Goal: Task Accomplishment & Management: Use online tool/utility

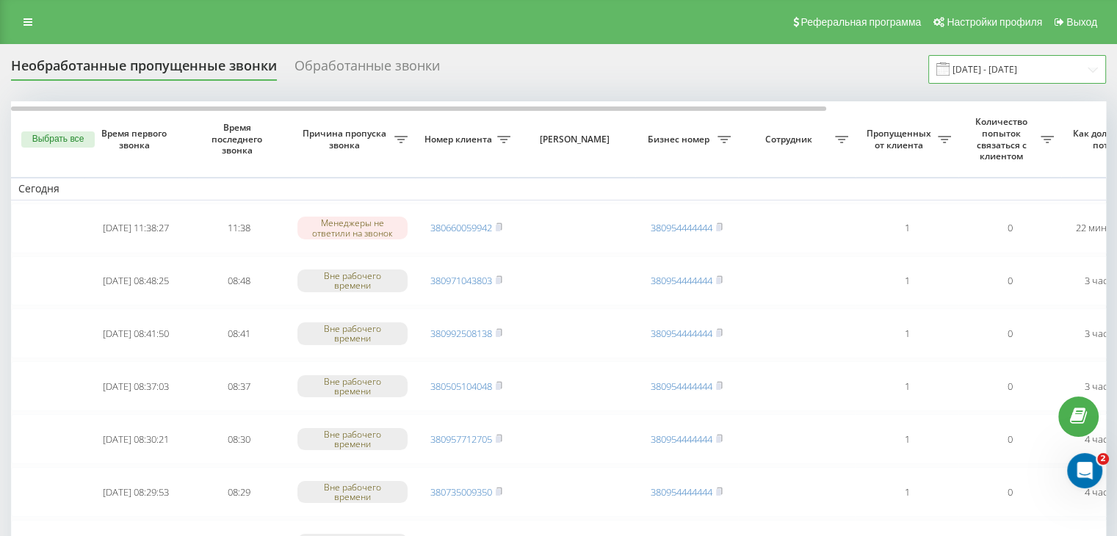
click at [995, 79] on input "[DATE] - [DATE]" at bounding box center [1018, 69] width 178 height 29
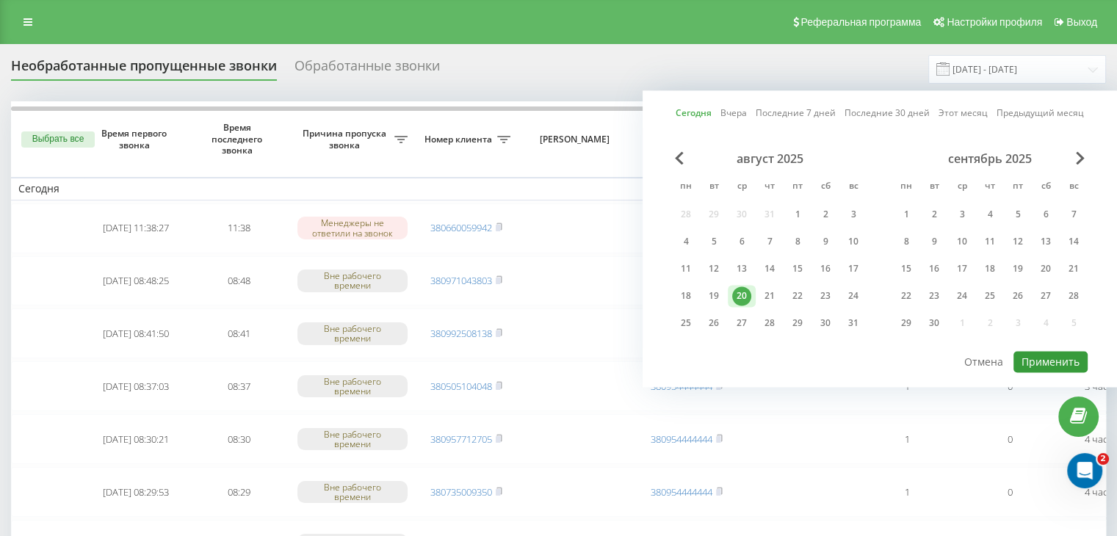
click at [1040, 357] on button "Применить" at bounding box center [1051, 361] width 74 height 21
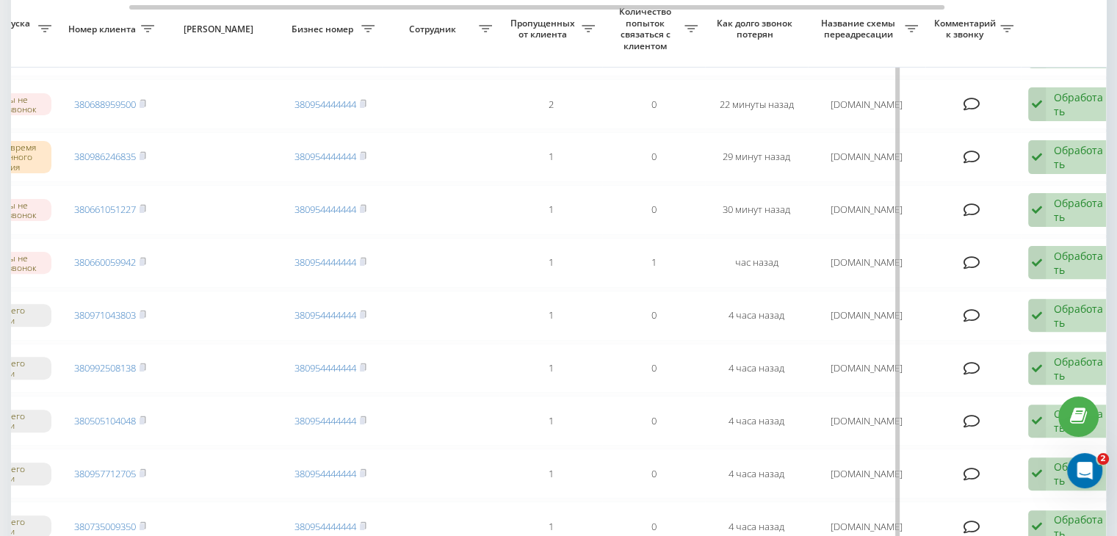
scroll to position [0, 373]
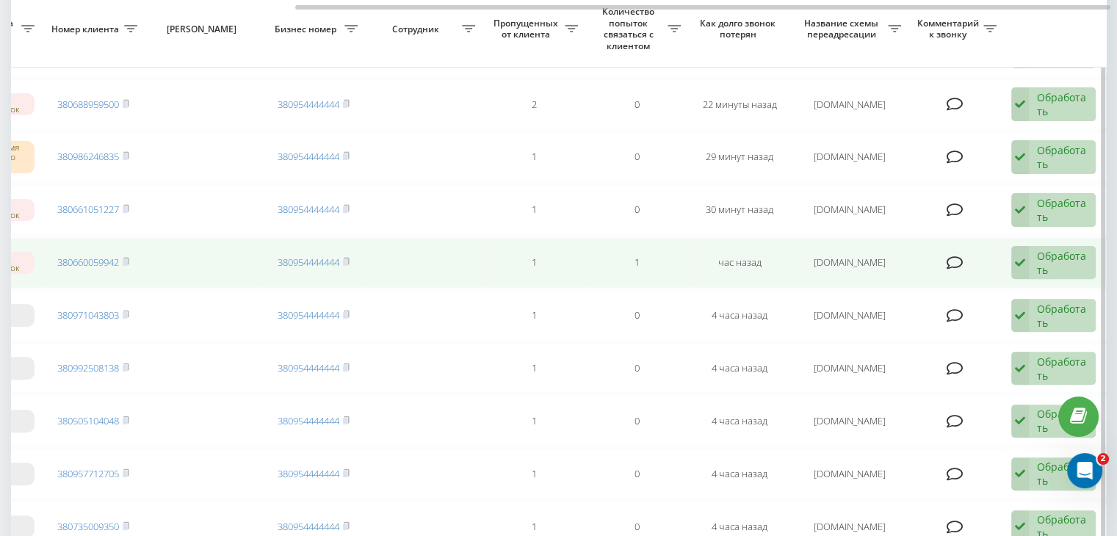
click at [1076, 262] on div "Обработать" at bounding box center [1062, 263] width 51 height 28
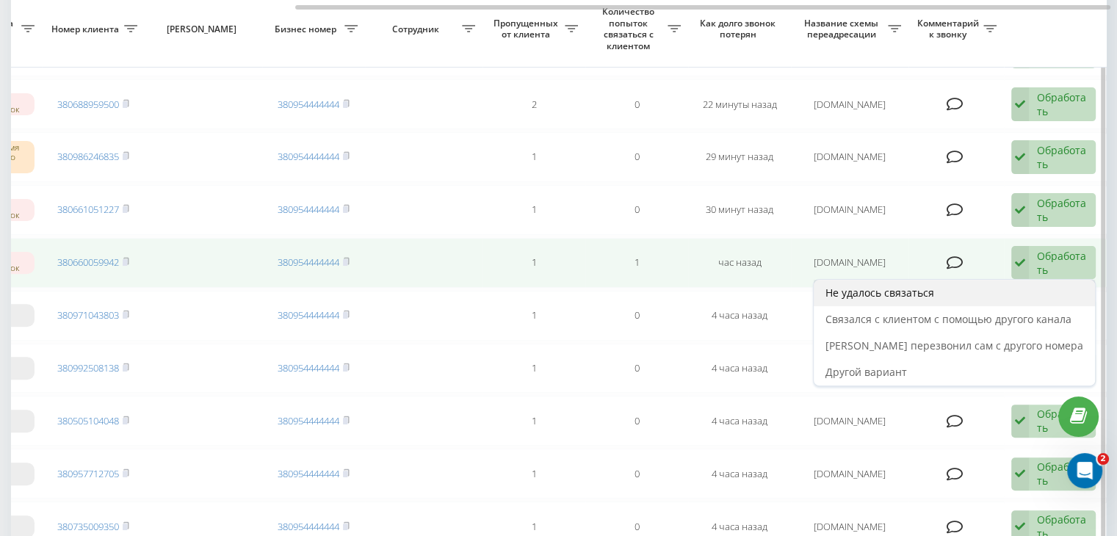
click at [1045, 286] on div "Не удалось связаться" at bounding box center [954, 293] width 281 height 26
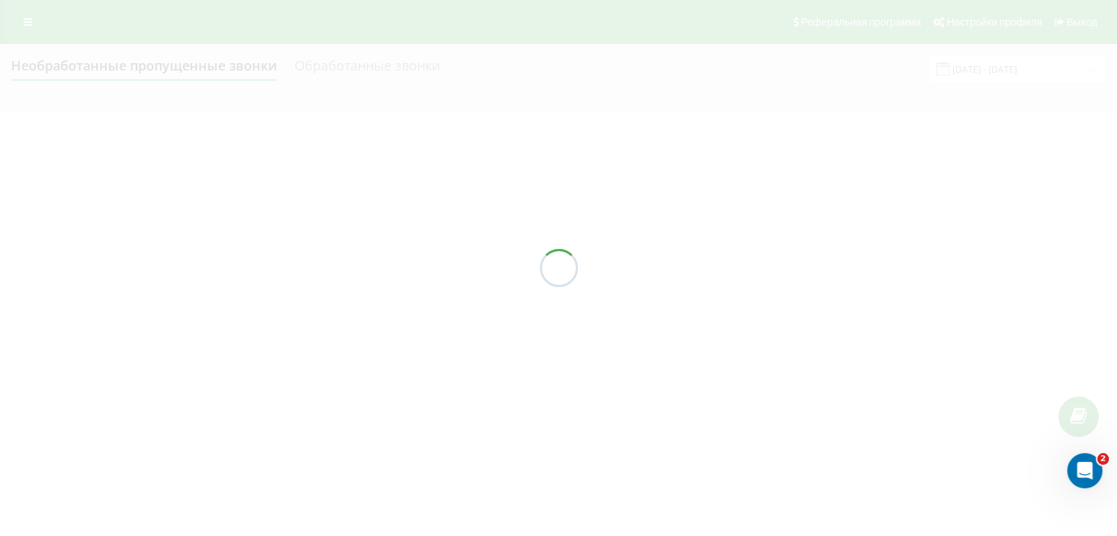
scroll to position [0, 0]
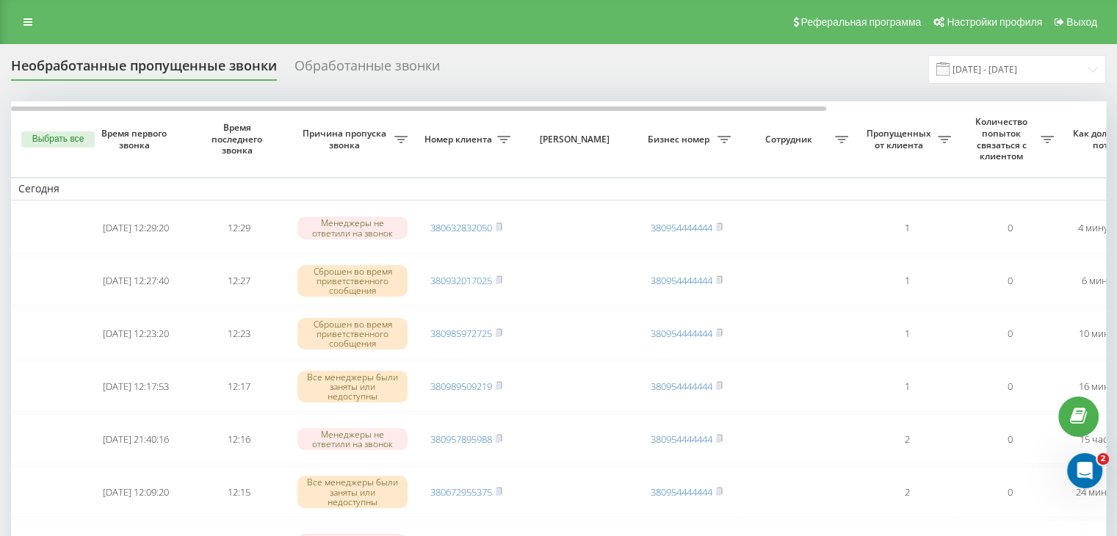
click at [552, 62] on div "Необработанные пропущенные звонки Обработанные звонки [DATE] - [DATE]" at bounding box center [558, 69] width 1095 height 29
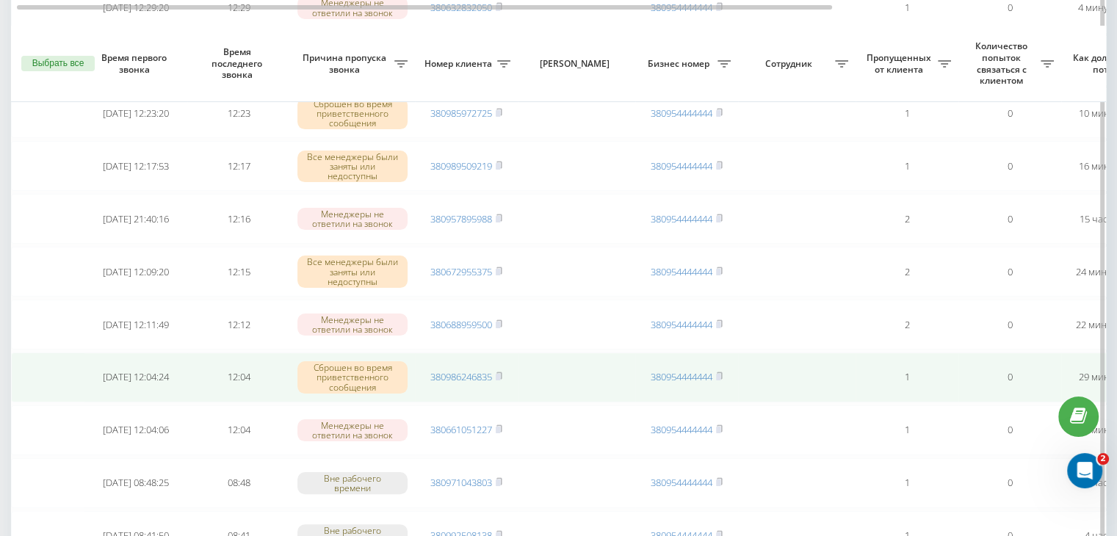
scroll to position [367, 0]
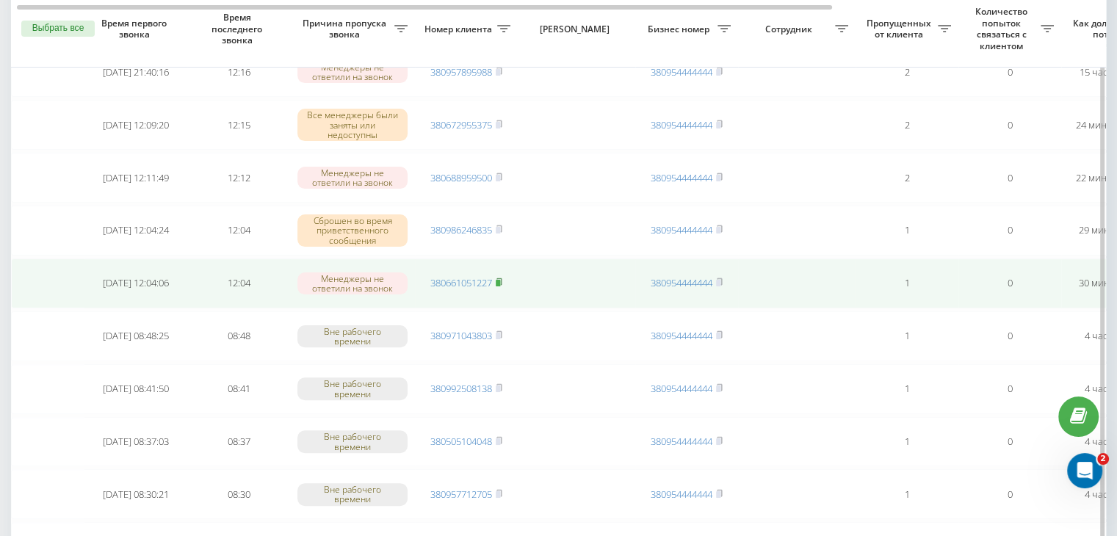
click at [500, 278] on icon at bounding box center [499, 282] width 7 height 9
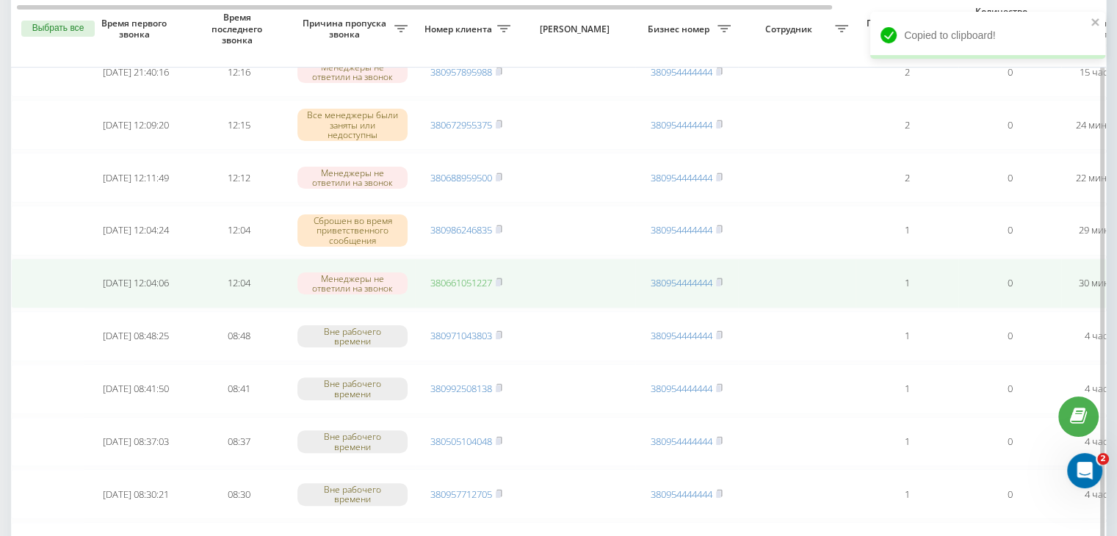
click at [477, 284] on link "380661051227" at bounding box center [461, 282] width 62 height 13
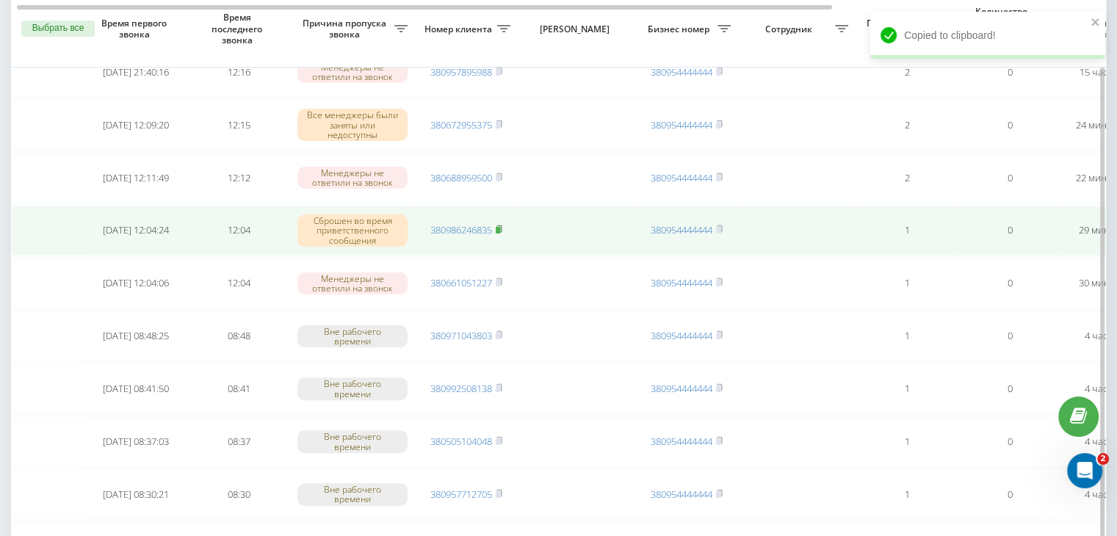
click at [502, 223] on span at bounding box center [499, 229] width 7 height 13
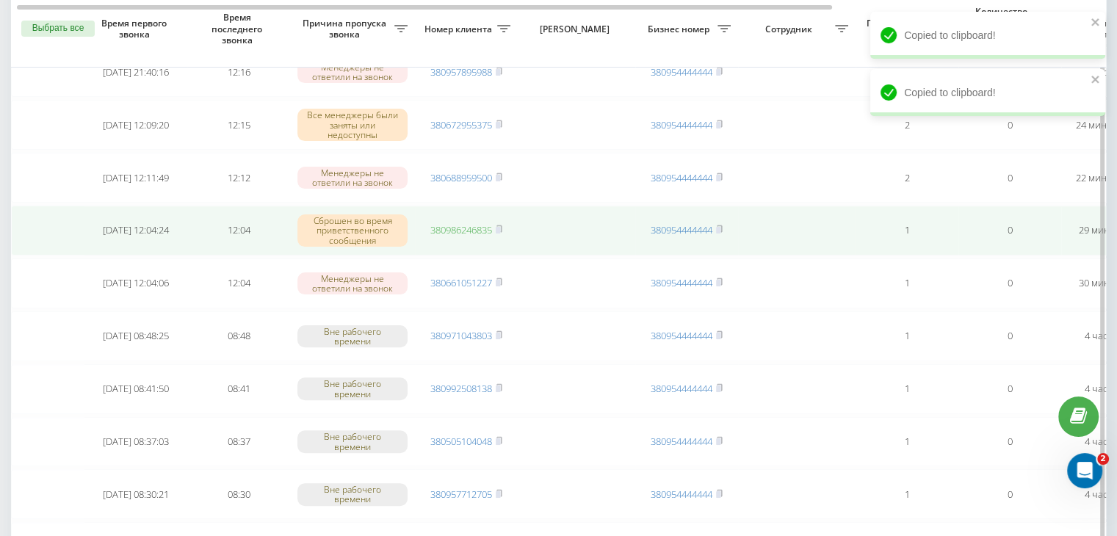
click at [476, 223] on link "380986246835" at bounding box center [461, 229] width 62 height 13
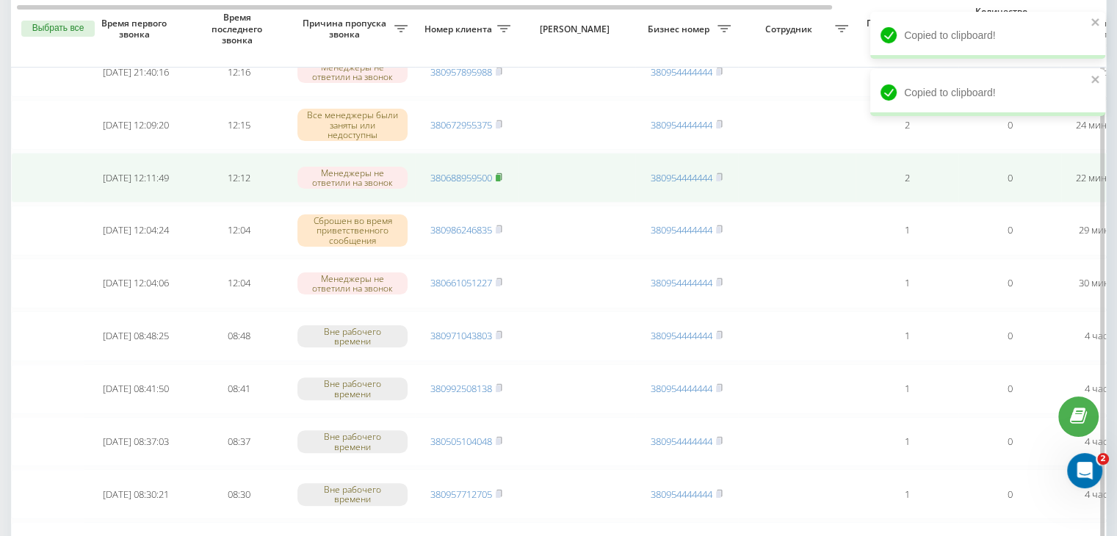
click at [500, 175] on rect at bounding box center [498, 178] width 4 height 7
click at [476, 175] on link "380688959500" at bounding box center [461, 177] width 62 height 13
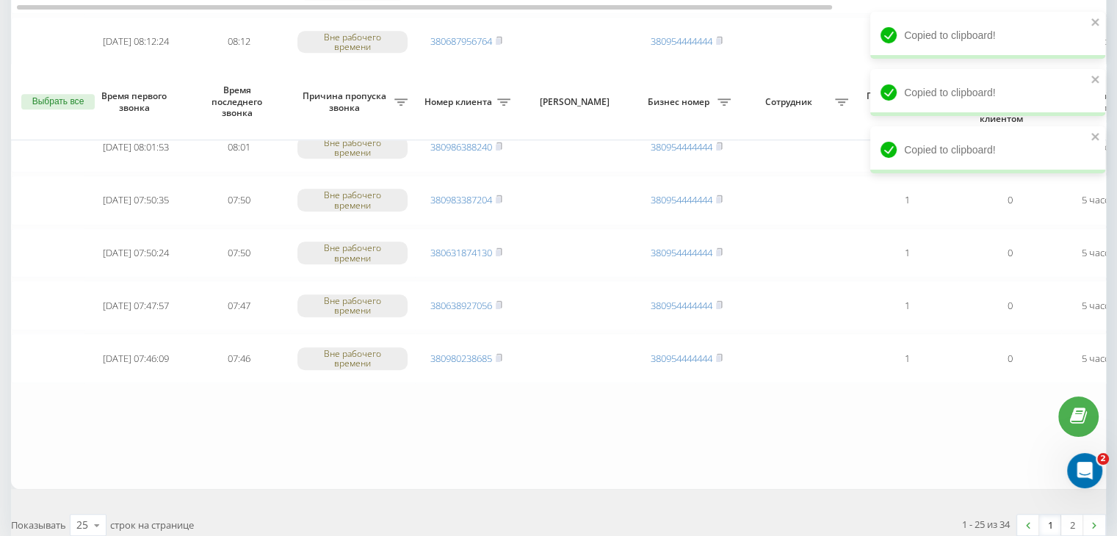
scroll to position [1210, 0]
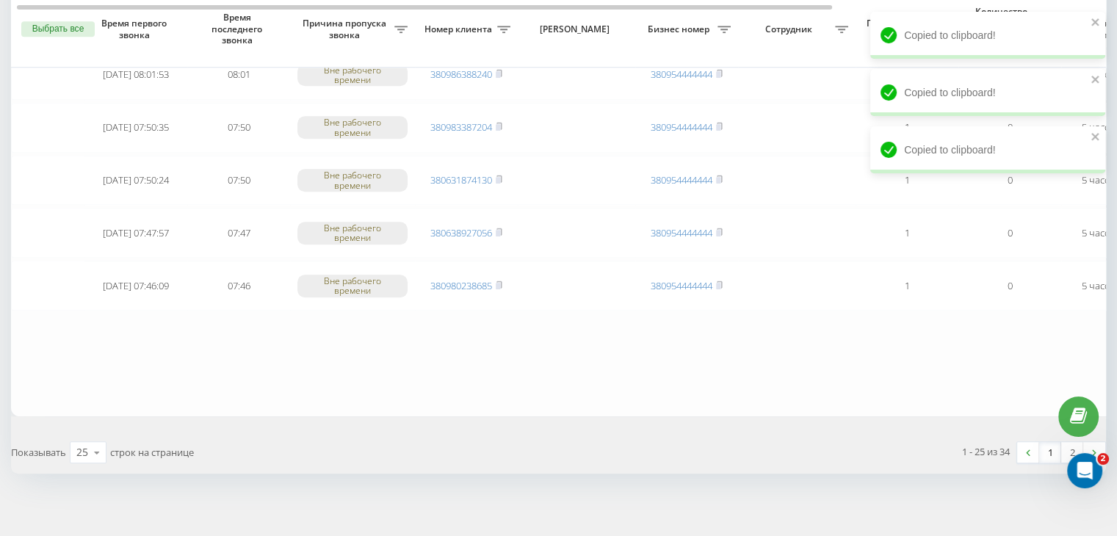
click at [1046, 443] on link "1" at bounding box center [1050, 452] width 22 height 21
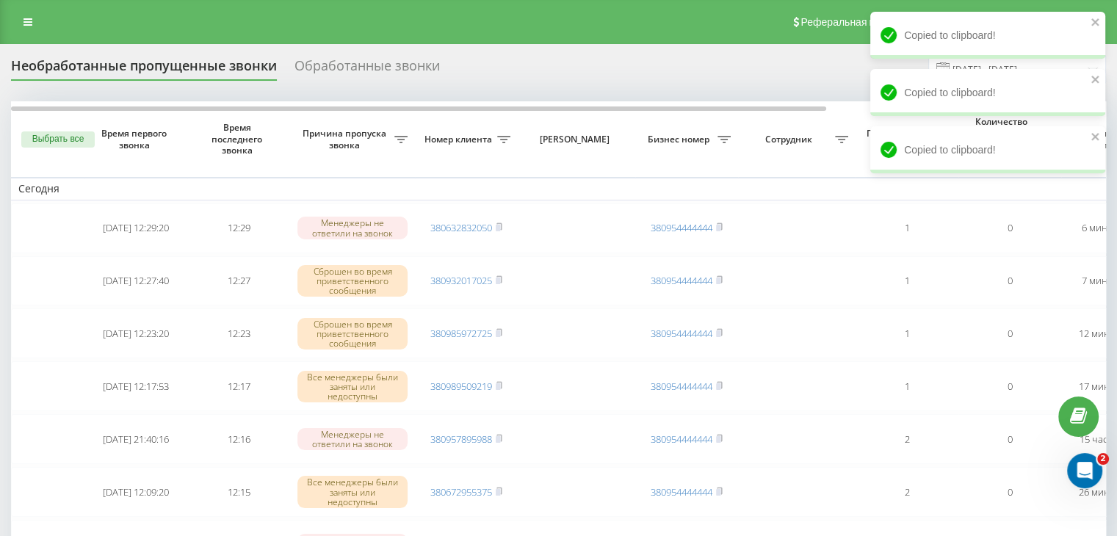
click at [513, 38] on div "Реферальная программа Настройки профиля Выход" at bounding box center [558, 22] width 1117 height 44
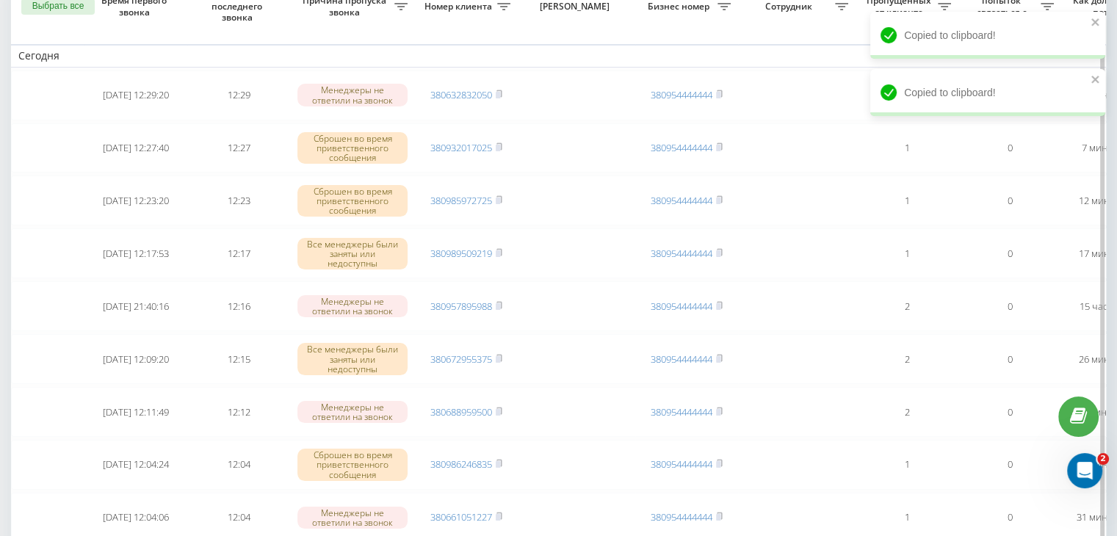
scroll to position [220, 0]
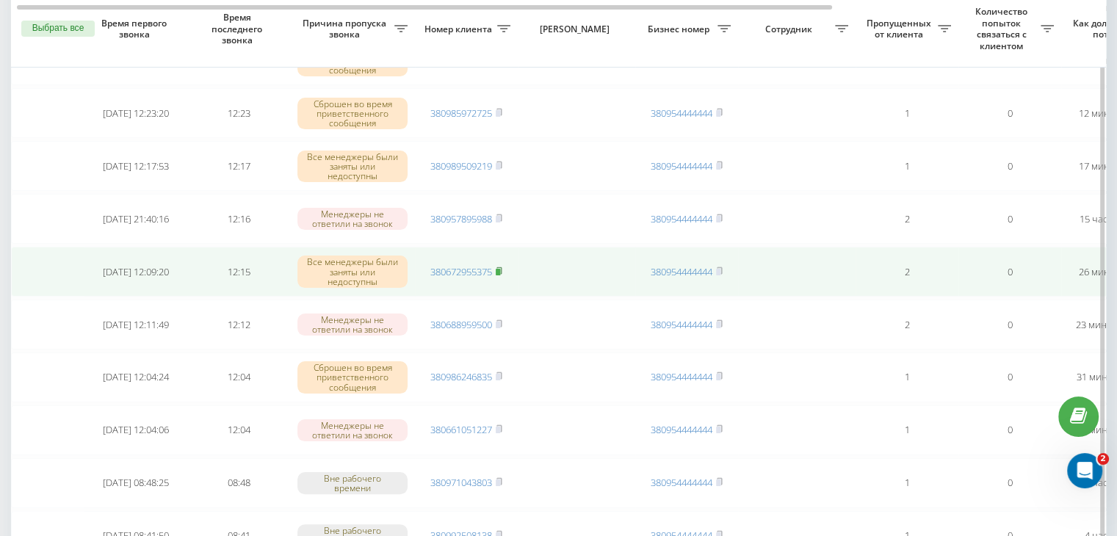
click at [500, 269] on rect at bounding box center [498, 272] width 4 height 7
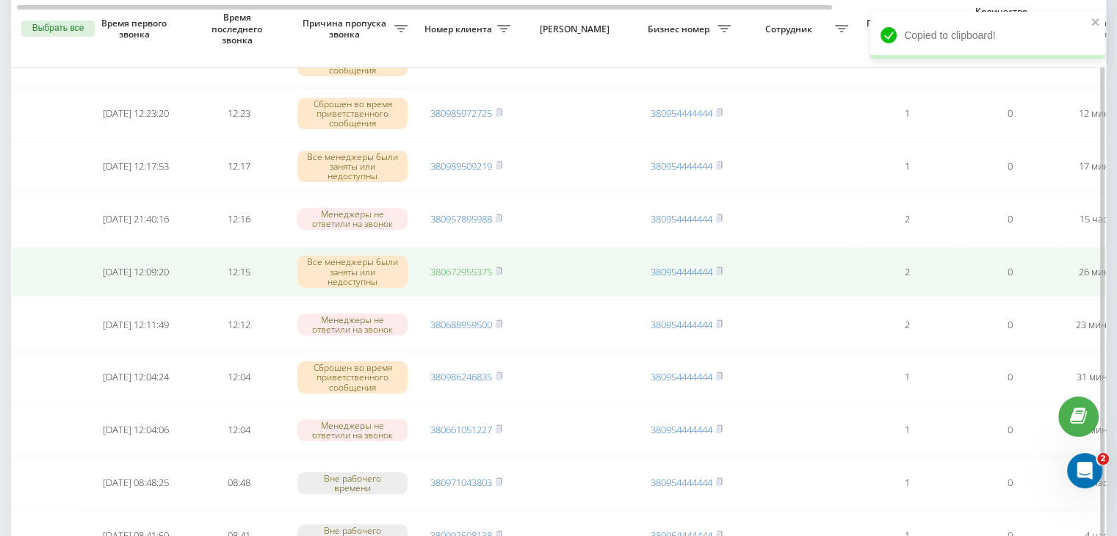
click at [482, 268] on link "380672955375" at bounding box center [461, 271] width 62 height 13
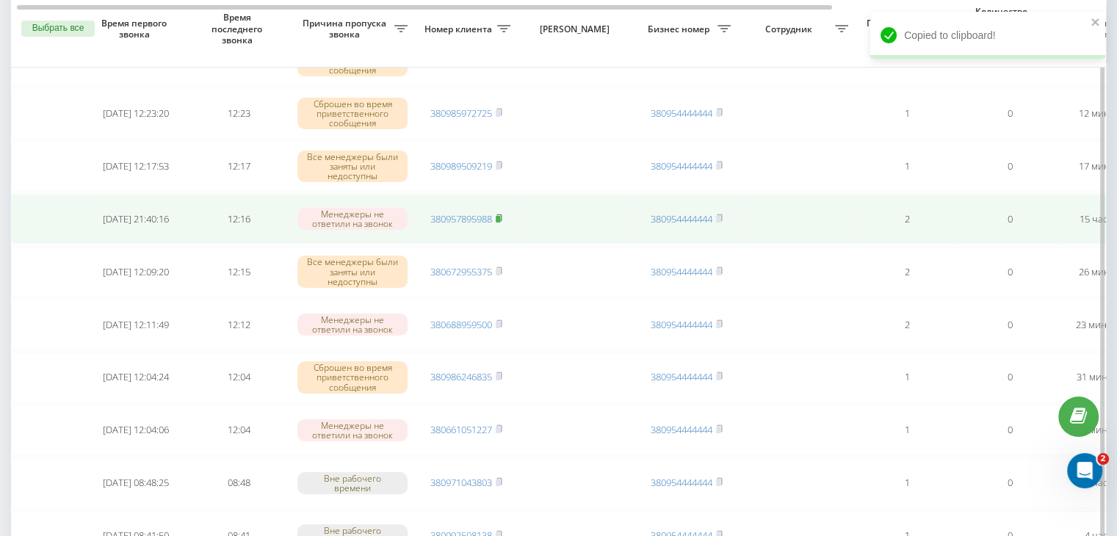
click at [500, 217] on rect at bounding box center [498, 219] width 4 height 7
click at [488, 213] on link "380957895988" at bounding box center [461, 218] width 62 height 13
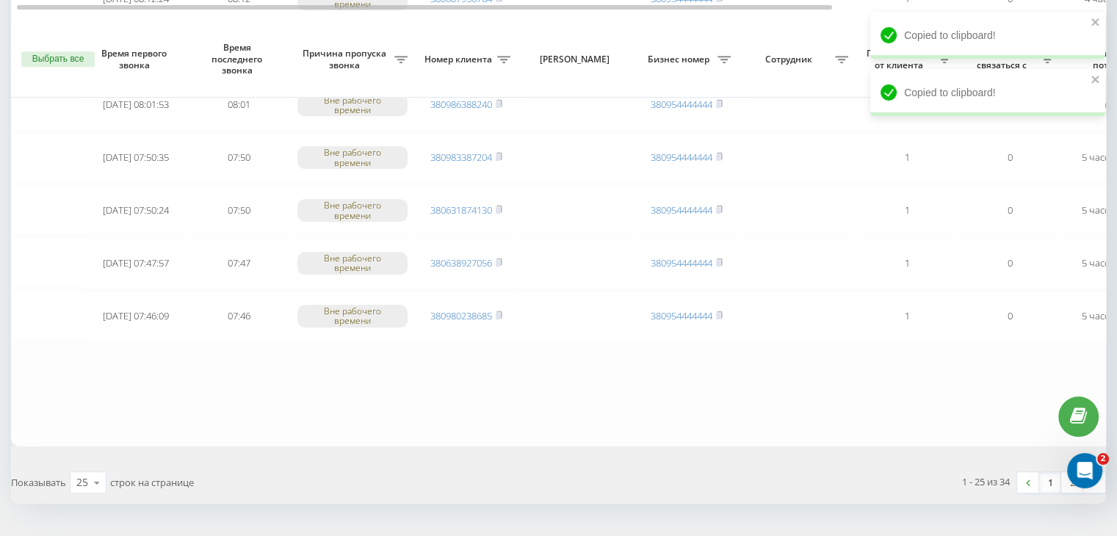
scroll to position [1210, 0]
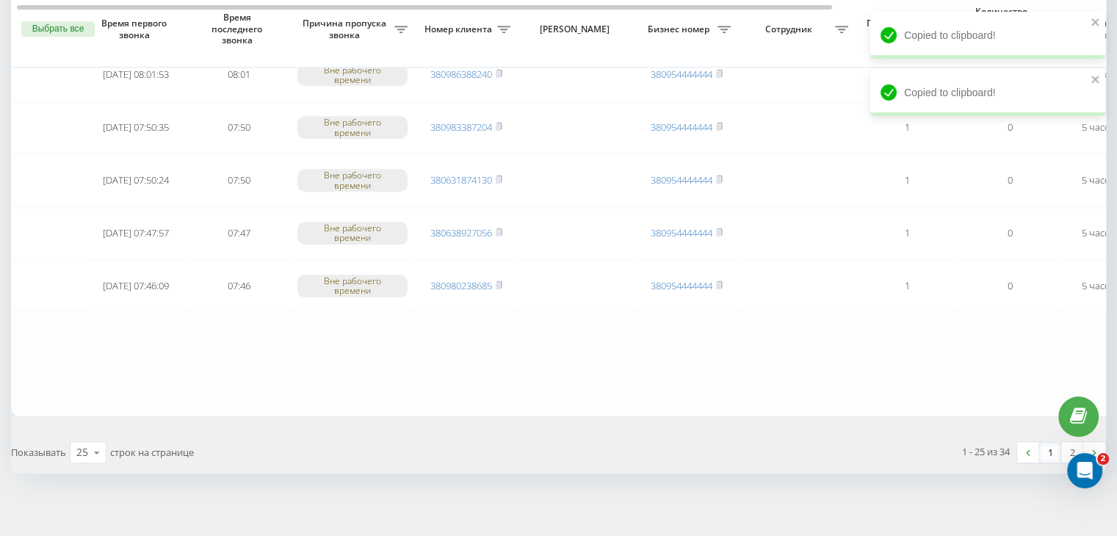
click at [1048, 442] on link "1" at bounding box center [1050, 452] width 22 height 21
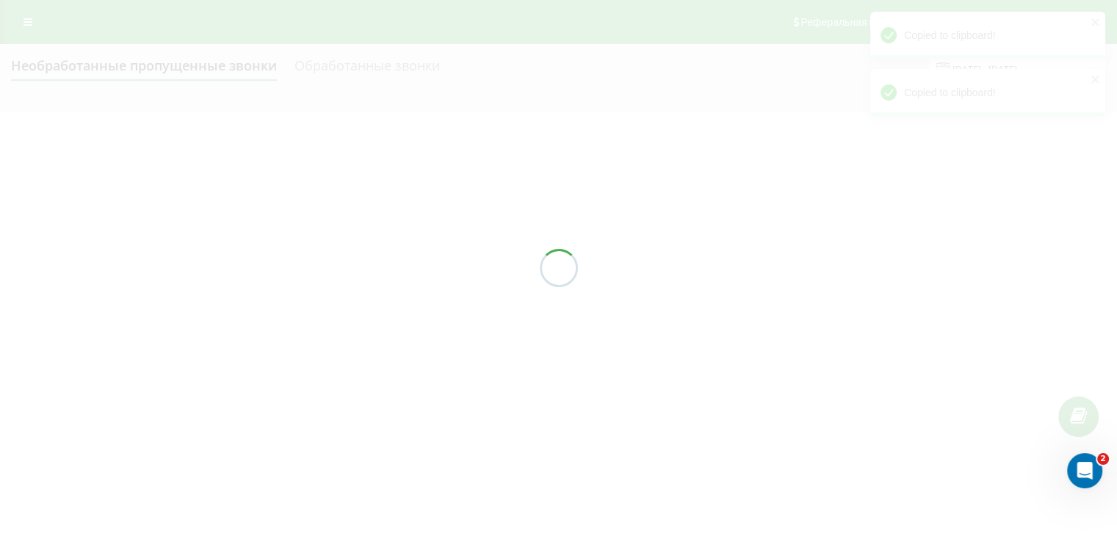
scroll to position [0, 0]
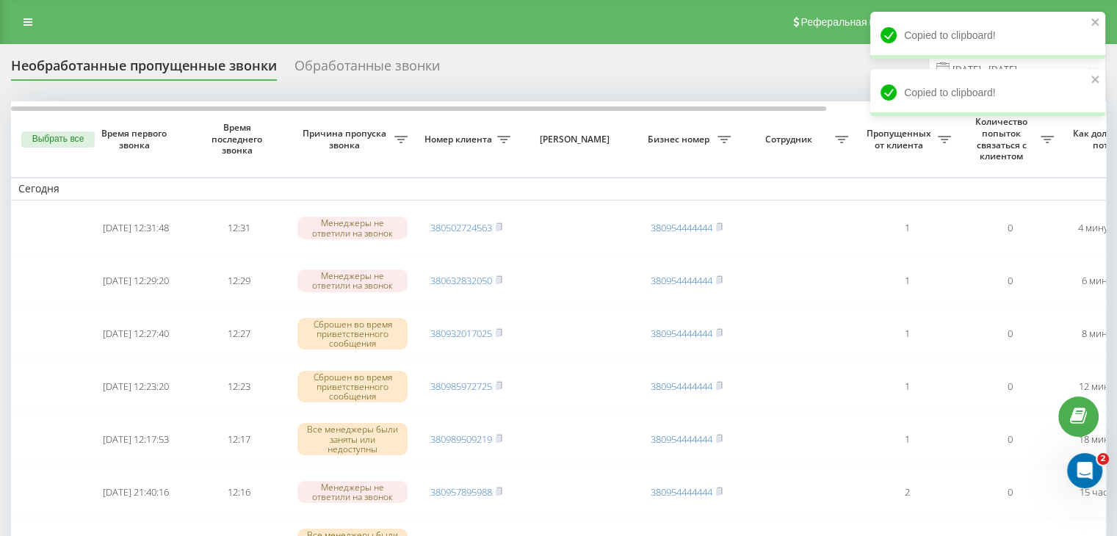
click at [517, 42] on div "Реферальная программа Настройки профиля Выход" at bounding box center [558, 22] width 1117 height 44
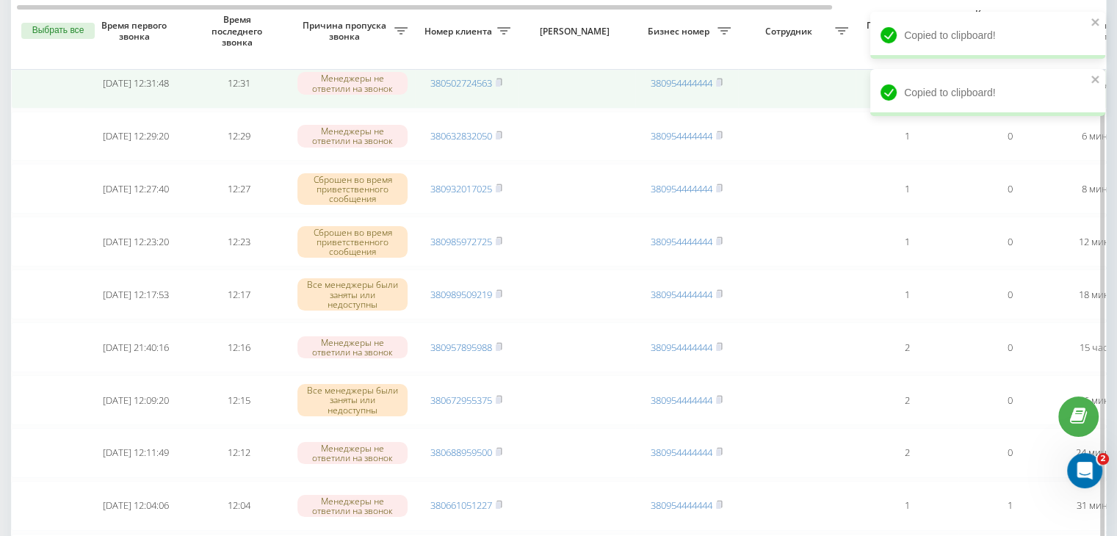
scroll to position [147, 0]
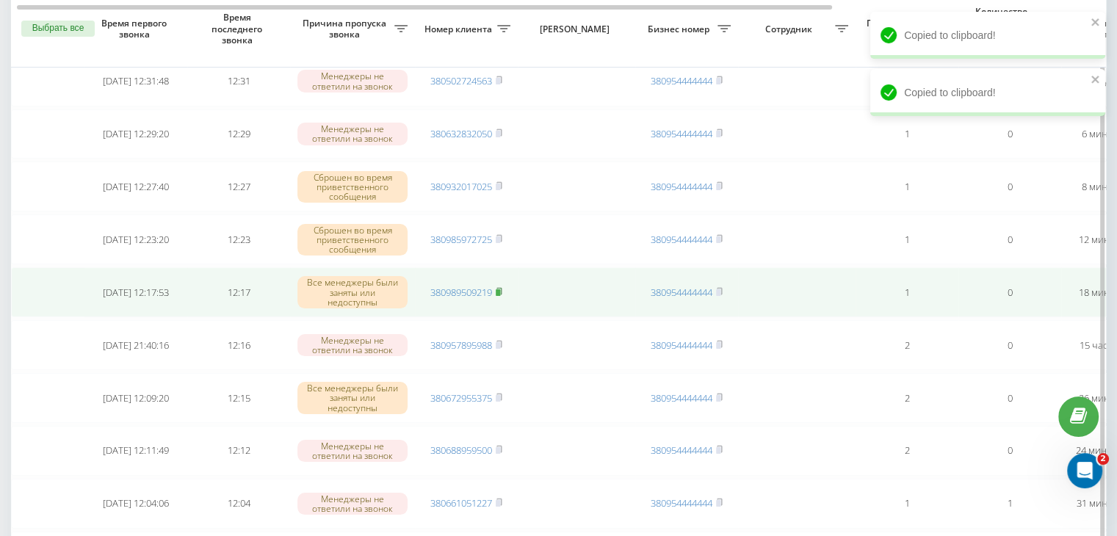
click at [502, 288] on icon at bounding box center [499, 291] width 5 height 7
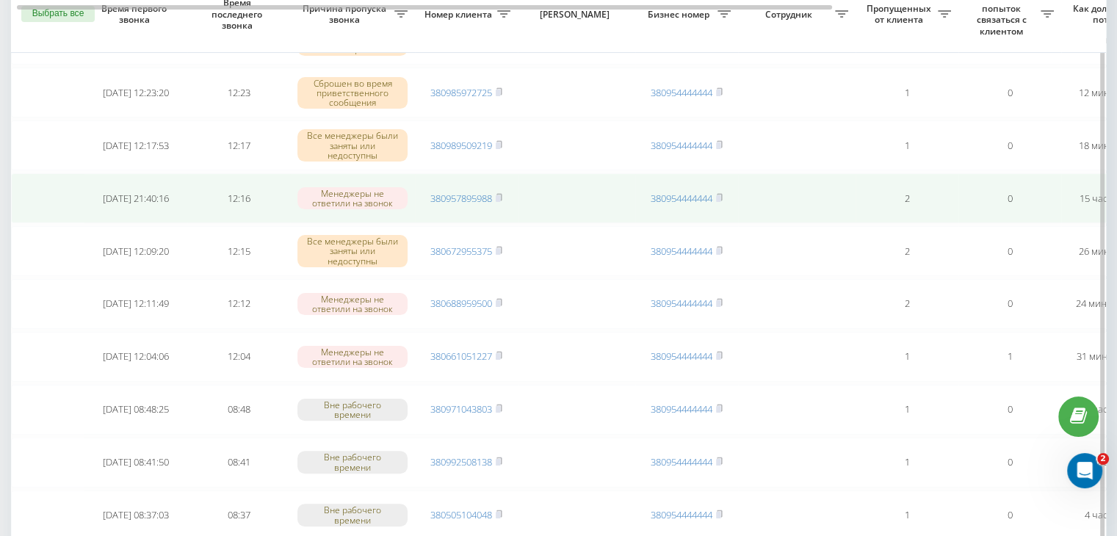
scroll to position [0, 0]
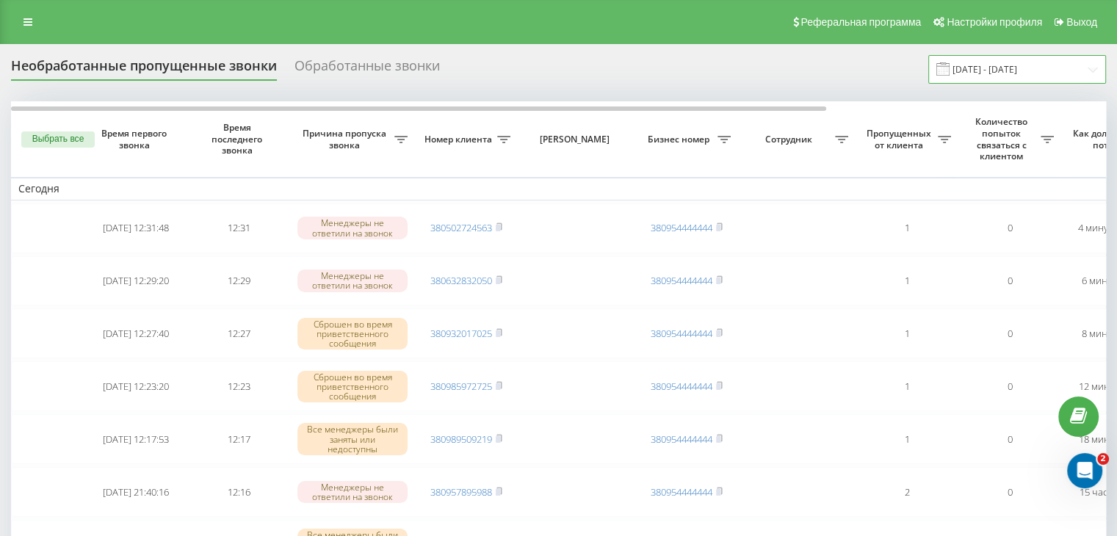
click at [1050, 57] on input "[DATE] - [DATE]" at bounding box center [1018, 69] width 178 height 29
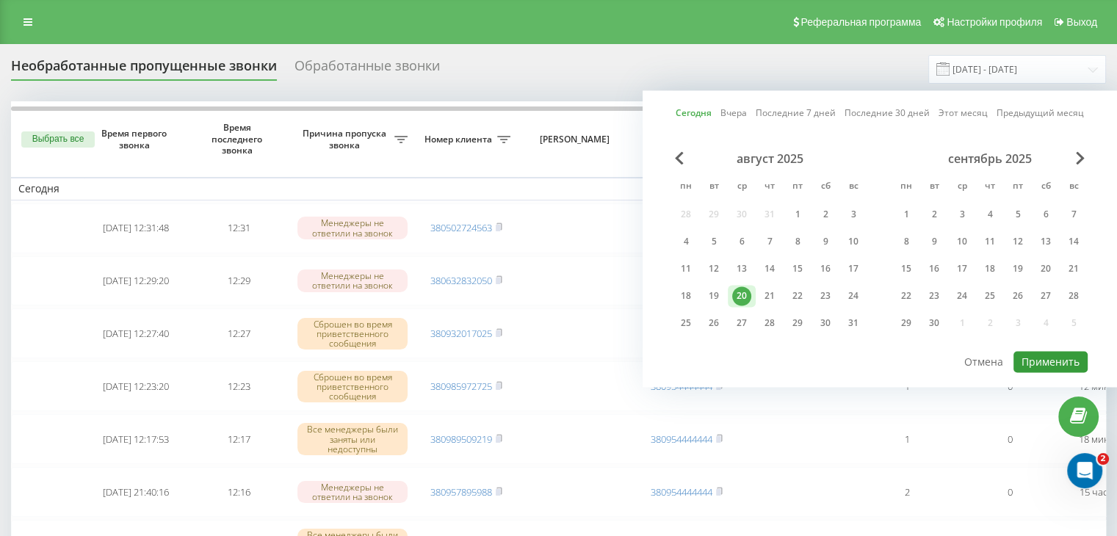
click at [1030, 358] on button "Применить" at bounding box center [1051, 361] width 74 height 21
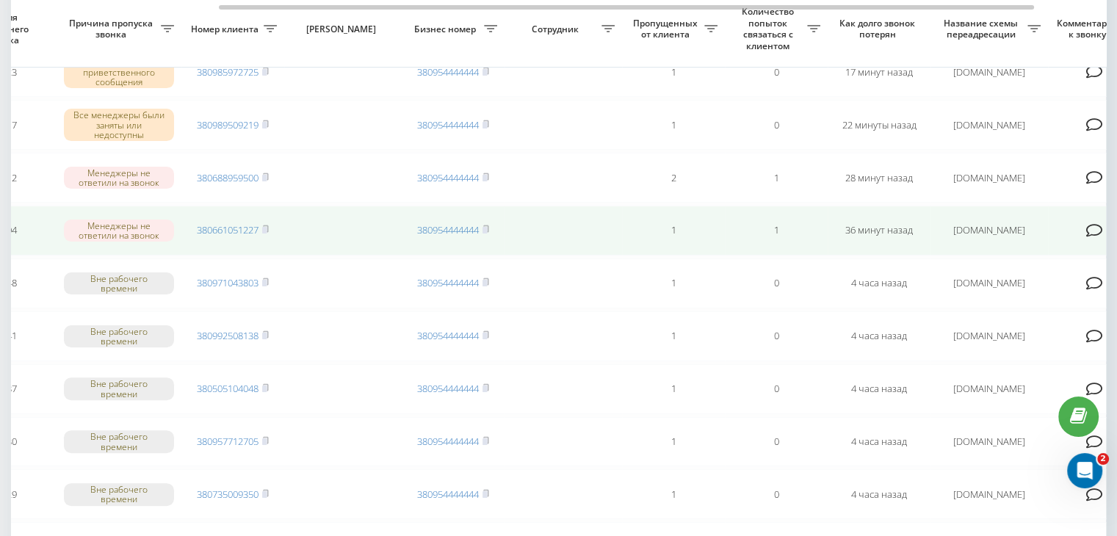
scroll to position [0, 373]
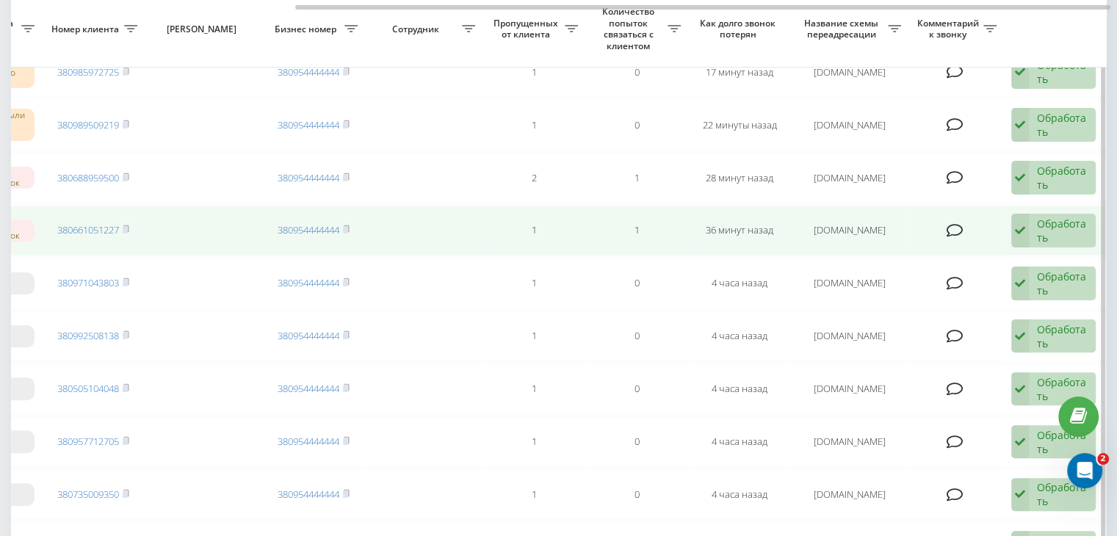
click at [1028, 234] on icon at bounding box center [1021, 231] width 18 height 34
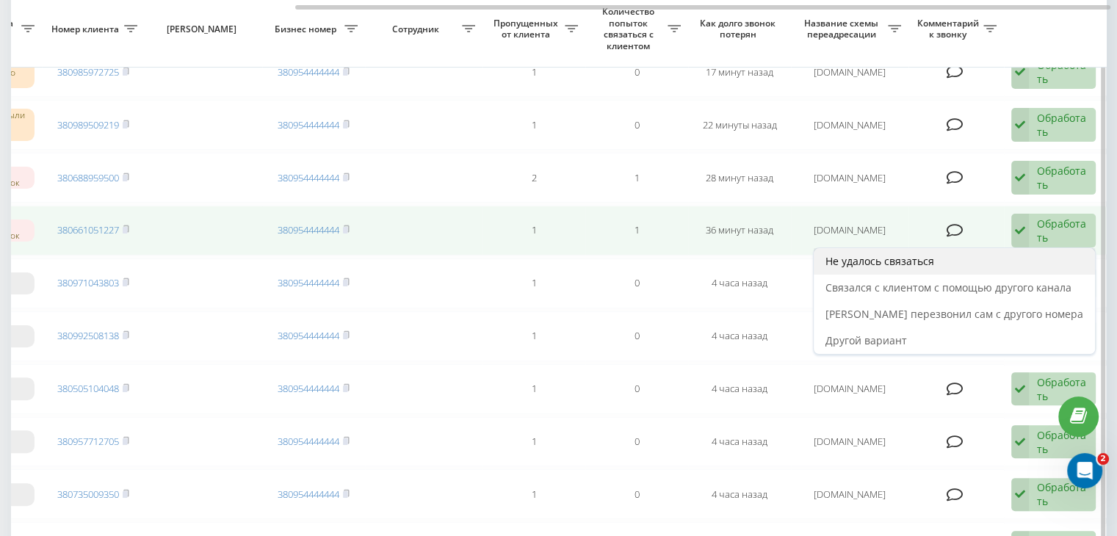
click at [1020, 253] on div "Не удалось связаться" at bounding box center [954, 261] width 281 height 26
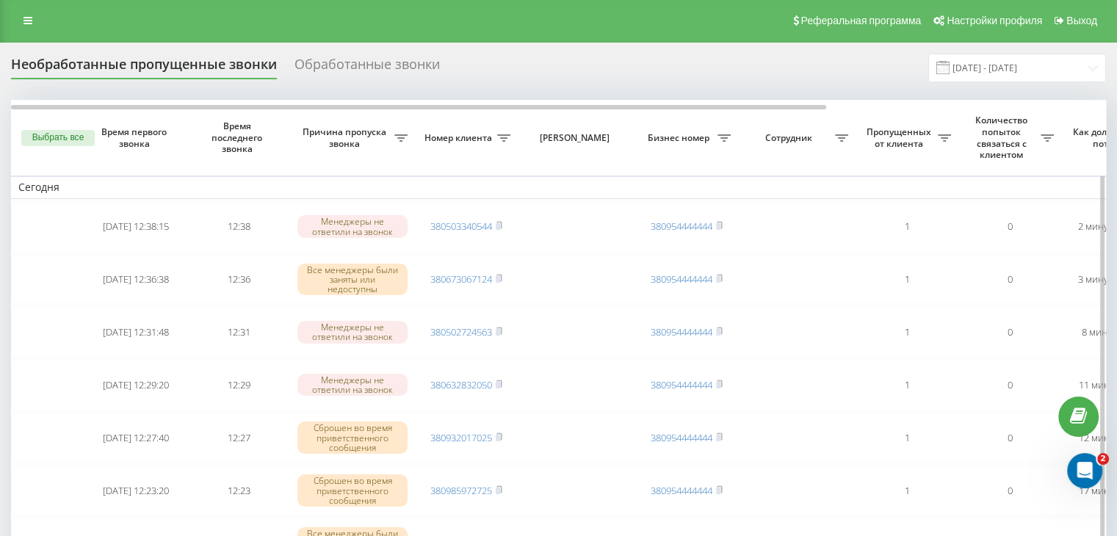
scroll to position [0, 0]
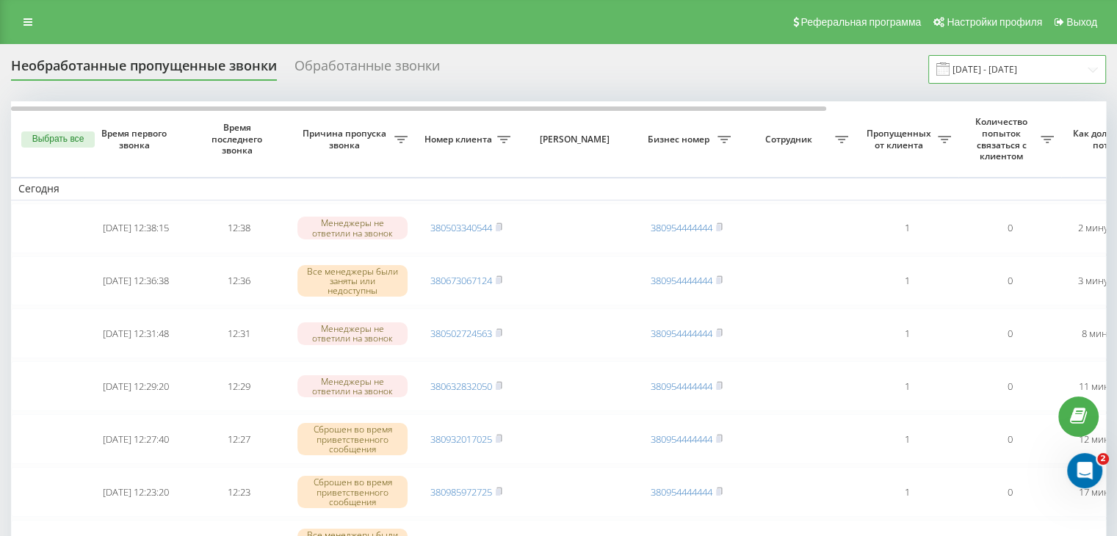
click at [1039, 74] on input "[DATE] - [DATE]" at bounding box center [1018, 69] width 178 height 29
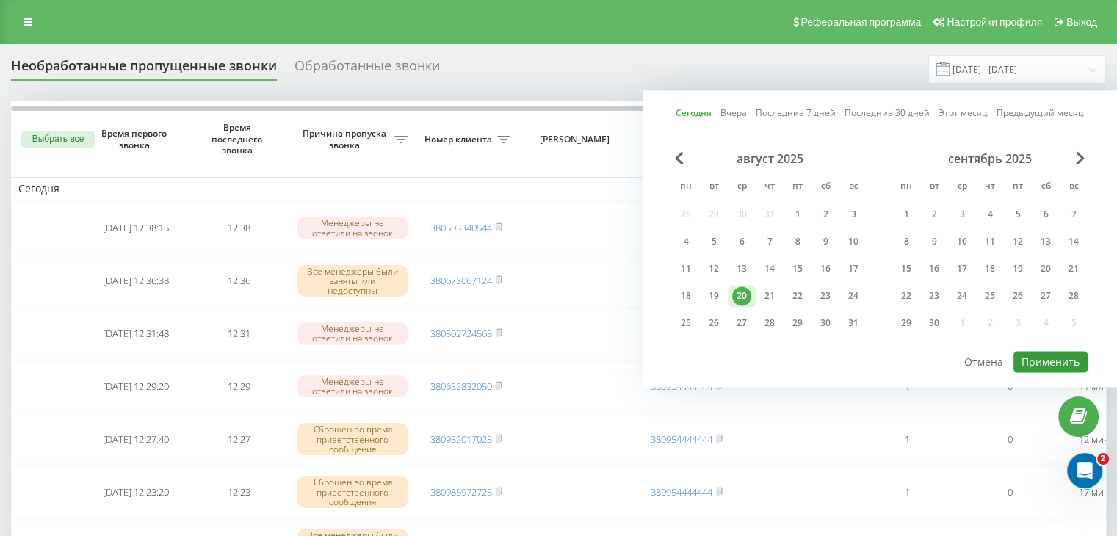
click at [1034, 358] on button "Применить" at bounding box center [1051, 361] width 74 height 21
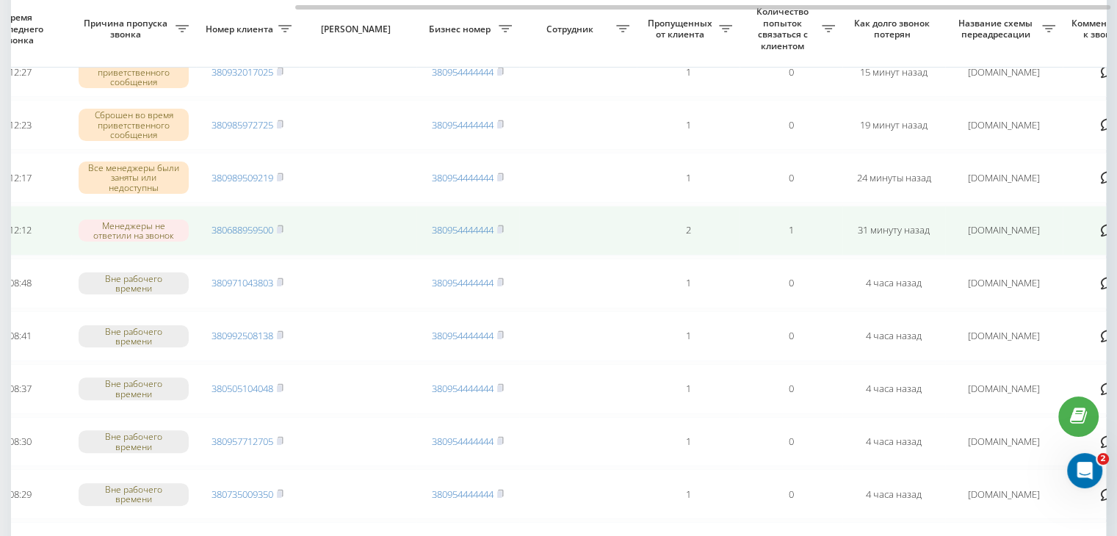
scroll to position [0, 373]
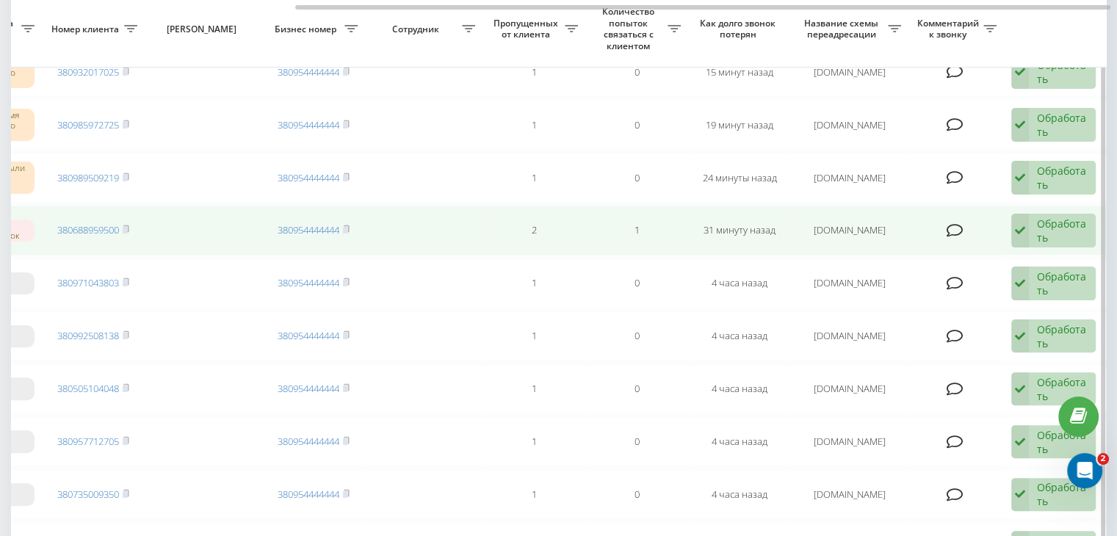
click at [1046, 225] on div "Обработать" at bounding box center [1062, 231] width 51 height 28
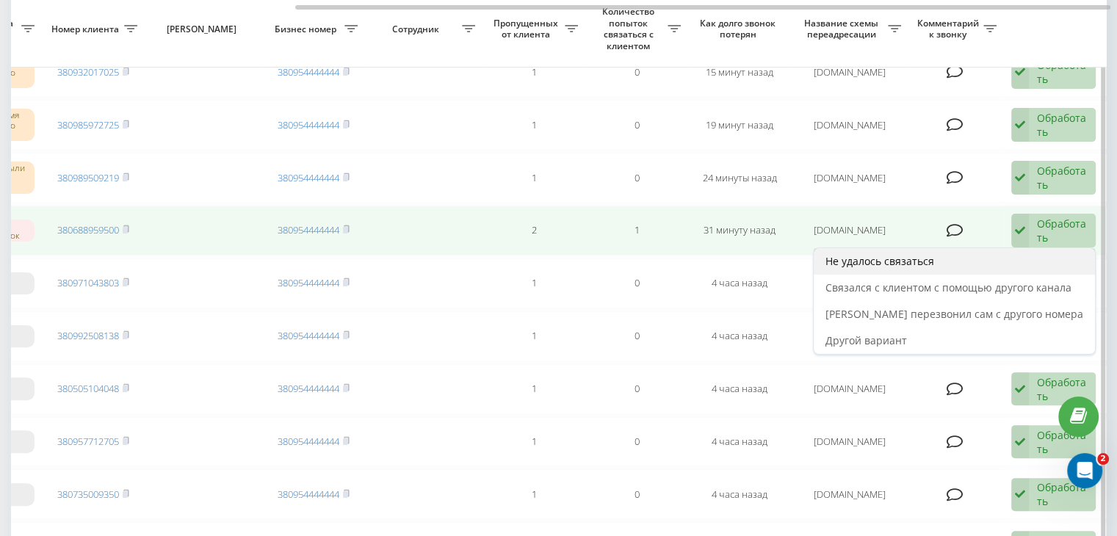
click at [1007, 259] on div "Не удалось связаться" at bounding box center [954, 261] width 281 height 26
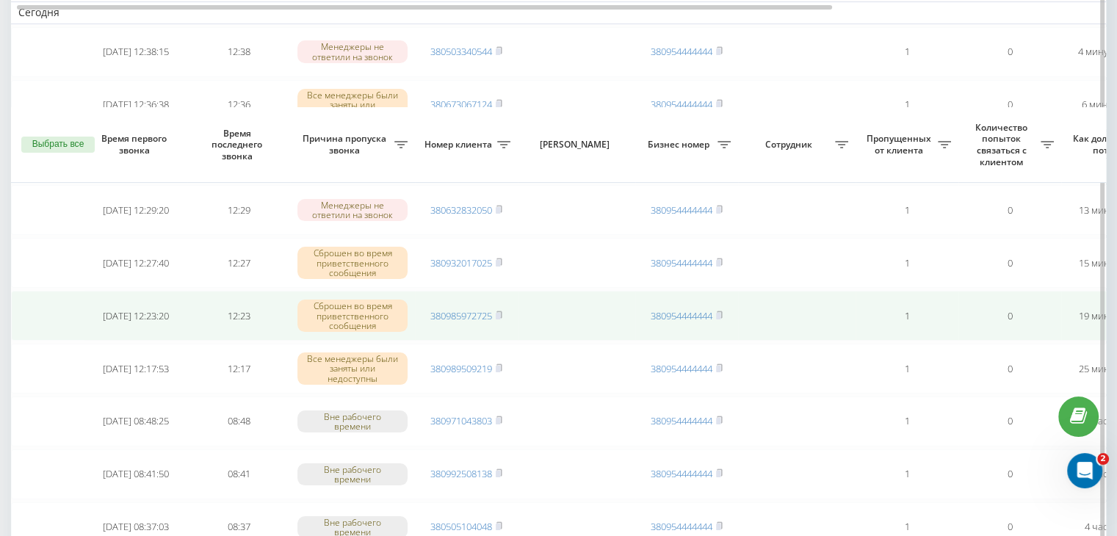
scroll to position [294, 0]
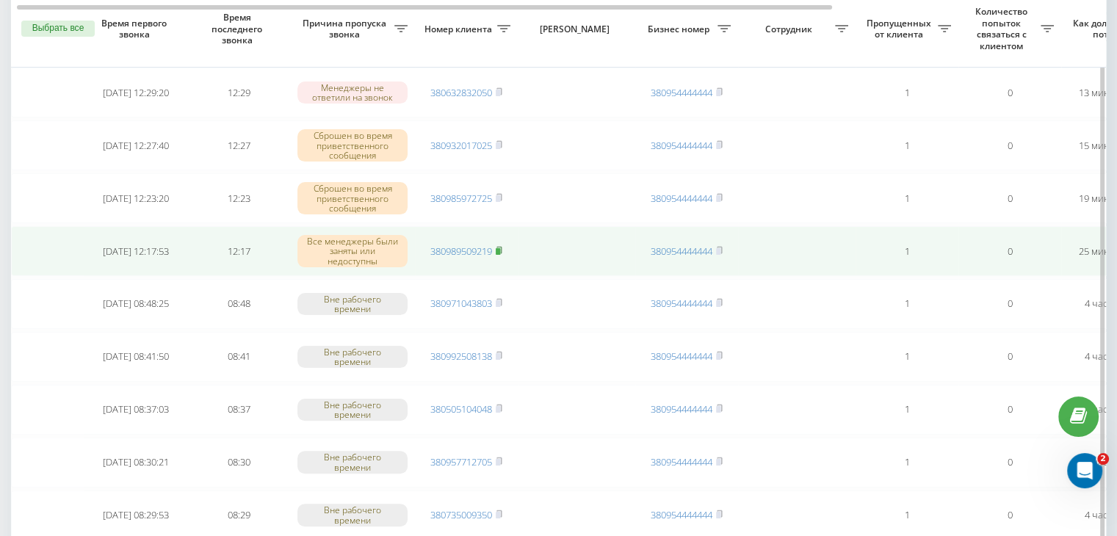
click at [502, 246] on icon at bounding box center [499, 249] width 5 height 7
click at [486, 252] on link "380989509219" at bounding box center [461, 251] width 62 height 13
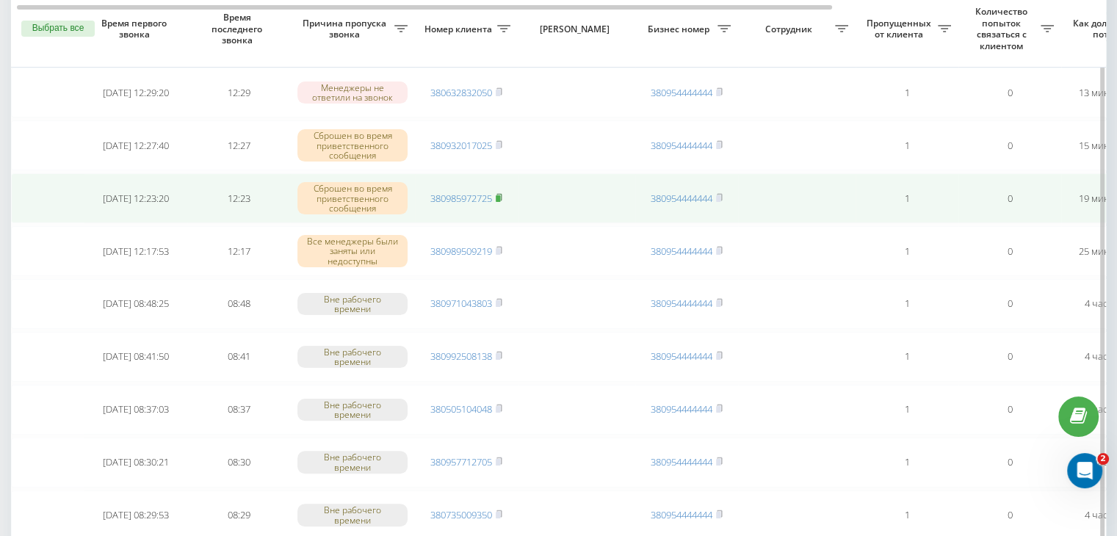
click at [502, 196] on icon at bounding box center [499, 197] width 5 height 7
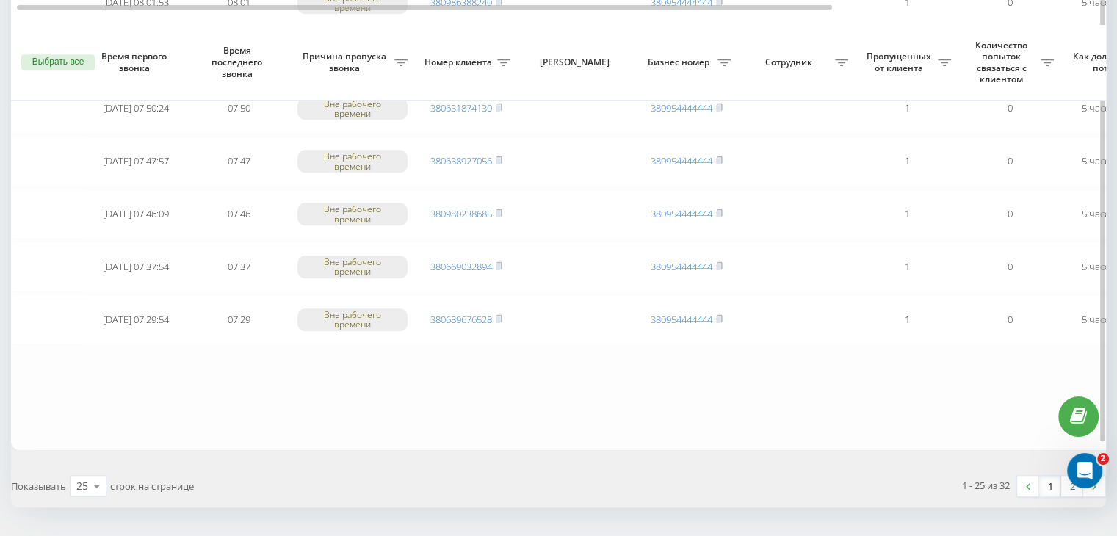
scroll to position [1210, 0]
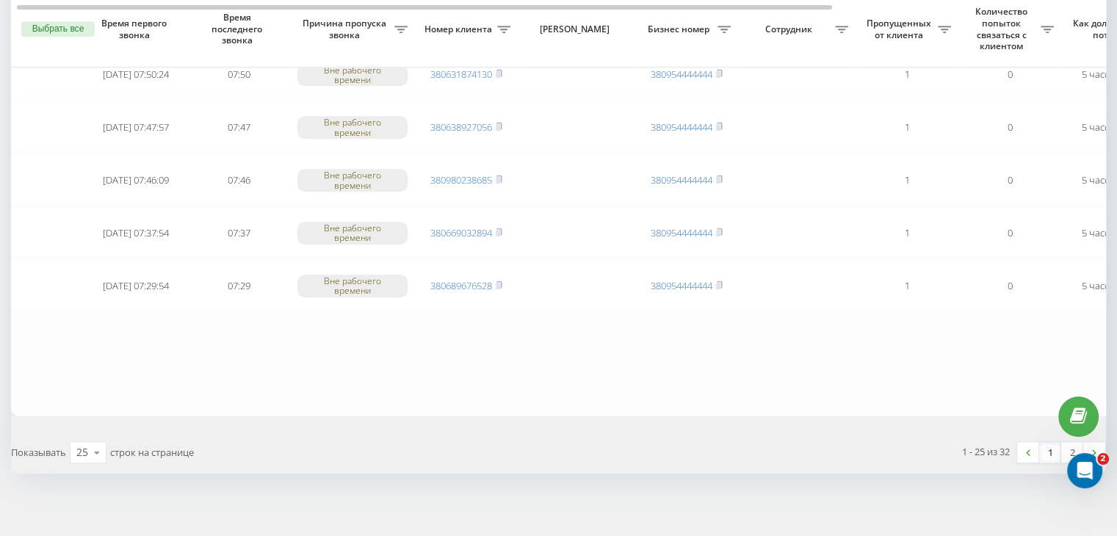
click at [1053, 444] on link "1" at bounding box center [1050, 452] width 22 height 21
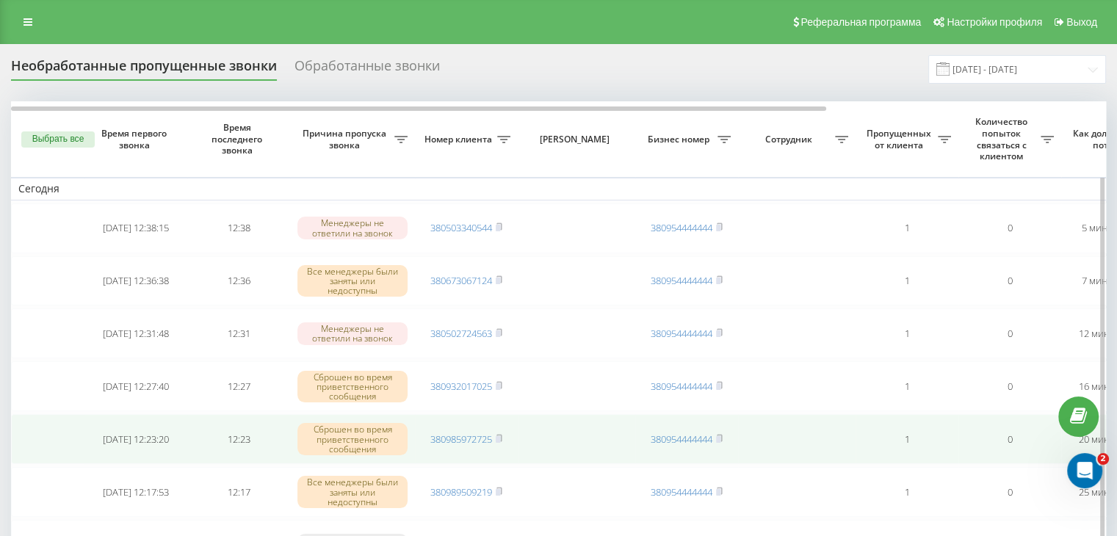
scroll to position [73, 0]
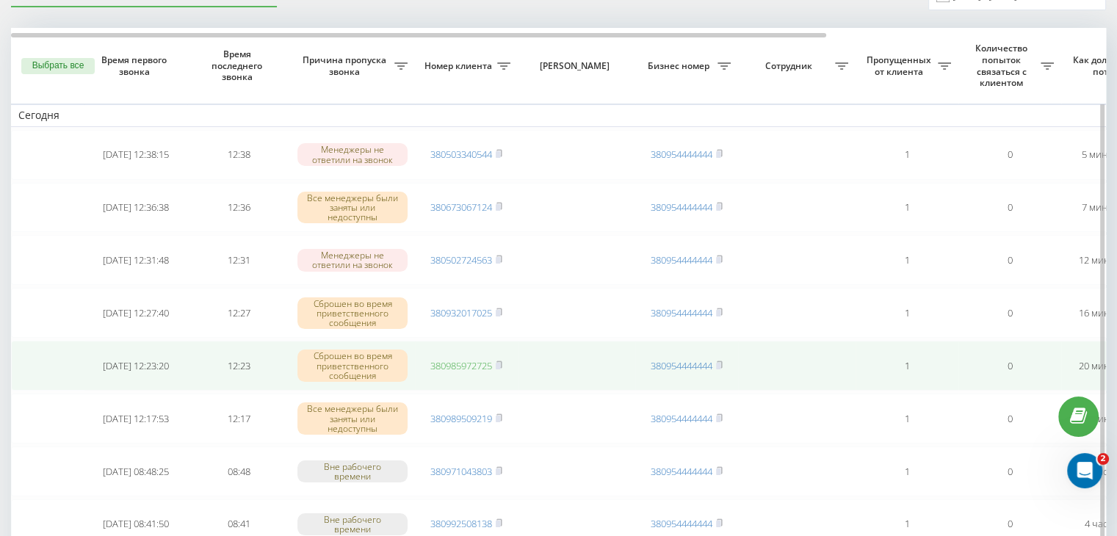
click at [476, 370] on link "380985972725" at bounding box center [461, 365] width 62 height 13
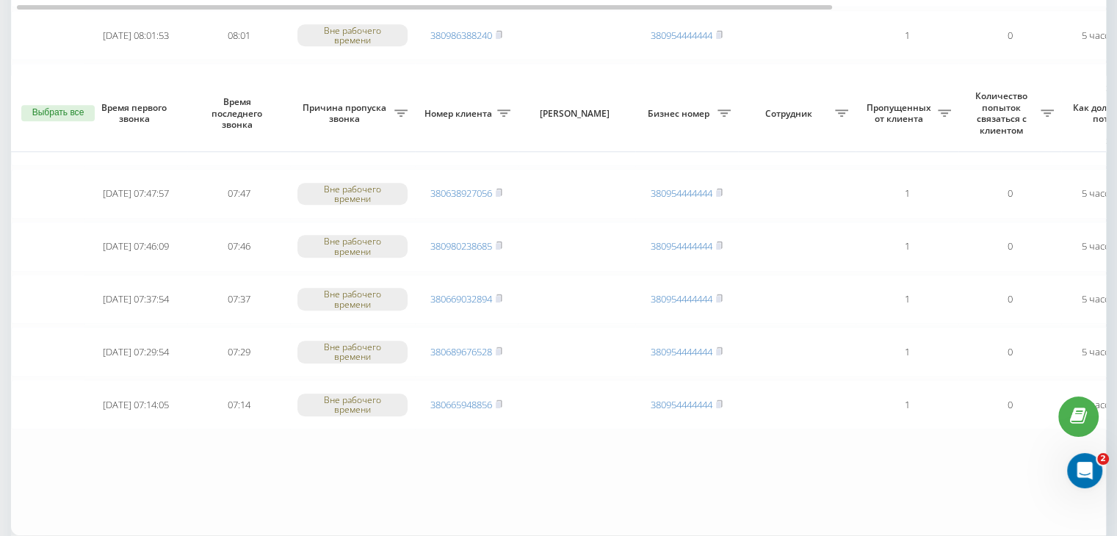
scroll to position [1175, 0]
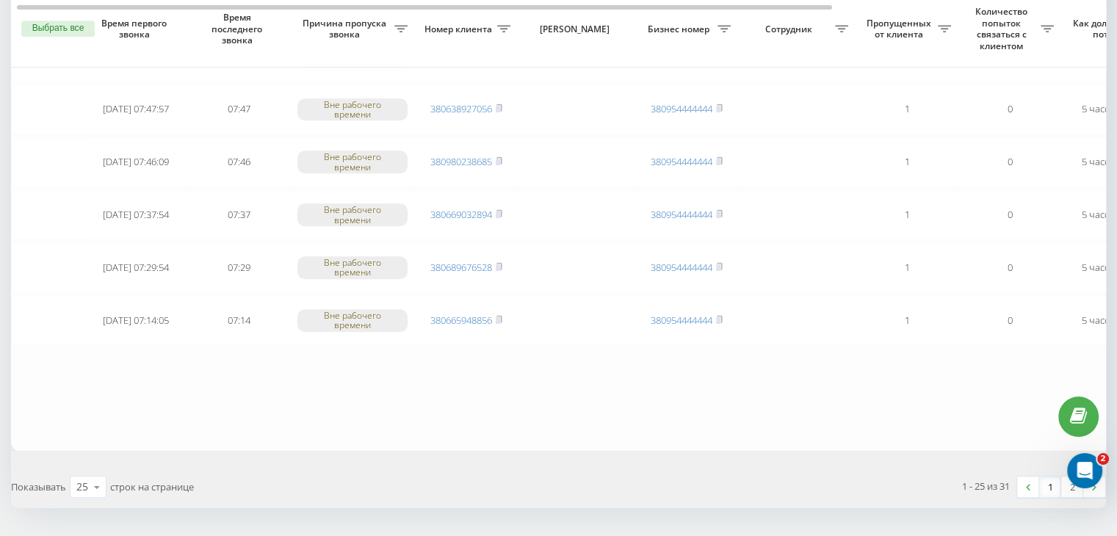
click at [1052, 477] on link "1" at bounding box center [1050, 487] width 22 height 21
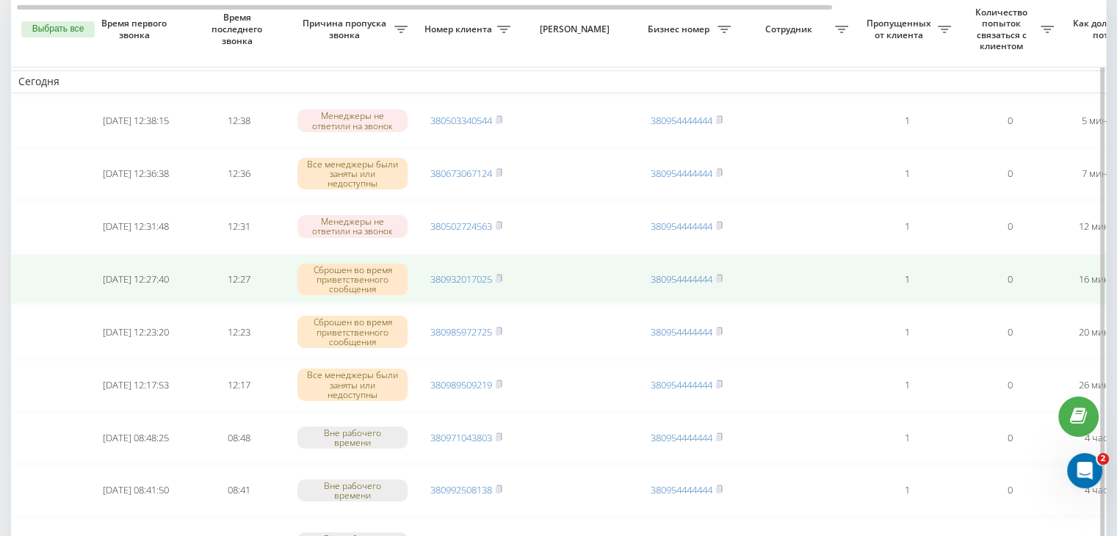
scroll to position [73, 0]
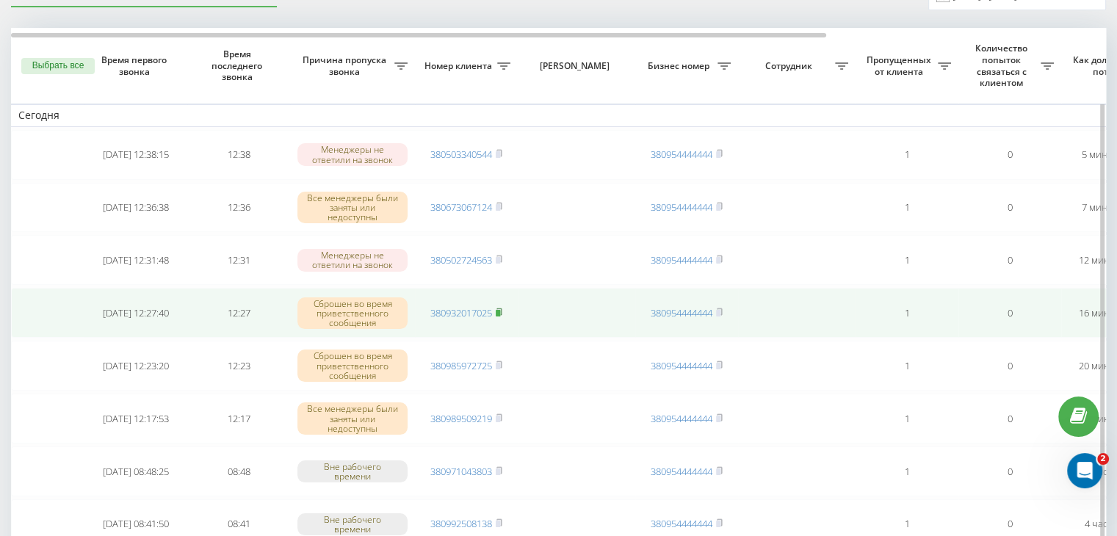
click at [502, 308] on icon at bounding box center [499, 312] width 7 height 9
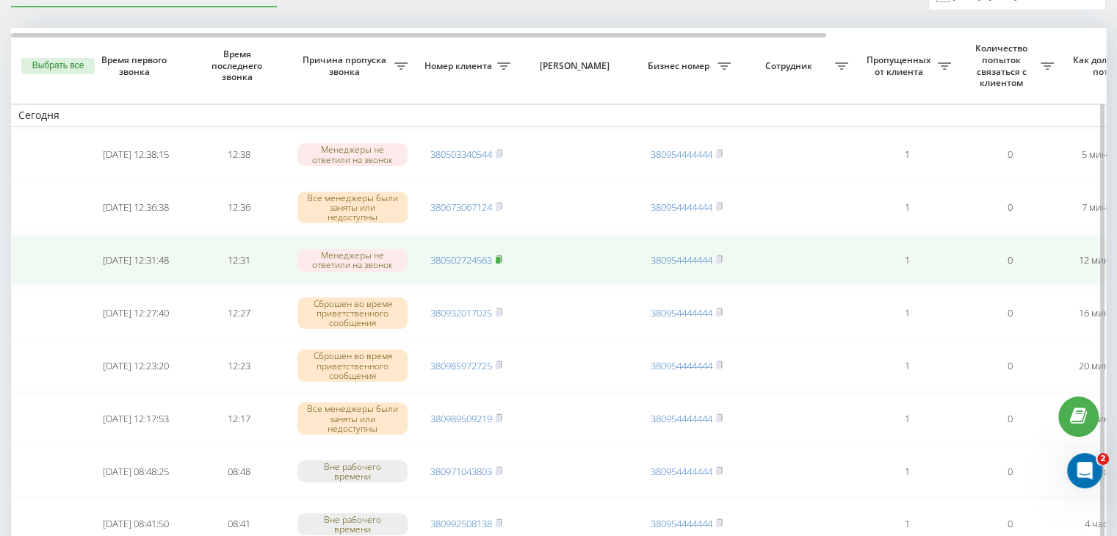
click at [500, 257] on rect at bounding box center [498, 260] width 4 height 7
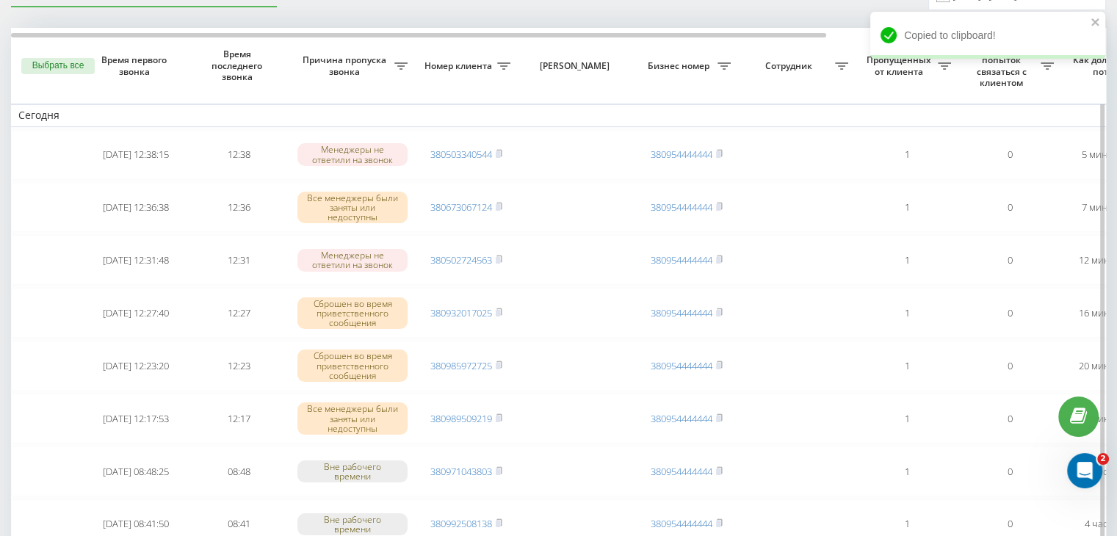
drag, startPoint x: 451, startPoint y: 13, endPoint x: 733, endPoint y: 55, distance: 285.2
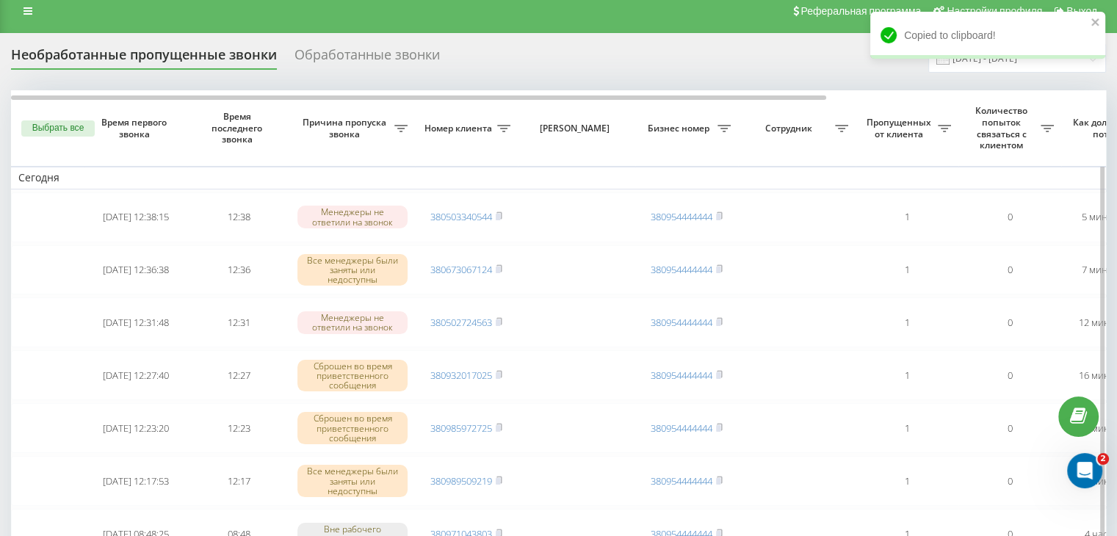
scroll to position [0, 0]
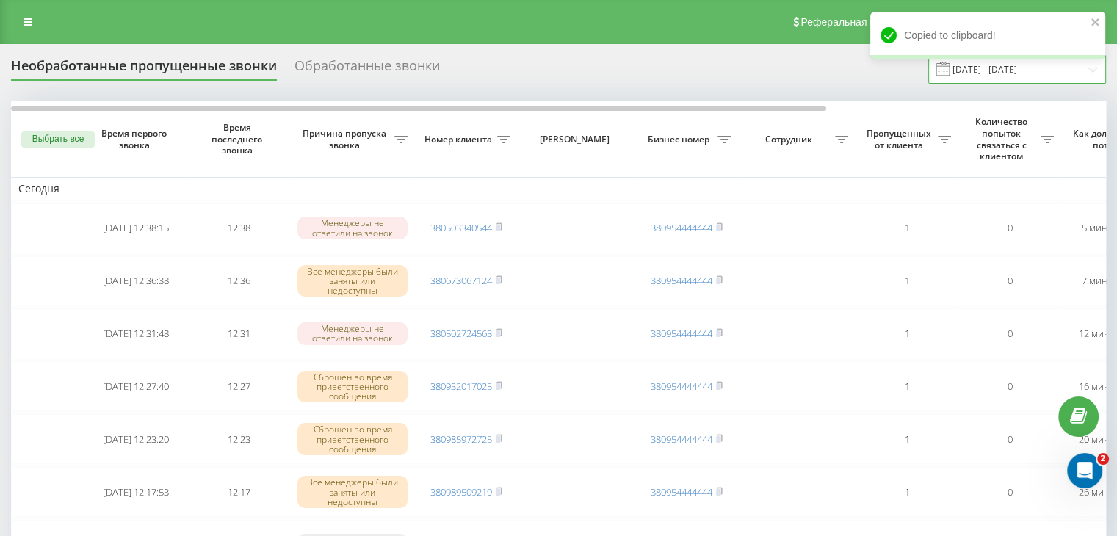
click at [1014, 76] on input "[DATE] - [DATE]" at bounding box center [1018, 69] width 178 height 29
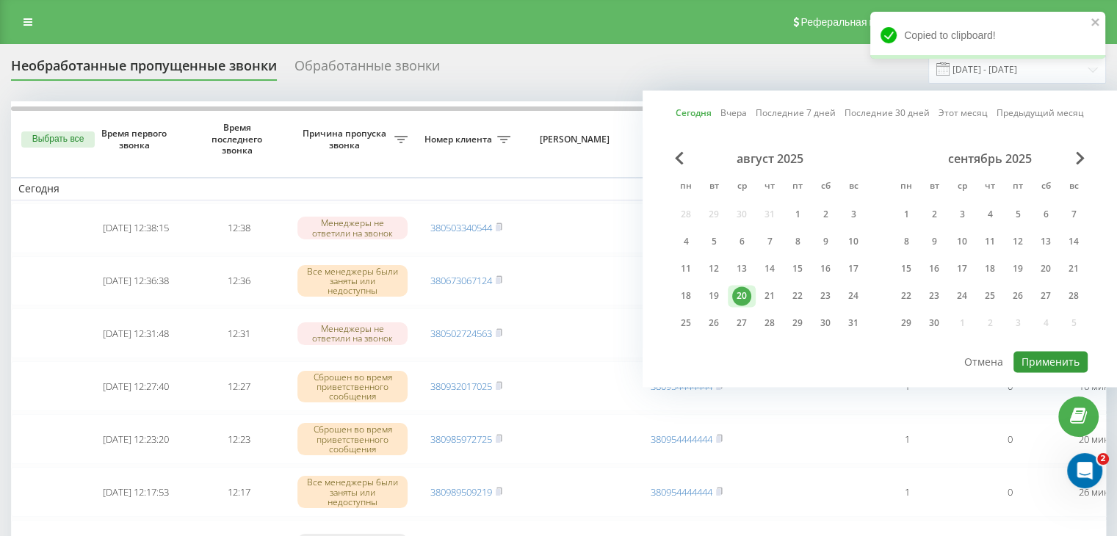
click at [1050, 361] on button "Применить" at bounding box center [1051, 361] width 74 height 21
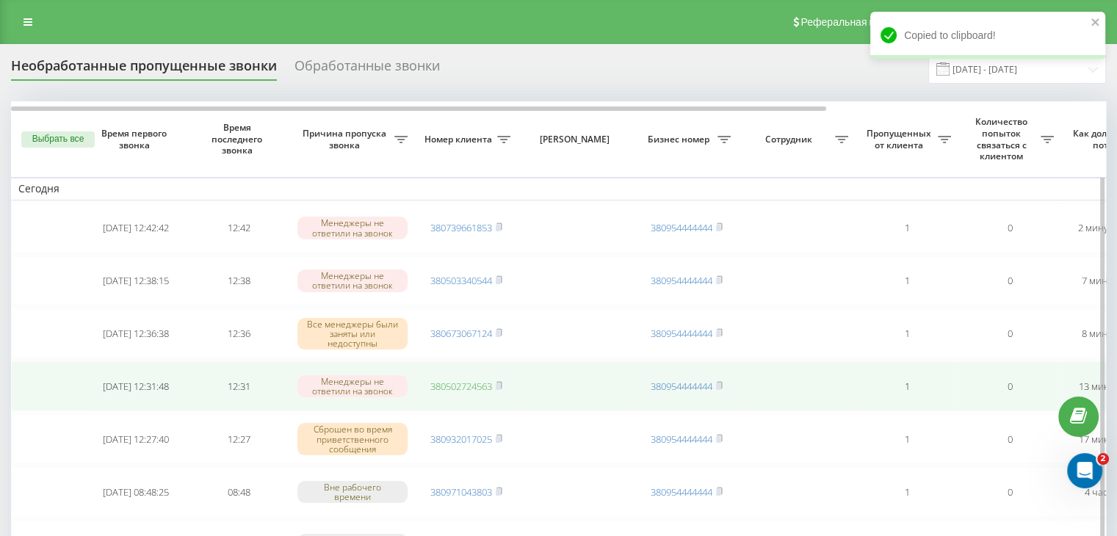
click at [460, 388] on link "380502724563" at bounding box center [461, 386] width 62 height 13
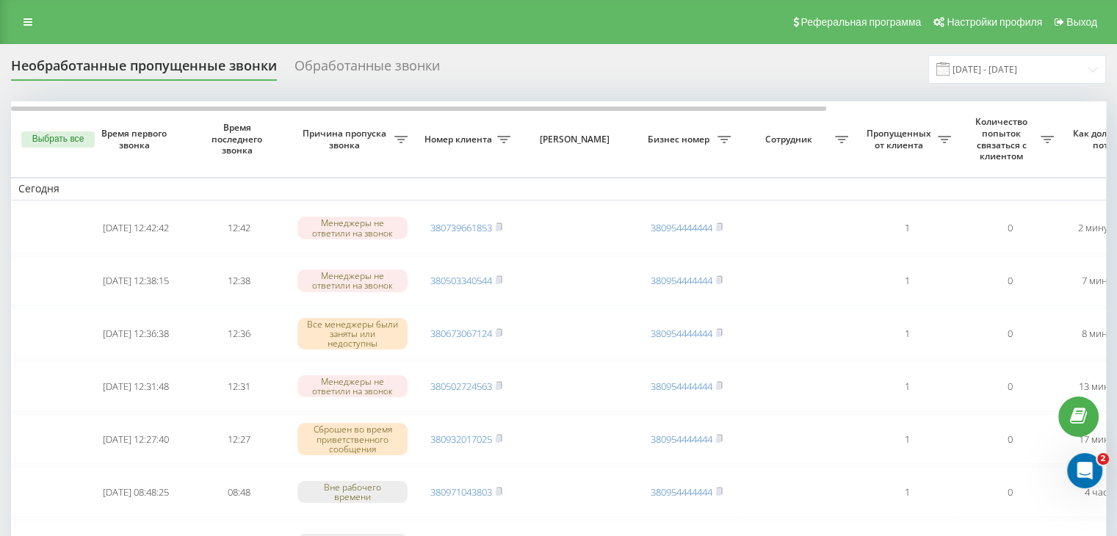
click at [522, 60] on div "Необработанные пропущенные звонки Обработанные звонки [DATE] - [DATE]" at bounding box center [558, 69] width 1095 height 29
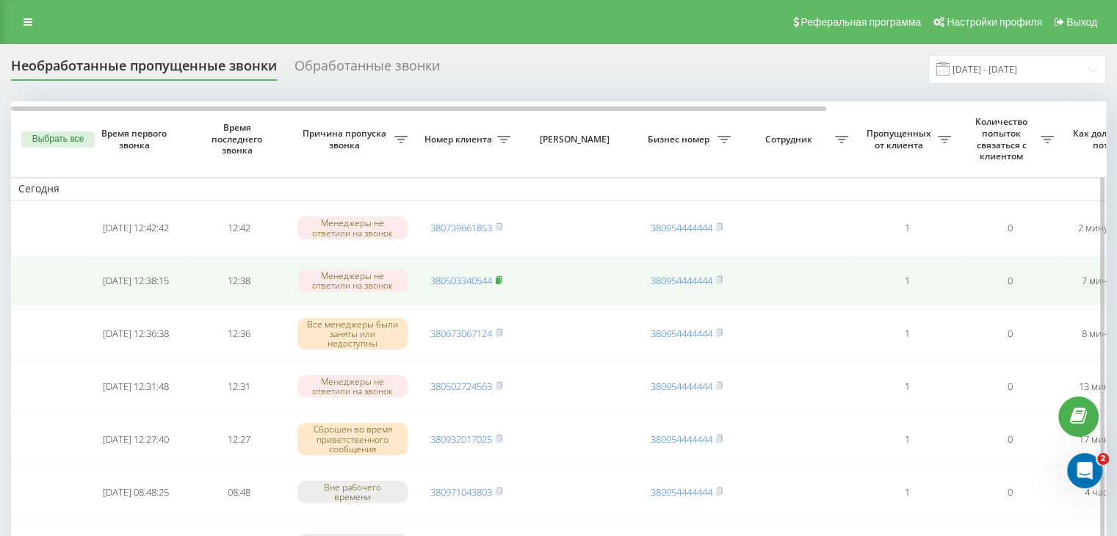
click at [497, 281] on rect at bounding box center [498, 281] width 4 height 7
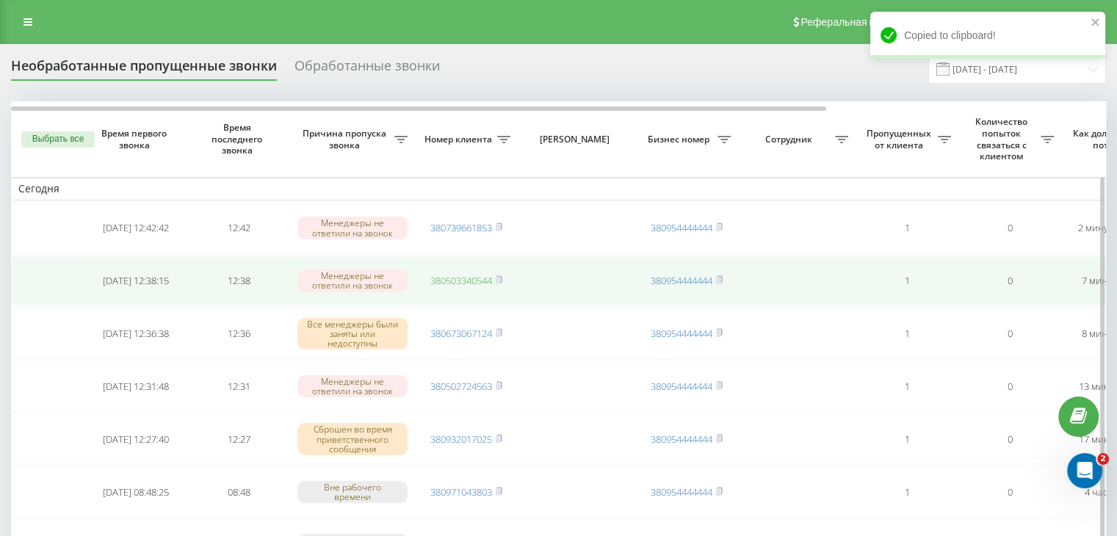
click at [479, 277] on link "380503340544" at bounding box center [461, 280] width 62 height 13
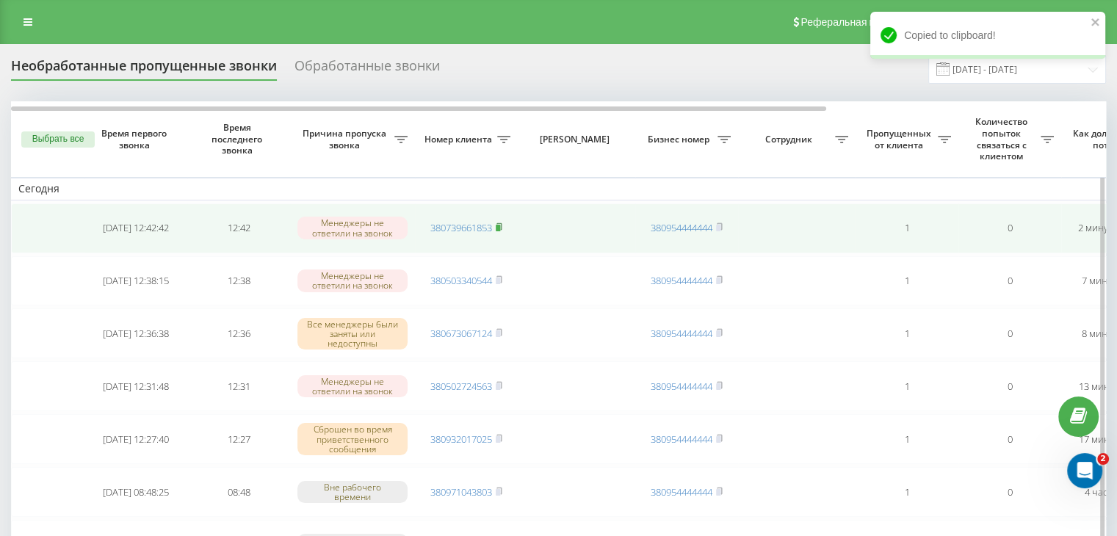
click at [500, 230] on rect at bounding box center [498, 228] width 4 height 7
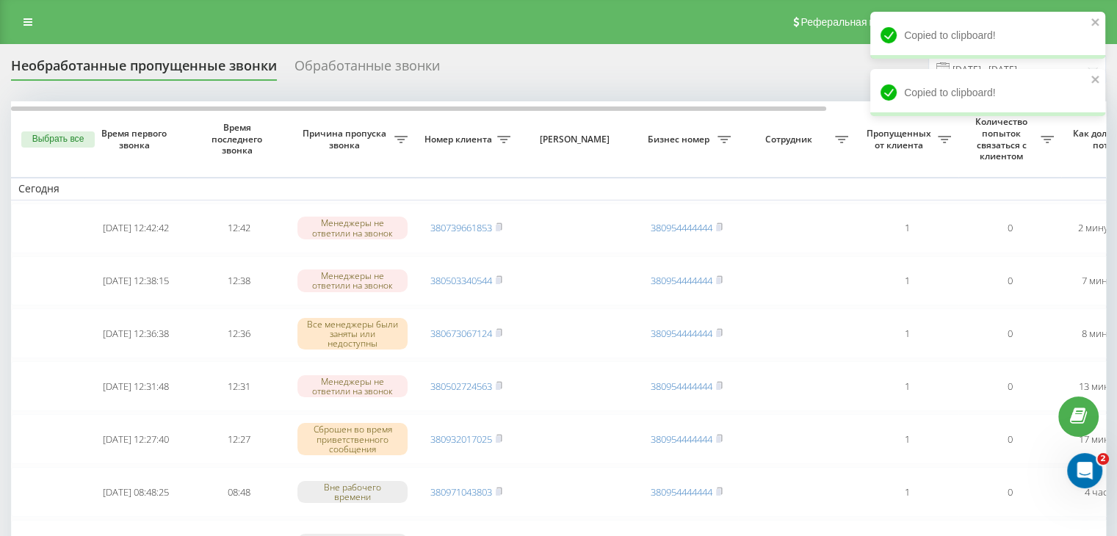
click at [535, 39] on div "Реферальная программа Настройки профиля Выход" at bounding box center [558, 22] width 1117 height 44
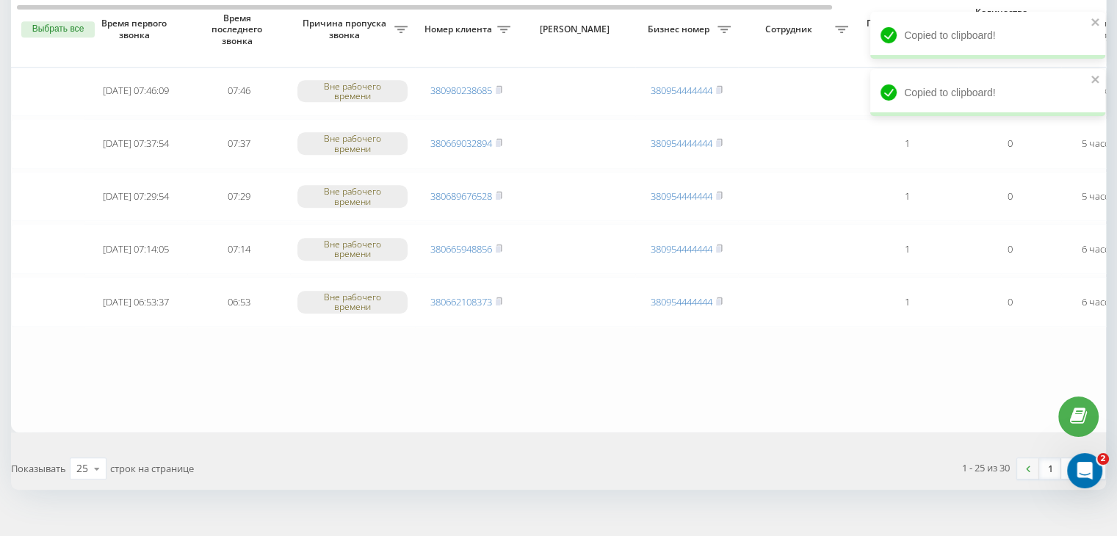
scroll to position [1210, 0]
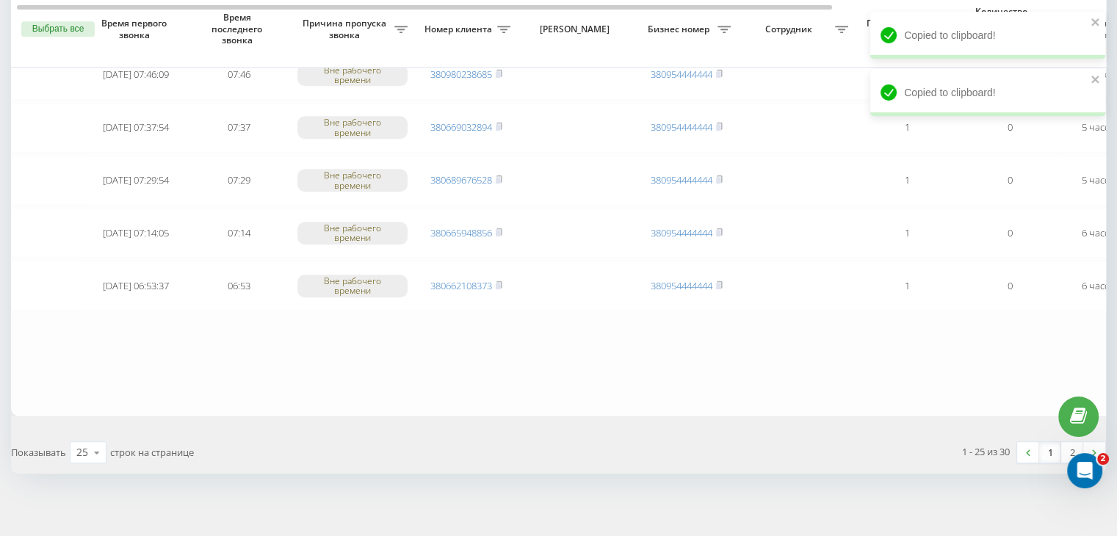
click at [1049, 442] on link "1" at bounding box center [1050, 452] width 22 height 21
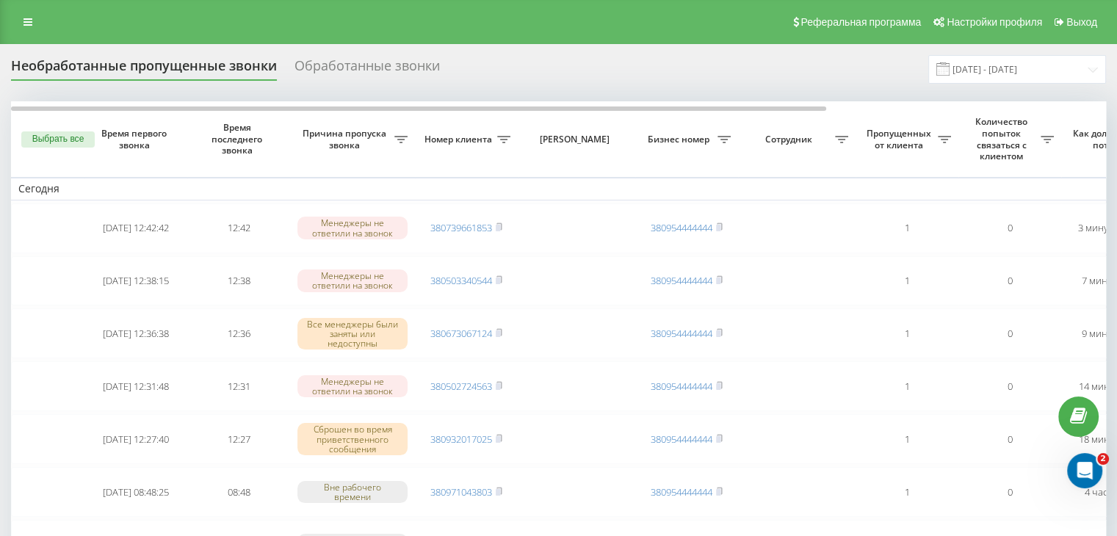
click at [479, 43] on div "Реферальная программа Настройки профиля Выход" at bounding box center [558, 22] width 1117 height 44
click at [1031, 73] on input "[DATE] - [DATE]" at bounding box center [1018, 69] width 178 height 29
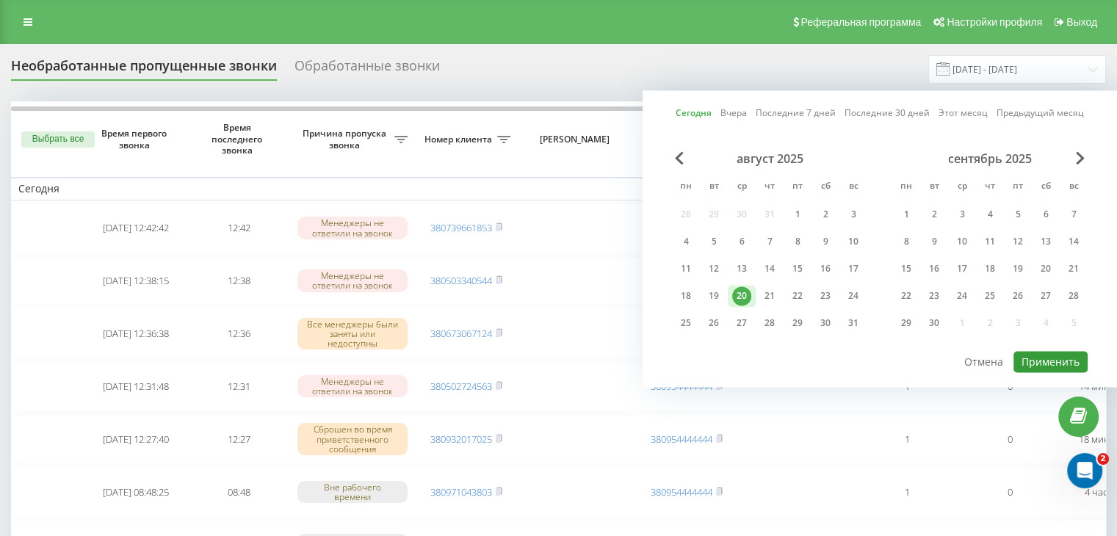
click at [1020, 351] on button "Применить" at bounding box center [1051, 361] width 74 height 21
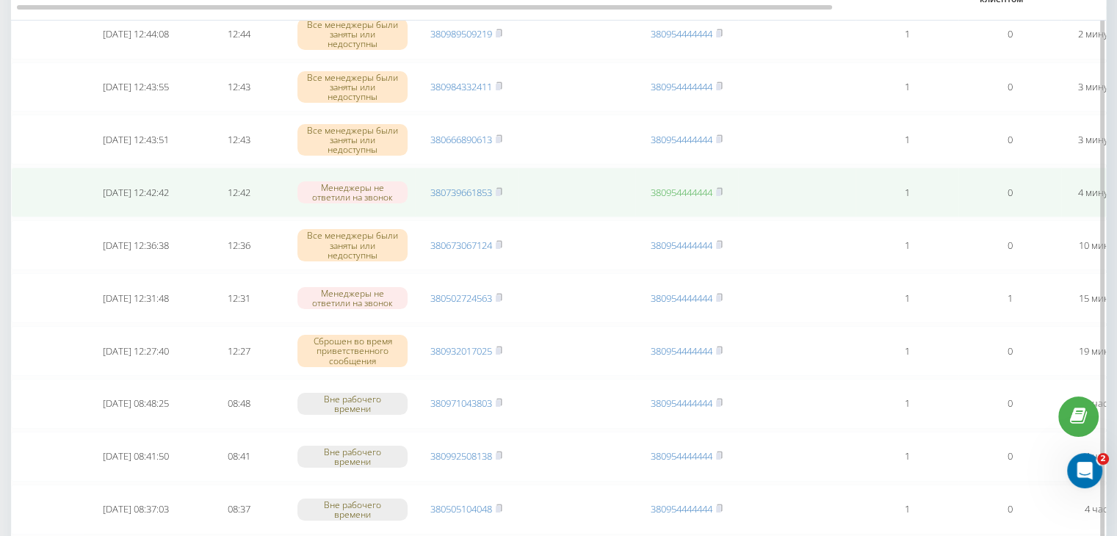
scroll to position [220, 0]
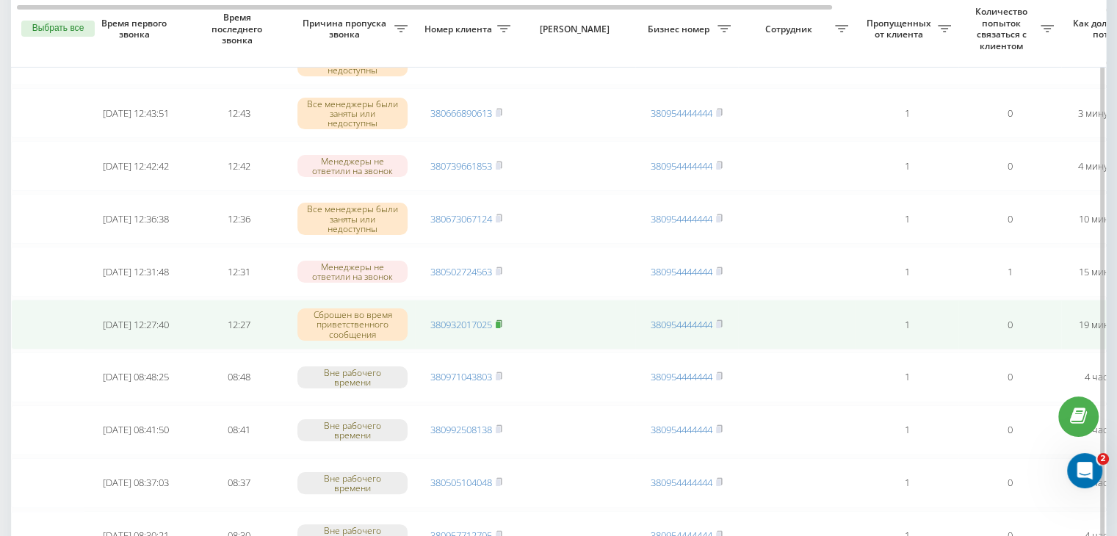
click at [500, 322] on rect at bounding box center [498, 325] width 4 height 7
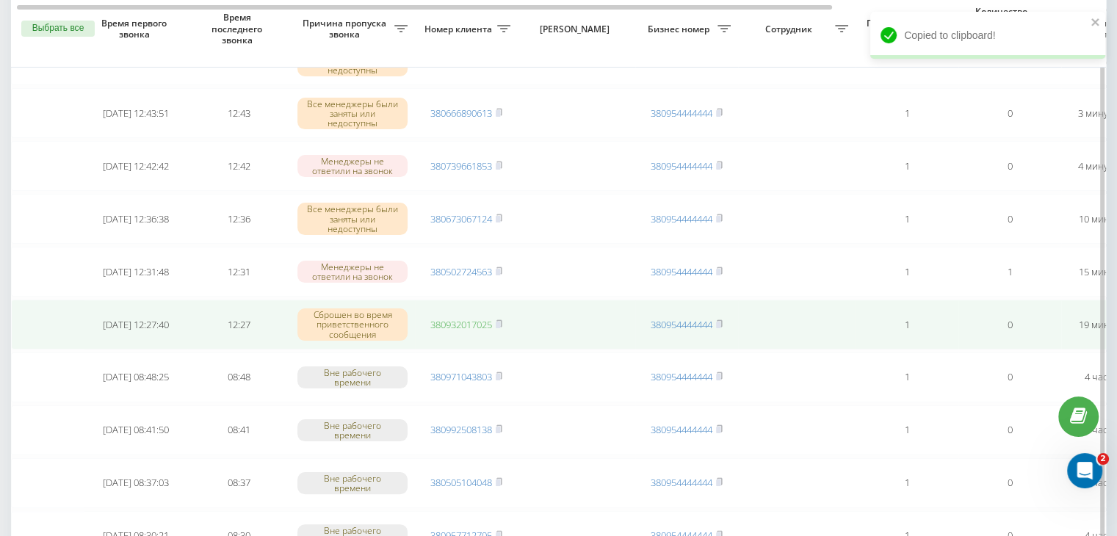
click at [469, 323] on link "380932017025" at bounding box center [461, 324] width 62 height 13
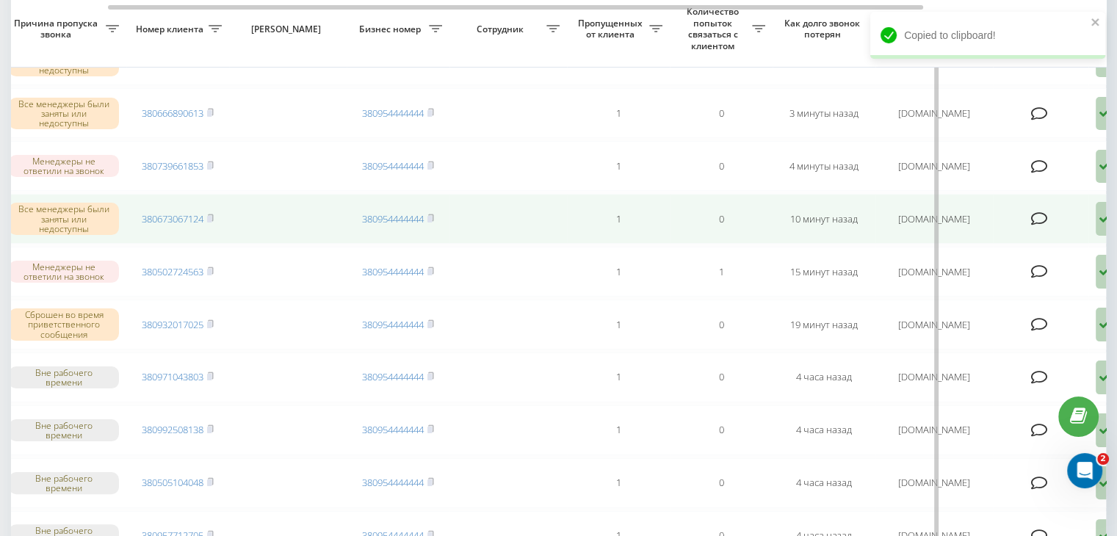
scroll to position [0, 373]
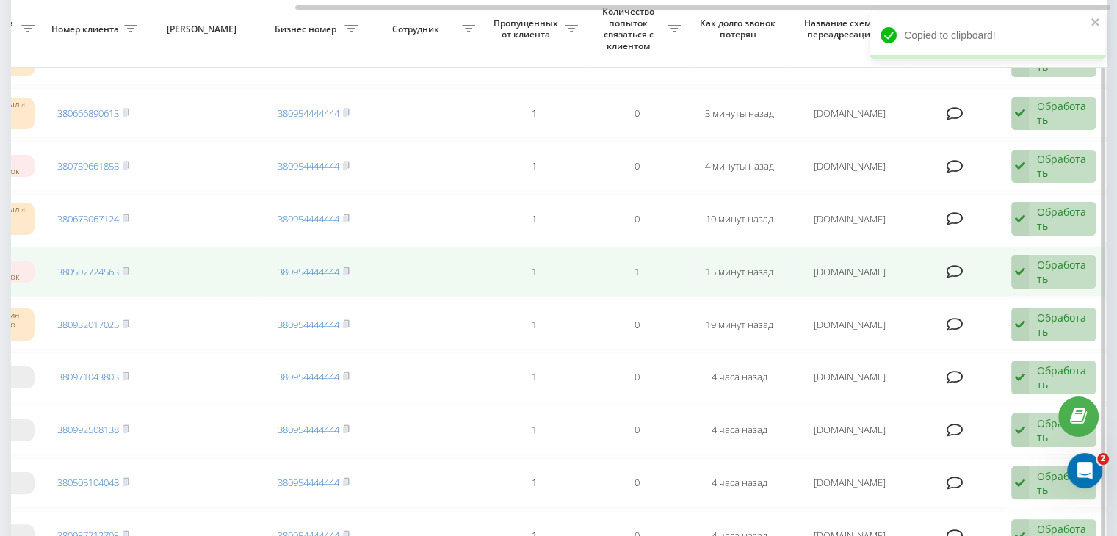
click at [1034, 259] on div "Обработать Не удалось связаться Связался с клиентом с помощью другого канала Кл…" at bounding box center [1054, 272] width 84 height 34
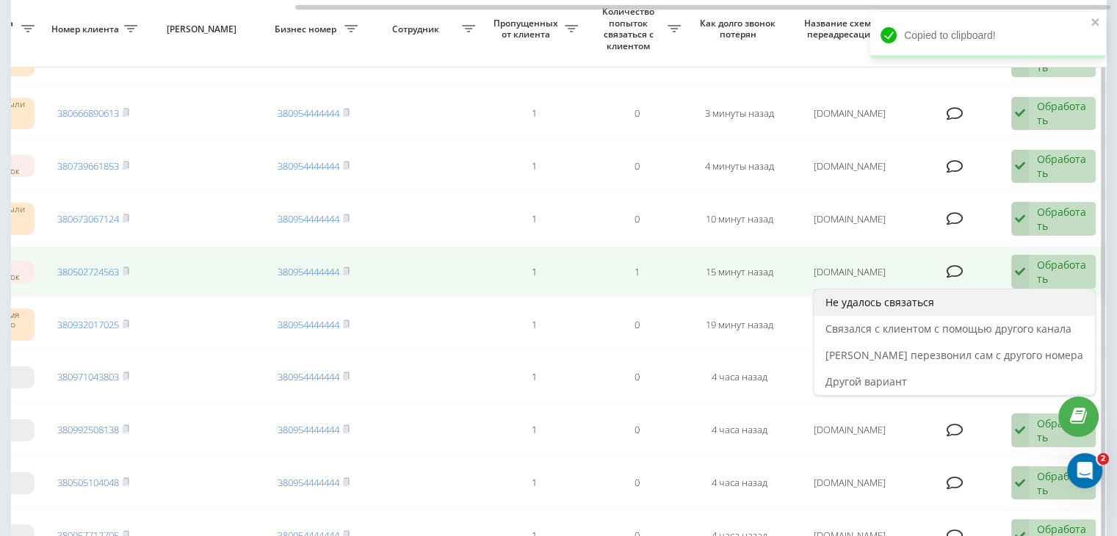
click at [952, 294] on div "Не удалось связаться" at bounding box center [954, 302] width 281 height 26
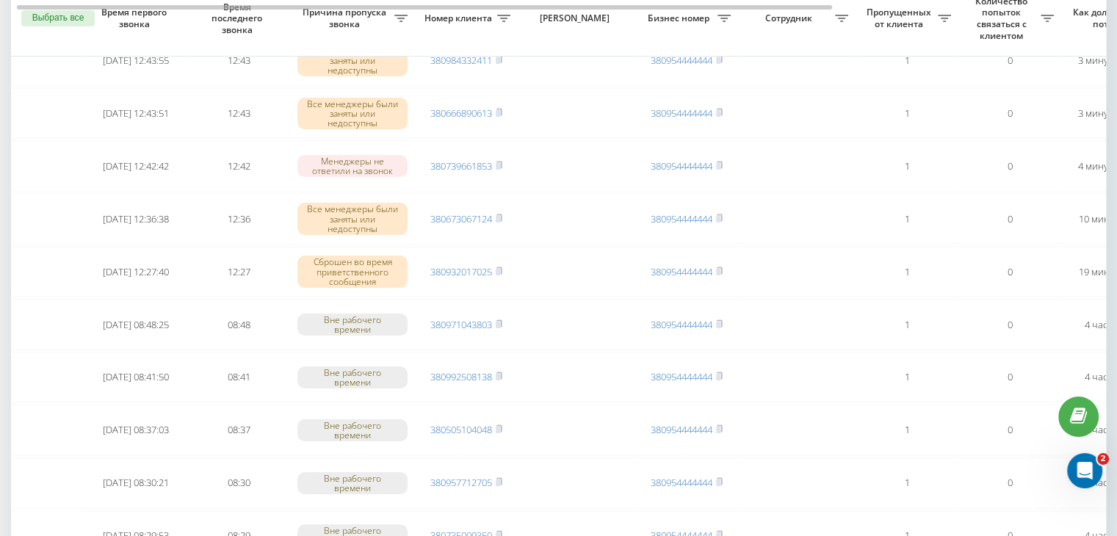
scroll to position [147, 0]
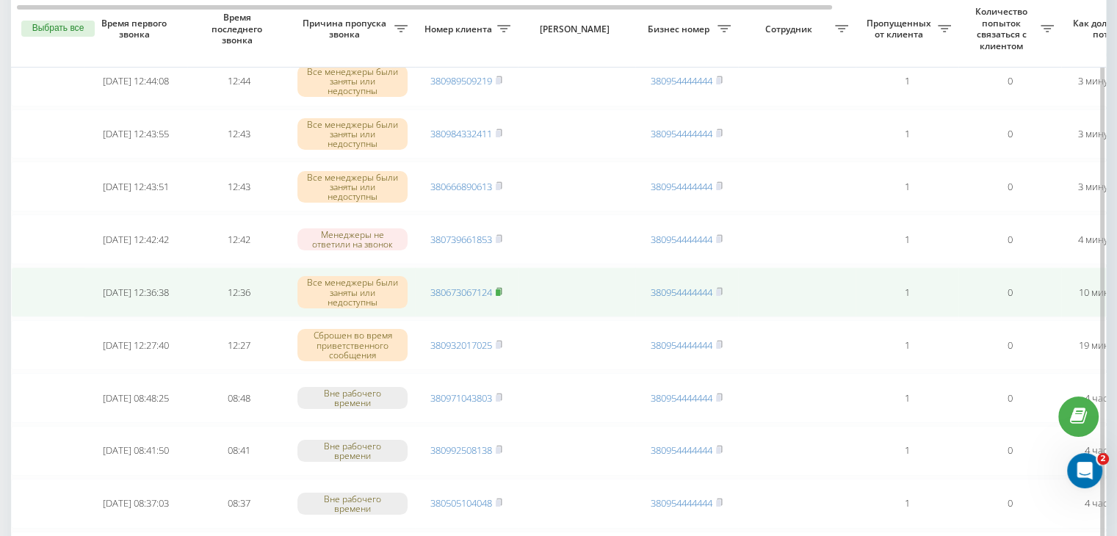
click at [498, 290] on rect at bounding box center [498, 292] width 4 height 7
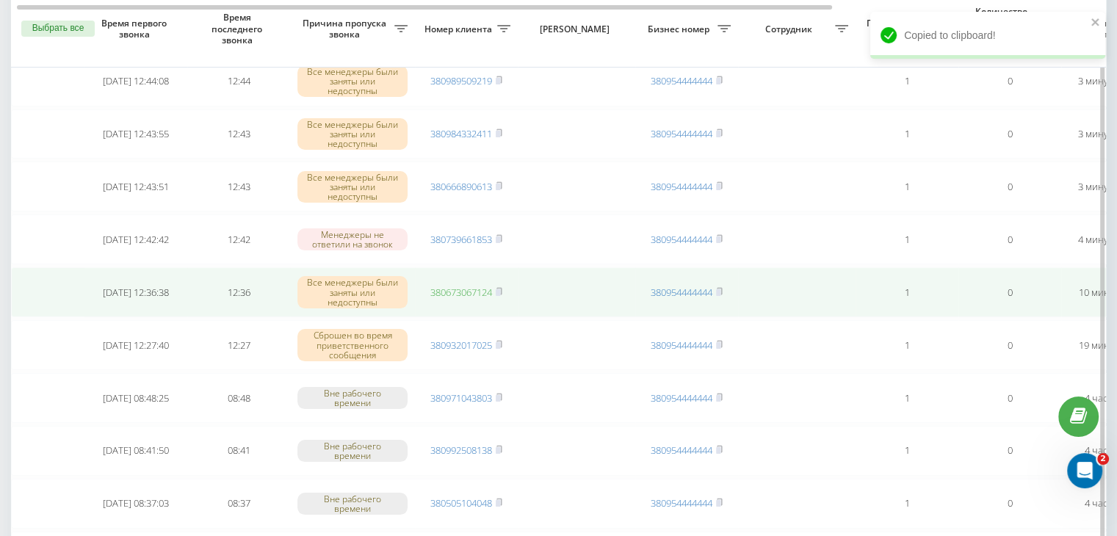
click at [475, 293] on link "380673067124" at bounding box center [461, 292] width 62 height 13
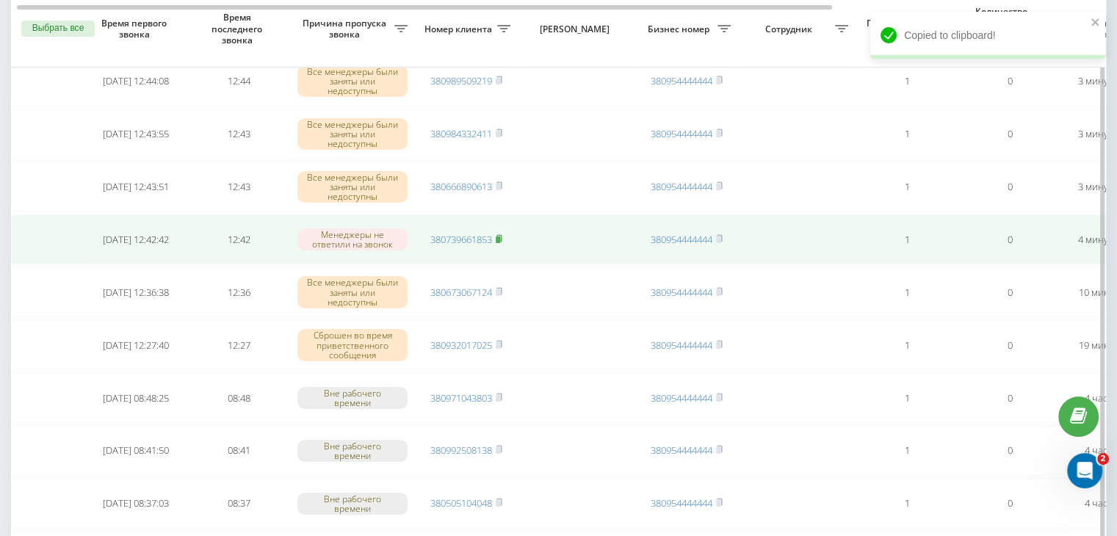
click at [499, 237] on rect at bounding box center [498, 240] width 4 height 7
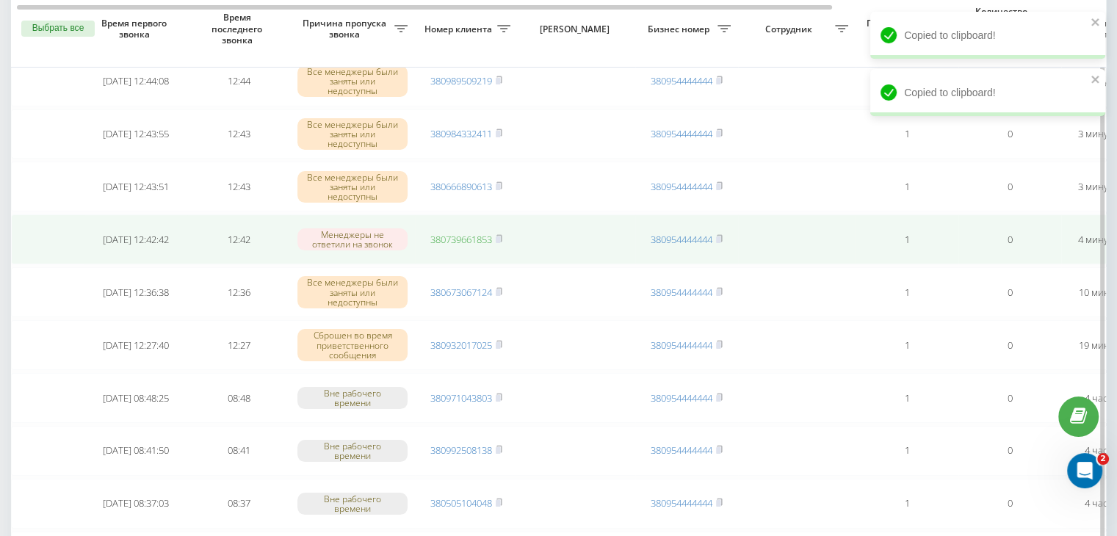
drag, startPoint x: 480, startPoint y: 239, endPoint x: 483, endPoint y: 231, distance: 8.6
click at [480, 239] on link "380739661853" at bounding box center [461, 239] width 62 height 13
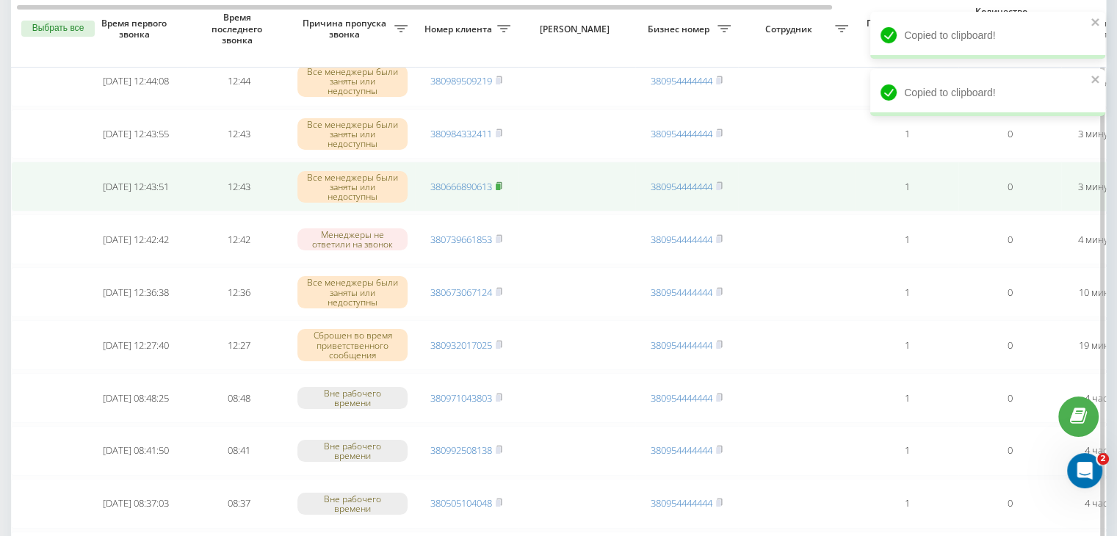
click at [500, 184] on rect at bounding box center [498, 187] width 4 height 7
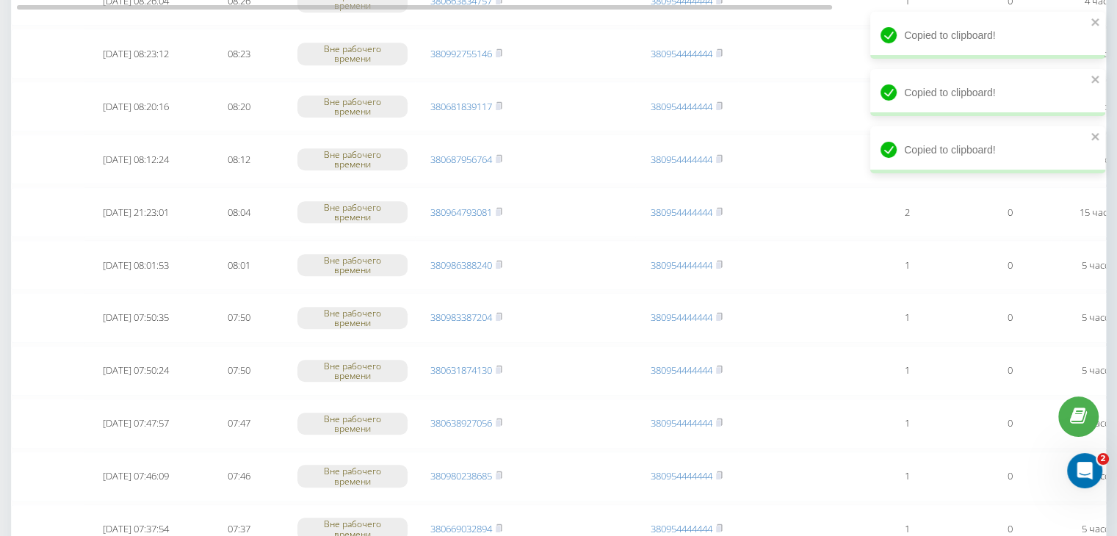
scroll to position [1210, 0]
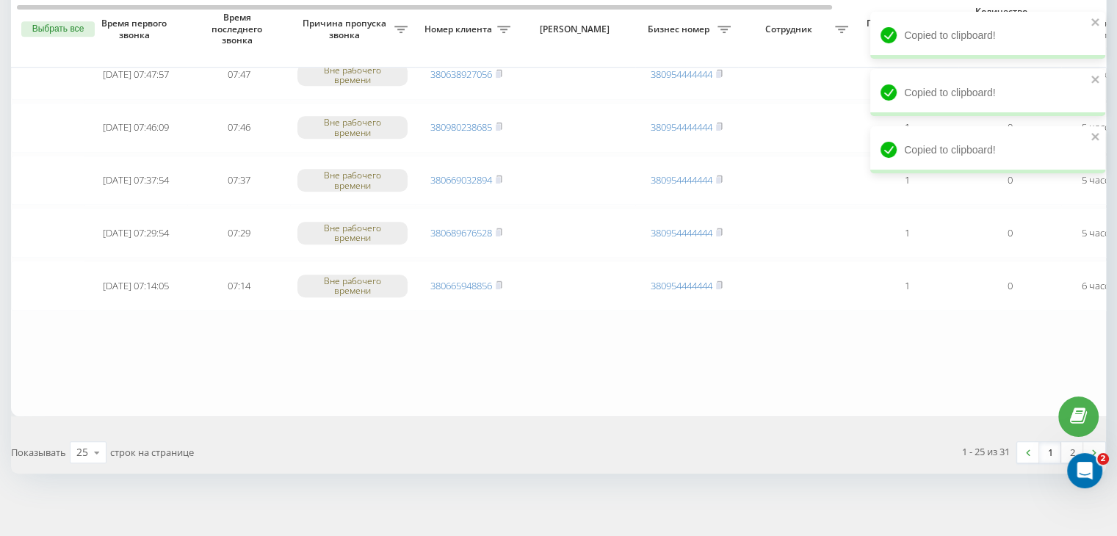
click at [1047, 453] on link "1" at bounding box center [1050, 452] width 22 height 21
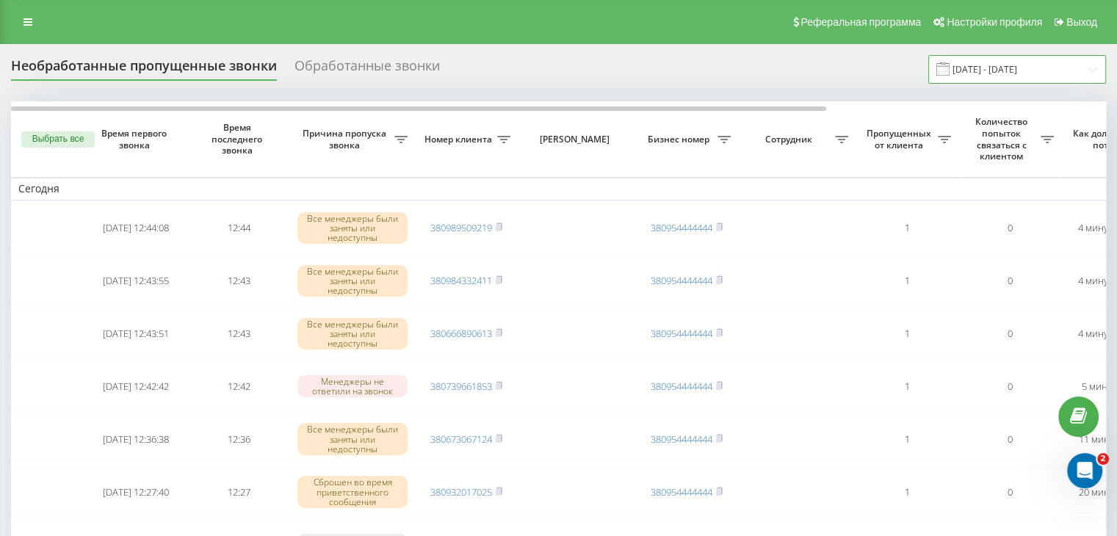
click at [1007, 70] on input "[DATE] - [DATE]" at bounding box center [1018, 69] width 178 height 29
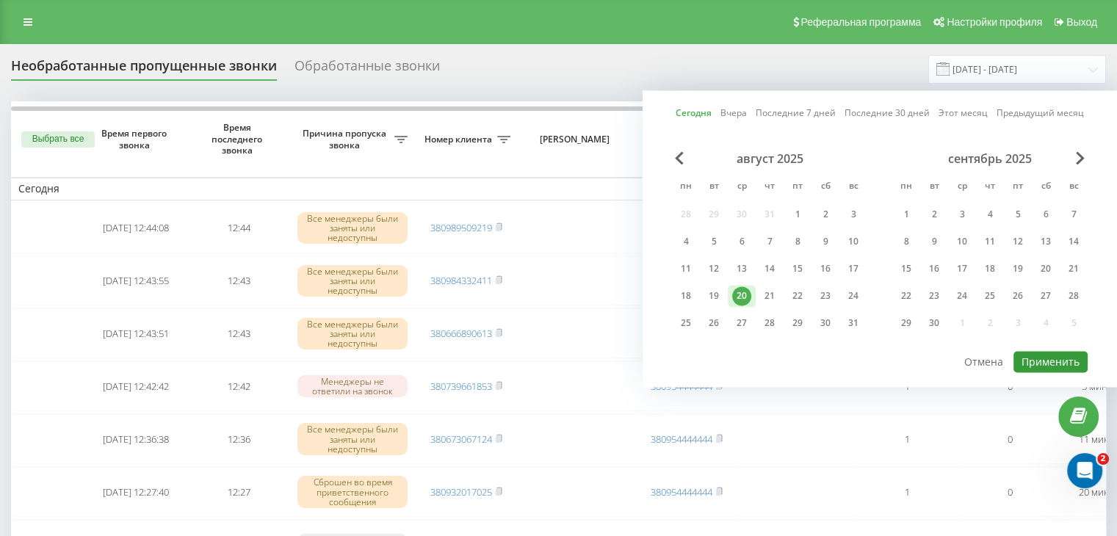
click at [1032, 362] on button "Применить" at bounding box center [1051, 361] width 74 height 21
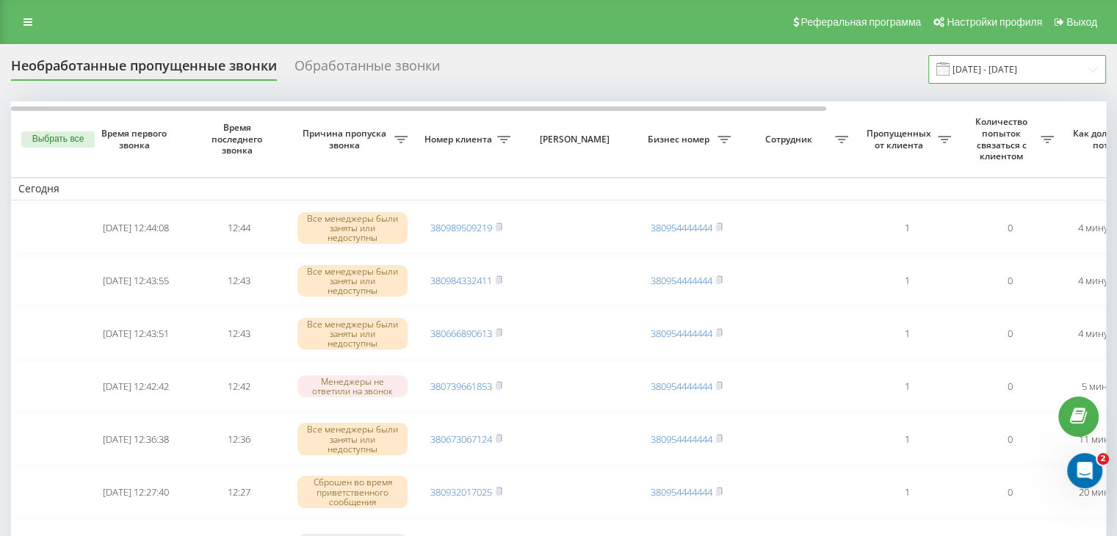
click at [1005, 62] on input "[DATE] - [DATE]" at bounding box center [1018, 69] width 178 height 29
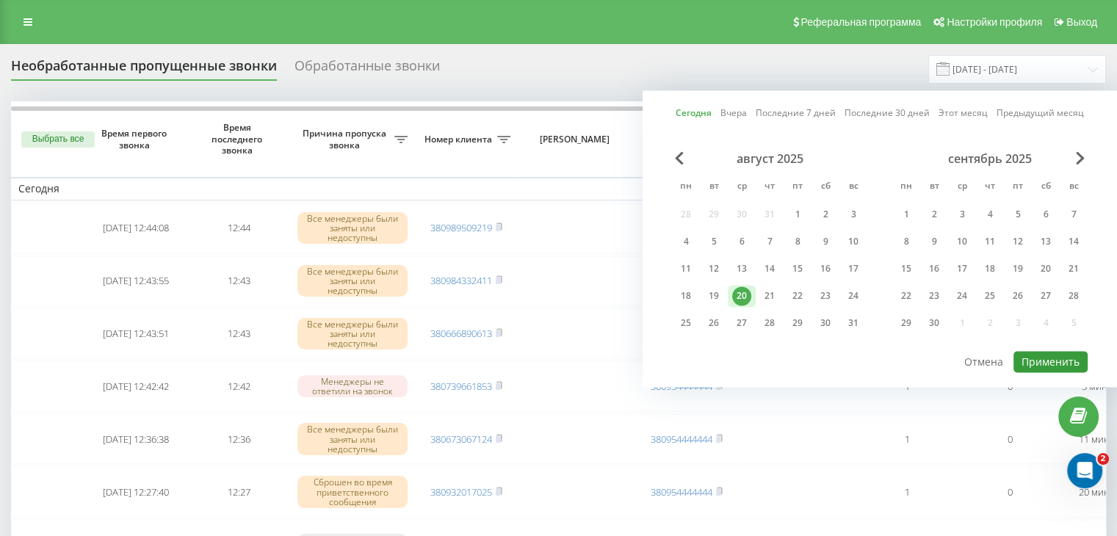
click at [1047, 353] on button "Применить" at bounding box center [1051, 361] width 74 height 21
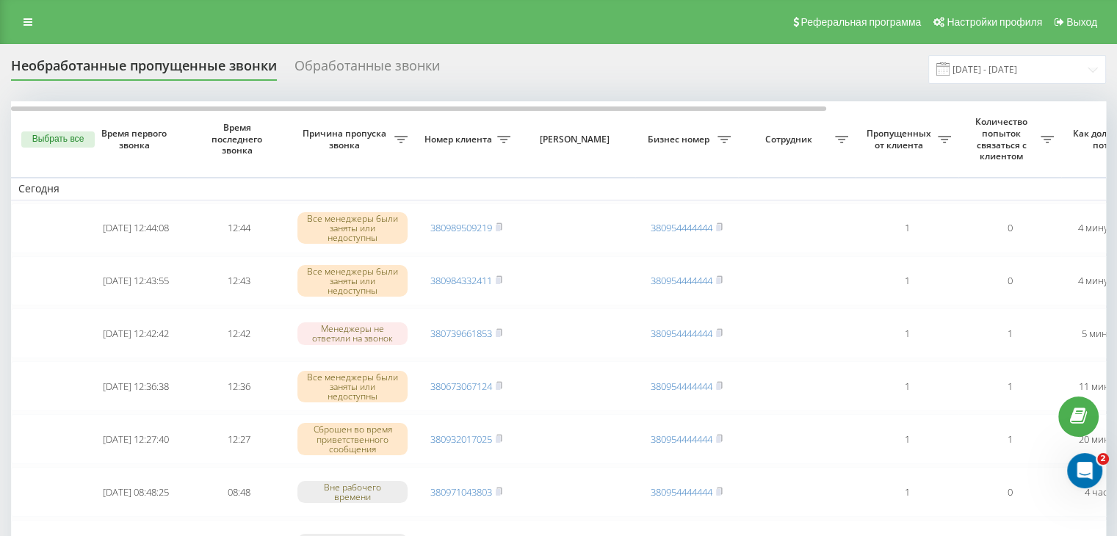
click at [459, 40] on div "Реферальная программа Настройки профиля Выход" at bounding box center [558, 22] width 1117 height 44
click at [992, 68] on input "[DATE] - [DATE]" at bounding box center [1018, 69] width 178 height 29
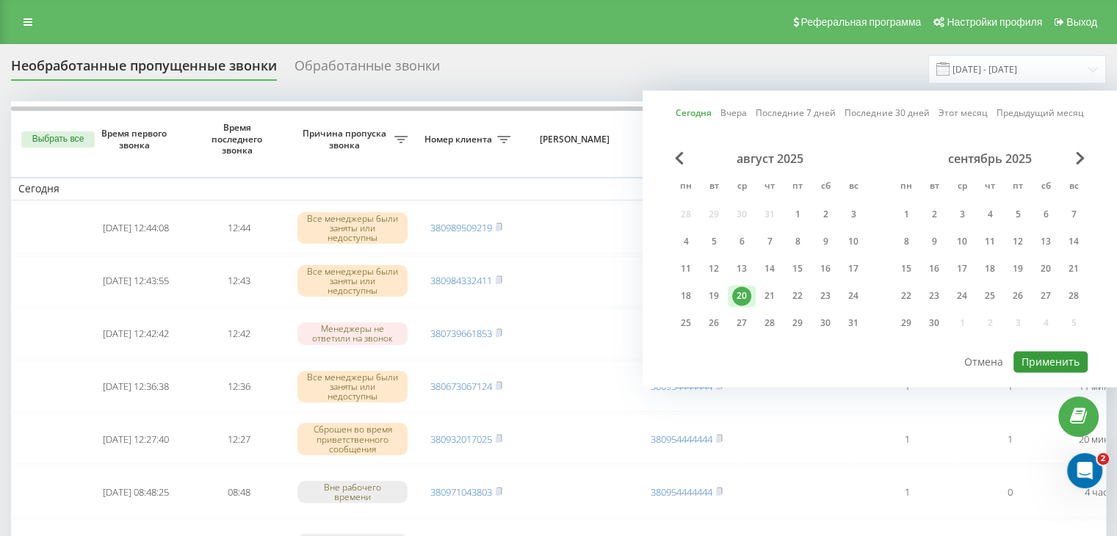
click at [1039, 355] on button "Применить" at bounding box center [1051, 361] width 74 height 21
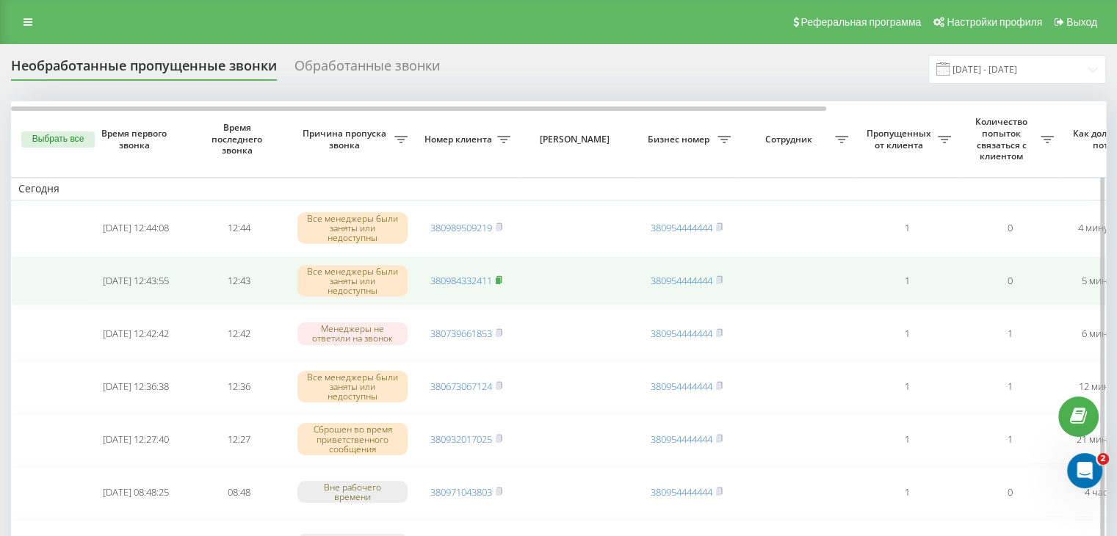
click at [500, 278] on rect at bounding box center [498, 281] width 4 height 7
click at [480, 275] on link "380984332411" at bounding box center [461, 280] width 62 height 13
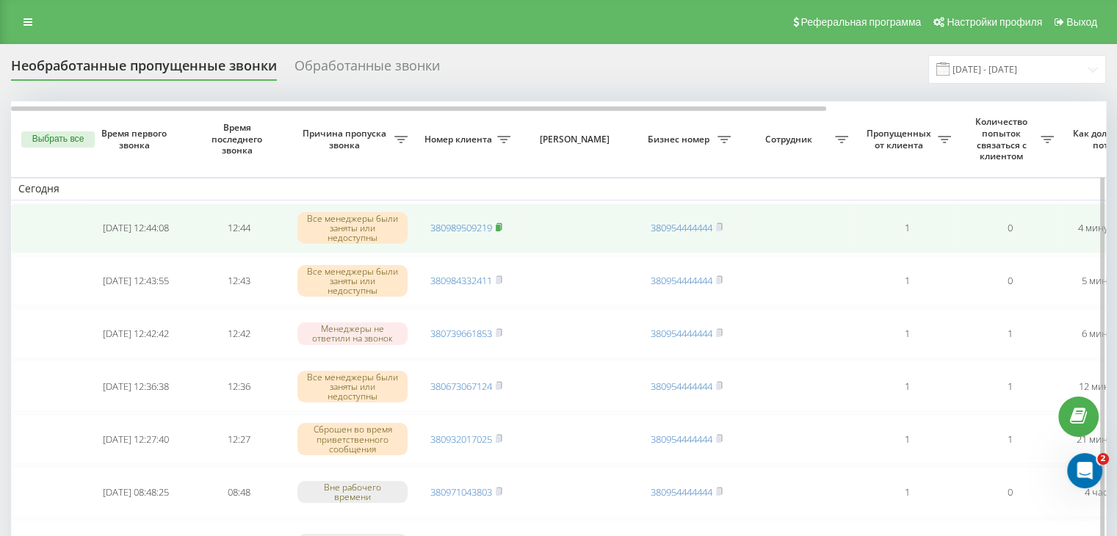
click at [502, 227] on icon at bounding box center [499, 226] width 5 height 7
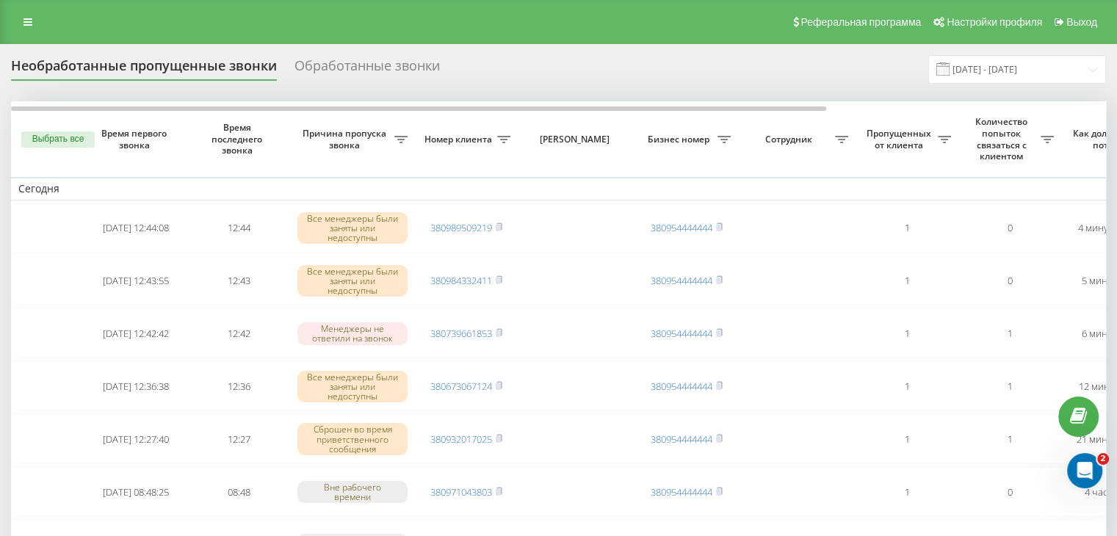
click at [472, 36] on div "Реферальная программа Настройки профиля Выход" at bounding box center [558, 22] width 1117 height 44
click at [966, 79] on input "[DATE] - [DATE]" at bounding box center [1018, 69] width 178 height 29
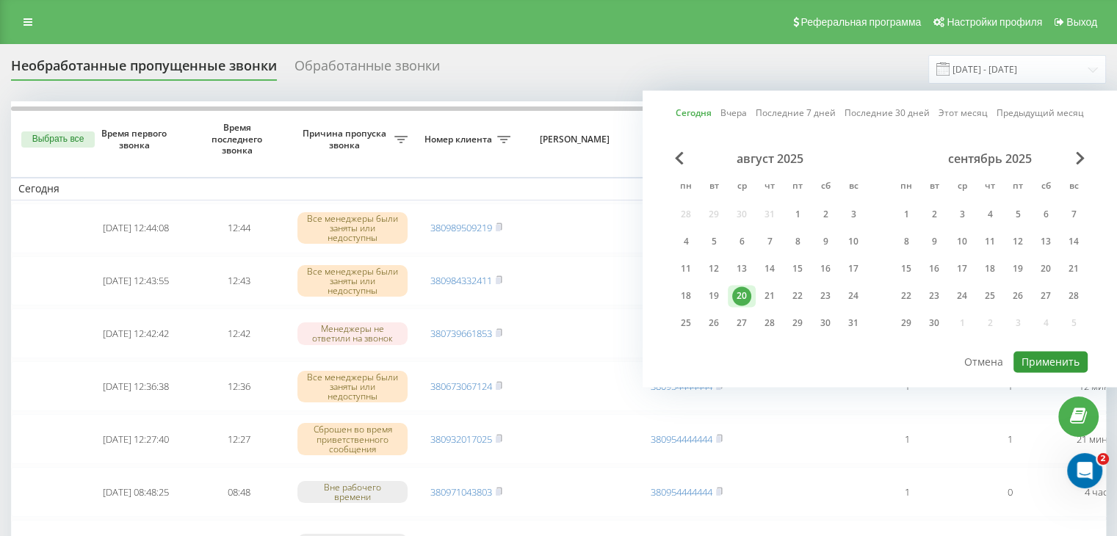
click at [1039, 361] on button "Применить" at bounding box center [1051, 361] width 74 height 21
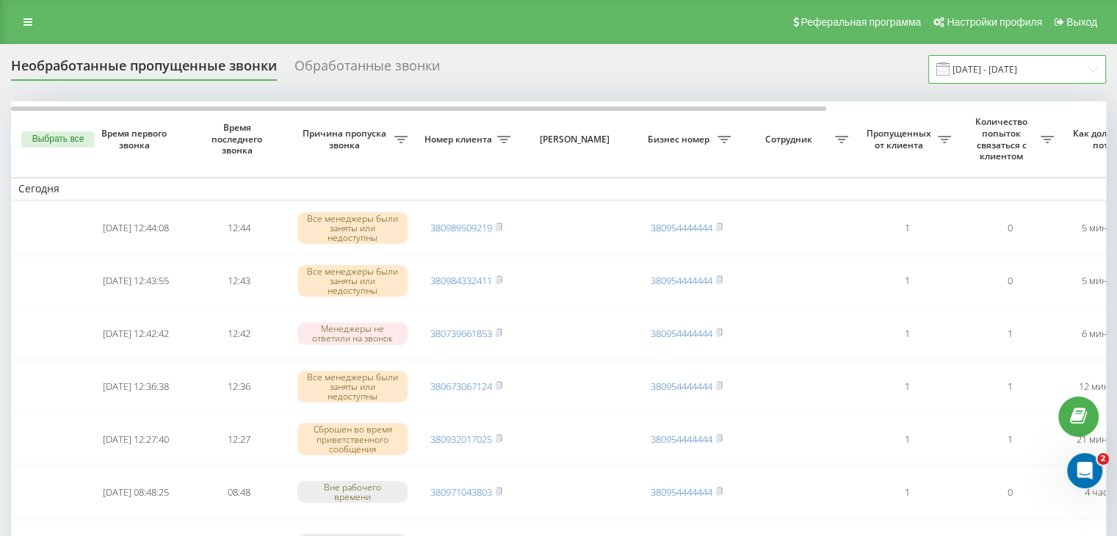
click at [1063, 71] on input "[DATE] - [DATE]" at bounding box center [1018, 69] width 178 height 29
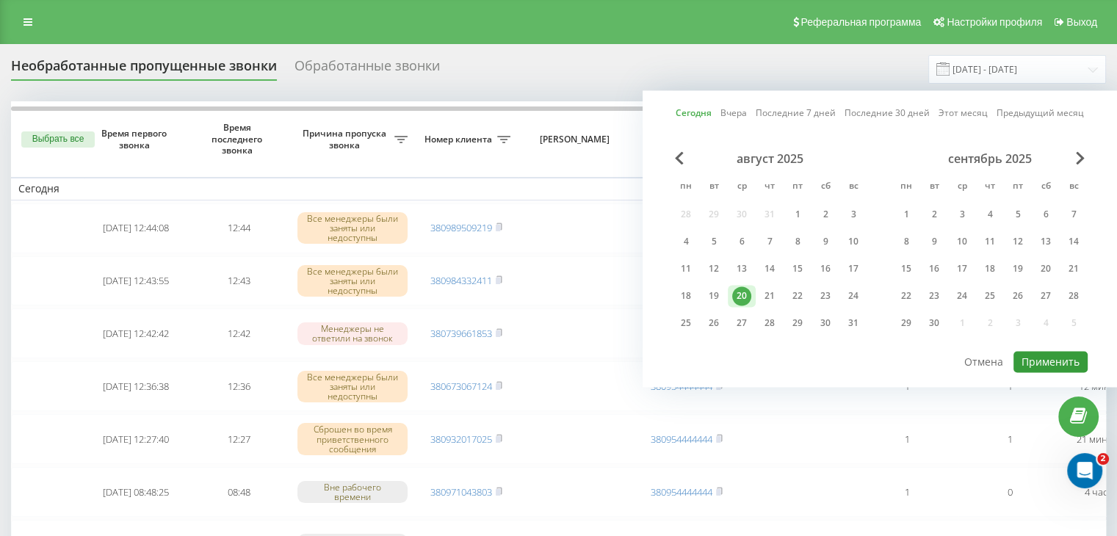
click at [1037, 358] on button "Применить" at bounding box center [1051, 361] width 74 height 21
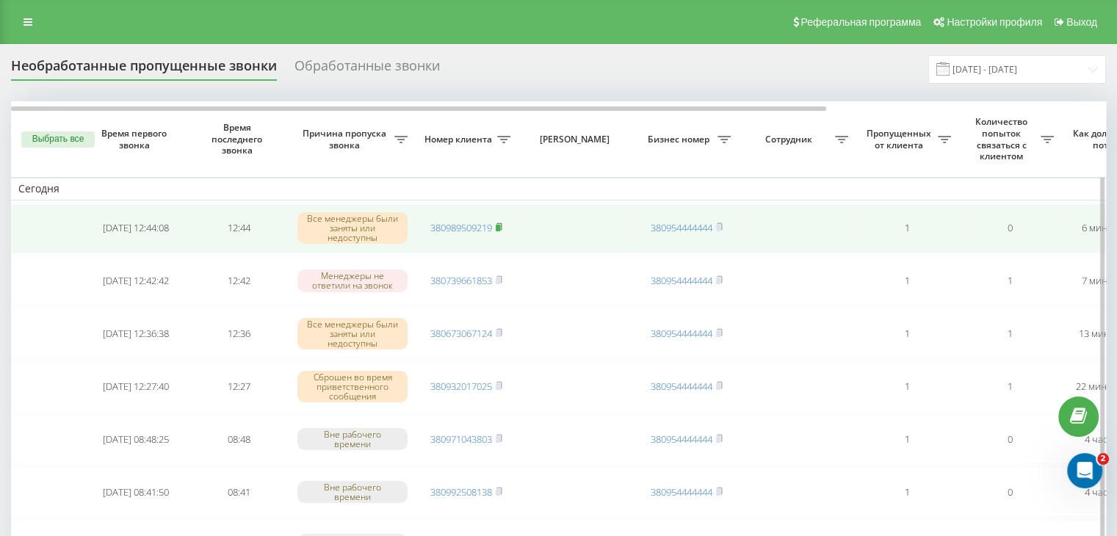
click at [500, 228] on rect at bounding box center [498, 228] width 4 height 7
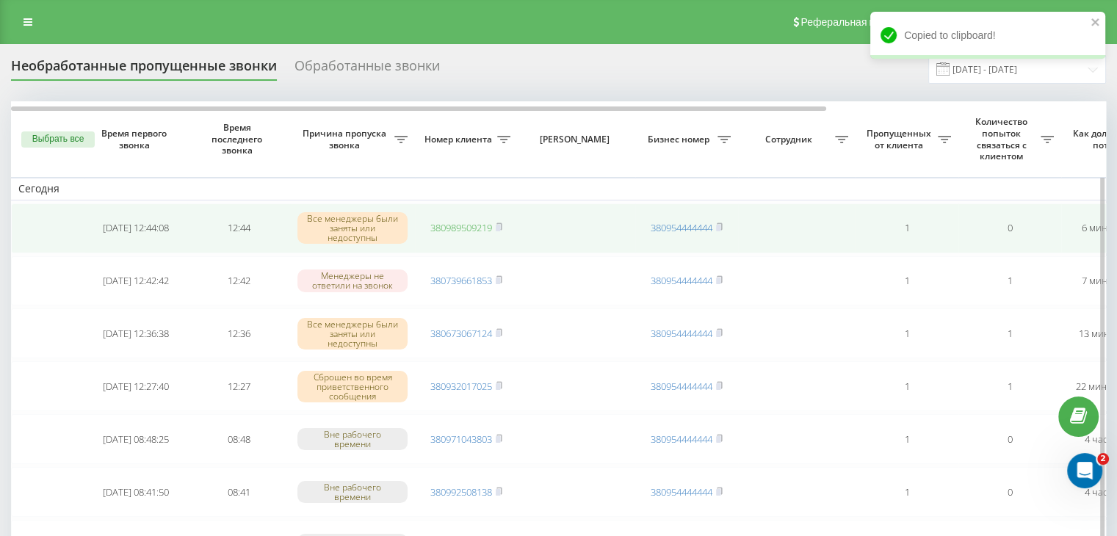
click at [476, 226] on link "380989509219" at bounding box center [461, 227] width 62 height 13
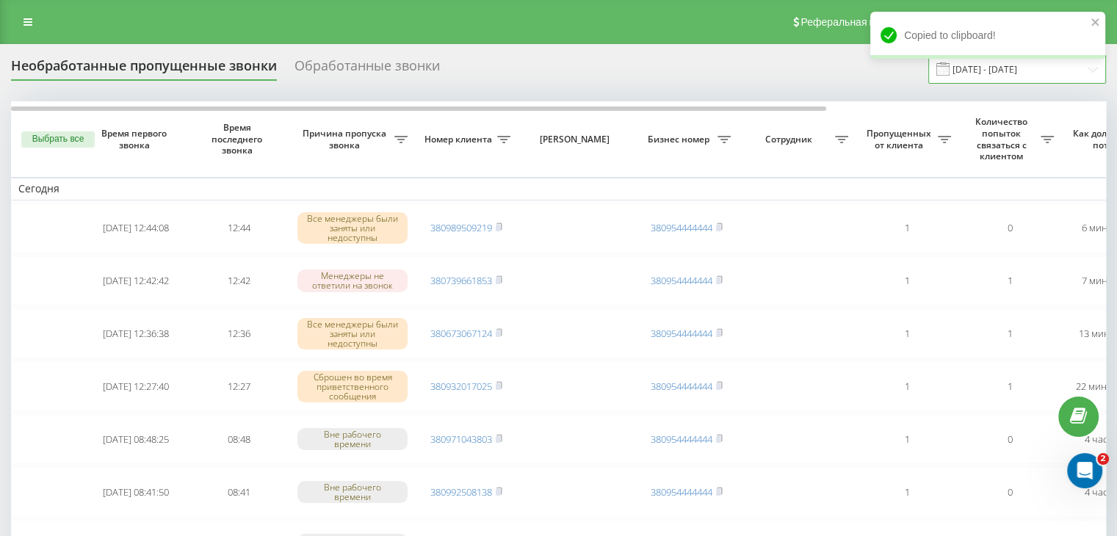
click at [1002, 73] on input "[DATE] - [DATE]" at bounding box center [1018, 69] width 178 height 29
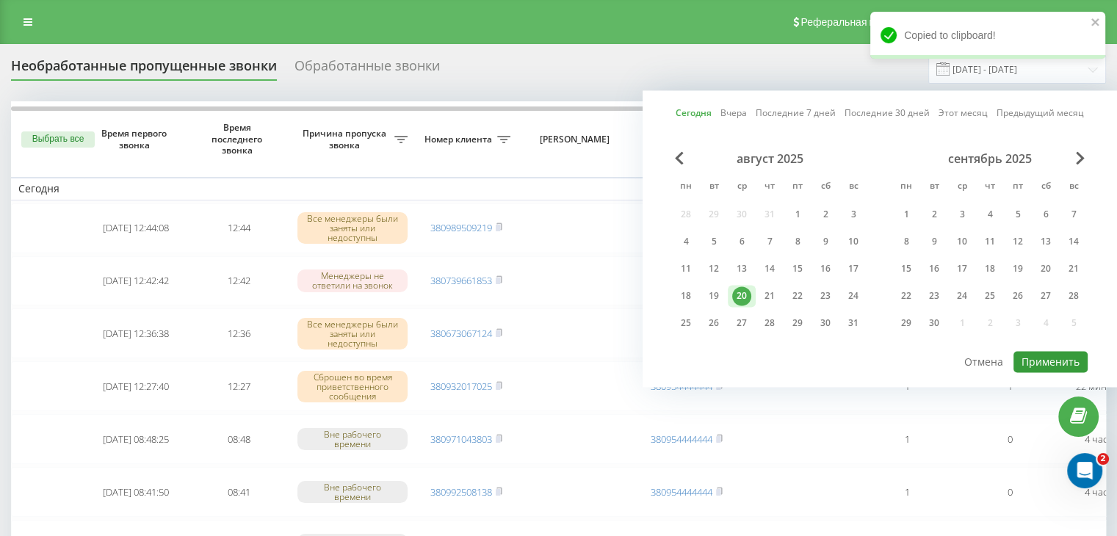
click at [1037, 359] on button "Применить" at bounding box center [1051, 361] width 74 height 21
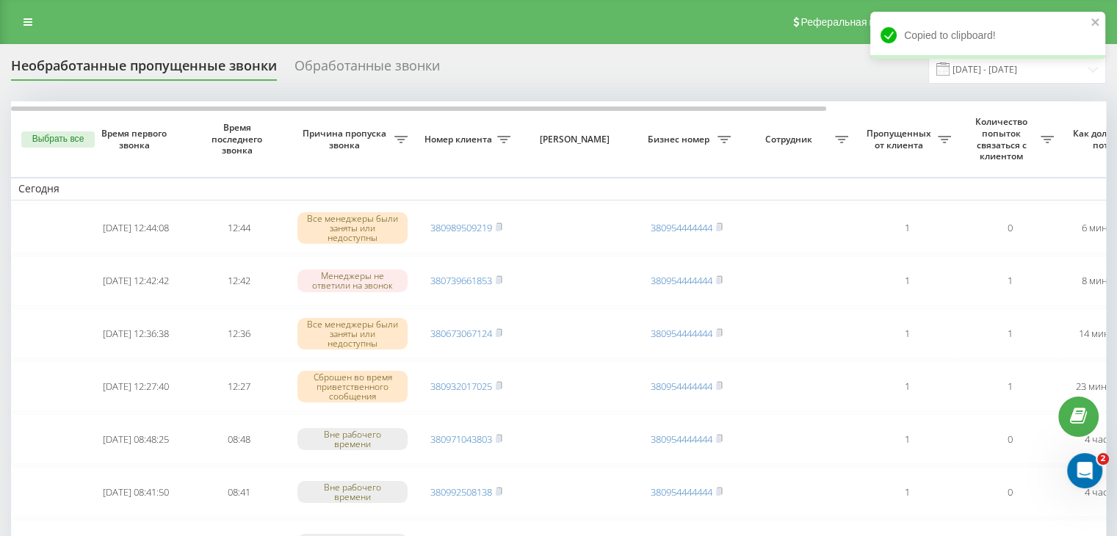
drag, startPoint x: 476, startPoint y: 73, endPoint x: 541, endPoint y: 84, distance: 65.6
click at [476, 73] on div "Необработанные пропущенные звонки Обработанные звонки [DATE] - [DATE]" at bounding box center [558, 69] width 1095 height 29
click at [1027, 74] on input "[DATE] - [DATE]" at bounding box center [1018, 69] width 178 height 29
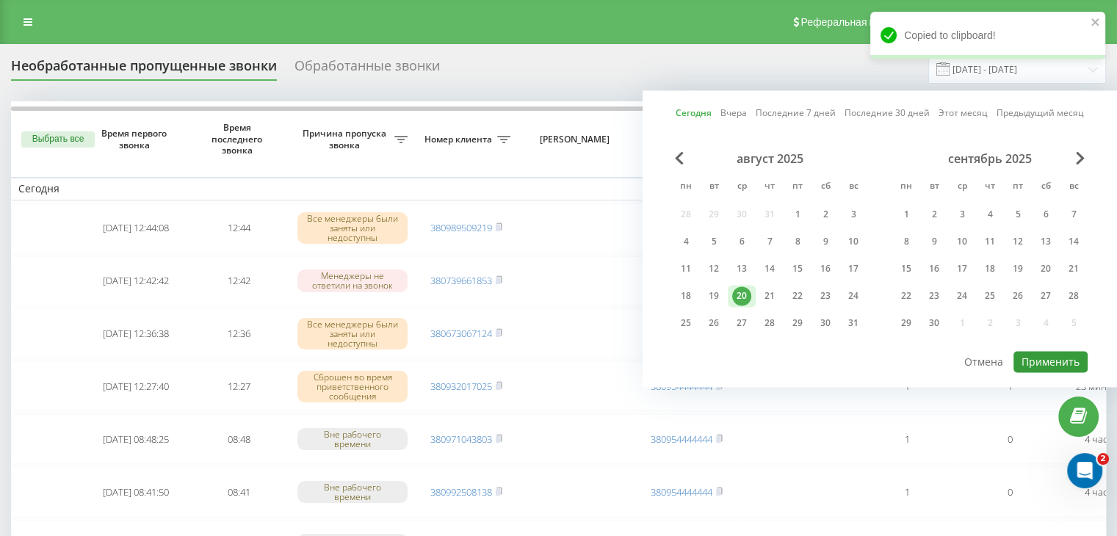
click at [1033, 359] on button "Применить" at bounding box center [1051, 361] width 74 height 21
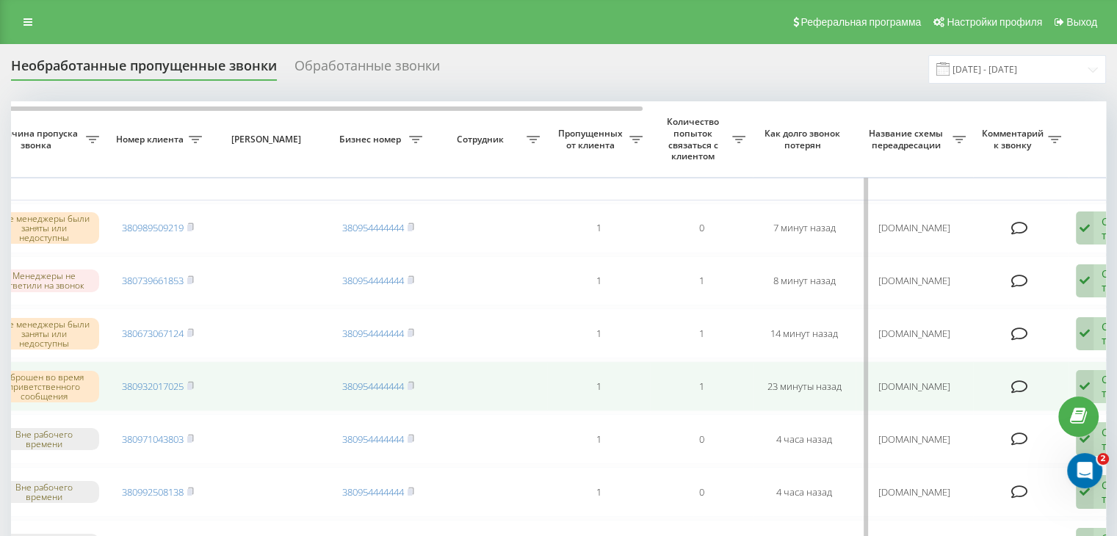
scroll to position [0, 373]
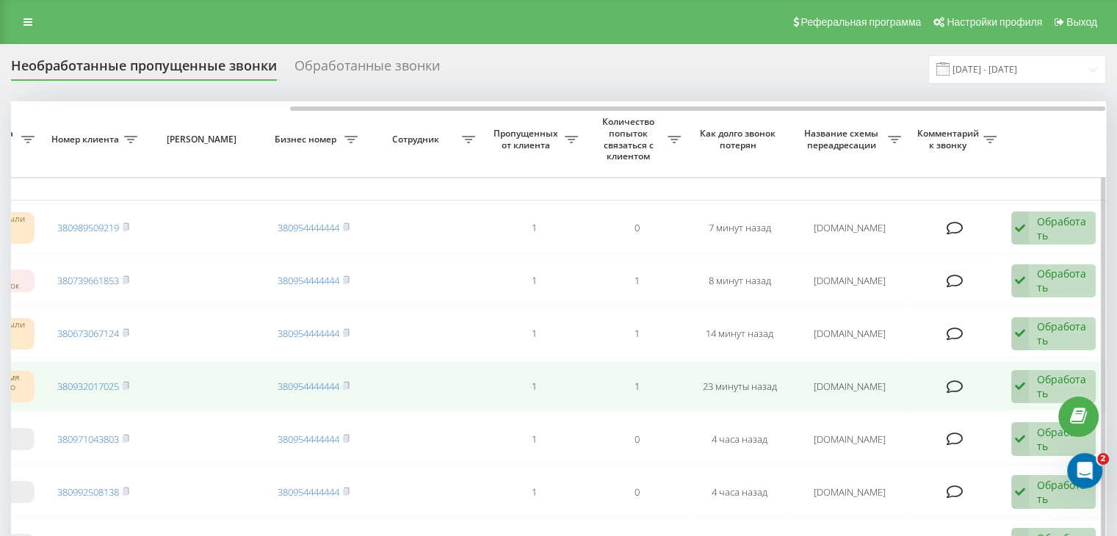
click at [1035, 387] on div "Обработать Не удалось связаться Связался с клиентом с помощью другого канала Кл…" at bounding box center [1054, 387] width 84 height 34
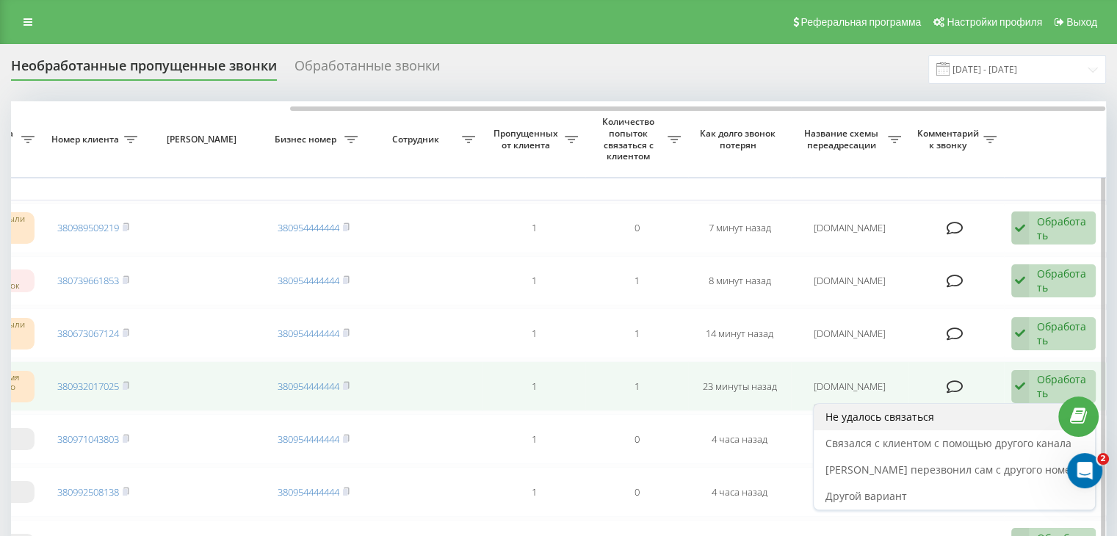
click at [959, 410] on div "Не удалось связаться" at bounding box center [954, 417] width 281 height 26
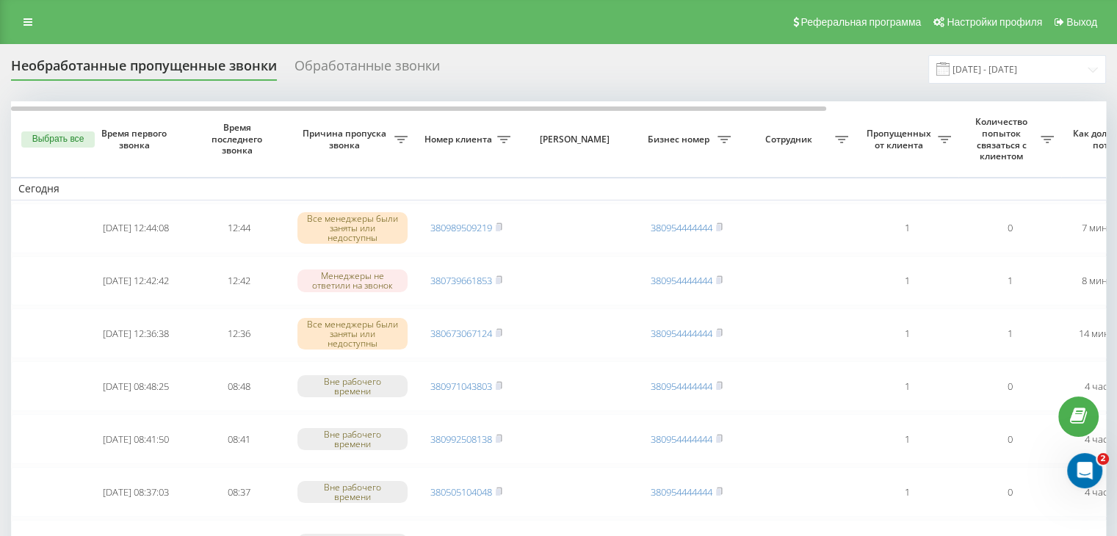
click at [1018, 81] on input "[DATE] - [DATE]" at bounding box center [1018, 69] width 178 height 29
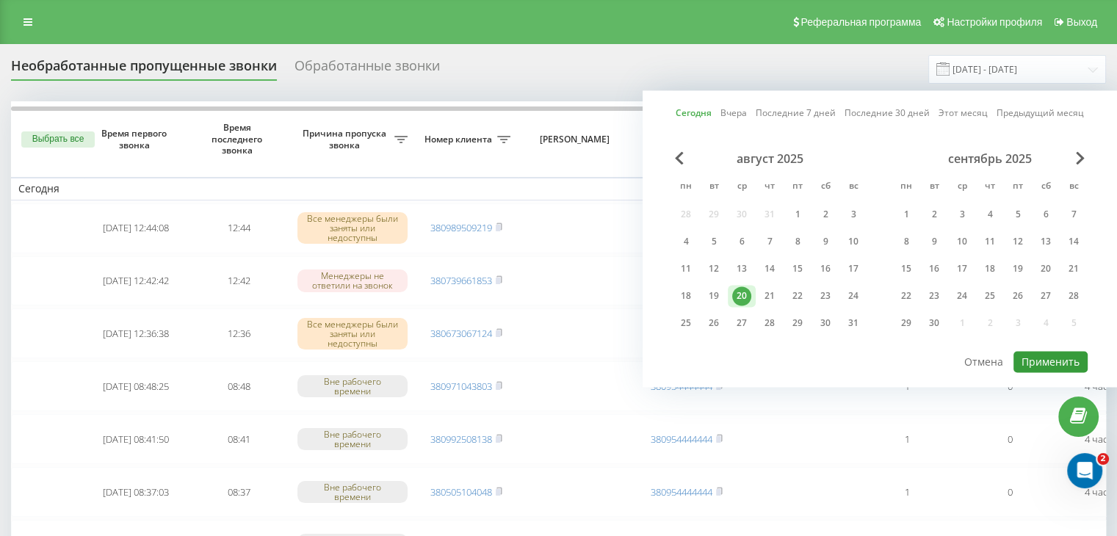
click at [1040, 356] on button "Применить" at bounding box center [1051, 361] width 74 height 21
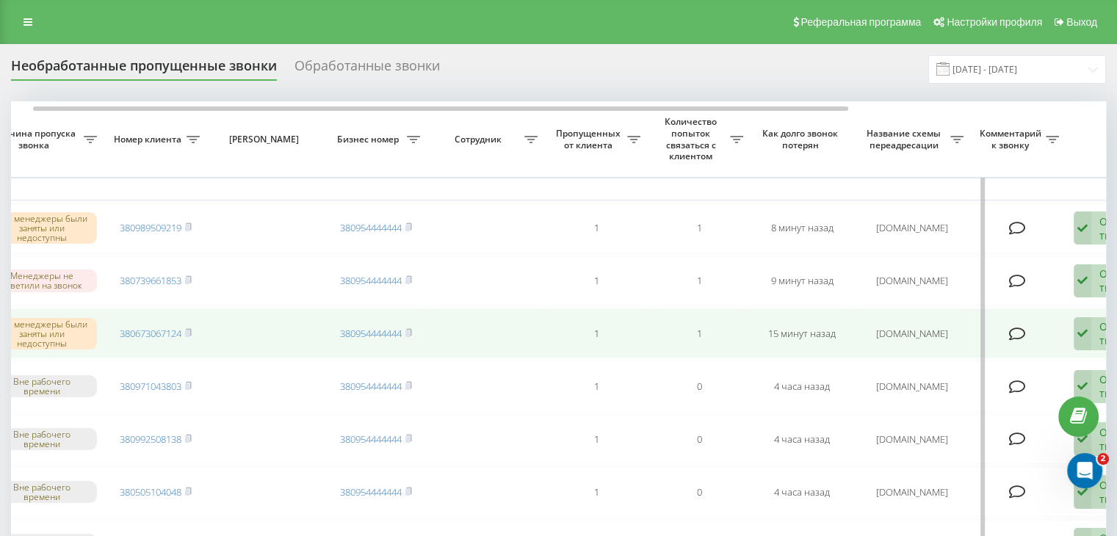
scroll to position [0, 373]
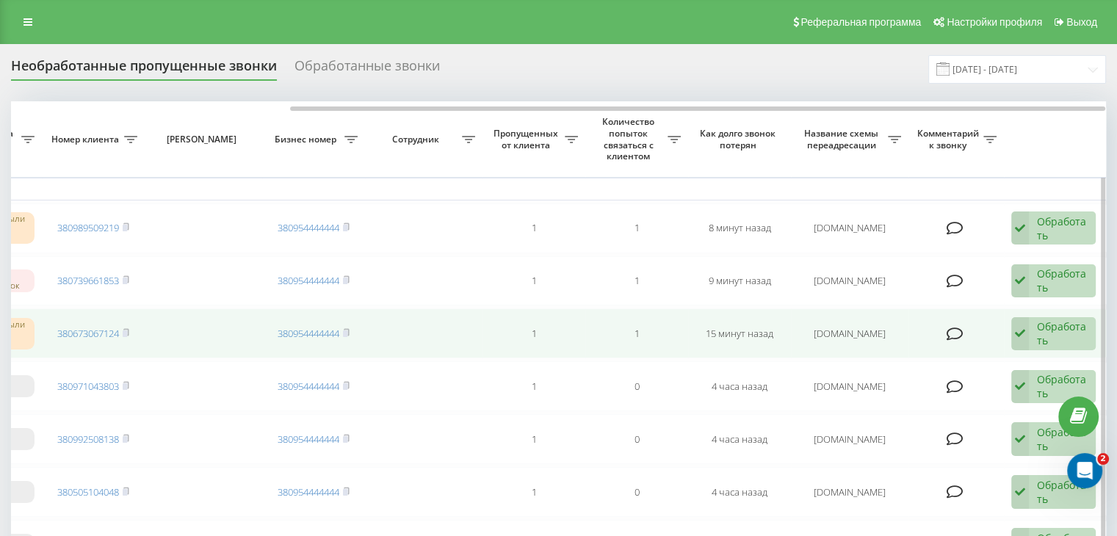
click at [1081, 336] on div "Обработать" at bounding box center [1062, 334] width 51 height 28
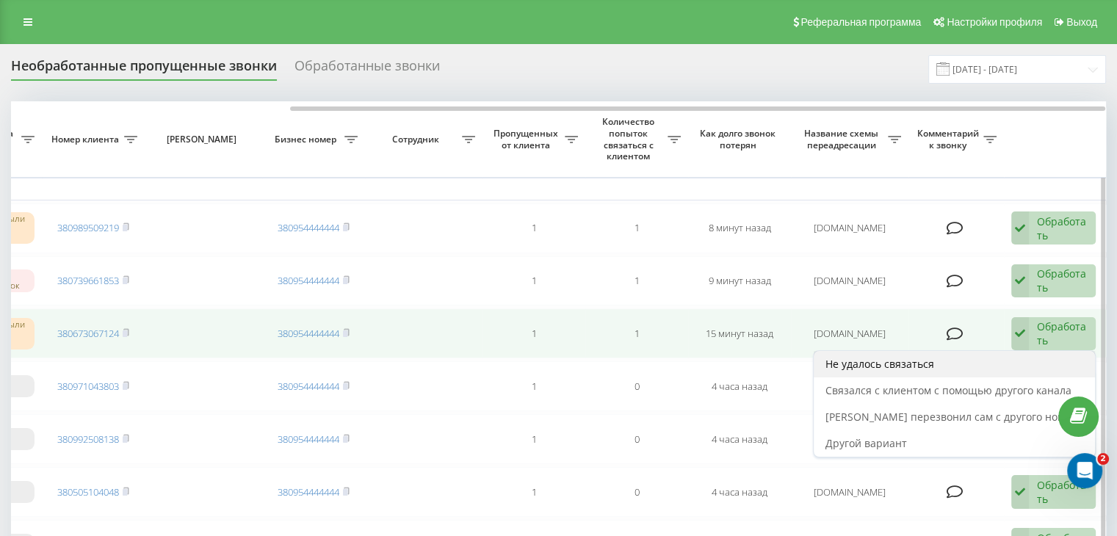
click at [1002, 363] on div "Не удалось связаться" at bounding box center [954, 364] width 281 height 26
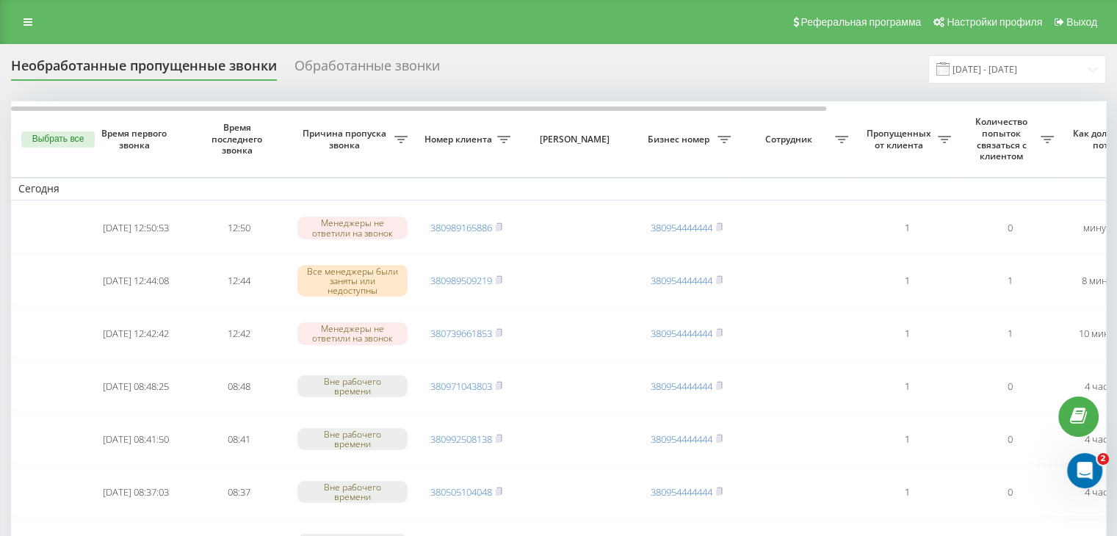
click at [443, 63] on div "Необработанные пропущенные звонки Обработанные звонки" at bounding box center [234, 69] width 447 height 23
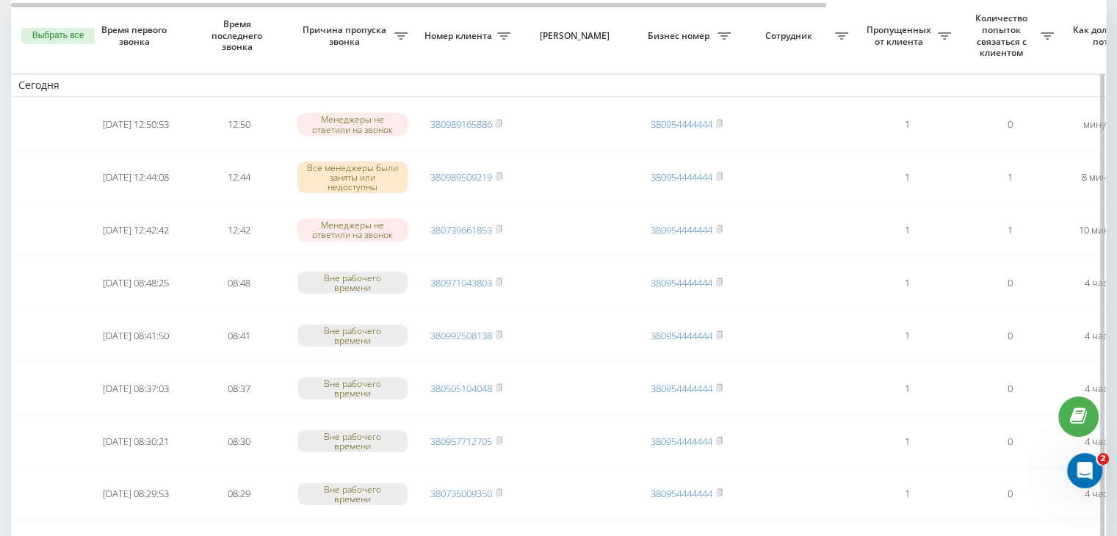
scroll to position [0, 0]
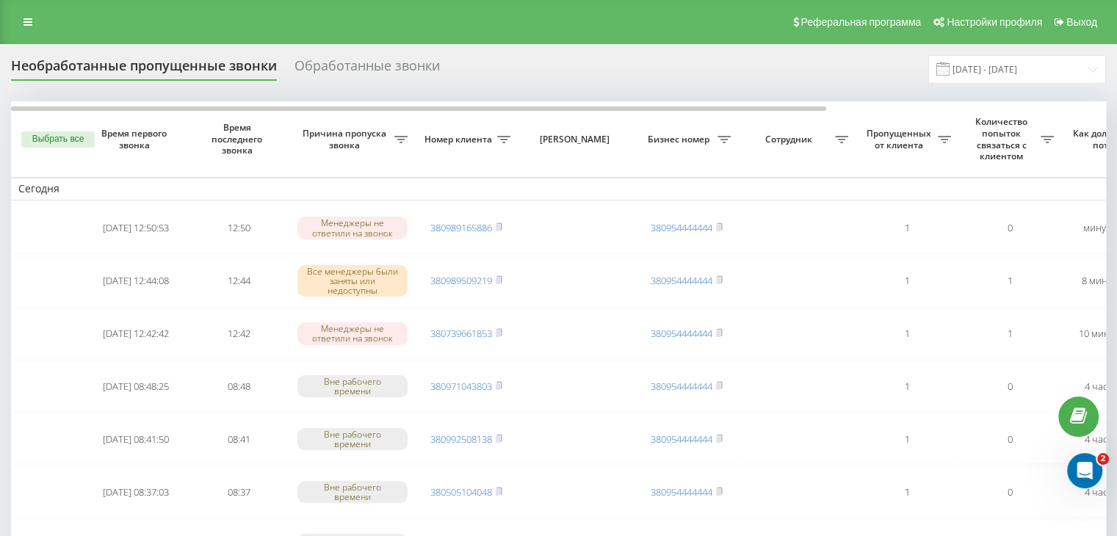
click at [477, 32] on div "Реферальная программа Настройки профиля Выход" at bounding box center [558, 22] width 1117 height 44
click at [981, 81] on input "[DATE] - [DATE]" at bounding box center [1018, 69] width 178 height 29
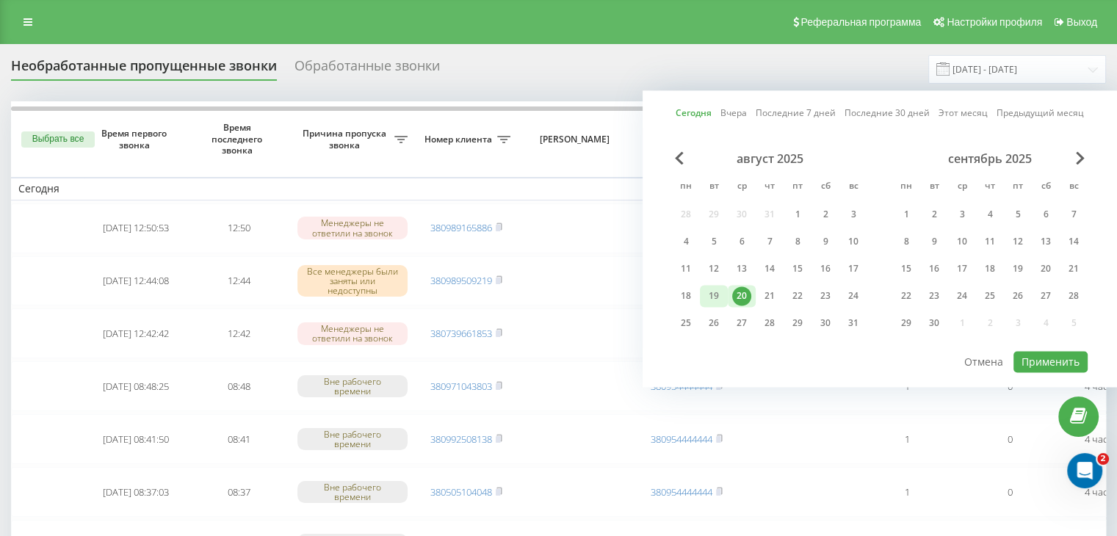
click at [702, 295] on div "19" at bounding box center [714, 296] width 28 height 22
click at [1048, 358] on button "Применить" at bounding box center [1051, 361] width 74 height 21
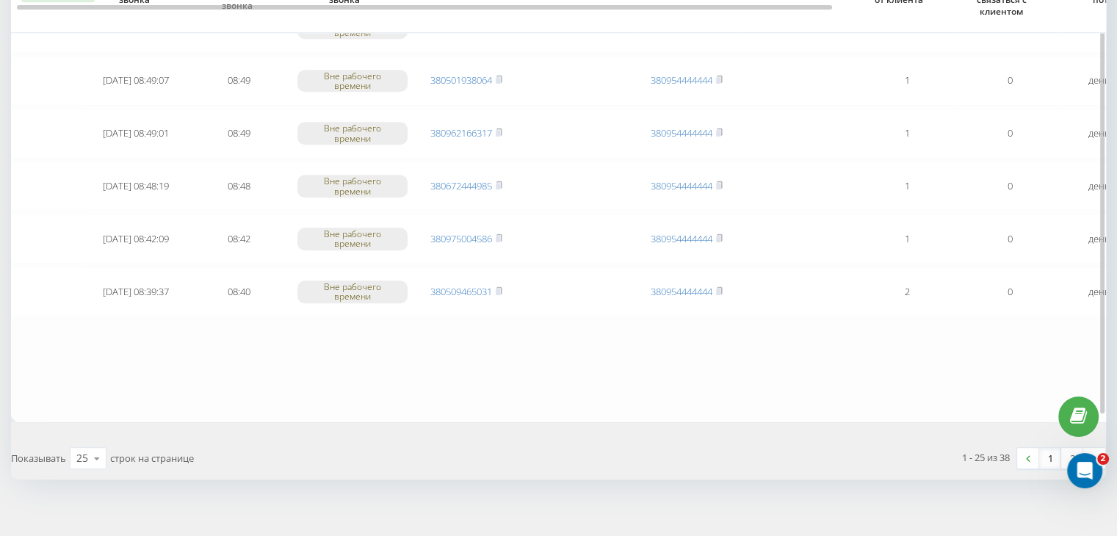
scroll to position [1210, 0]
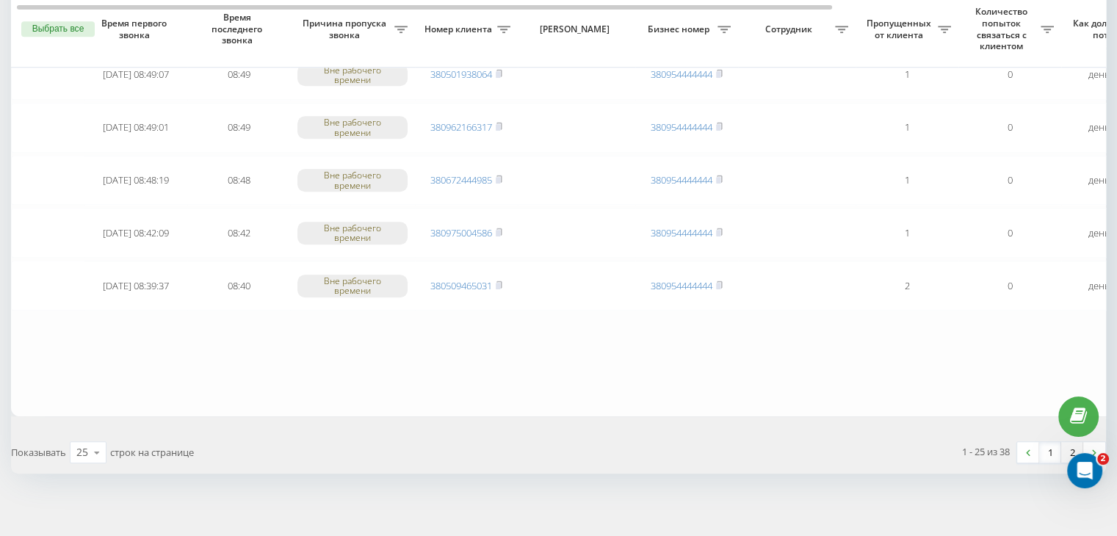
click at [1075, 442] on link "2" at bounding box center [1072, 452] width 22 height 21
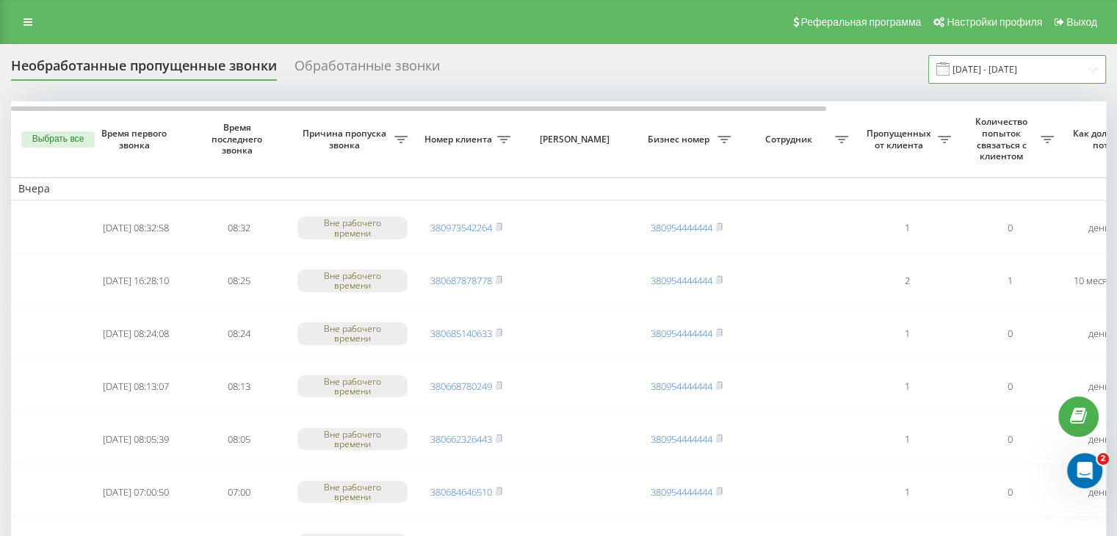
click at [1037, 80] on input "[DATE] - [DATE]" at bounding box center [1018, 69] width 178 height 29
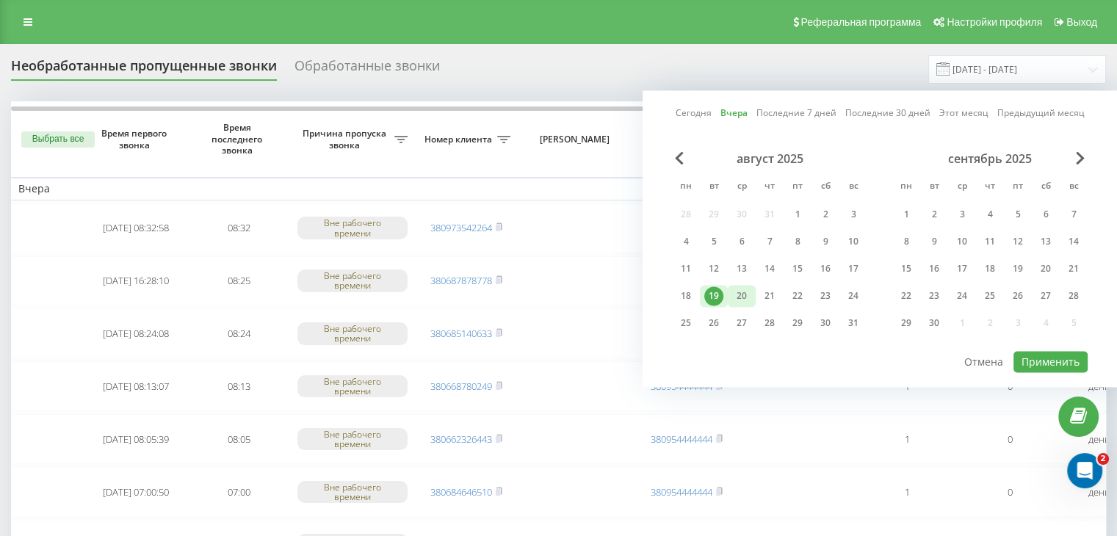
click at [742, 295] on div "20" at bounding box center [741, 295] width 19 height 19
click at [1023, 351] on button "Применить" at bounding box center [1051, 361] width 74 height 21
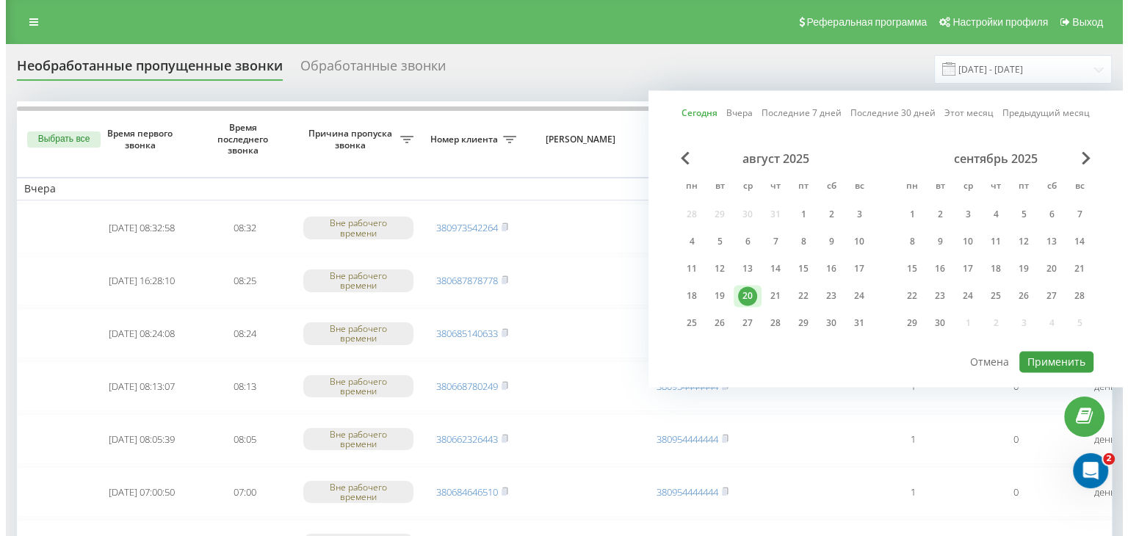
type input "[DATE] - [DATE]"
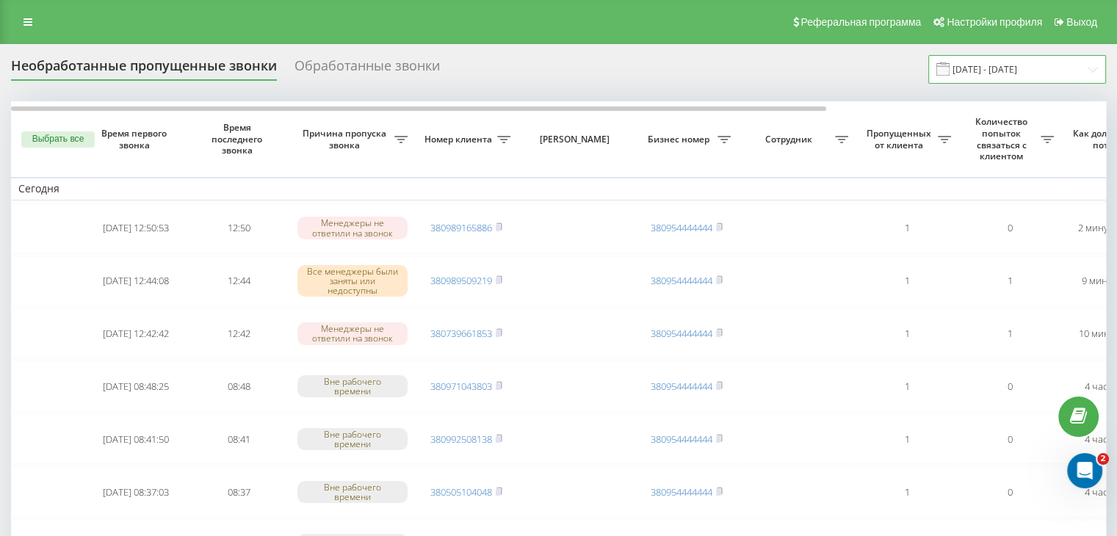
click at [1009, 69] on input "[DATE] - [DATE]" at bounding box center [1018, 69] width 178 height 29
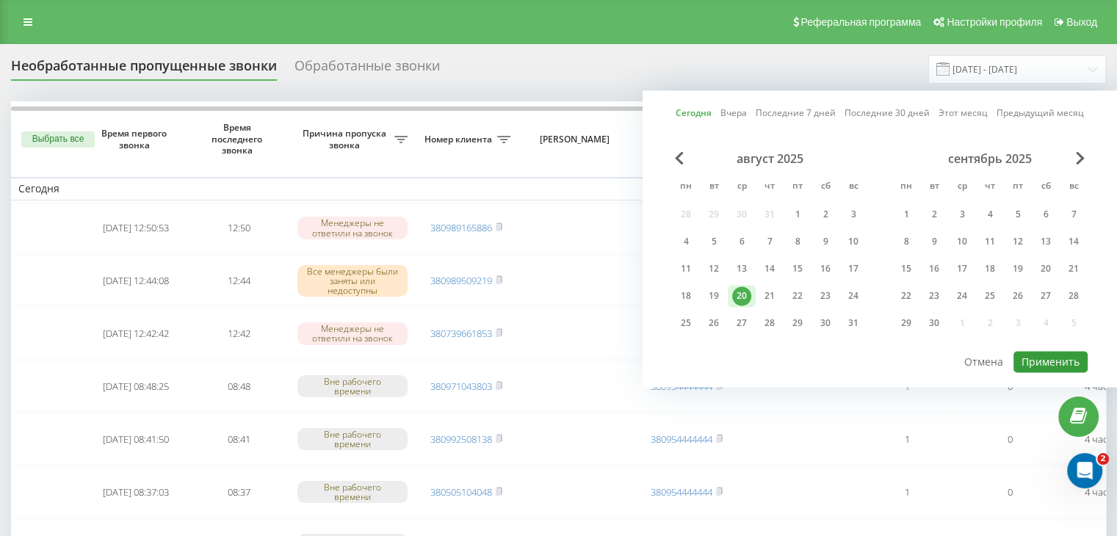
click at [1053, 353] on button "Применить" at bounding box center [1051, 361] width 74 height 21
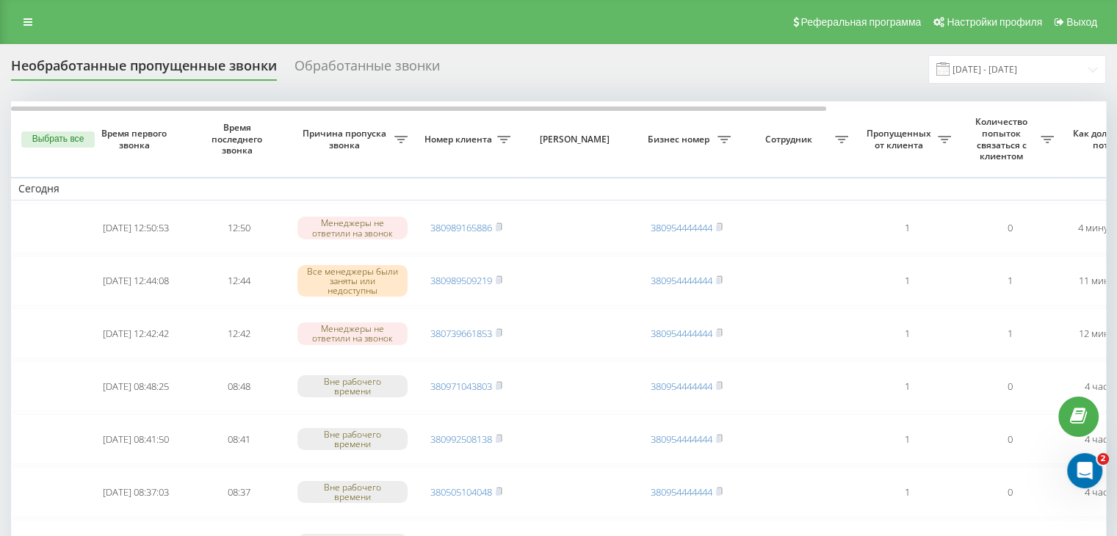
drag, startPoint x: 473, startPoint y: 42, endPoint x: 529, endPoint y: 69, distance: 62.1
click at [473, 42] on div "Реферальная программа Настройки профиля Выход" at bounding box center [558, 22] width 1117 height 44
click at [1075, 73] on input "[DATE] - [DATE]" at bounding box center [1018, 69] width 178 height 29
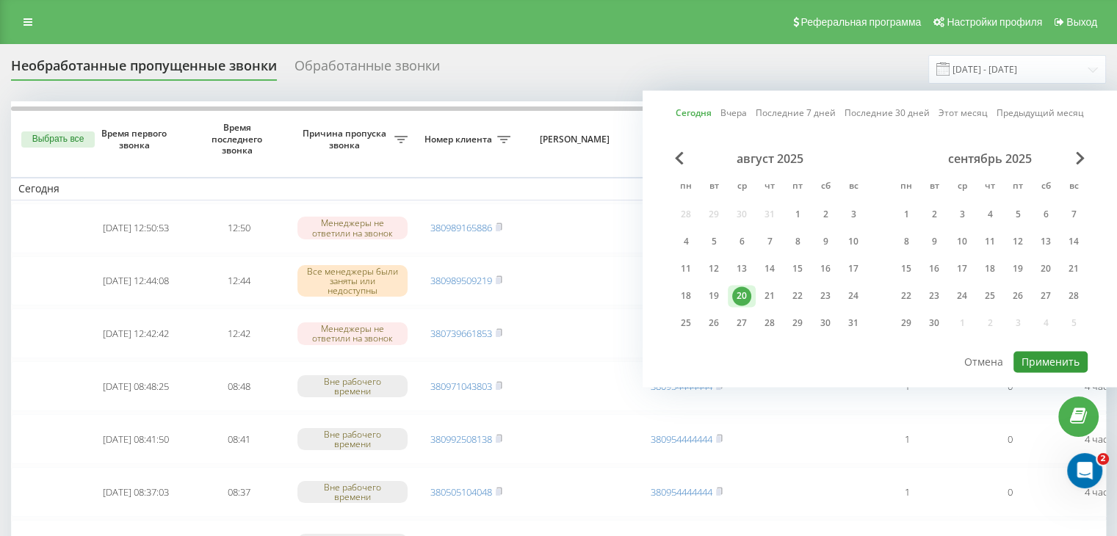
click at [1068, 354] on button "Применить" at bounding box center [1051, 361] width 74 height 21
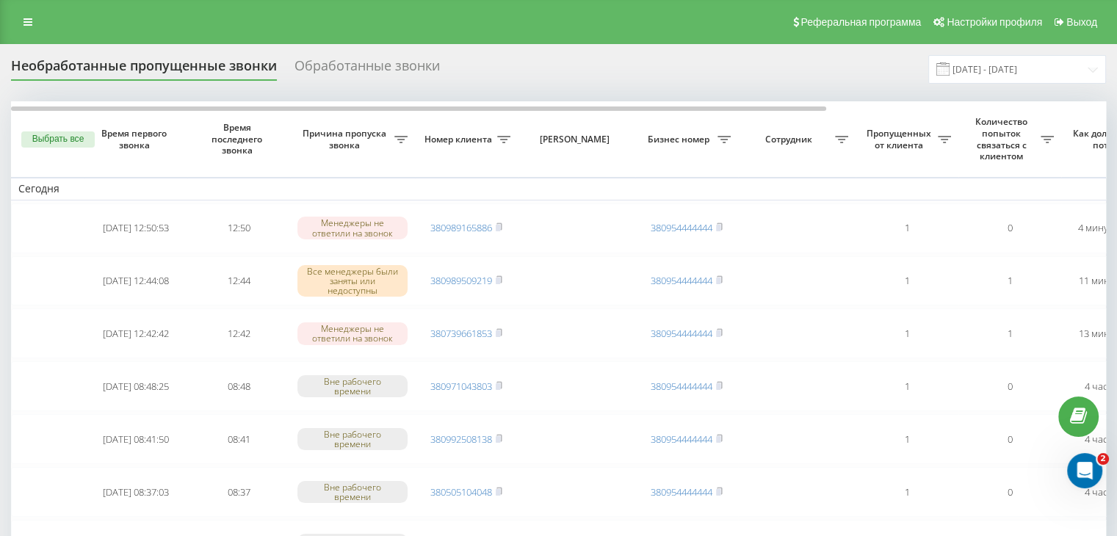
click at [489, 37] on div "Реферальная программа Настройки профиля Выход" at bounding box center [558, 22] width 1117 height 44
click at [978, 76] on input "[DATE] - [DATE]" at bounding box center [1018, 69] width 178 height 29
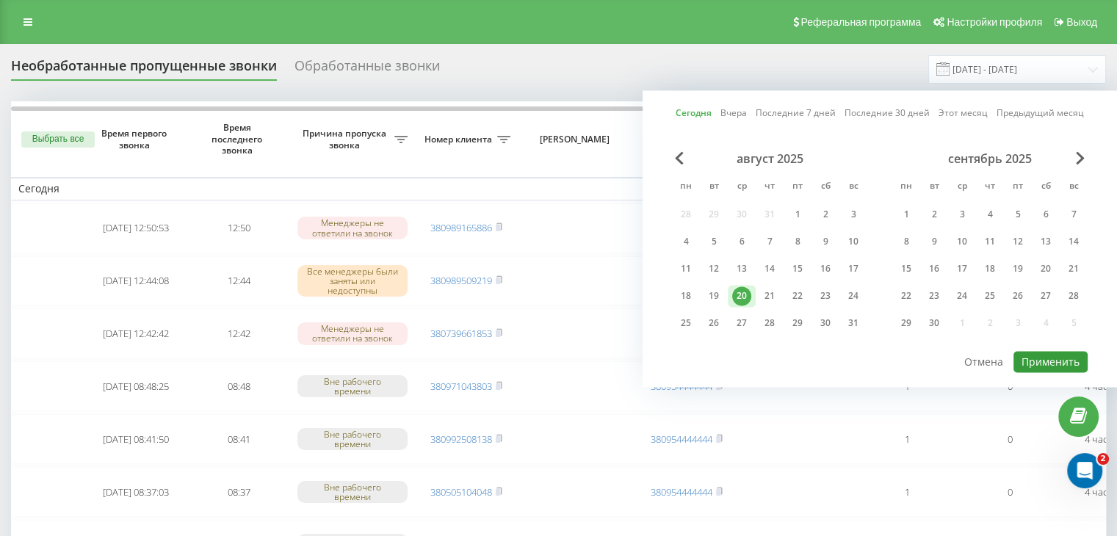
click at [1037, 357] on button "Применить" at bounding box center [1051, 361] width 74 height 21
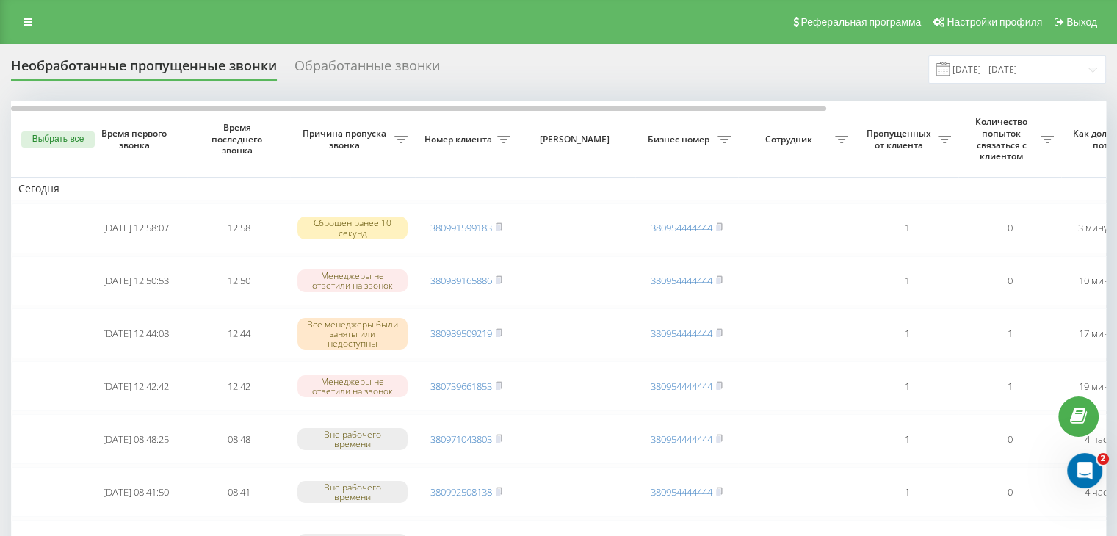
click at [479, 57] on div "Необработанные пропущенные звонки Обработанные звонки [DATE] - [DATE]" at bounding box center [558, 69] width 1095 height 29
click at [1010, 83] on input "[DATE] - [DATE]" at bounding box center [1018, 69] width 178 height 29
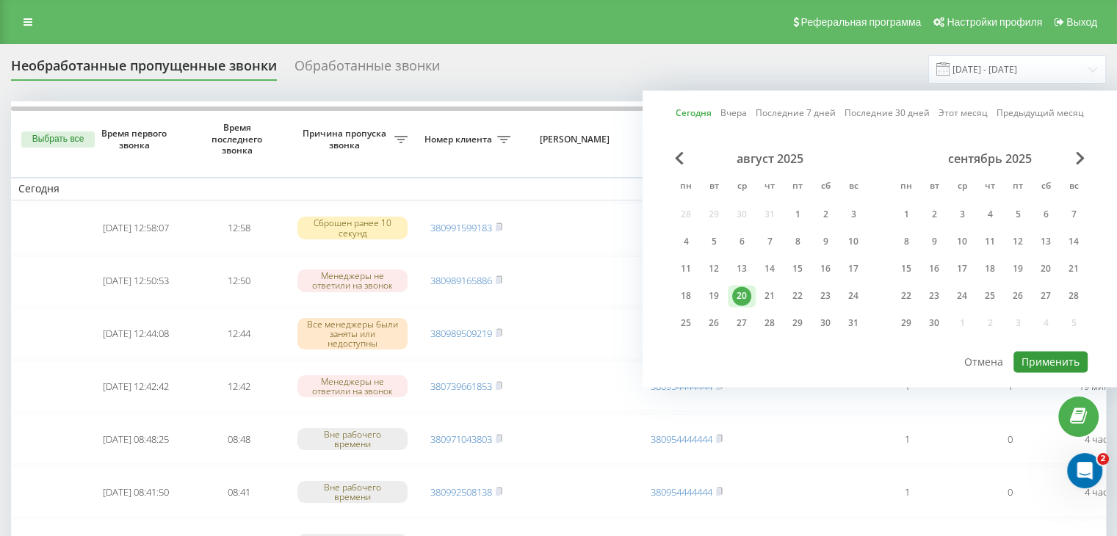
click at [1040, 365] on button "Применить" at bounding box center [1051, 361] width 74 height 21
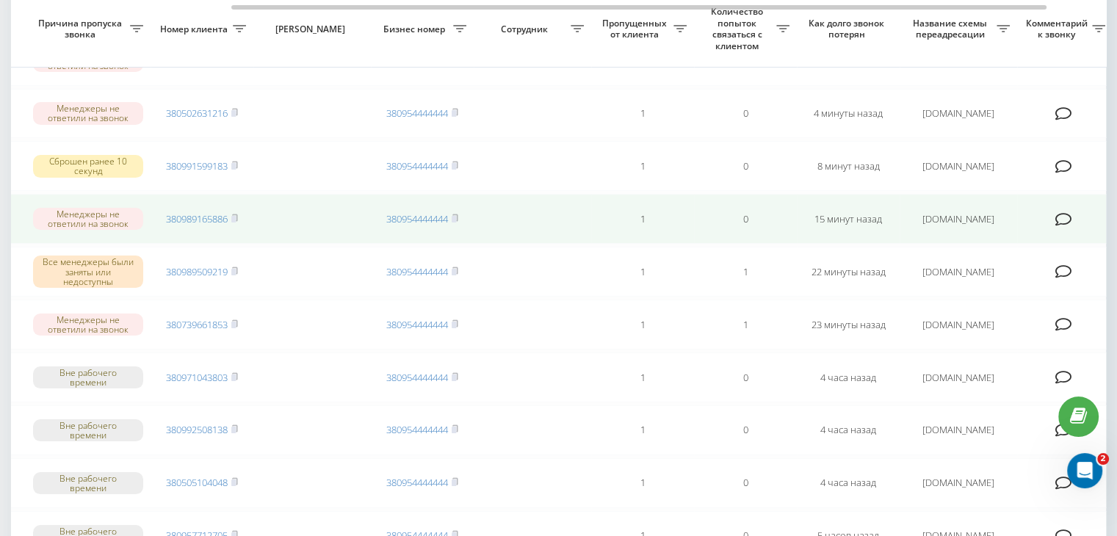
scroll to position [0, 373]
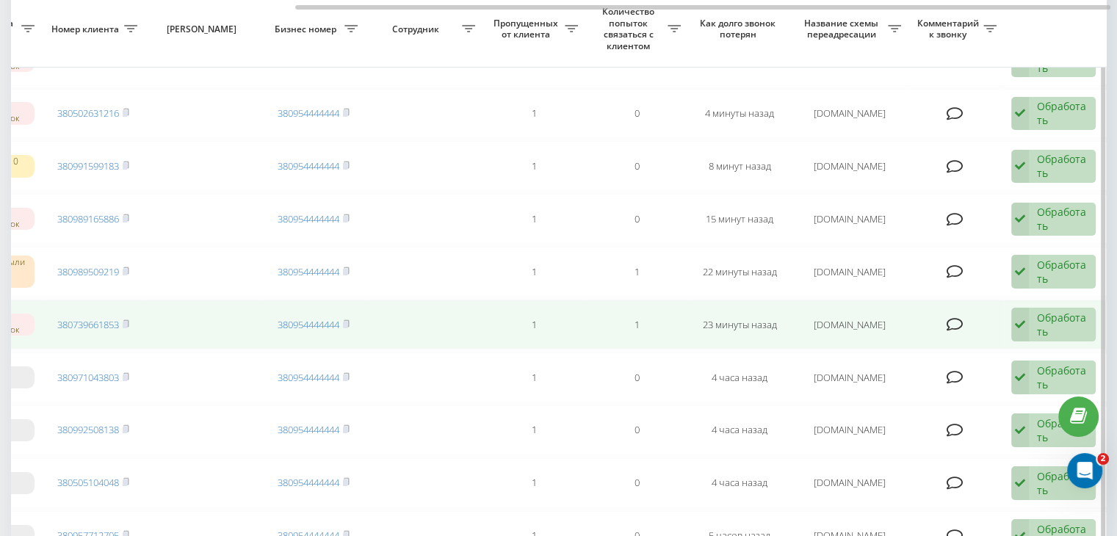
click at [1037, 326] on div "Обработать" at bounding box center [1062, 325] width 51 height 28
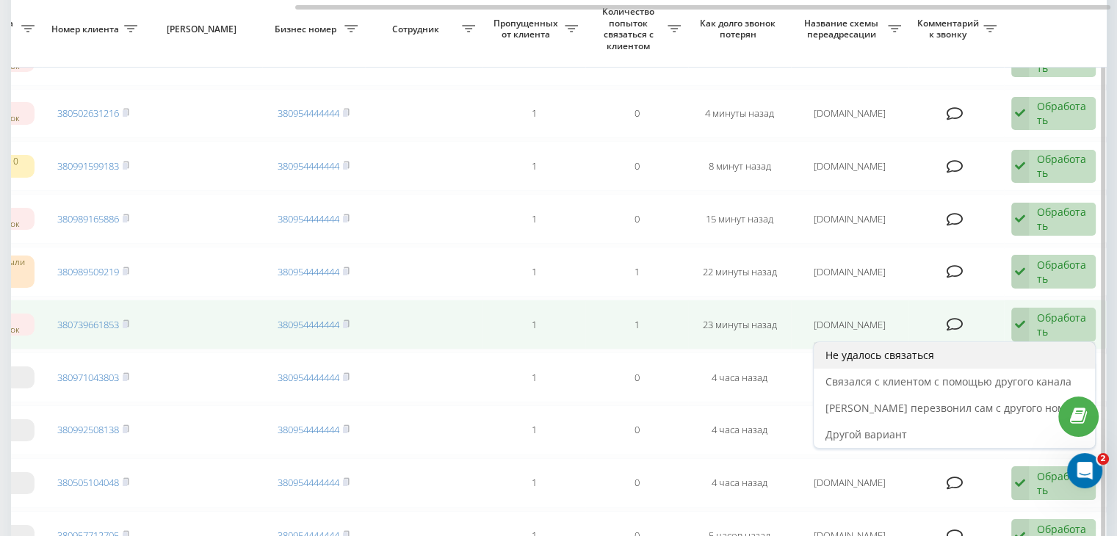
click at [981, 354] on div "Не удалось связаться" at bounding box center [954, 355] width 281 height 26
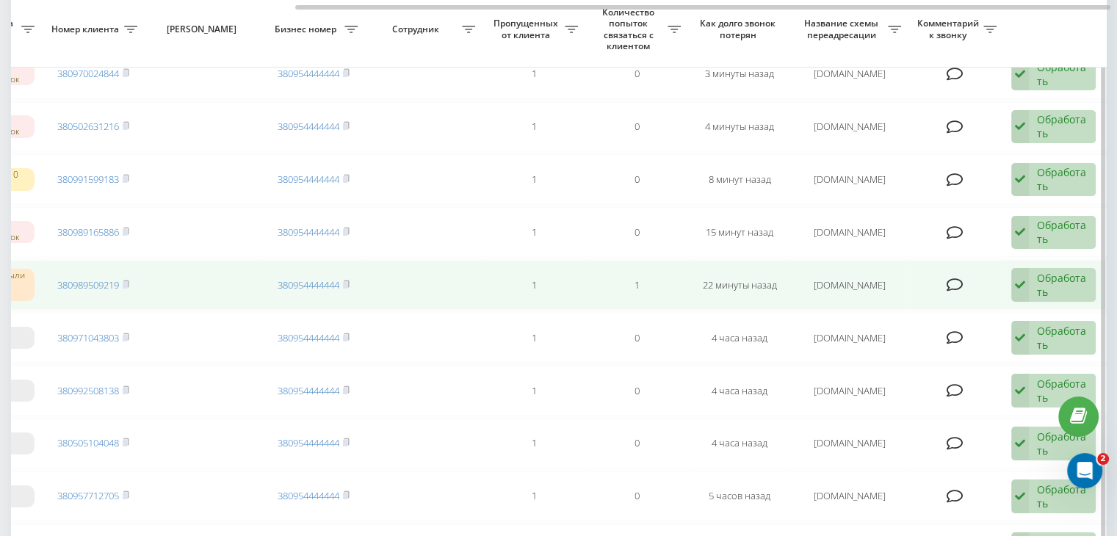
click at [1055, 289] on div "Обработать" at bounding box center [1062, 285] width 51 height 28
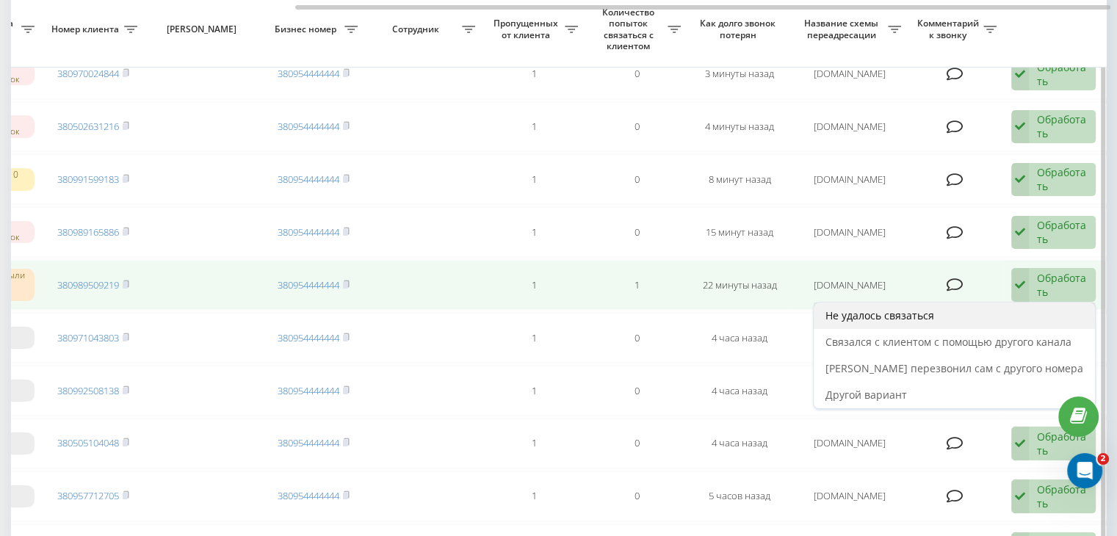
click at [1012, 315] on div "Не удалось связаться" at bounding box center [954, 316] width 281 height 26
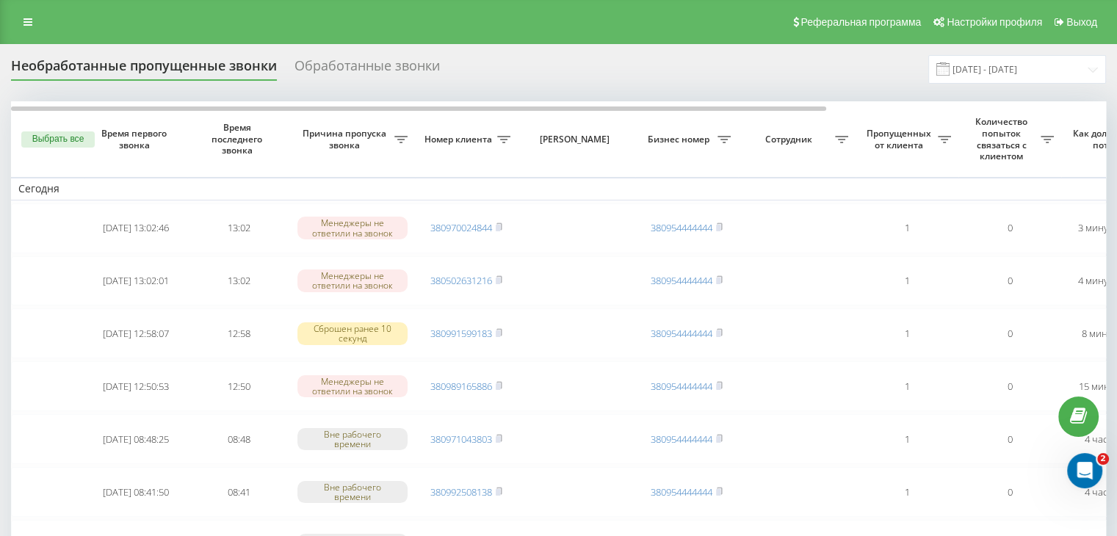
click at [473, 71] on div "Необработанные пропущенные звонки Обработанные звонки [DATE] - [DATE]" at bounding box center [558, 69] width 1095 height 29
click at [967, 83] on input "[DATE] - [DATE]" at bounding box center [1018, 69] width 178 height 29
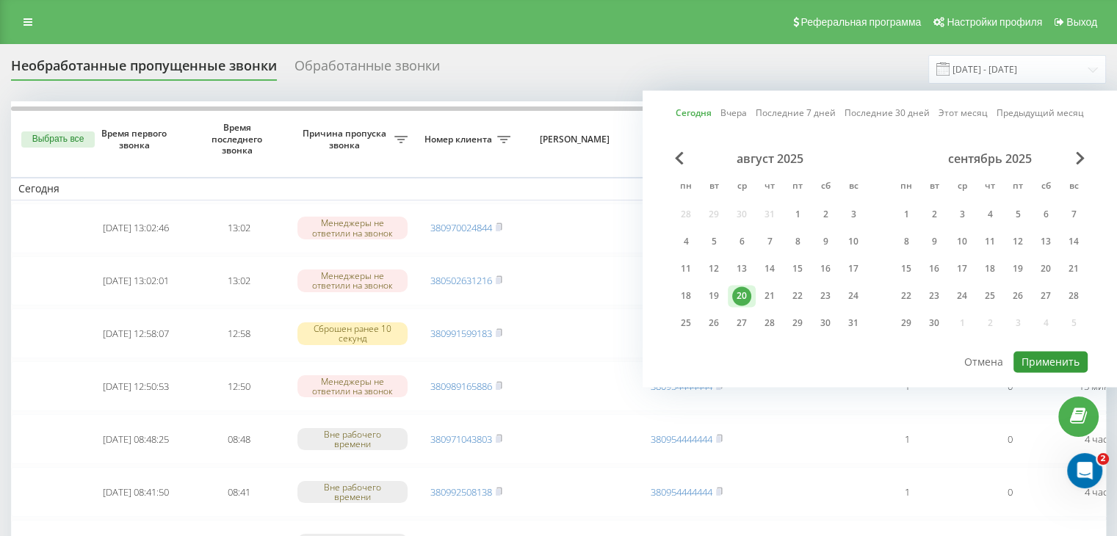
click at [1033, 364] on button "Применить" at bounding box center [1051, 361] width 74 height 21
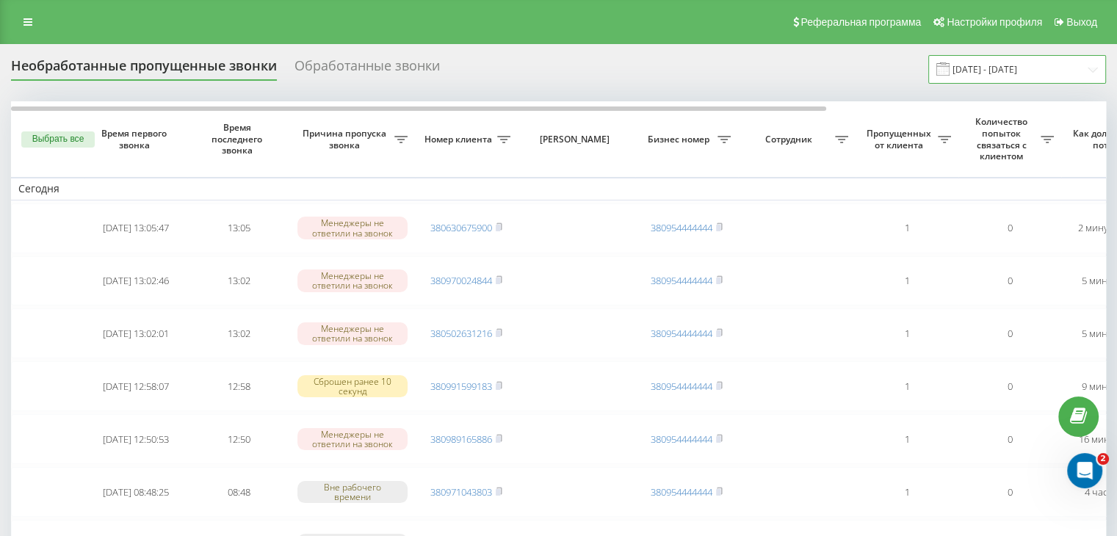
click at [1052, 69] on input "[DATE] - [DATE]" at bounding box center [1018, 69] width 178 height 29
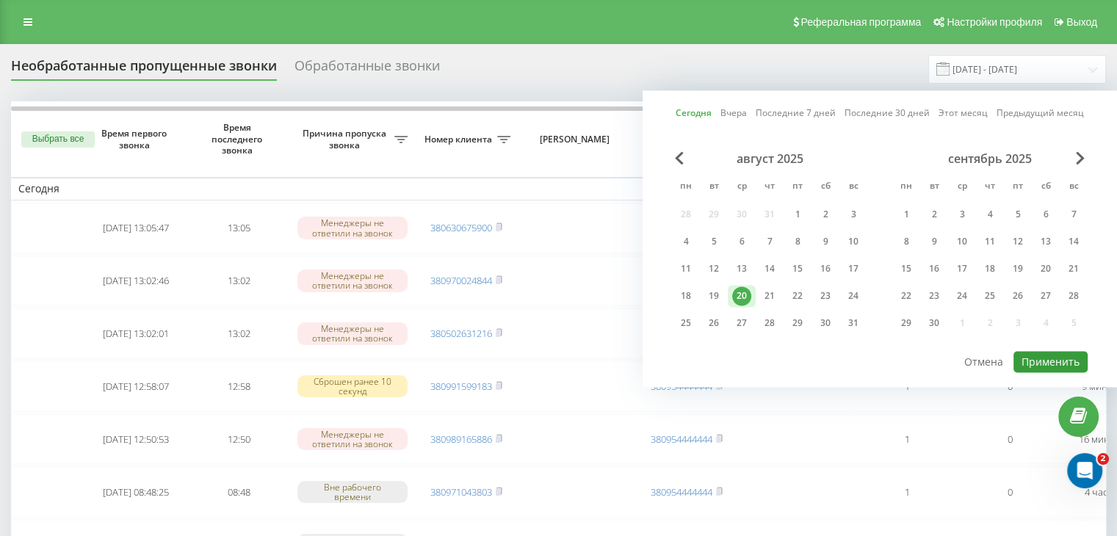
click at [1061, 354] on button "Применить" at bounding box center [1051, 361] width 74 height 21
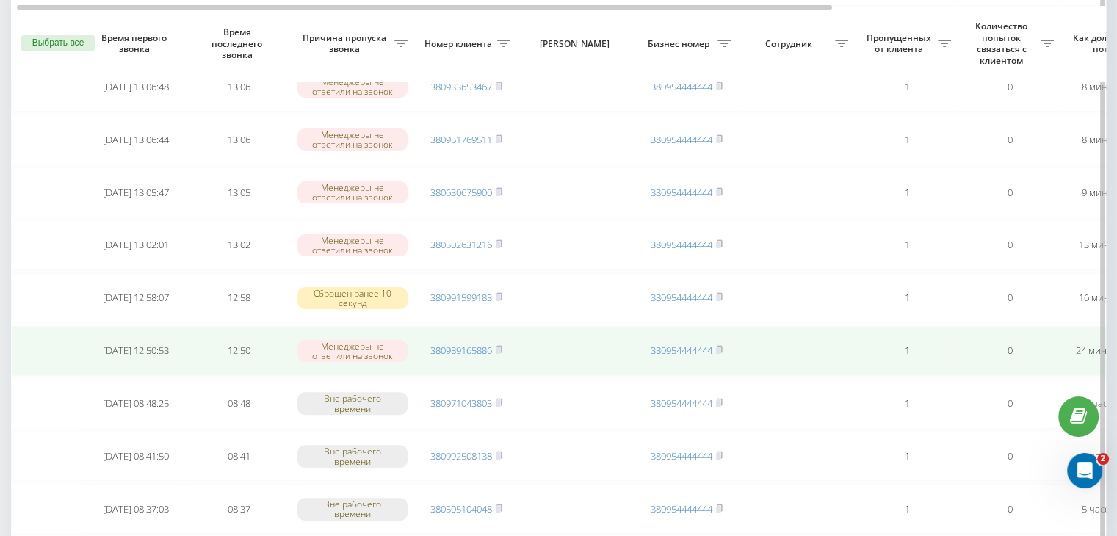
scroll to position [367, 0]
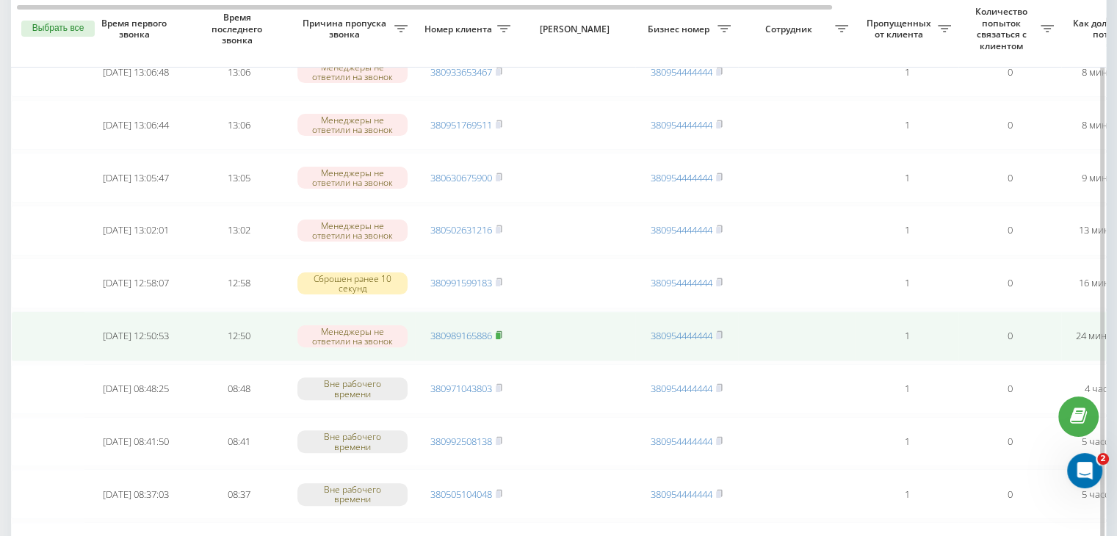
click at [500, 333] on rect at bounding box center [498, 336] width 4 height 7
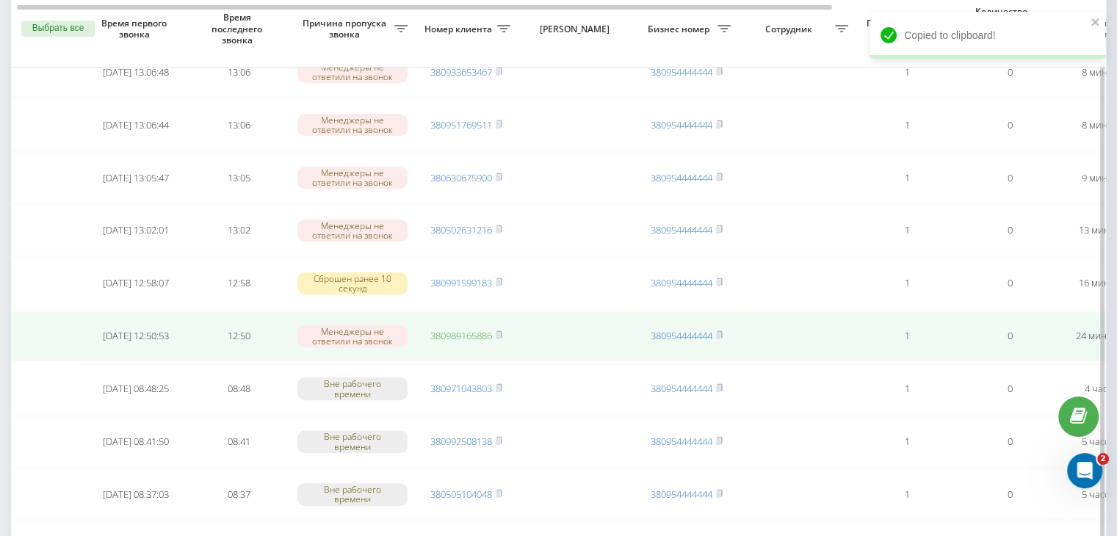
click at [455, 329] on link "380989165886" at bounding box center [461, 335] width 62 height 13
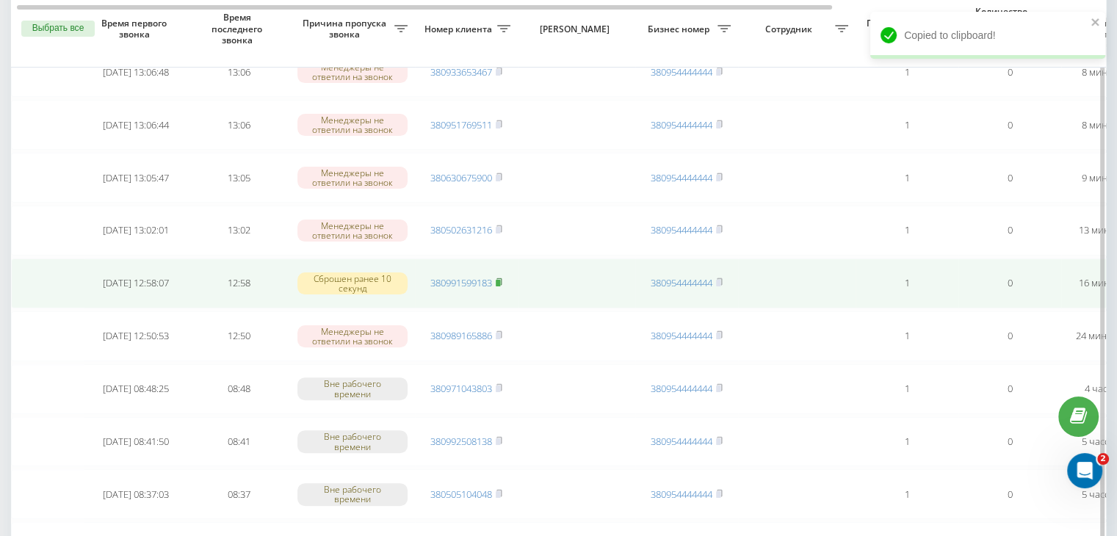
click at [499, 280] on rect at bounding box center [498, 283] width 4 height 7
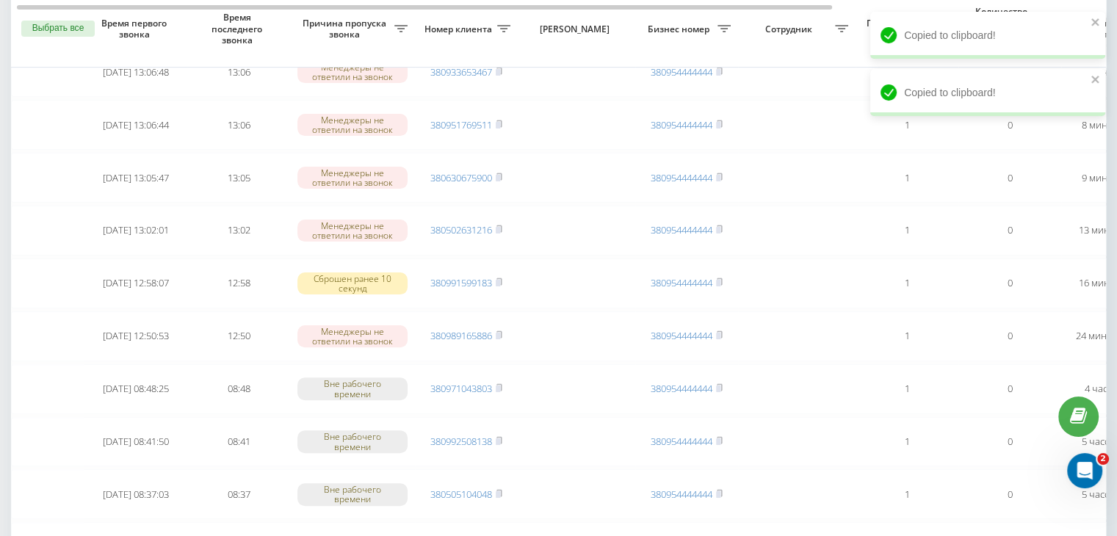
click at [0, 513] on div "Необработанные пропущенные звонки Обработанные звонки [DATE] - [DATE] Выбрать в…" at bounding box center [558, 531] width 1117 height 1709
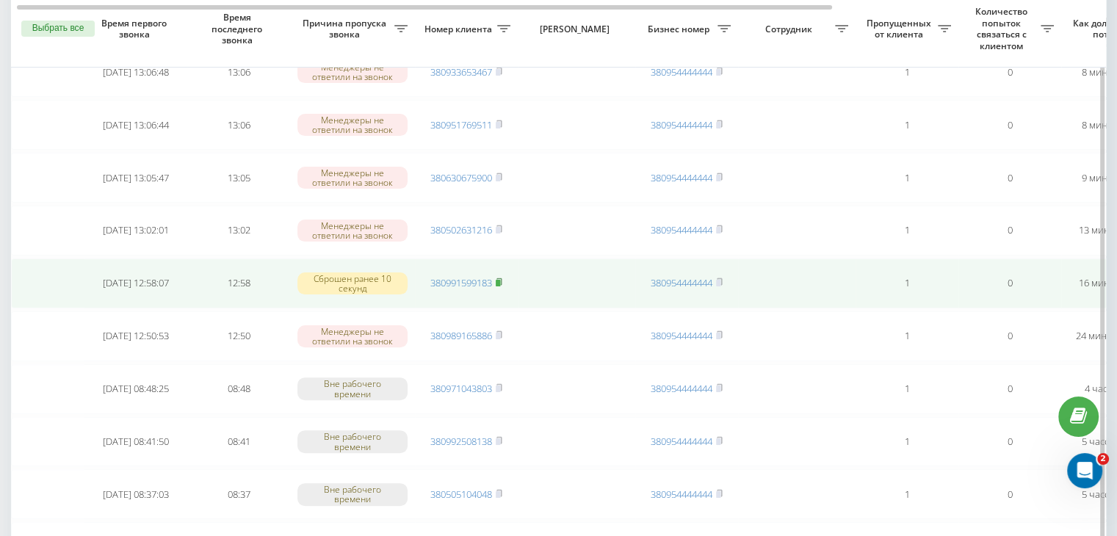
click at [500, 280] on rect at bounding box center [498, 283] width 4 height 7
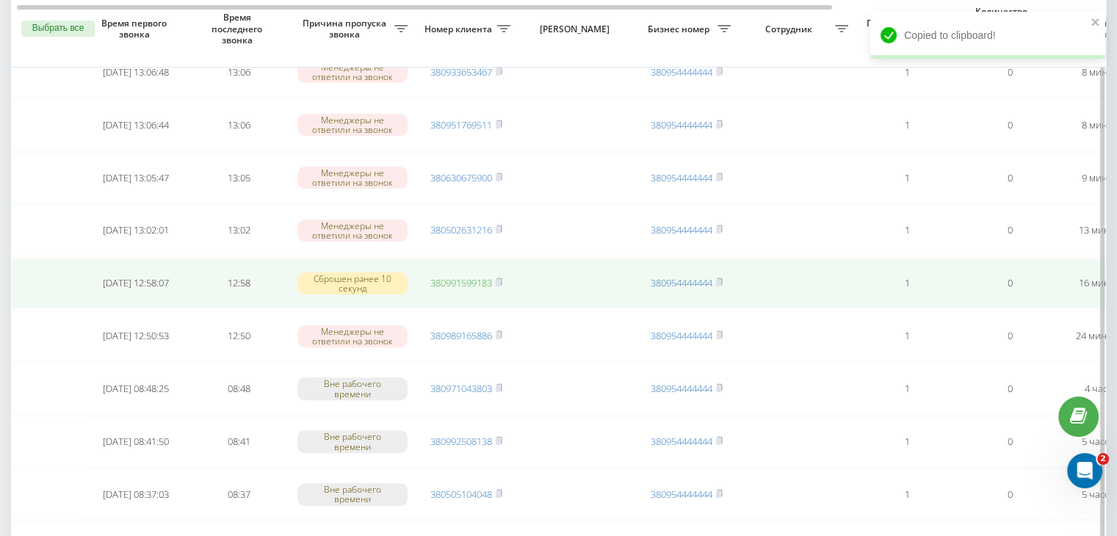
click at [486, 280] on link "380991599183" at bounding box center [461, 282] width 62 height 13
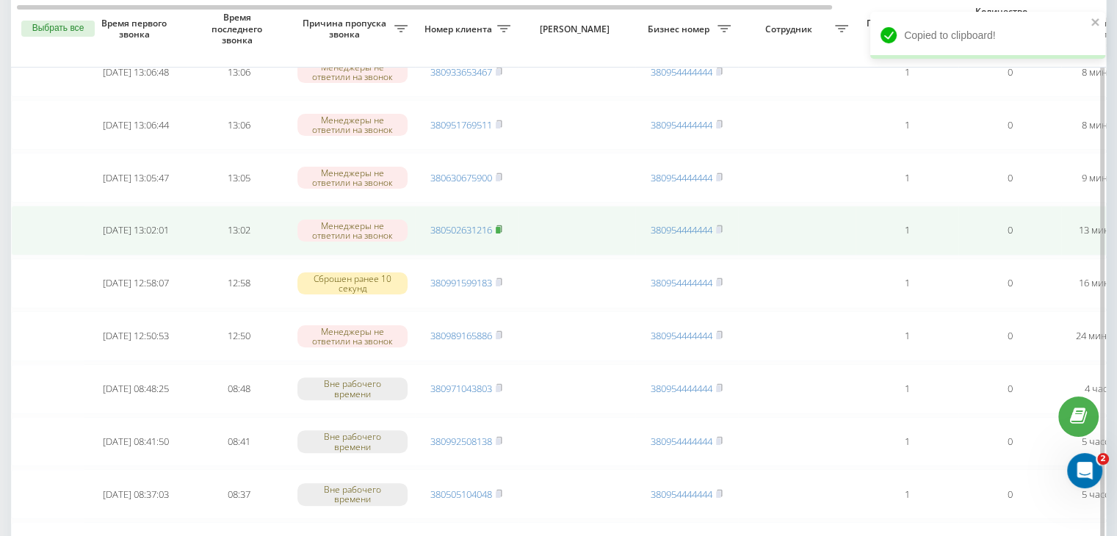
click at [500, 227] on rect at bounding box center [498, 230] width 4 height 7
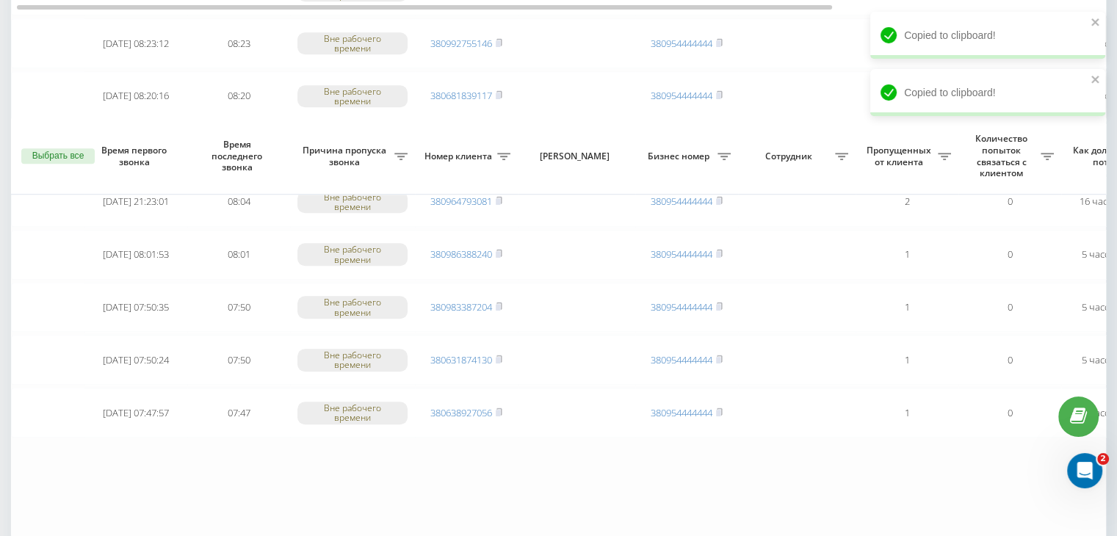
scroll to position [1210, 0]
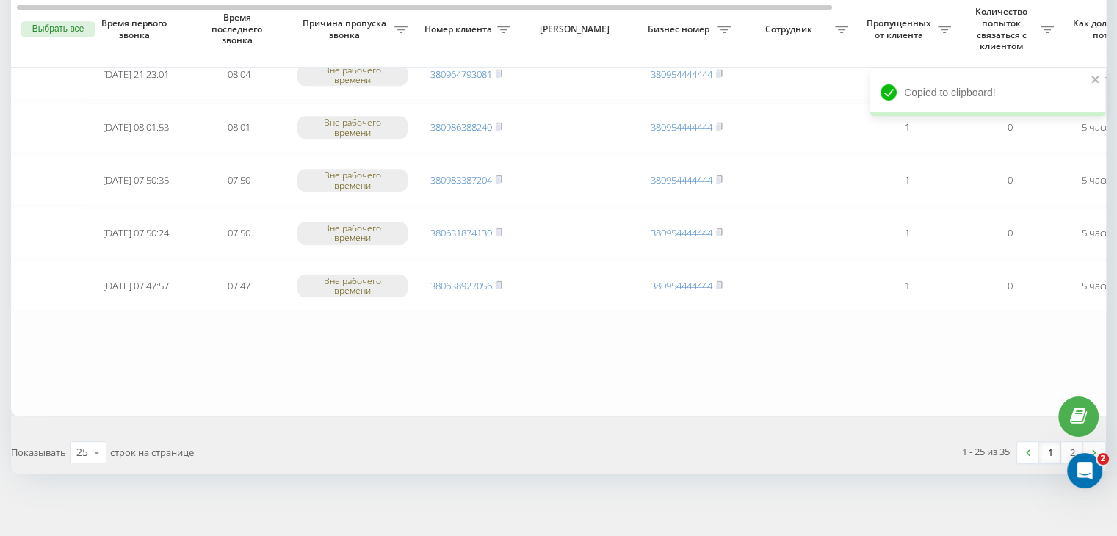
click at [1048, 450] on link "1" at bounding box center [1050, 452] width 22 height 21
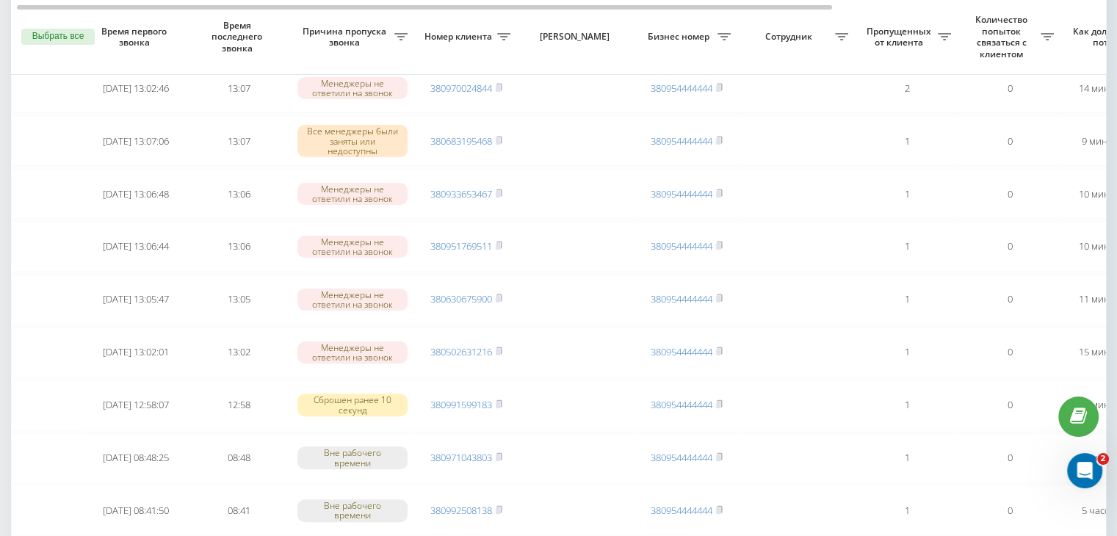
scroll to position [367, 0]
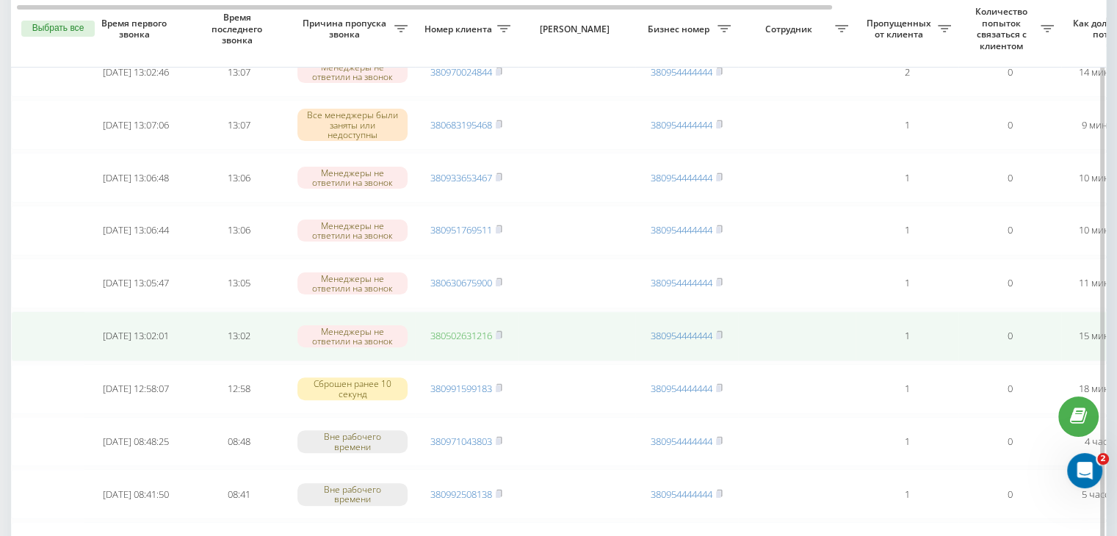
click at [469, 336] on link "380502631216" at bounding box center [461, 335] width 62 height 13
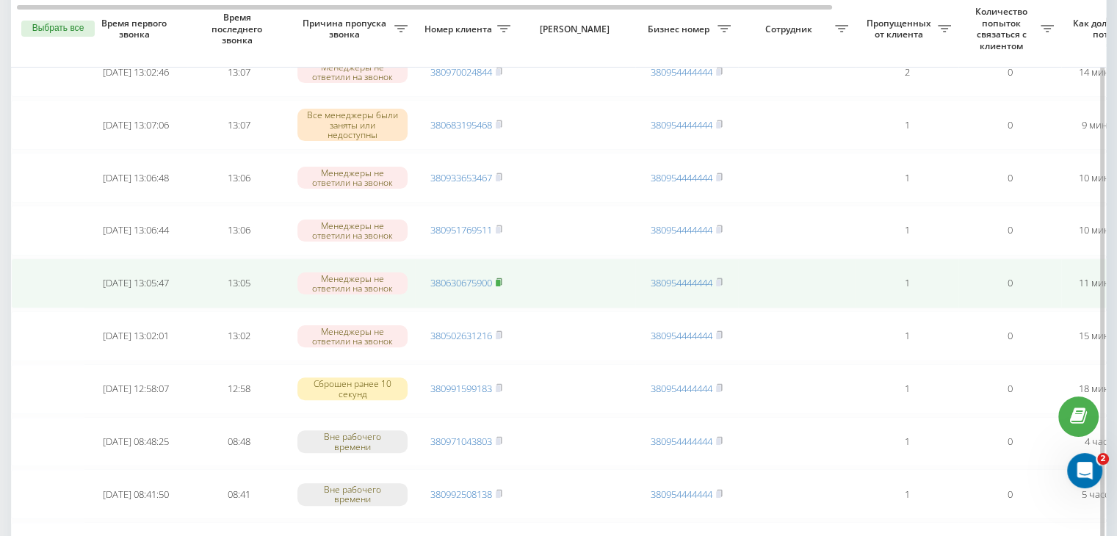
click at [498, 281] on rect at bounding box center [498, 283] width 4 height 7
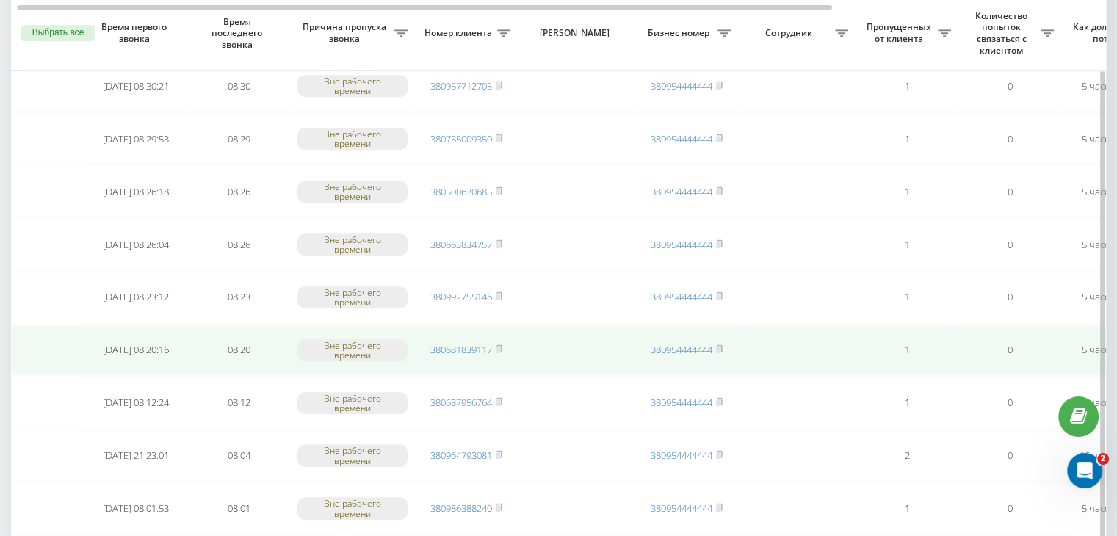
scroll to position [1210, 0]
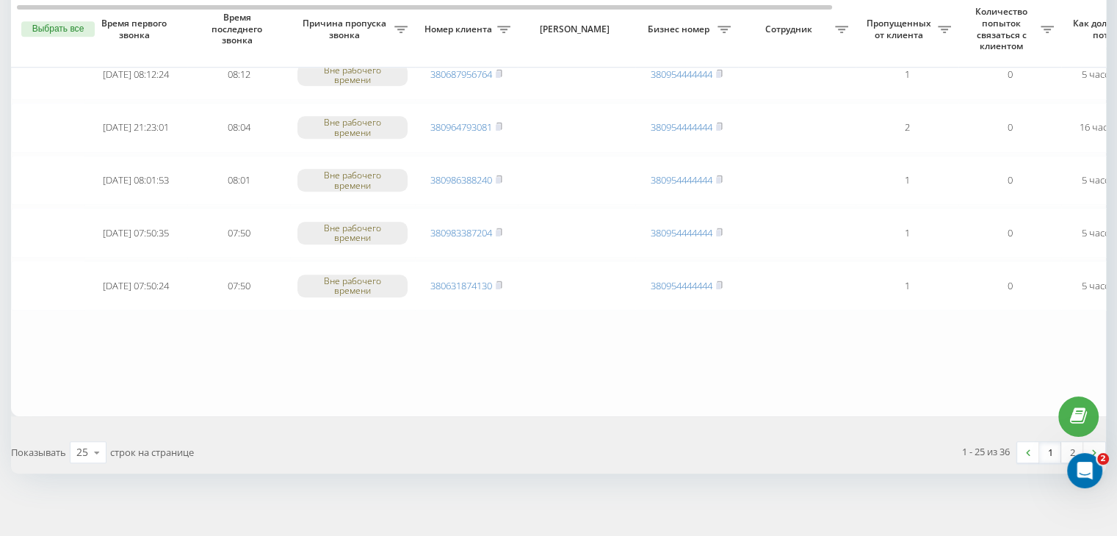
click at [1054, 453] on link "1" at bounding box center [1050, 452] width 22 height 21
click at [1045, 447] on link "1" at bounding box center [1050, 452] width 22 height 21
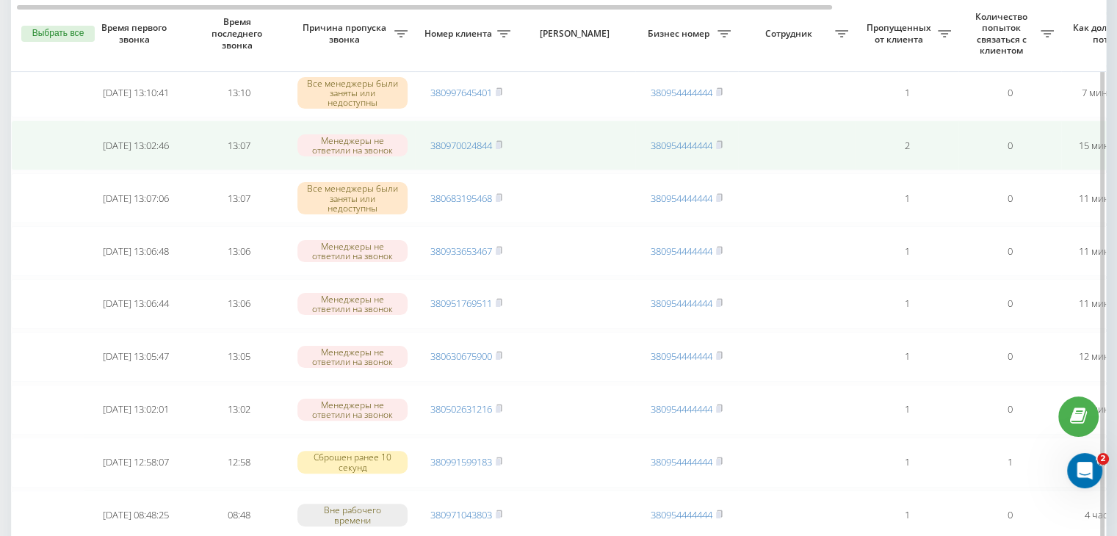
scroll to position [441, 0]
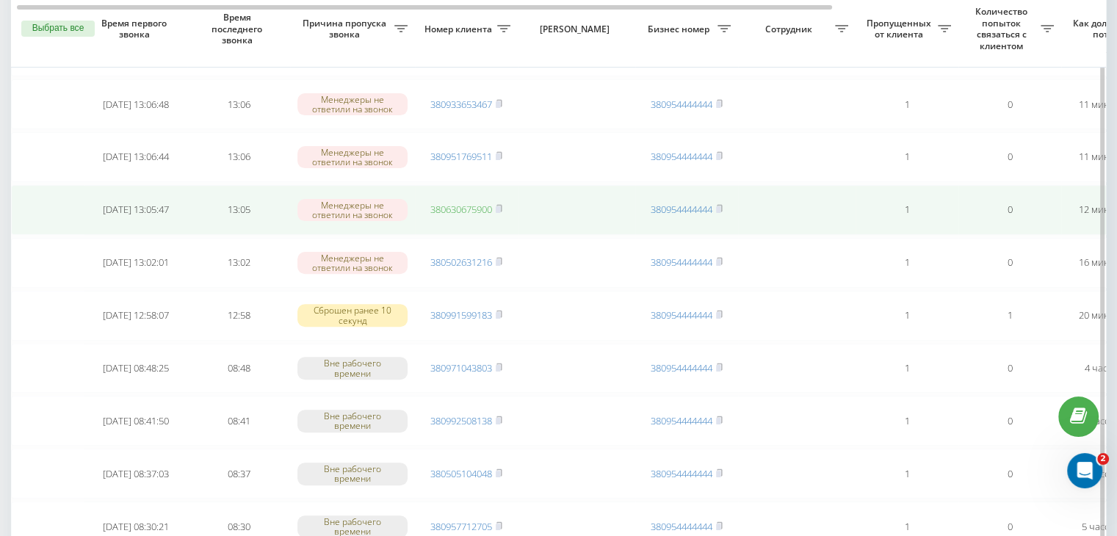
click at [477, 209] on link "380630675900" at bounding box center [461, 209] width 62 height 13
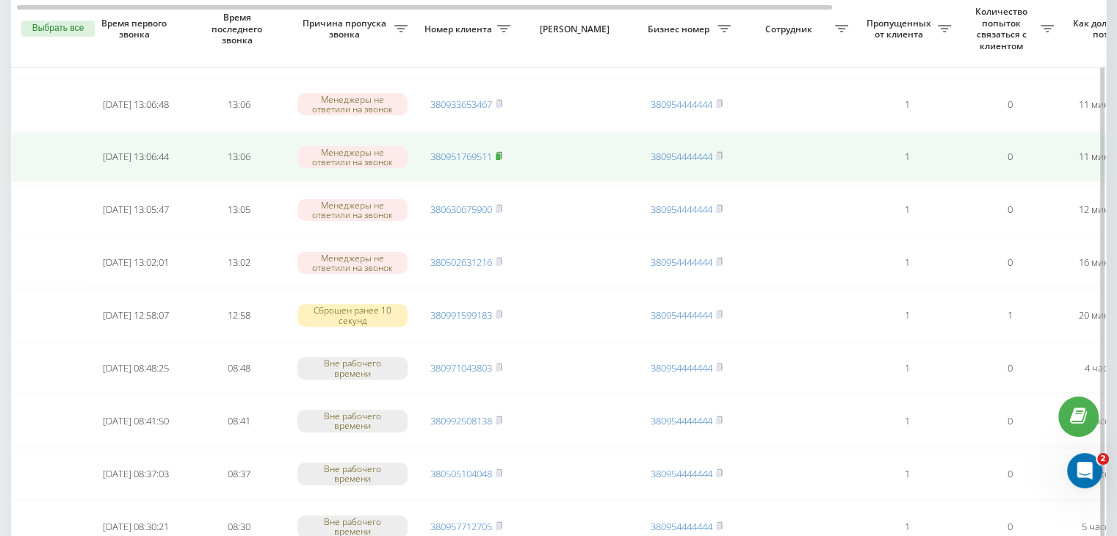
click at [500, 154] on rect at bounding box center [498, 157] width 4 height 7
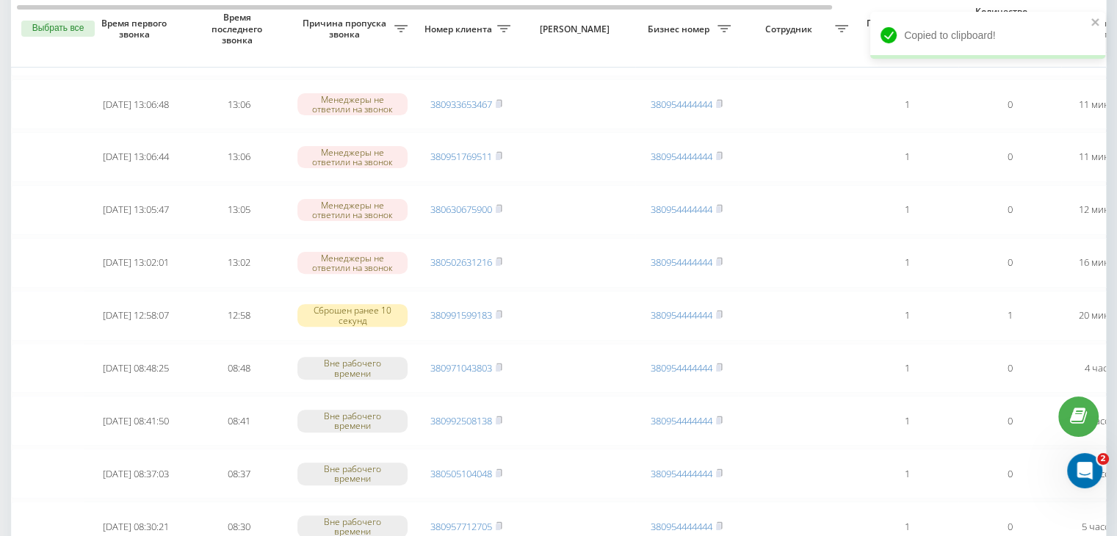
click at [0, 525] on div "Необработанные пропущенные звонки Обработанные звонки [DATE] - [DATE] Выбрать в…" at bounding box center [558, 457] width 1117 height 1709
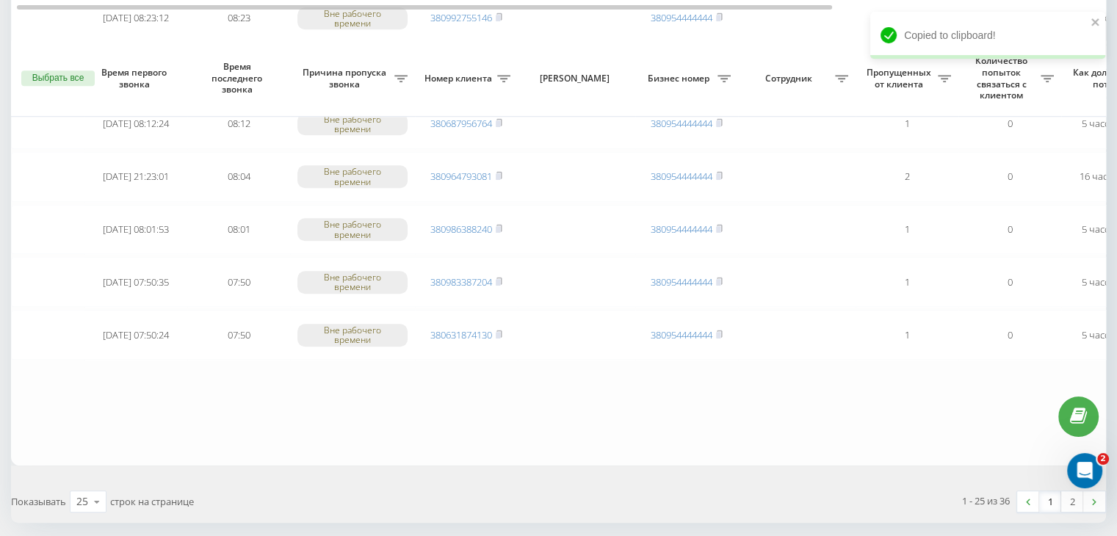
scroll to position [1210, 0]
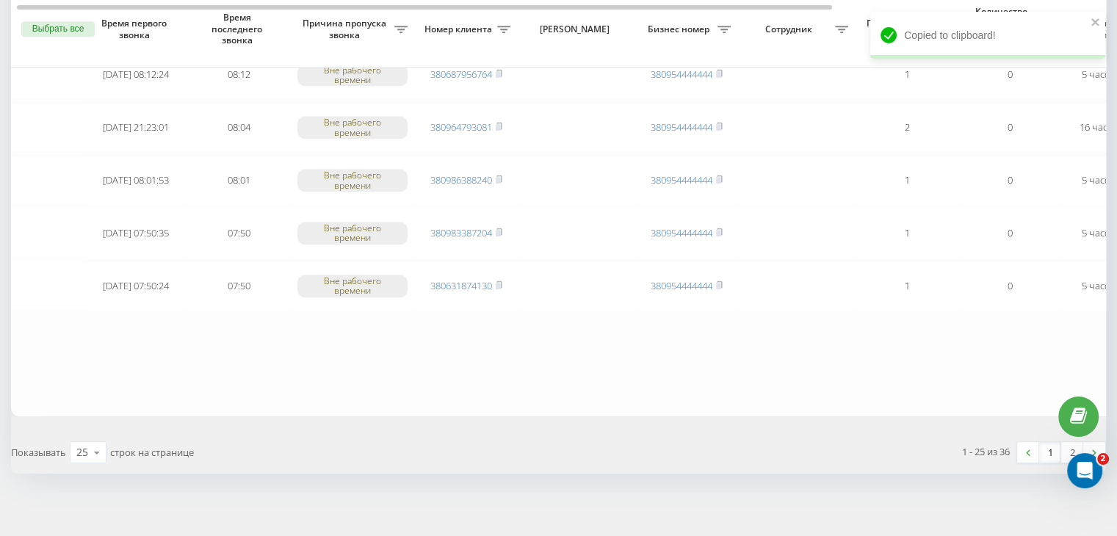
click at [1051, 456] on div "1 - 25 из 36 1 2" at bounding box center [838, 452] width 558 height 43
click at [1050, 450] on link "1" at bounding box center [1050, 452] width 22 height 21
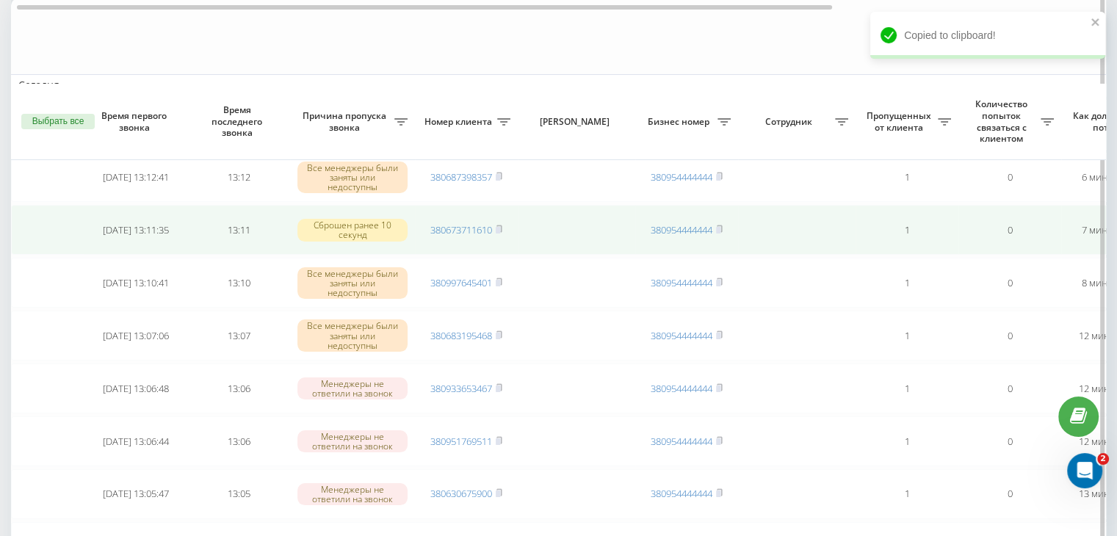
scroll to position [220, 0]
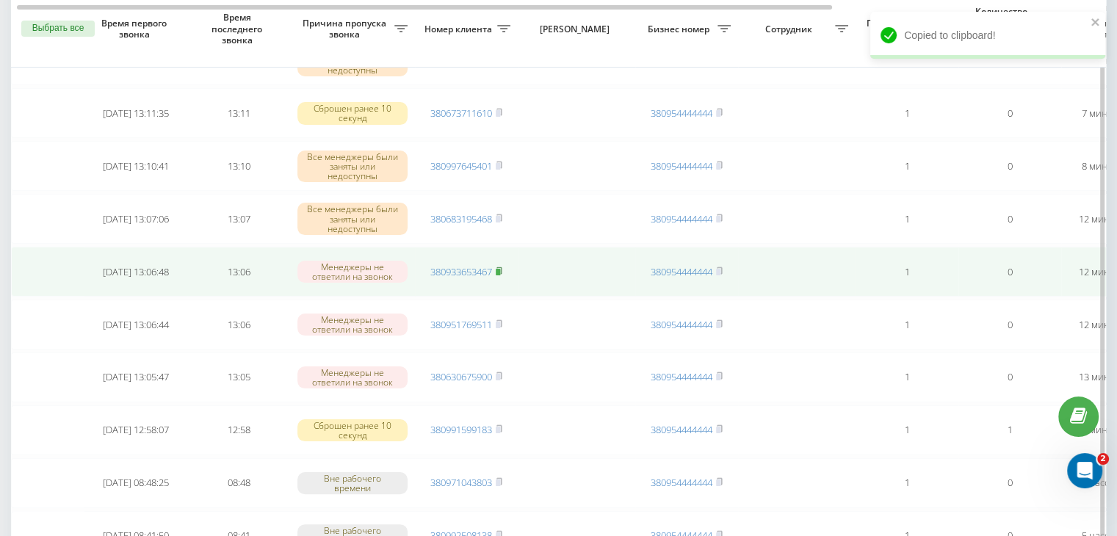
click at [500, 271] on rect at bounding box center [498, 272] width 4 height 7
click at [479, 272] on link "380933653467" at bounding box center [461, 271] width 62 height 13
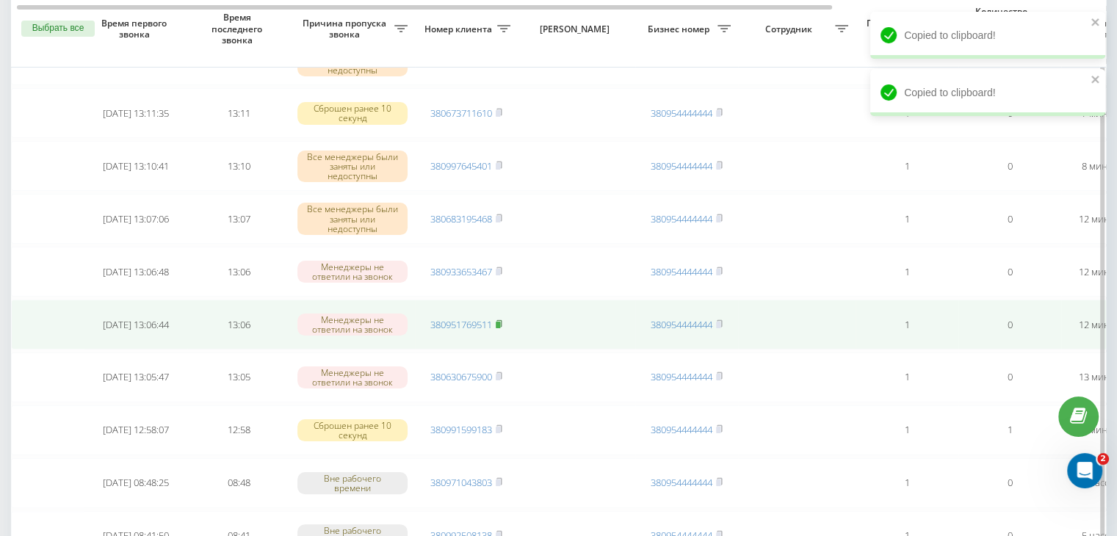
click at [500, 322] on rect at bounding box center [498, 325] width 4 height 7
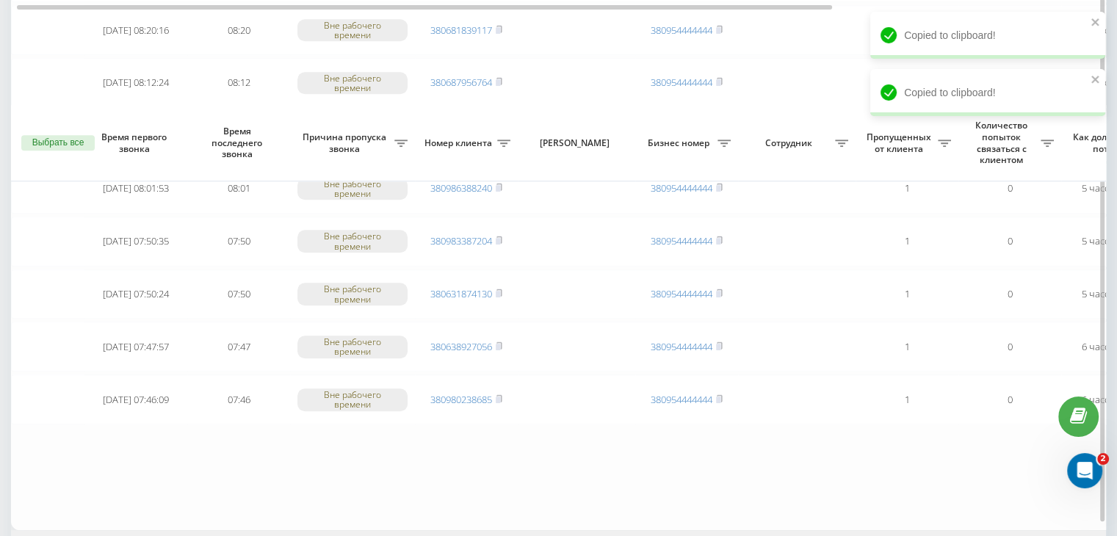
scroll to position [1210, 0]
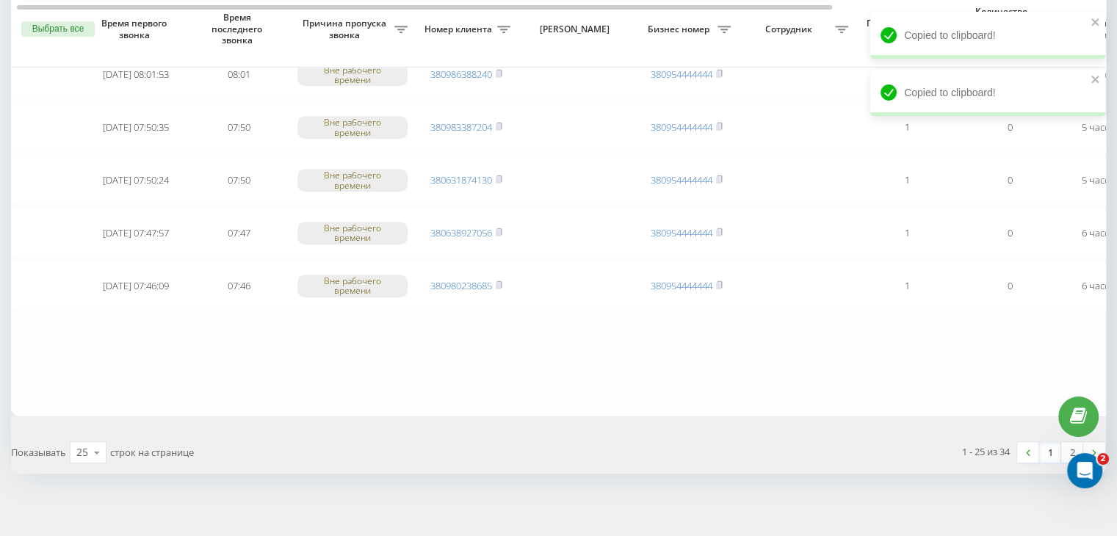
click at [1048, 447] on link "1" at bounding box center [1050, 452] width 22 height 21
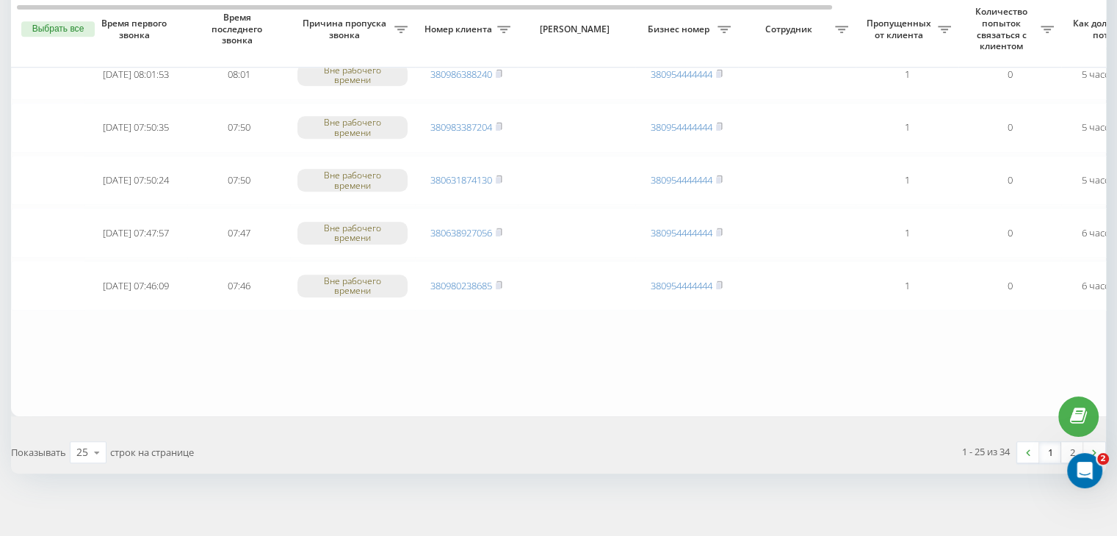
click at [1050, 450] on link "1" at bounding box center [1050, 452] width 22 height 21
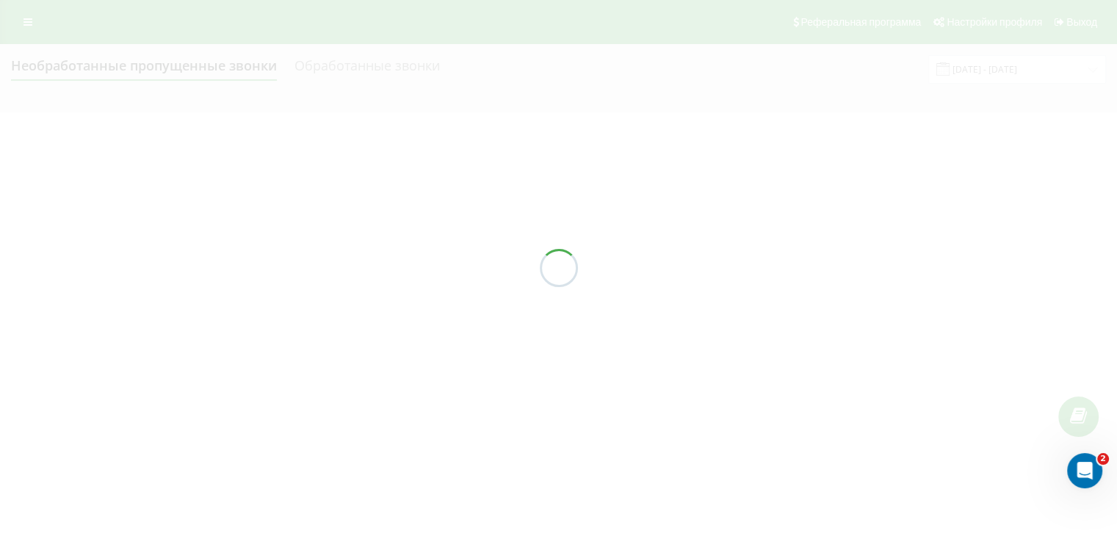
scroll to position [0, 0]
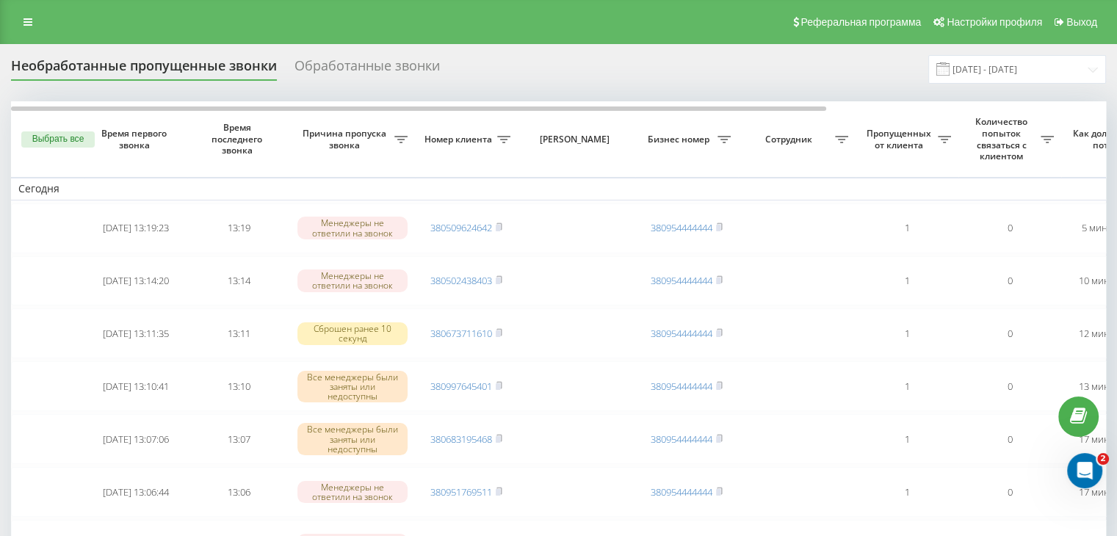
click at [472, 15] on div "Реферальная программа Настройки профиля Выход" at bounding box center [558, 22] width 1117 height 44
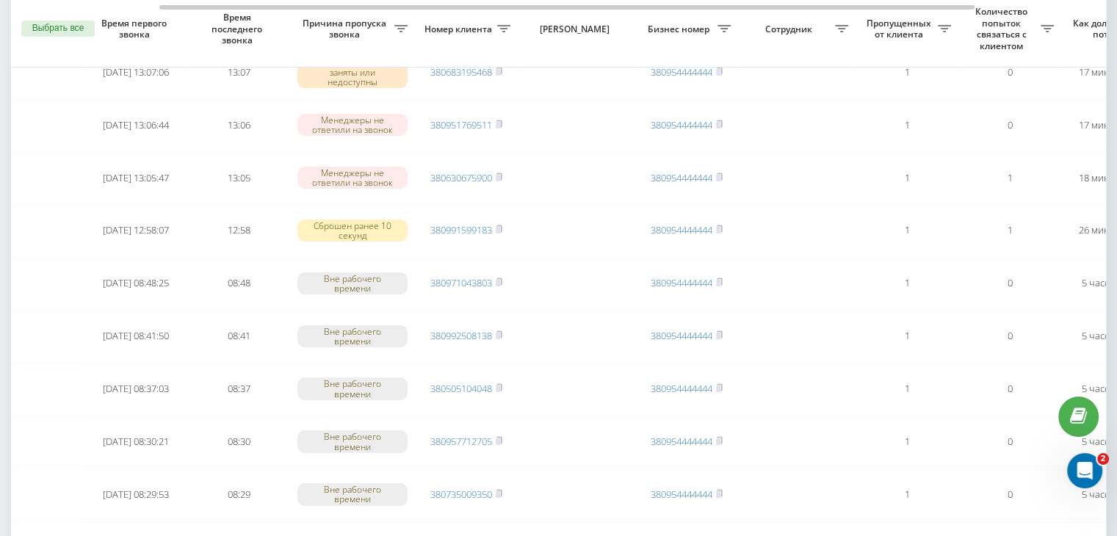
scroll to position [0, 373]
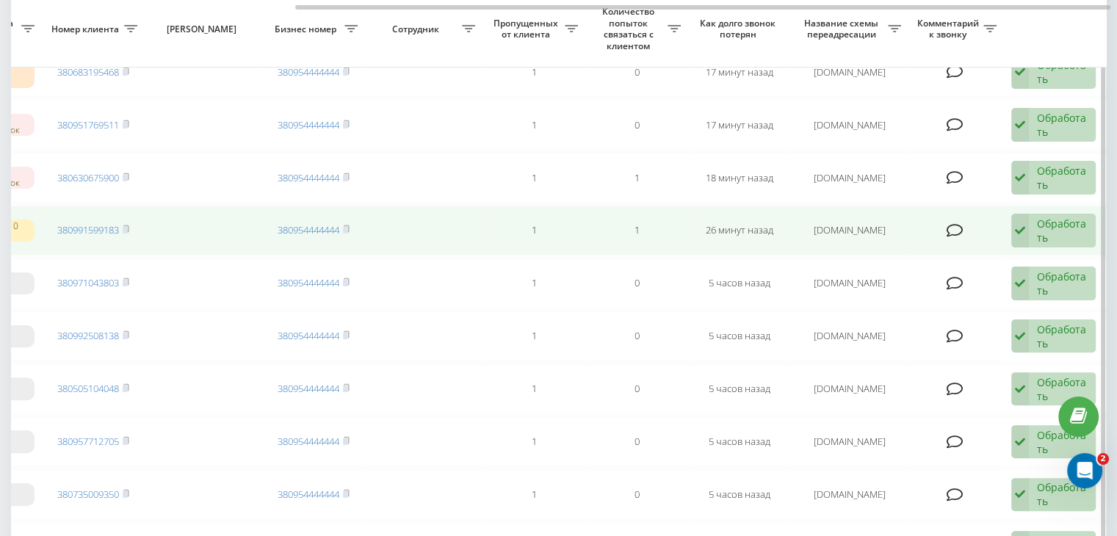
click at [1064, 231] on div "Обработать" at bounding box center [1062, 231] width 51 height 28
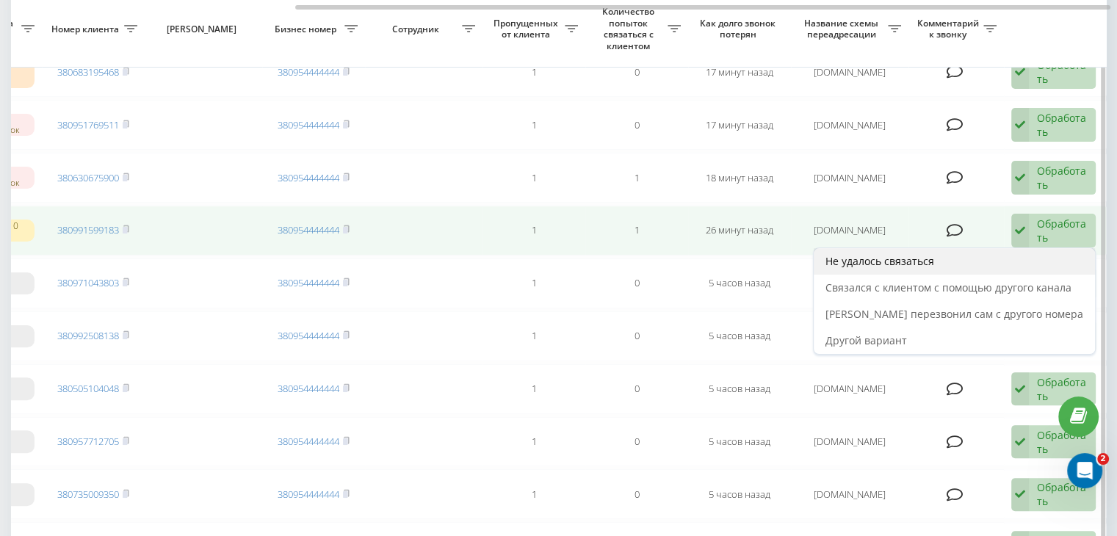
click at [1050, 248] on div "Не удалось связаться" at bounding box center [954, 261] width 281 height 26
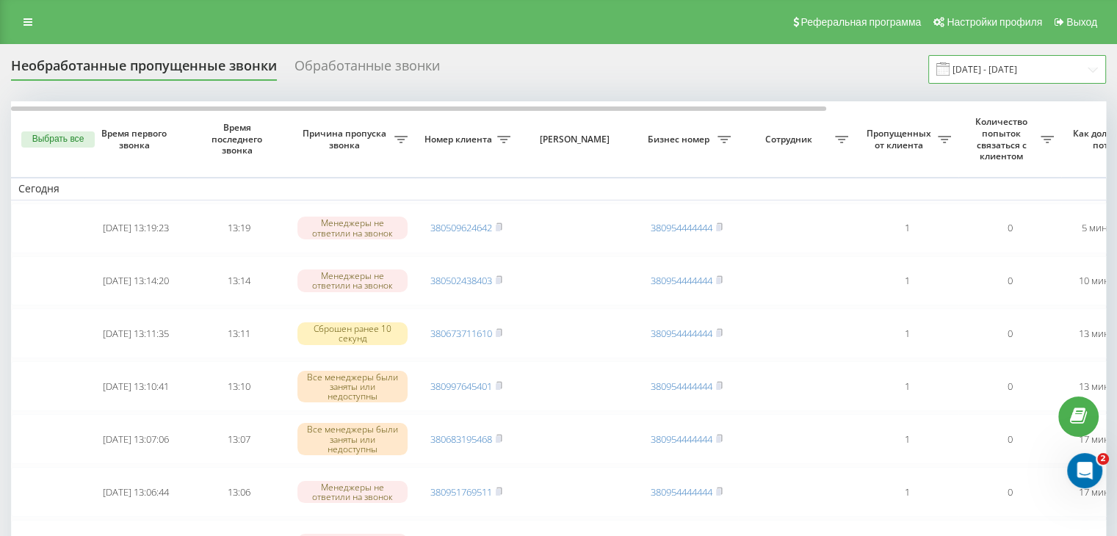
drag, startPoint x: 1039, startPoint y: 70, endPoint x: 1038, endPoint y: 79, distance: 8.8
click at [1039, 71] on input "[DATE] - [DATE]" at bounding box center [1018, 69] width 178 height 29
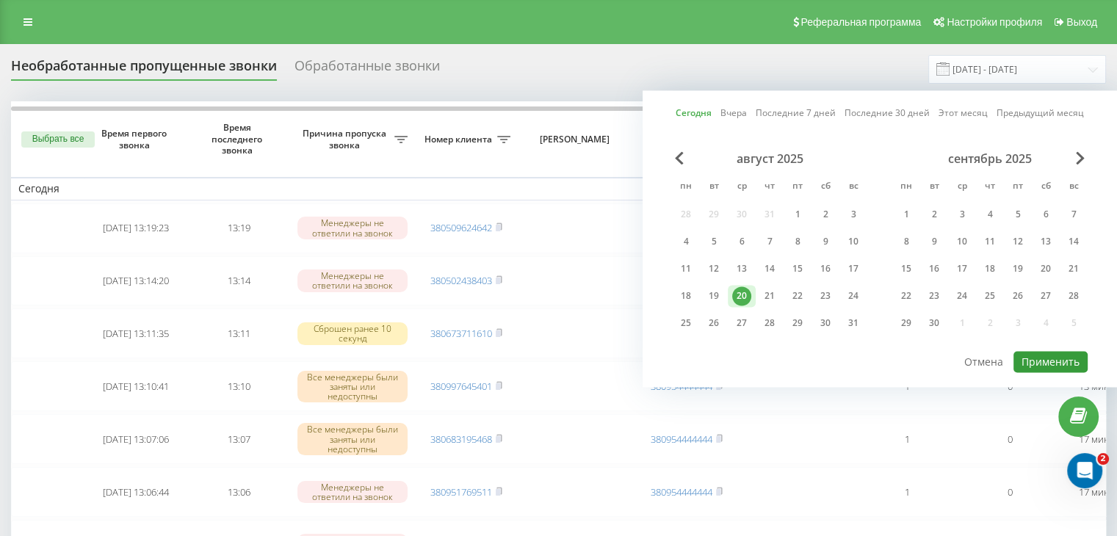
click at [1031, 365] on button "Применить" at bounding box center [1051, 361] width 74 height 21
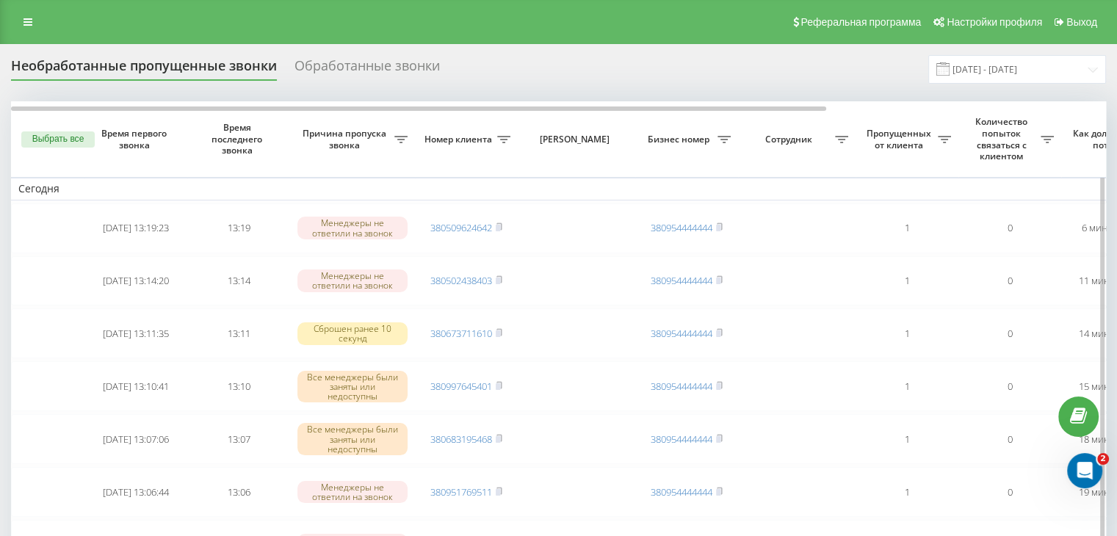
scroll to position [220, 0]
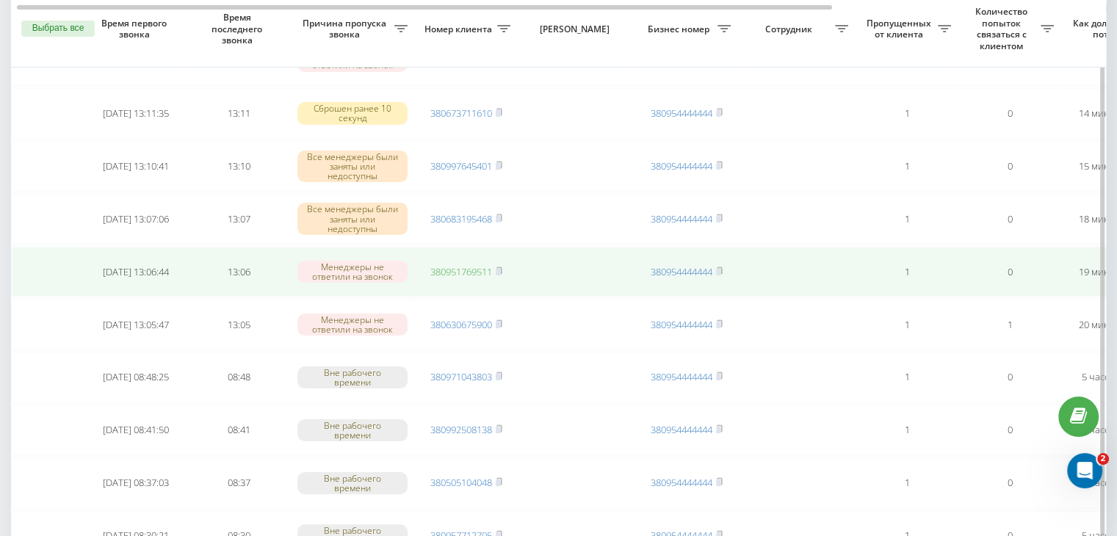
click at [480, 270] on link "380951769511" at bounding box center [461, 271] width 62 height 13
click at [499, 270] on rect at bounding box center [498, 272] width 4 height 7
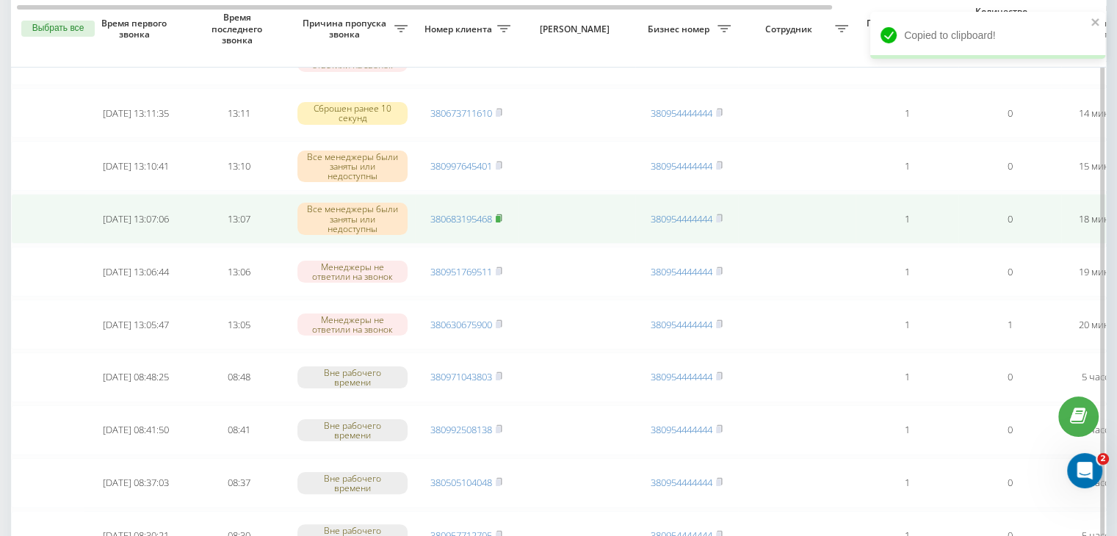
click at [500, 217] on rect at bounding box center [498, 219] width 4 height 7
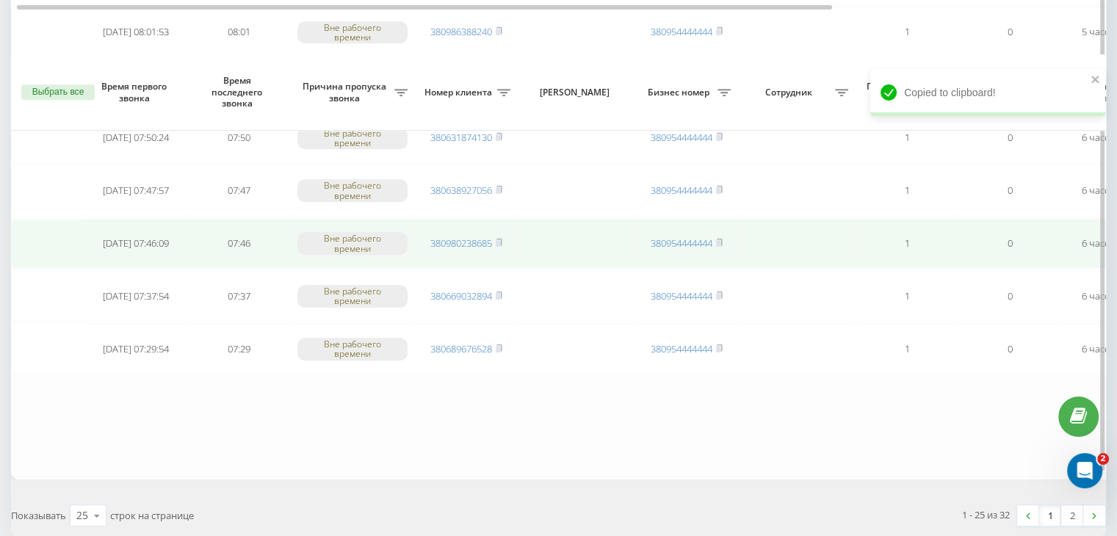
scroll to position [1210, 0]
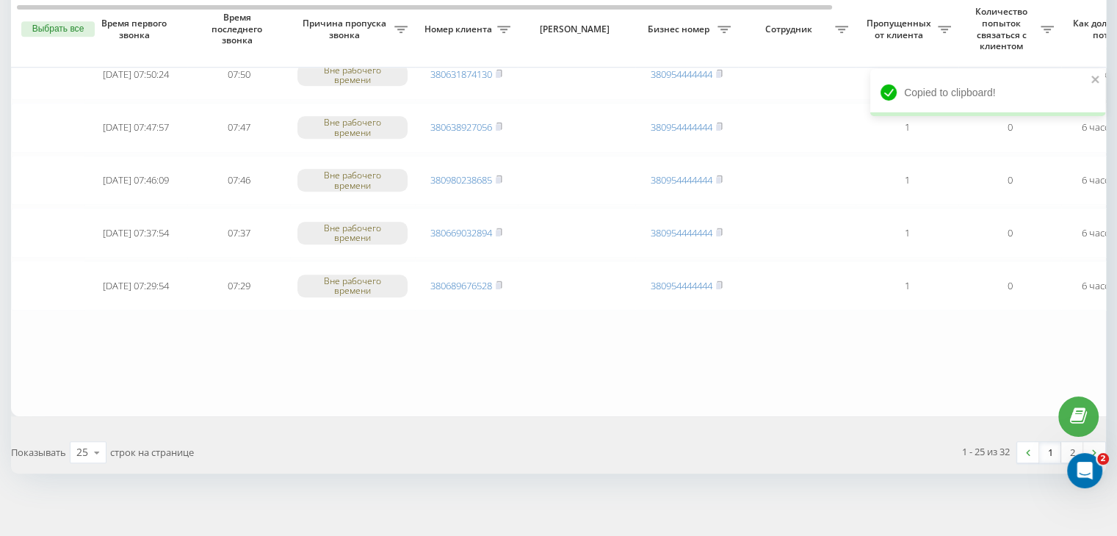
click at [1046, 450] on link "1" at bounding box center [1050, 452] width 22 height 21
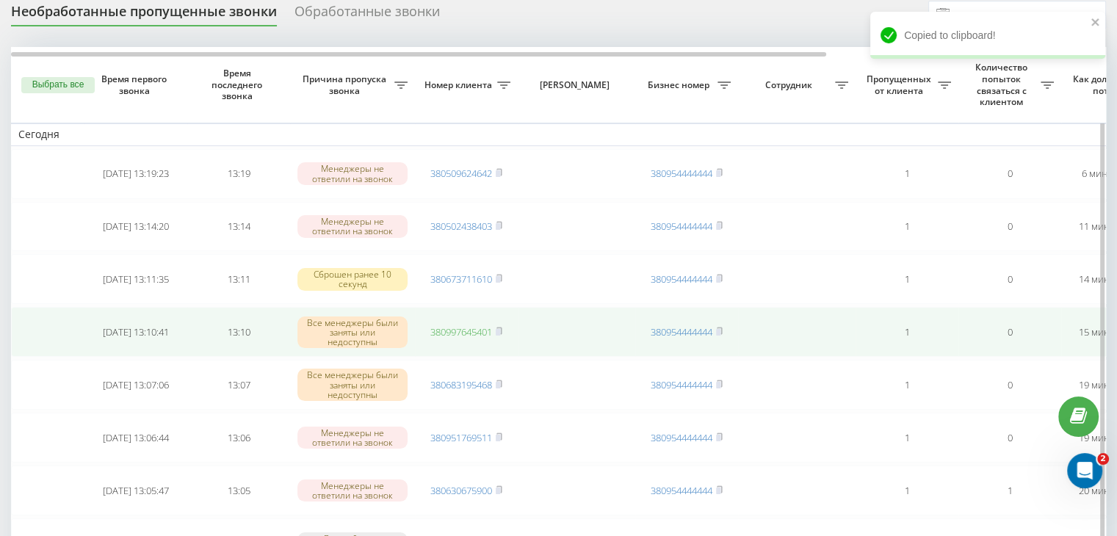
scroll to position [73, 0]
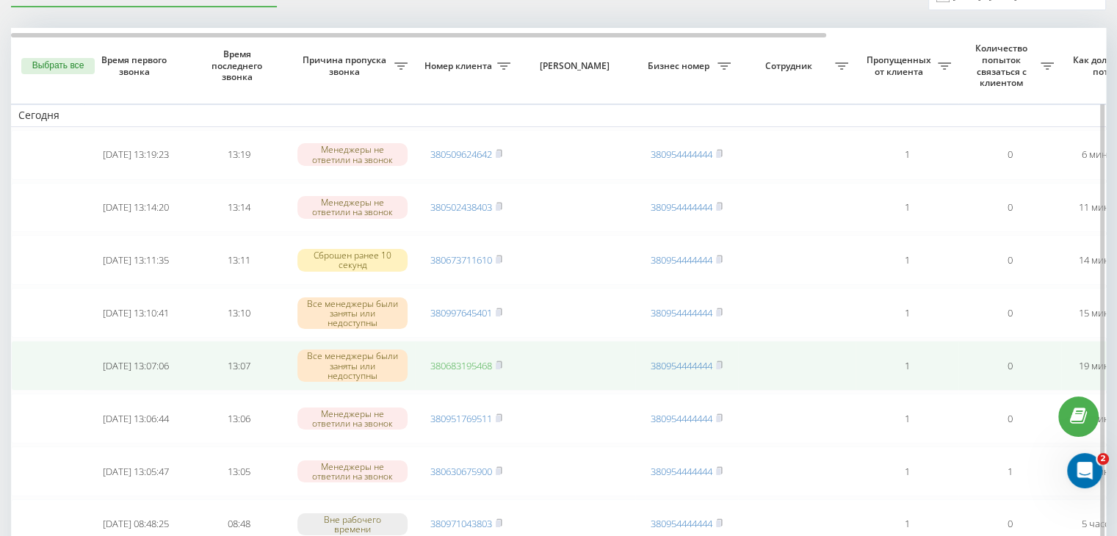
click at [484, 369] on link "380683195468" at bounding box center [461, 365] width 62 height 13
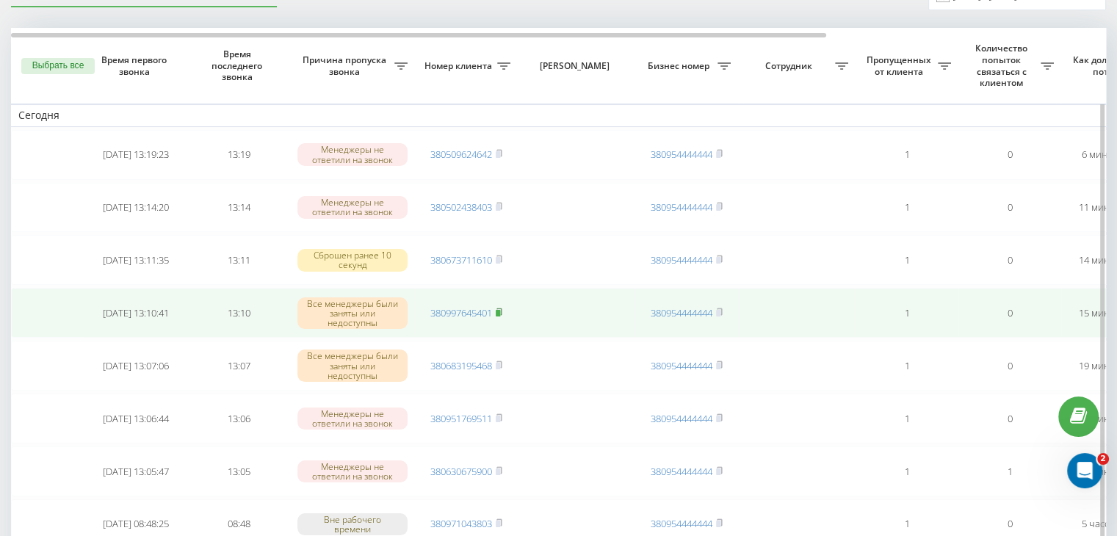
click at [500, 311] on rect at bounding box center [498, 313] width 4 height 7
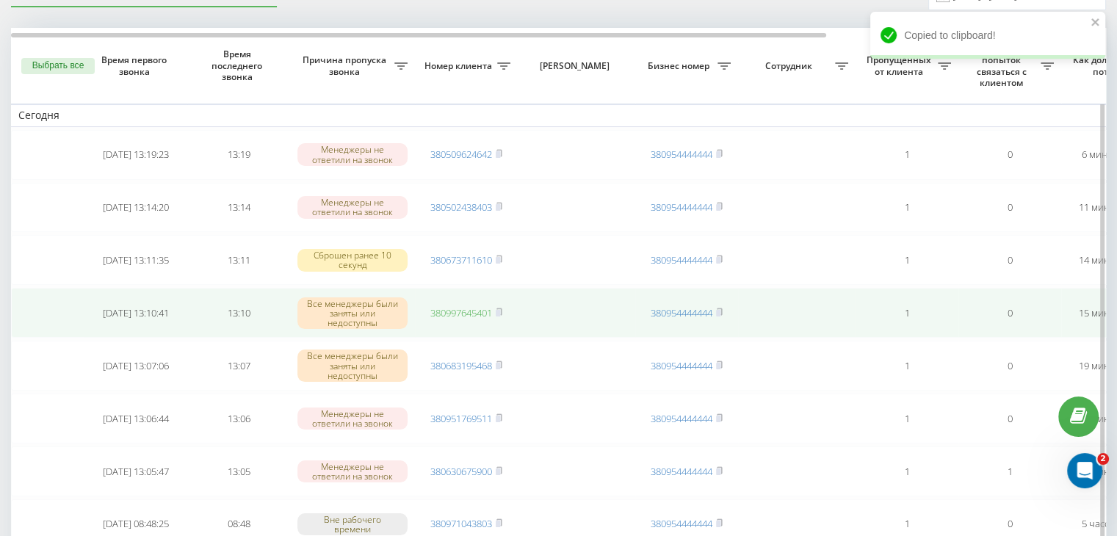
click at [481, 309] on link "380997645401" at bounding box center [461, 312] width 62 height 13
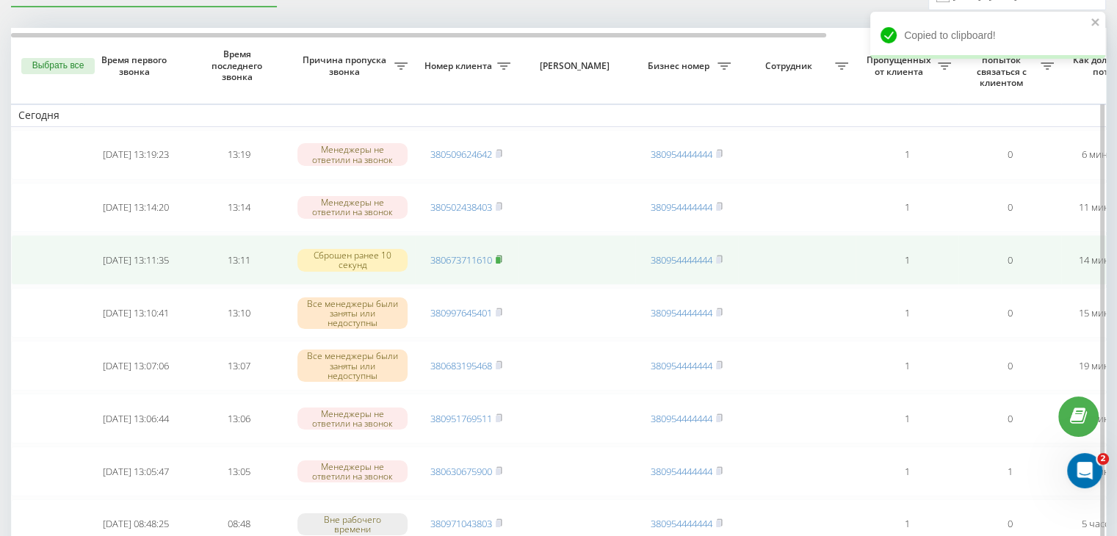
click at [502, 259] on icon at bounding box center [499, 259] width 7 height 9
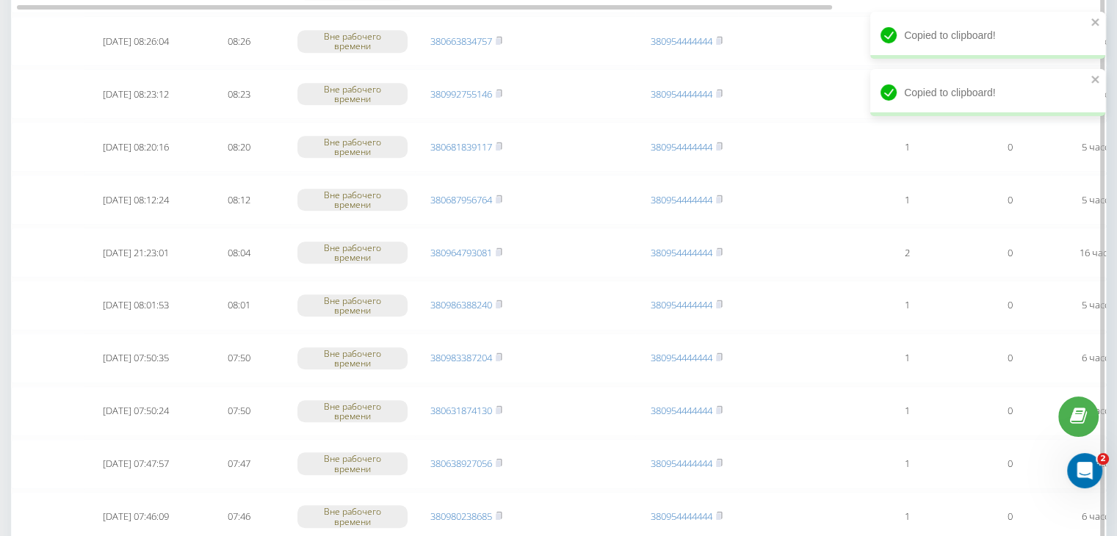
scroll to position [1175, 0]
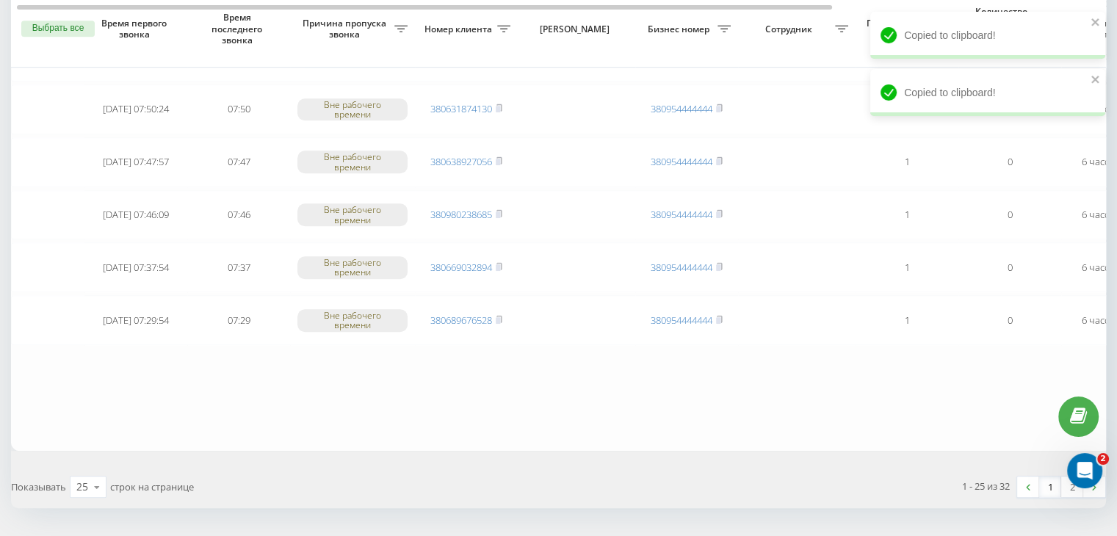
click at [1045, 477] on link "1" at bounding box center [1050, 487] width 22 height 21
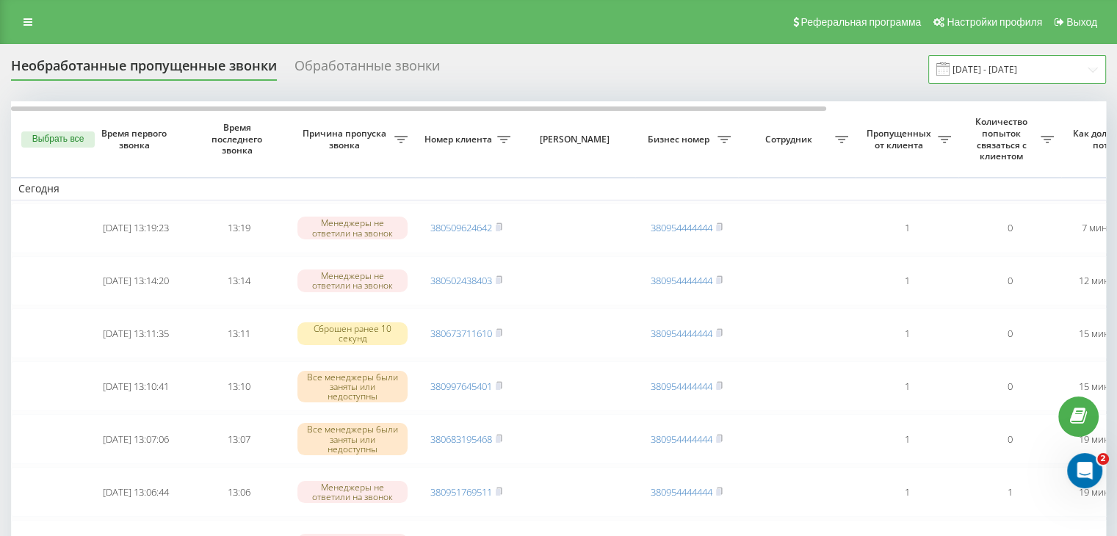
click at [1054, 69] on input "[DATE] - [DATE]" at bounding box center [1018, 69] width 178 height 29
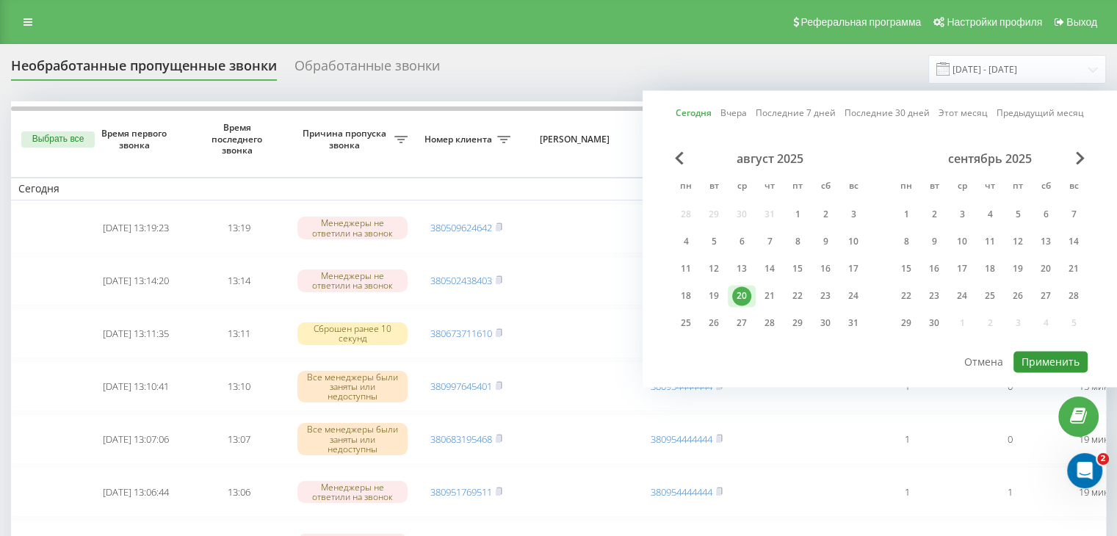
click at [1036, 360] on button "Применить" at bounding box center [1051, 361] width 74 height 21
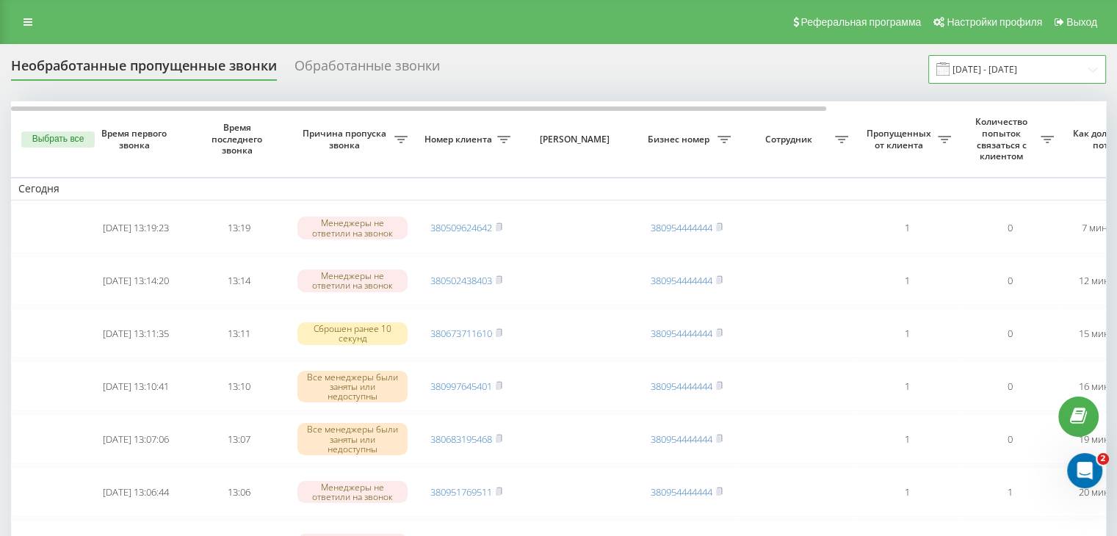
click at [1034, 71] on input "[DATE] - [DATE]" at bounding box center [1018, 69] width 178 height 29
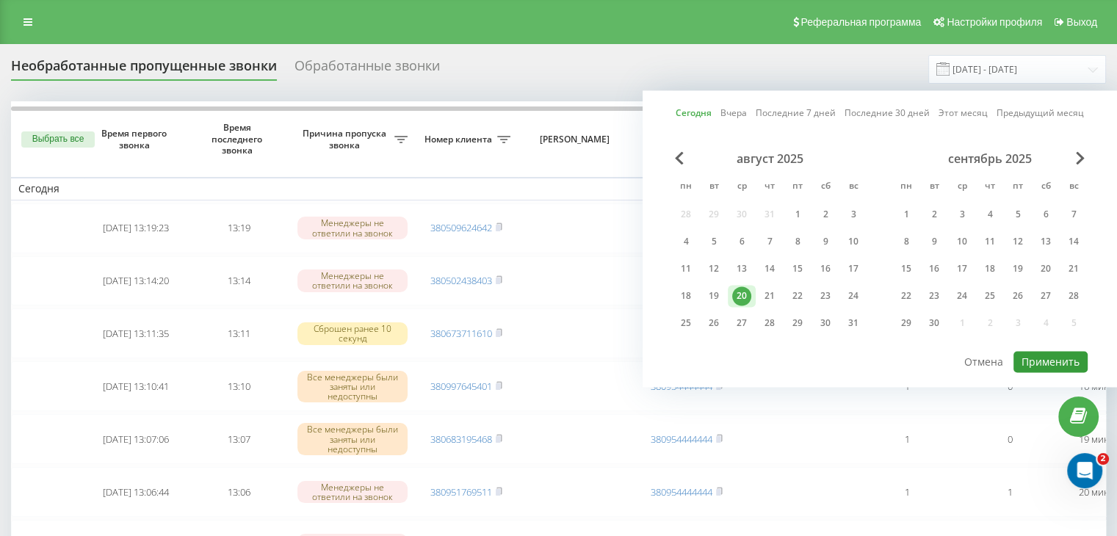
click at [1039, 355] on button "Применить" at bounding box center [1051, 361] width 74 height 21
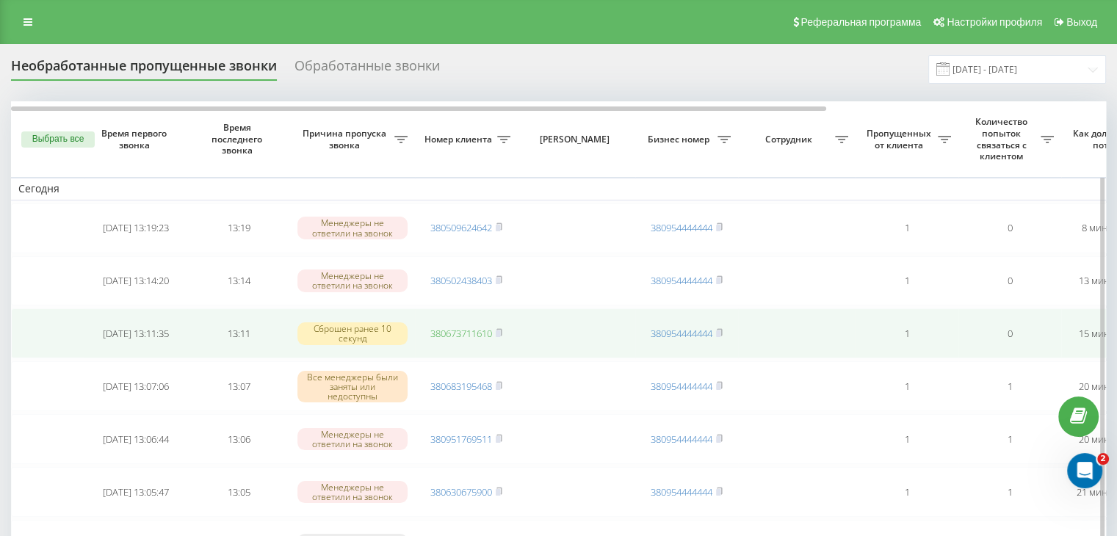
click at [462, 333] on link "380673711610" at bounding box center [461, 333] width 62 height 13
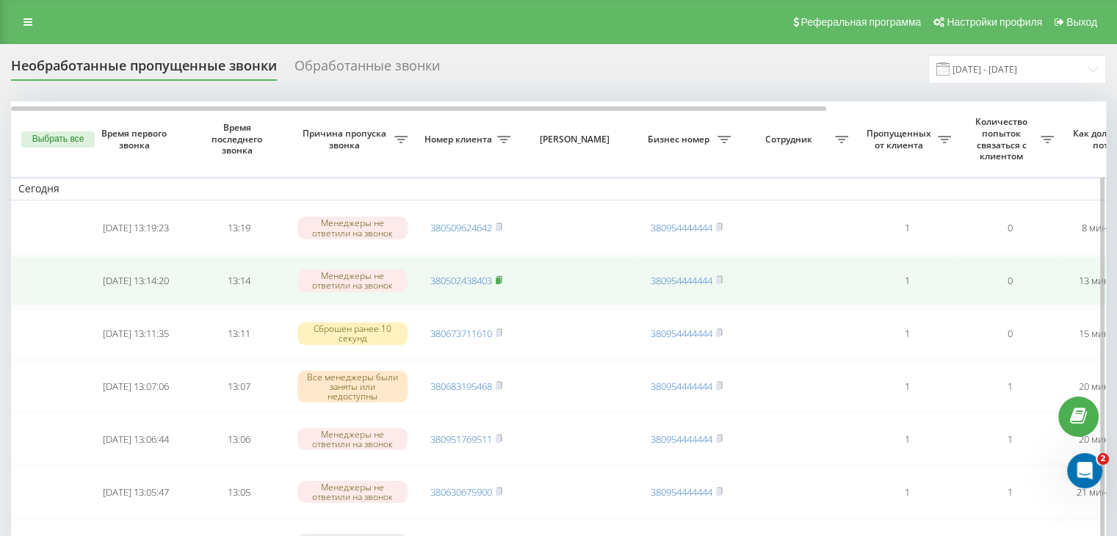
click at [502, 275] on icon at bounding box center [499, 279] width 7 height 9
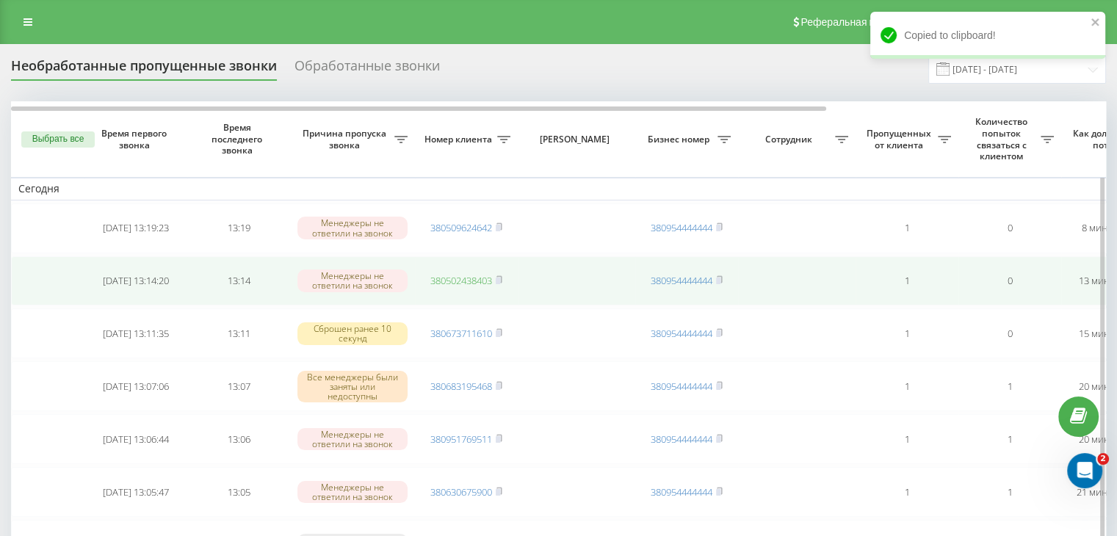
click at [463, 281] on link "380502438403" at bounding box center [461, 280] width 62 height 13
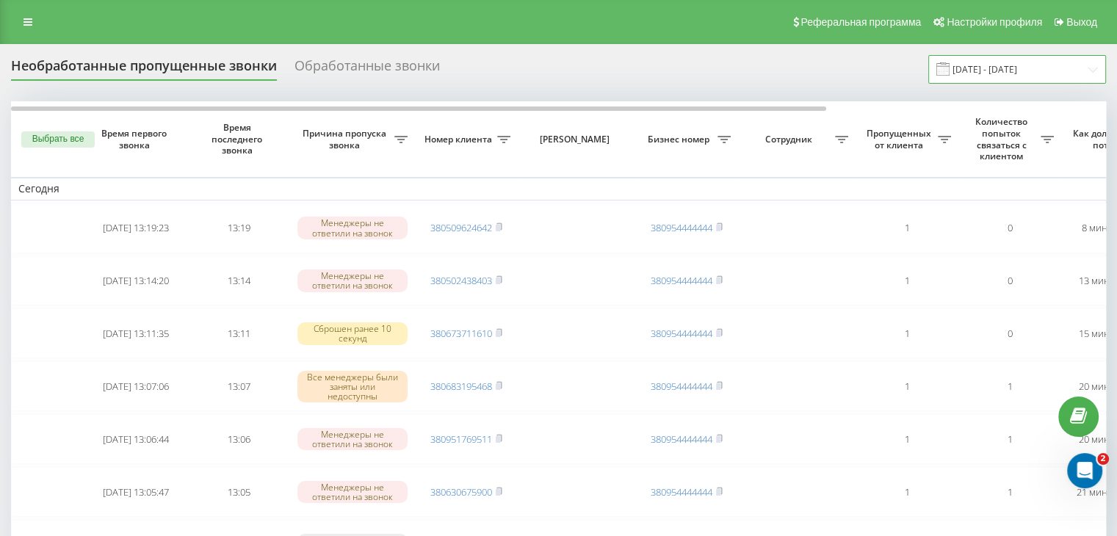
click at [976, 73] on input "[DATE] - [DATE]" at bounding box center [1018, 69] width 178 height 29
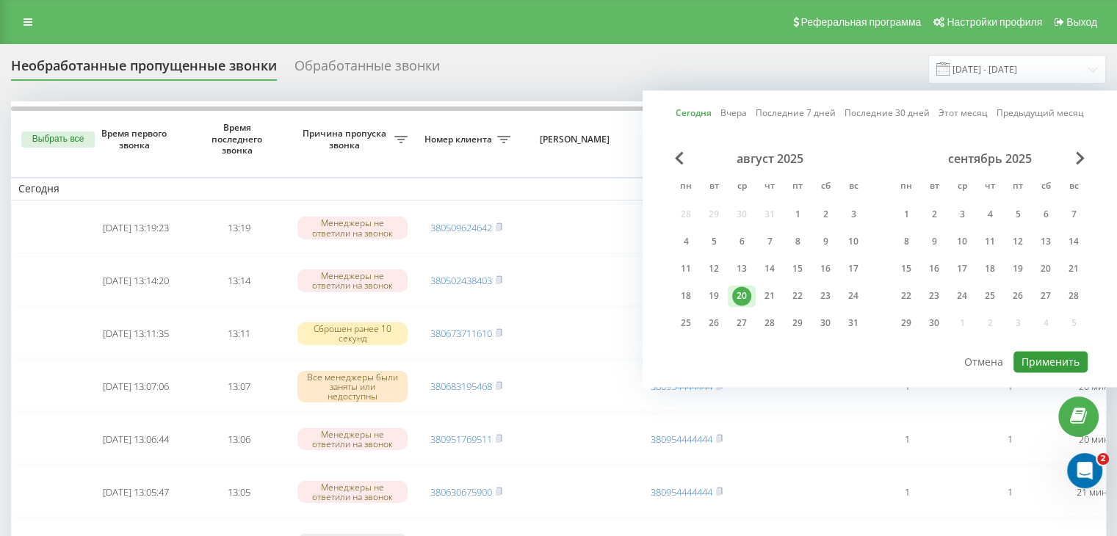
click at [1036, 360] on button "Применить" at bounding box center [1051, 361] width 74 height 21
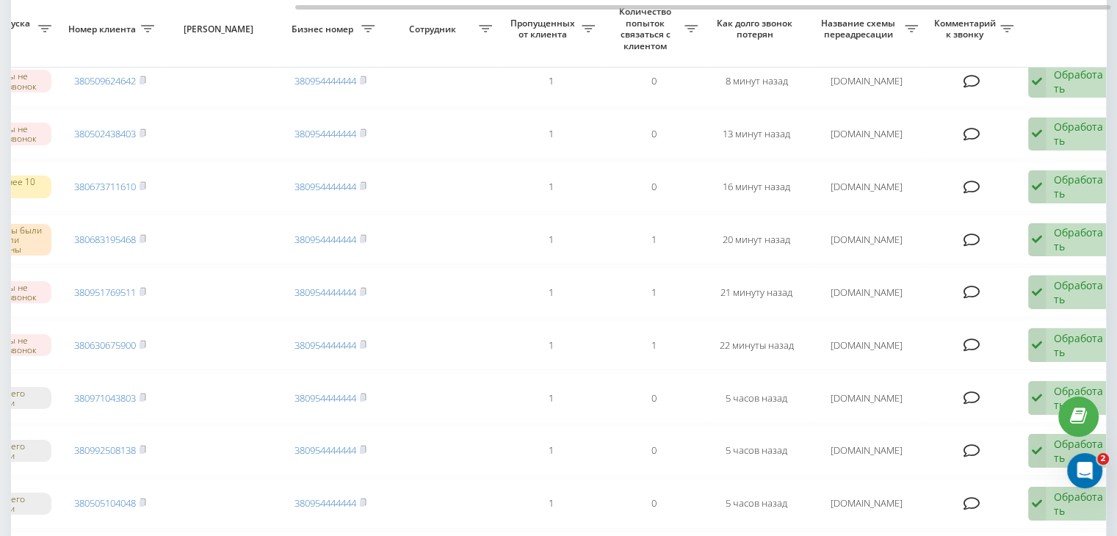
scroll to position [0, 373]
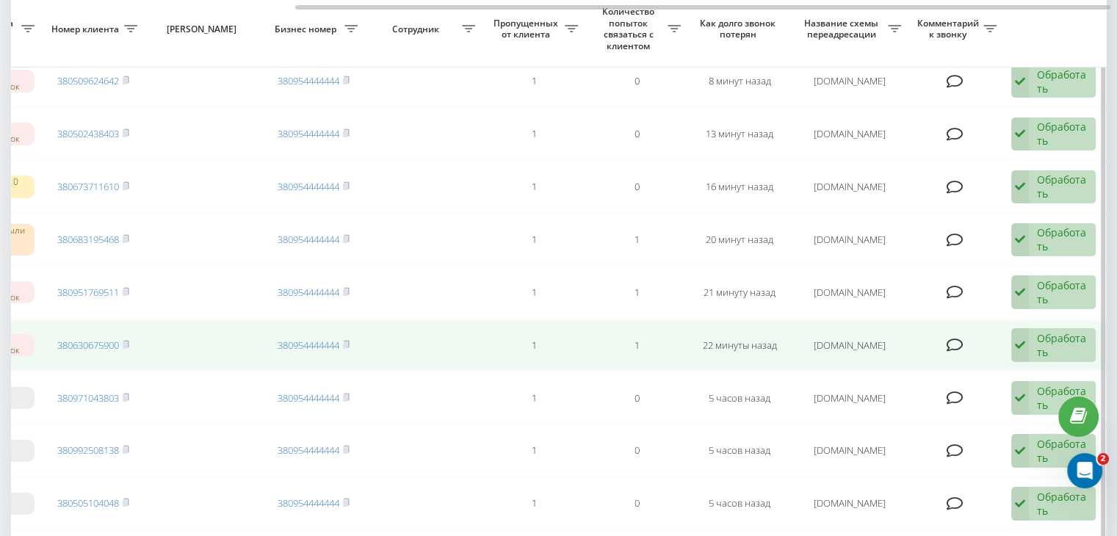
click at [1059, 347] on div "Обработать" at bounding box center [1062, 345] width 51 height 28
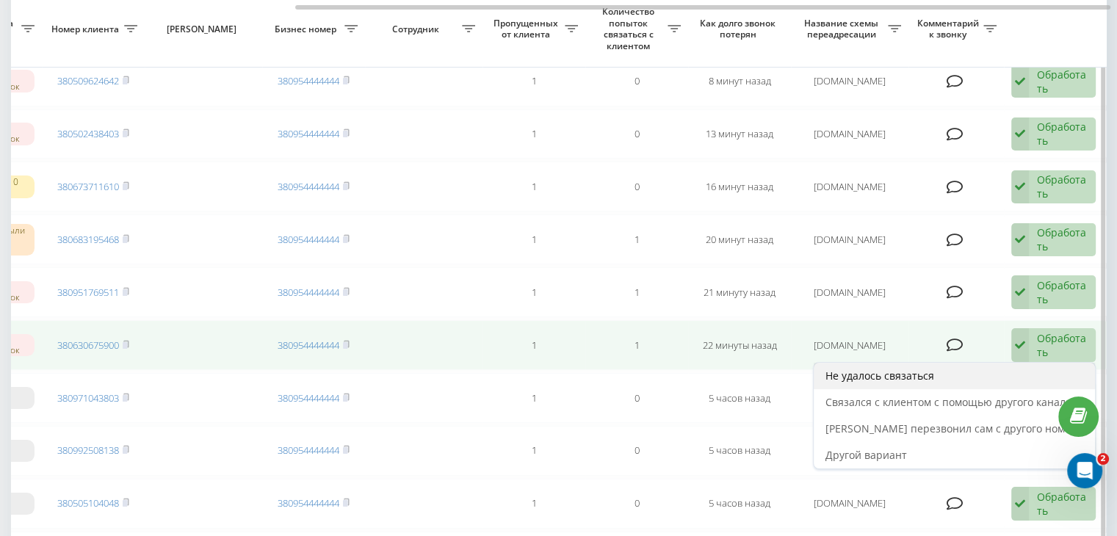
click at [996, 383] on div "Не удалось связаться" at bounding box center [954, 376] width 281 height 26
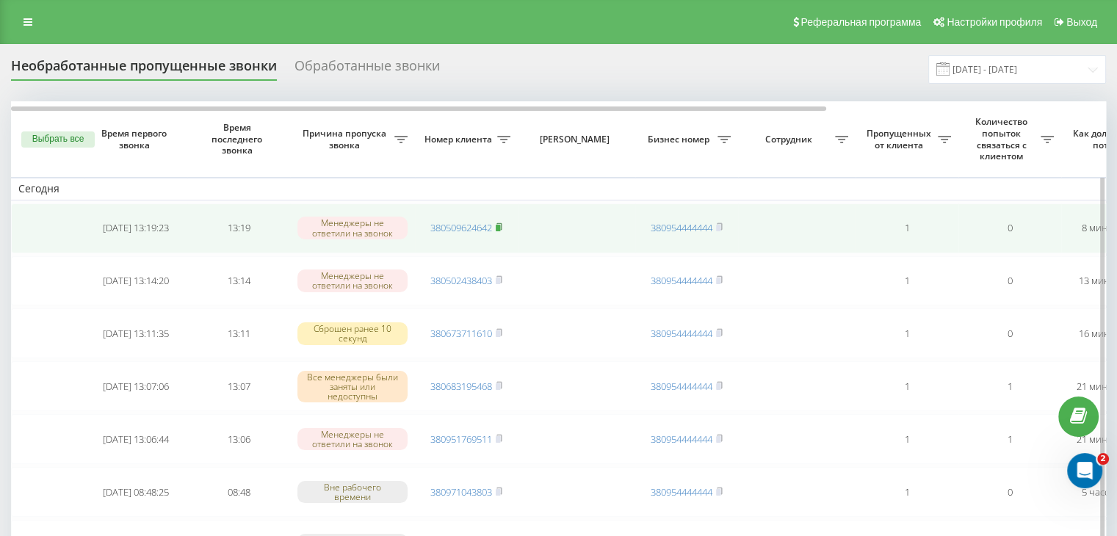
click at [499, 228] on rect at bounding box center [498, 228] width 4 height 7
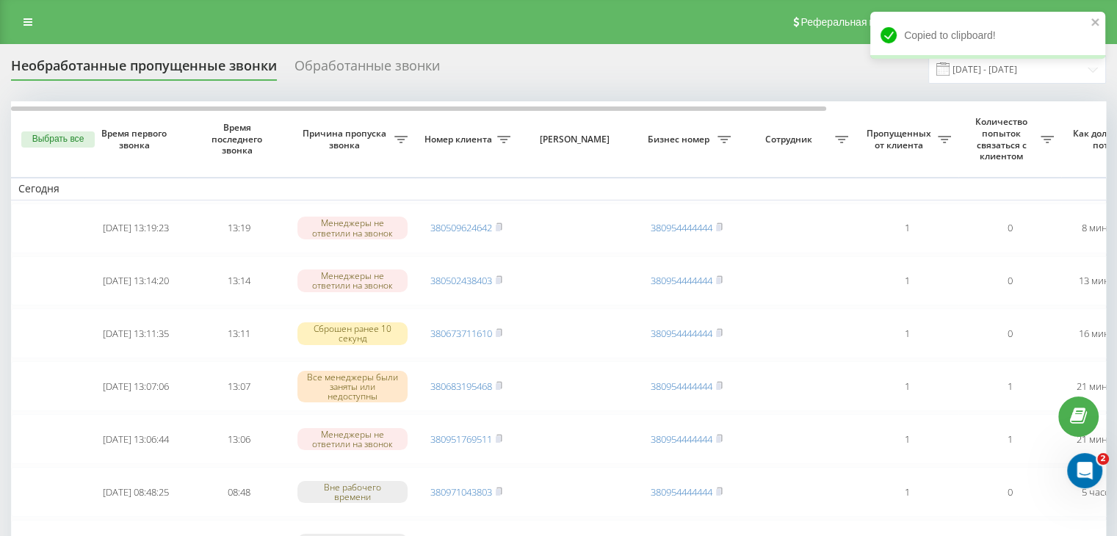
click at [477, 68] on div "Необработанные пропущенные звонки Обработанные звонки [DATE] - [DATE]" at bounding box center [558, 69] width 1095 height 29
click at [1034, 74] on input "[DATE] - [DATE]" at bounding box center [1018, 69] width 178 height 29
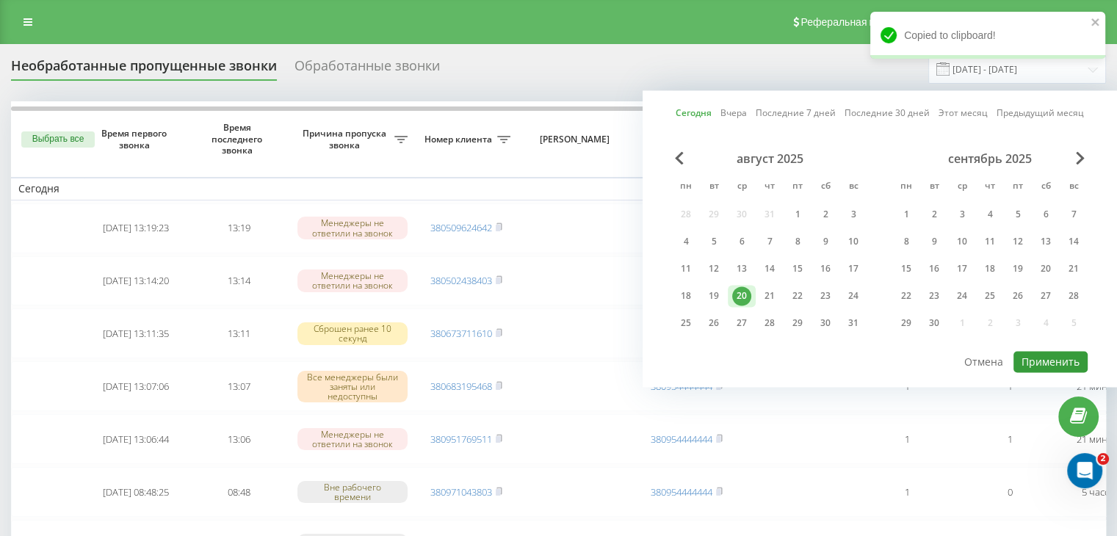
click at [1059, 358] on button "Применить" at bounding box center [1051, 361] width 74 height 21
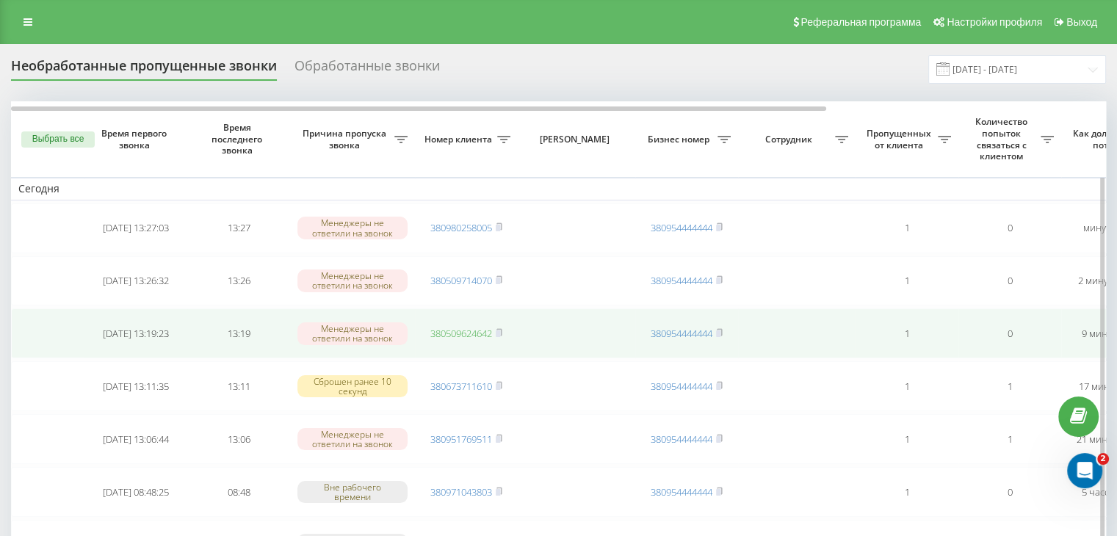
click at [472, 335] on link "380509624642" at bounding box center [461, 333] width 62 height 13
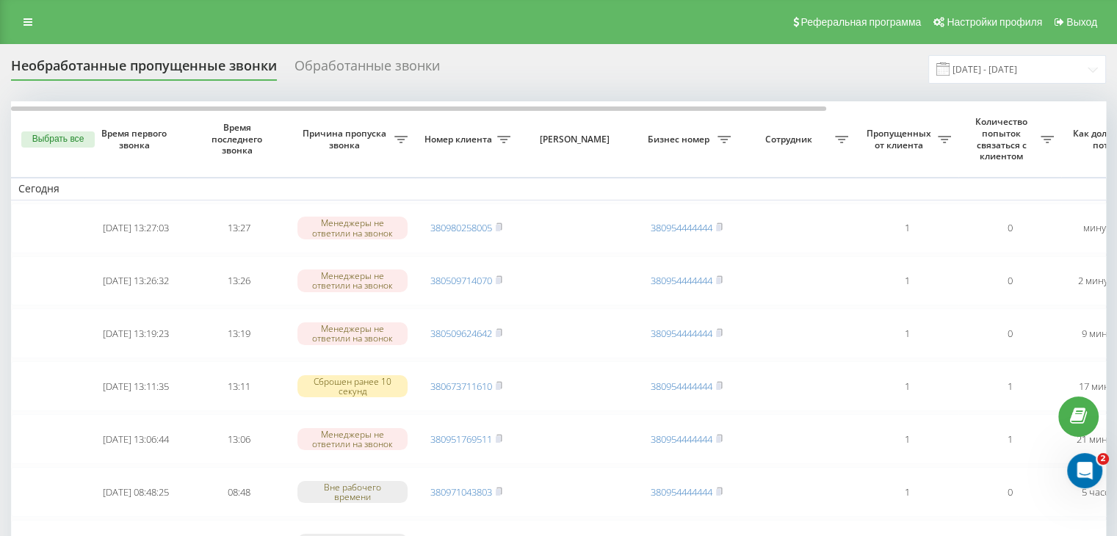
click at [970, 67] on input "[DATE] - [DATE]" at bounding box center [1018, 69] width 178 height 29
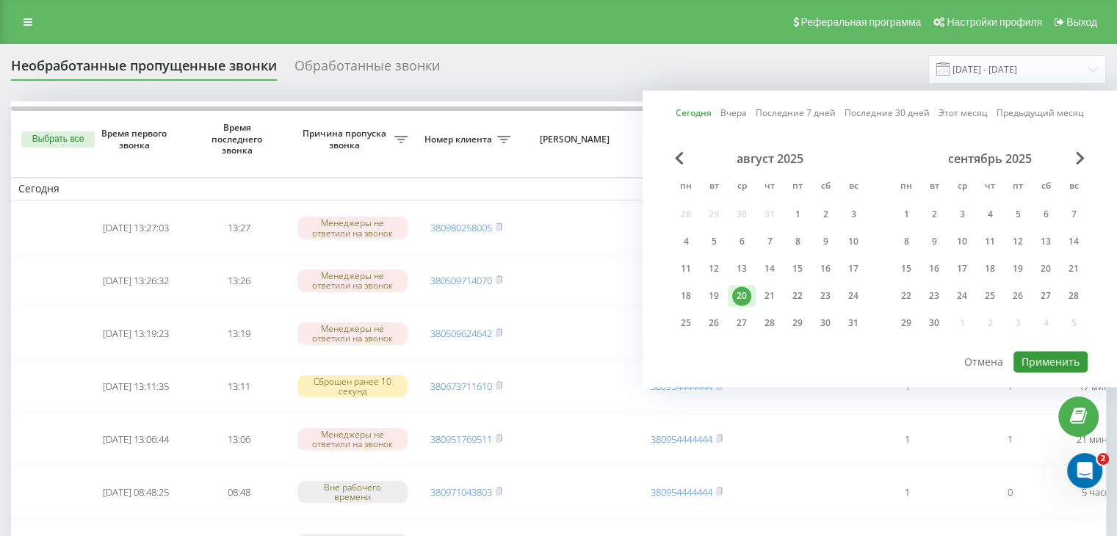
click at [1040, 357] on button "Применить" at bounding box center [1051, 361] width 74 height 21
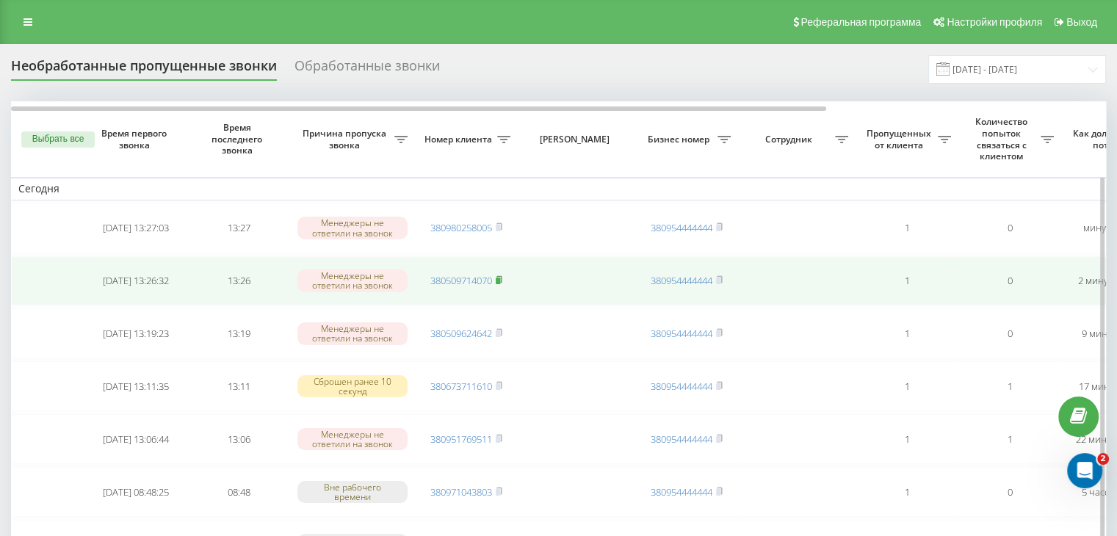
click at [502, 282] on icon at bounding box center [499, 279] width 7 height 9
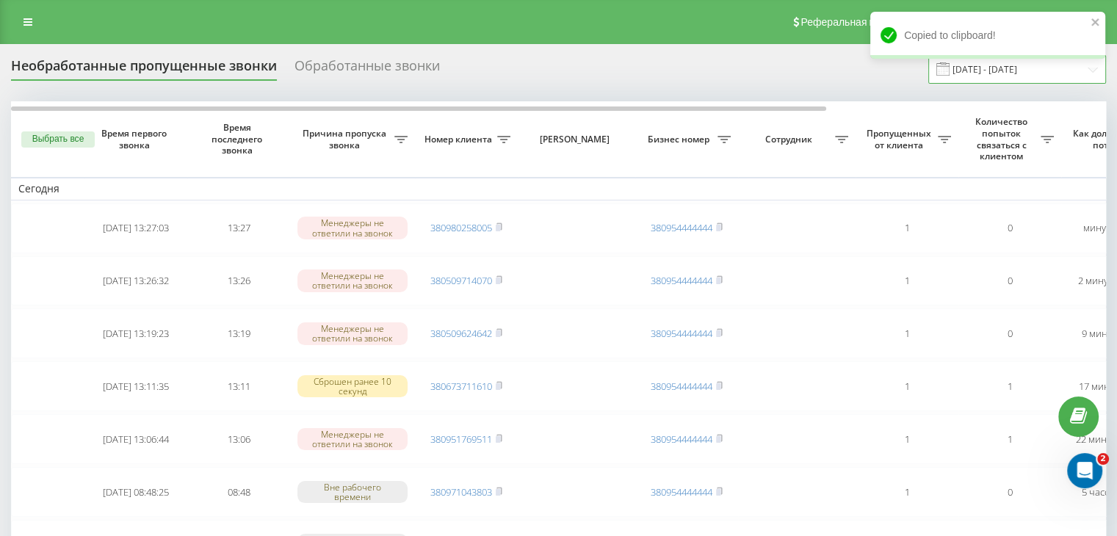
click at [999, 81] on input "[DATE] - [DATE]" at bounding box center [1018, 69] width 178 height 29
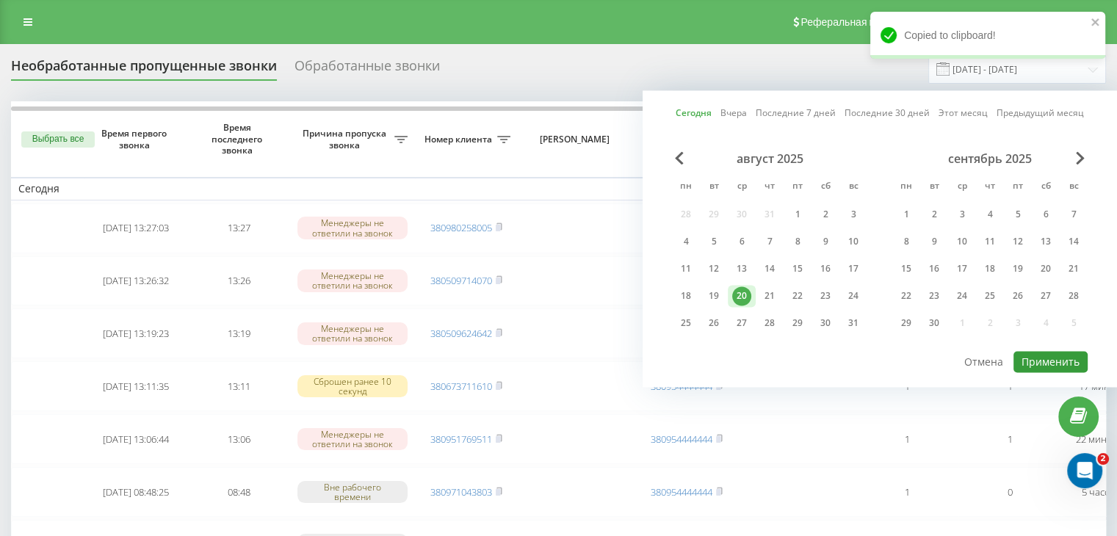
click at [1041, 360] on button "Применить" at bounding box center [1051, 361] width 74 height 21
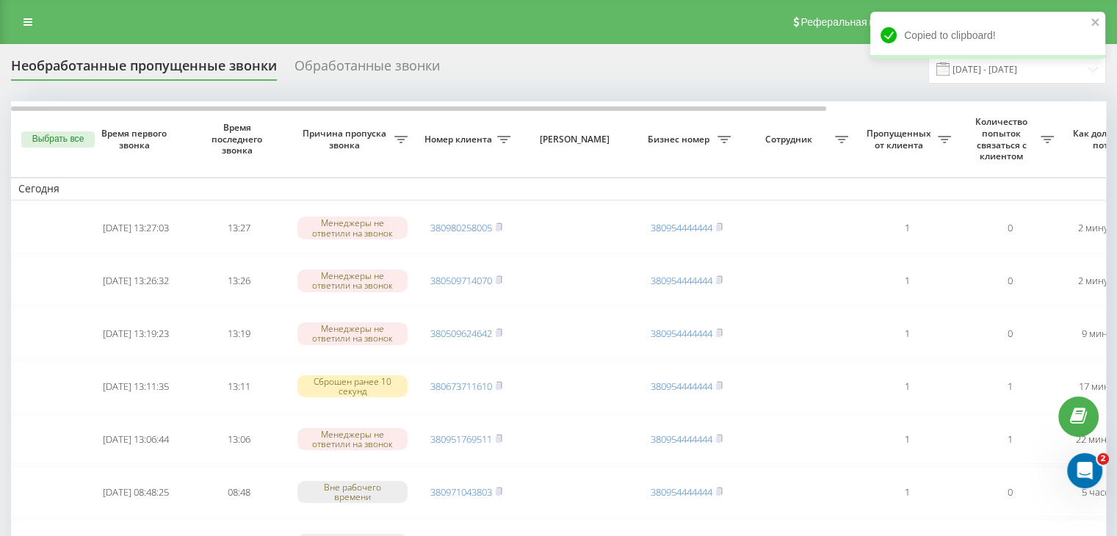
click at [455, 22] on div "Реферальная программа Настройки профиля Выход" at bounding box center [558, 22] width 1117 height 44
click at [950, 75] on span at bounding box center [943, 68] width 13 height 13
click at [1009, 80] on input "[DATE] - [DATE]" at bounding box center [1018, 69] width 178 height 29
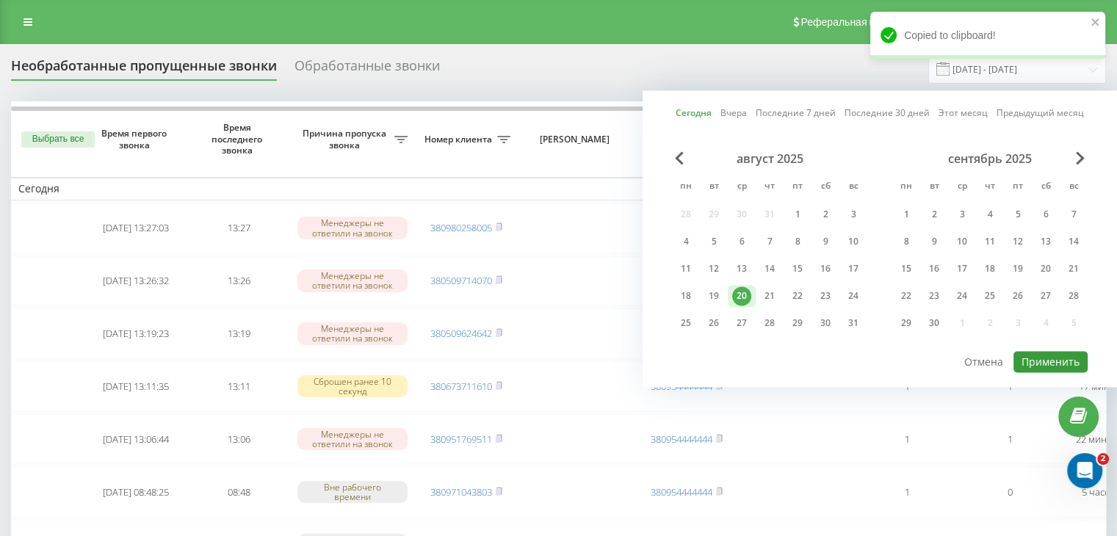
click at [1043, 356] on button "Применить" at bounding box center [1051, 361] width 74 height 21
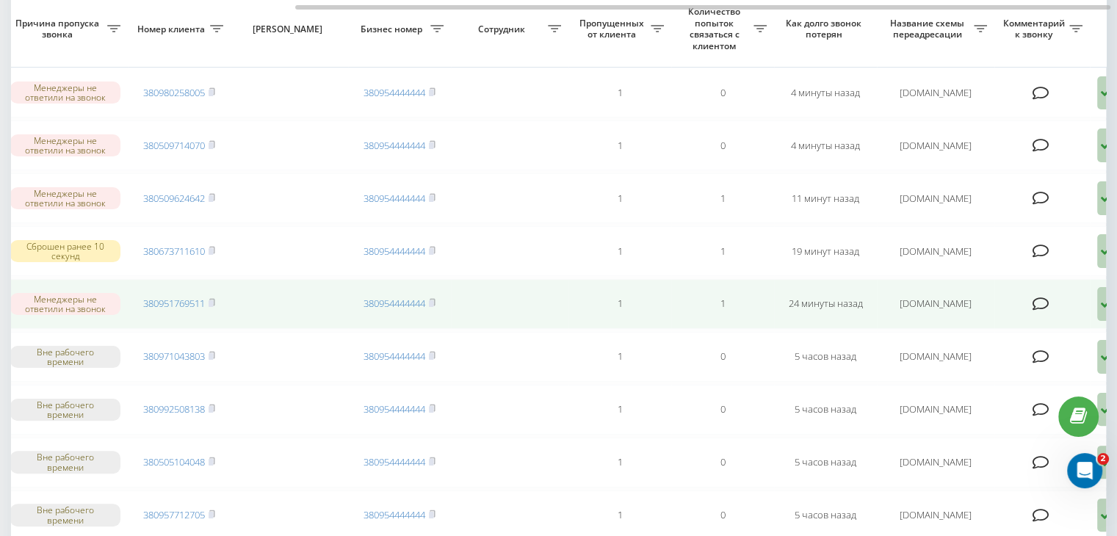
scroll to position [0, 373]
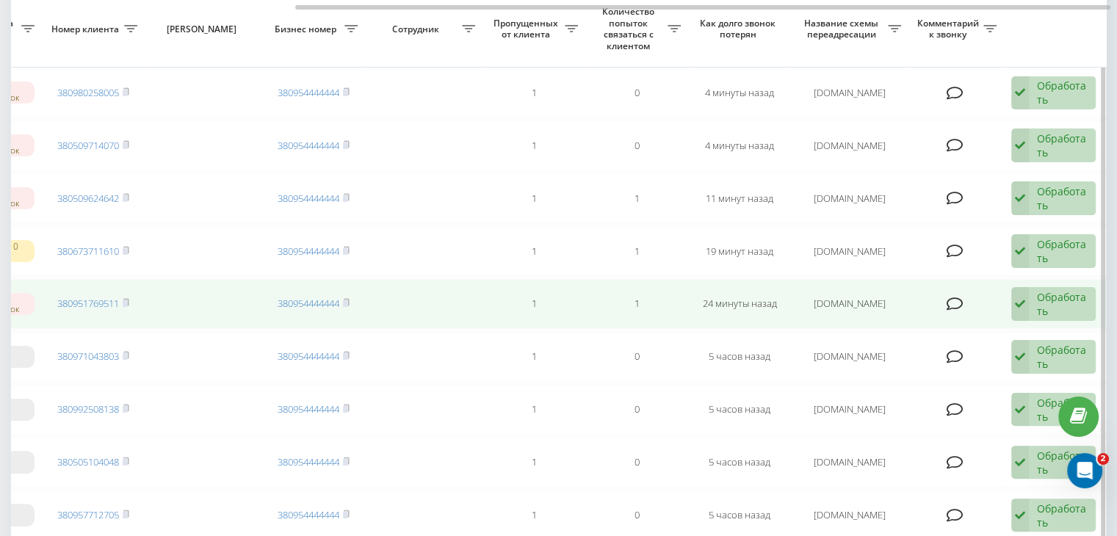
click at [1050, 300] on div "Обработать" at bounding box center [1062, 304] width 51 height 28
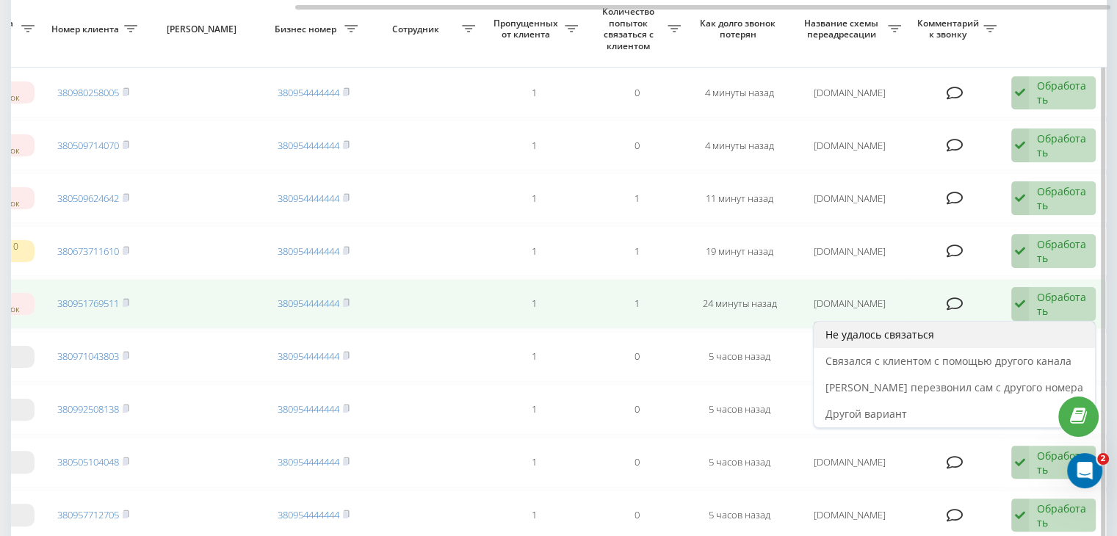
click at [973, 332] on div "Не удалось связаться" at bounding box center [954, 335] width 281 height 26
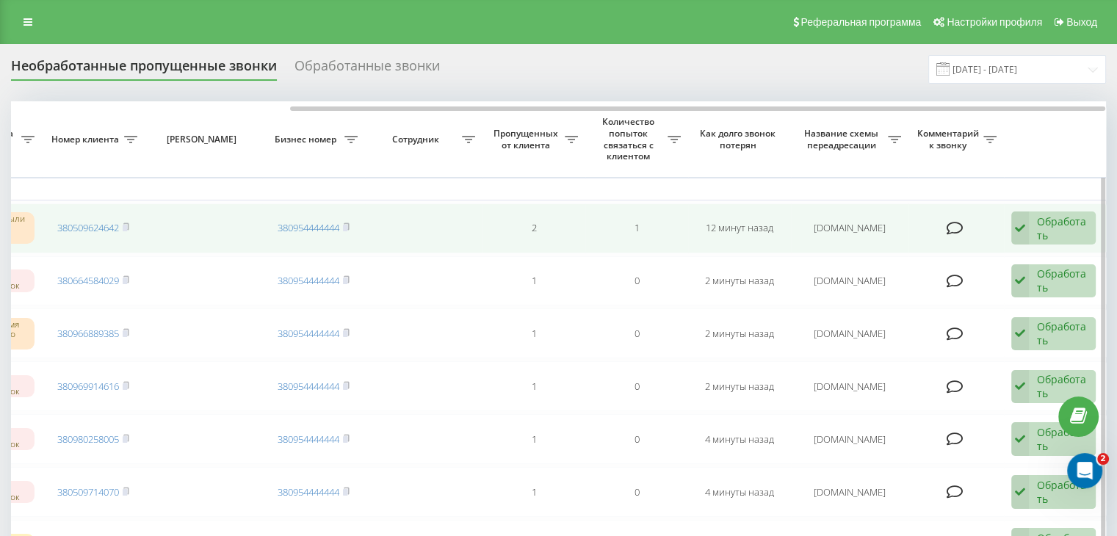
click at [1052, 227] on div "Обработать" at bounding box center [1062, 229] width 51 height 28
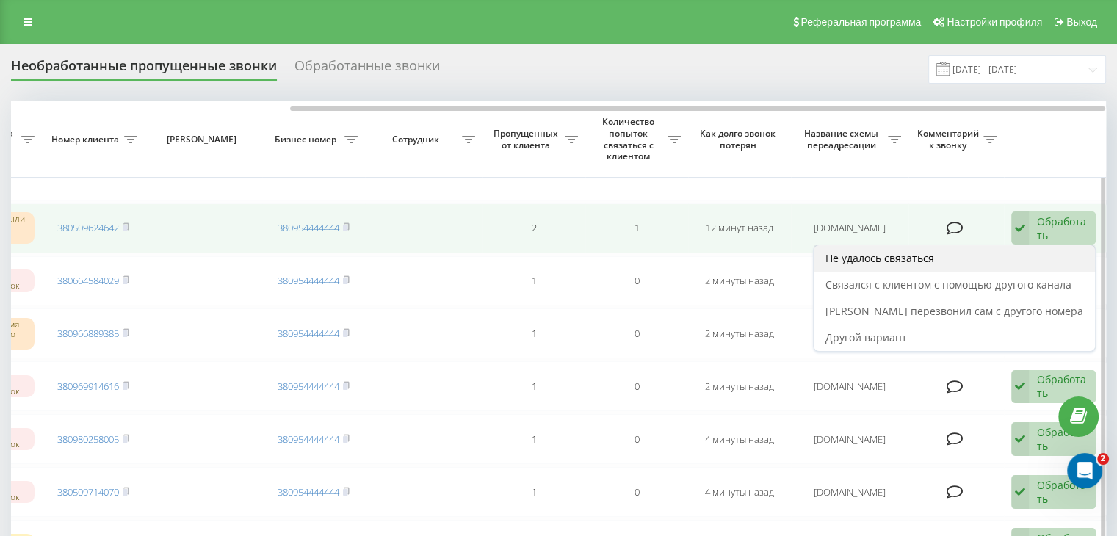
click at [1034, 245] on div "Не удалось связаться" at bounding box center [954, 258] width 281 height 26
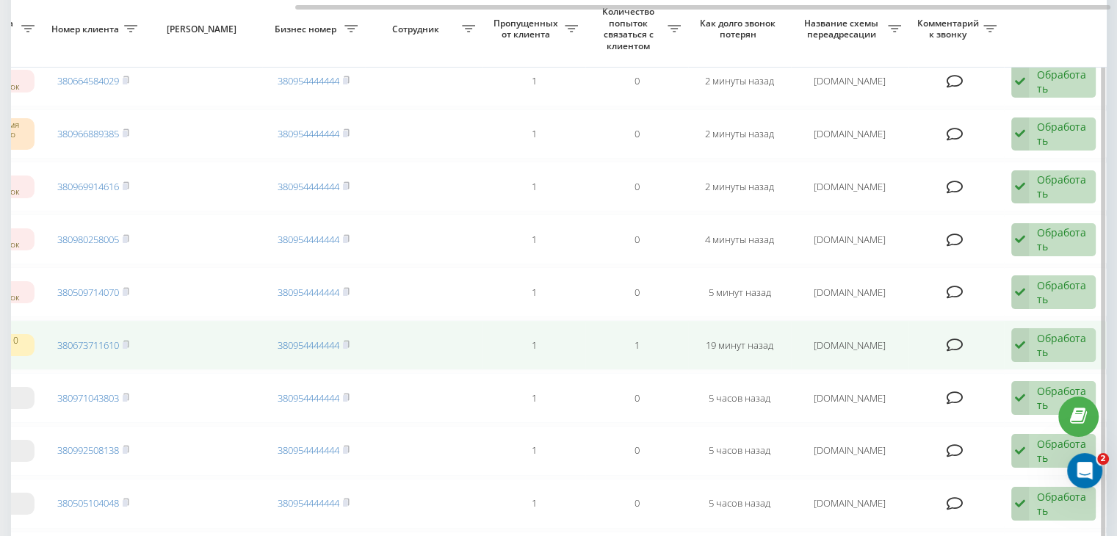
click at [1040, 347] on div "Обработать" at bounding box center [1062, 345] width 51 height 28
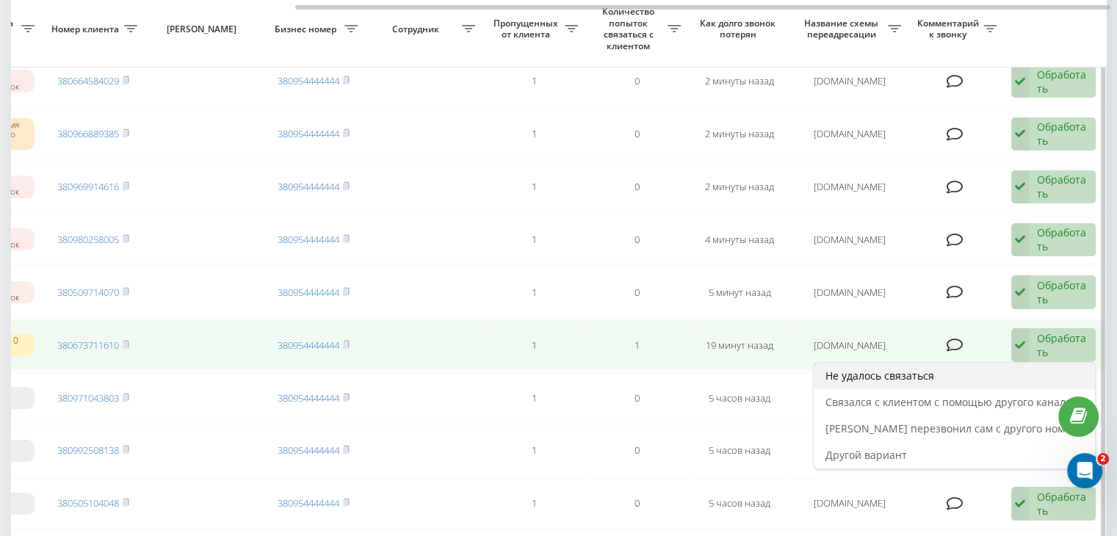
click at [985, 375] on div "Не удалось связаться" at bounding box center [954, 376] width 281 height 26
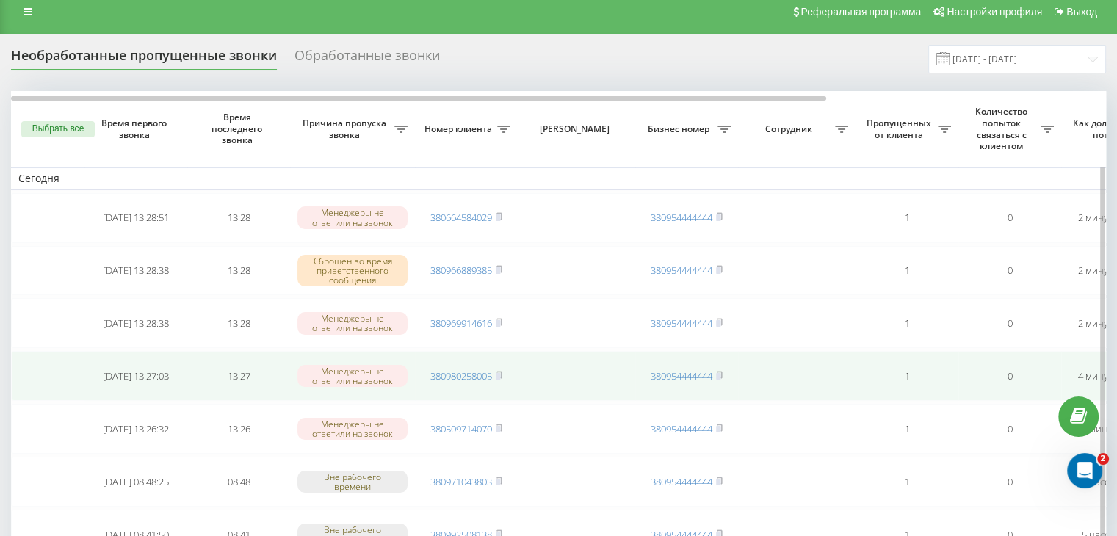
scroll to position [0, 0]
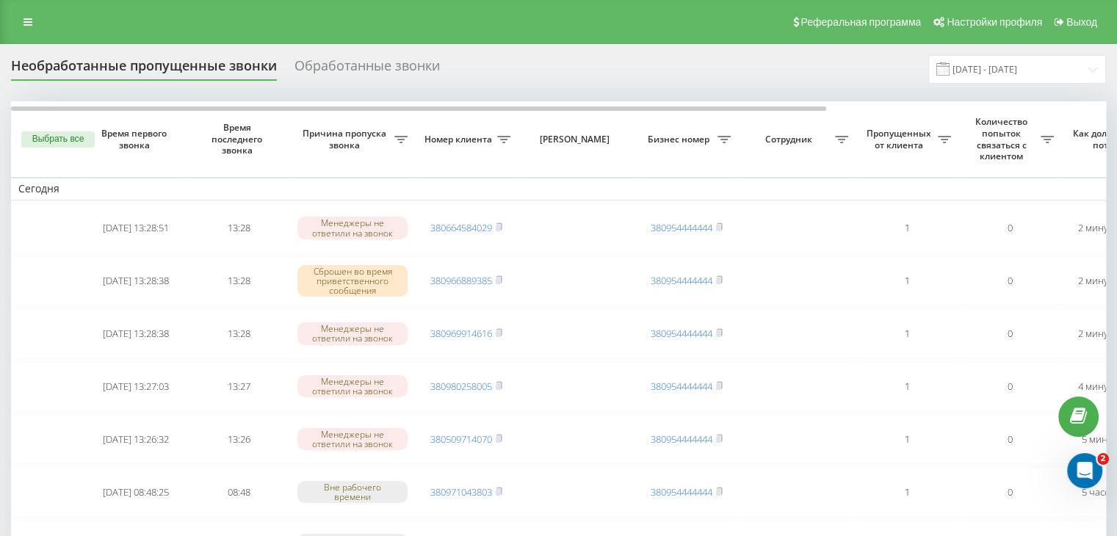
click at [475, 18] on div "Реферальная программа Настройки профиля Выход" at bounding box center [558, 22] width 1117 height 44
click at [1067, 74] on input "[DATE] - [DATE]" at bounding box center [1018, 69] width 178 height 29
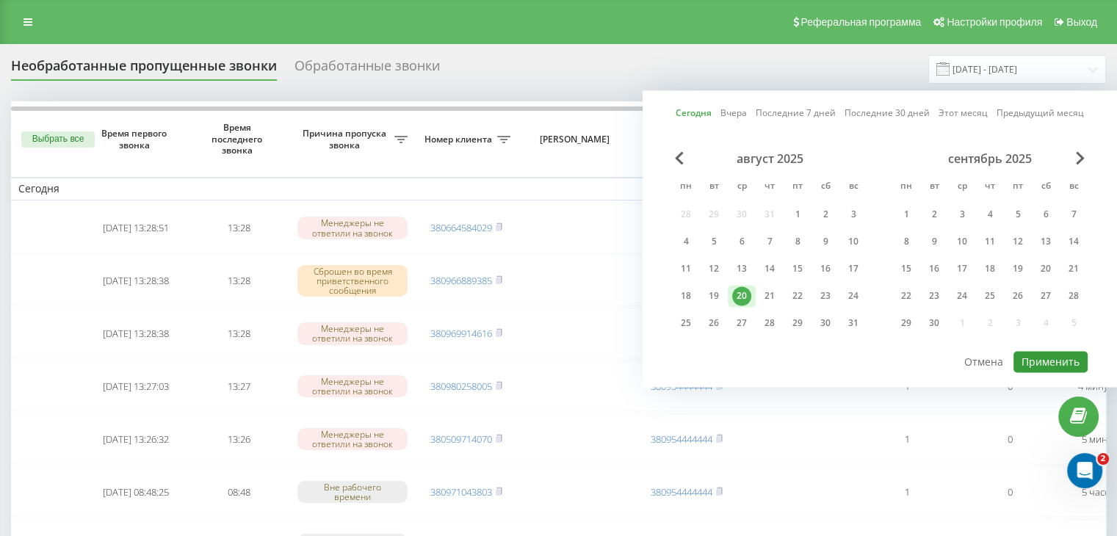
click at [1028, 351] on button "Применить" at bounding box center [1051, 361] width 74 height 21
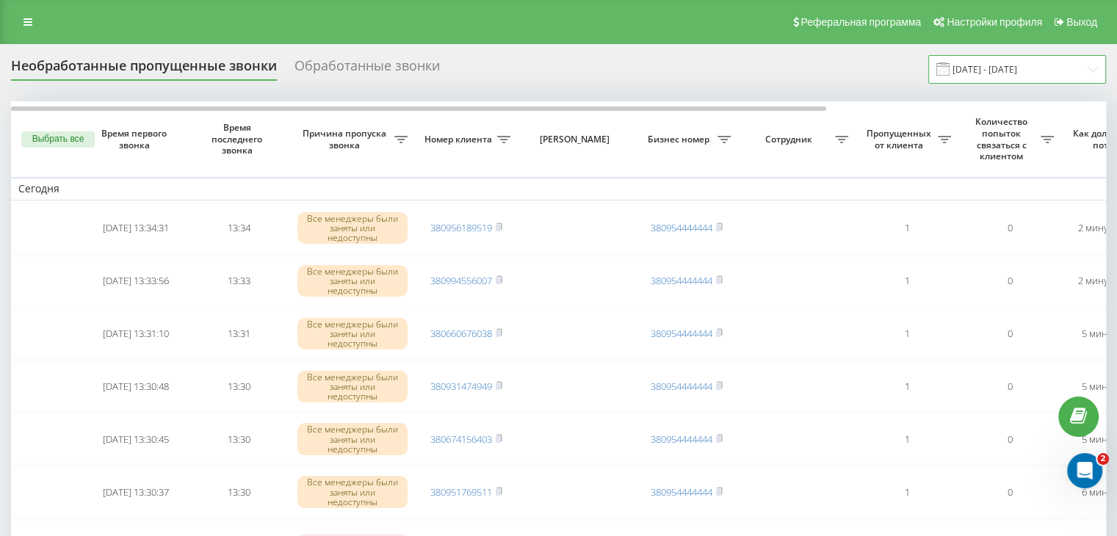
click at [995, 80] on input "[DATE] - [DATE]" at bounding box center [1018, 69] width 178 height 29
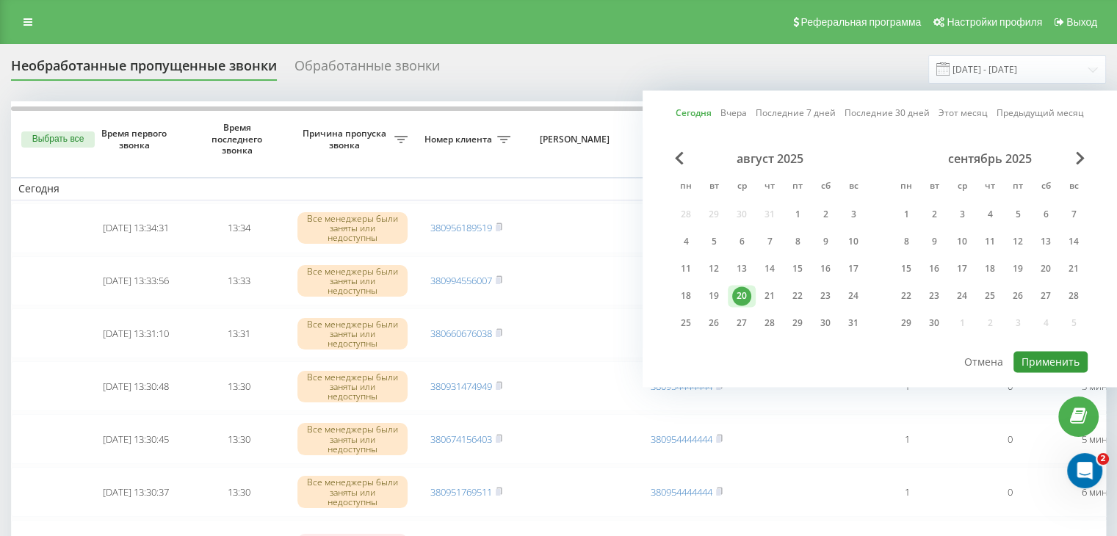
click at [1025, 360] on button "Применить" at bounding box center [1051, 361] width 74 height 21
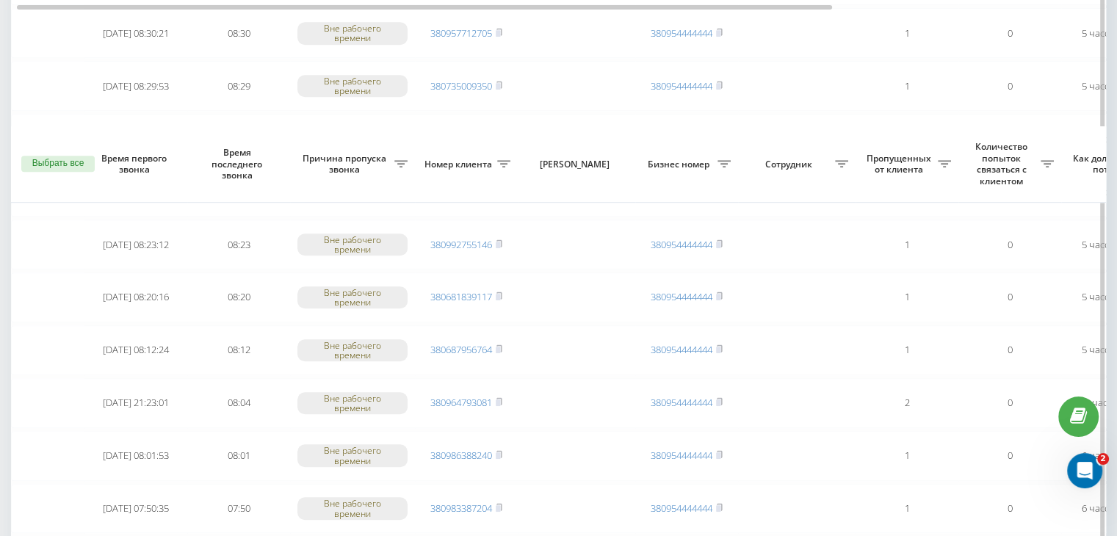
scroll to position [1210, 0]
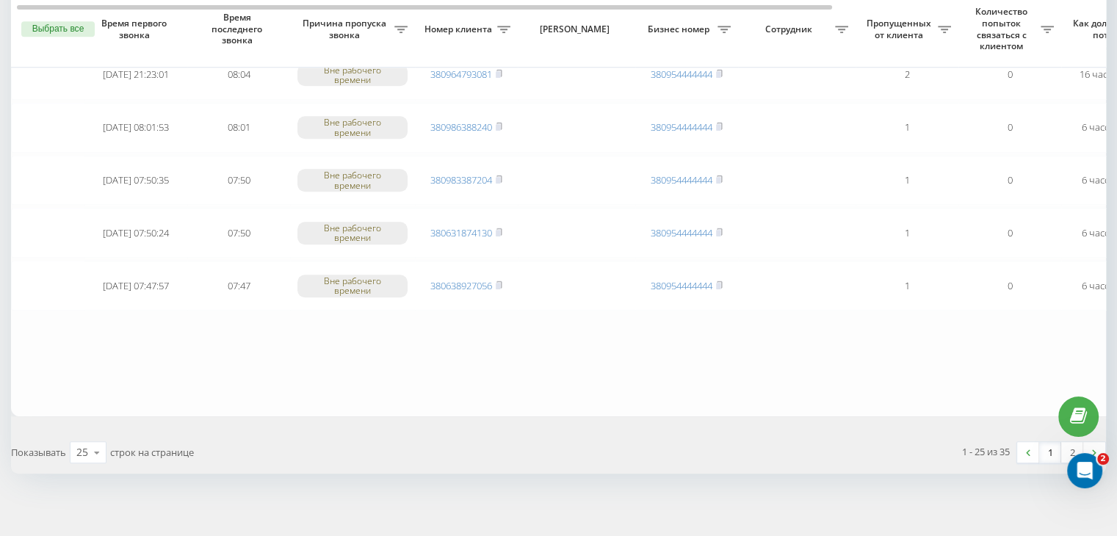
click at [1049, 450] on link "1" at bounding box center [1050, 452] width 22 height 21
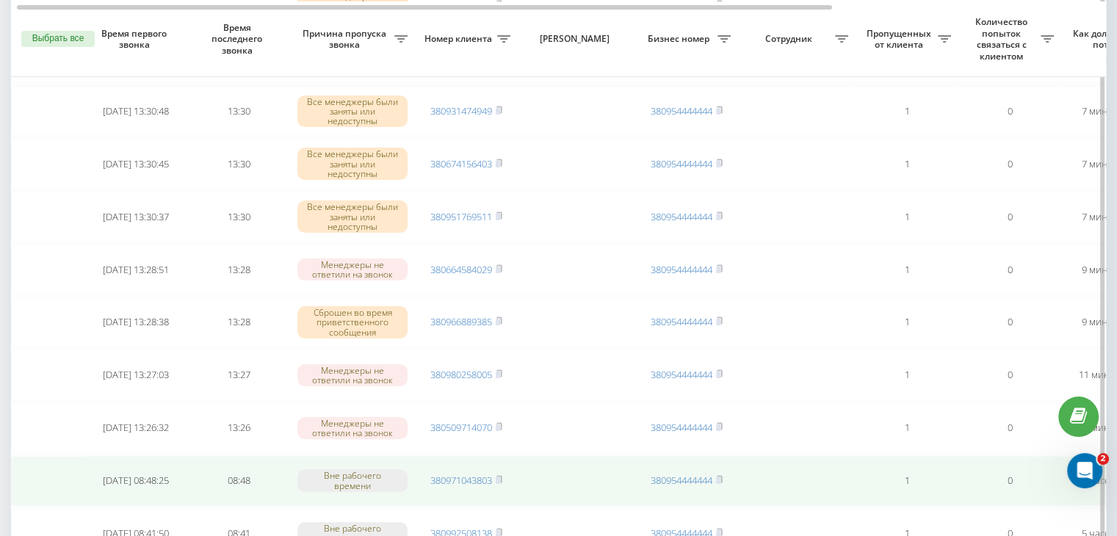
scroll to position [294, 0]
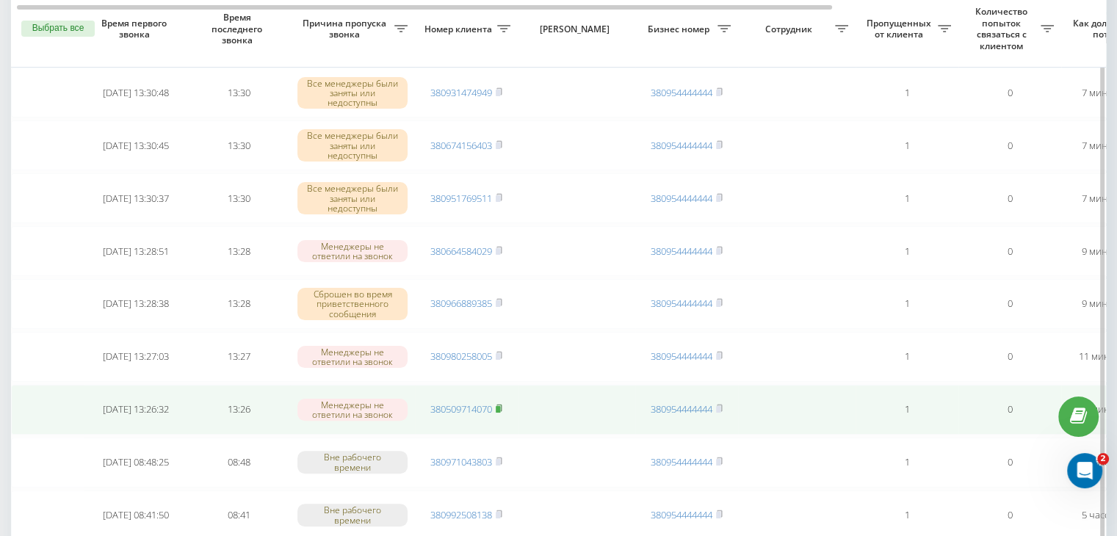
click at [500, 406] on rect at bounding box center [498, 409] width 4 height 7
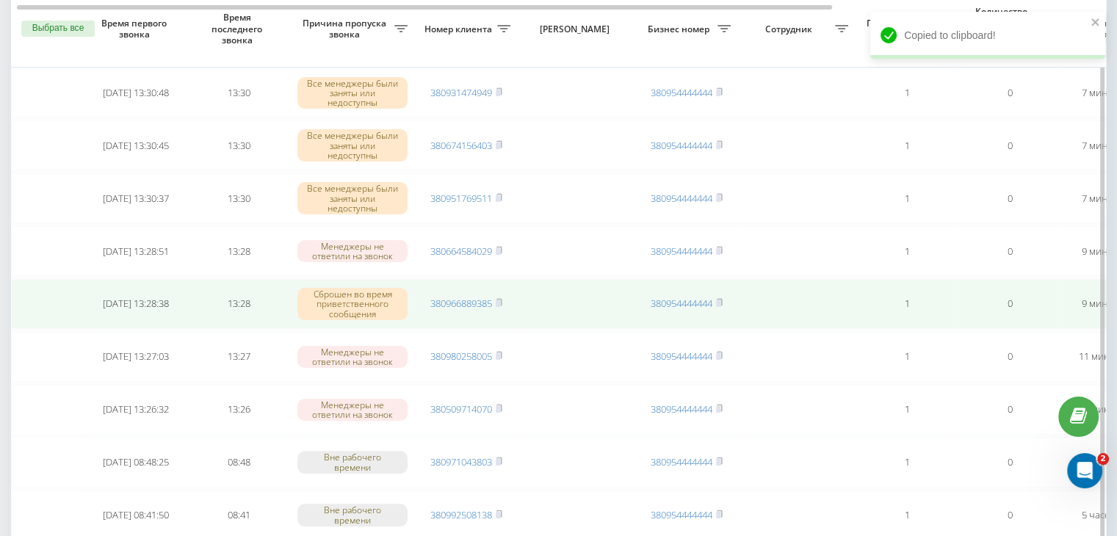
drag, startPoint x: 0, startPoint y: 290, endPoint x: 23, endPoint y: 284, distance: 23.5
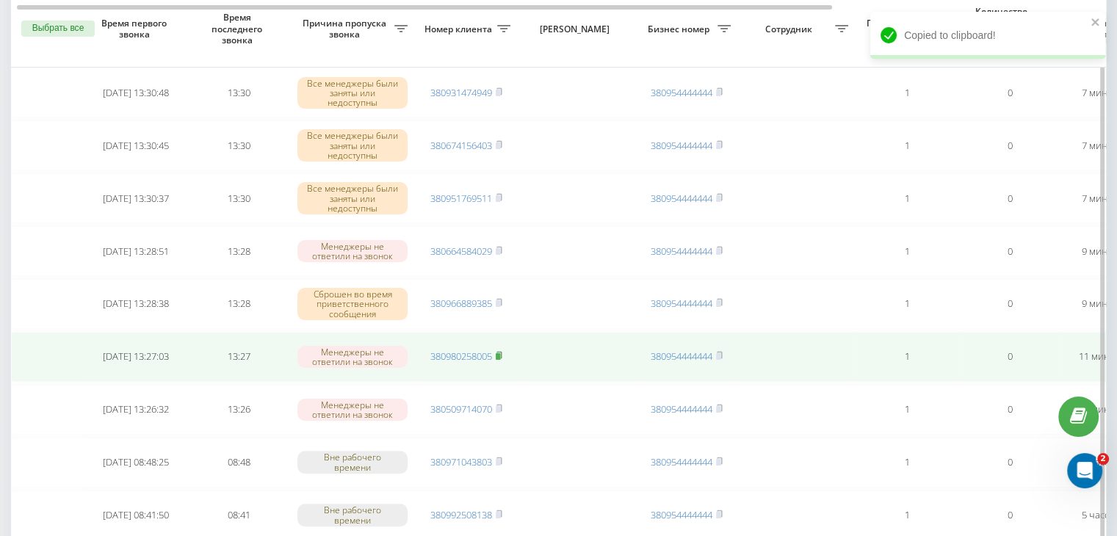
click at [500, 353] on rect at bounding box center [498, 356] width 4 height 7
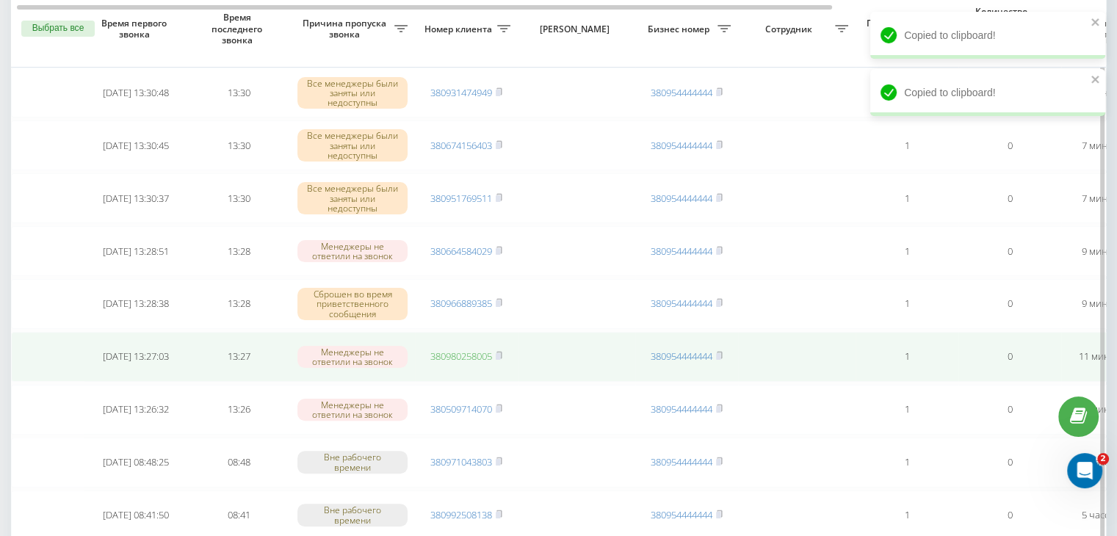
click at [485, 353] on link "380980258005" at bounding box center [461, 356] width 62 height 13
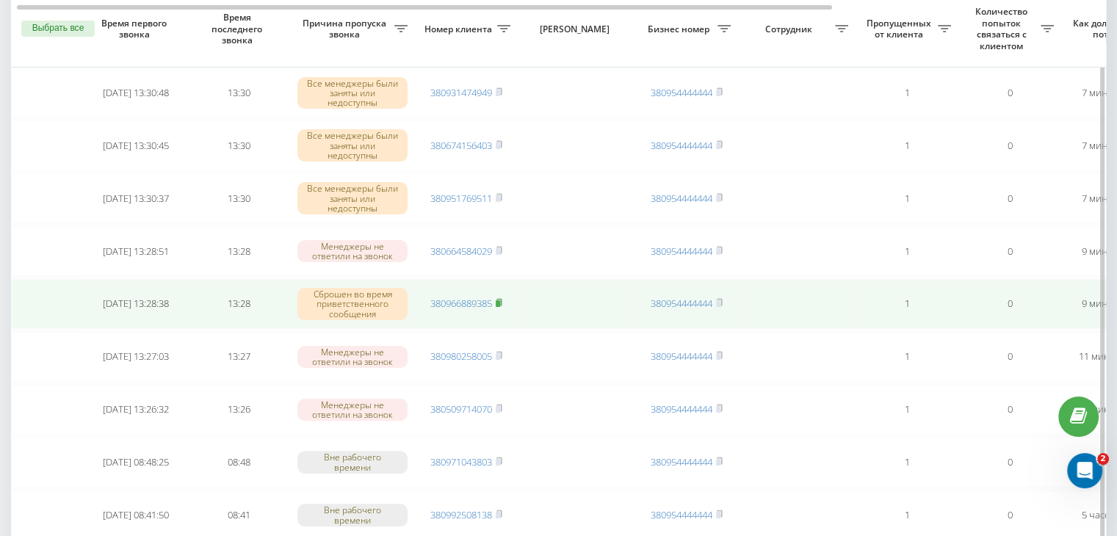
click at [500, 300] on rect at bounding box center [498, 303] width 4 height 7
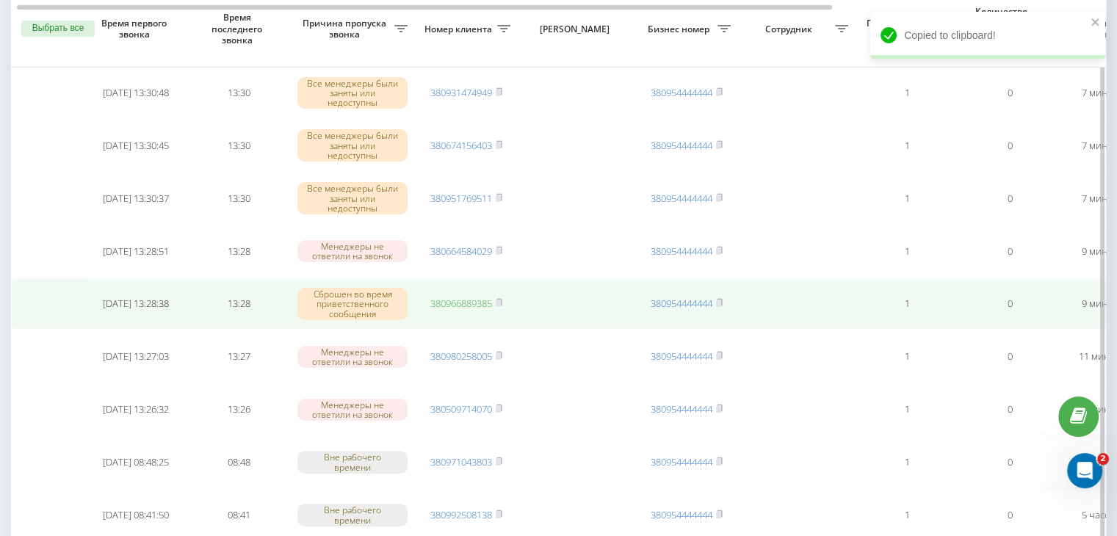
click at [482, 298] on link "380966889385" at bounding box center [461, 303] width 62 height 13
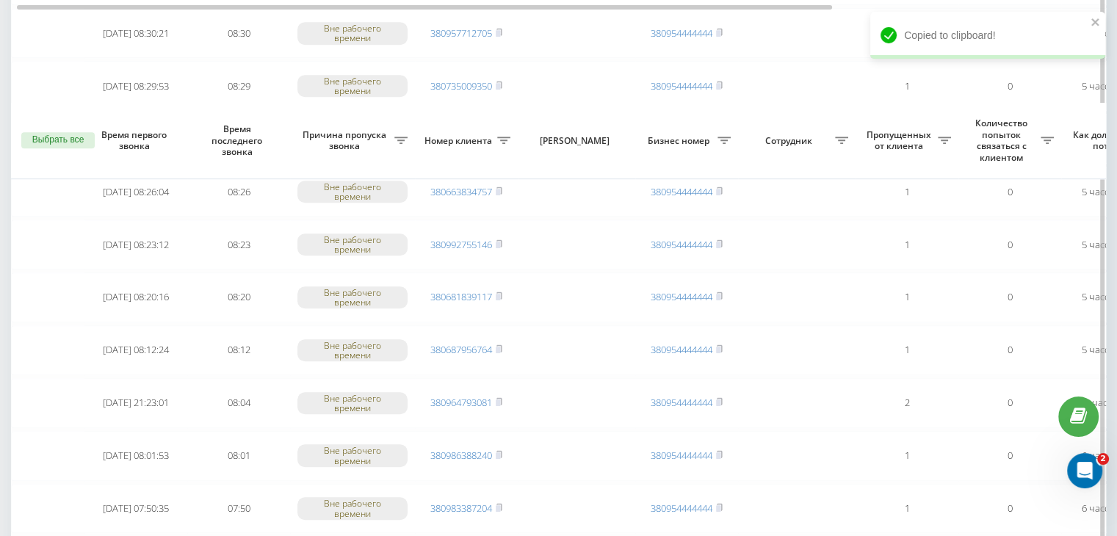
scroll to position [1210, 0]
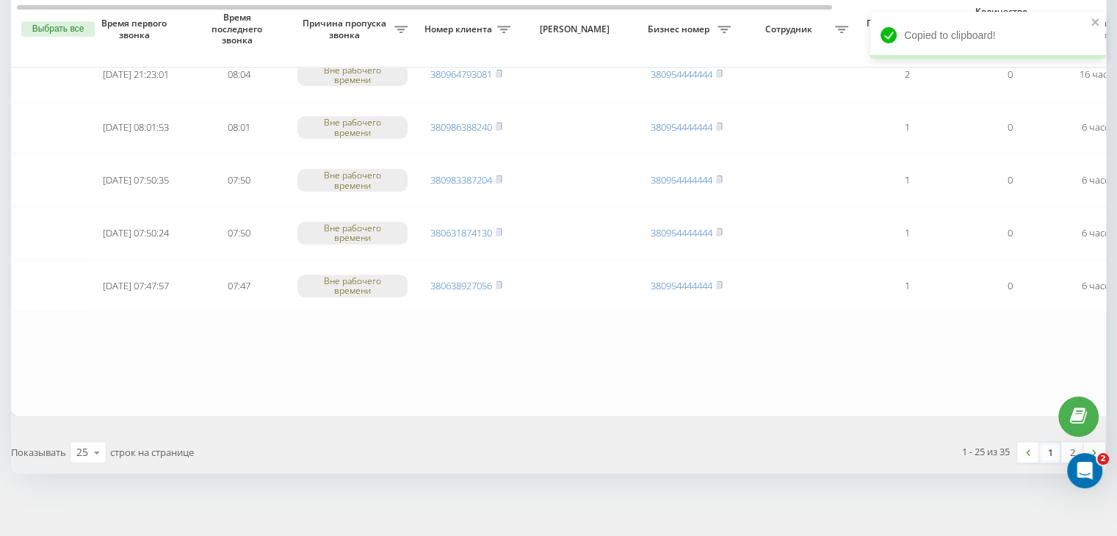
click at [1053, 447] on link "1" at bounding box center [1050, 452] width 22 height 21
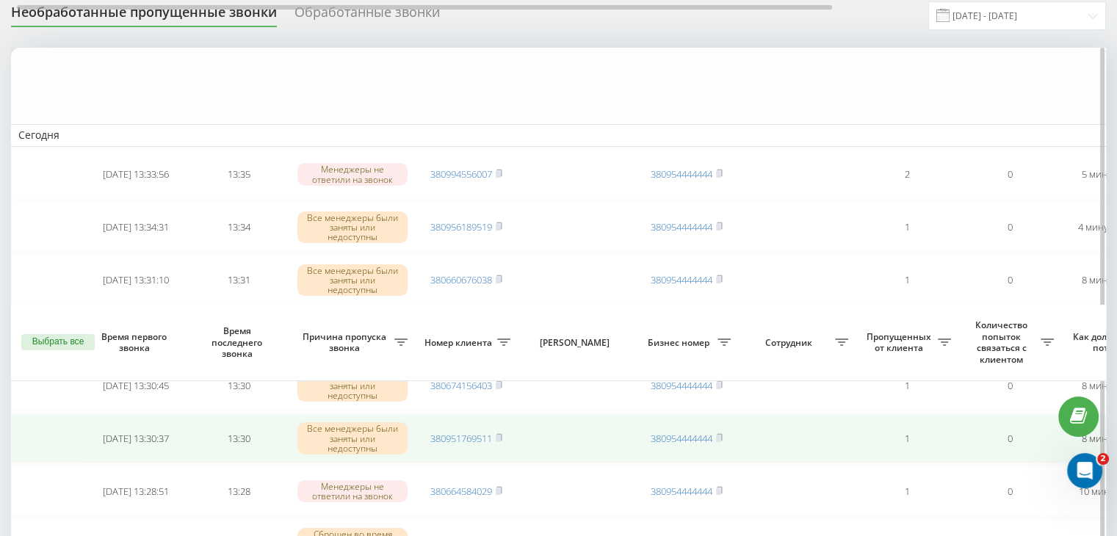
scroll to position [0, 0]
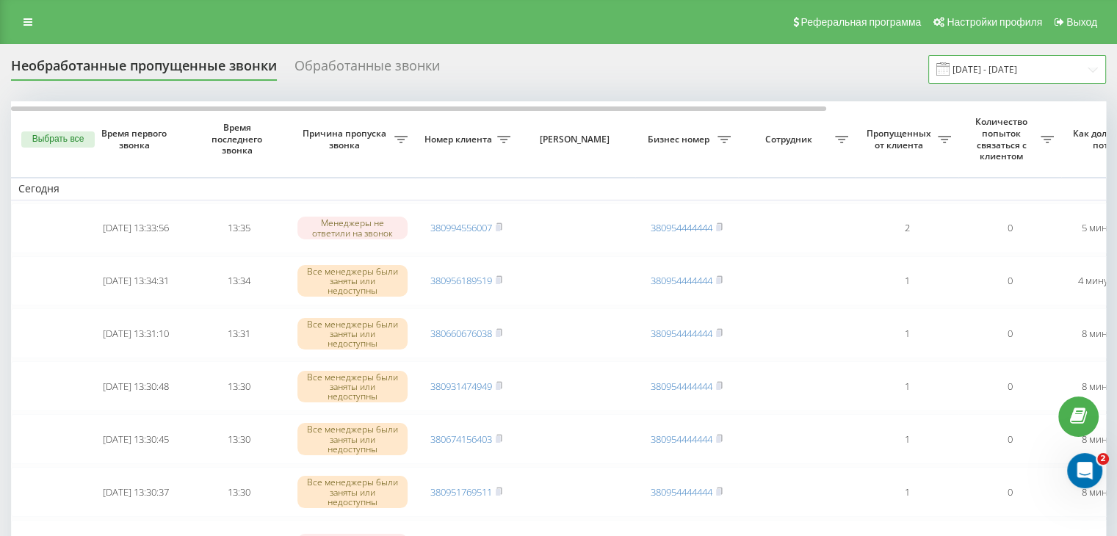
click at [990, 77] on input "[DATE] - [DATE]" at bounding box center [1018, 69] width 178 height 29
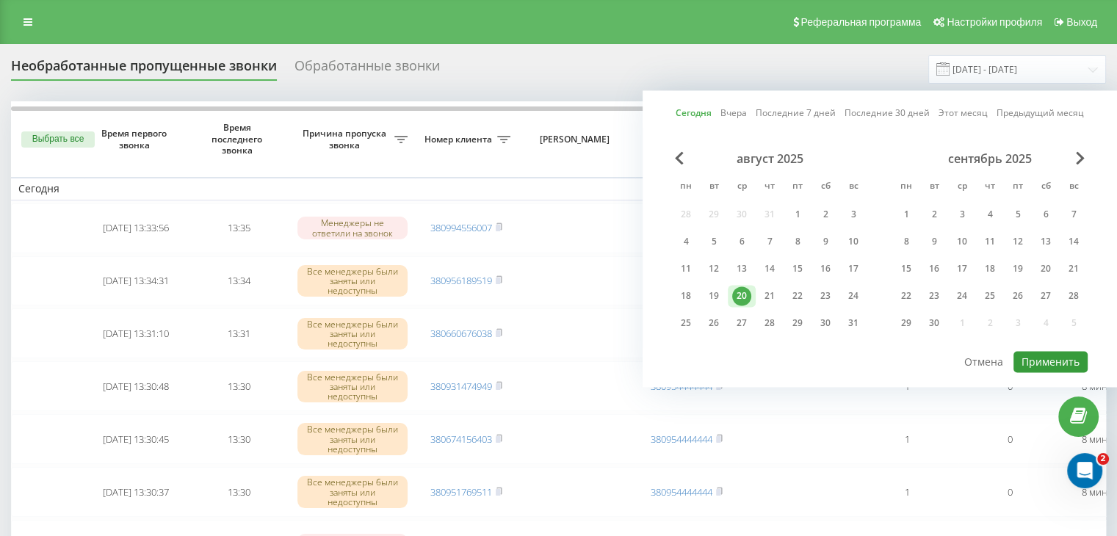
click at [1048, 357] on button "Применить" at bounding box center [1051, 361] width 74 height 21
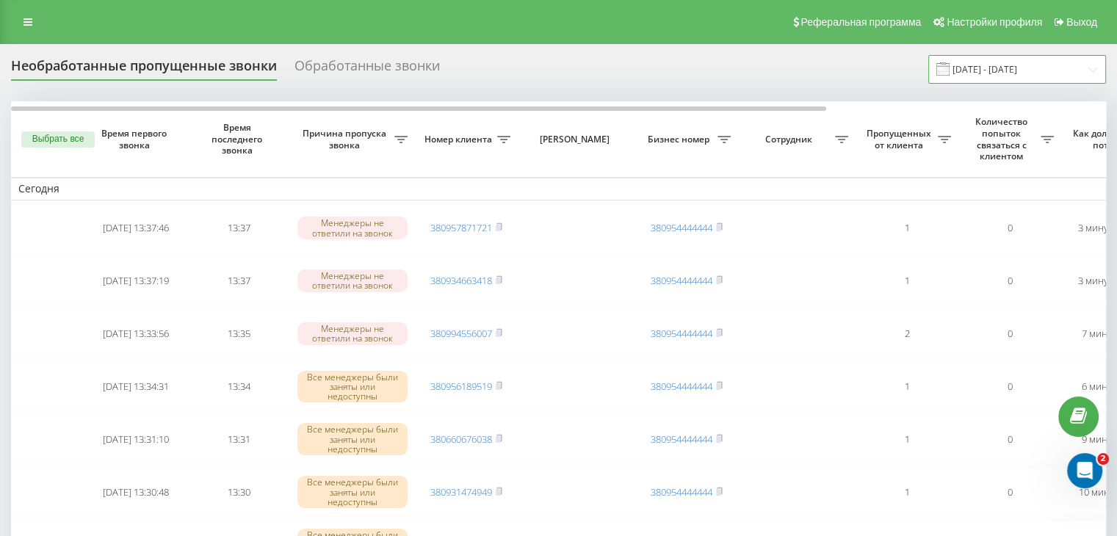
click at [1027, 82] on input "[DATE] - [DATE]" at bounding box center [1018, 69] width 178 height 29
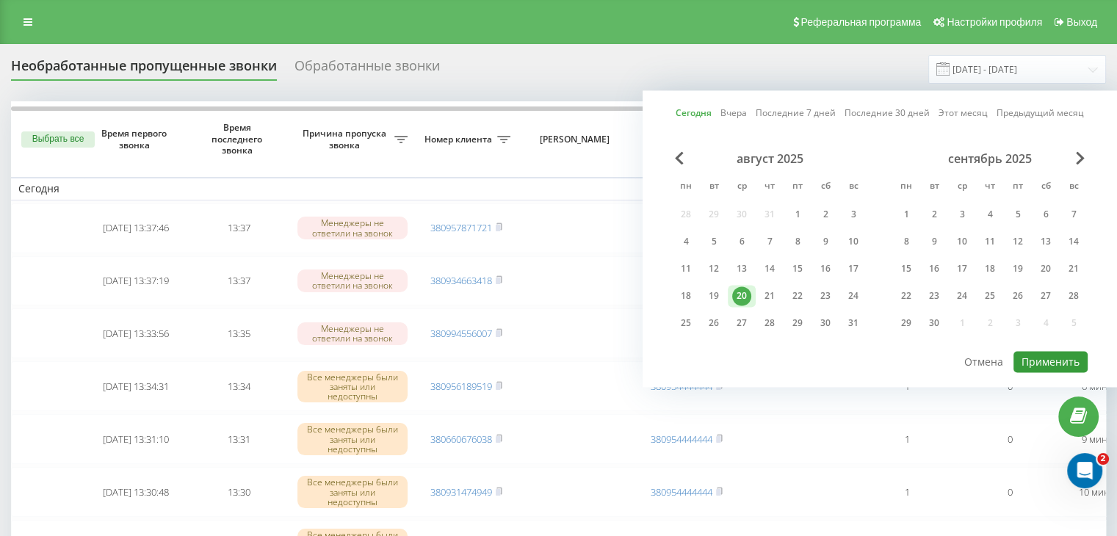
click at [1039, 352] on button "Применить" at bounding box center [1051, 361] width 74 height 21
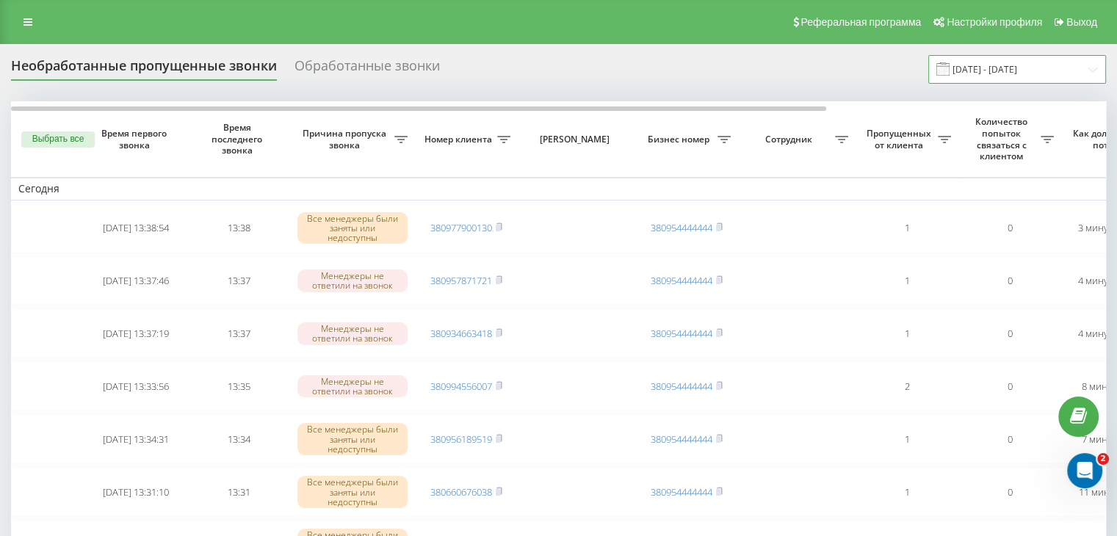
click at [1009, 68] on input "[DATE] - [DATE]" at bounding box center [1018, 69] width 178 height 29
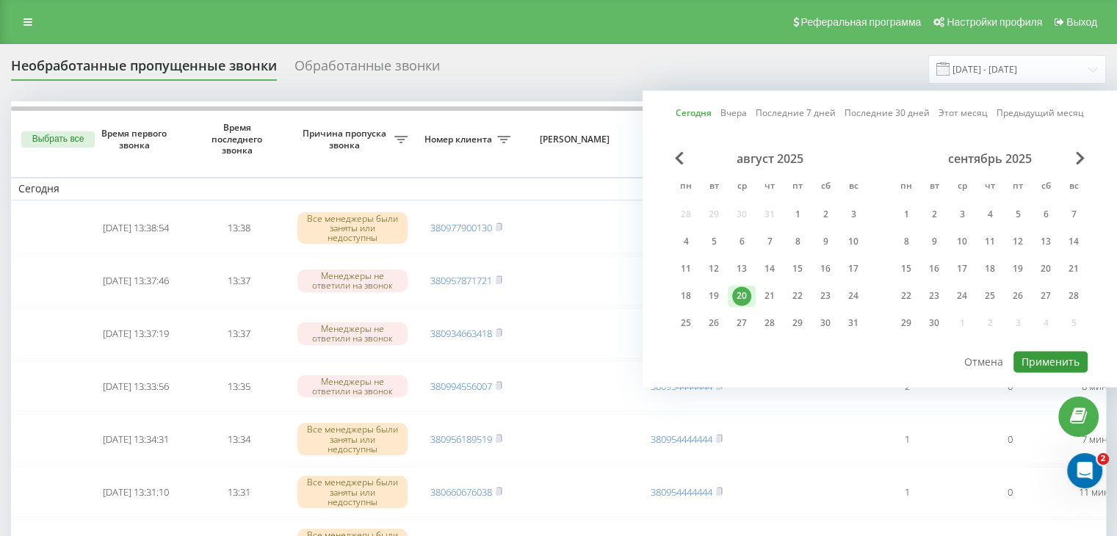
click at [1025, 355] on button "Применить" at bounding box center [1051, 361] width 74 height 21
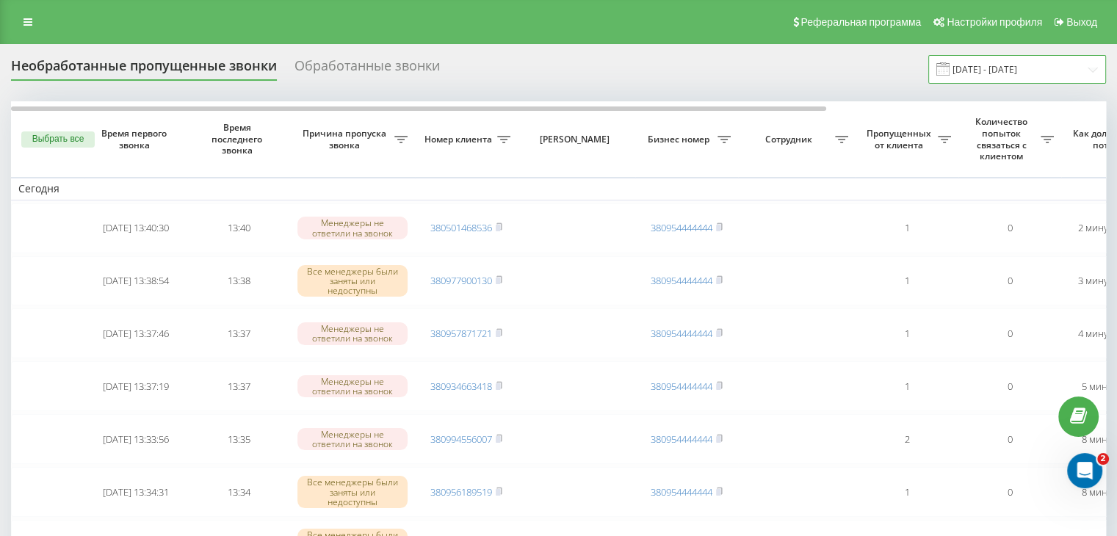
click at [1029, 64] on input "[DATE] - [DATE]" at bounding box center [1018, 69] width 178 height 29
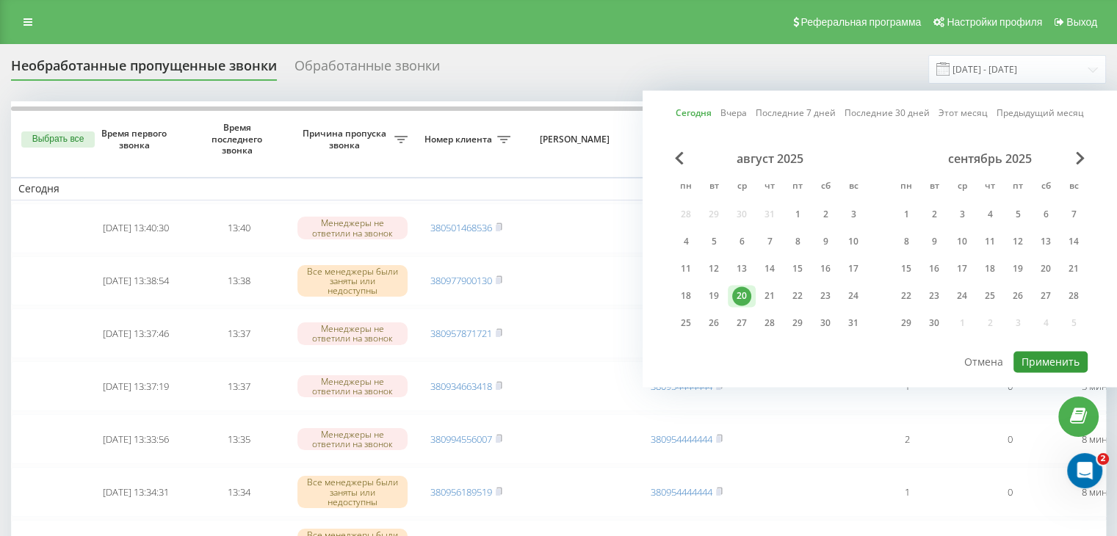
click at [1034, 367] on button "Применить" at bounding box center [1051, 361] width 74 height 21
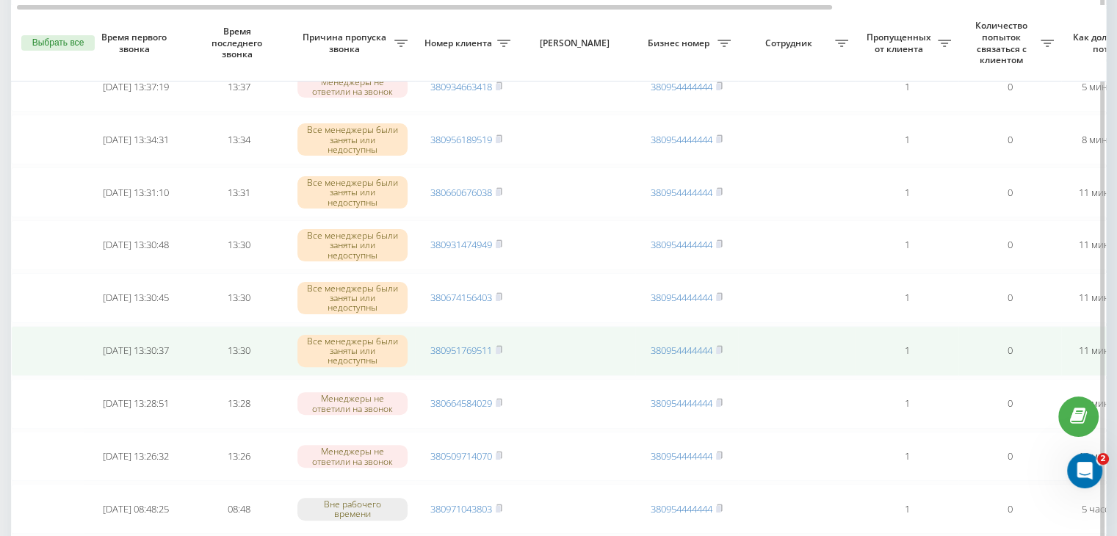
scroll to position [367, 0]
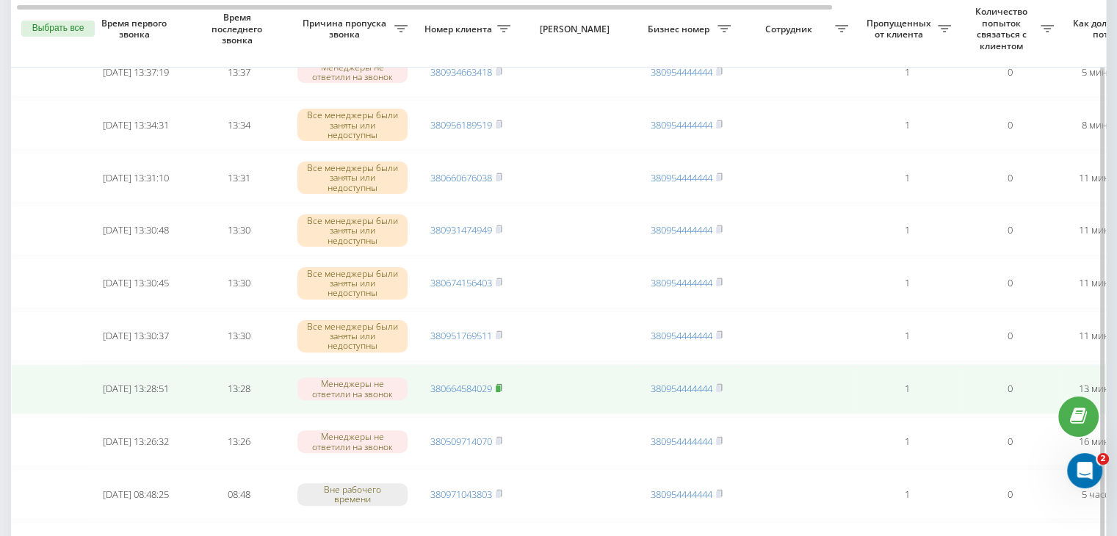
click at [500, 386] on rect at bounding box center [498, 389] width 4 height 7
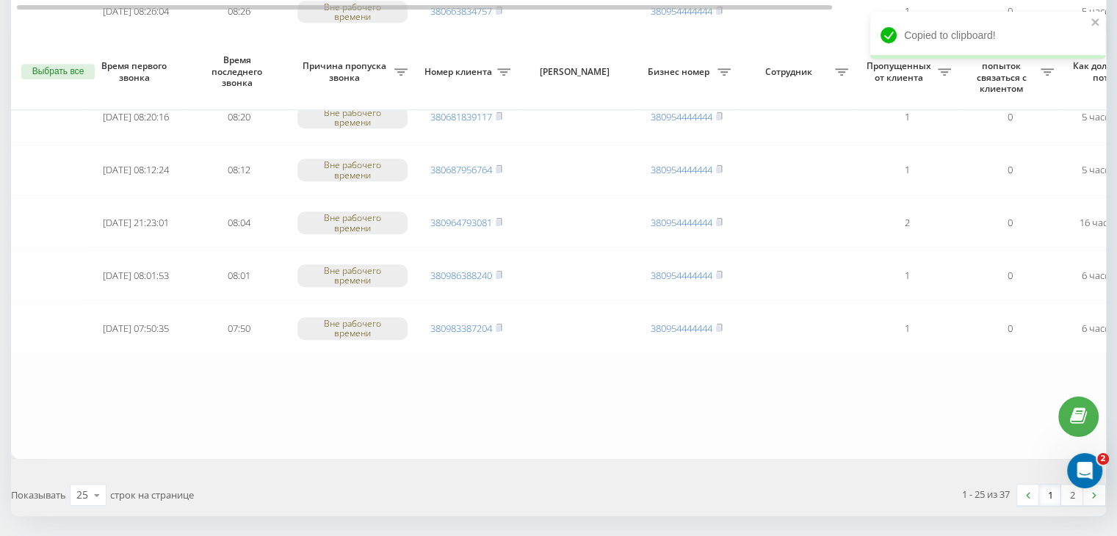
scroll to position [1210, 0]
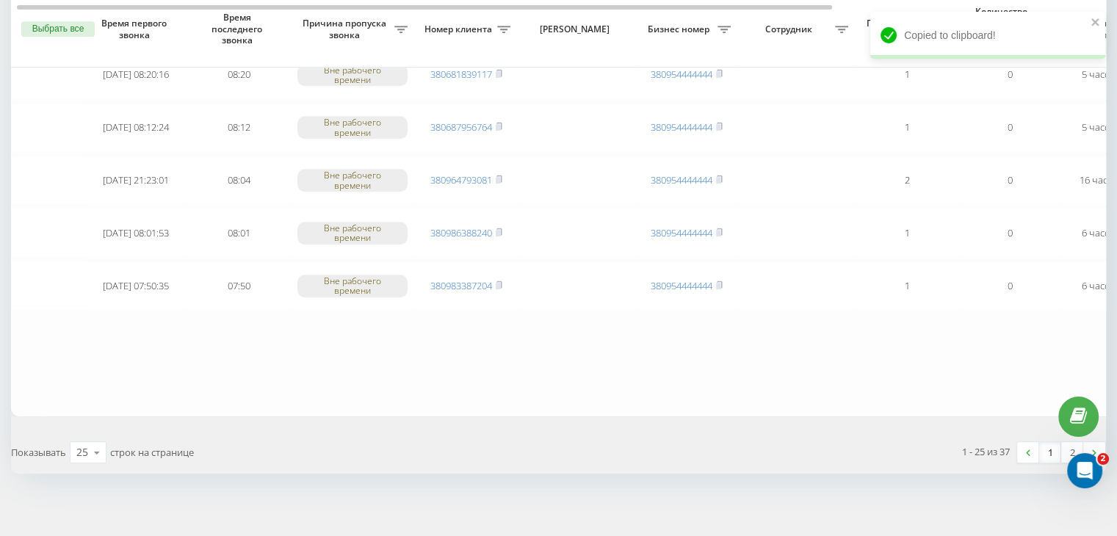
click at [1046, 449] on link "1" at bounding box center [1050, 452] width 22 height 21
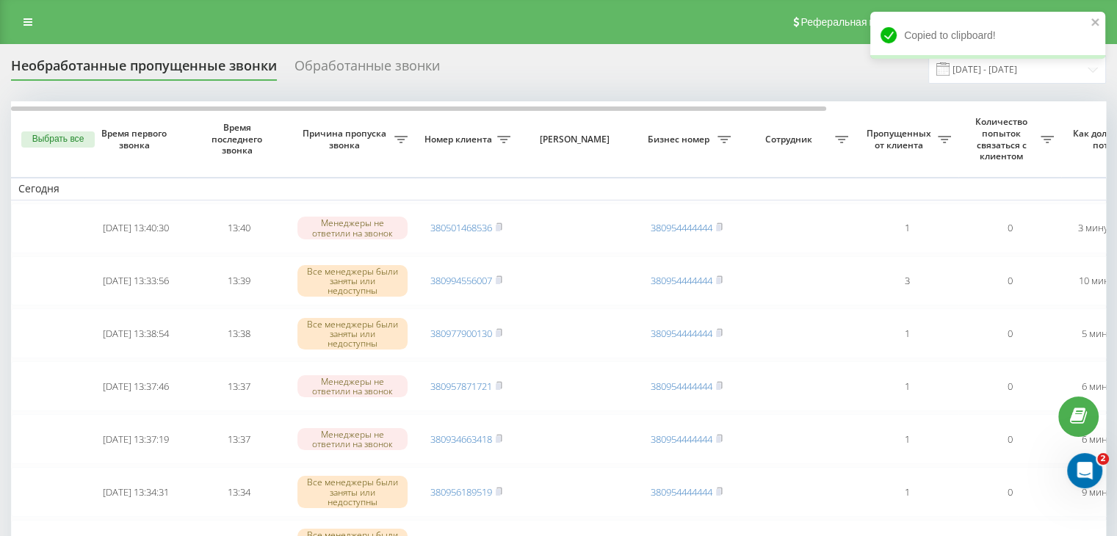
click at [483, 74] on div "Необработанные пропущенные звонки Обработанные звонки [DATE] - [DATE]" at bounding box center [558, 69] width 1095 height 29
click at [1024, 75] on input "[DATE] - [DATE]" at bounding box center [1018, 69] width 178 height 29
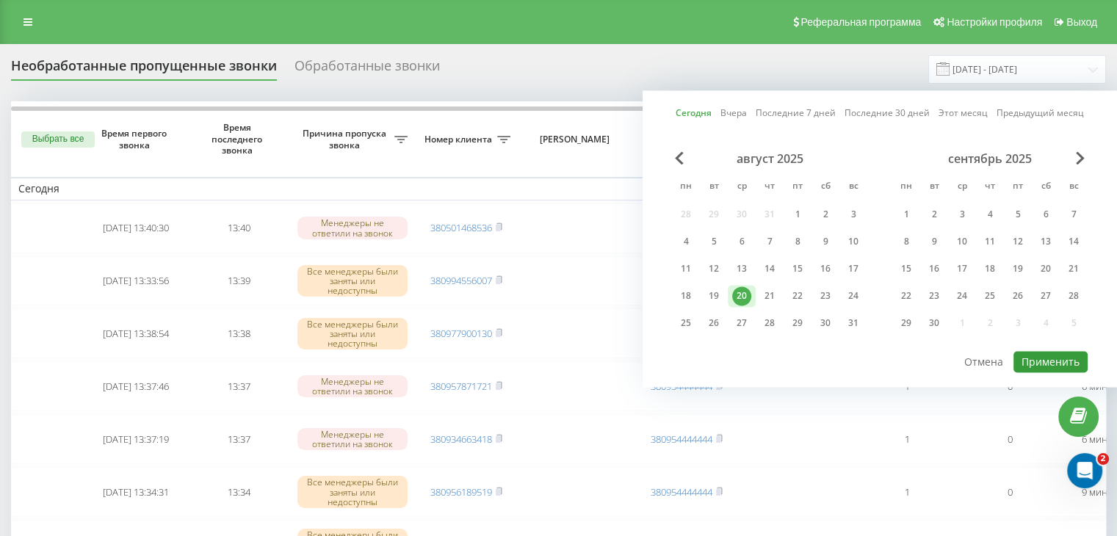
click at [1059, 358] on button "Применить" at bounding box center [1051, 361] width 74 height 21
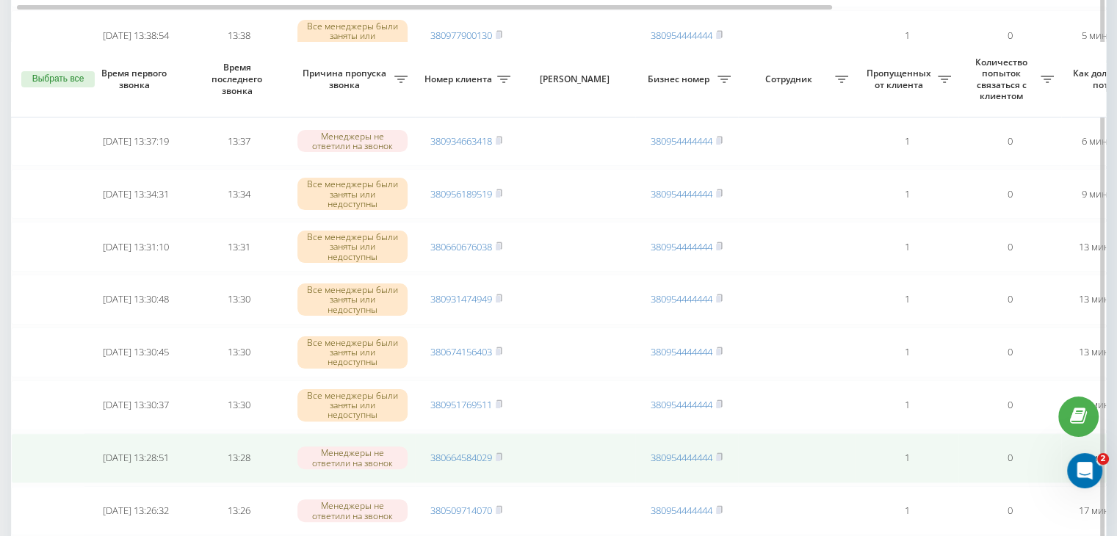
scroll to position [367, 0]
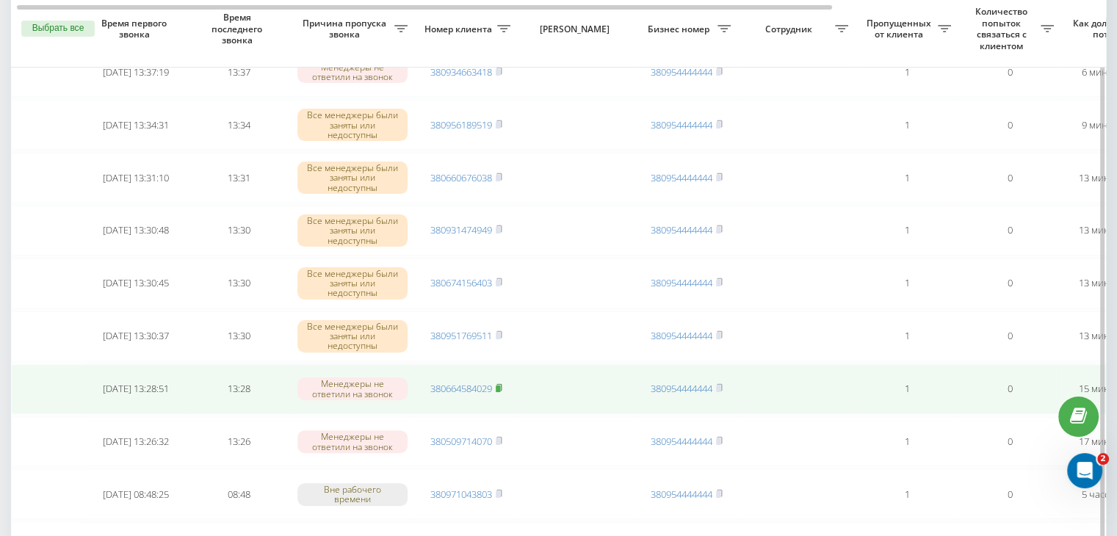
click at [500, 386] on rect at bounding box center [498, 389] width 4 height 7
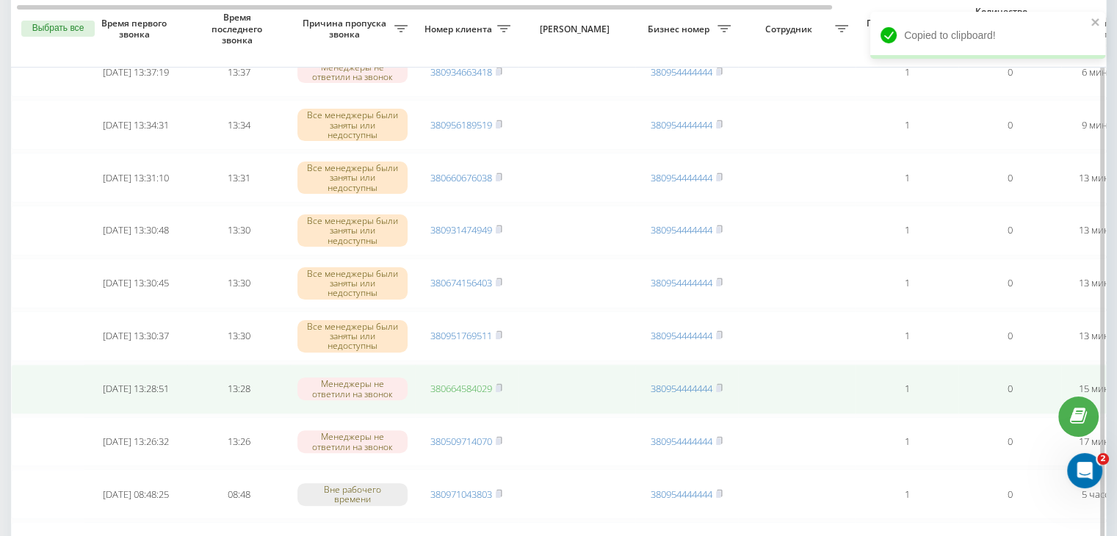
click at [458, 382] on link "380664584029" at bounding box center [461, 388] width 62 height 13
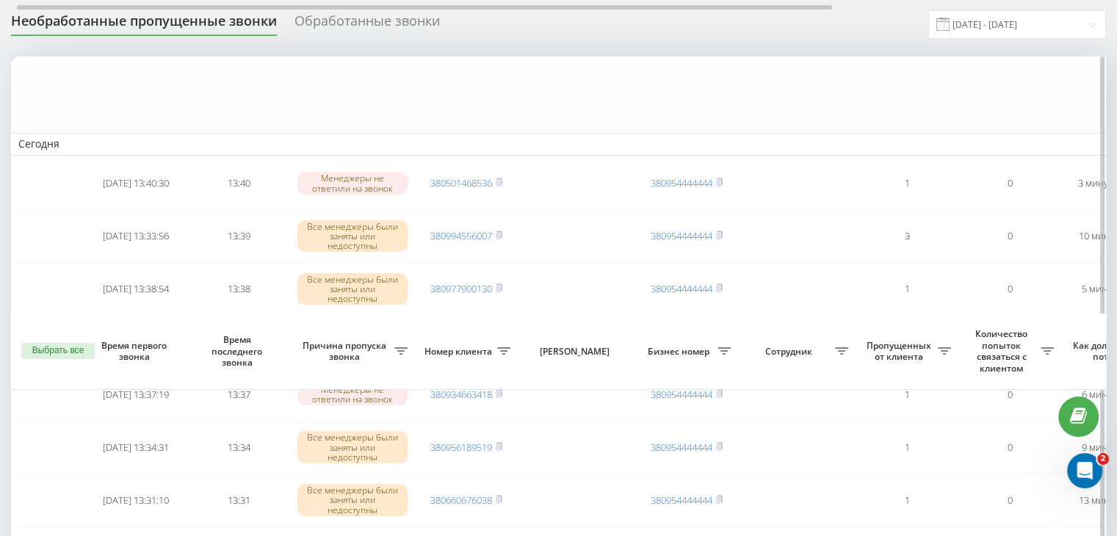
scroll to position [0, 0]
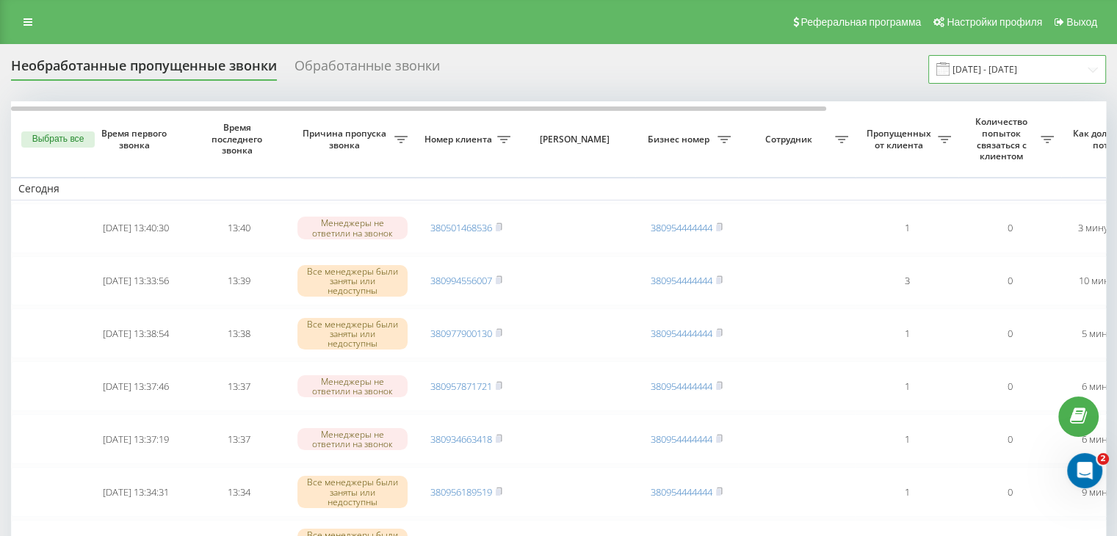
click at [1025, 62] on input "[DATE] - [DATE]" at bounding box center [1018, 69] width 178 height 29
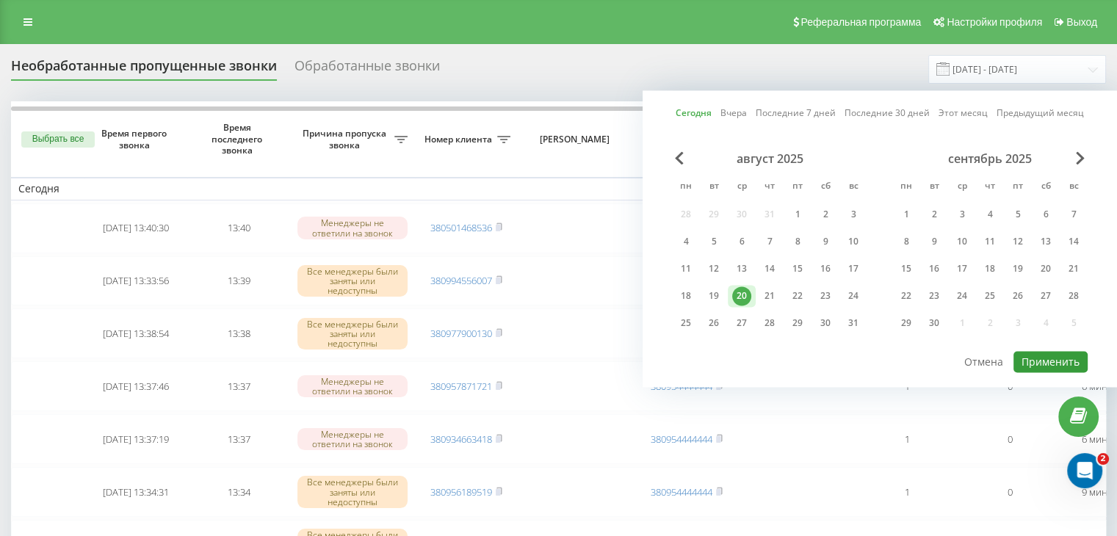
click at [1033, 355] on button "Применить" at bounding box center [1051, 361] width 74 height 21
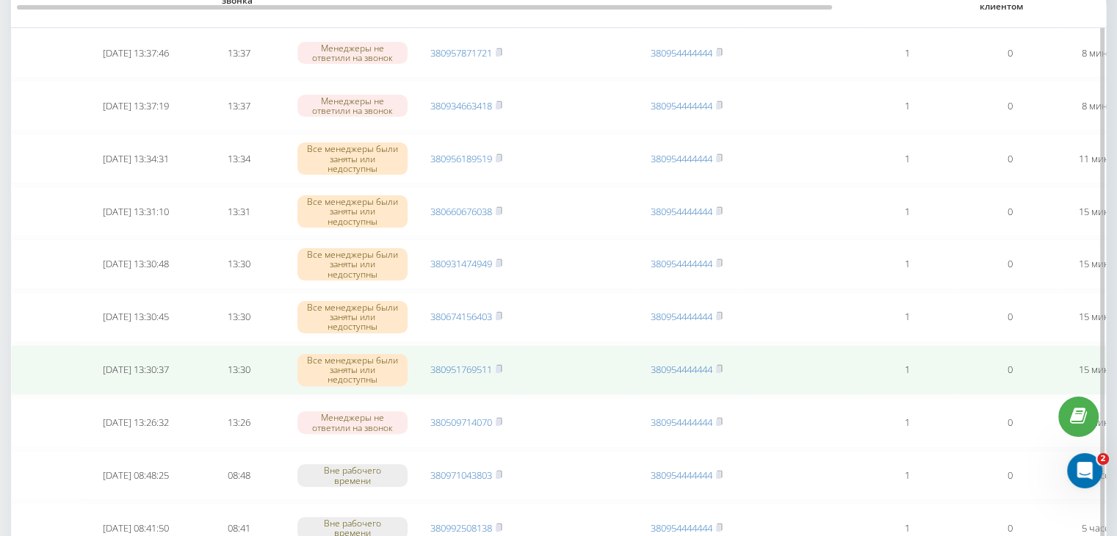
scroll to position [367, 0]
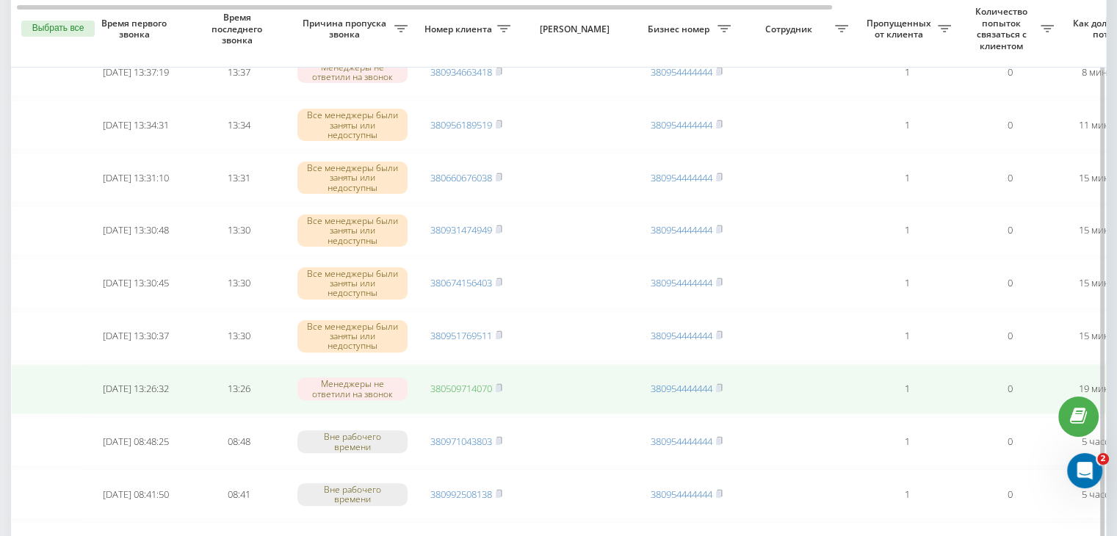
click at [471, 387] on link "380509714070" at bounding box center [461, 388] width 62 height 13
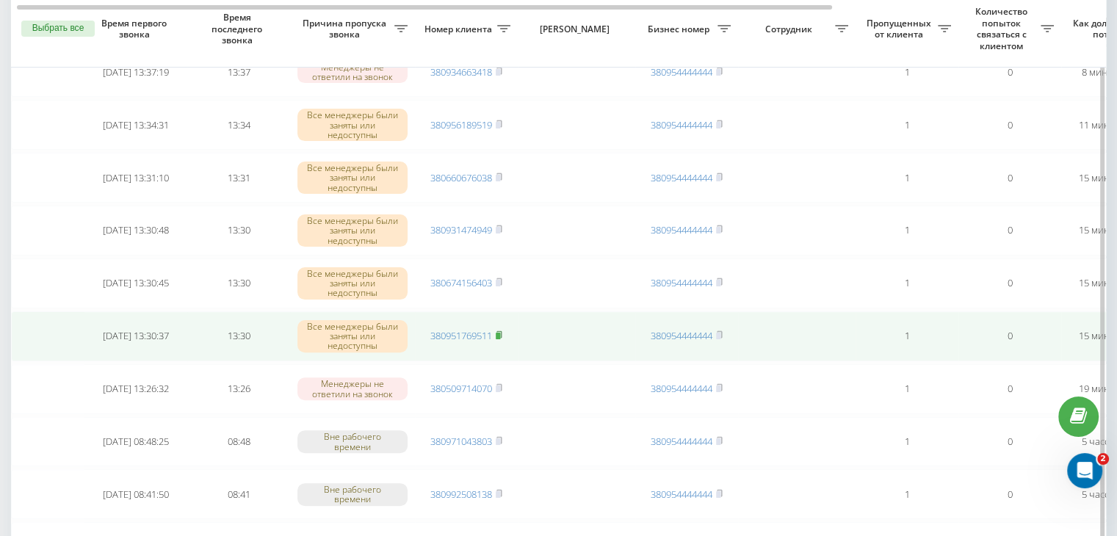
click at [500, 333] on rect at bounding box center [498, 336] width 4 height 7
click at [485, 331] on link "380951769511" at bounding box center [461, 335] width 62 height 13
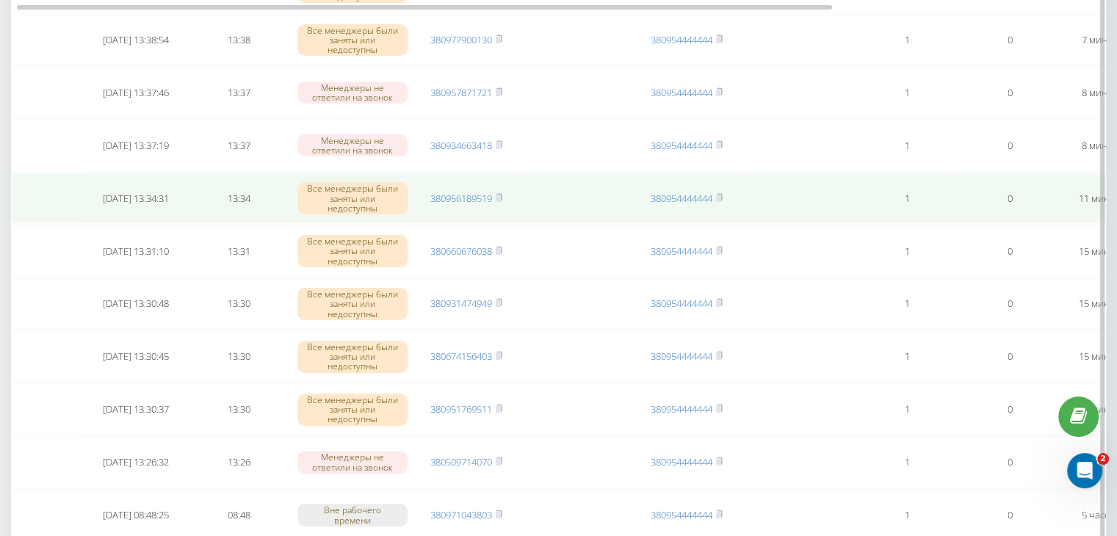
scroll to position [0, 0]
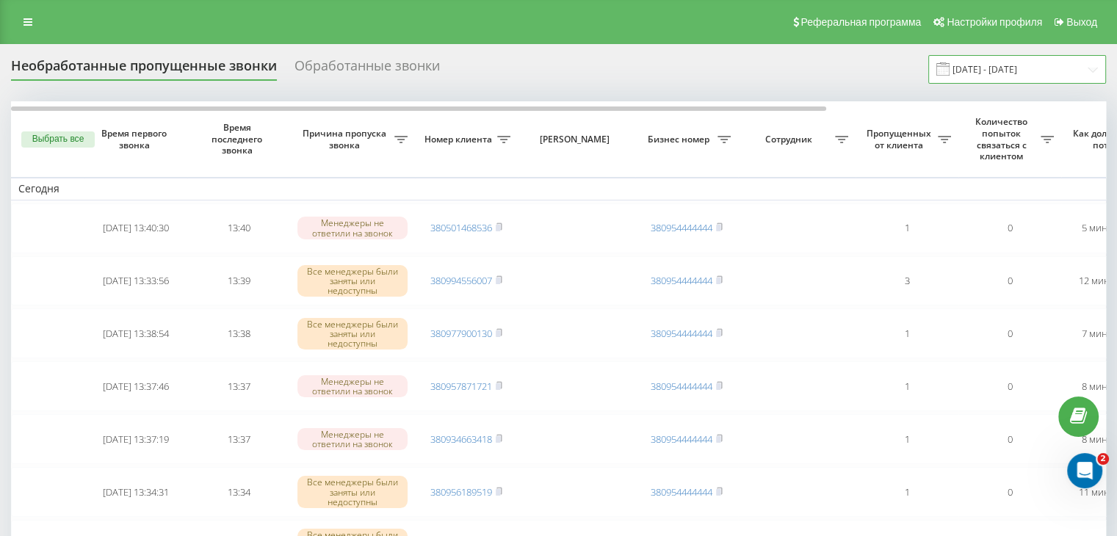
click at [1058, 62] on input "[DATE] - [DATE]" at bounding box center [1018, 69] width 178 height 29
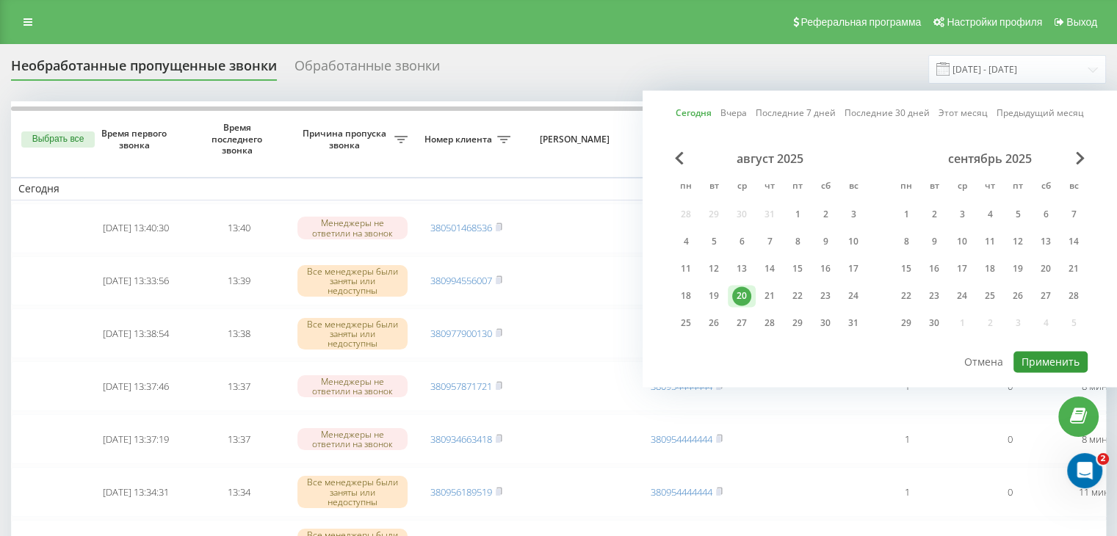
click at [1042, 351] on button "Применить" at bounding box center [1051, 361] width 74 height 21
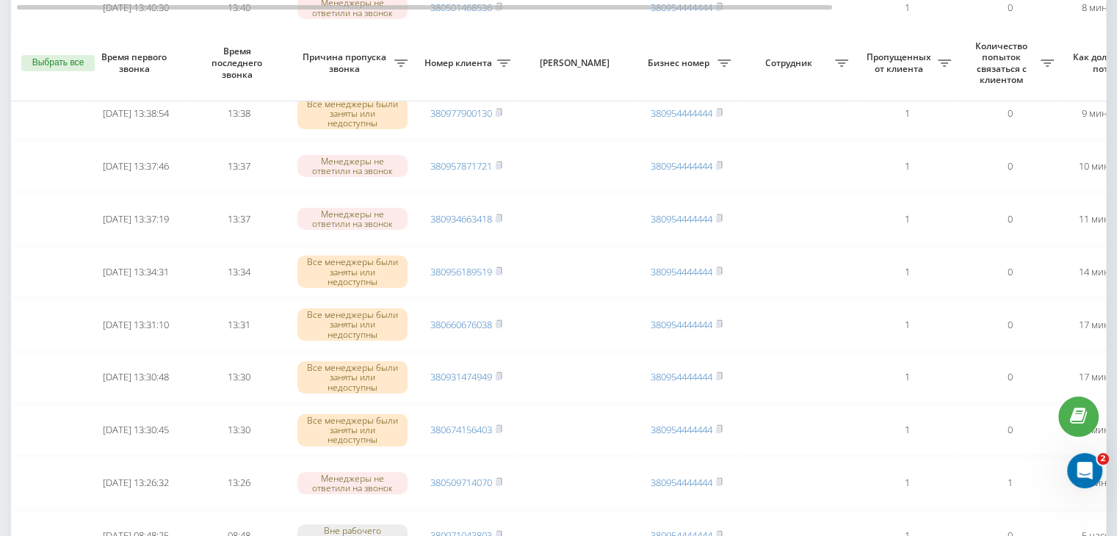
scroll to position [367, 0]
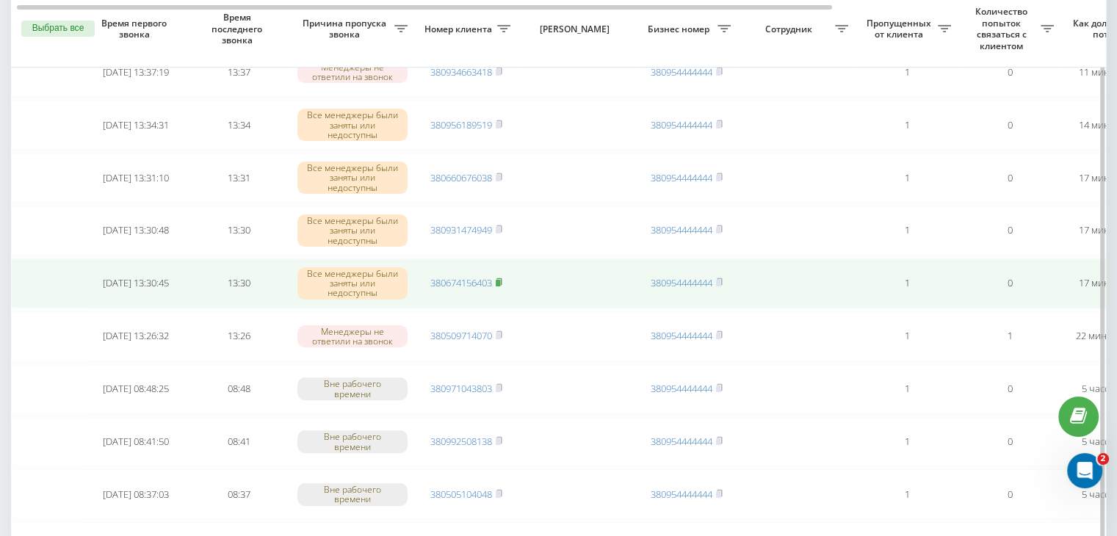
click at [500, 280] on rect at bounding box center [498, 283] width 4 height 7
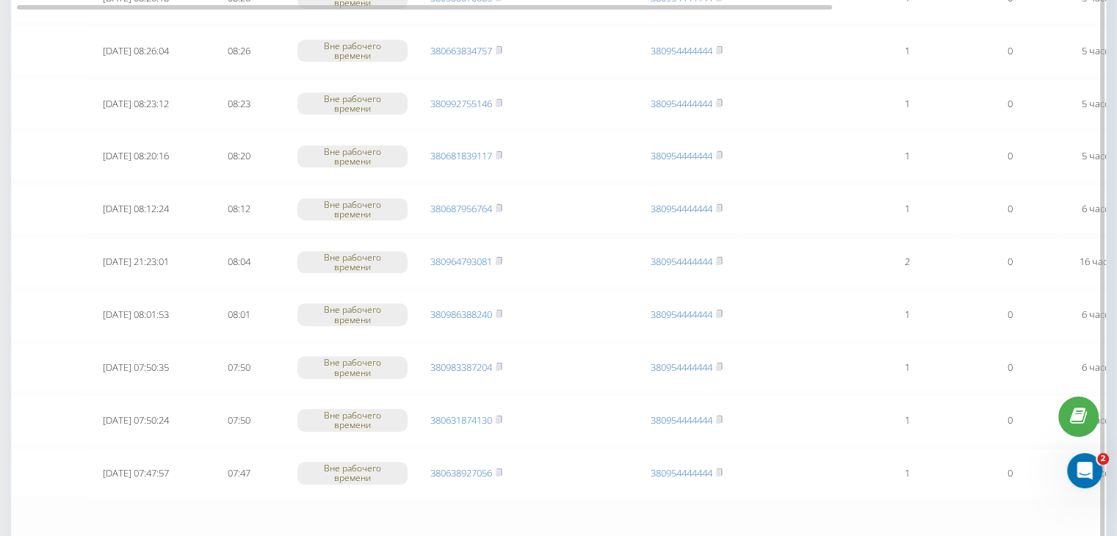
scroll to position [1210, 0]
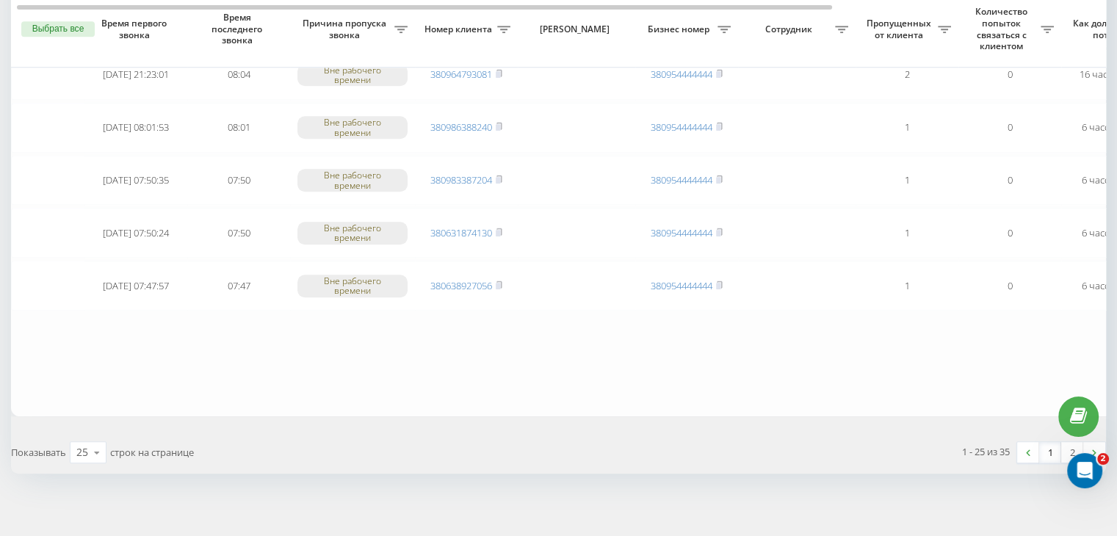
click at [1047, 445] on link "1" at bounding box center [1050, 452] width 22 height 21
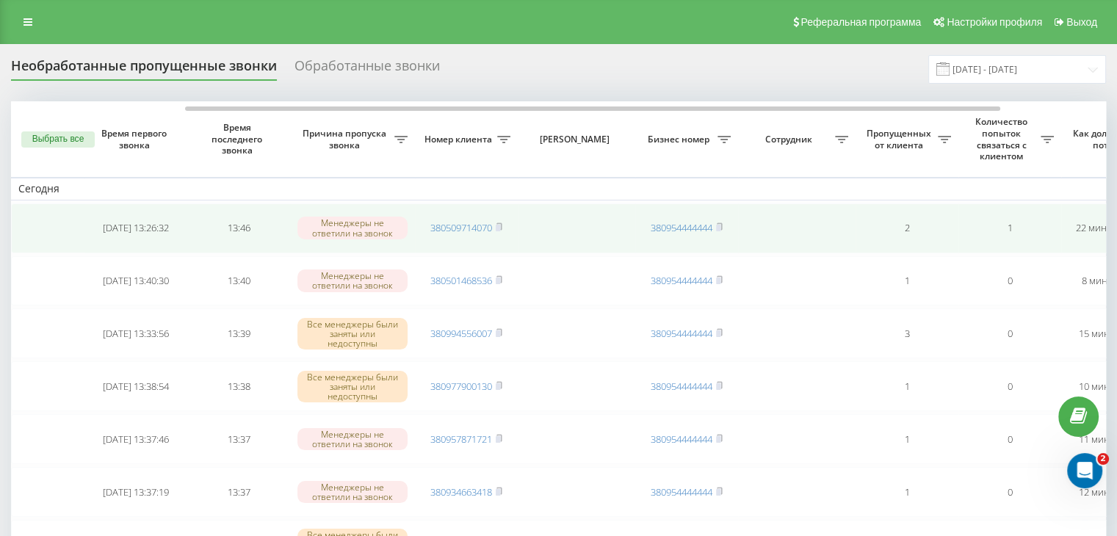
scroll to position [0, 373]
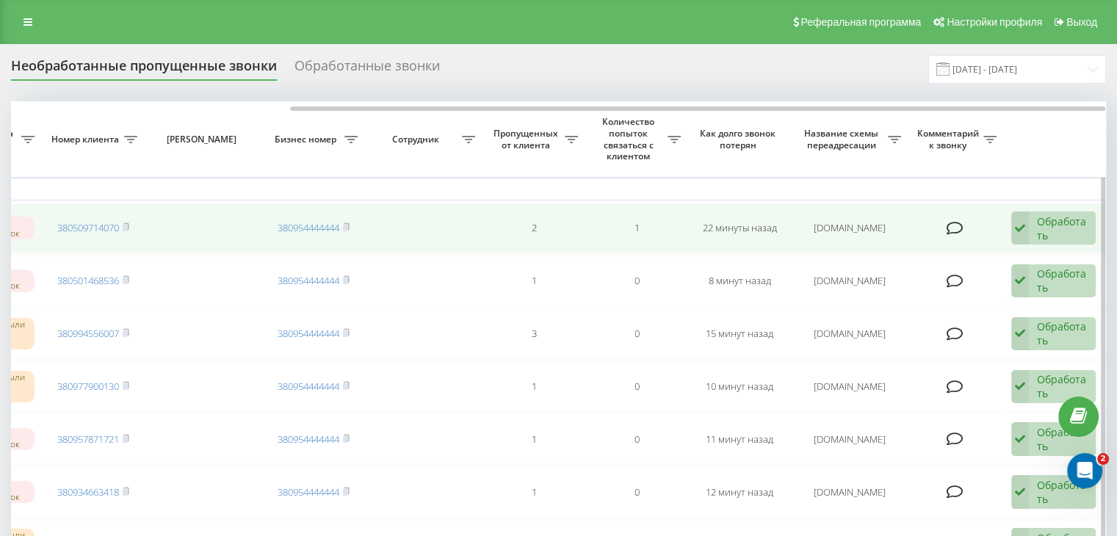
click at [1053, 227] on div "Обработать" at bounding box center [1062, 229] width 51 height 28
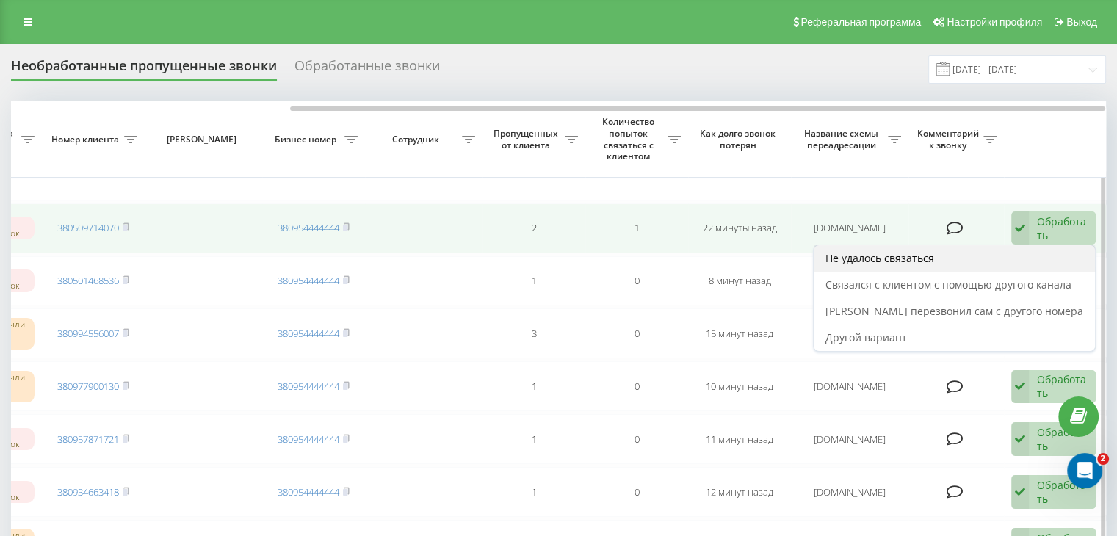
click at [1035, 265] on div "Не удалось связаться" at bounding box center [954, 258] width 281 height 26
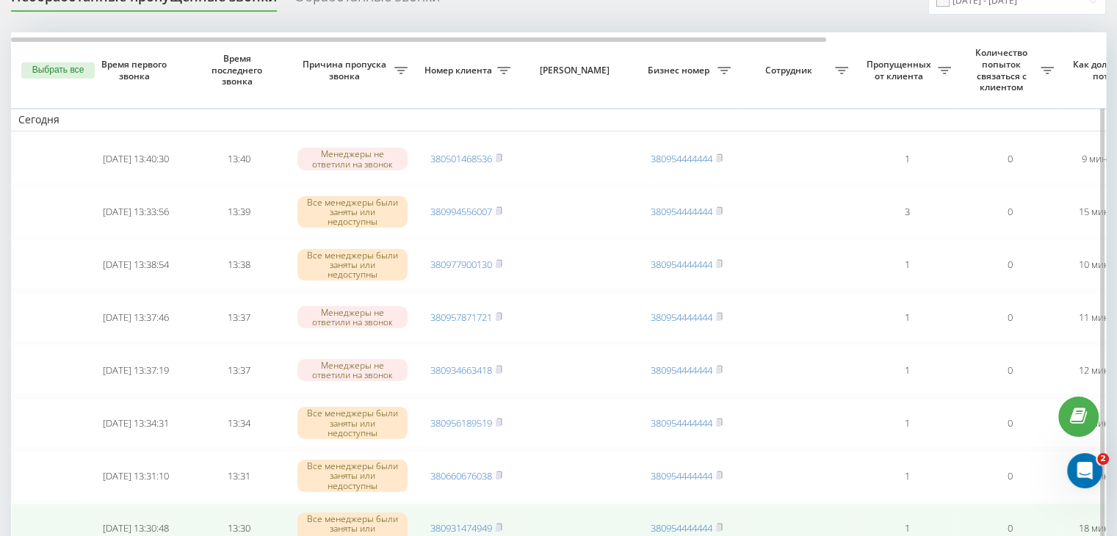
scroll to position [220, 0]
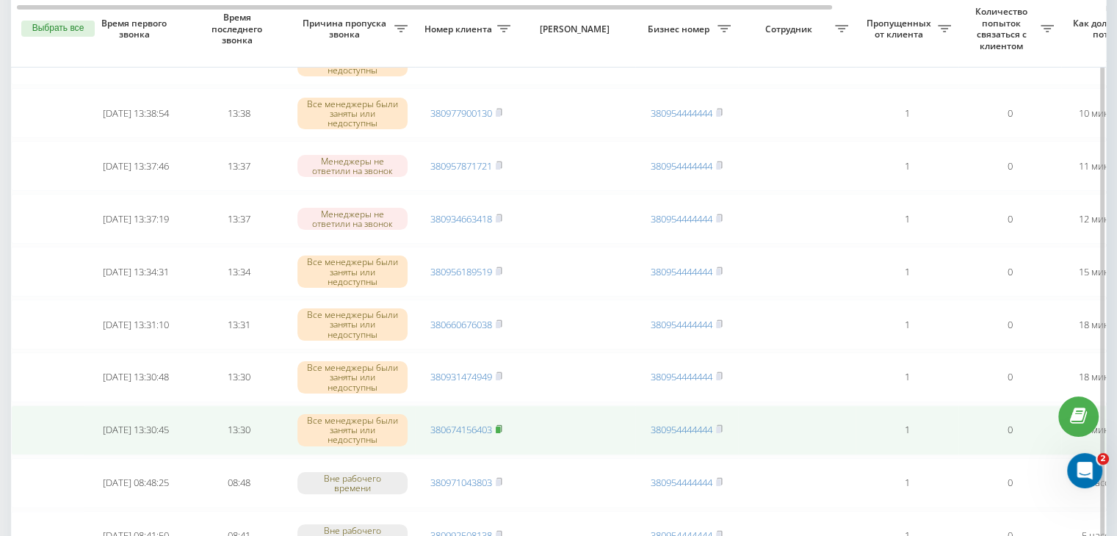
click at [501, 425] on icon at bounding box center [499, 429] width 7 height 9
click at [477, 425] on link "380674156403" at bounding box center [461, 429] width 62 height 13
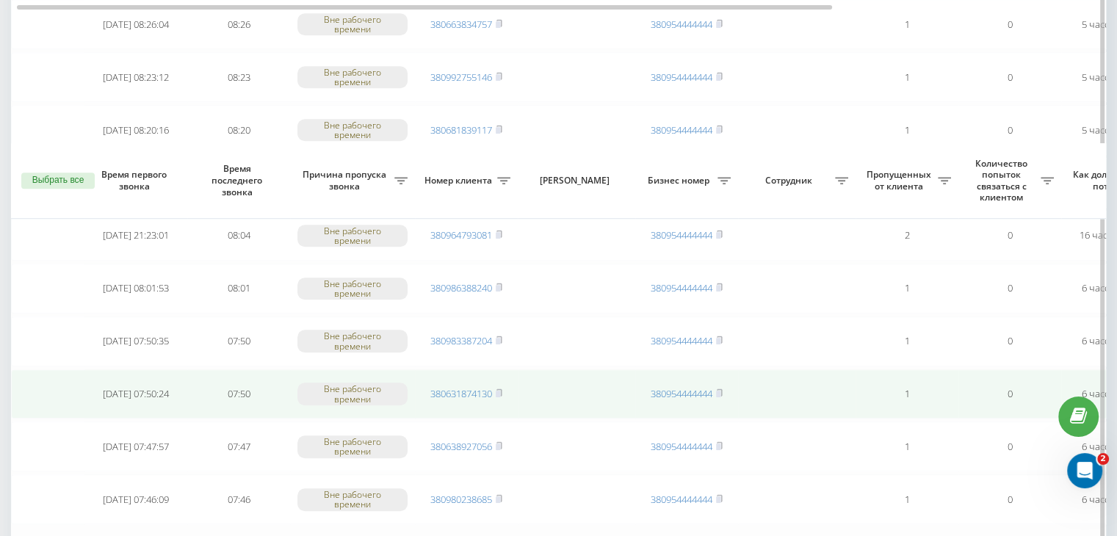
scroll to position [1175, 0]
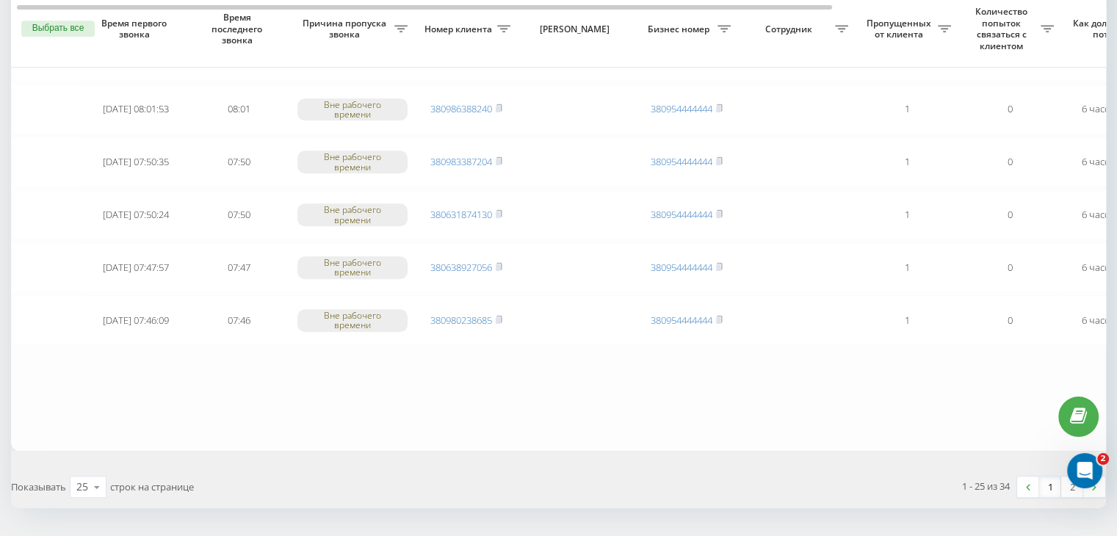
click at [1048, 483] on link "1" at bounding box center [1050, 487] width 22 height 21
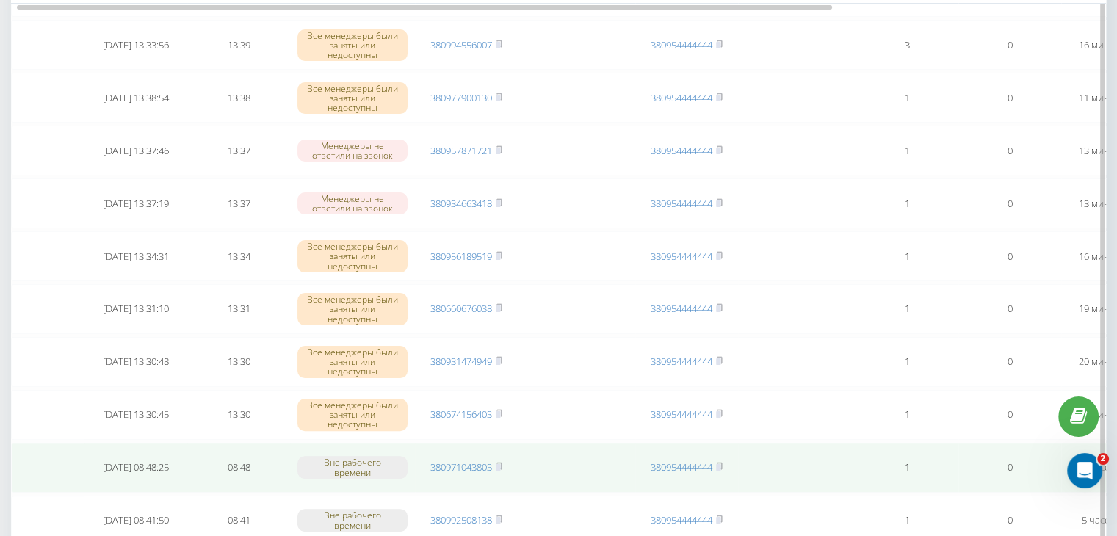
scroll to position [367, 0]
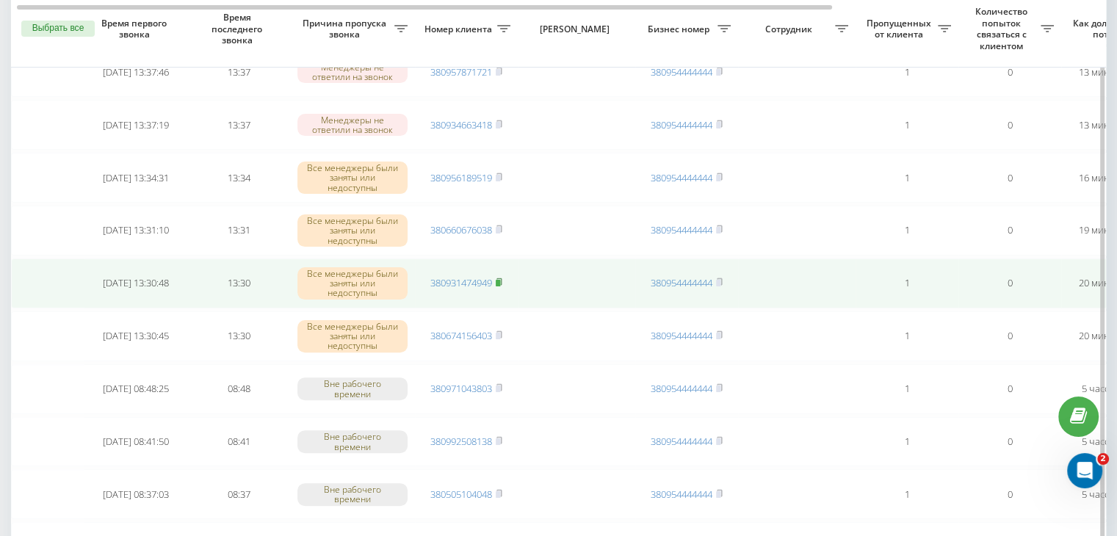
click at [500, 280] on rect at bounding box center [498, 283] width 4 height 7
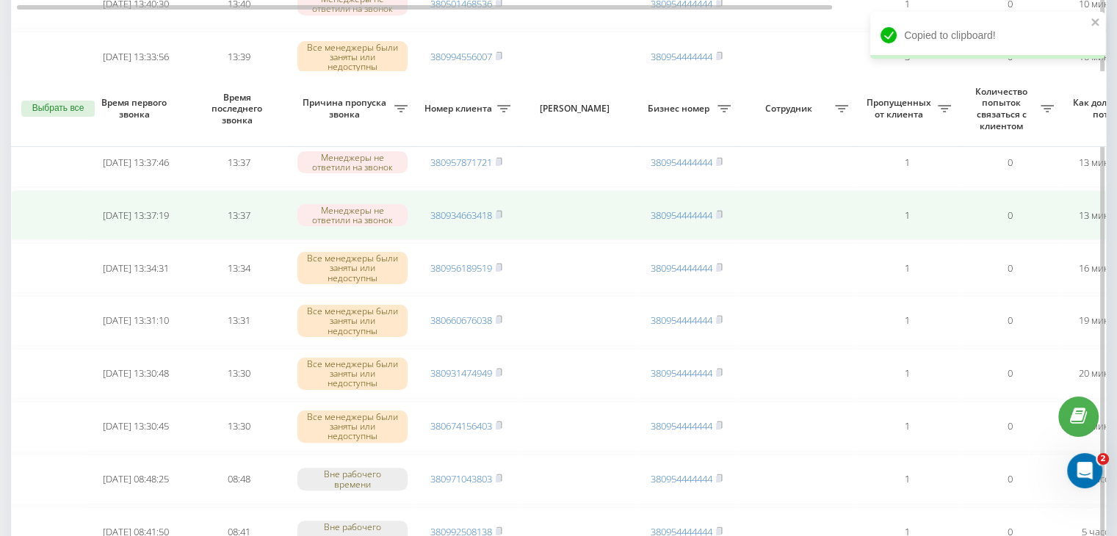
scroll to position [0, 0]
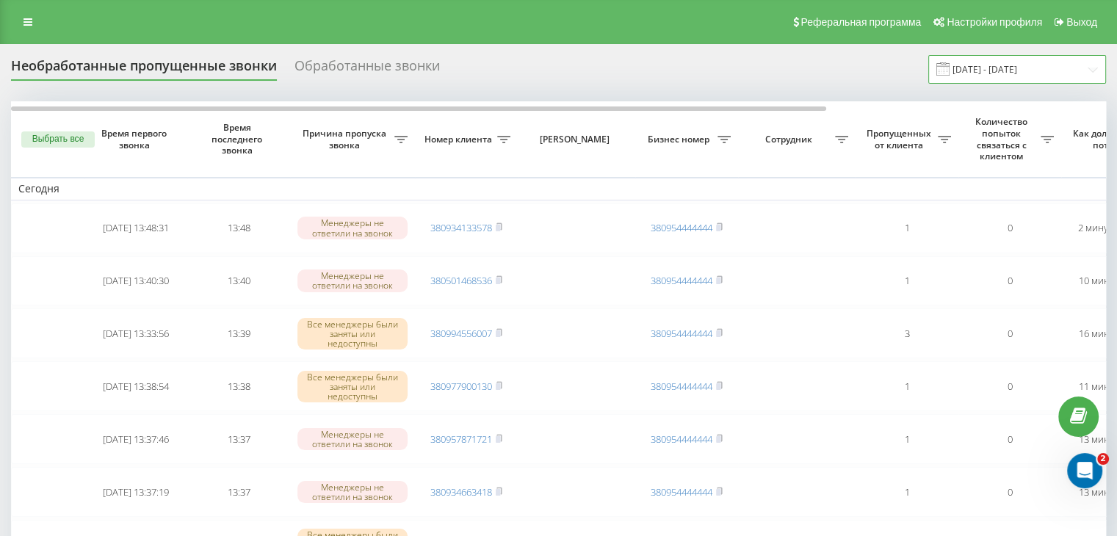
click at [1026, 80] on input "[DATE] - [DATE]" at bounding box center [1018, 69] width 178 height 29
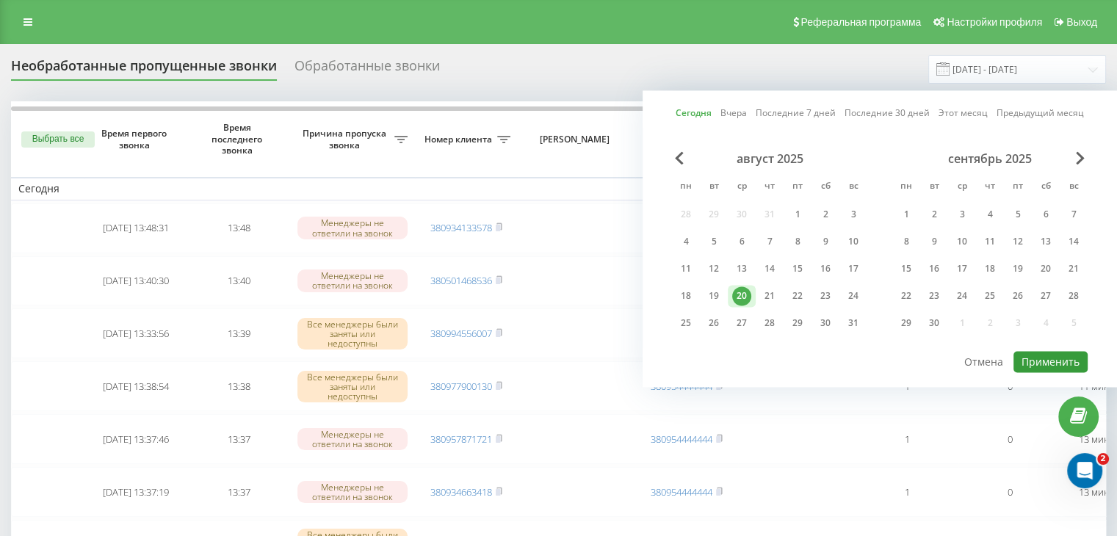
click at [1039, 366] on button "Применить" at bounding box center [1051, 361] width 74 height 21
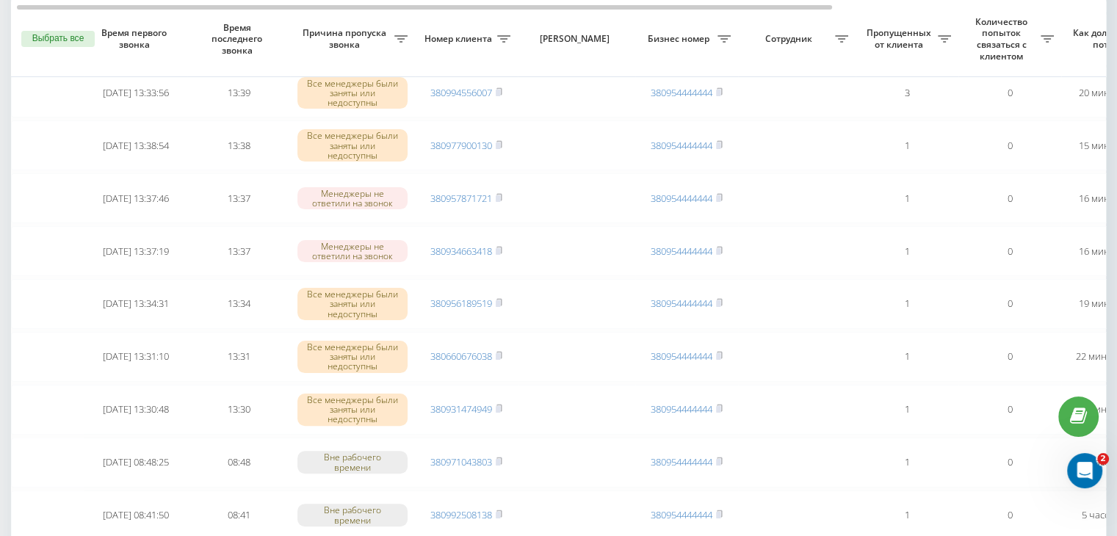
scroll to position [367, 0]
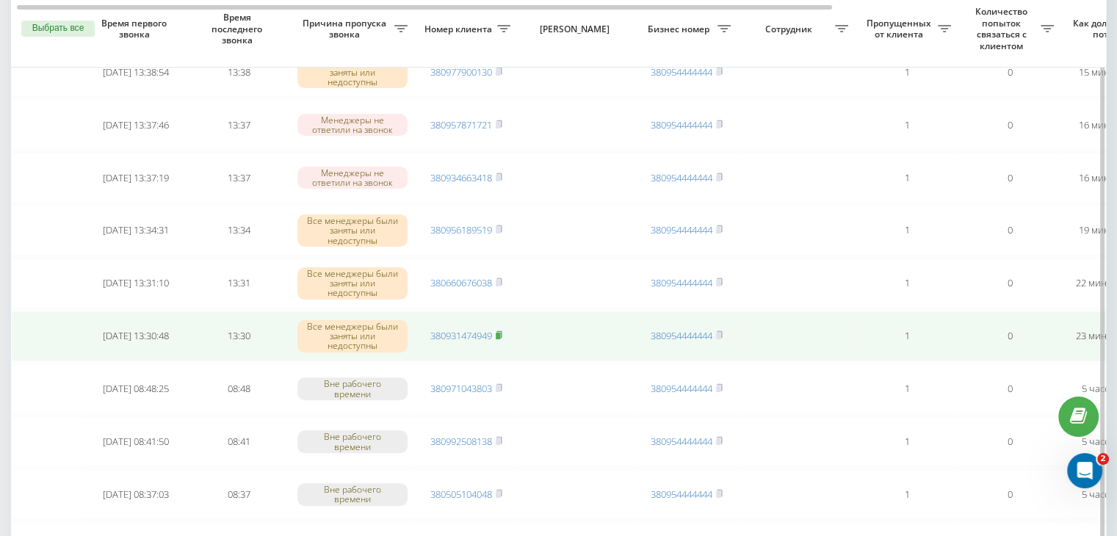
click at [502, 332] on icon at bounding box center [499, 334] width 5 height 7
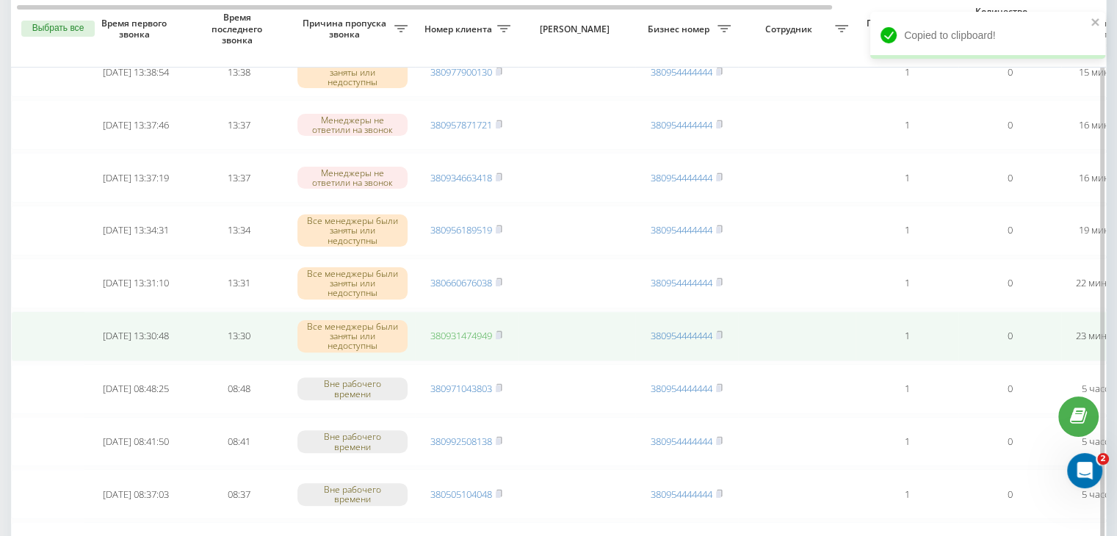
click at [484, 339] on link "380931474949" at bounding box center [461, 335] width 62 height 13
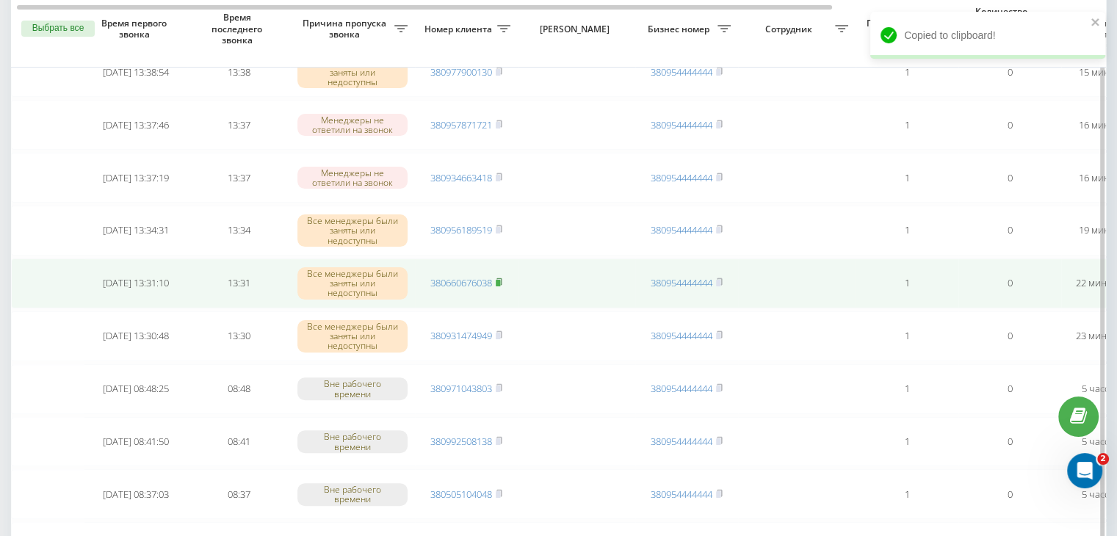
click at [502, 278] on icon at bounding box center [499, 282] width 7 height 9
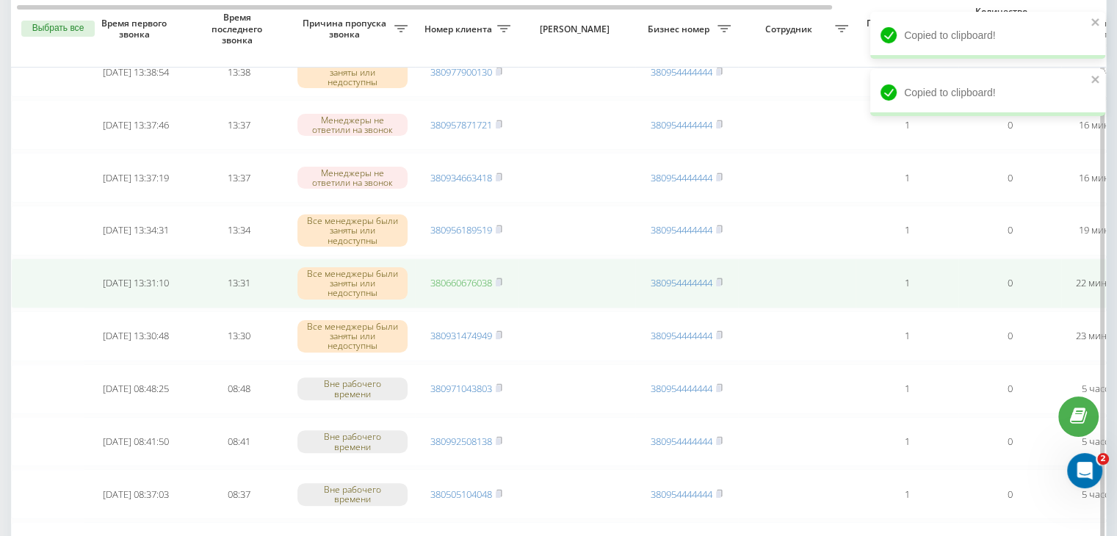
click at [480, 280] on link "380660676038" at bounding box center [461, 282] width 62 height 13
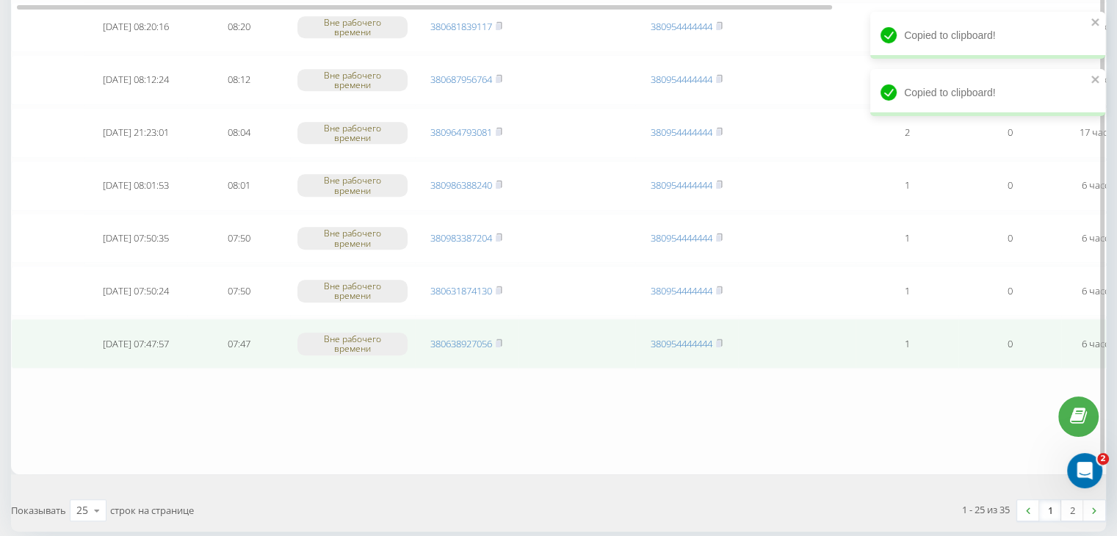
scroll to position [1210, 0]
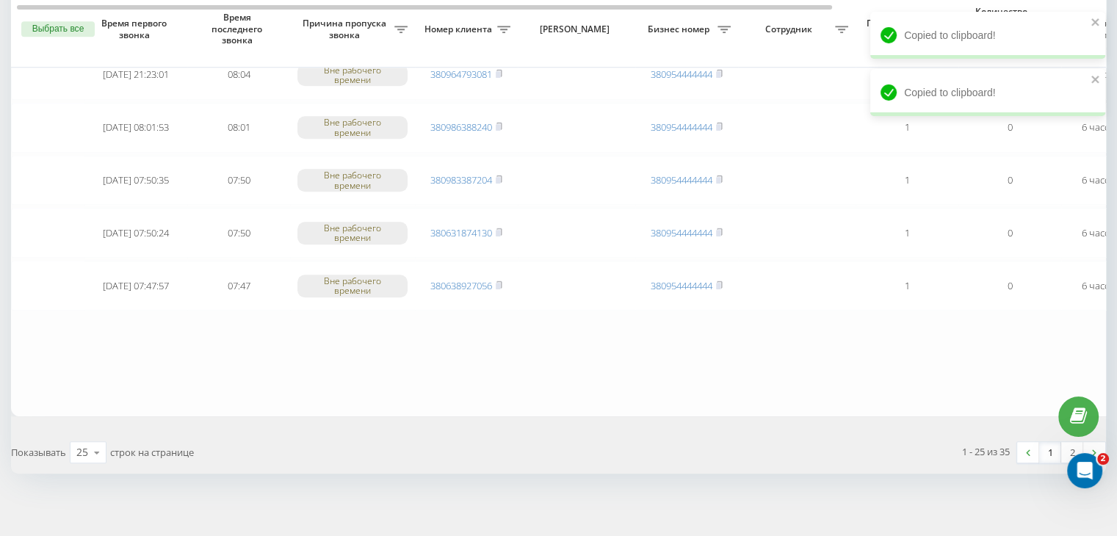
click at [1047, 442] on link "1" at bounding box center [1050, 452] width 22 height 21
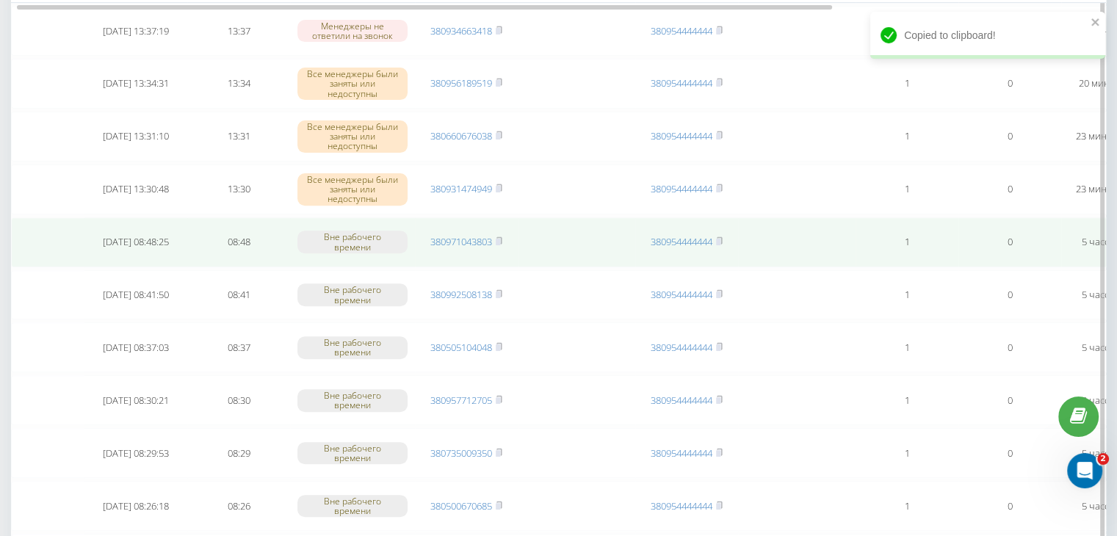
scroll to position [367, 0]
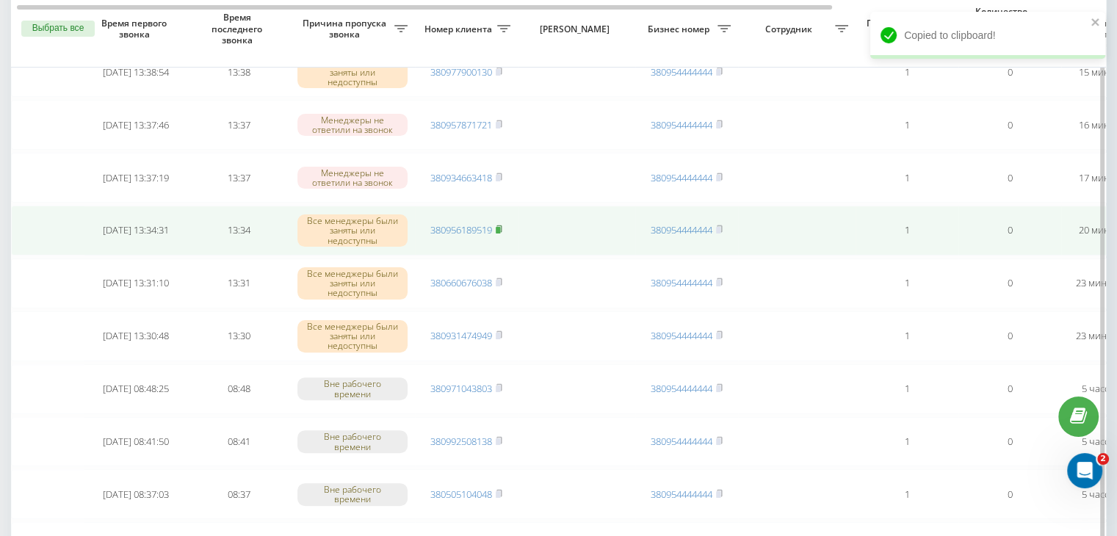
click at [500, 230] on rect at bounding box center [498, 230] width 4 height 7
drag, startPoint x: 480, startPoint y: 227, endPoint x: 483, endPoint y: 217, distance: 9.8
click at [480, 227] on link "380956189519" at bounding box center [461, 229] width 62 height 13
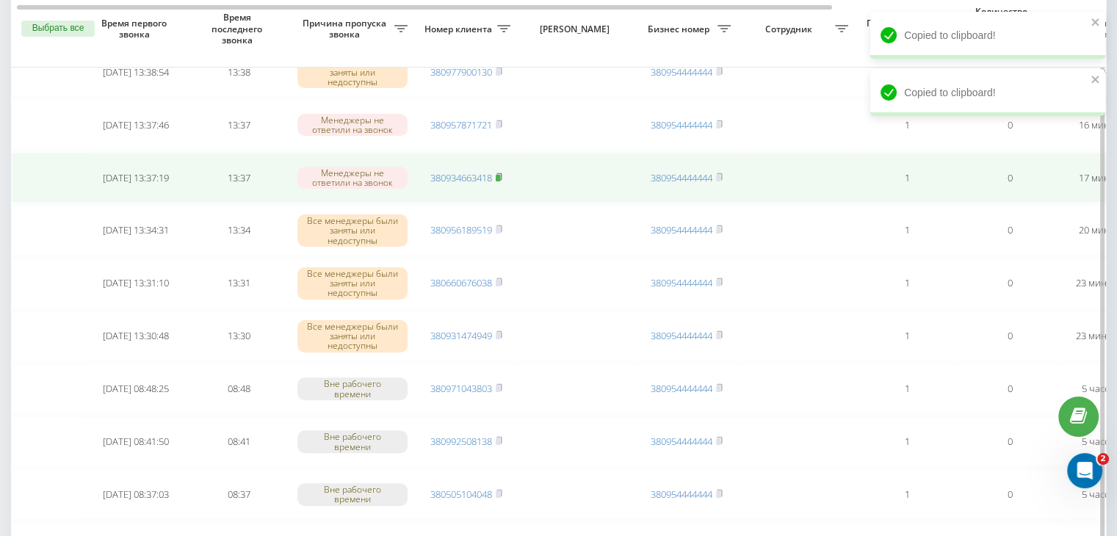
click at [500, 173] on icon at bounding box center [499, 176] width 5 height 7
click at [464, 183] on td "380934663418" at bounding box center [466, 178] width 103 height 50
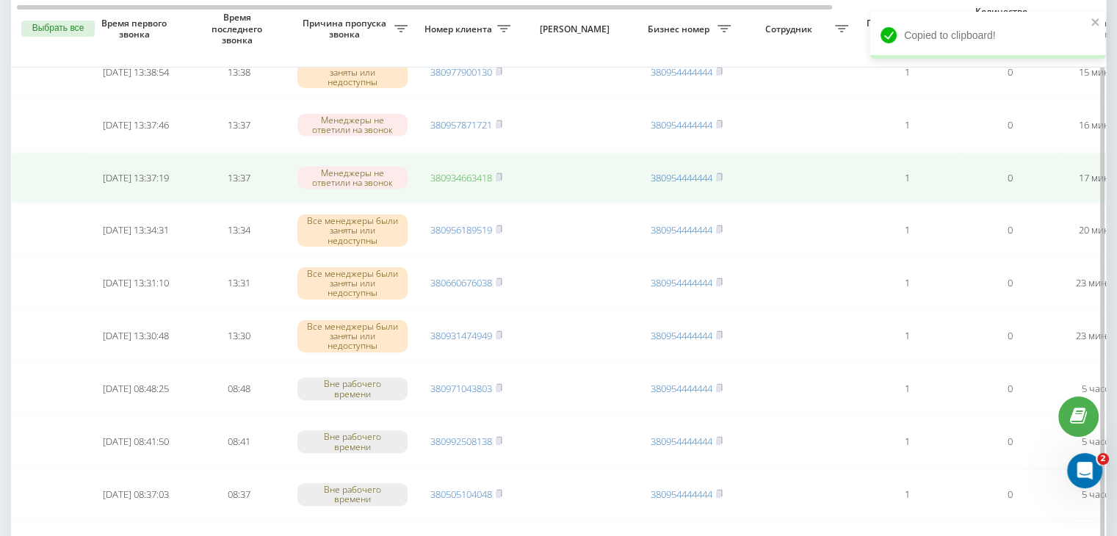
click at [466, 176] on link "380934663418" at bounding box center [461, 177] width 62 height 13
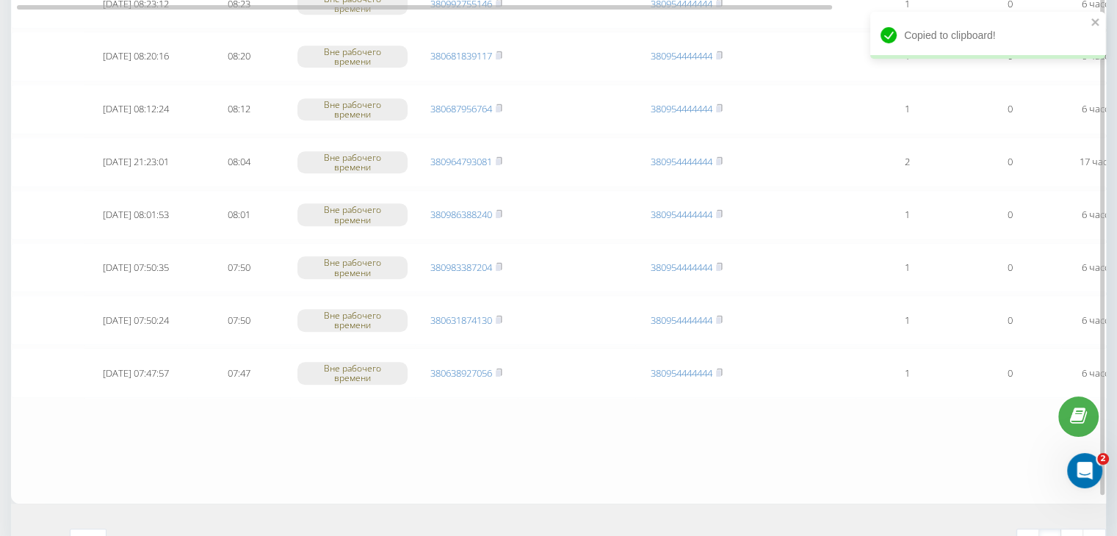
scroll to position [1210, 0]
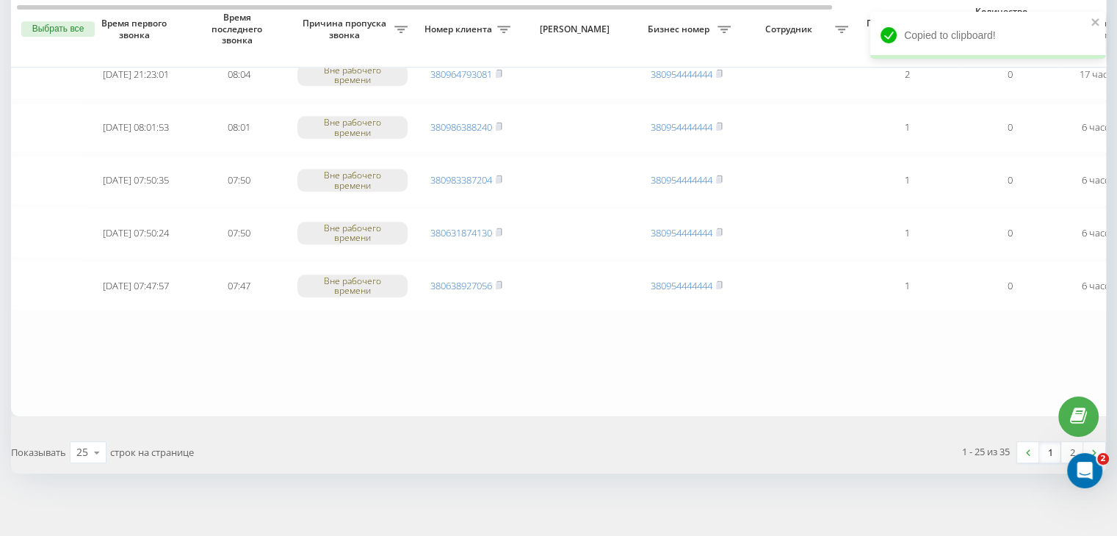
click at [1048, 450] on link "1" at bounding box center [1050, 452] width 22 height 21
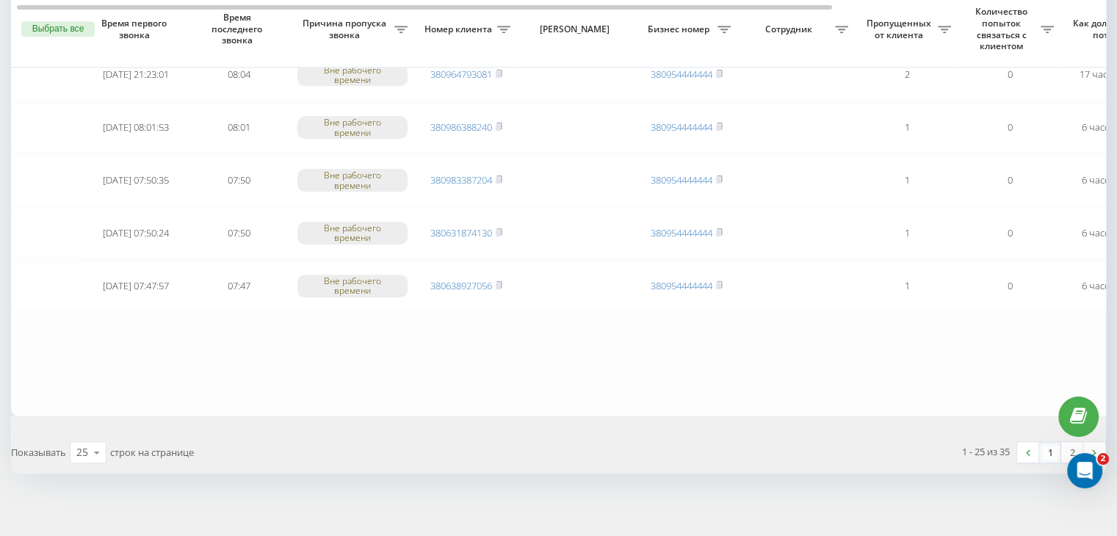
click at [1053, 446] on link "1" at bounding box center [1050, 452] width 22 height 21
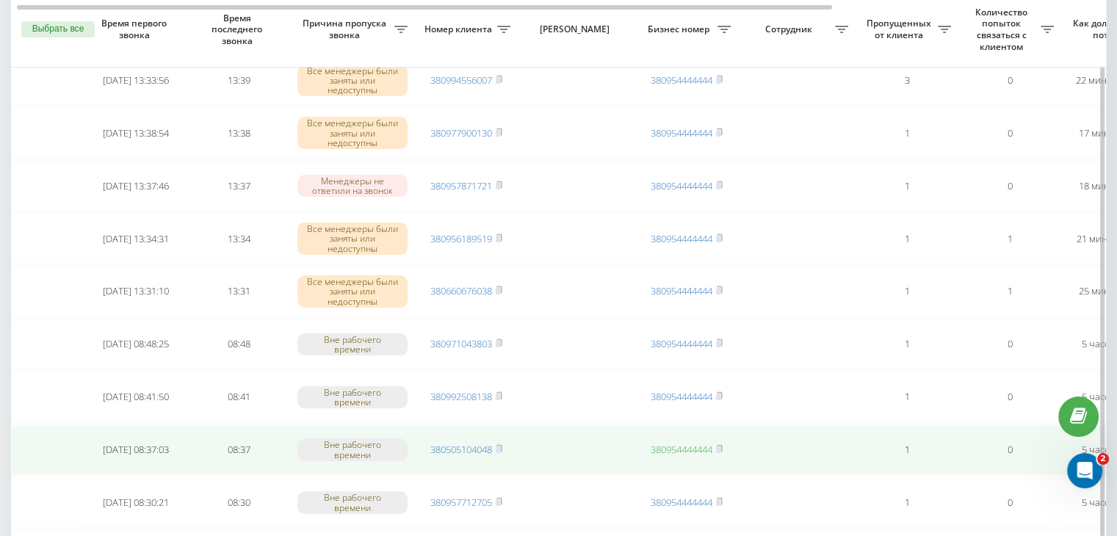
scroll to position [294, 0]
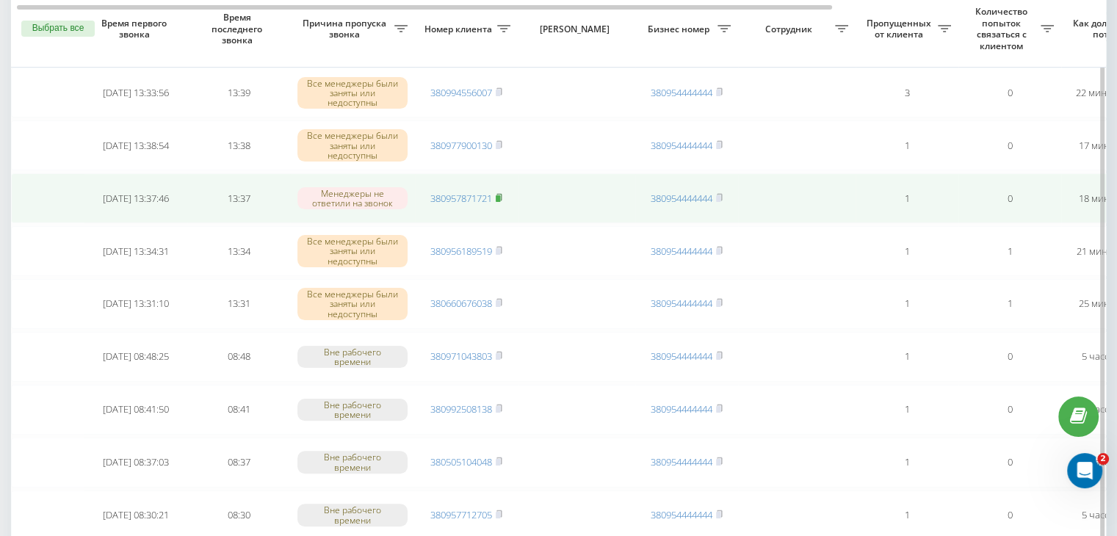
click at [498, 195] on rect at bounding box center [498, 198] width 4 height 7
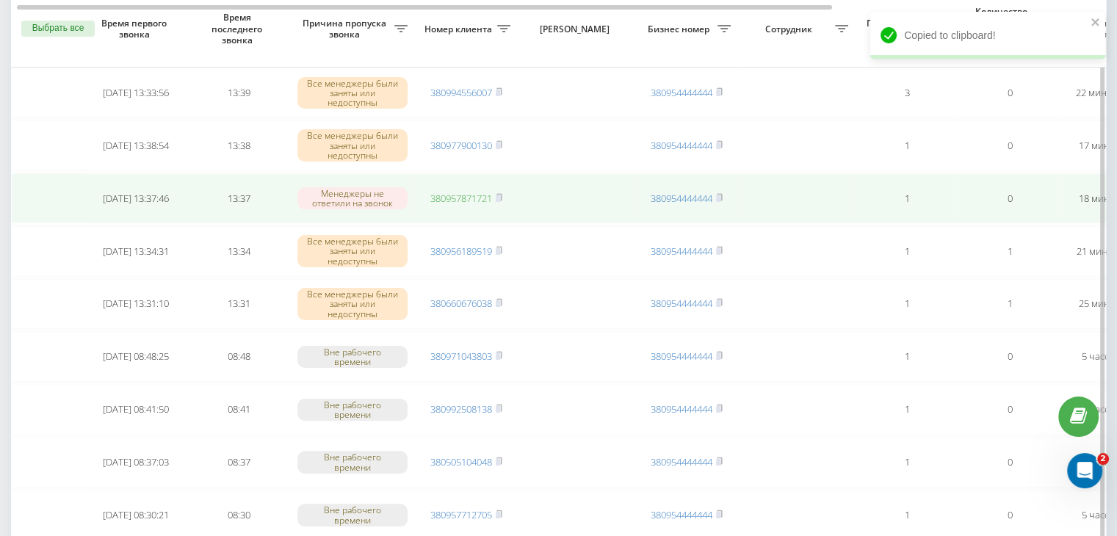
click at [489, 192] on link "380957871721" at bounding box center [461, 198] width 62 height 13
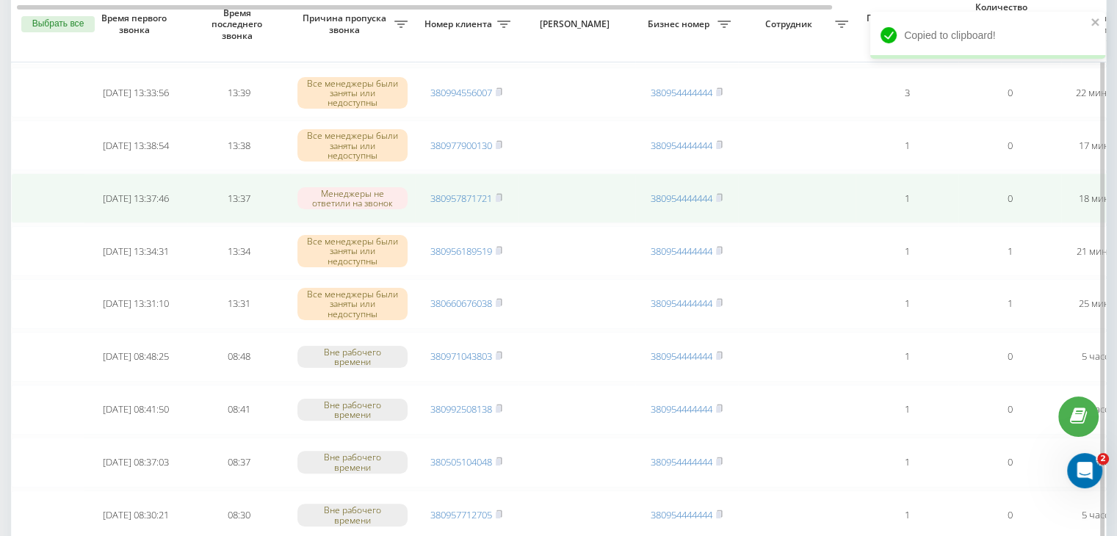
scroll to position [220, 0]
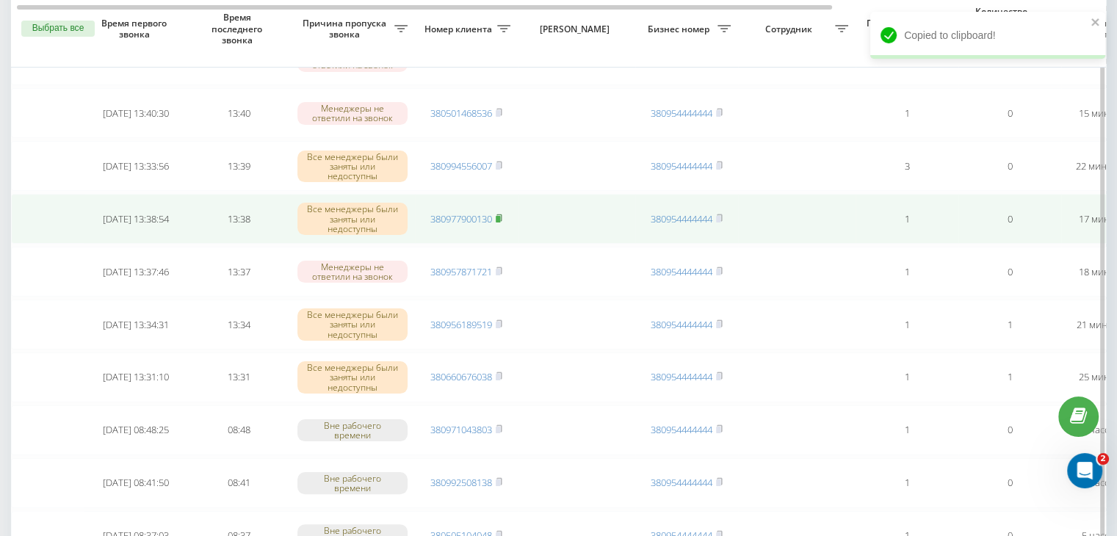
click at [500, 216] on rect at bounding box center [498, 219] width 4 height 7
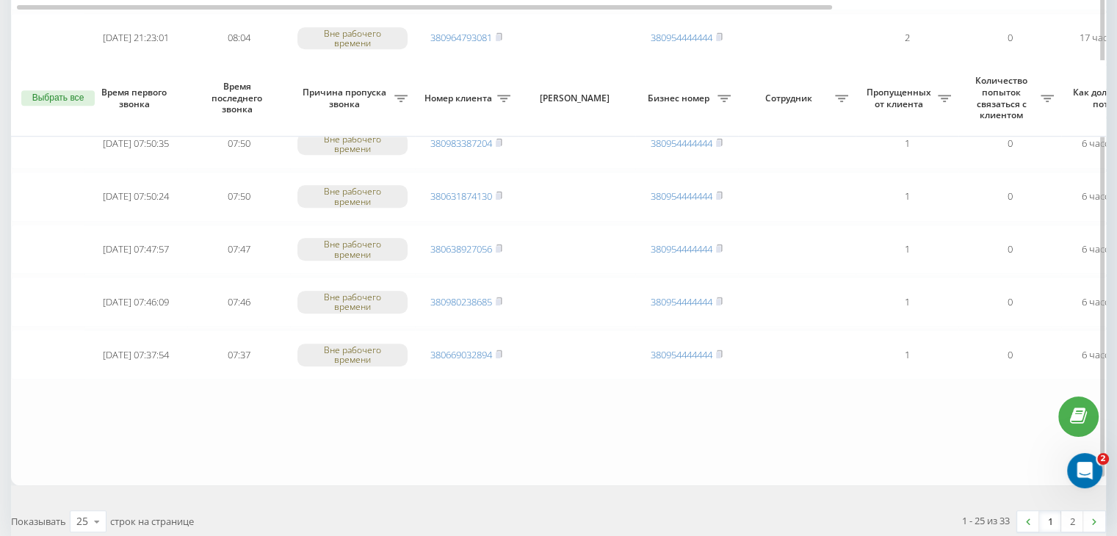
scroll to position [1210, 0]
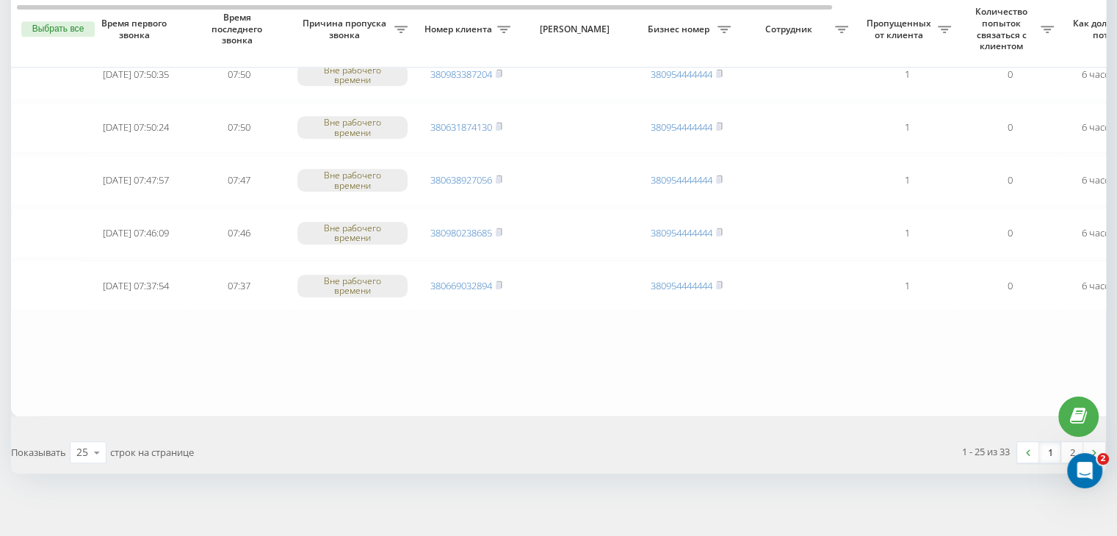
click at [1045, 444] on link "1" at bounding box center [1050, 452] width 22 height 21
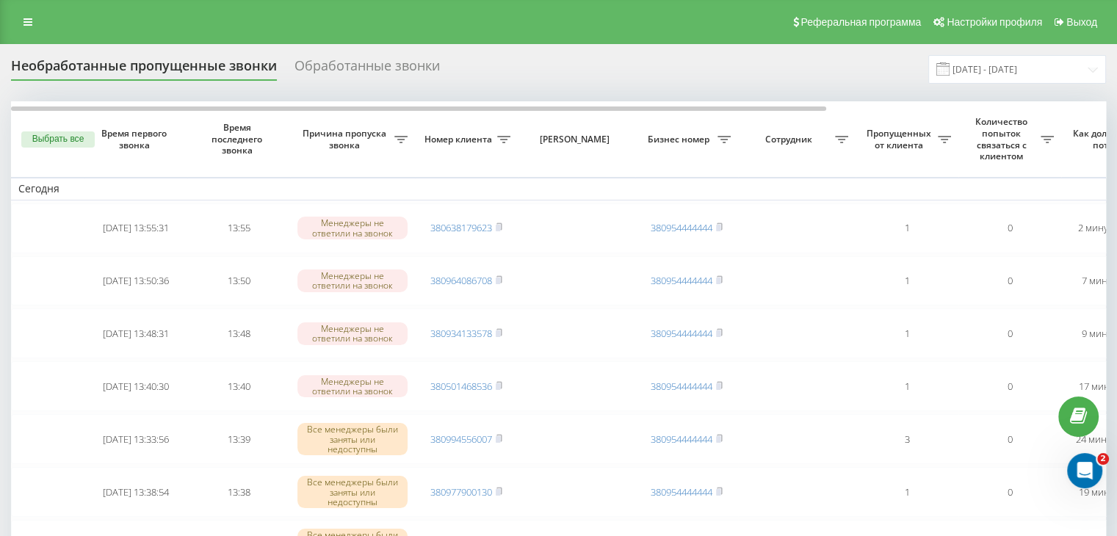
scroll to position [147, 0]
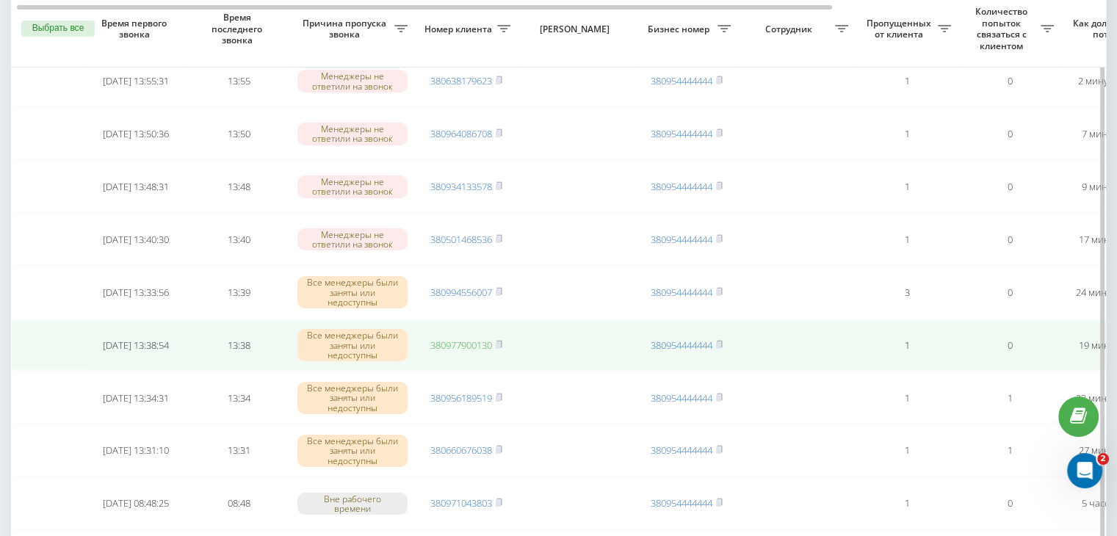
click at [484, 343] on link "380977900130" at bounding box center [461, 345] width 62 height 13
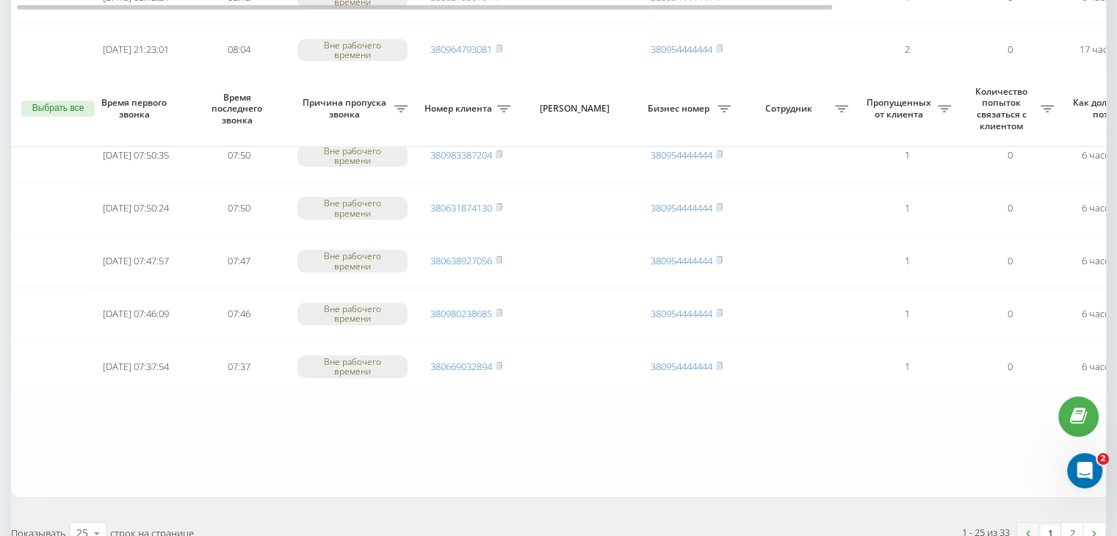
scroll to position [1210, 0]
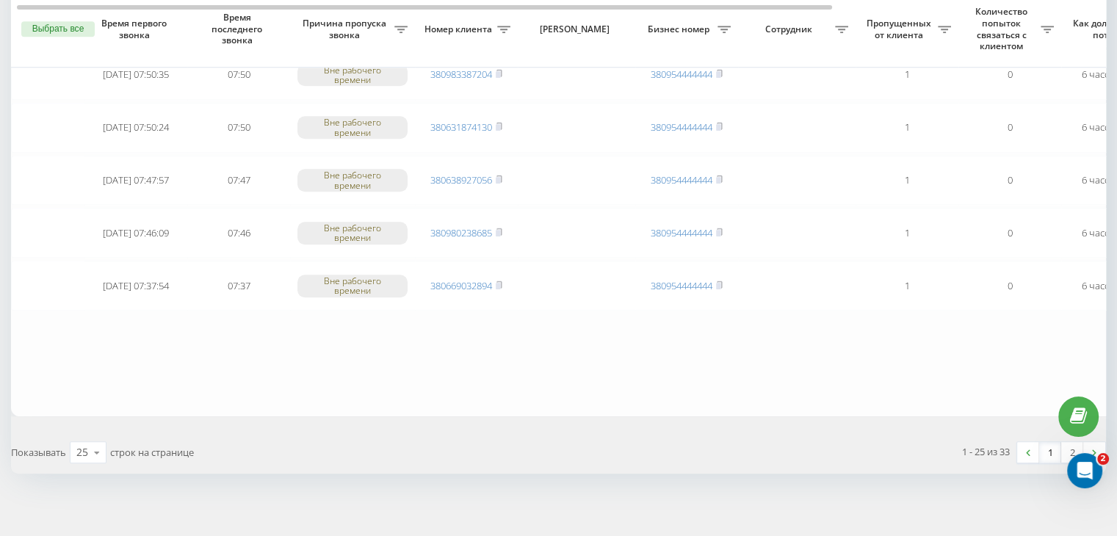
click at [1048, 446] on link "1" at bounding box center [1050, 452] width 22 height 21
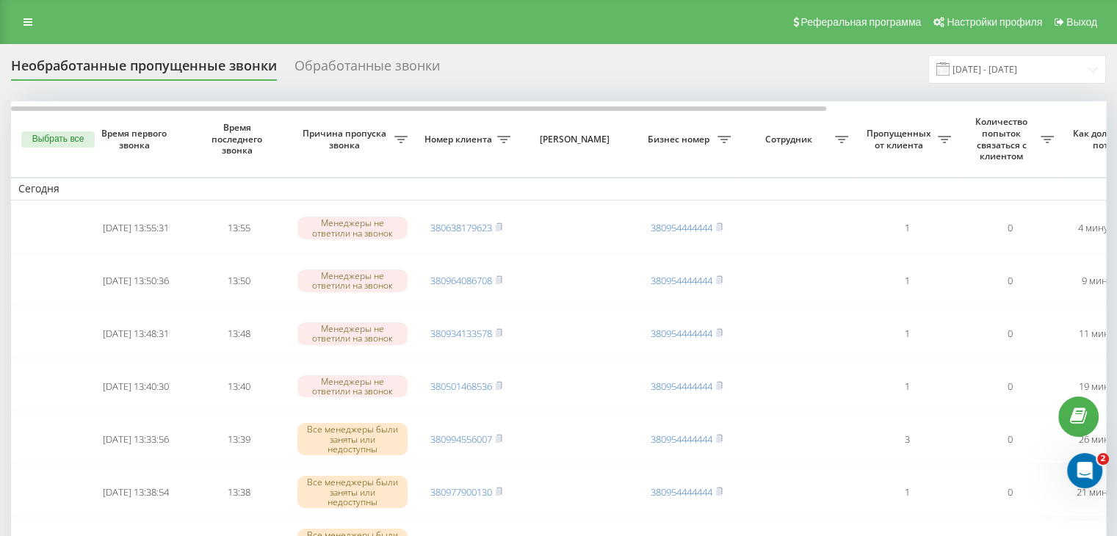
scroll to position [73, 0]
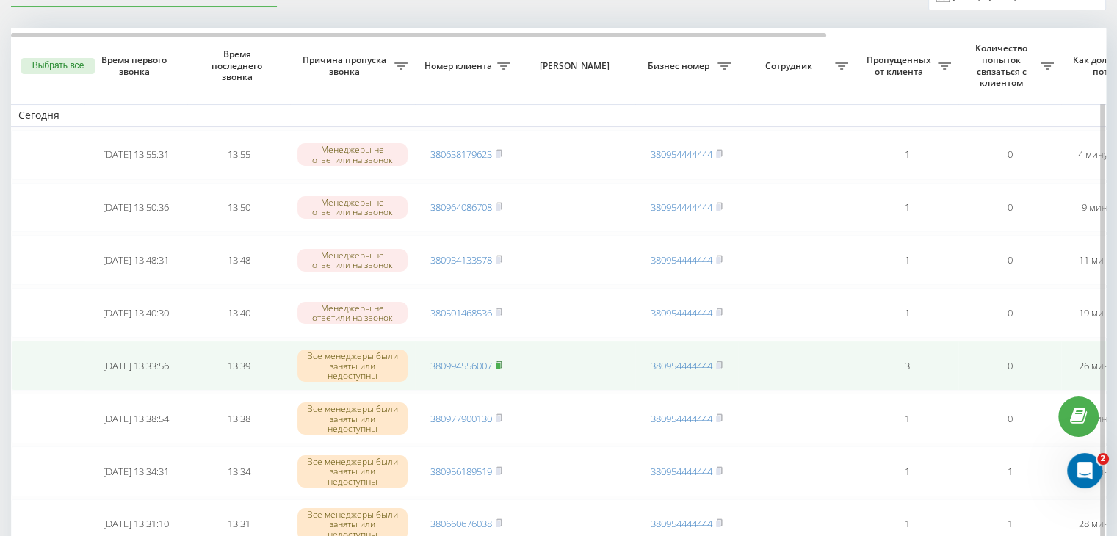
click at [502, 362] on icon at bounding box center [499, 364] width 5 height 7
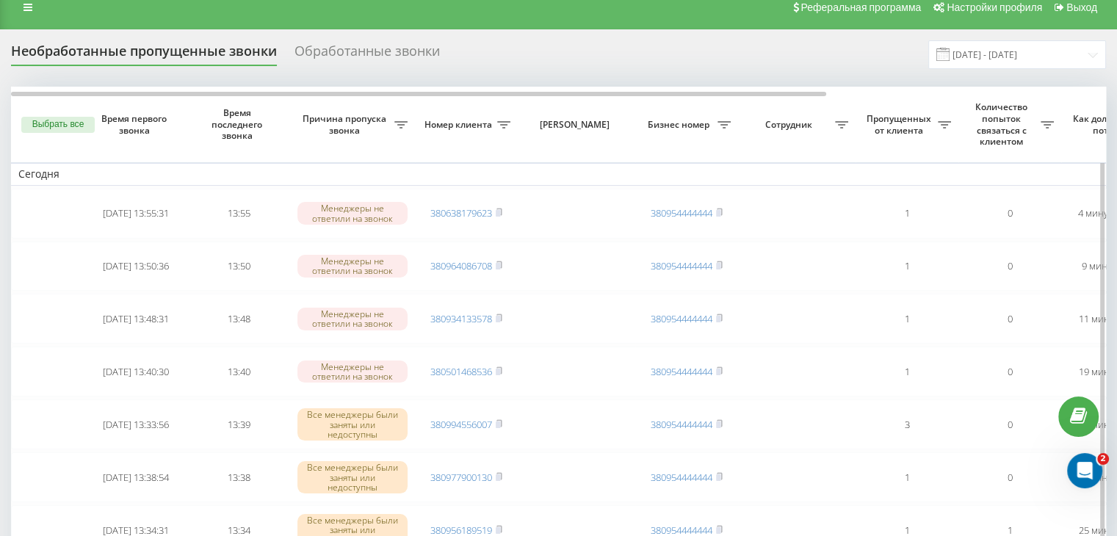
scroll to position [0, 0]
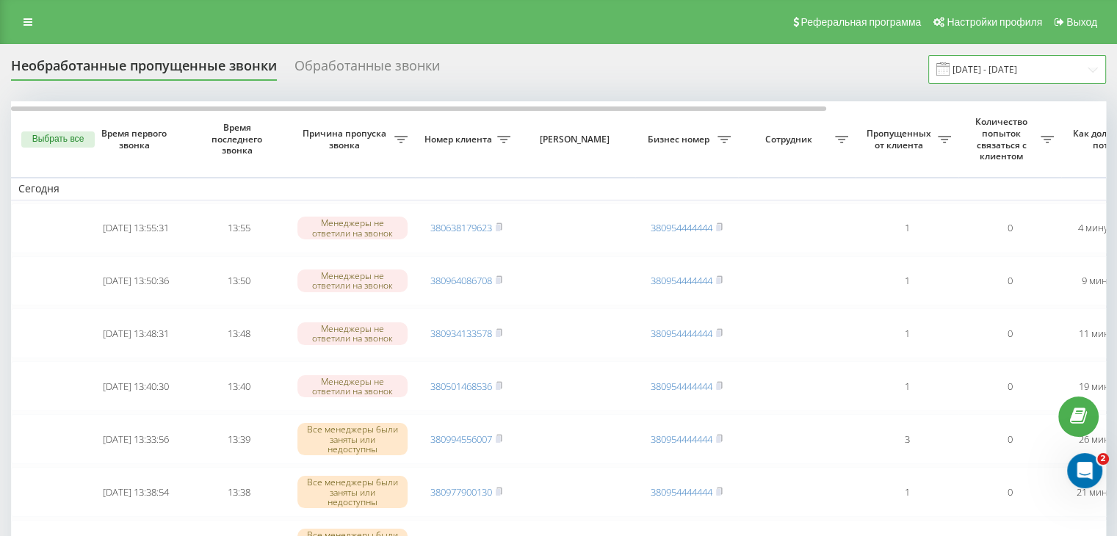
click at [1020, 77] on input "[DATE] - [DATE]" at bounding box center [1018, 69] width 178 height 29
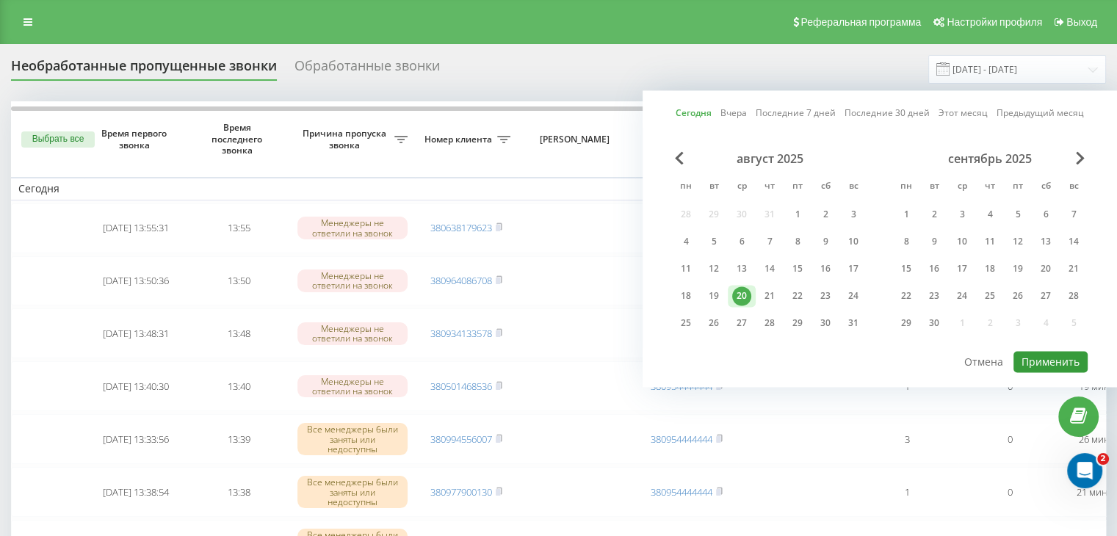
click at [1038, 356] on button "Применить" at bounding box center [1051, 361] width 74 height 21
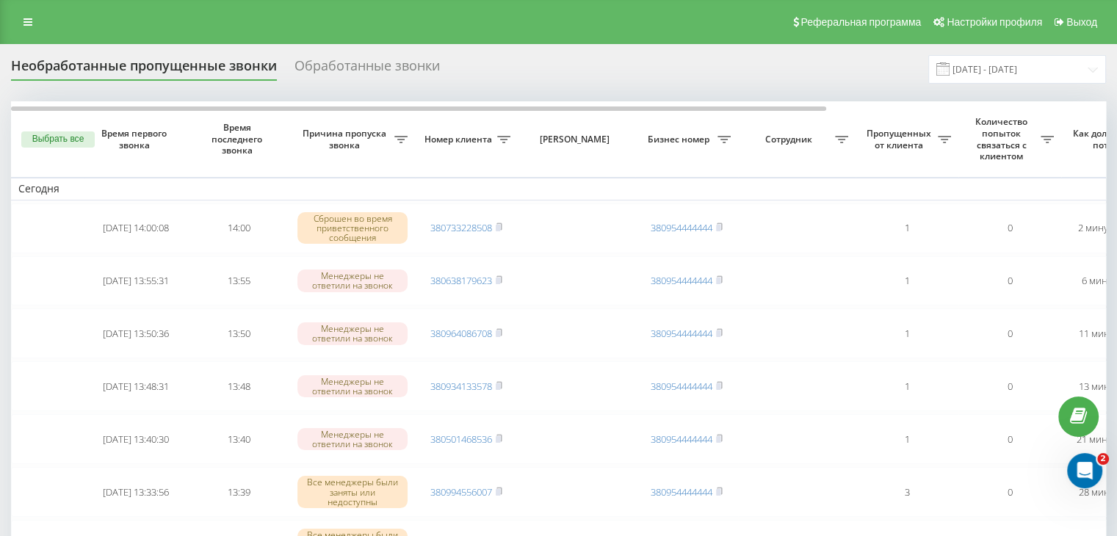
click at [502, 61] on div "Необработанные пропущенные звонки Обработанные звонки [DATE] - [DATE]" at bounding box center [558, 69] width 1095 height 29
click at [970, 65] on input "[DATE] - [DATE]" at bounding box center [1018, 69] width 178 height 29
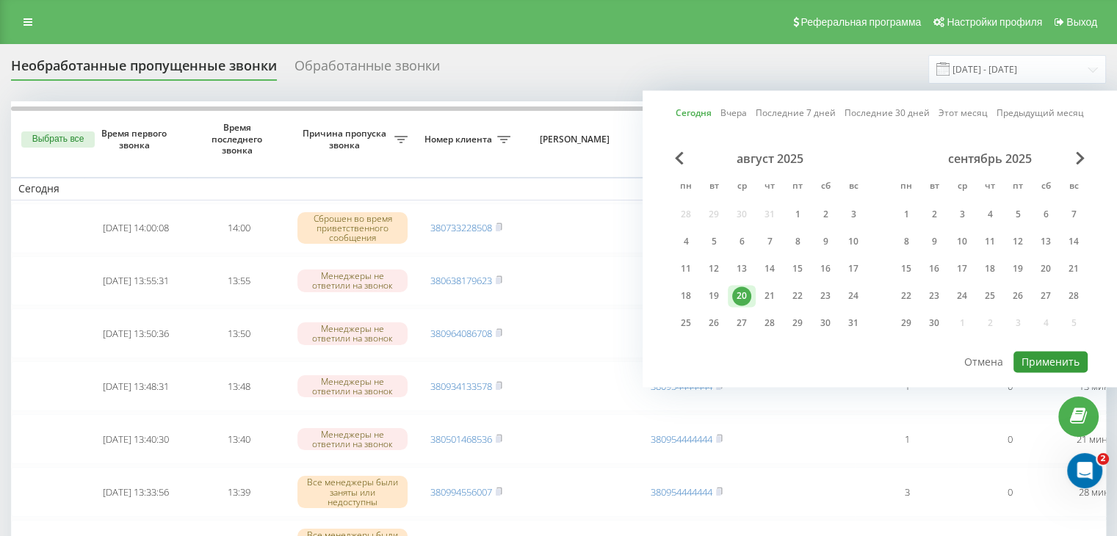
click at [1046, 362] on button "Применить" at bounding box center [1051, 361] width 74 height 21
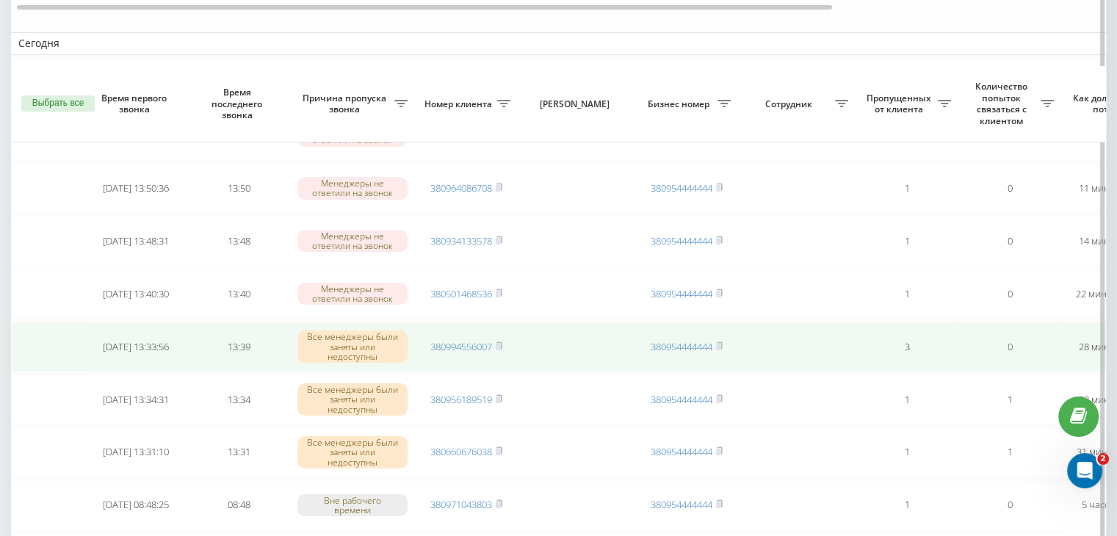
scroll to position [220, 0]
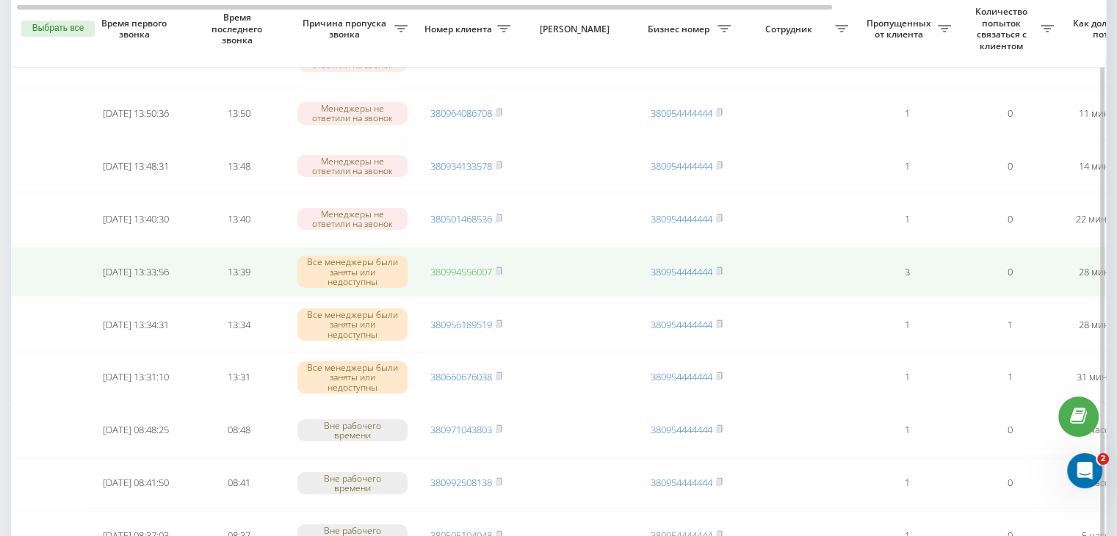
click at [484, 268] on link "380994556007" at bounding box center [461, 271] width 62 height 13
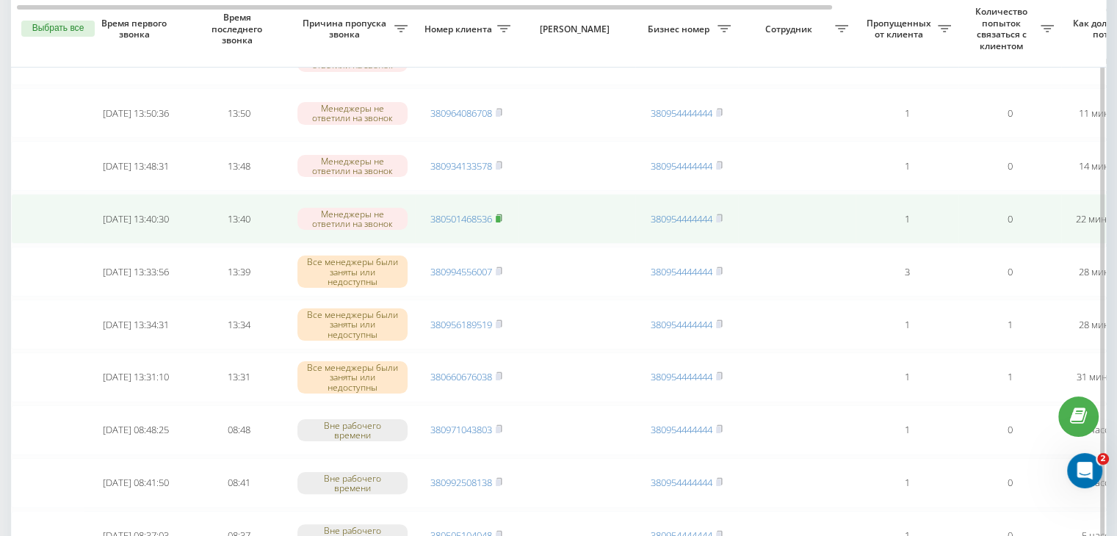
click at [500, 217] on rect at bounding box center [498, 219] width 4 height 7
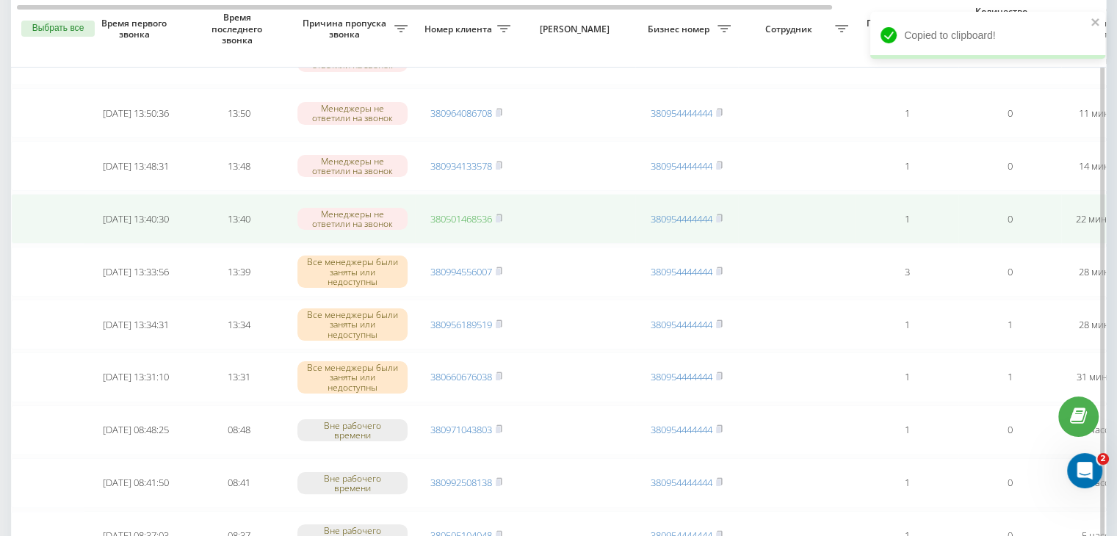
click at [482, 216] on link "380501468536" at bounding box center [461, 218] width 62 height 13
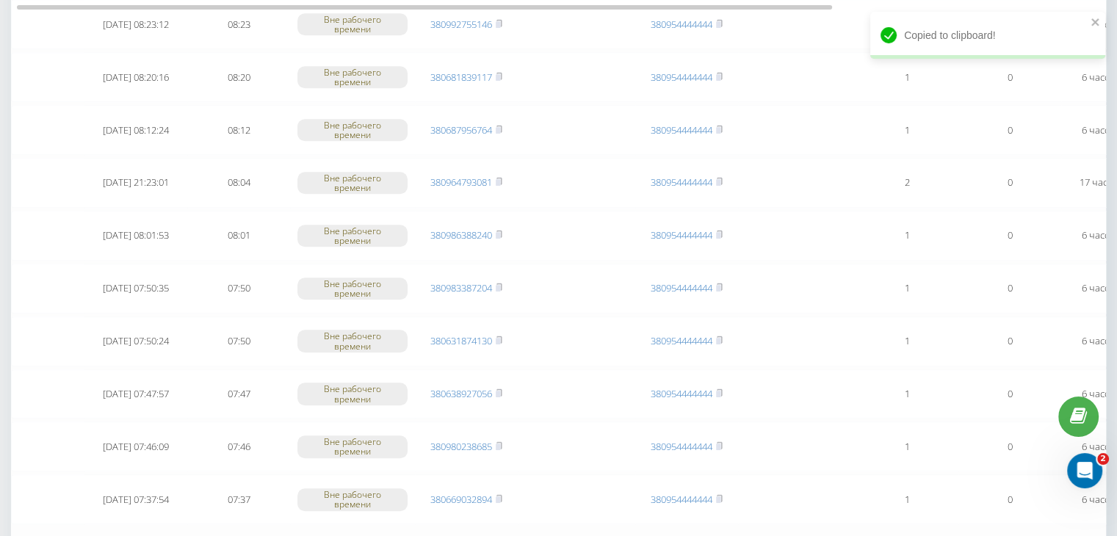
scroll to position [1175, 0]
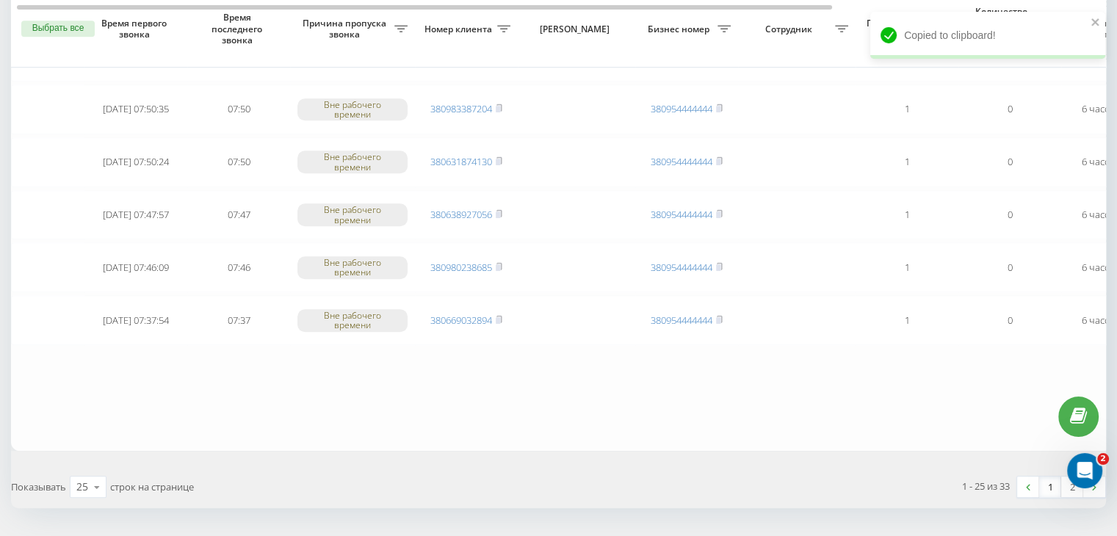
click at [1045, 477] on link "1" at bounding box center [1050, 487] width 22 height 21
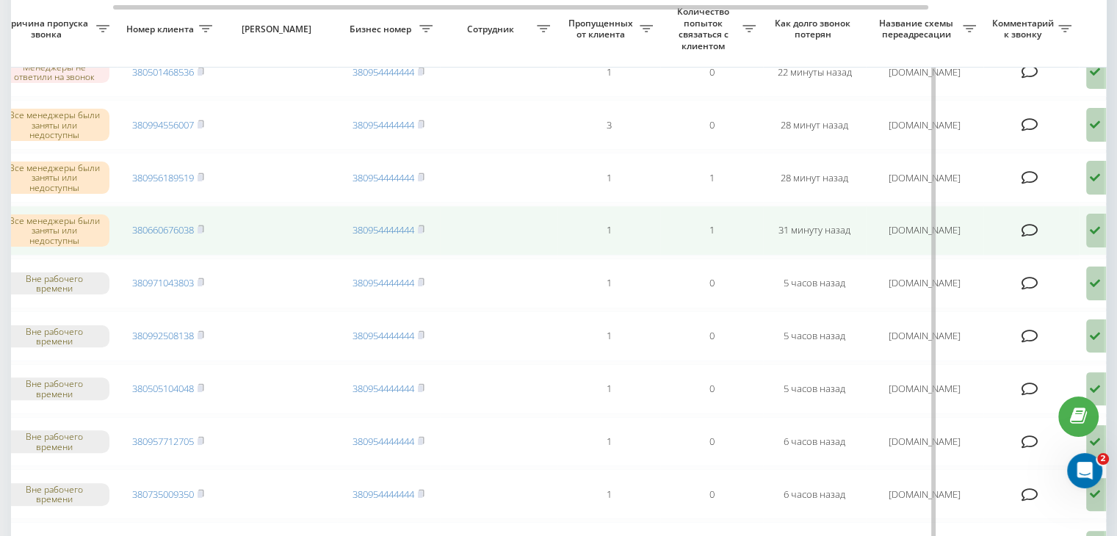
scroll to position [0, 373]
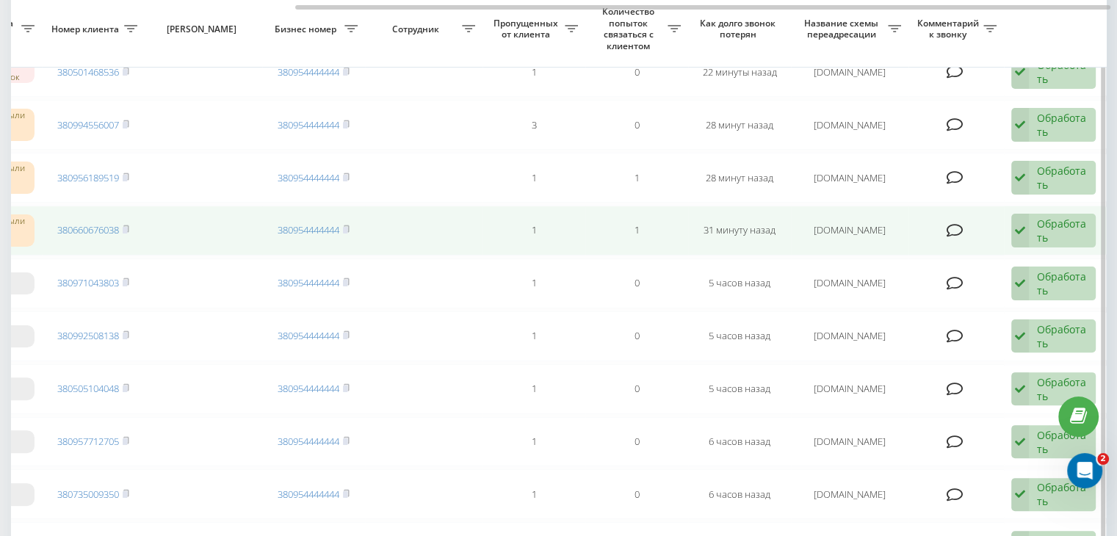
click at [1034, 223] on div "Обработать Не удалось связаться Связался с клиентом с помощью другого канала Кл…" at bounding box center [1054, 231] width 84 height 34
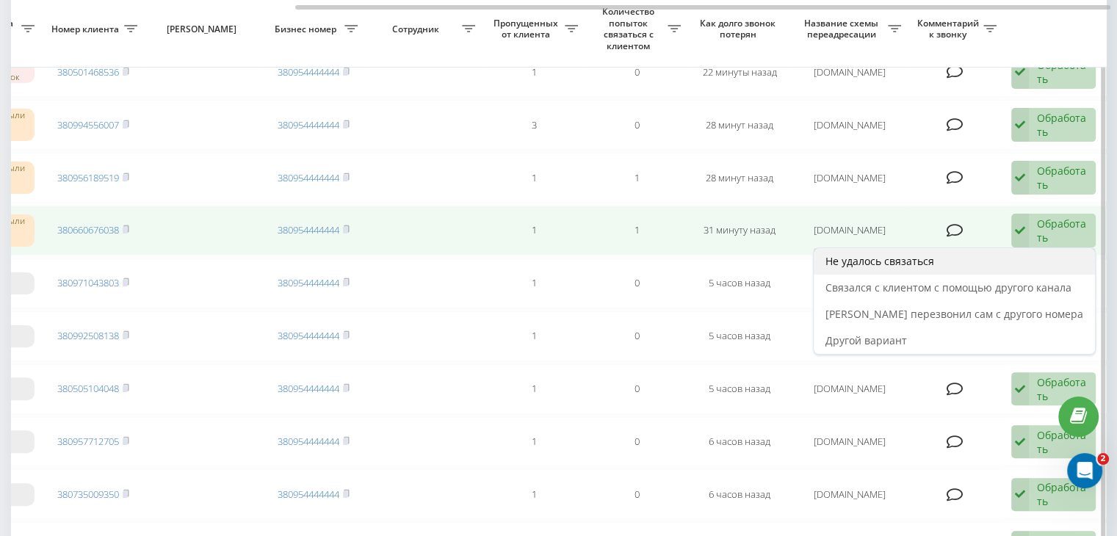
click at [1007, 248] on div "Не удалось связаться" at bounding box center [954, 261] width 281 height 26
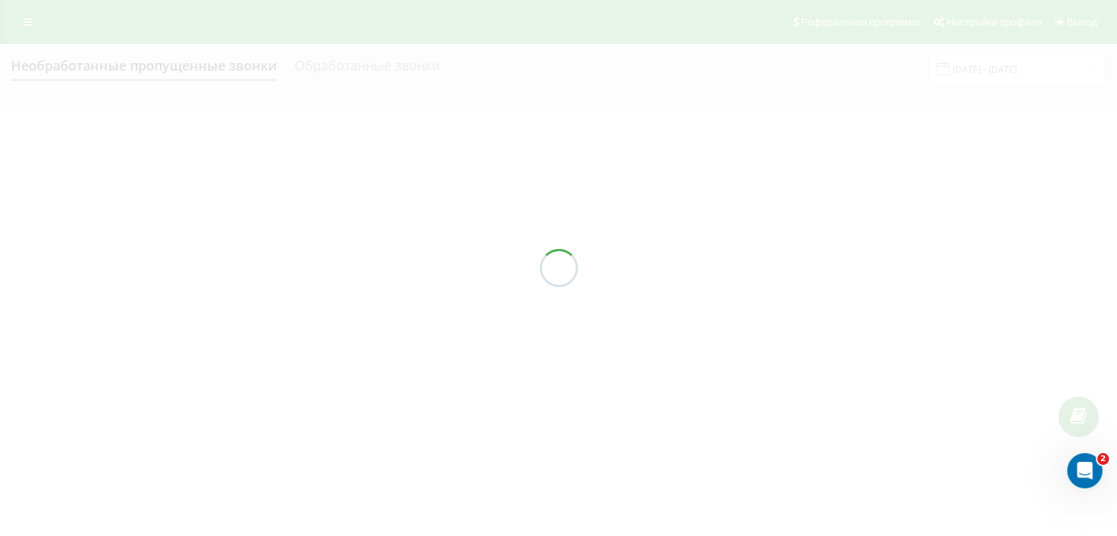
scroll to position [0, 0]
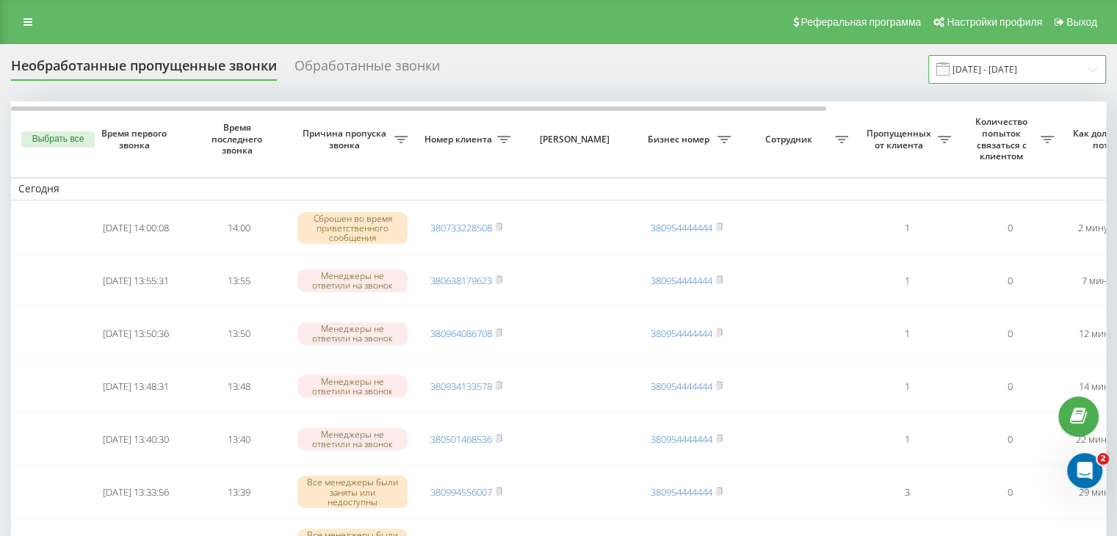
click at [1031, 74] on input "[DATE] - [DATE]" at bounding box center [1018, 69] width 178 height 29
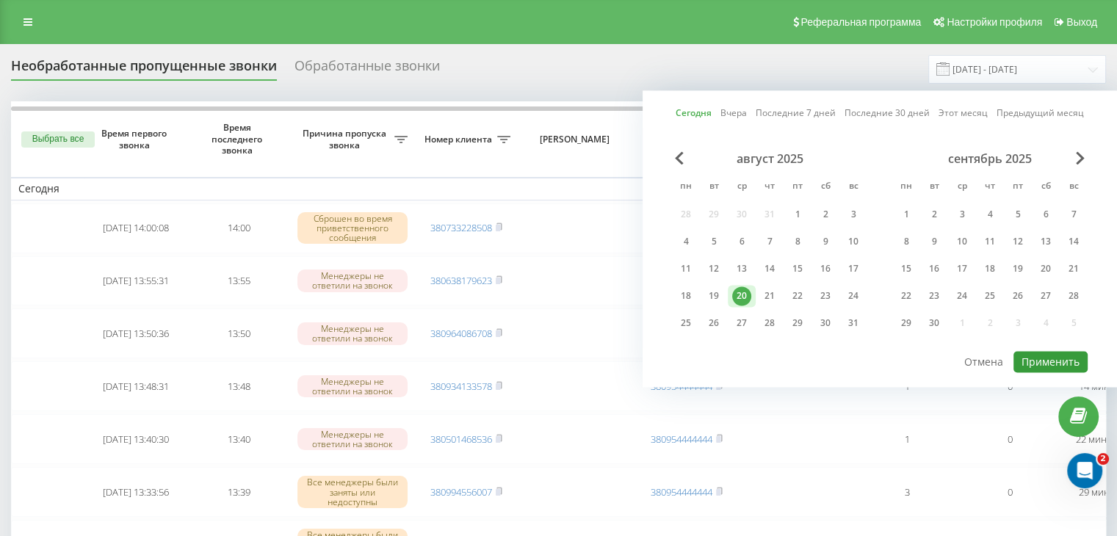
click at [1041, 357] on button "Применить" at bounding box center [1051, 361] width 74 height 21
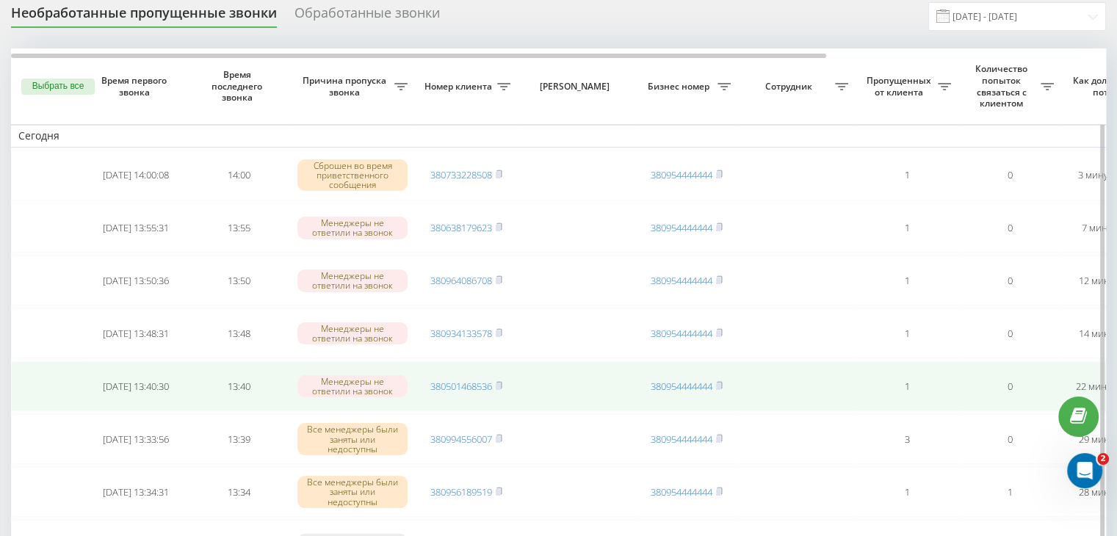
scroll to position [73, 0]
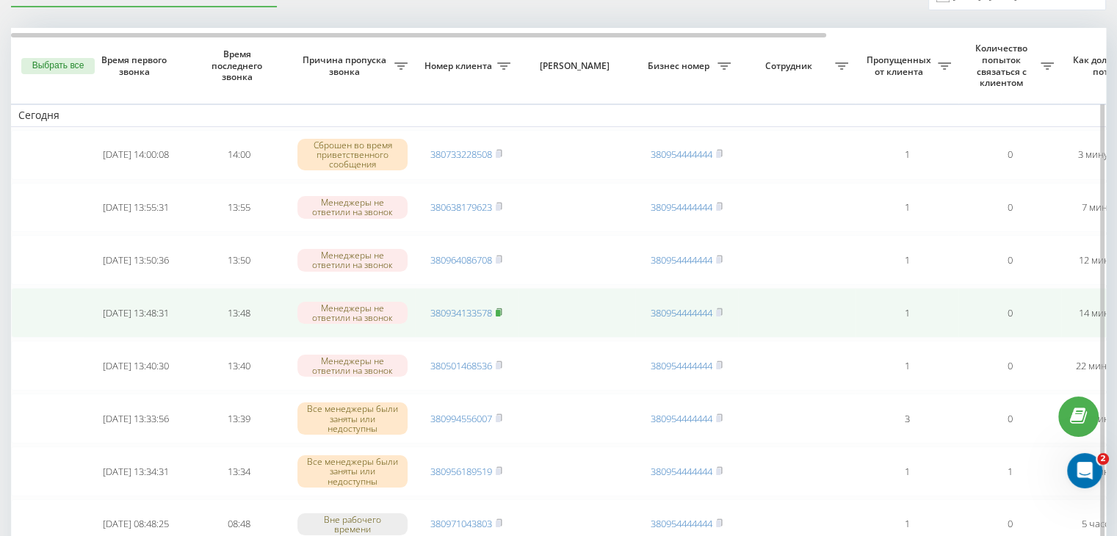
click at [500, 310] on rect at bounding box center [498, 313] width 4 height 7
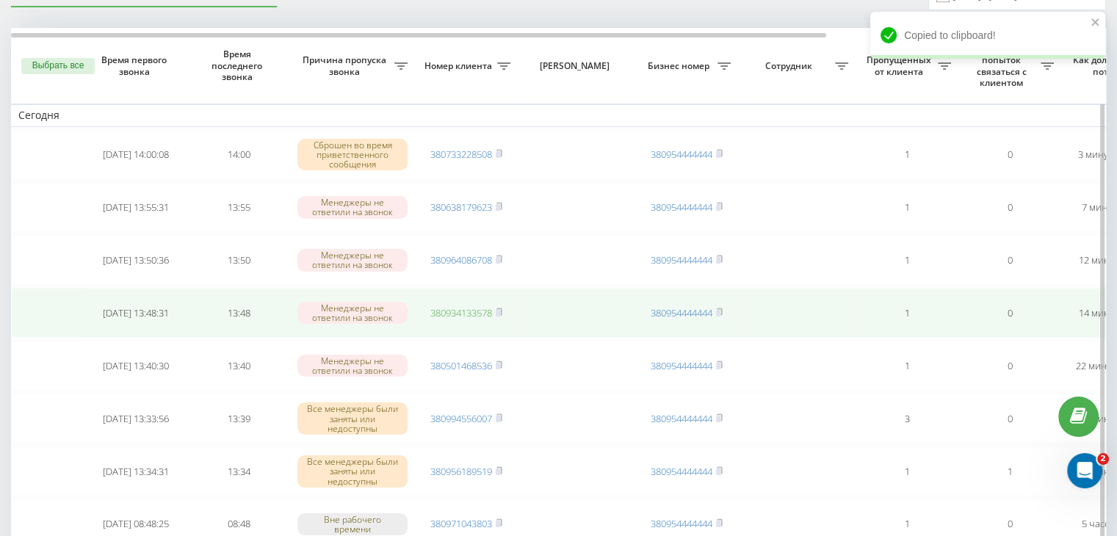
click at [475, 316] on link "380934133578" at bounding box center [461, 312] width 62 height 13
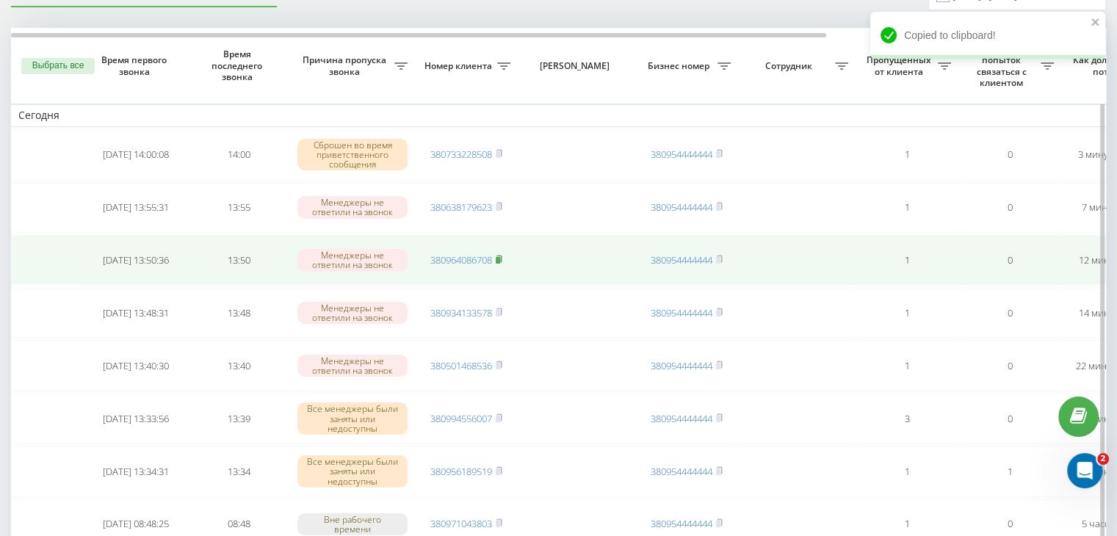
click at [500, 259] on rect at bounding box center [498, 260] width 4 height 7
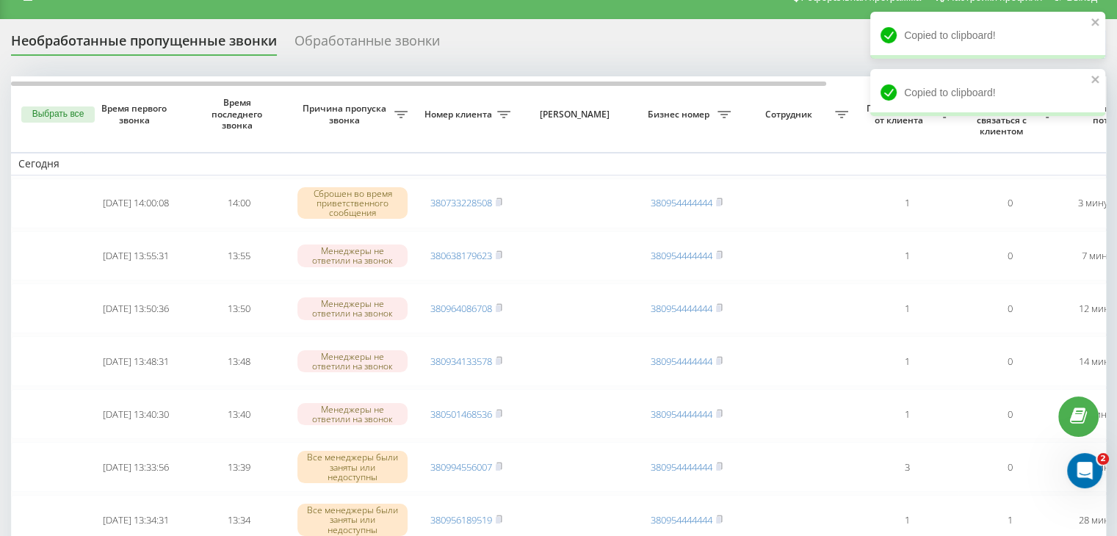
scroll to position [0, 0]
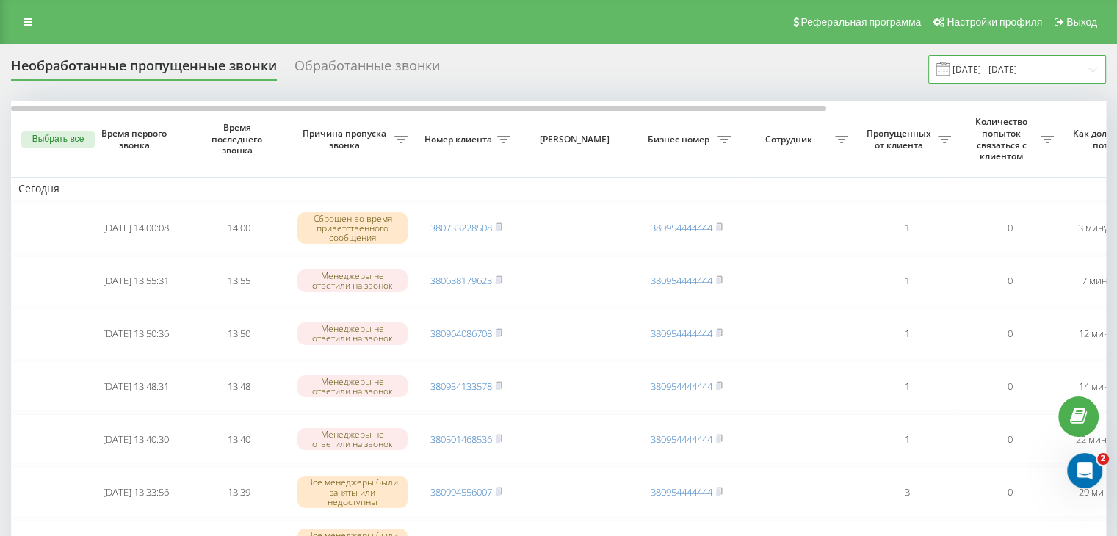
click at [1074, 67] on input "[DATE] - [DATE]" at bounding box center [1018, 69] width 178 height 29
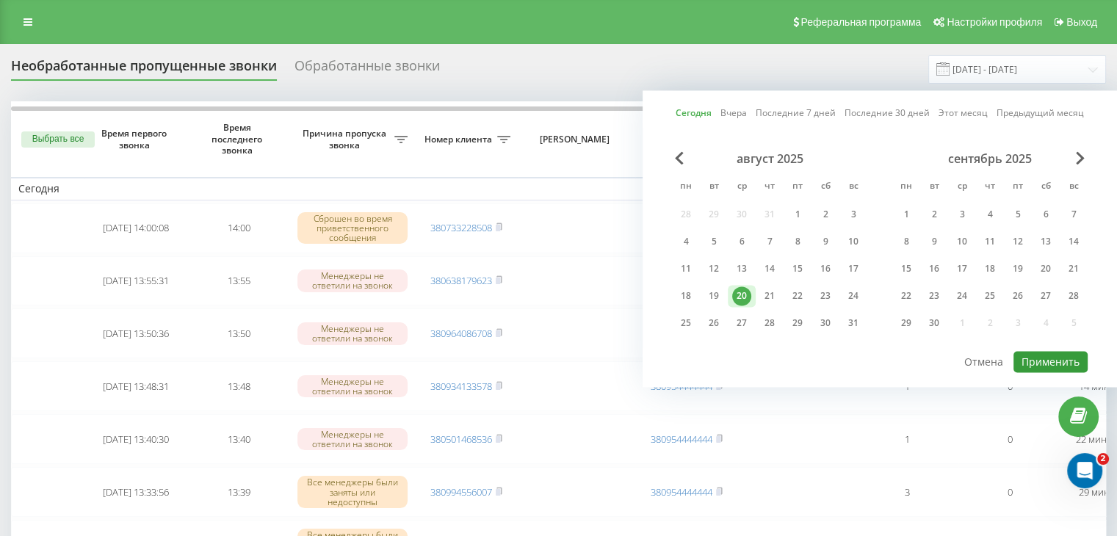
click at [1027, 362] on button "Применить" at bounding box center [1051, 361] width 74 height 21
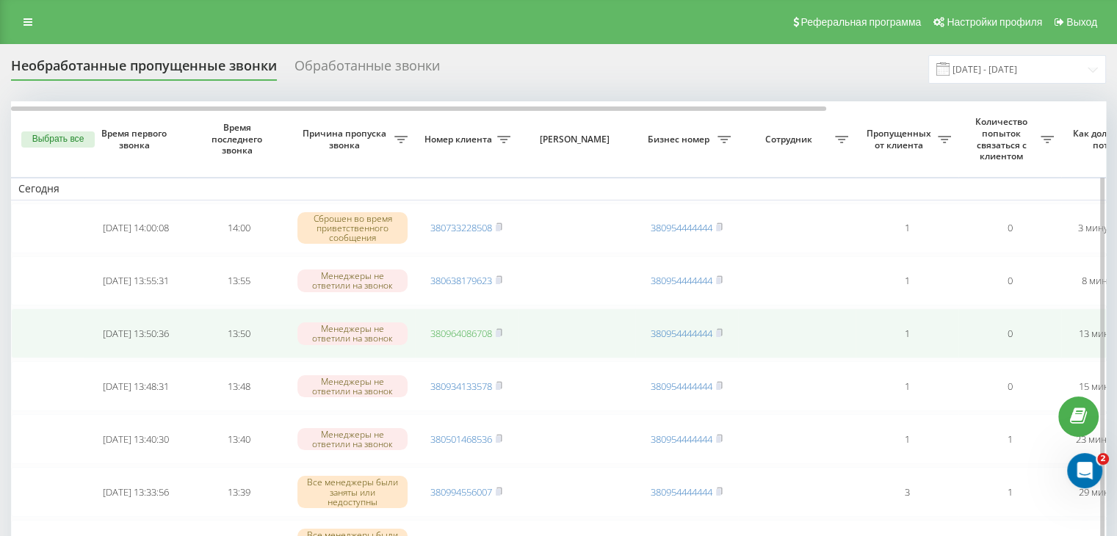
click at [487, 328] on link "380964086708" at bounding box center [461, 333] width 62 height 13
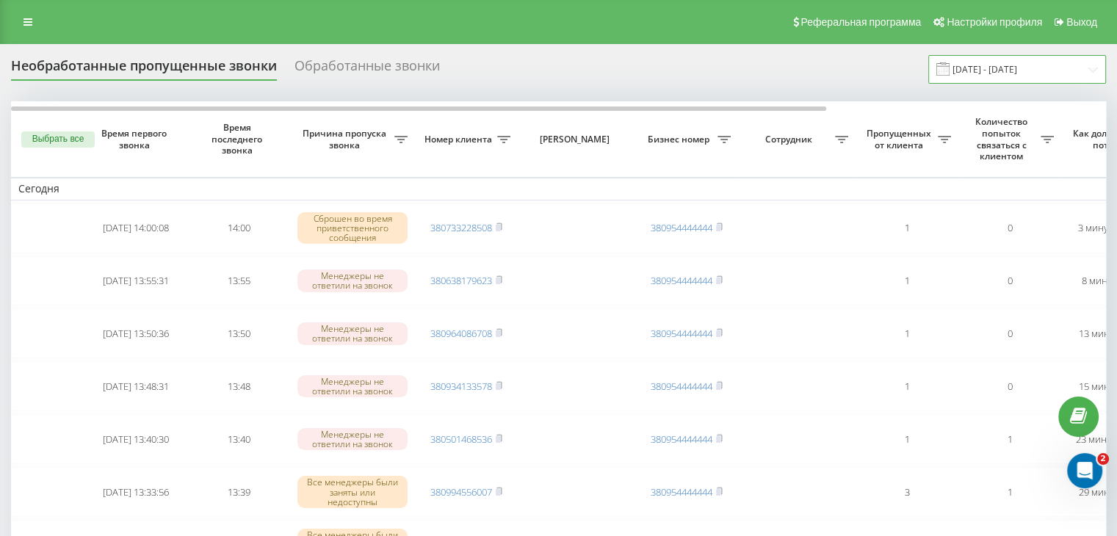
click at [1030, 74] on input "[DATE] - [DATE]" at bounding box center [1018, 69] width 178 height 29
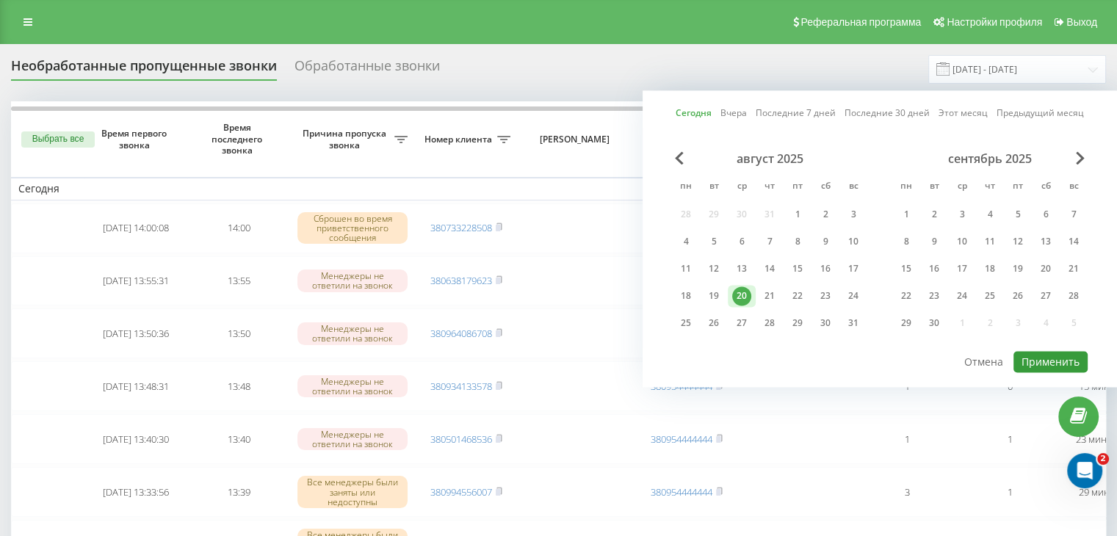
click at [1026, 360] on button "Применить" at bounding box center [1051, 361] width 74 height 21
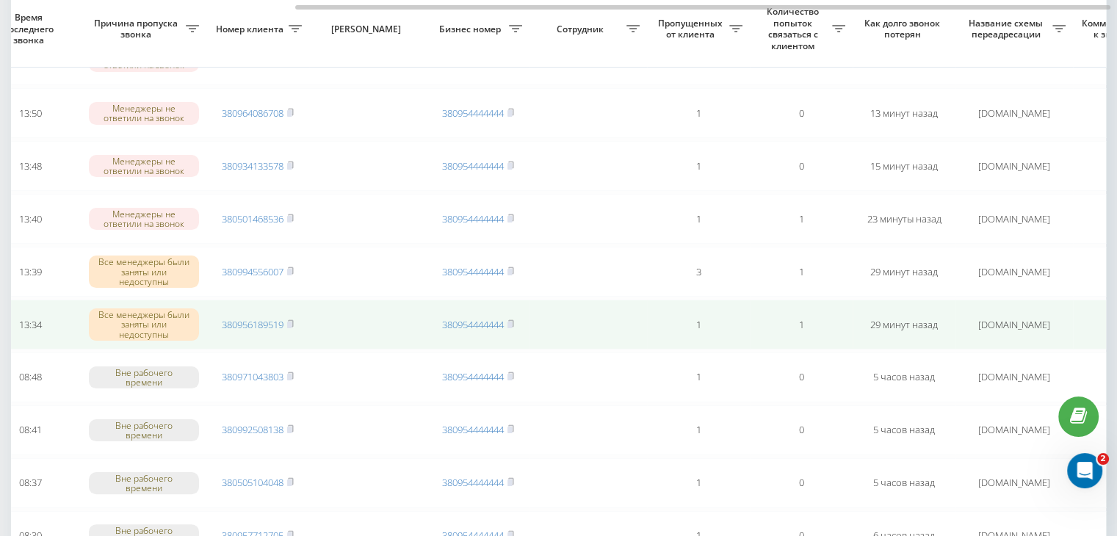
scroll to position [0, 373]
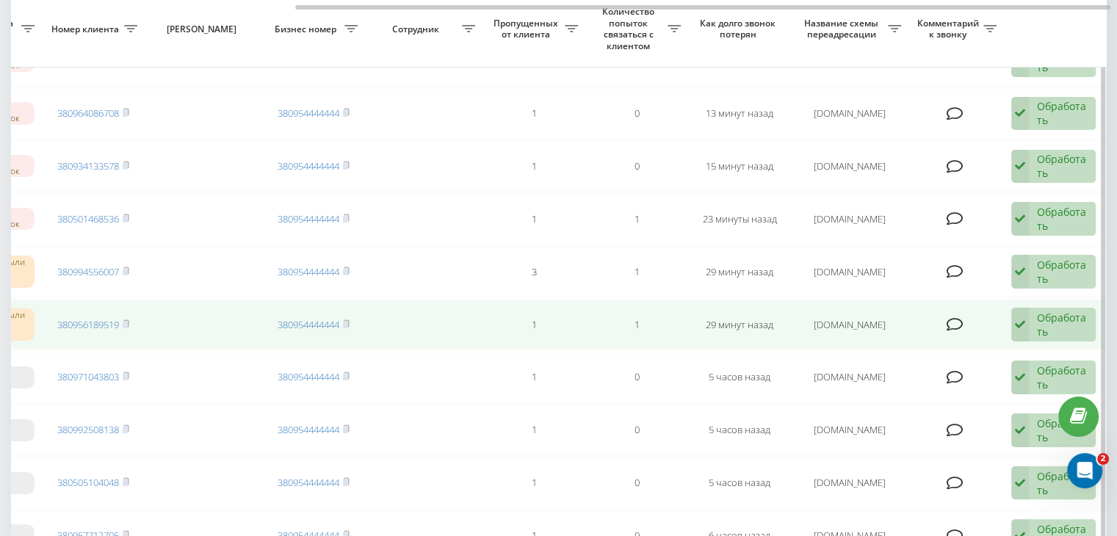
click at [1061, 321] on div "Обработать" at bounding box center [1062, 325] width 51 height 28
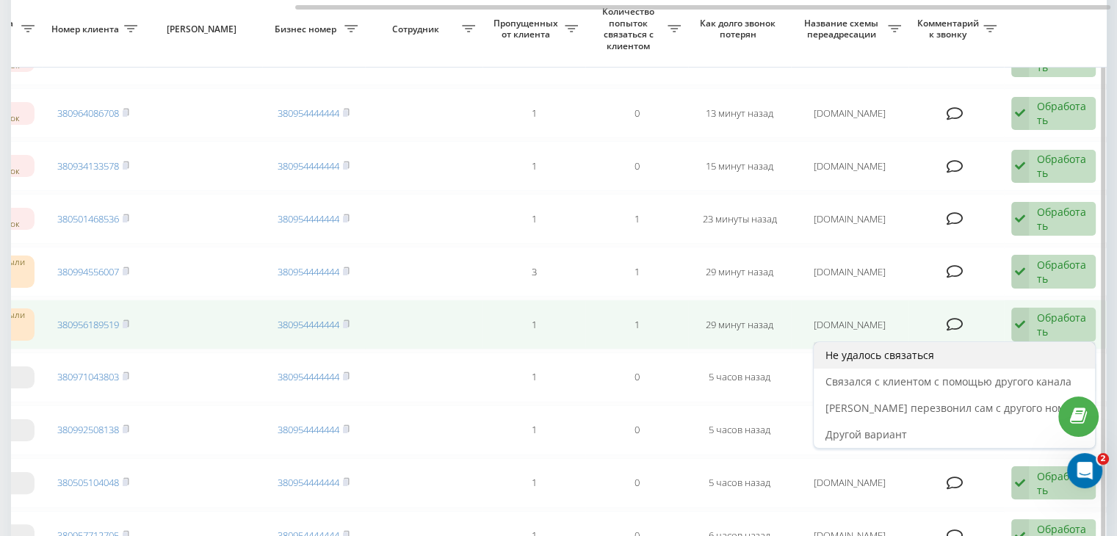
click at [1034, 345] on div "Не удалось связаться" at bounding box center [954, 355] width 281 height 26
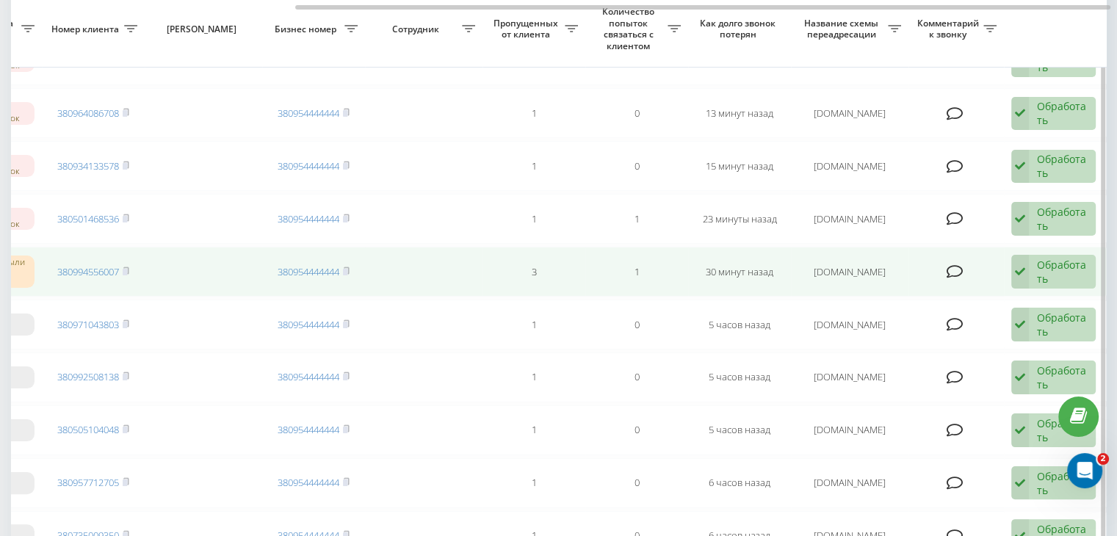
click at [1066, 264] on div "Обработать" at bounding box center [1062, 272] width 51 height 28
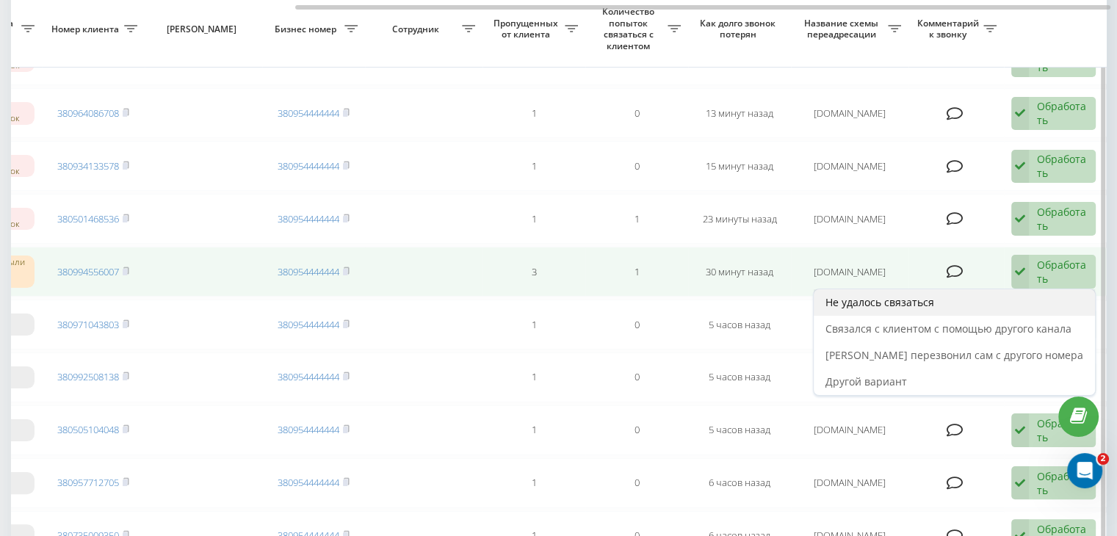
click at [1025, 296] on div "Не удалось связаться" at bounding box center [954, 302] width 281 height 26
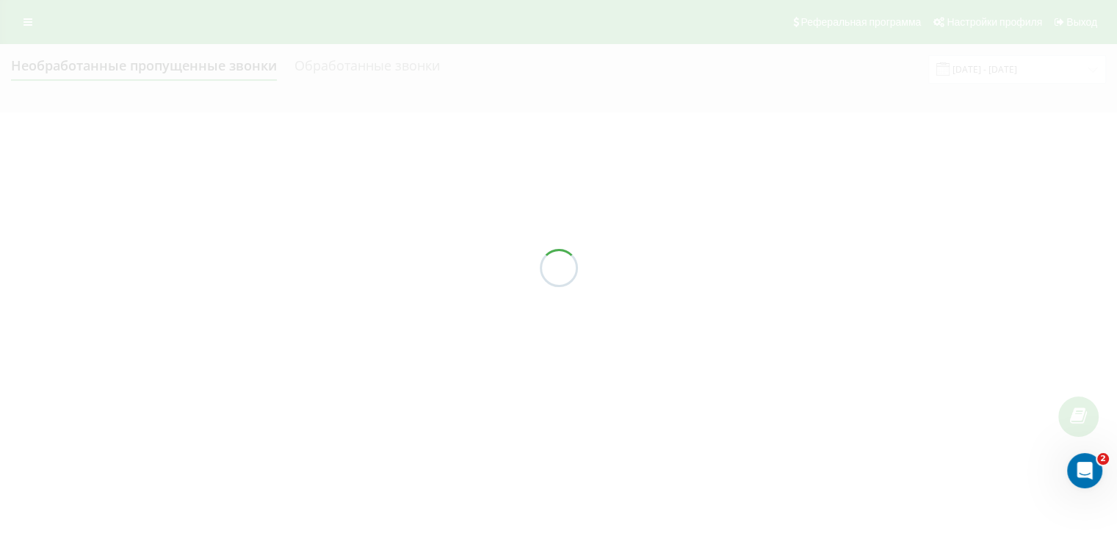
scroll to position [0, 0]
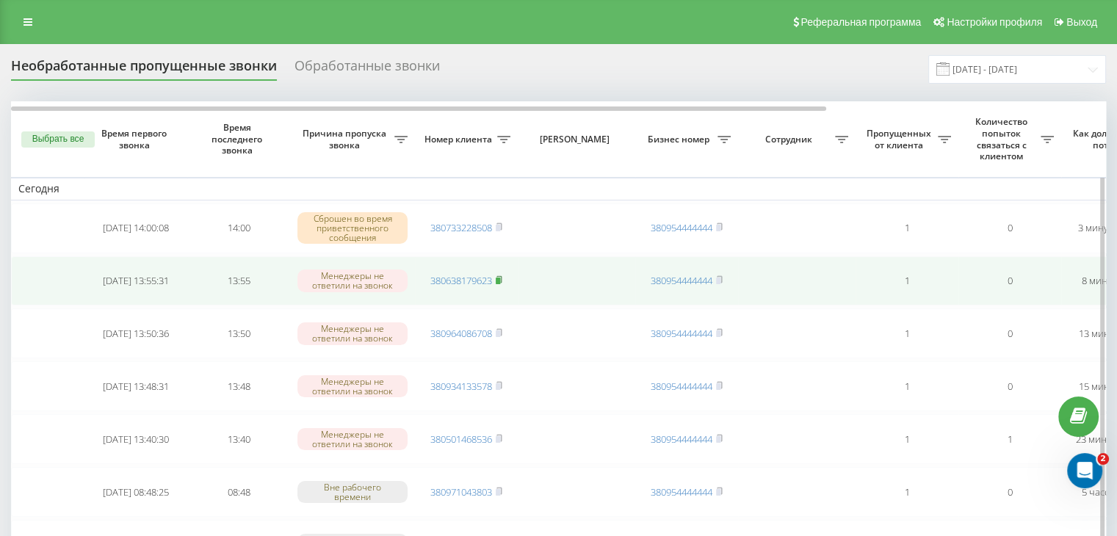
click at [499, 281] on rect at bounding box center [498, 281] width 4 height 7
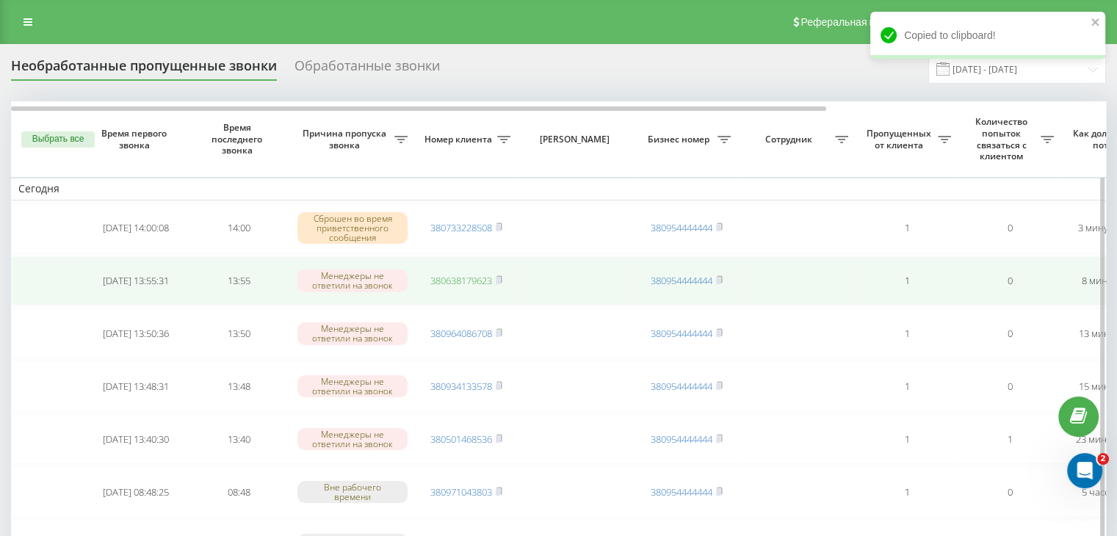
click at [480, 281] on link "380638179623" at bounding box center [461, 280] width 62 height 13
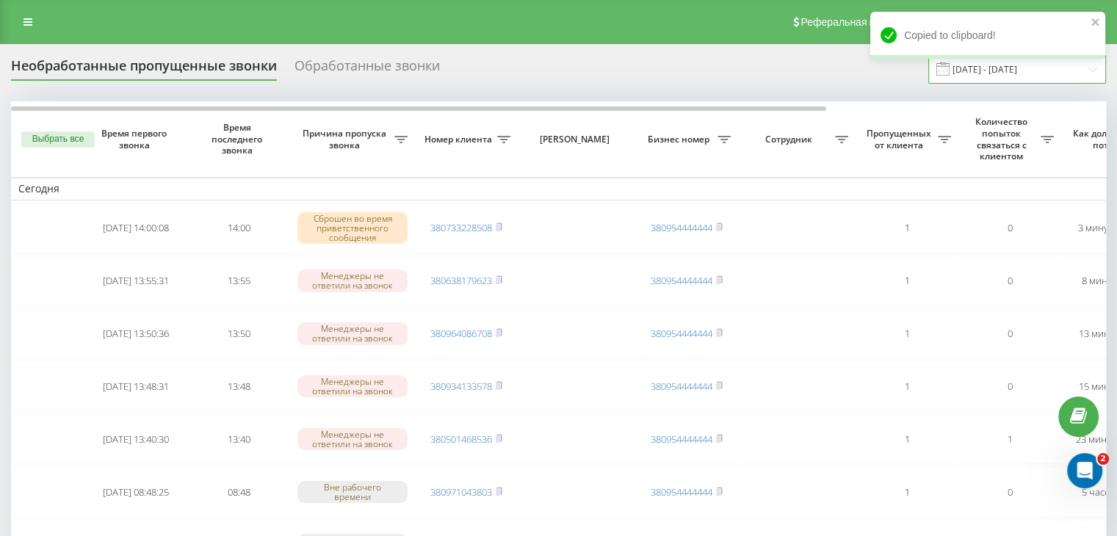
click at [994, 73] on input "[DATE] - [DATE]" at bounding box center [1018, 69] width 178 height 29
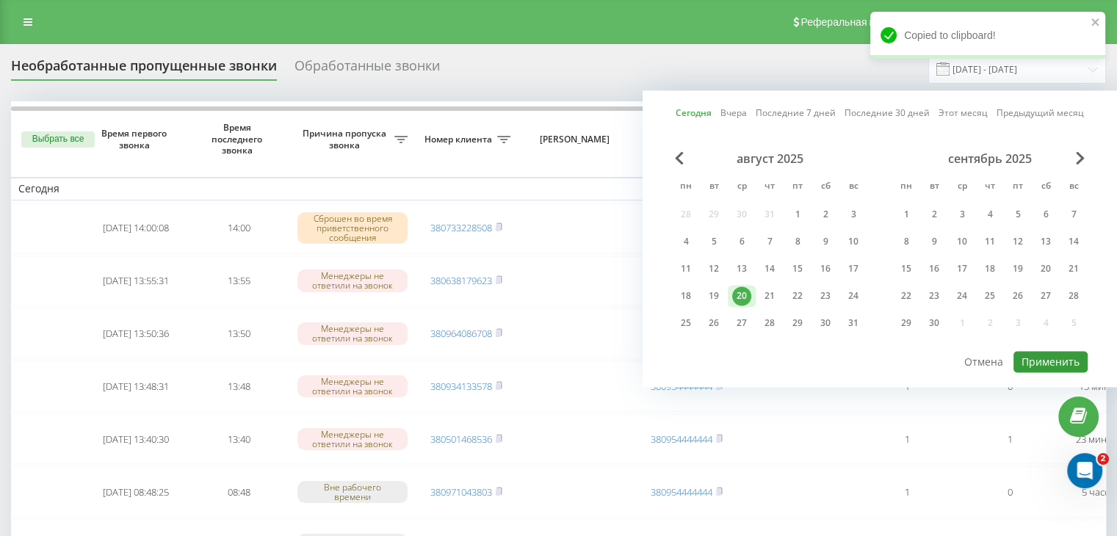
click at [1040, 351] on button "Применить" at bounding box center [1051, 361] width 74 height 21
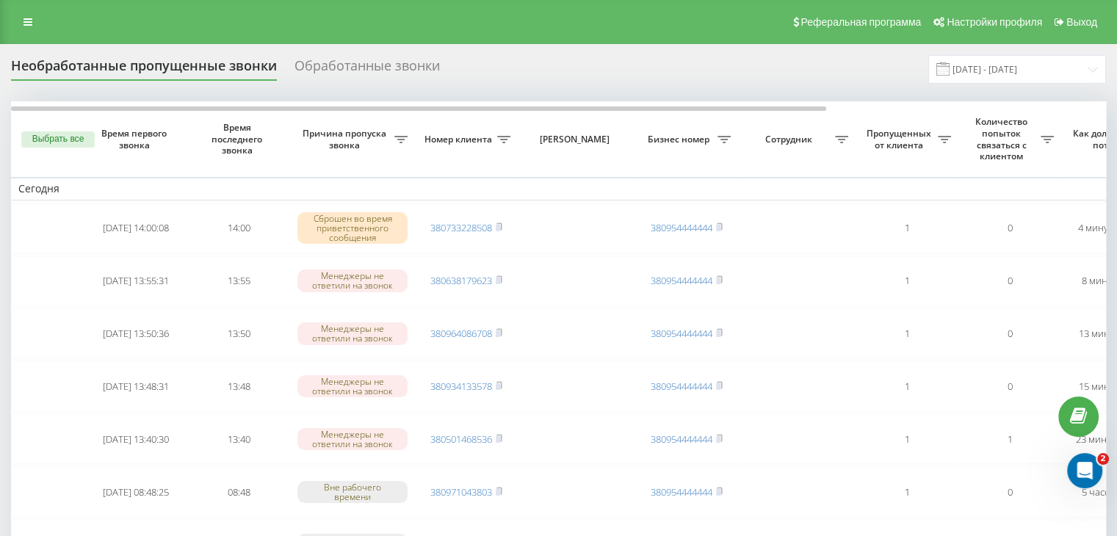
click at [375, 32] on div "Реферальная программа Настройки профиля Выход" at bounding box center [558, 22] width 1117 height 44
click at [1017, 76] on input "[DATE] - [DATE]" at bounding box center [1018, 69] width 178 height 29
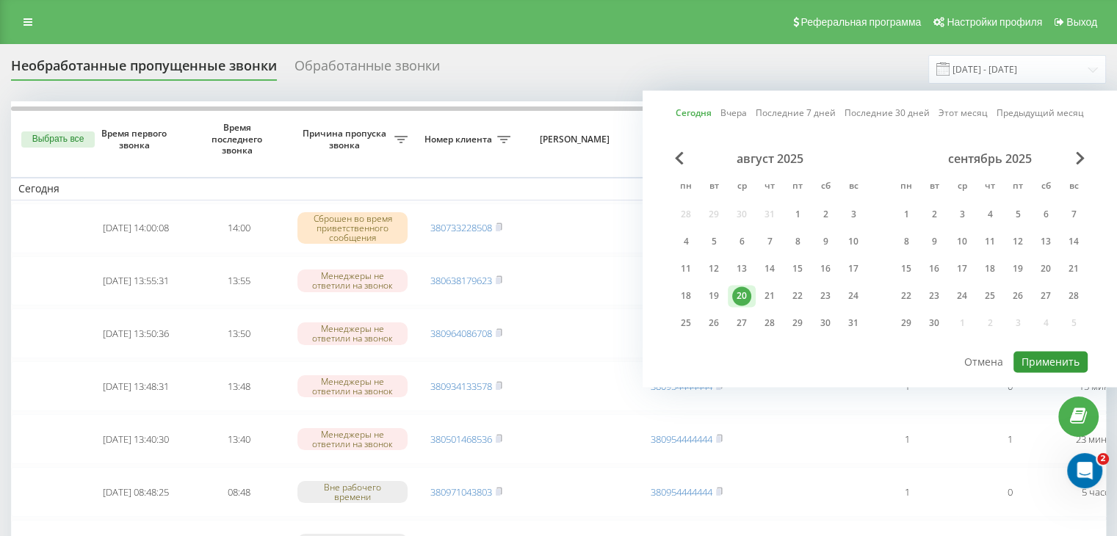
click at [1039, 355] on button "Применить" at bounding box center [1051, 361] width 74 height 21
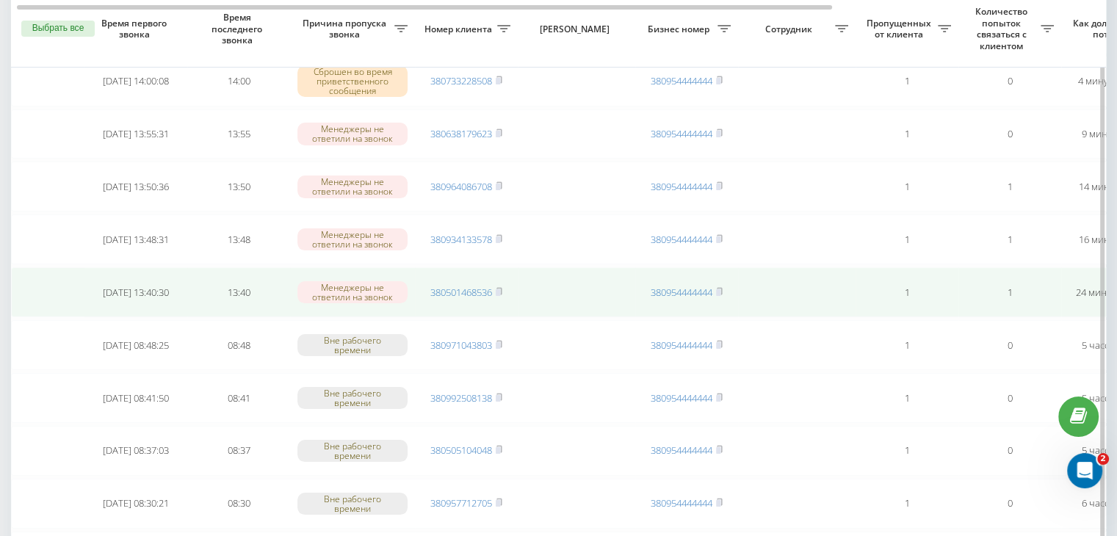
scroll to position [0, 373]
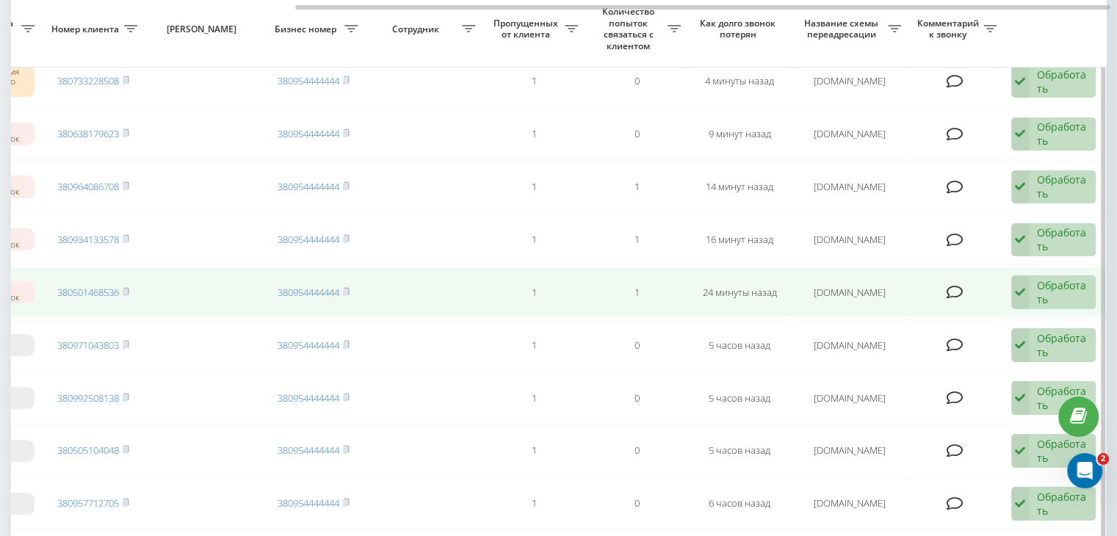
click at [1043, 292] on div "Обработать" at bounding box center [1062, 292] width 51 height 28
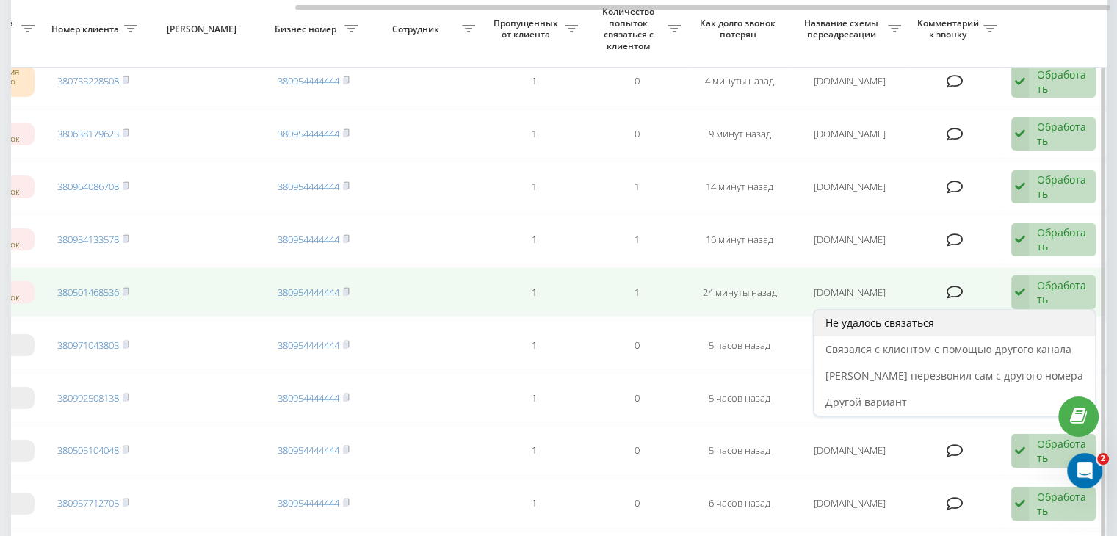
click at [1013, 311] on div "Не удалось связаться" at bounding box center [954, 323] width 281 height 26
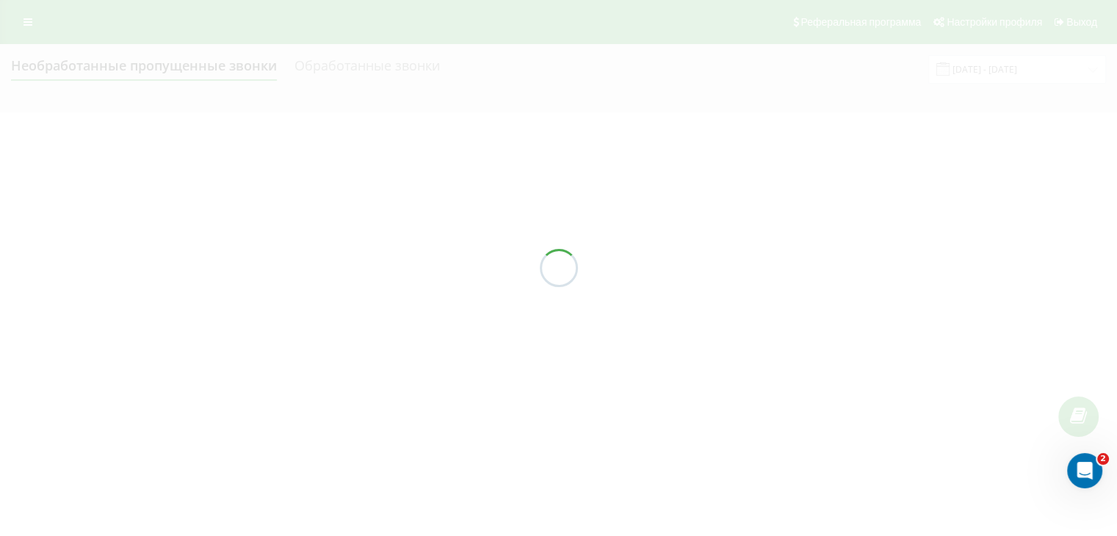
scroll to position [0, 0]
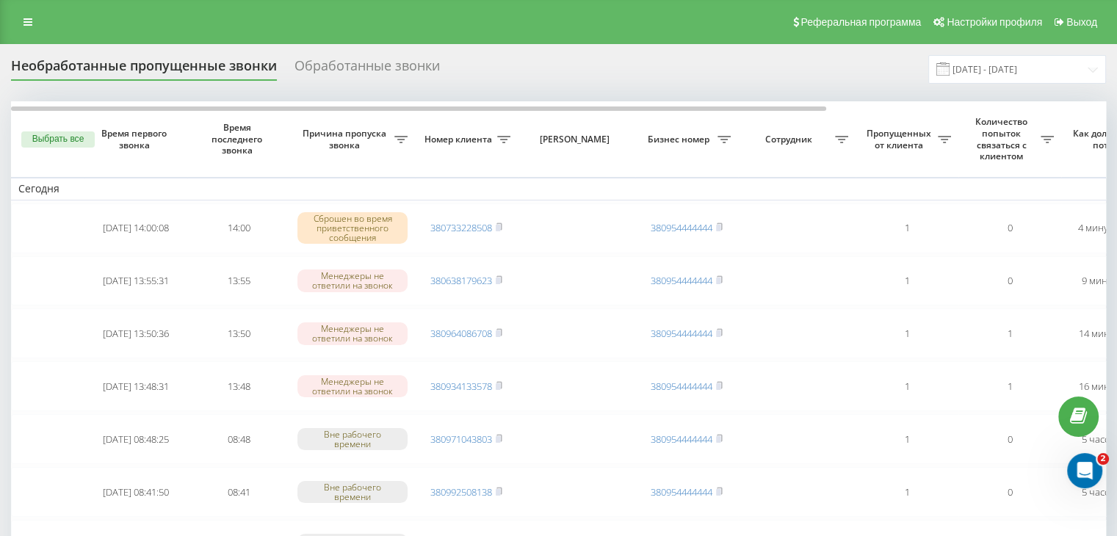
click at [488, 68] on div "Необработанные пропущенные звонки Обработанные звонки [DATE] - [DATE]" at bounding box center [558, 69] width 1095 height 29
click at [1014, 65] on input "[DATE] - [DATE]" at bounding box center [1018, 69] width 178 height 29
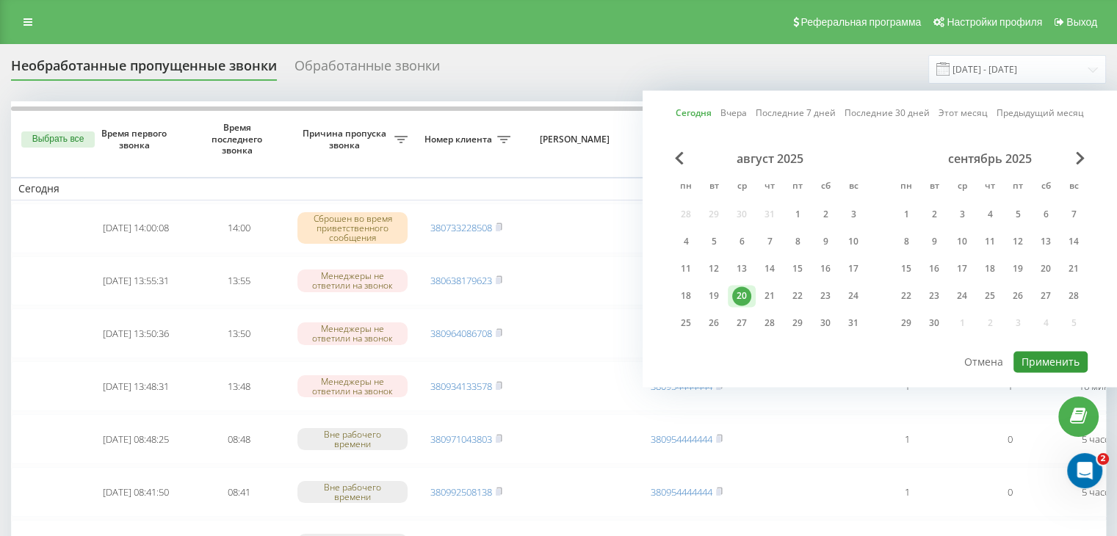
click at [1052, 367] on button "Применить" at bounding box center [1051, 361] width 74 height 21
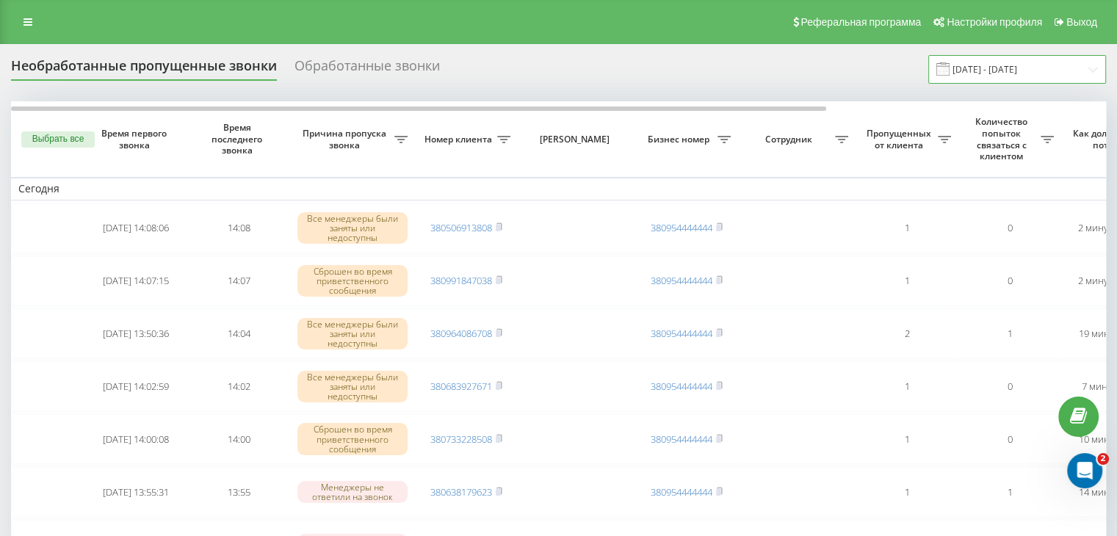
click at [1016, 75] on input "[DATE] - [DATE]" at bounding box center [1018, 69] width 178 height 29
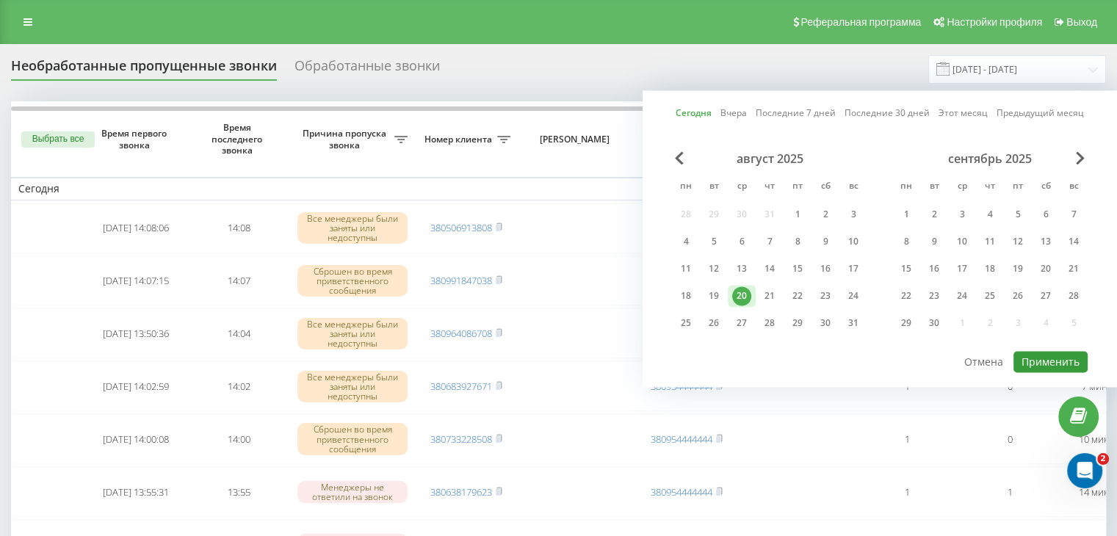
click at [1024, 355] on button "Применить" at bounding box center [1051, 361] width 74 height 21
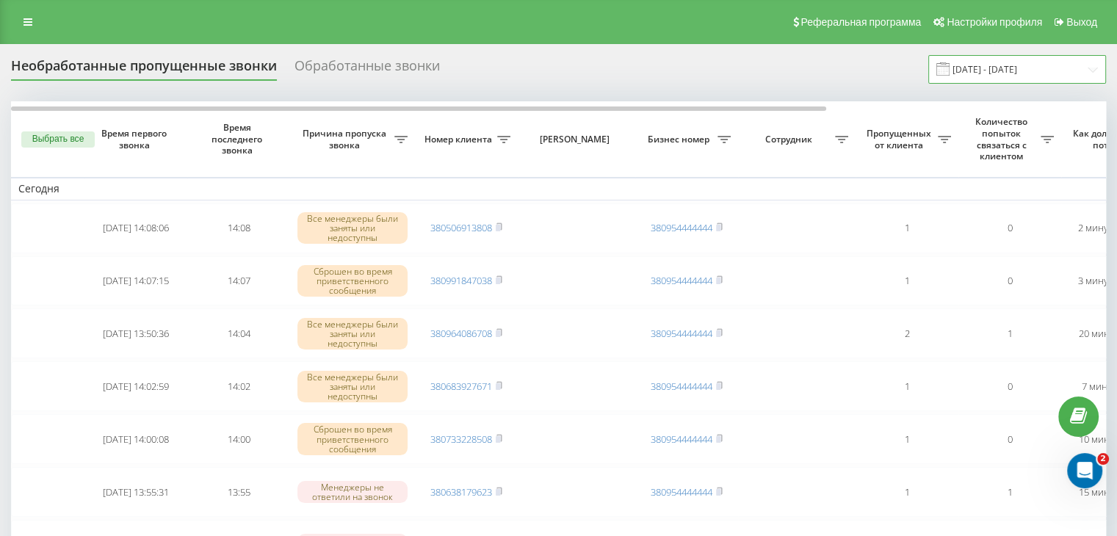
click at [1061, 68] on input "[DATE] - [DATE]" at bounding box center [1018, 69] width 178 height 29
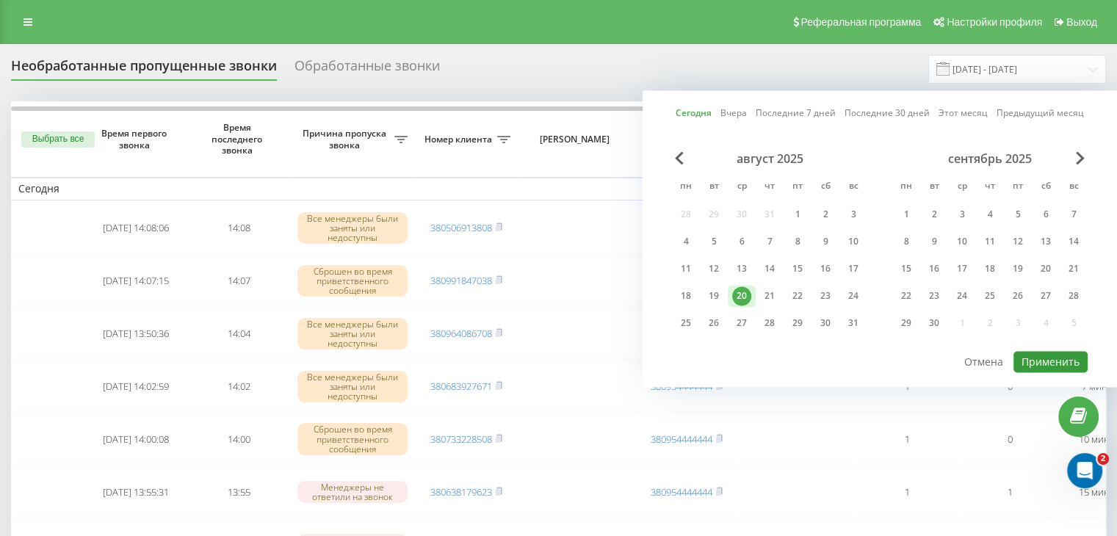
click at [1046, 361] on button "Применить" at bounding box center [1051, 361] width 74 height 21
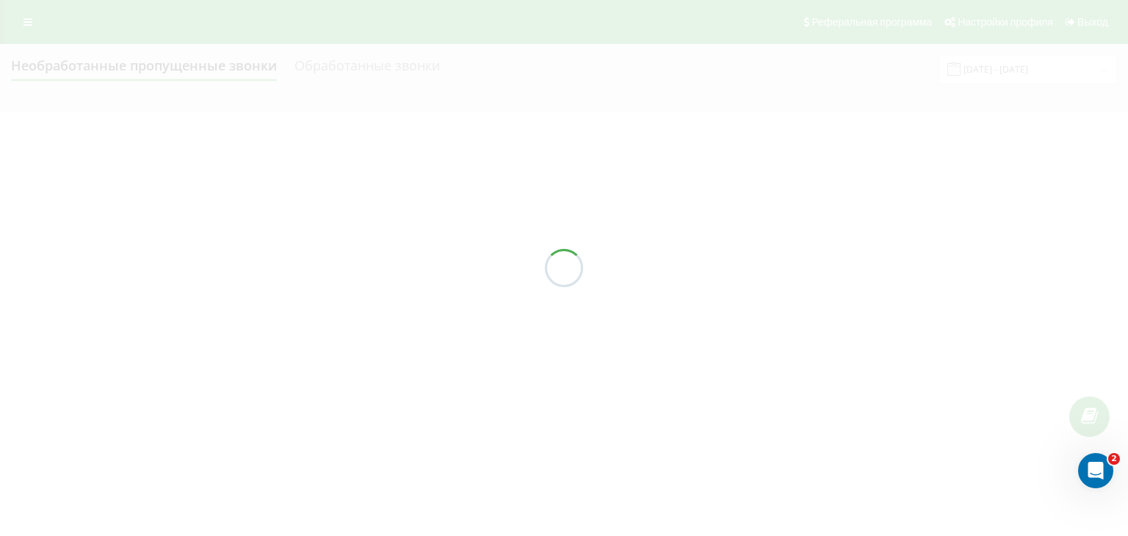
click at [696, 91] on div at bounding box center [564, 268] width 1128 height 536
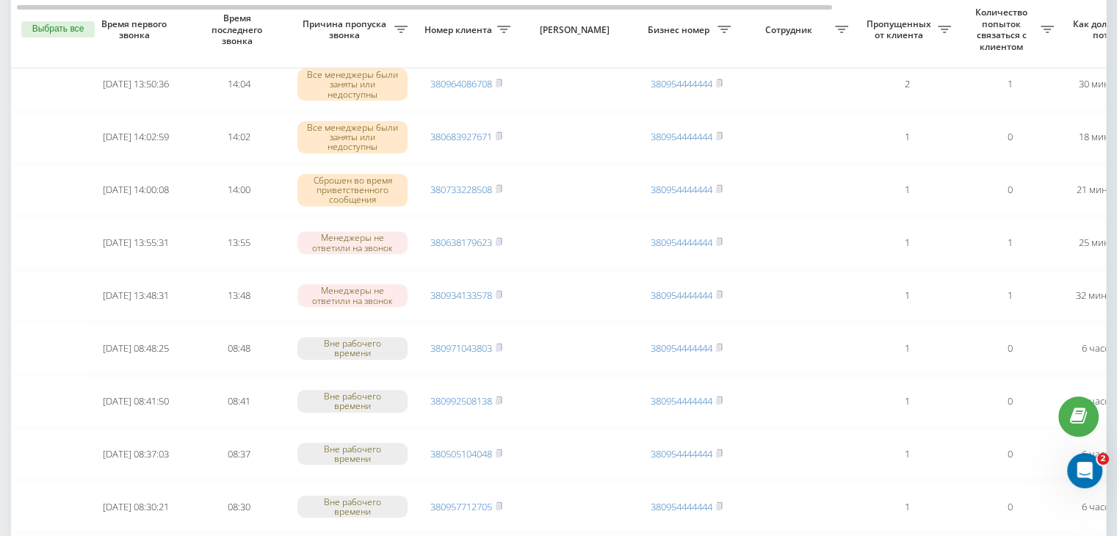
scroll to position [514, 0]
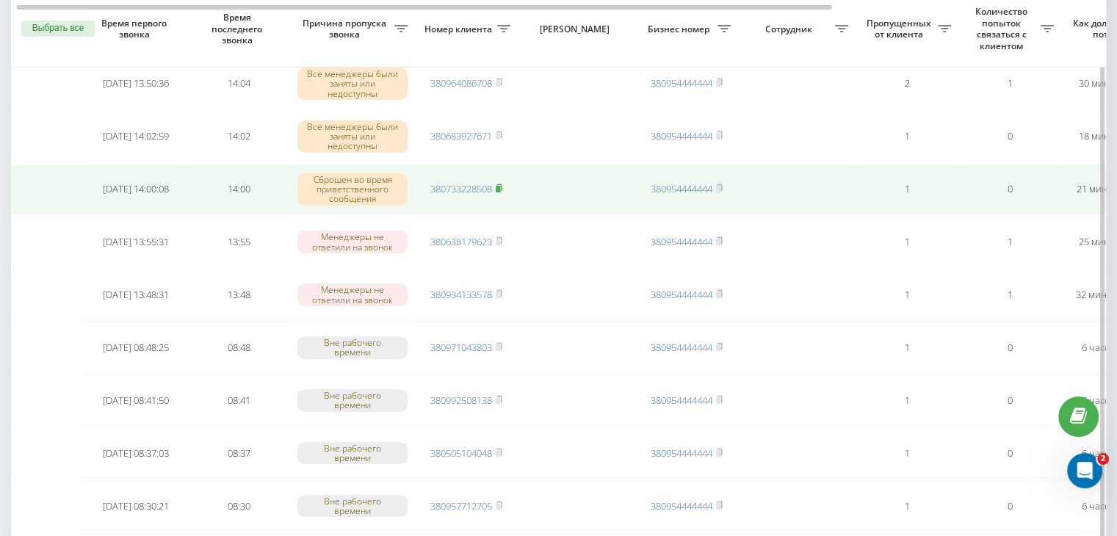
click at [500, 186] on rect at bounding box center [498, 189] width 4 height 7
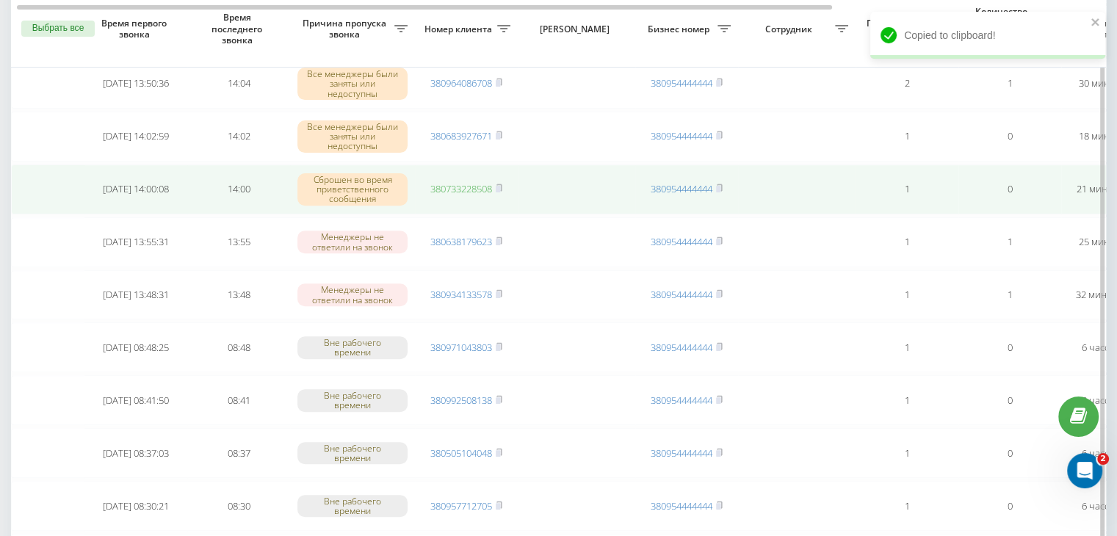
click at [464, 186] on link "380733228508" at bounding box center [461, 188] width 62 height 13
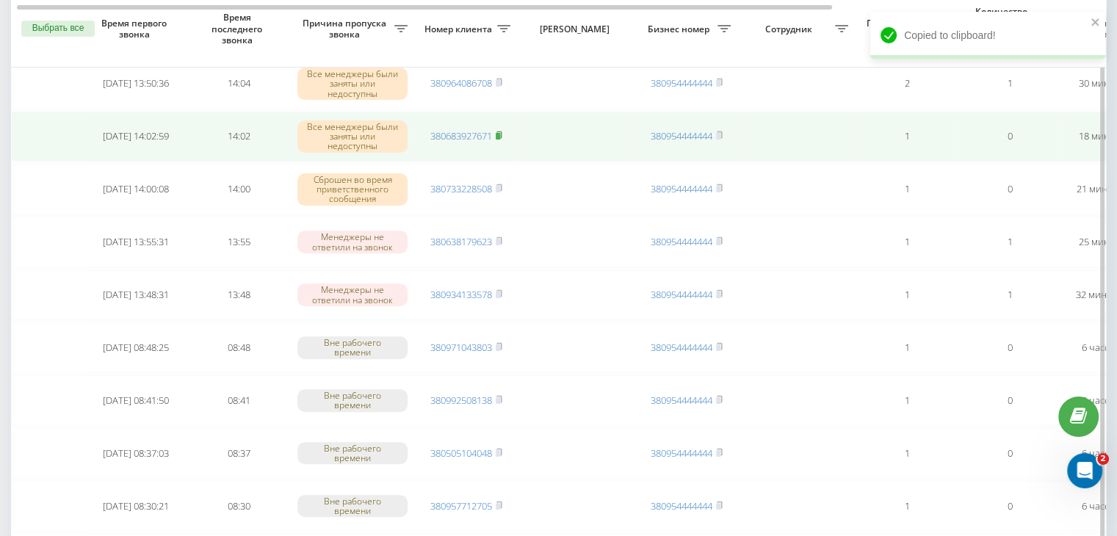
click at [500, 133] on rect at bounding box center [498, 136] width 4 height 7
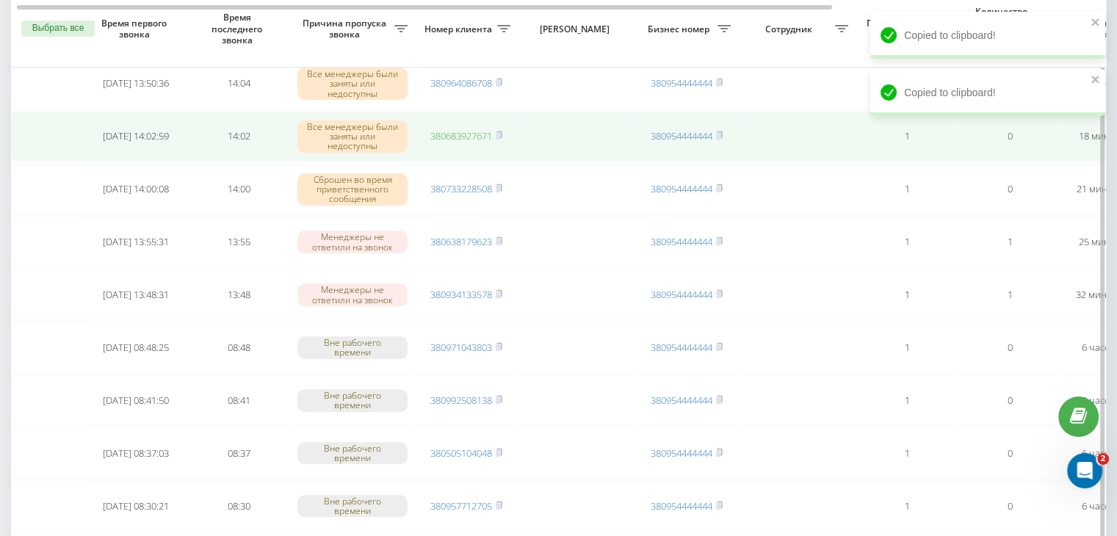
click at [466, 131] on link "380683927671" at bounding box center [461, 135] width 62 height 13
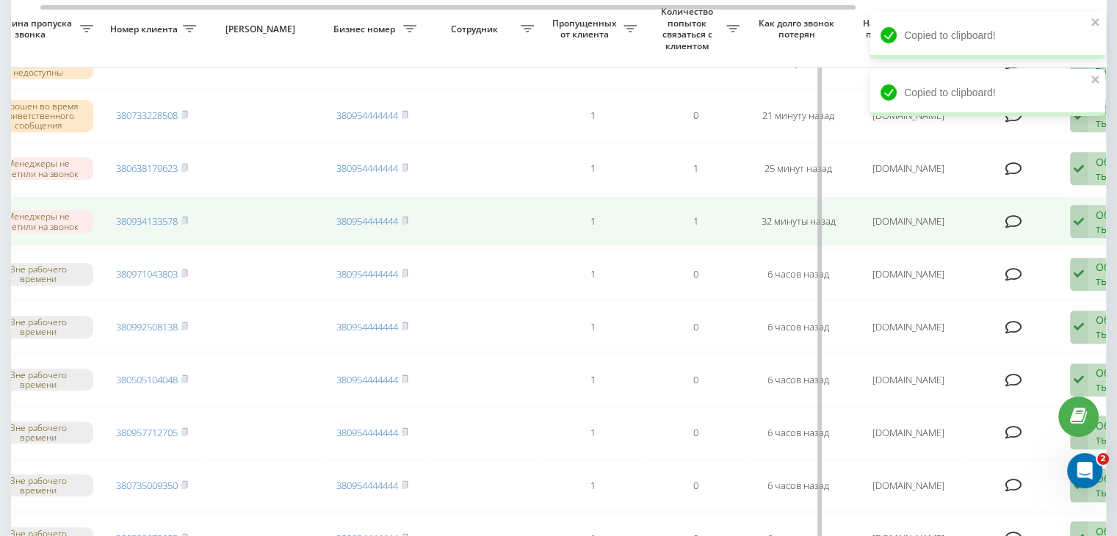
scroll to position [0, 373]
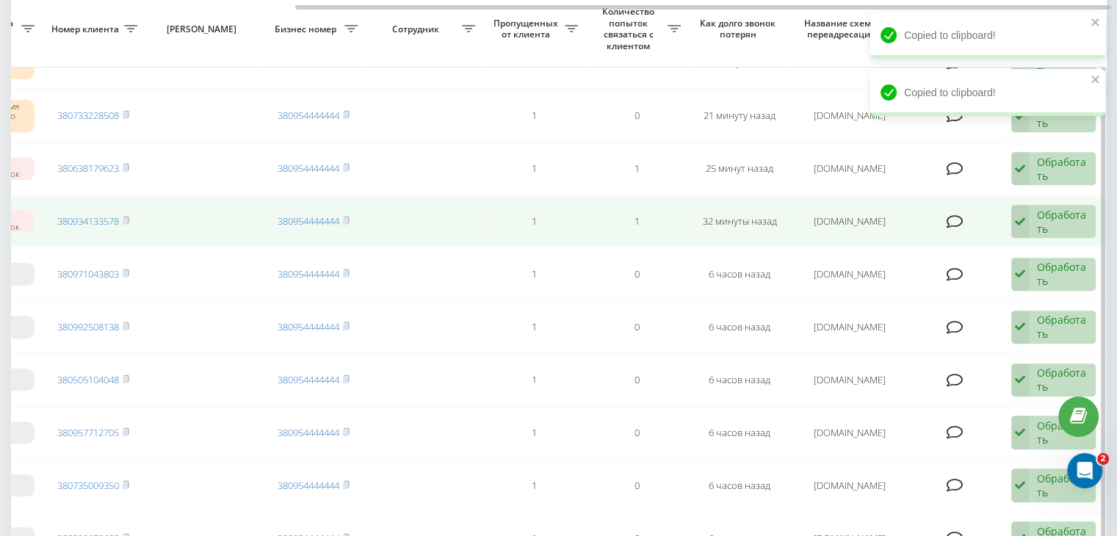
click at [1034, 227] on div "Обработать Не удалось связаться Связался с клиентом с помощью другого канала Кл…" at bounding box center [1054, 222] width 84 height 34
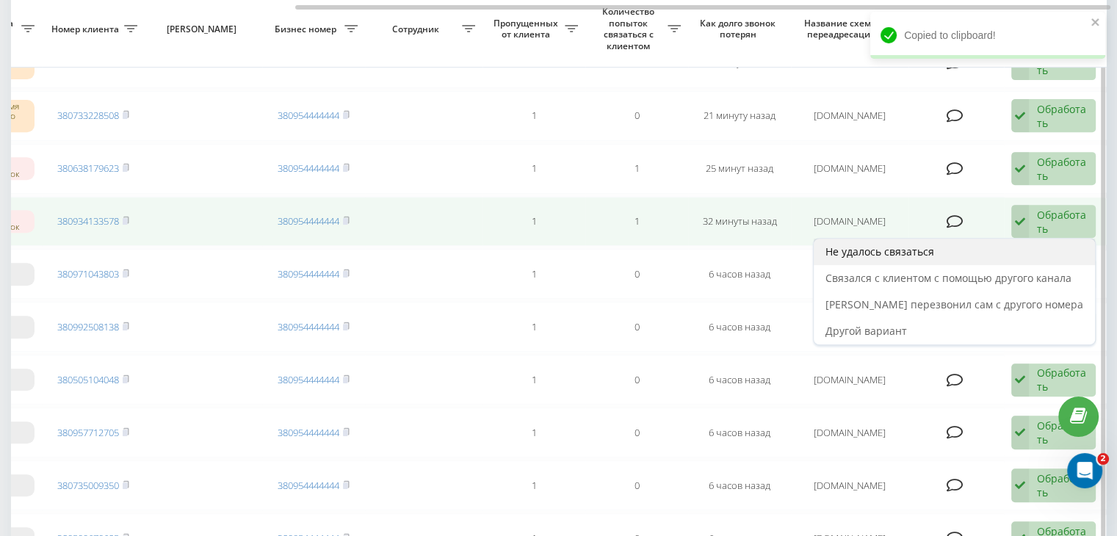
click at [1008, 246] on div "Не удалось связаться" at bounding box center [954, 252] width 281 height 26
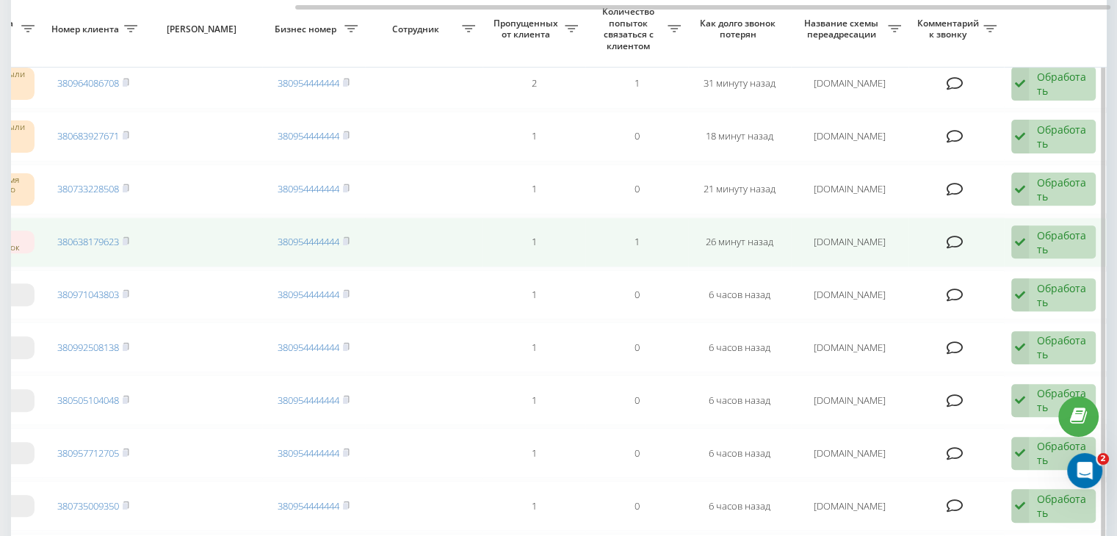
click at [1036, 242] on div "Обработать Не удалось связаться Связался с клиентом с помощью другого канала Кл…" at bounding box center [1054, 243] width 84 height 34
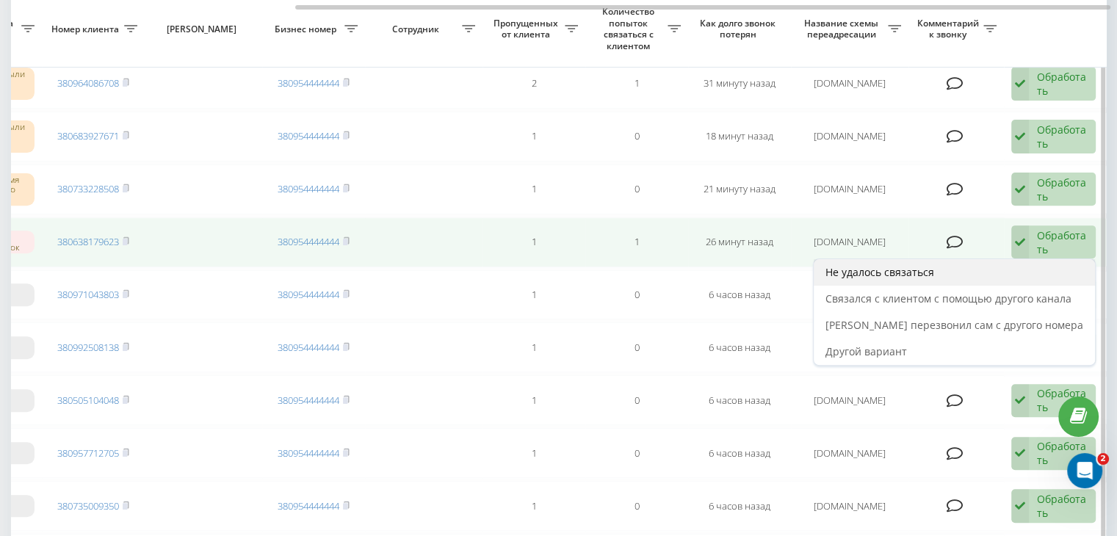
click at [968, 267] on div "Не удалось связаться" at bounding box center [954, 272] width 281 height 26
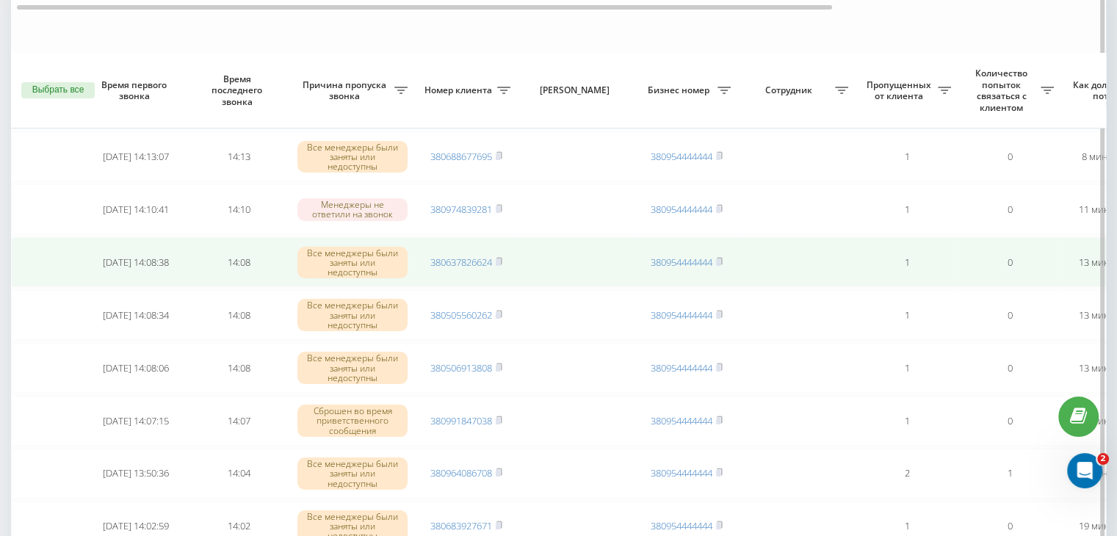
scroll to position [220, 0]
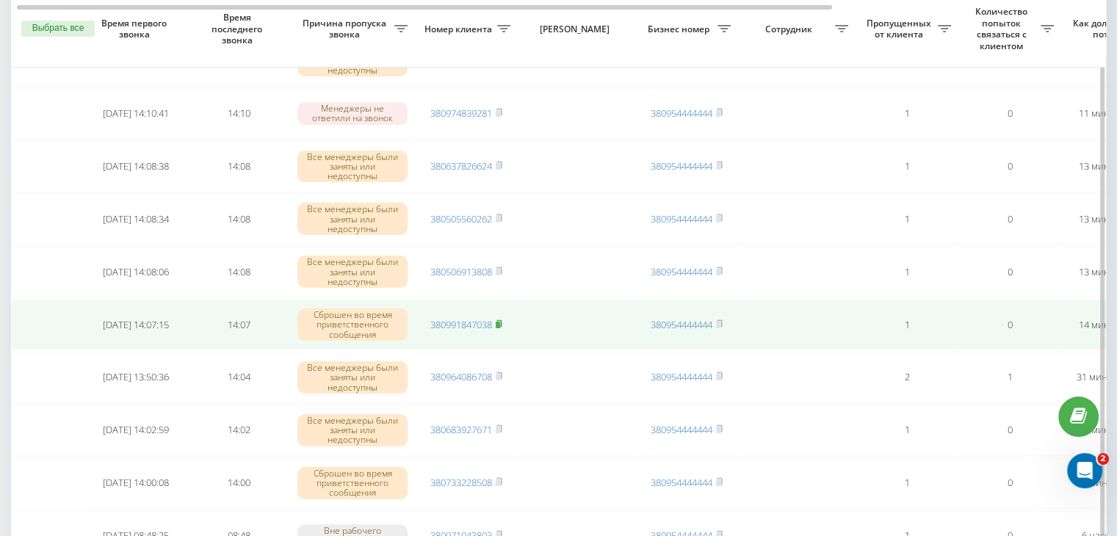
click at [498, 322] on rect at bounding box center [498, 325] width 4 height 7
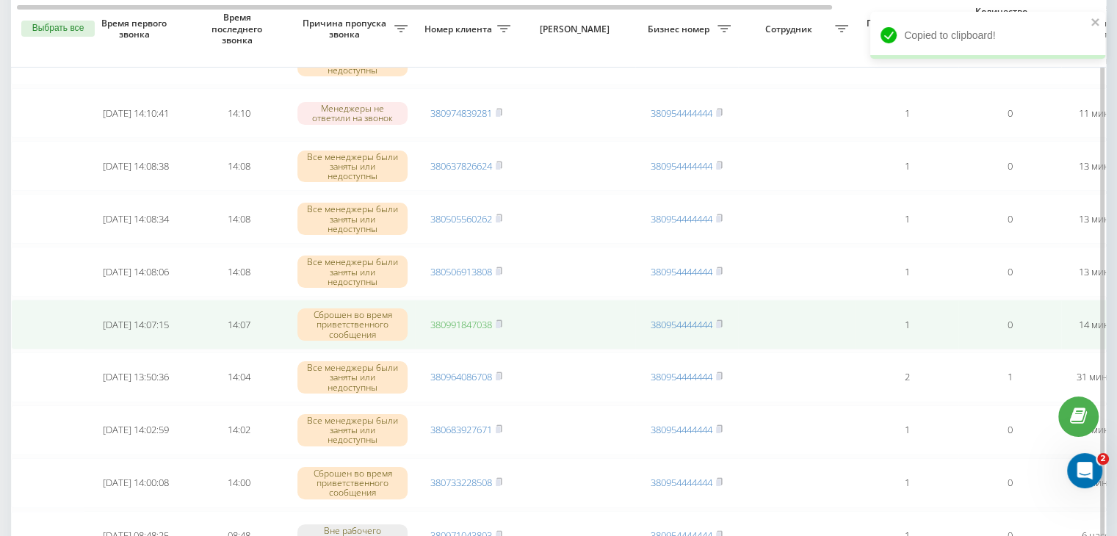
click at [488, 320] on link "380991847038" at bounding box center [461, 324] width 62 height 13
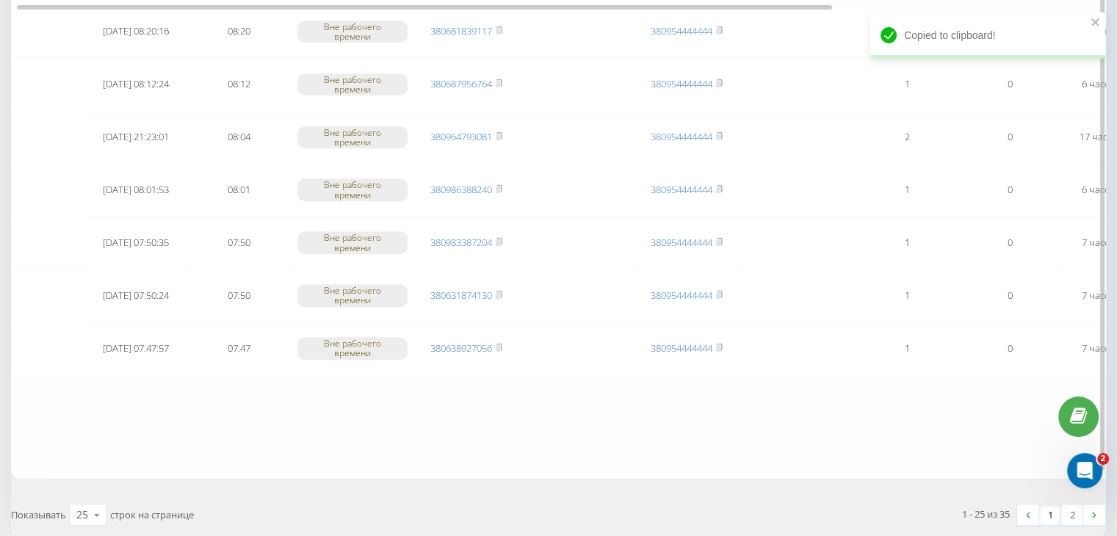
scroll to position [1210, 0]
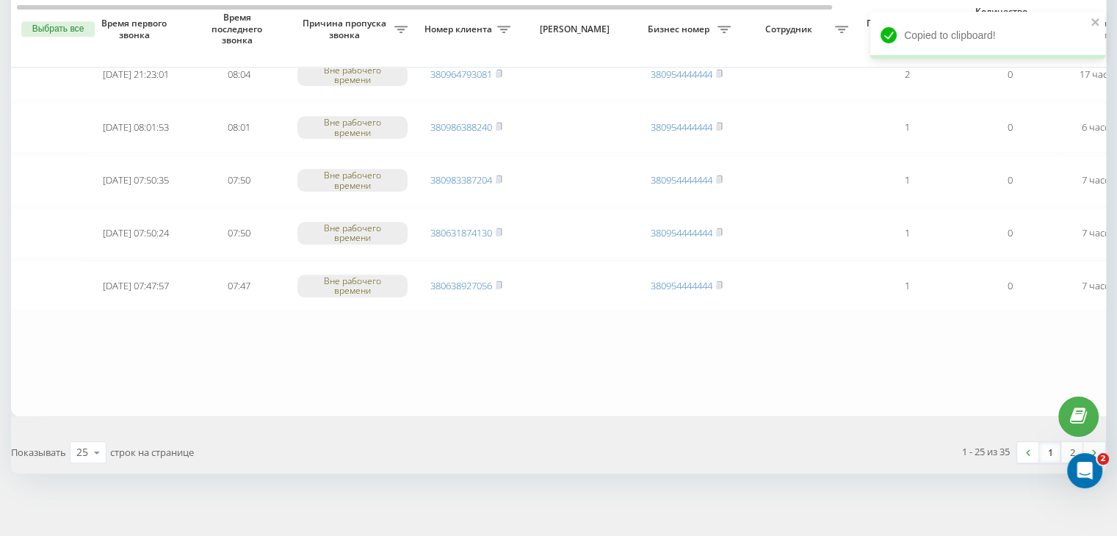
click at [1051, 445] on link "1" at bounding box center [1050, 452] width 22 height 21
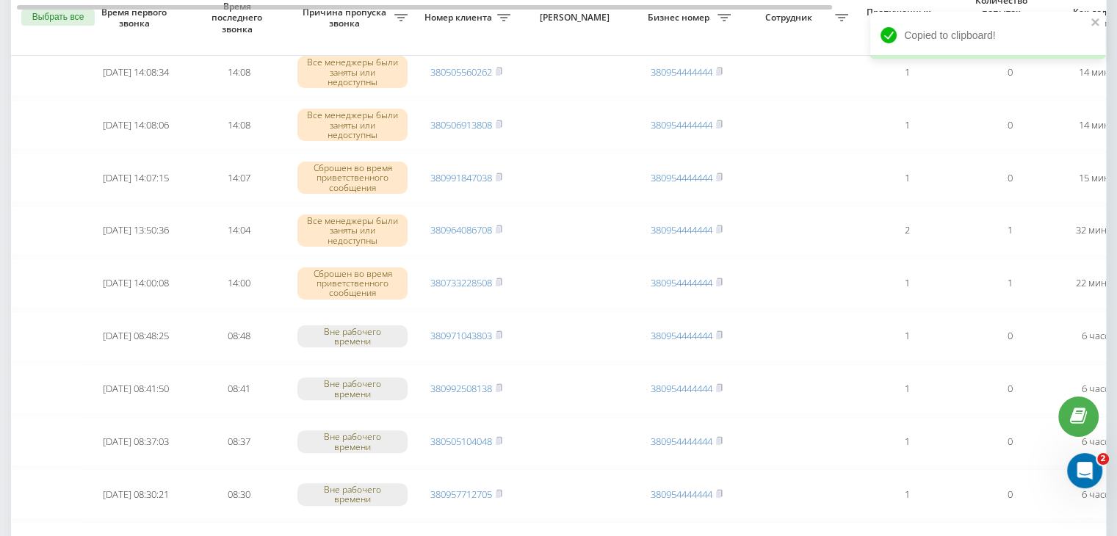
scroll to position [294, 0]
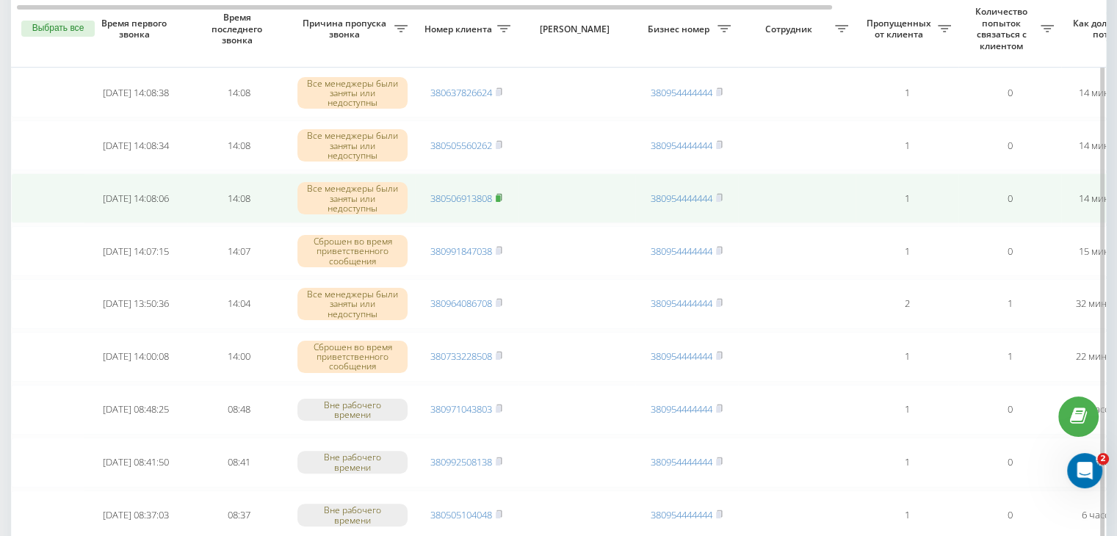
click at [502, 193] on icon at bounding box center [499, 197] width 7 height 9
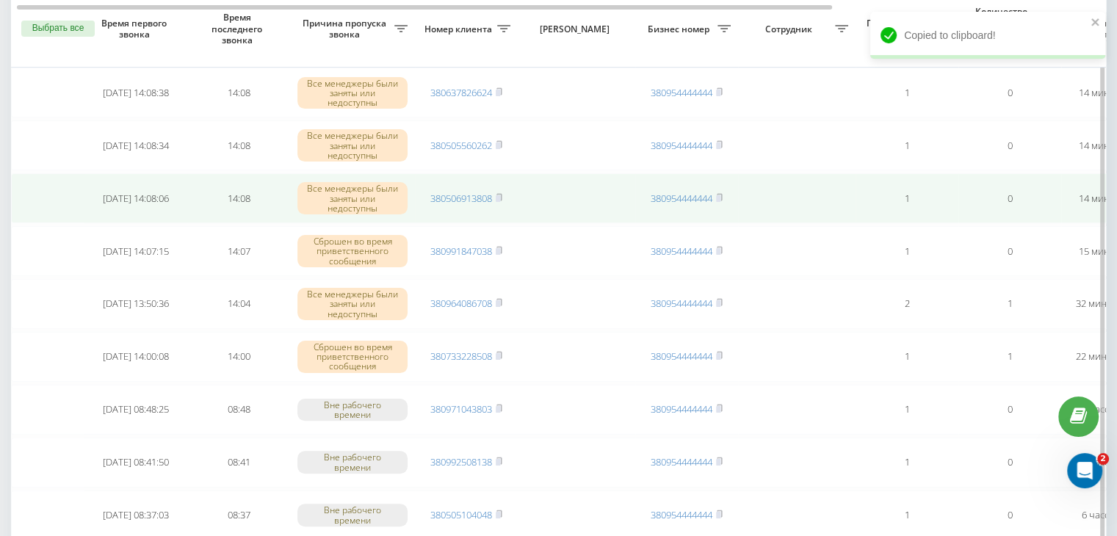
click at [473, 202] on td "380506913808" at bounding box center [466, 198] width 103 height 50
click at [471, 193] on link "380506913808" at bounding box center [461, 198] width 62 height 13
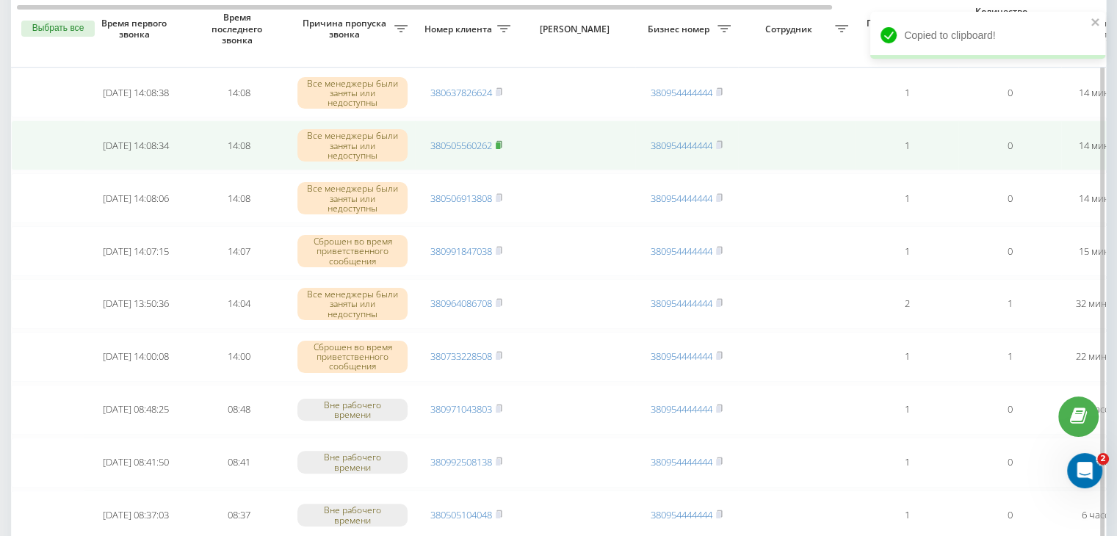
click at [500, 143] on rect at bounding box center [498, 146] width 4 height 7
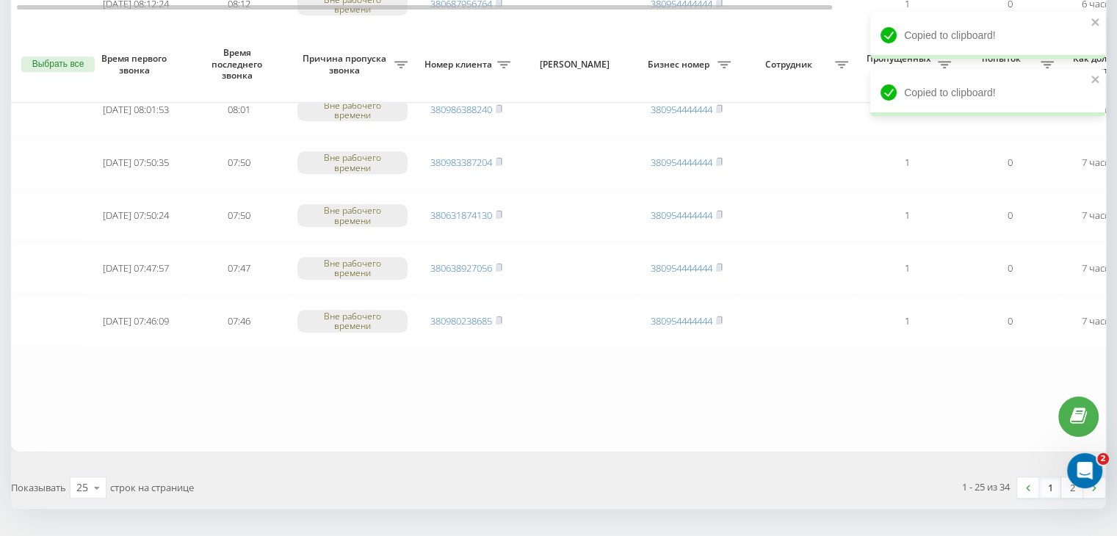
scroll to position [1210, 0]
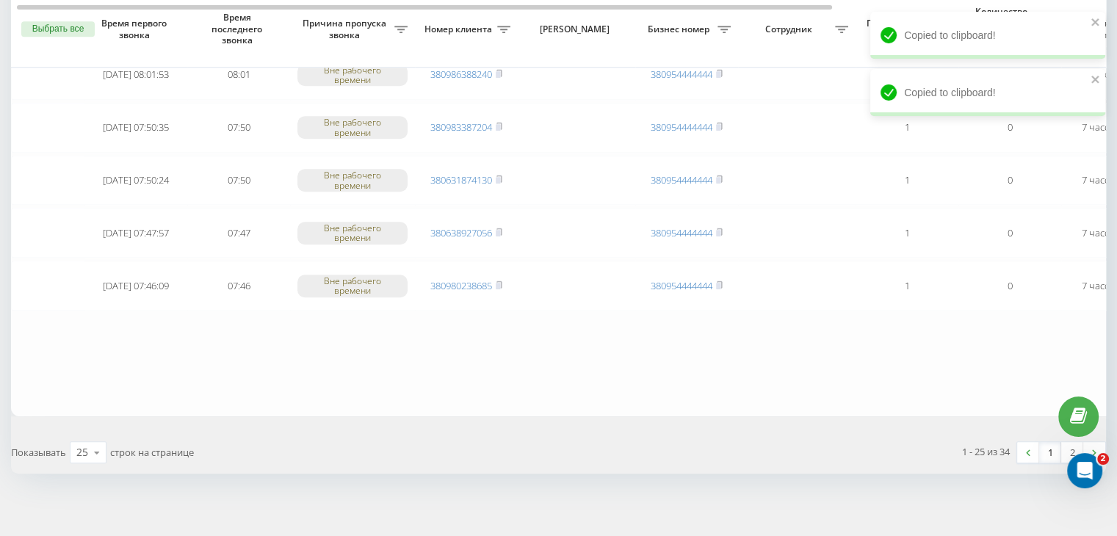
click at [1050, 442] on link "1" at bounding box center [1050, 452] width 22 height 21
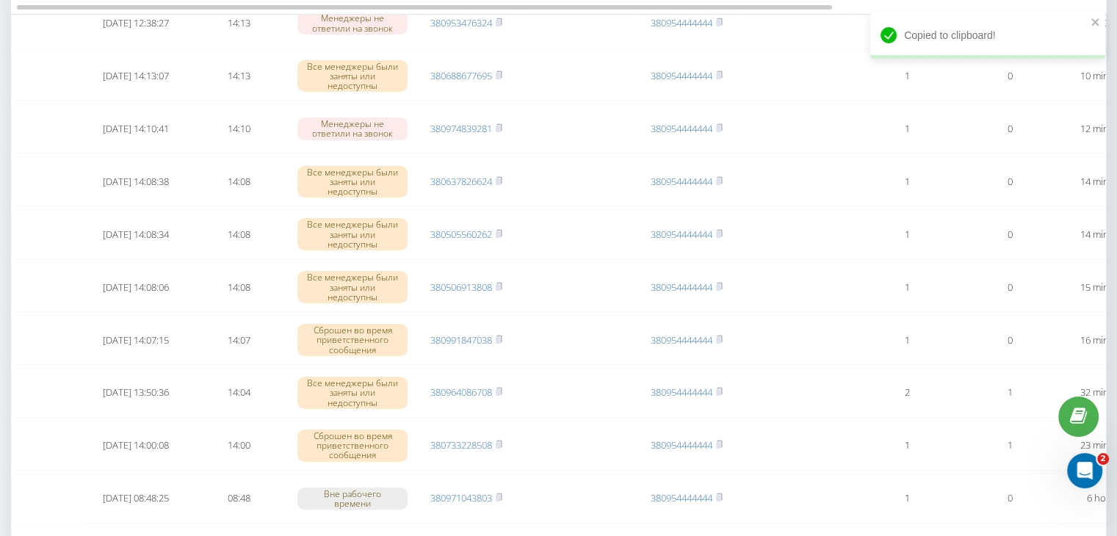
scroll to position [220, 0]
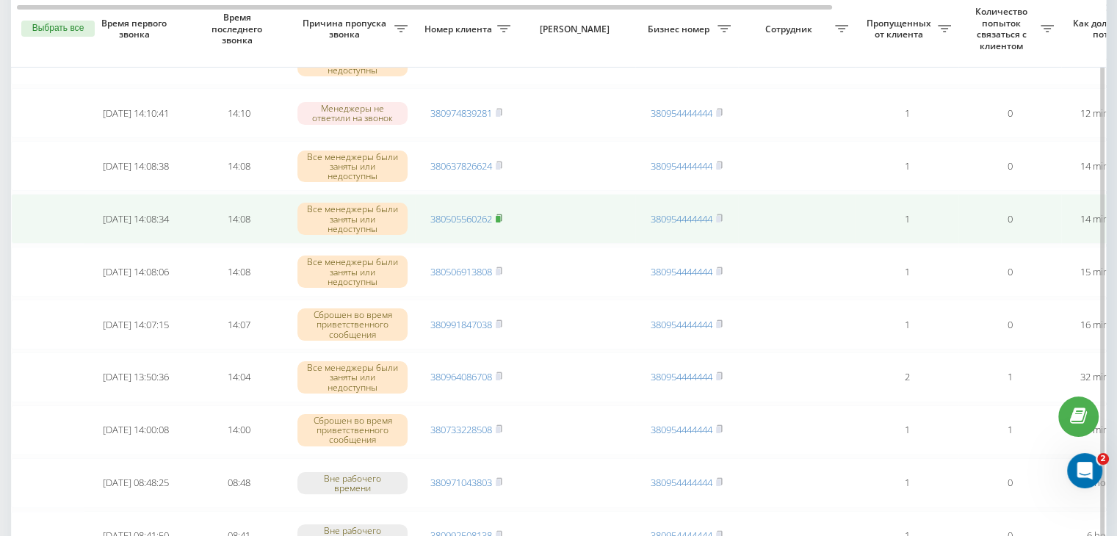
click at [499, 214] on icon at bounding box center [499, 218] width 7 height 9
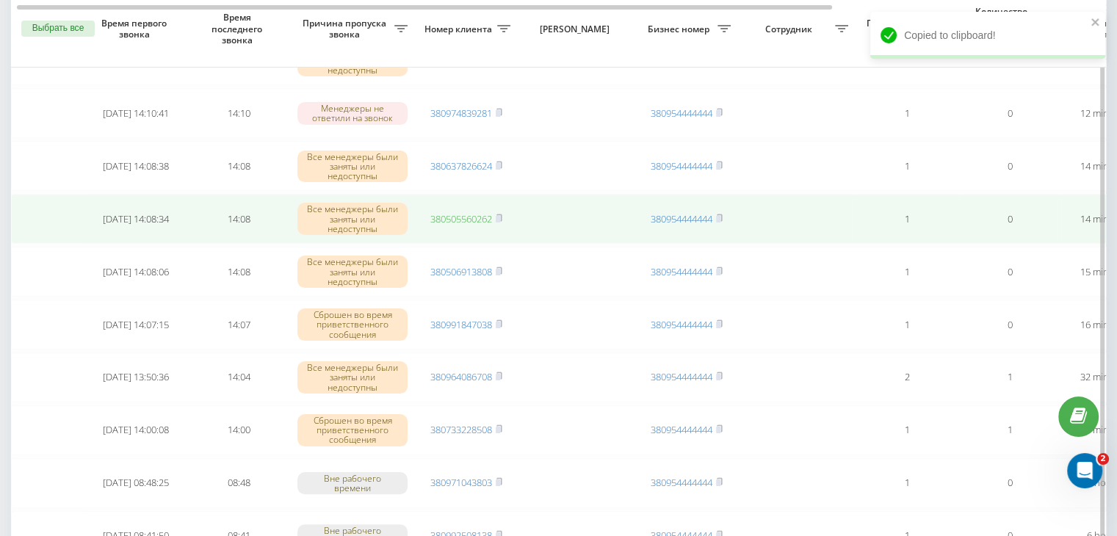
click at [486, 221] on link "380505560262" at bounding box center [461, 218] width 62 height 13
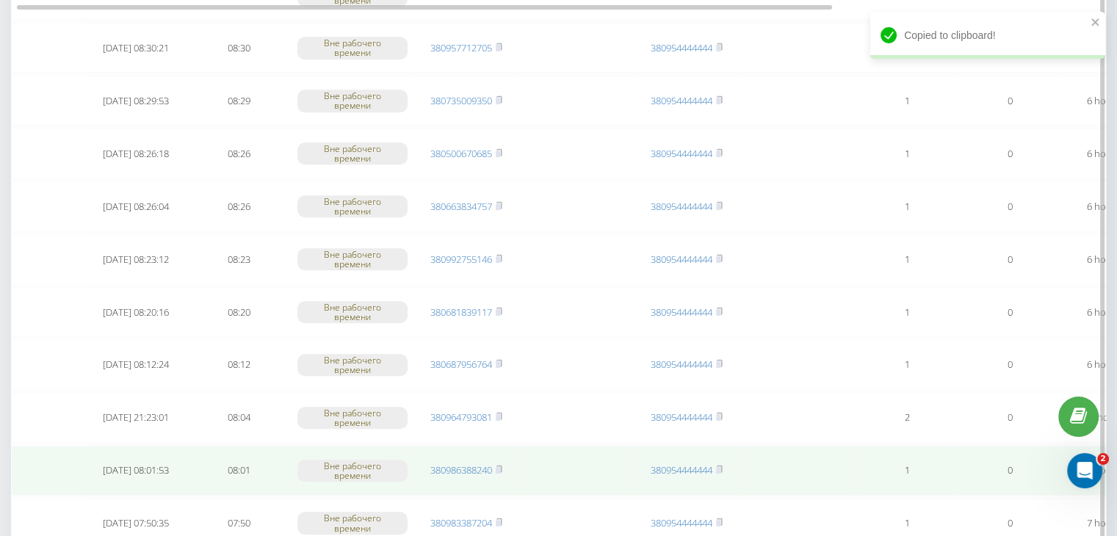
scroll to position [1175, 0]
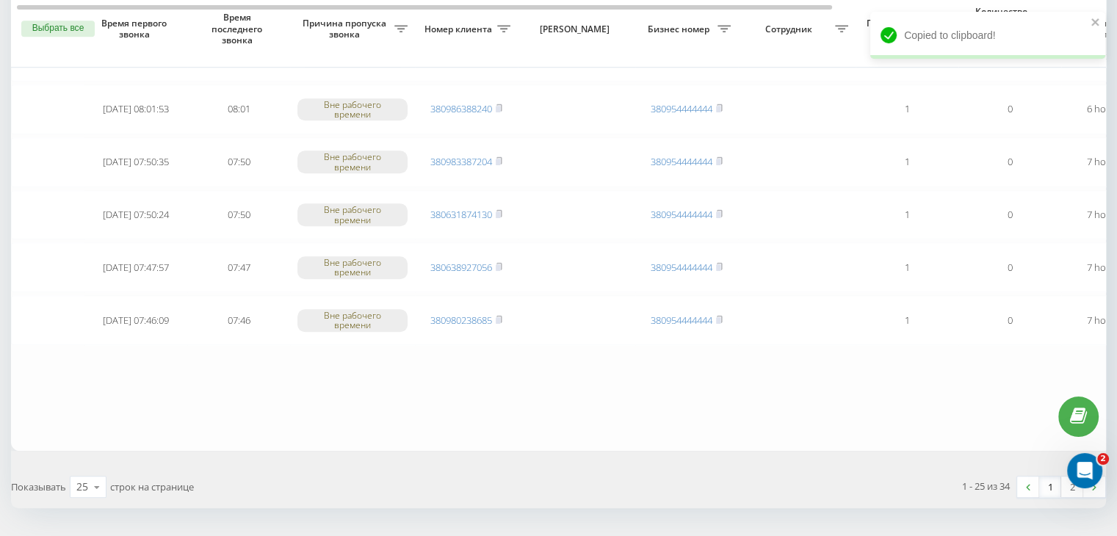
click at [1050, 483] on link "1" at bounding box center [1050, 487] width 22 height 21
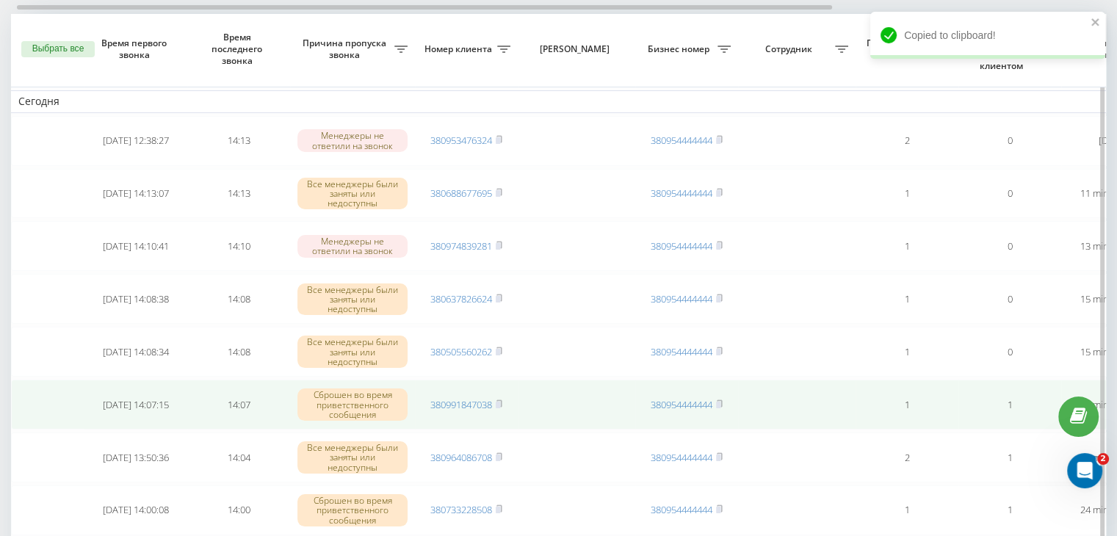
scroll to position [73, 0]
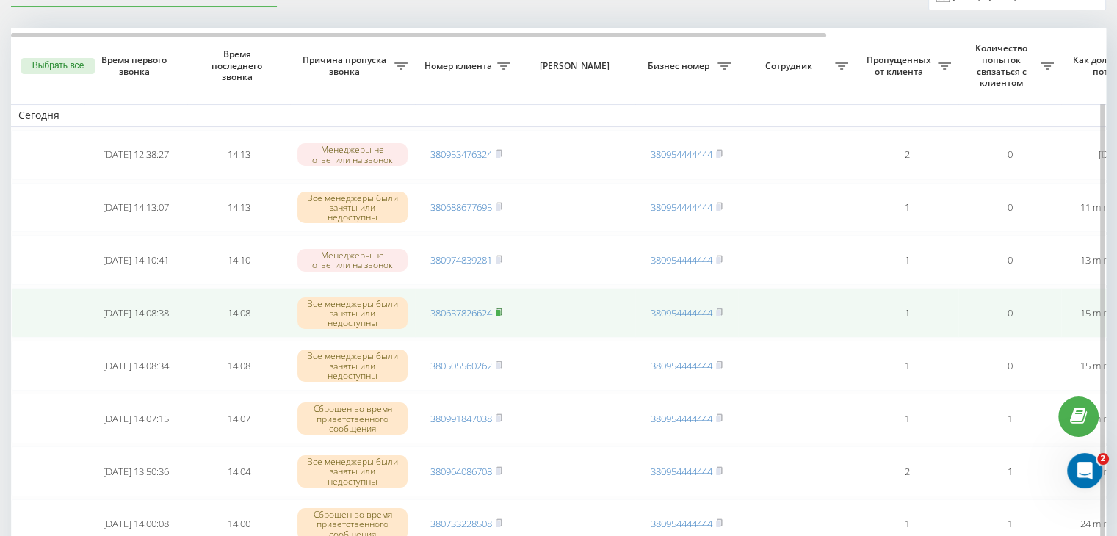
click at [500, 310] on rect at bounding box center [498, 313] width 4 height 7
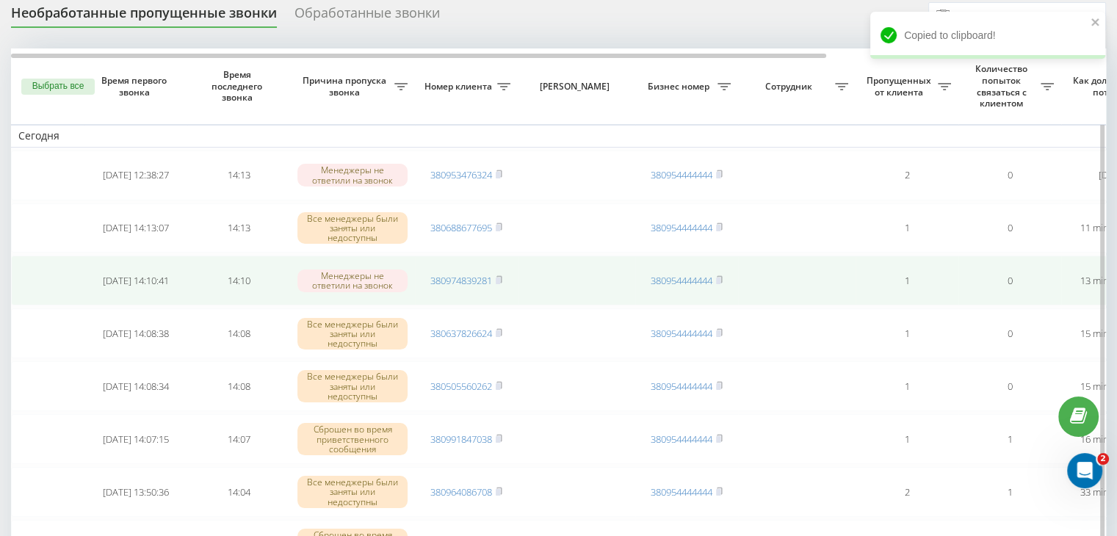
scroll to position [0, 0]
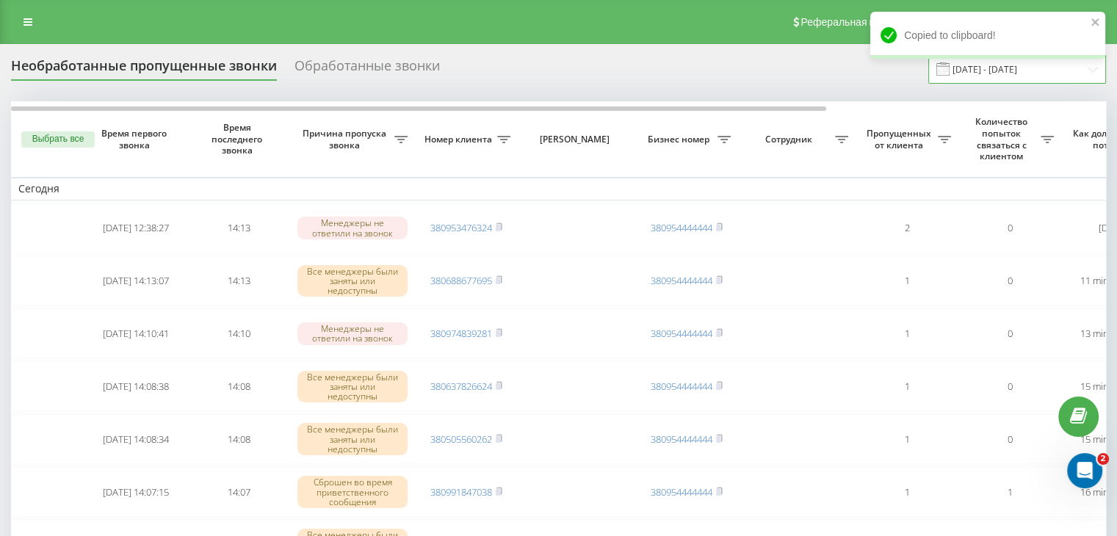
click at [998, 79] on input "[DATE] - [DATE]" at bounding box center [1018, 69] width 178 height 29
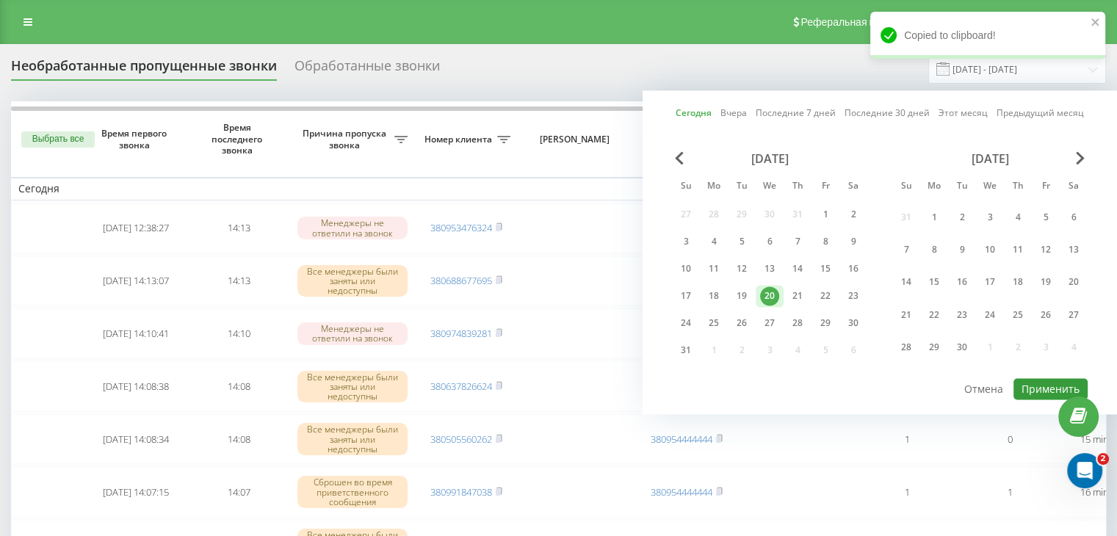
click at [1039, 380] on button "Применить" at bounding box center [1051, 388] width 74 height 21
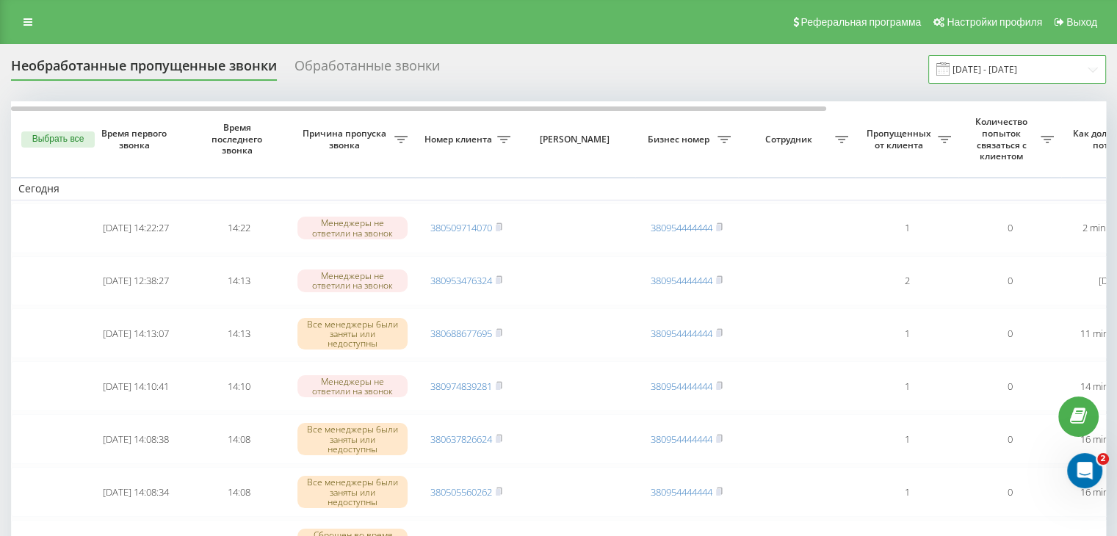
click at [999, 70] on input "[DATE] - [DATE]" at bounding box center [1018, 69] width 178 height 29
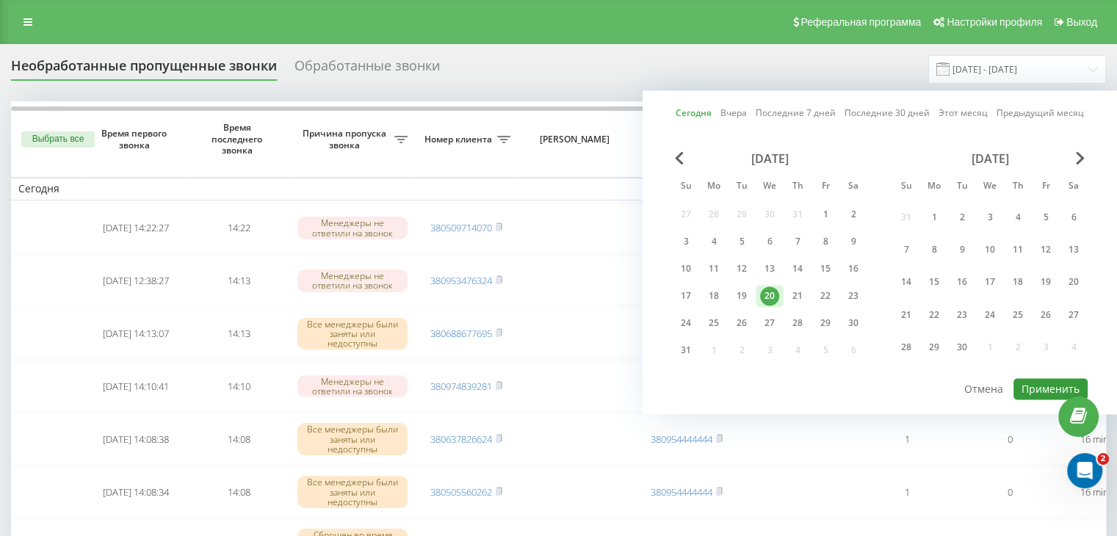
click at [1050, 388] on button "Применить" at bounding box center [1051, 388] width 74 height 21
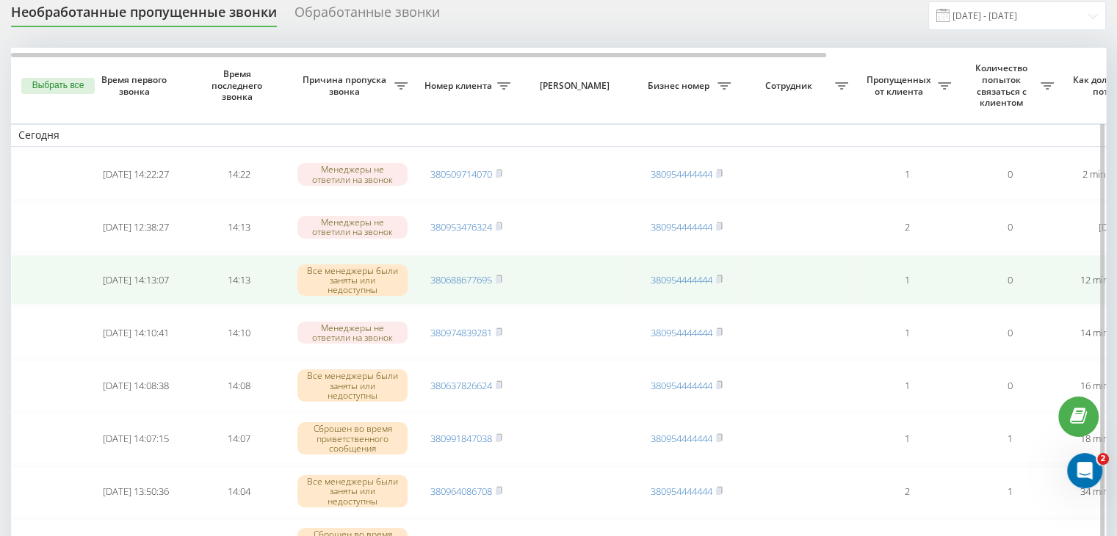
scroll to position [147, 0]
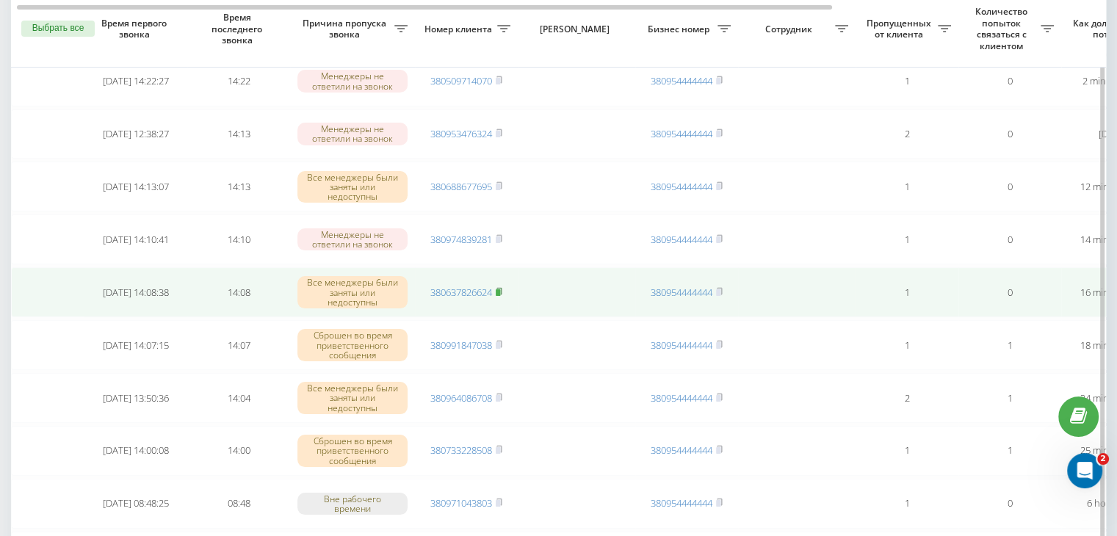
click at [500, 289] on rect at bounding box center [498, 292] width 4 height 7
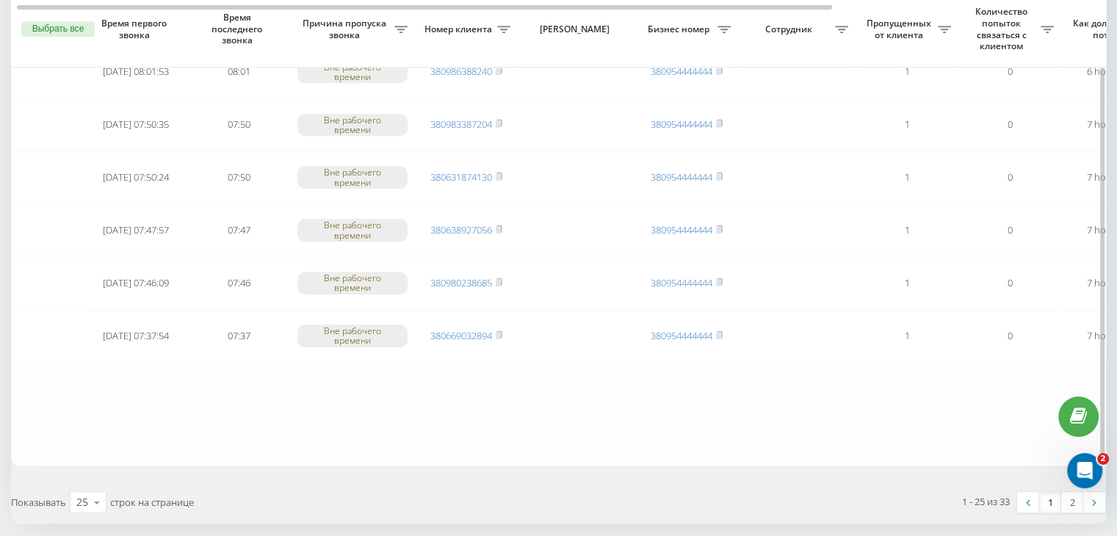
scroll to position [1210, 0]
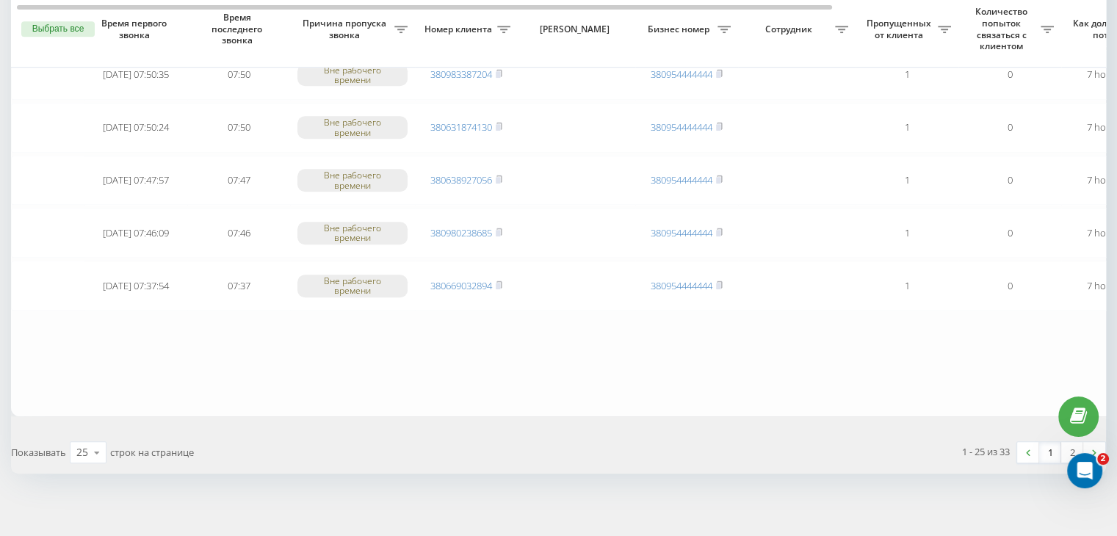
click at [1045, 450] on link "1" at bounding box center [1050, 452] width 22 height 21
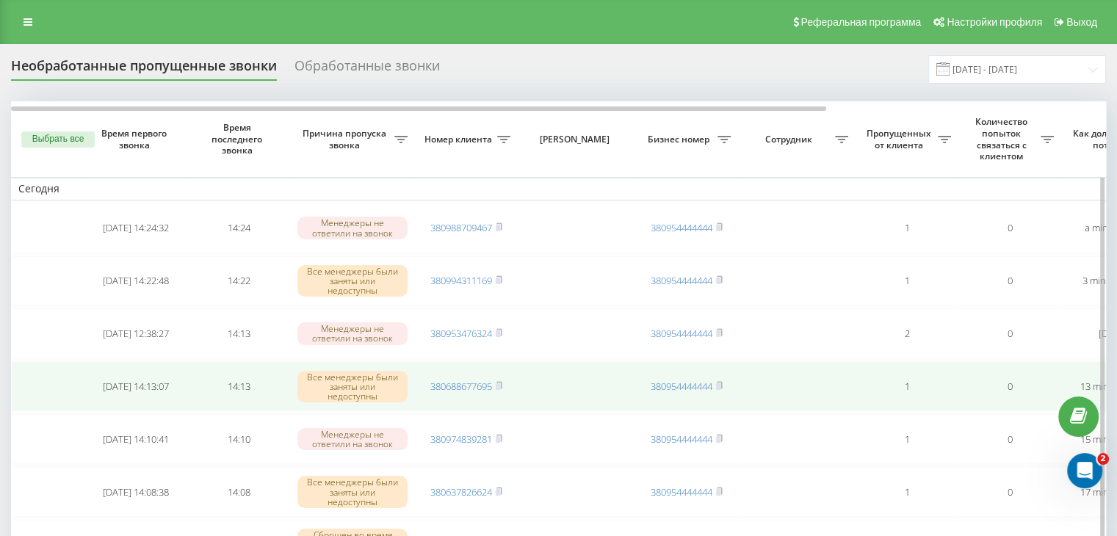
scroll to position [73, 0]
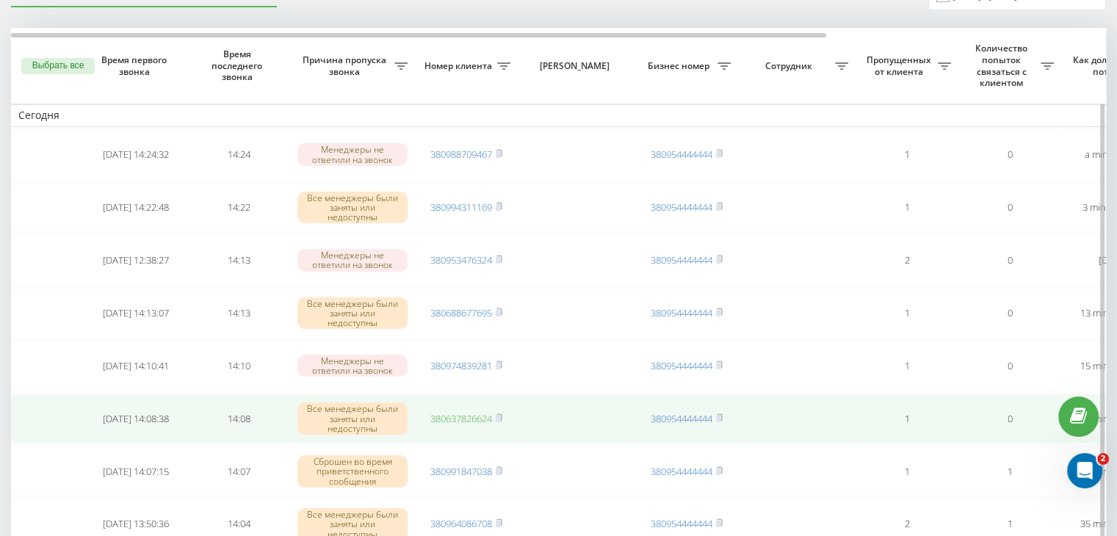
click at [456, 419] on link "380637826624" at bounding box center [461, 418] width 62 height 13
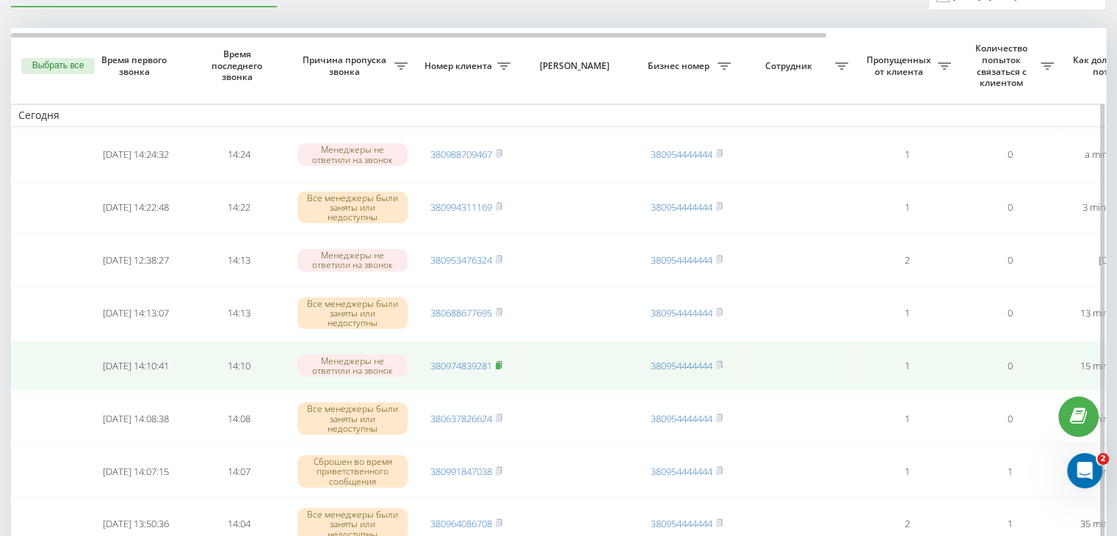
click at [497, 362] on icon at bounding box center [499, 365] width 7 height 9
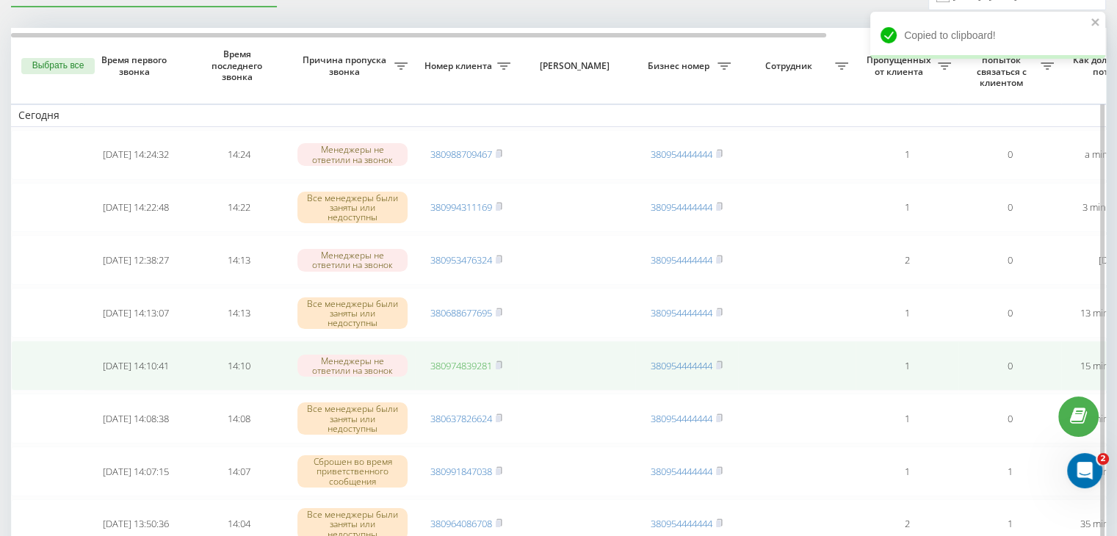
click at [473, 359] on link "380974839281" at bounding box center [461, 365] width 62 height 13
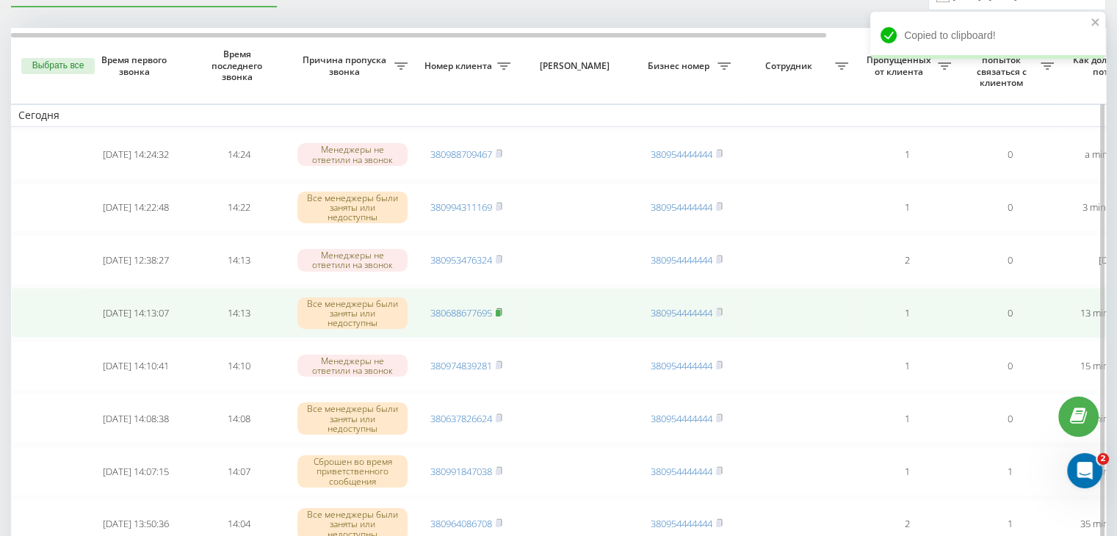
click at [500, 310] on rect at bounding box center [498, 313] width 4 height 7
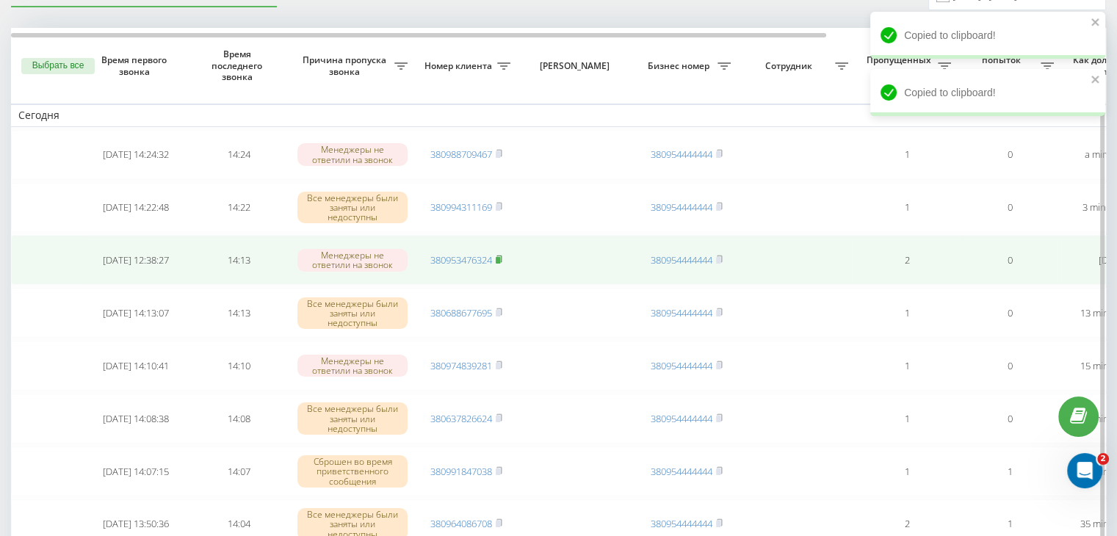
click at [502, 255] on icon at bounding box center [499, 259] width 7 height 9
click at [475, 253] on link "380953476324" at bounding box center [461, 259] width 62 height 13
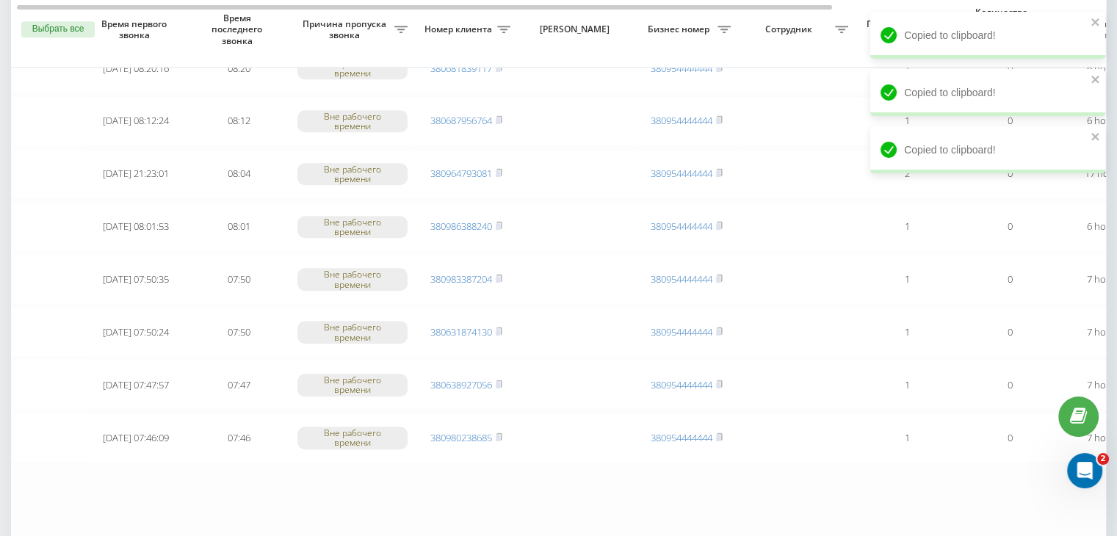
scroll to position [1210, 0]
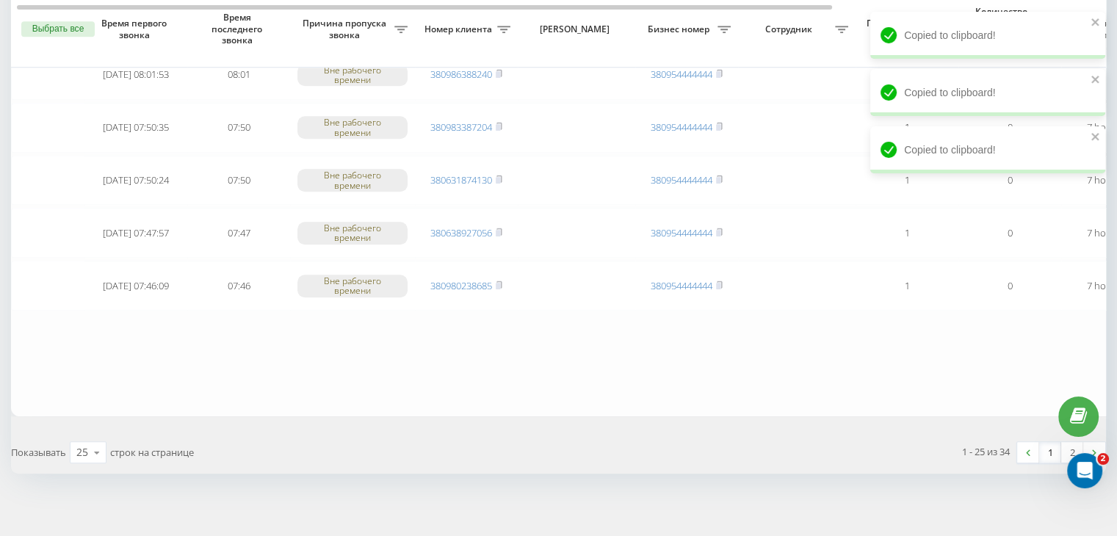
click at [1046, 442] on link "1" at bounding box center [1050, 452] width 22 height 21
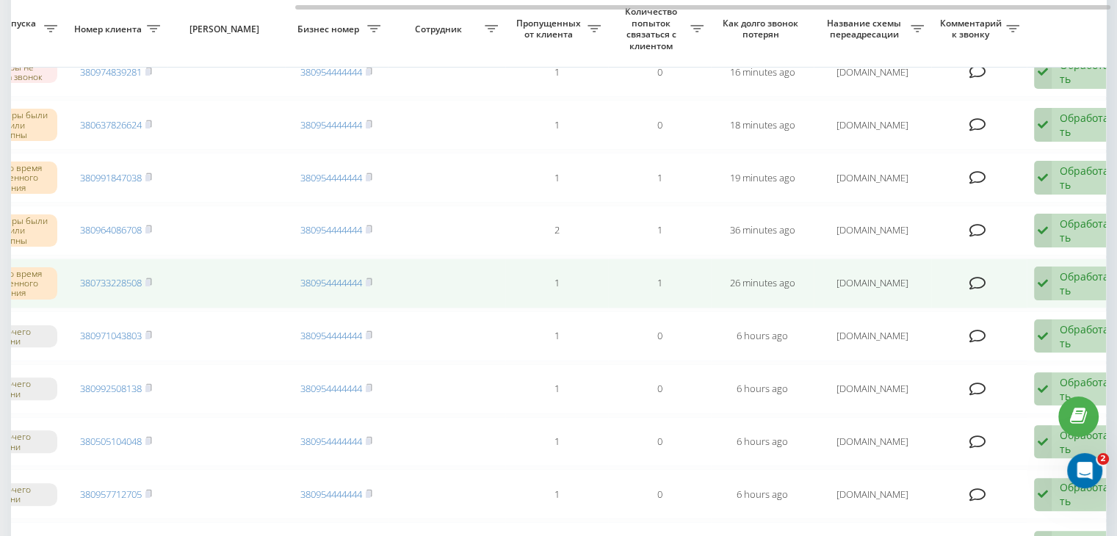
scroll to position [0, 373]
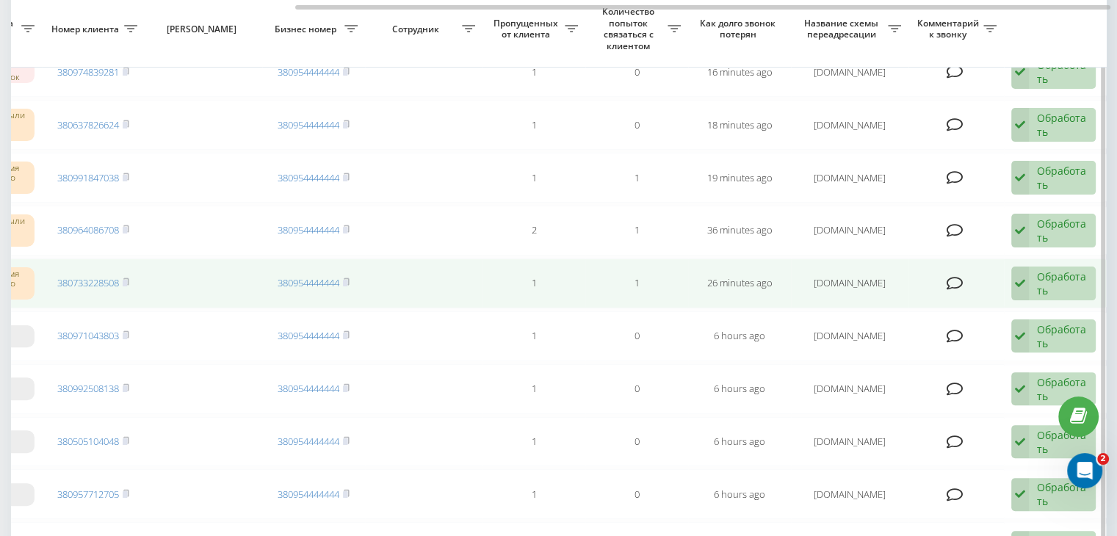
click at [1052, 282] on div "Обработать" at bounding box center [1062, 284] width 51 height 28
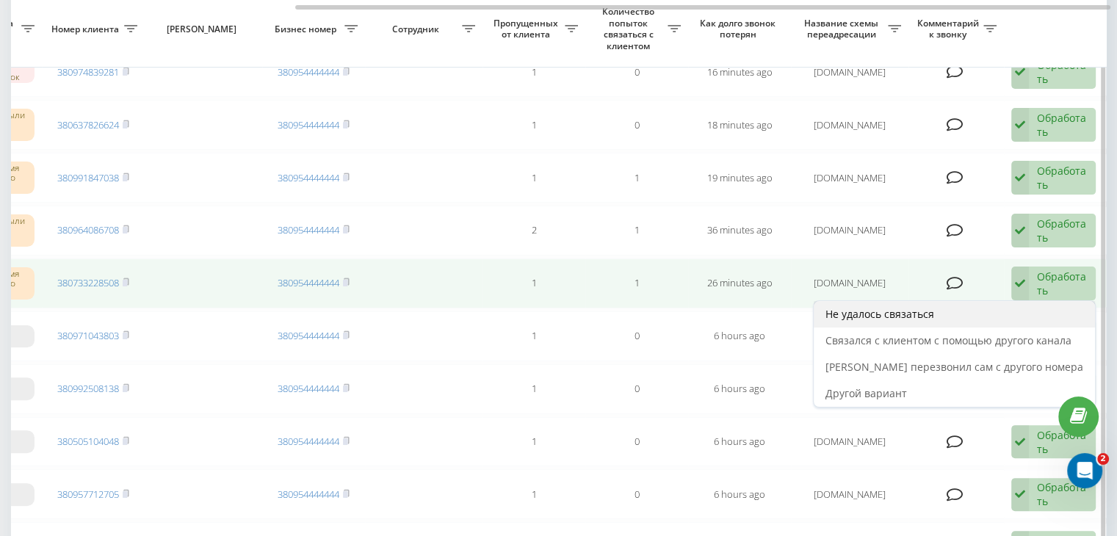
click at [1037, 304] on div "Не удалось связаться" at bounding box center [954, 314] width 281 height 26
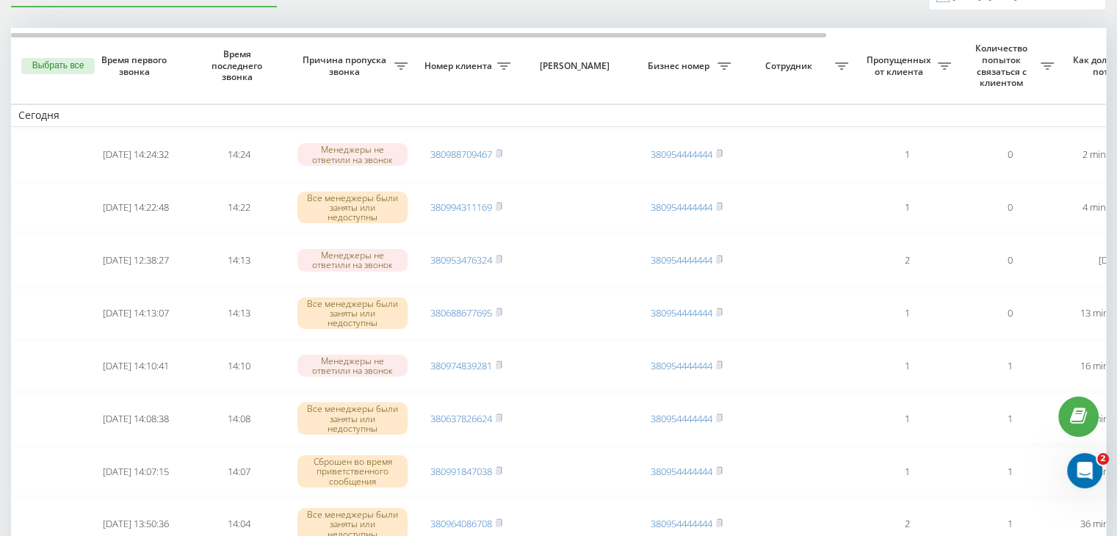
scroll to position [0, 0]
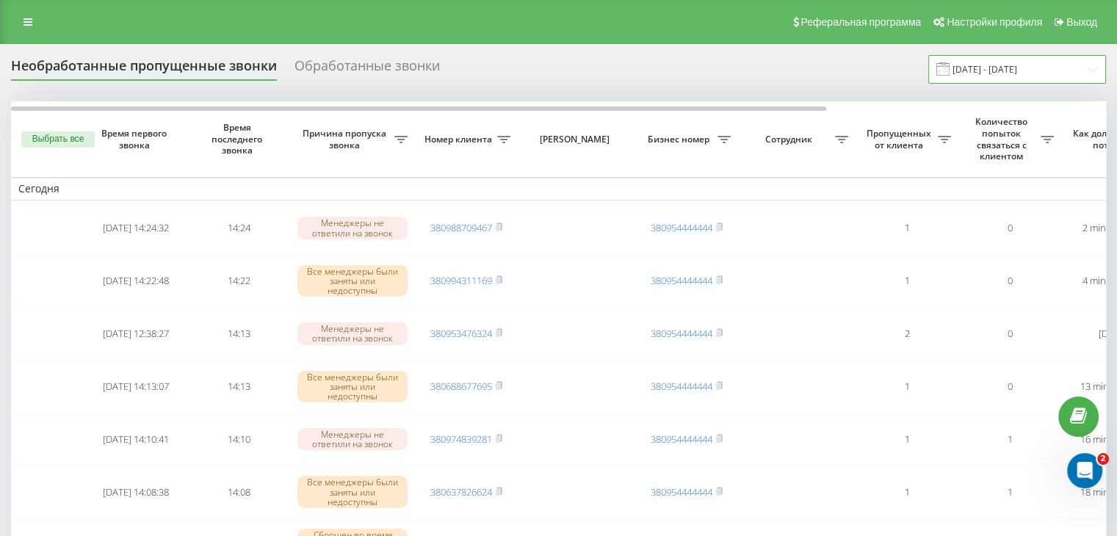
click at [1037, 62] on input "[DATE] - [DATE]" at bounding box center [1018, 69] width 178 height 29
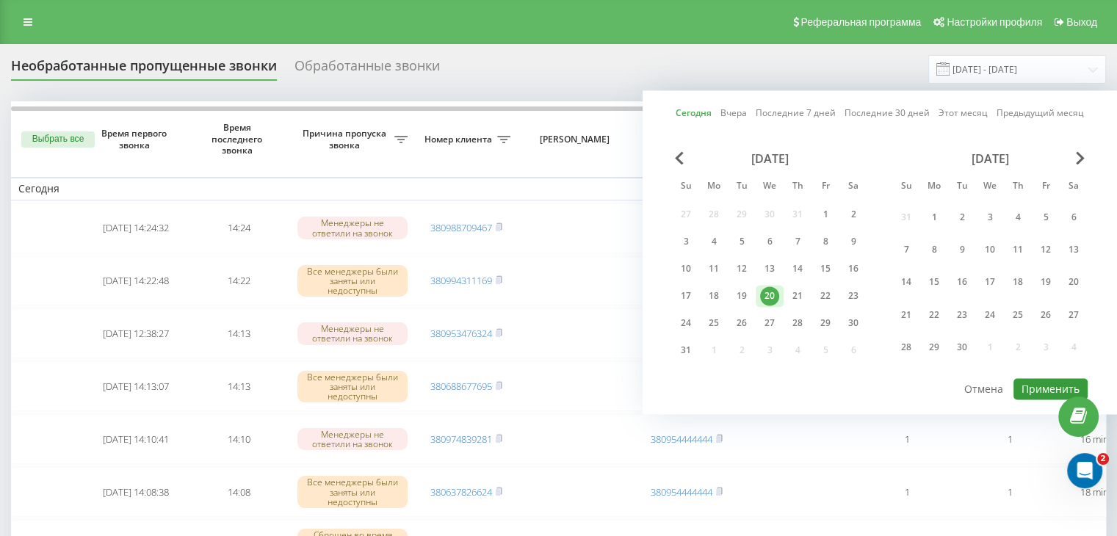
click at [1033, 378] on button "Применить" at bounding box center [1051, 388] width 74 height 21
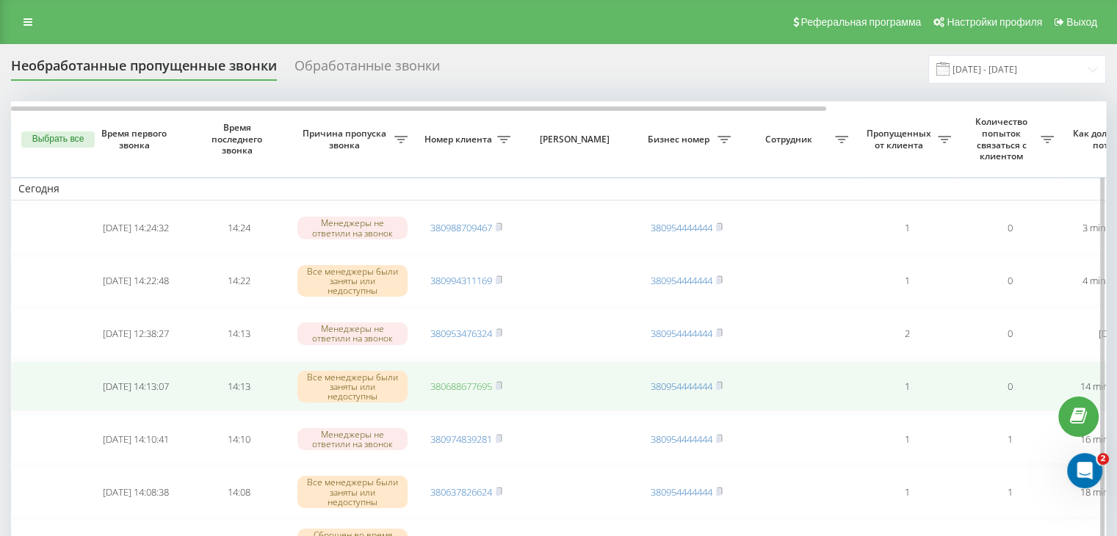
click at [484, 383] on link "380688677695" at bounding box center [461, 386] width 62 height 13
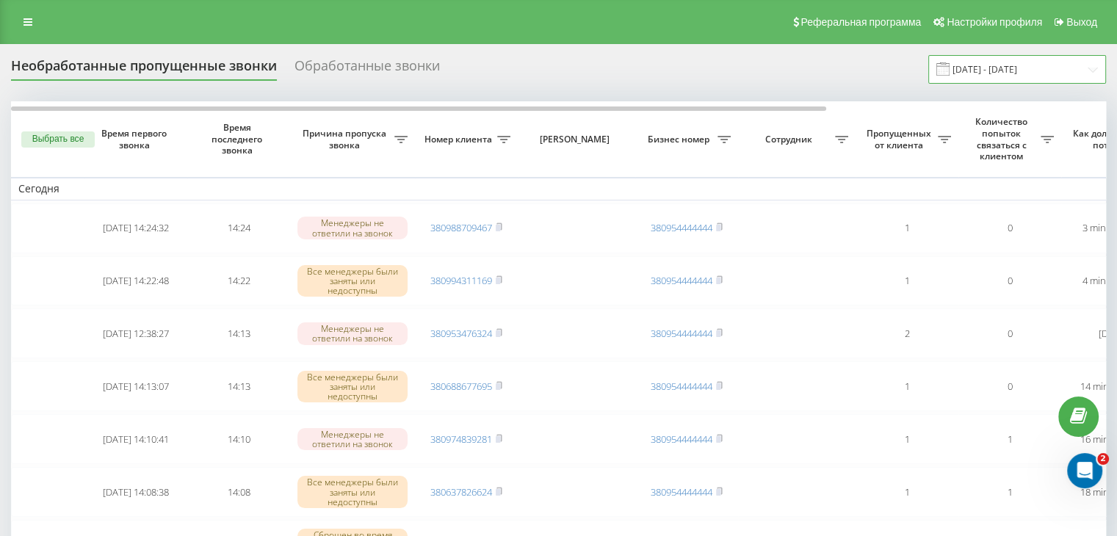
click at [984, 55] on input "[DATE] - [DATE]" at bounding box center [1018, 69] width 178 height 29
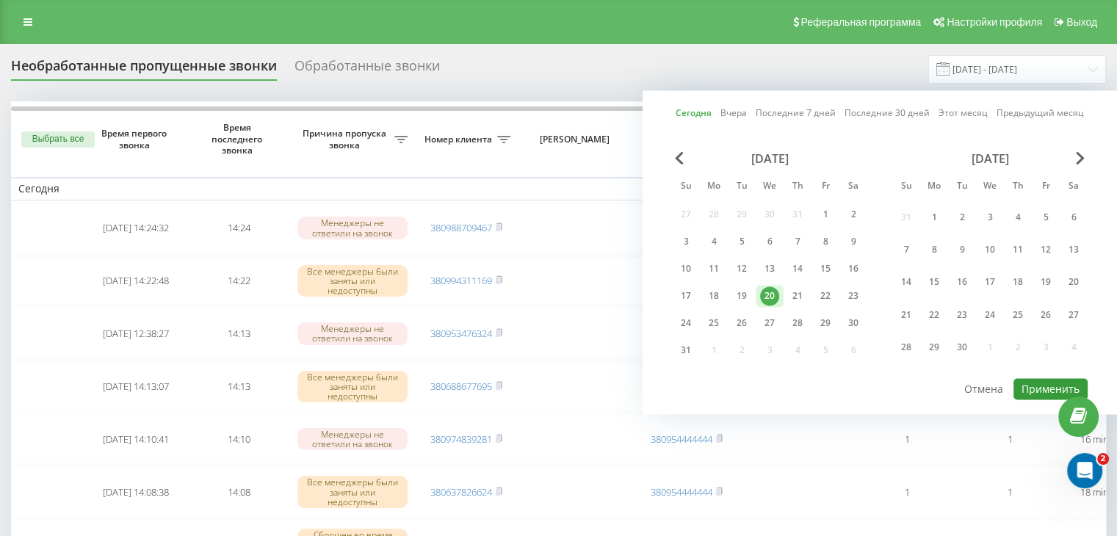
click at [1028, 379] on button "Применить" at bounding box center [1051, 388] width 74 height 21
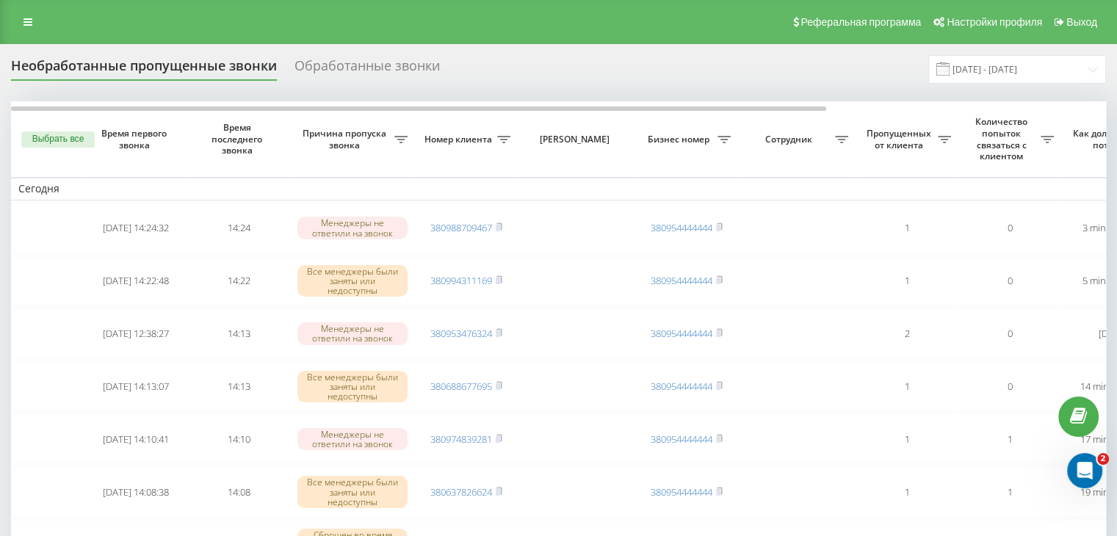
click at [490, 33] on div "Реферальная программа Настройки профиля Выход" at bounding box center [558, 22] width 1117 height 44
click at [1052, 62] on input "[DATE] - [DATE]" at bounding box center [1018, 69] width 178 height 29
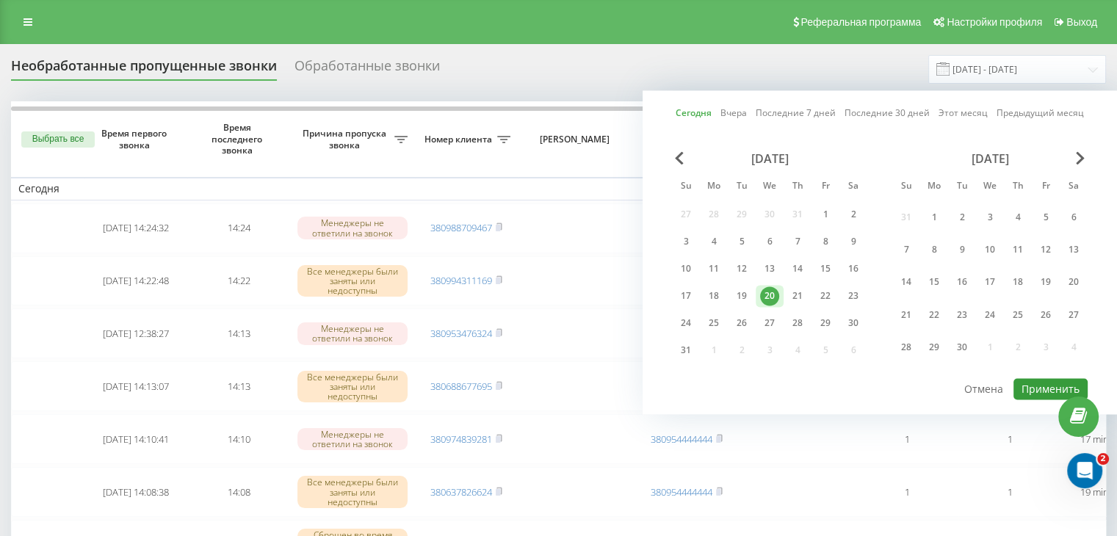
click at [1039, 384] on button "Применить" at bounding box center [1051, 388] width 74 height 21
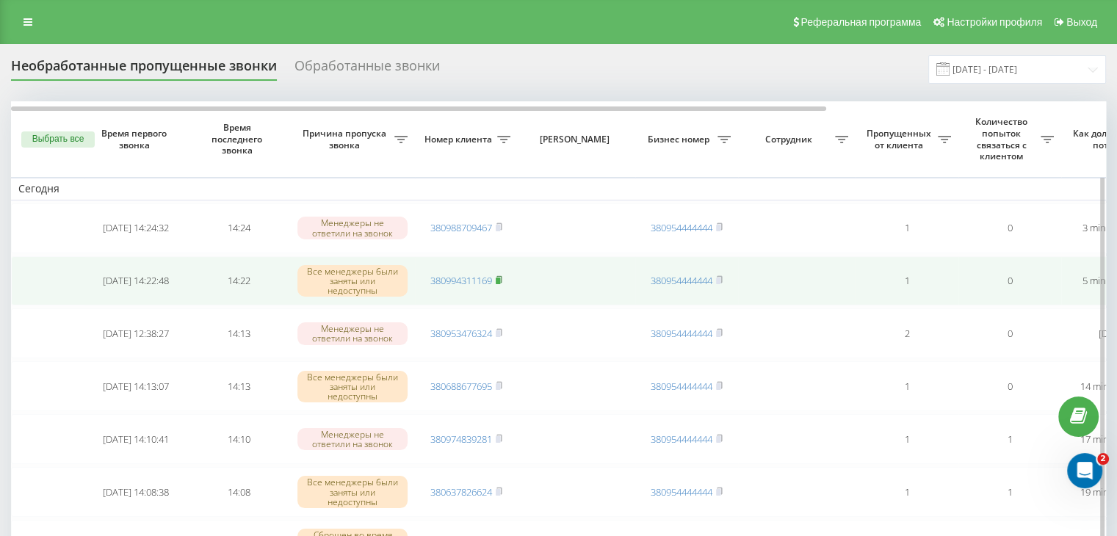
click at [498, 278] on rect at bounding box center [498, 281] width 4 height 7
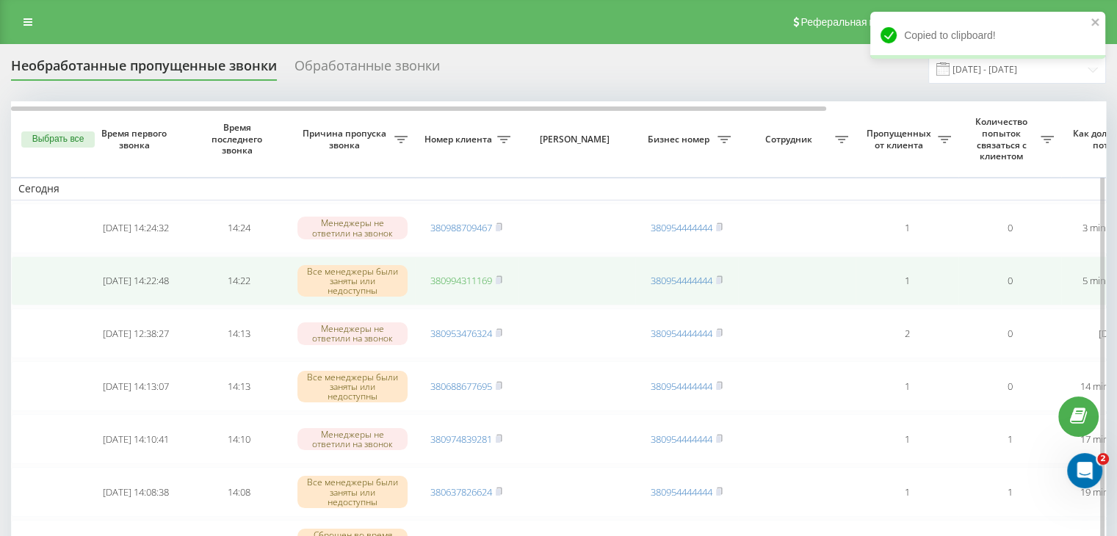
click at [485, 275] on link "380994311169" at bounding box center [461, 280] width 62 height 13
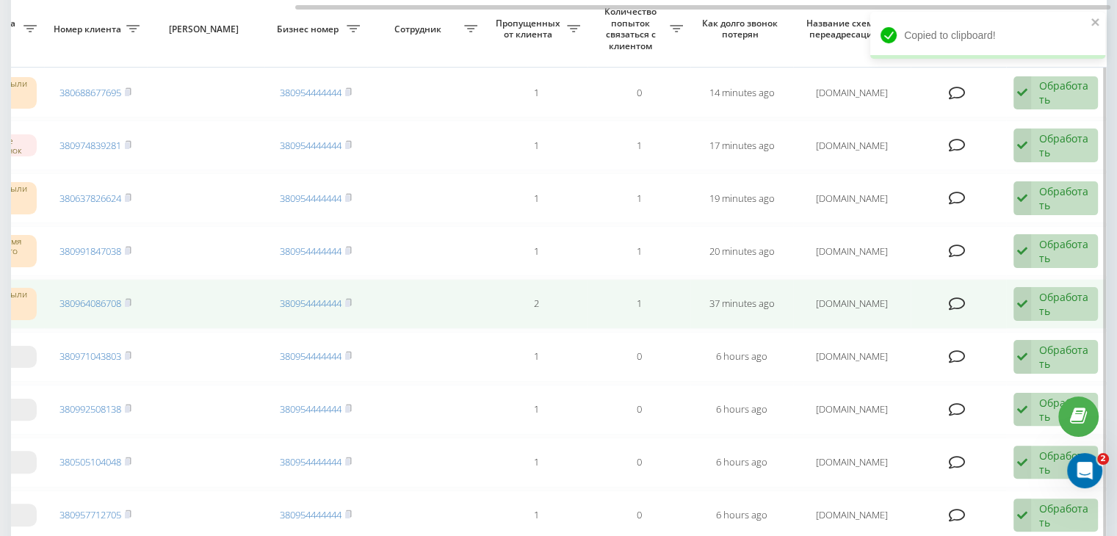
scroll to position [0, 373]
drag, startPoint x: 1049, startPoint y: 308, endPoint x: 1042, endPoint y: 313, distance: 8.4
click at [1049, 307] on div "Обработать" at bounding box center [1062, 304] width 51 height 28
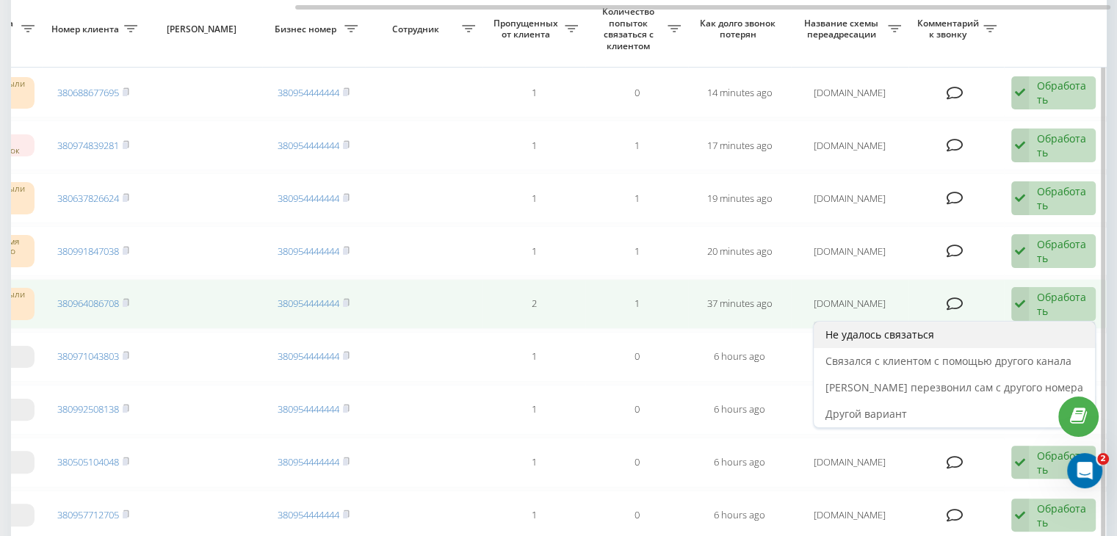
click at [1025, 329] on div "Не удалось связаться" at bounding box center [954, 335] width 281 height 26
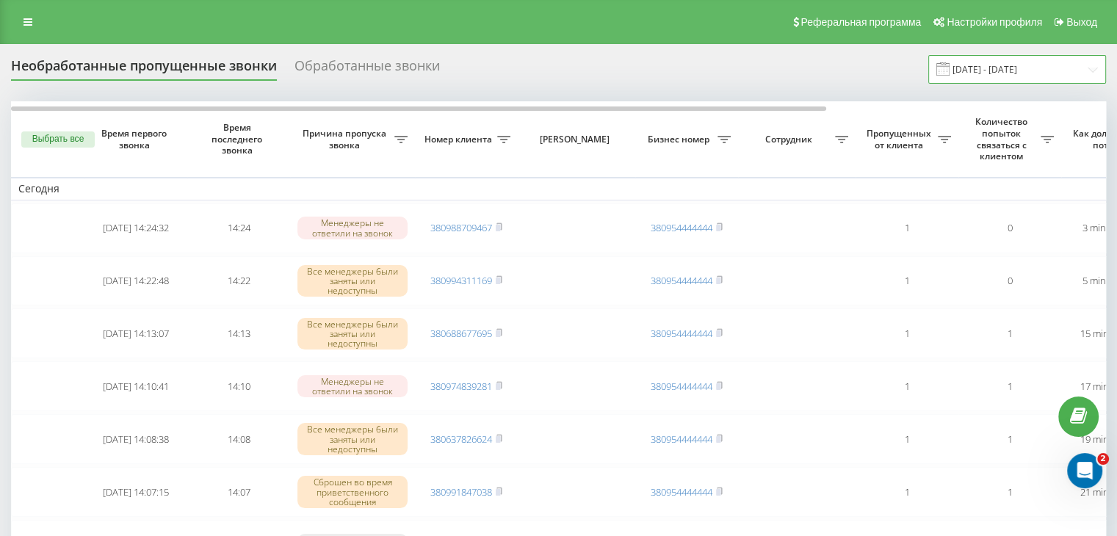
click at [1049, 64] on input "[DATE] - [DATE]" at bounding box center [1018, 69] width 178 height 29
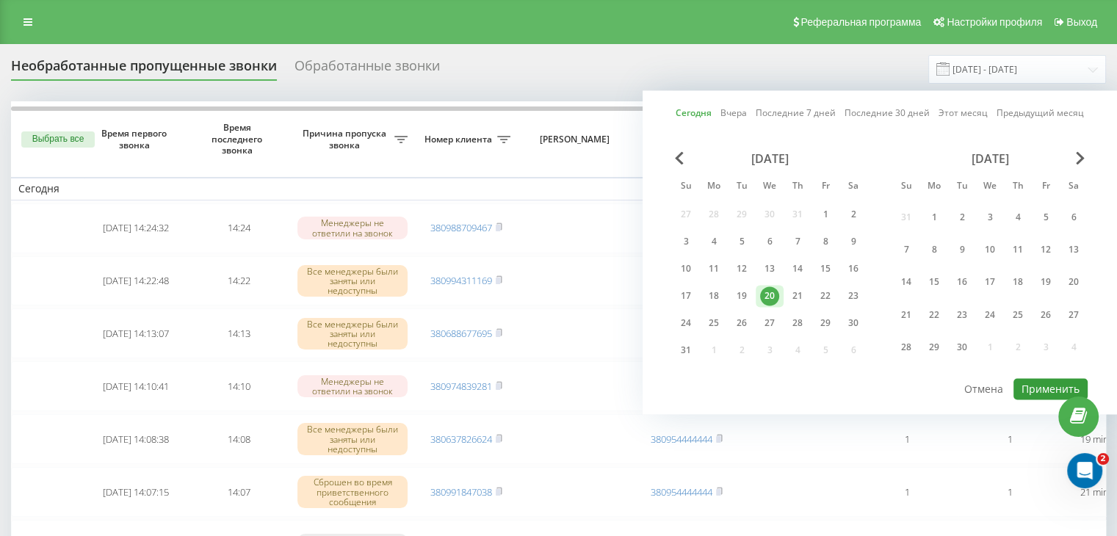
click at [1050, 383] on button "Применить" at bounding box center [1051, 388] width 74 height 21
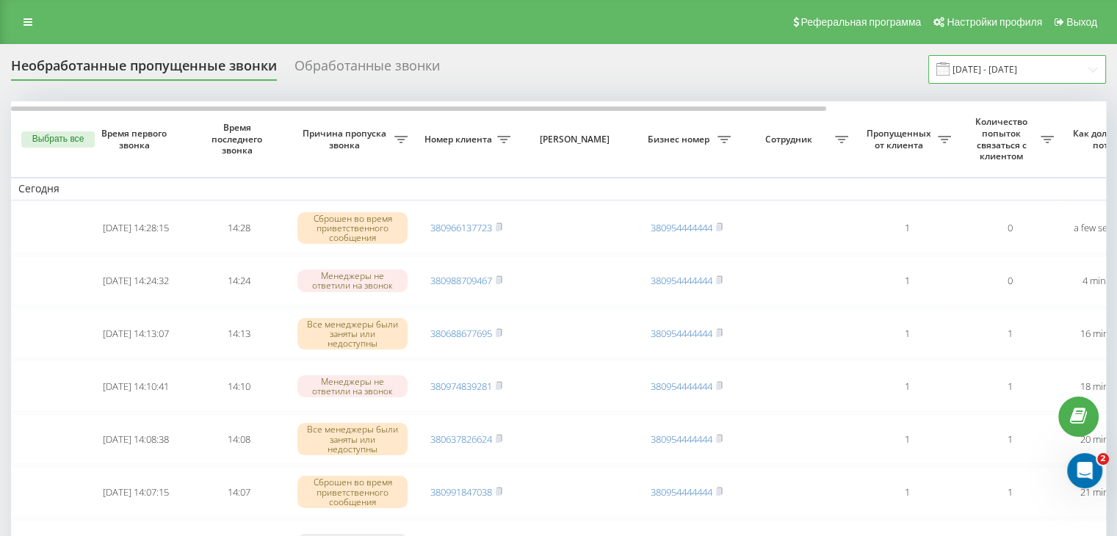
click at [1031, 69] on input "[DATE] - [DATE]" at bounding box center [1018, 69] width 178 height 29
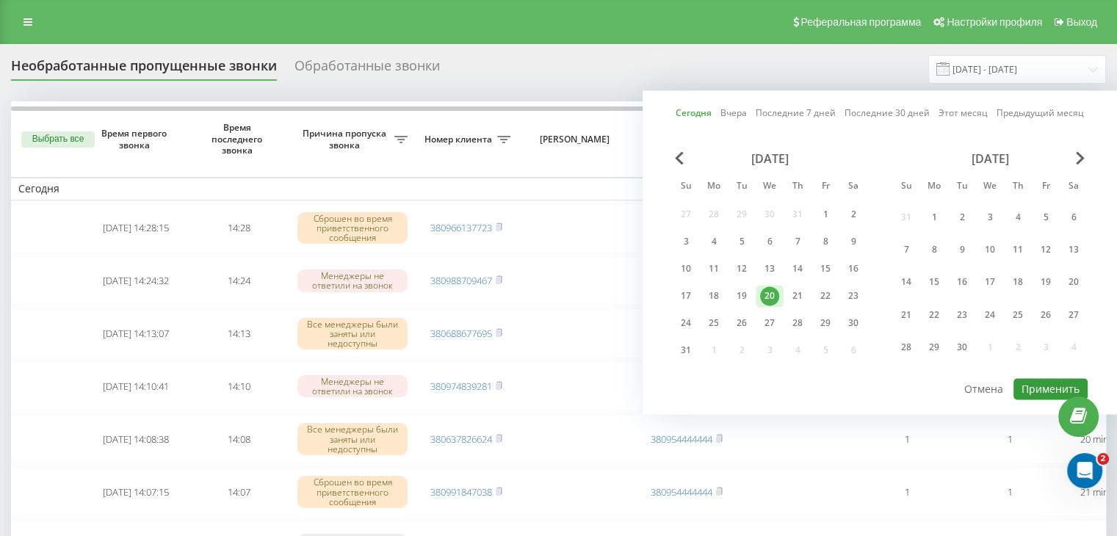
click at [1039, 383] on button "Применить" at bounding box center [1051, 388] width 74 height 21
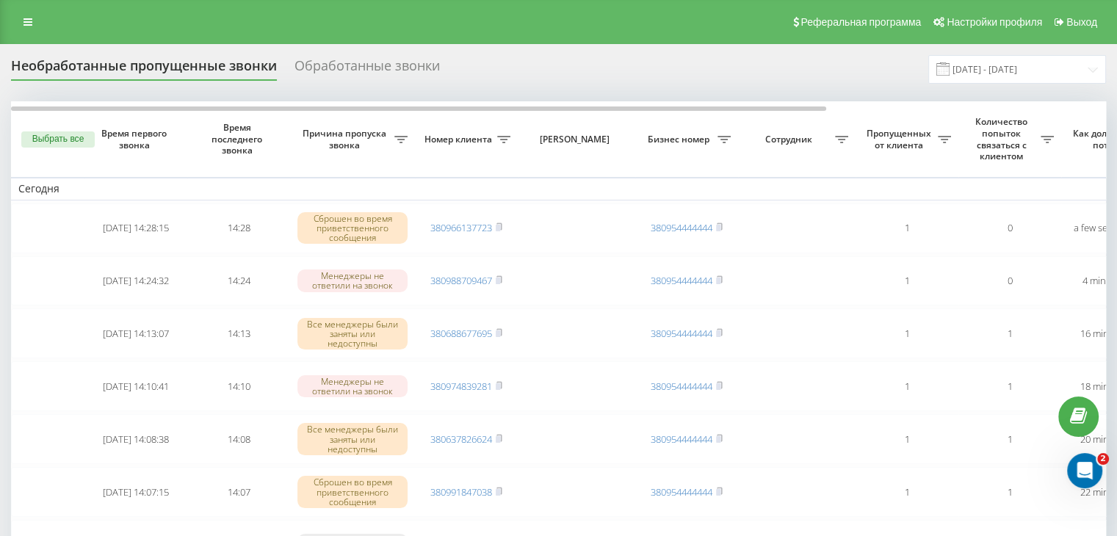
drag, startPoint x: 439, startPoint y: 37, endPoint x: 505, endPoint y: 42, distance: 67.0
click at [439, 37] on div "Реферальная программа Настройки профиля Выход" at bounding box center [558, 22] width 1117 height 44
click at [1053, 74] on input "[DATE] - [DATE]" at bounding box center [1018, 69] width 178 height 29
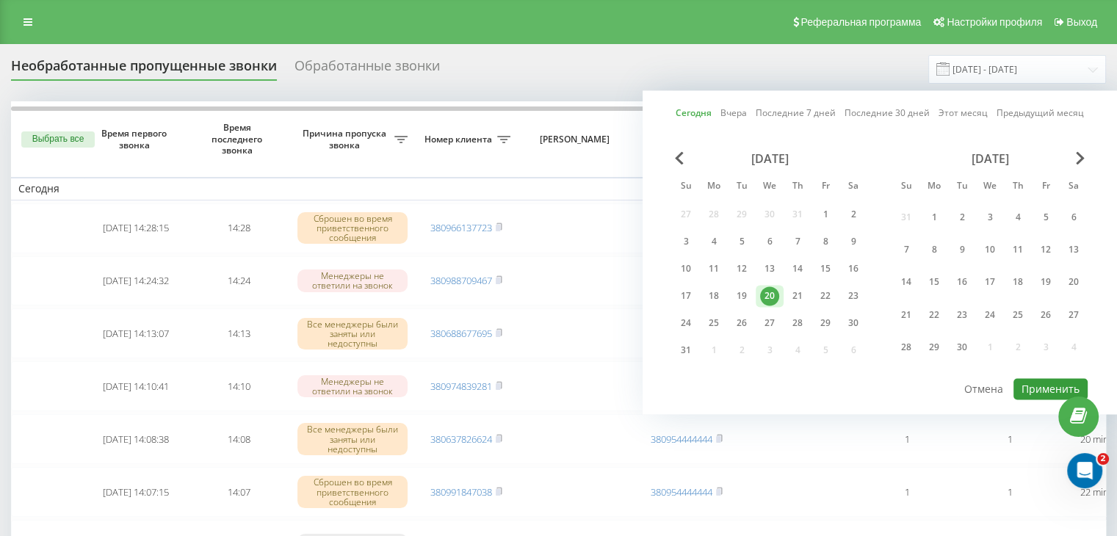
click at [1044, 385] on button "Применить" at bounding box center [1051, 388] width 74 height 21
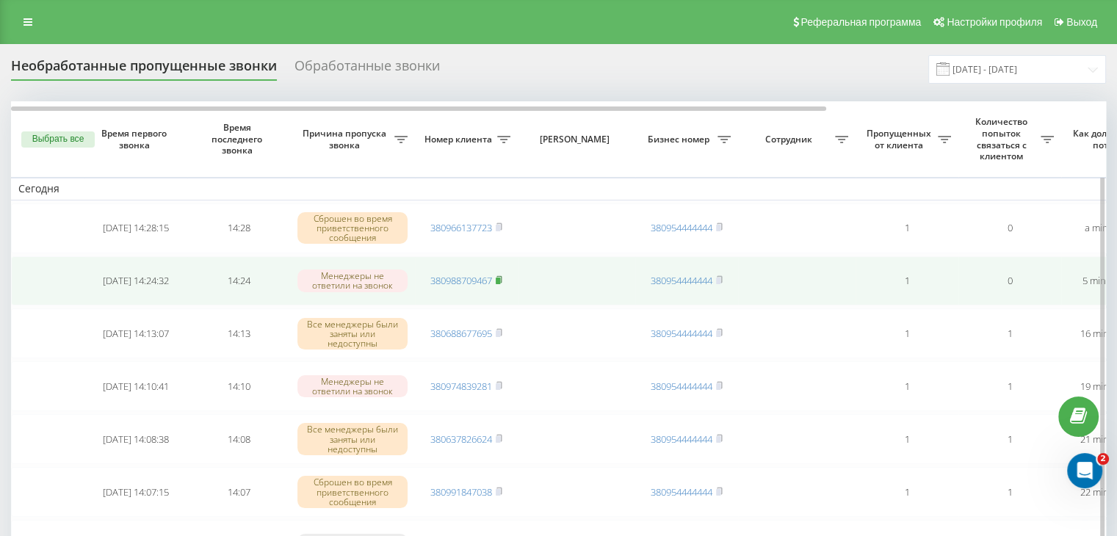
click at [502, 282] on icon at bounding box center [499, 279] width 7 height 9
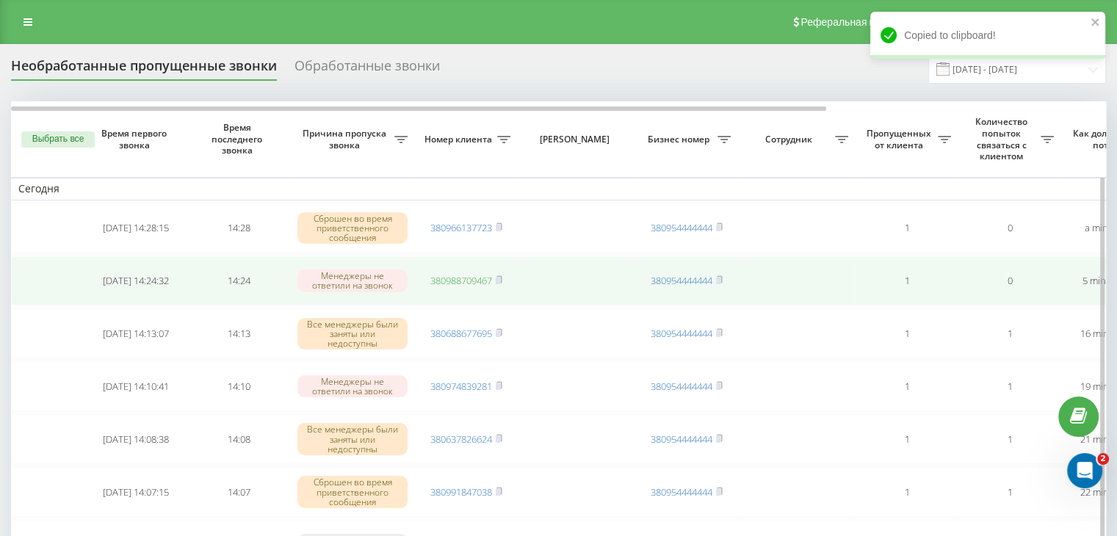
click at [466, 278] on link "380988709467" at bounding box center [461, 280] width 62 height 13
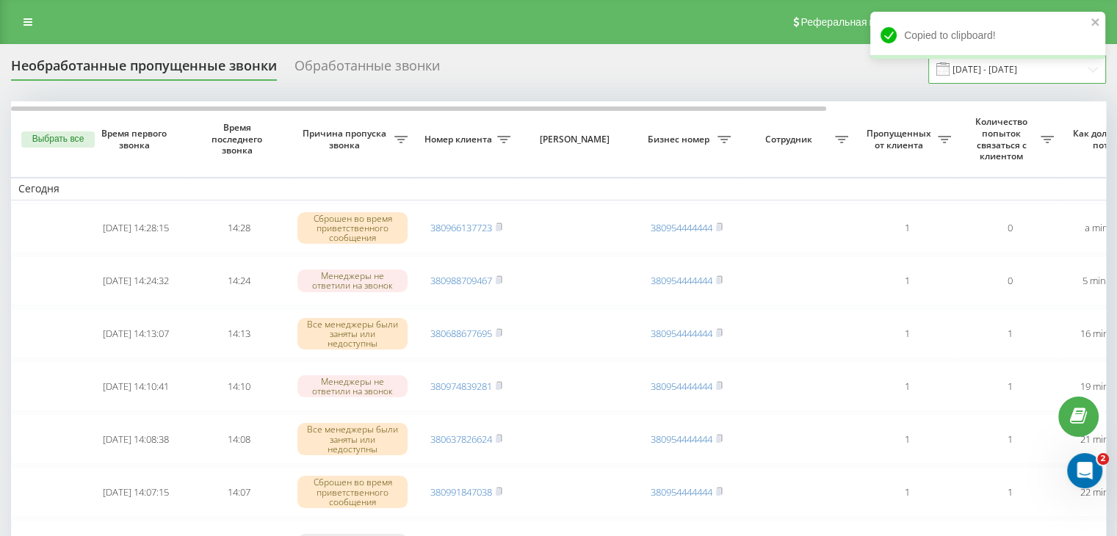
click at [998, 80] on input "[DATE] - [DATE]" at bounding box center [1018, 69] width 178 height 29
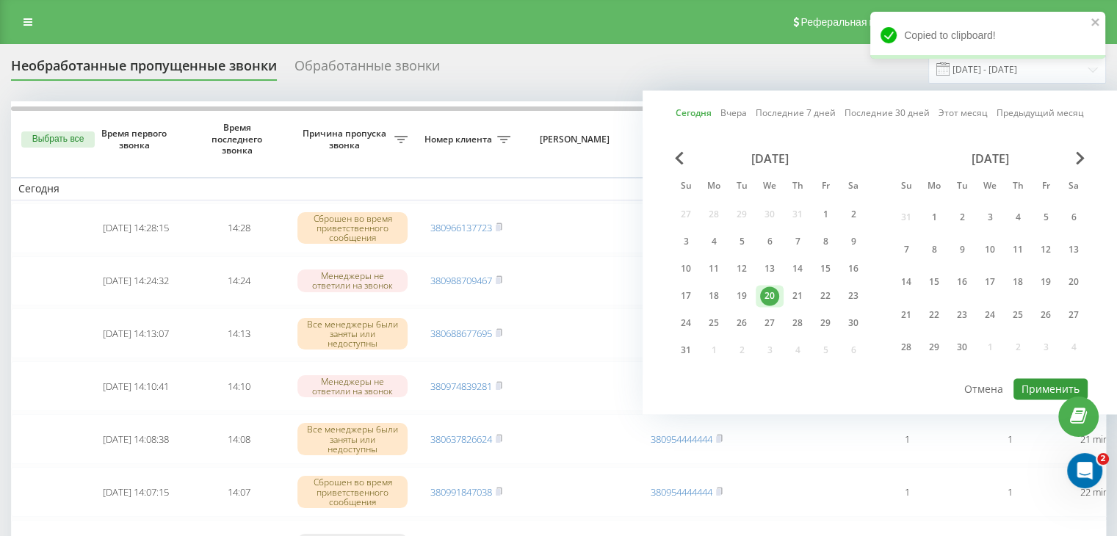
click at [1047, 378] on button "Применить" at bounding box center [1051, 388] width 74 height 21
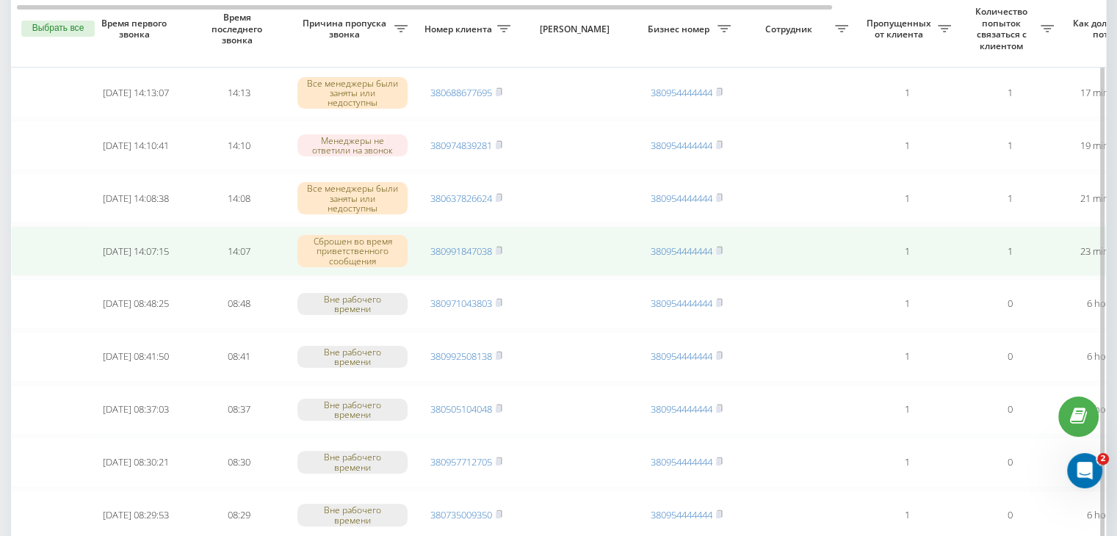
scroll to position [0, 373]
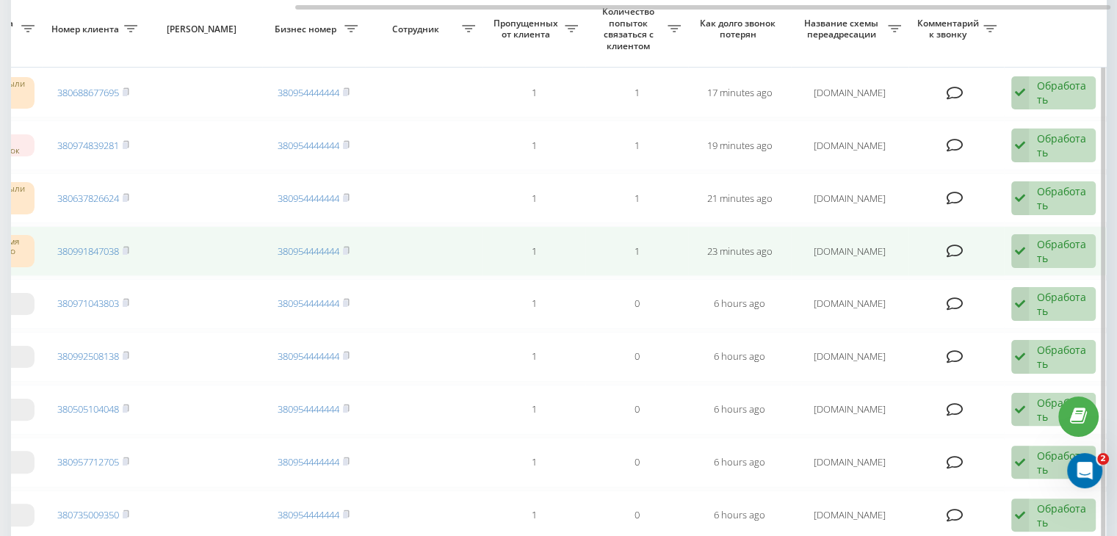
click at [1074, 244] on div "Обработать" at bounding box center [1062, 251] width 51 height 28
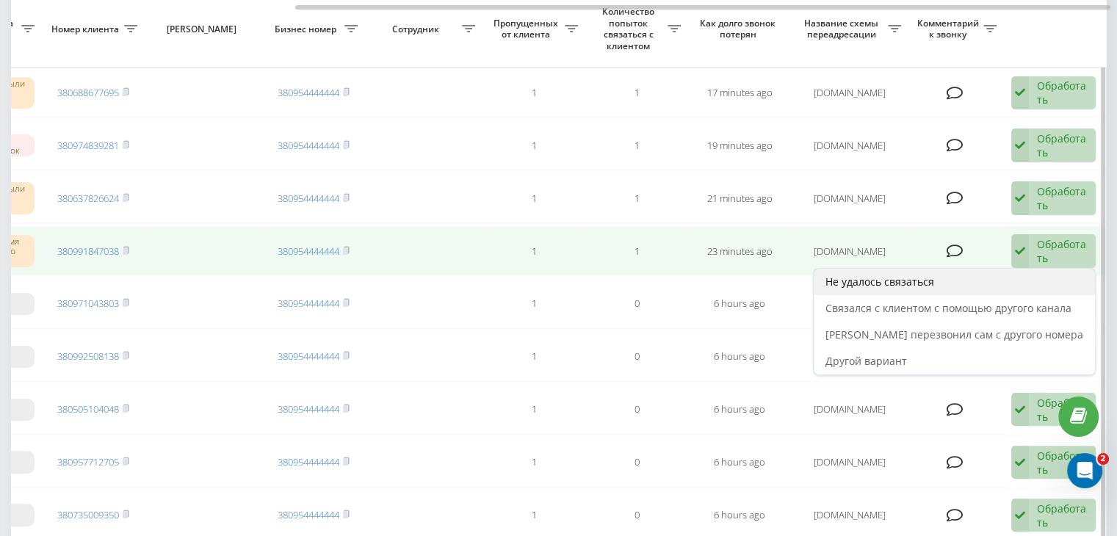
click at [1002, 272] on div "Не удалось связаться" at bounding box center [954, 282] width 281 height 26
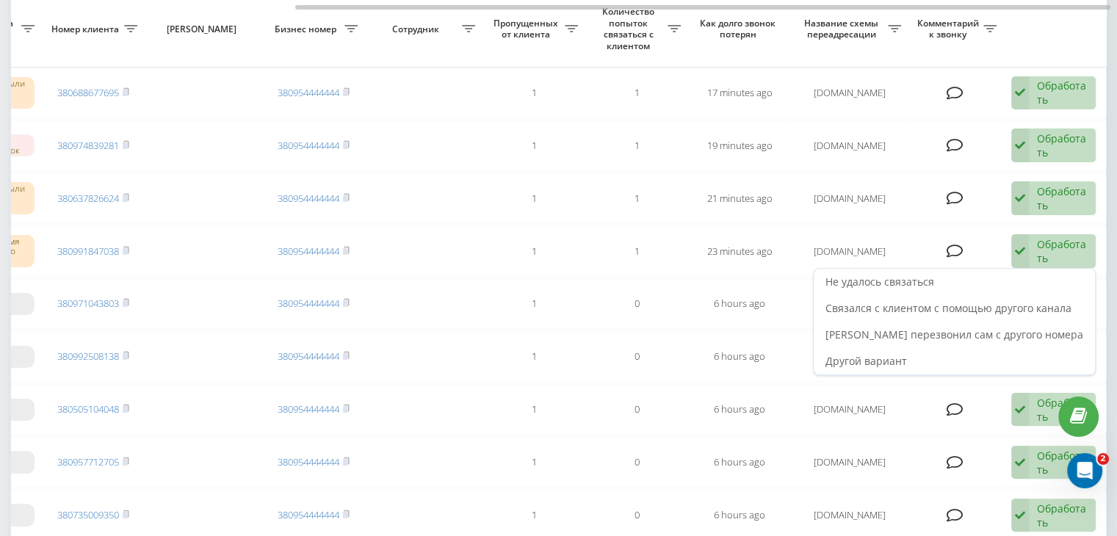
scroll to position [0, 0]
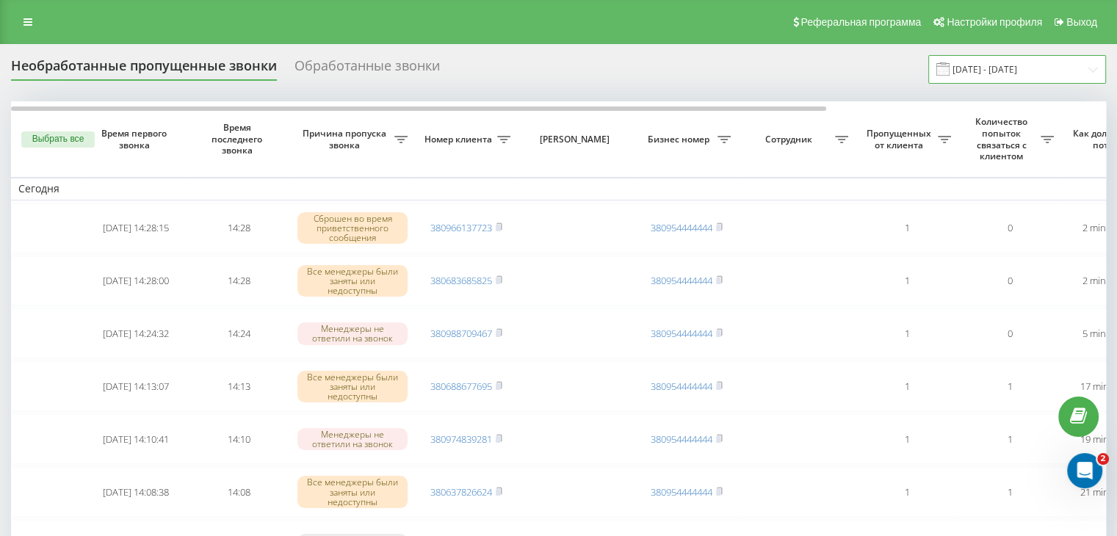
click at [1054, 73] on input "[DATE] - [DATE]" at bounding box center [1018, 69] width 178 height 29
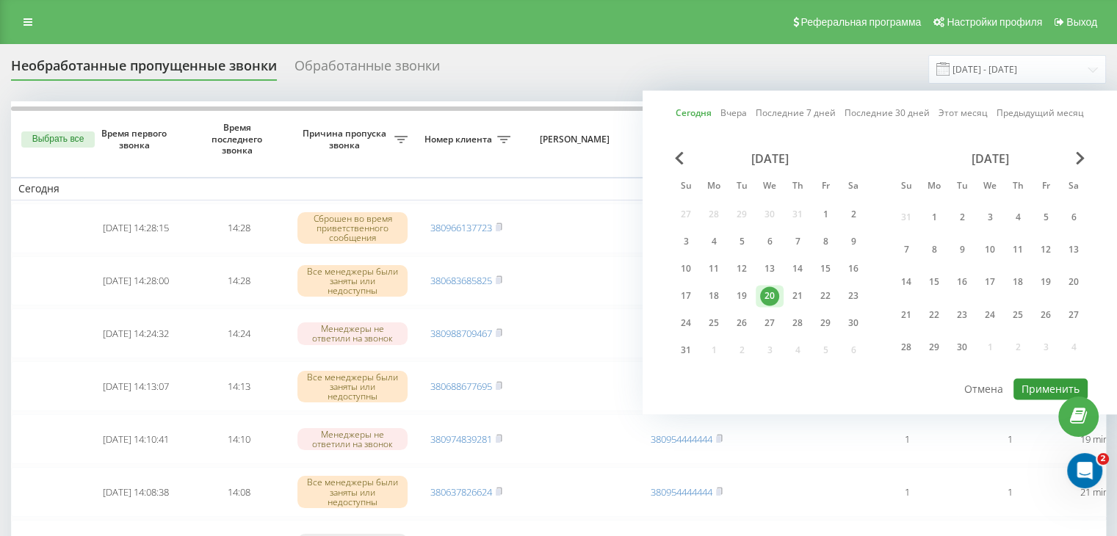
click at [1044, 386] on button "Применить" at bounding box center [1051, 388] width 74 height 21
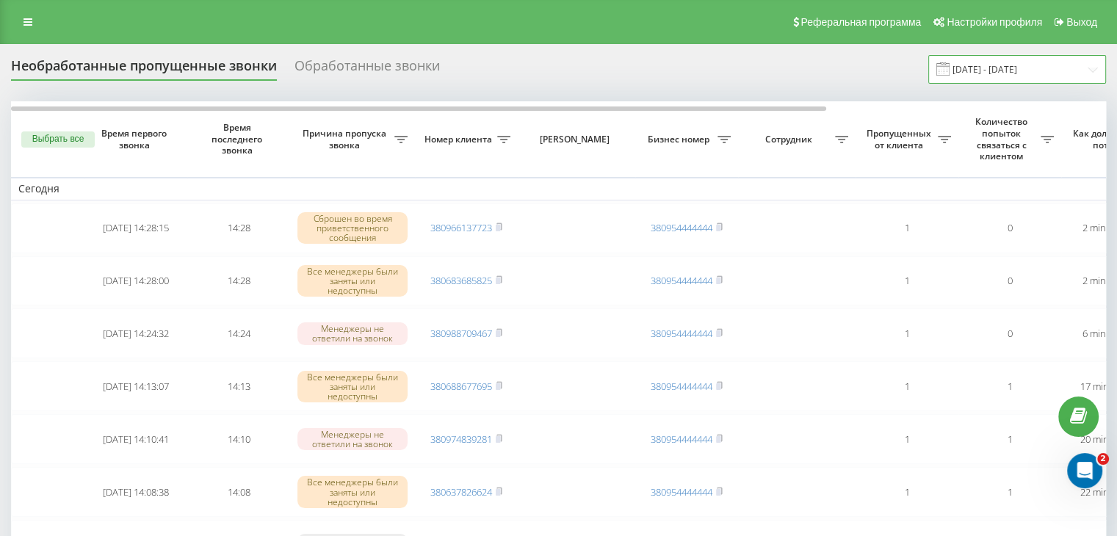
click at [1017, 71] on input "[DATE] - [DATE]" at bounding box center [1018, 69] width 178 height 29
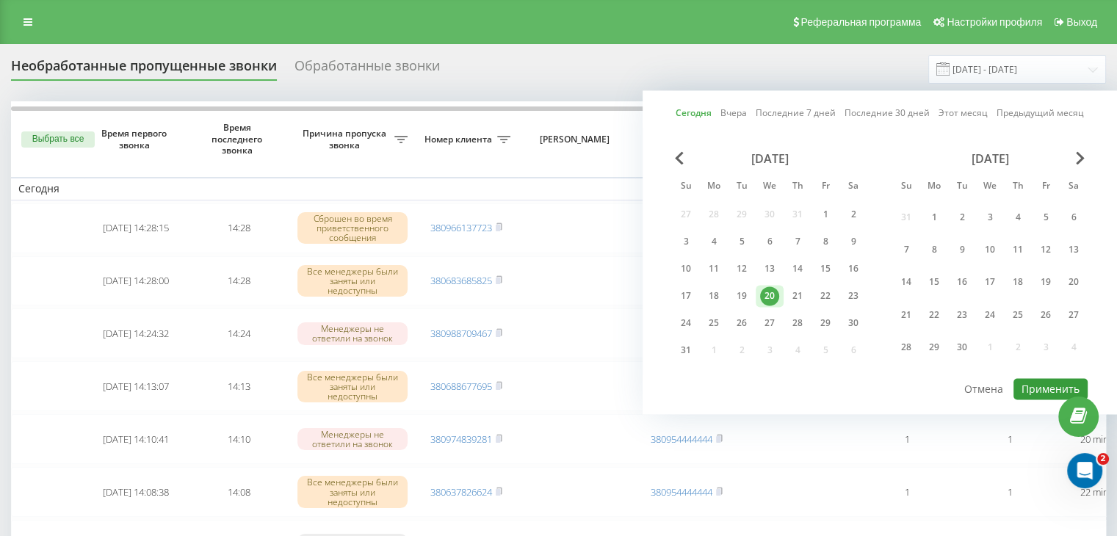
click at [1024, 382] on button "Применить" at bounding box center [1051, 388] width 74 height 21
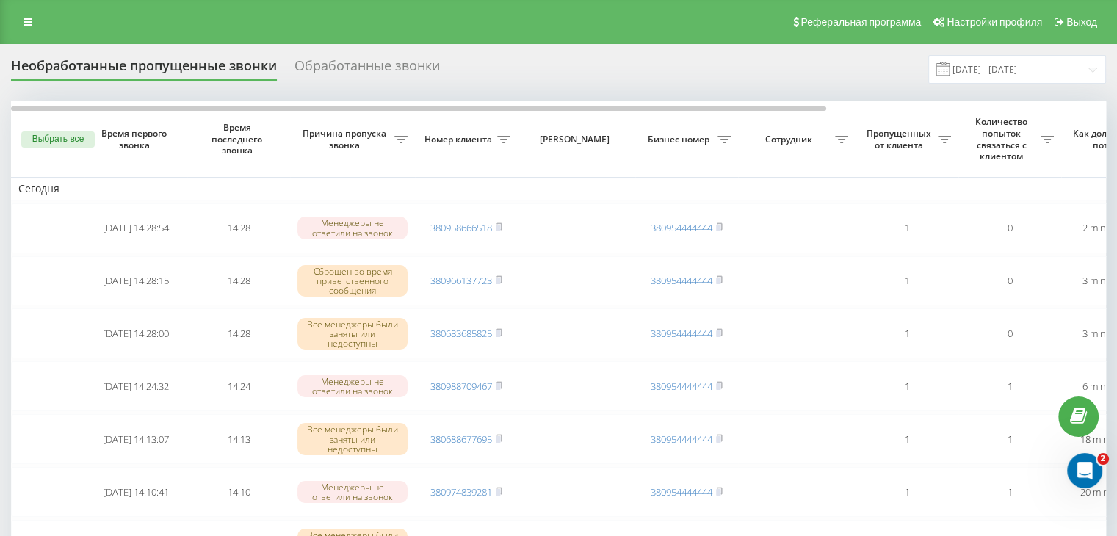
click at [493, 36] on div "Реферальная программа Настройки профиля Выход" at bounding box center [558, 22] width 1117 height 44
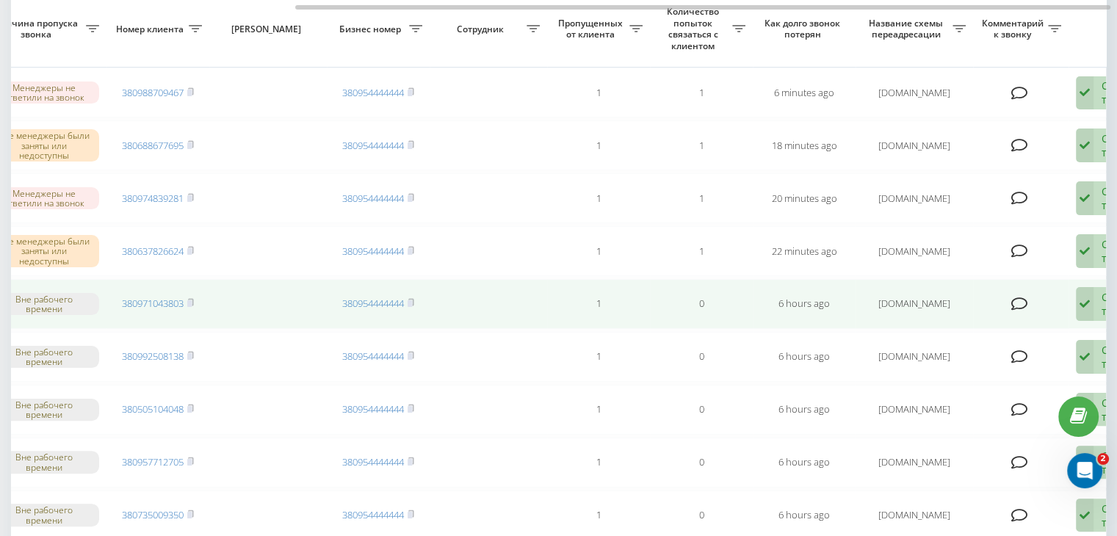
scroll to position [0, 373]
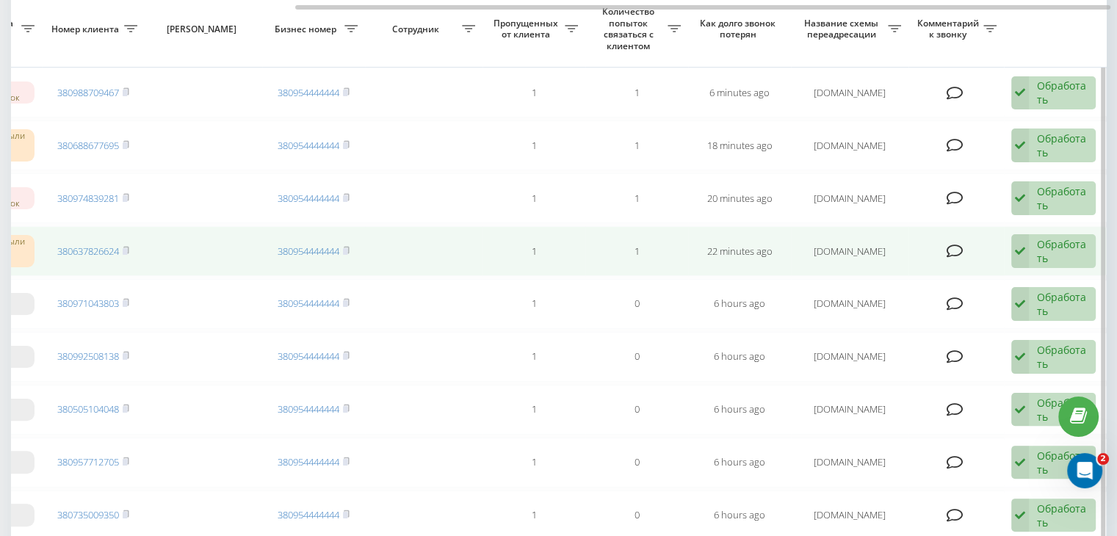
click at [1032, 259] on div "Обработать Не удалось связаться Связался с клиентом с помощью другого канала Кл…" at bounding box center [1054, 251] width 84 height 34
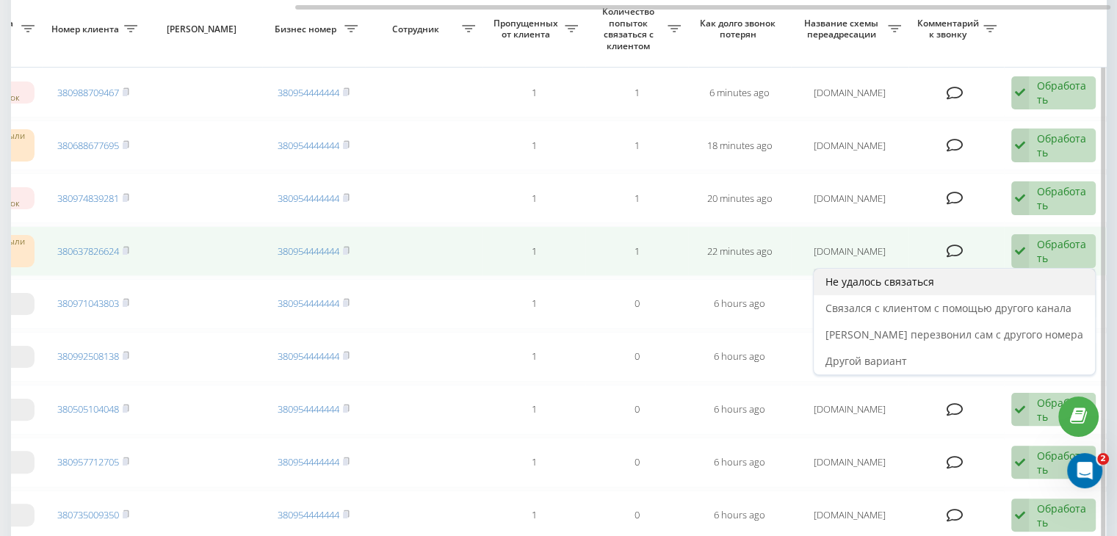
click at [1014, 275] on div "Не удалось связаться" at bounding box center [954, 282] width 281 height 26
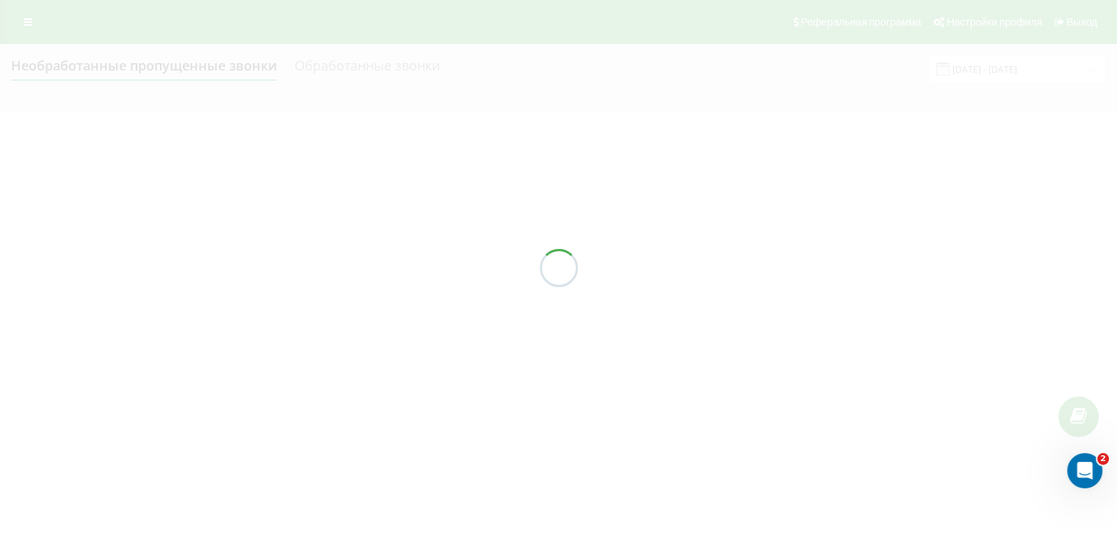
scroll to position [0, 0]
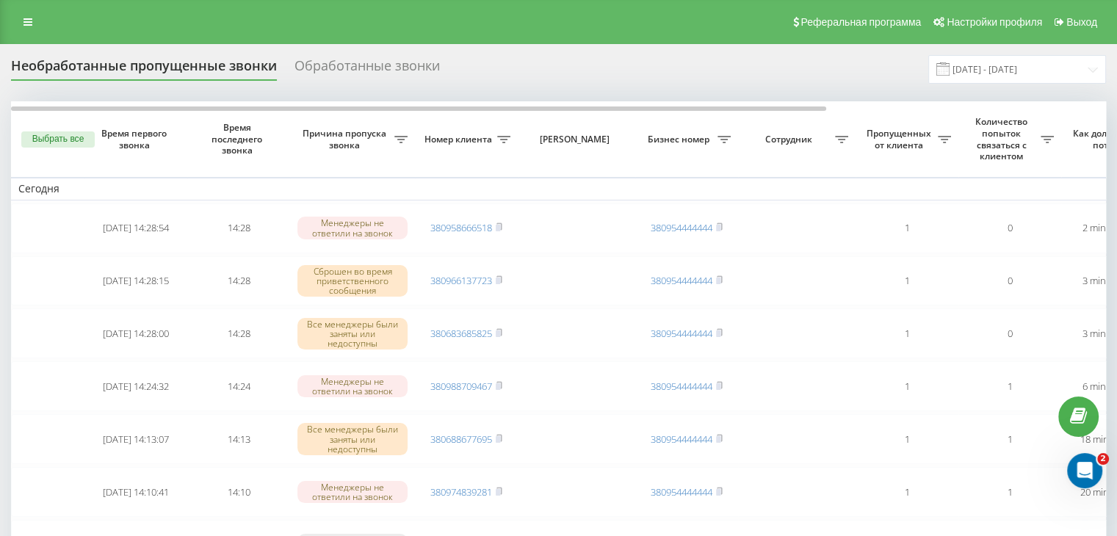
click at [436, 23] on div "Реферальная программа Настройки профиля Выход" at bounding box center [558, 22] width 1117 height 44
drag, startPoint x: 1068, startPoint y: 63, endPoint x: 1062, endPoint y: 73, distance: 11.2
click at [1067, 65] on input "[DATE] - [DATE]" at bounding box center [1018, 69] width 178 height 29
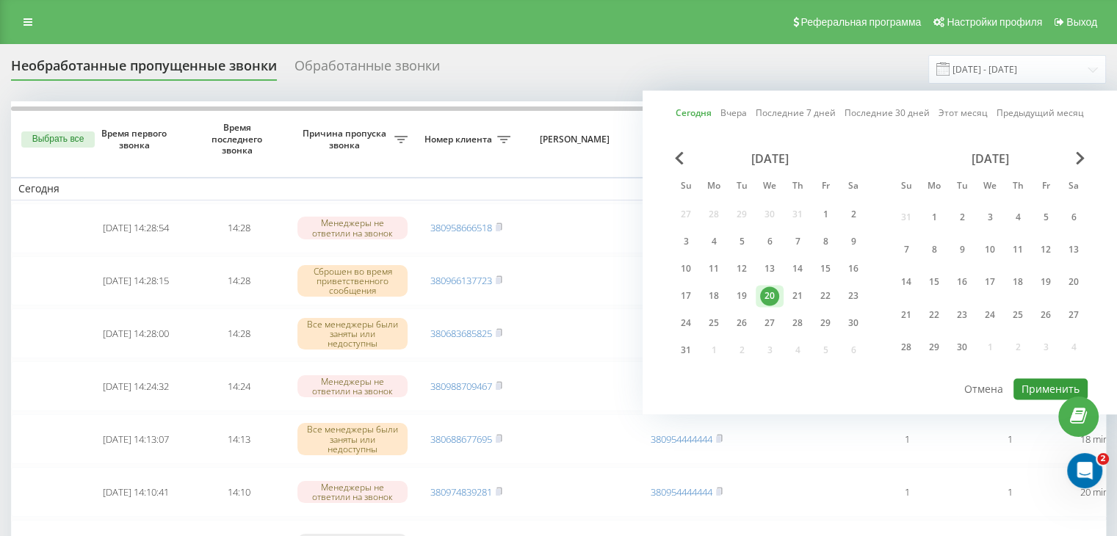
click at [1031, 386] on button "Применить" at bounding box center [1051, 388] width 74 height 21
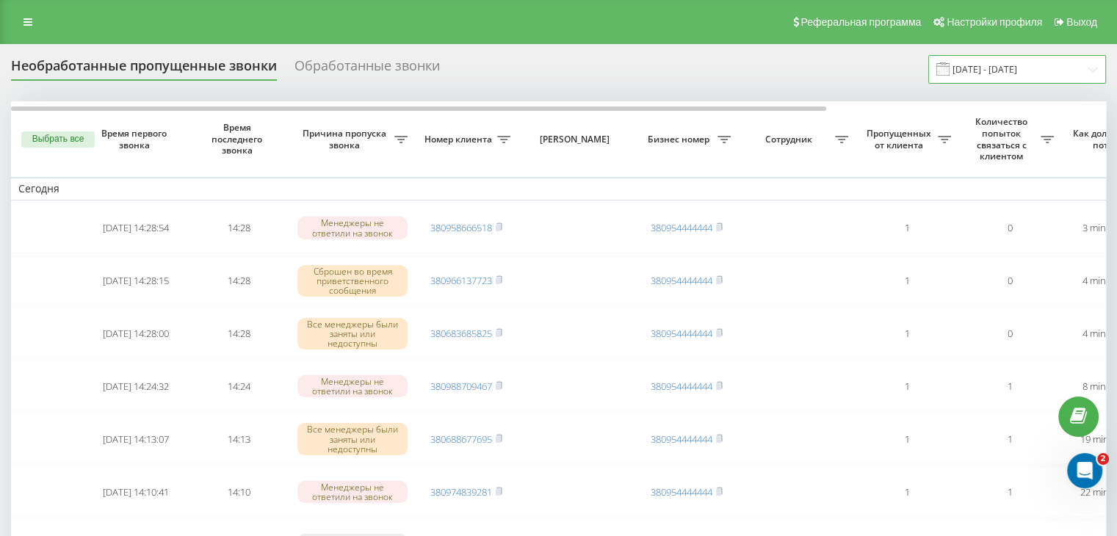
click at [1073, 73] on input "[DATE] - [DATE]" at bounding box center [1018, 69] width 178 height 29
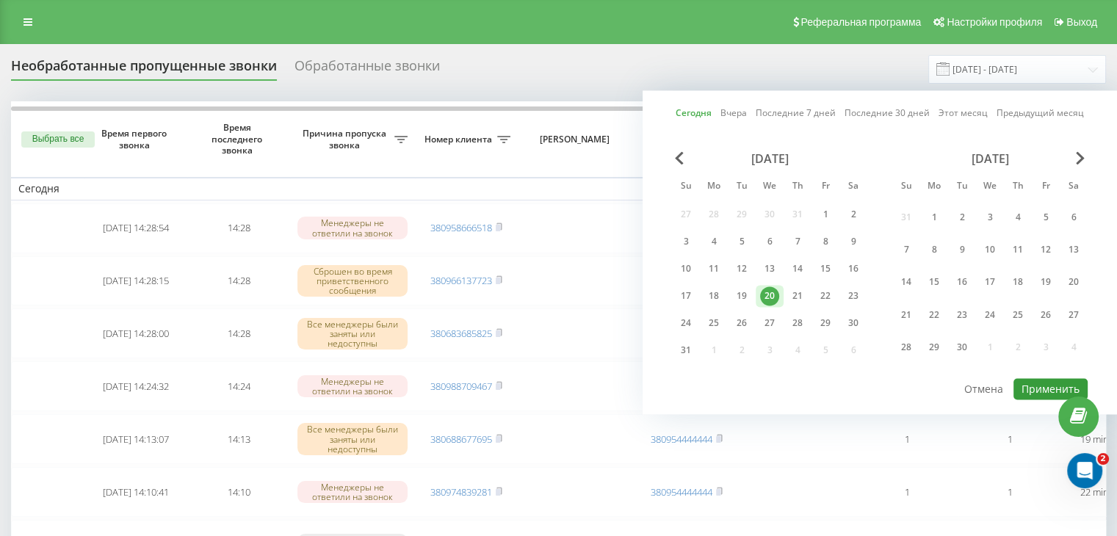
click at [1056, 385] on button "Применить" at bounding box center [1051, 388] width 74 height 21
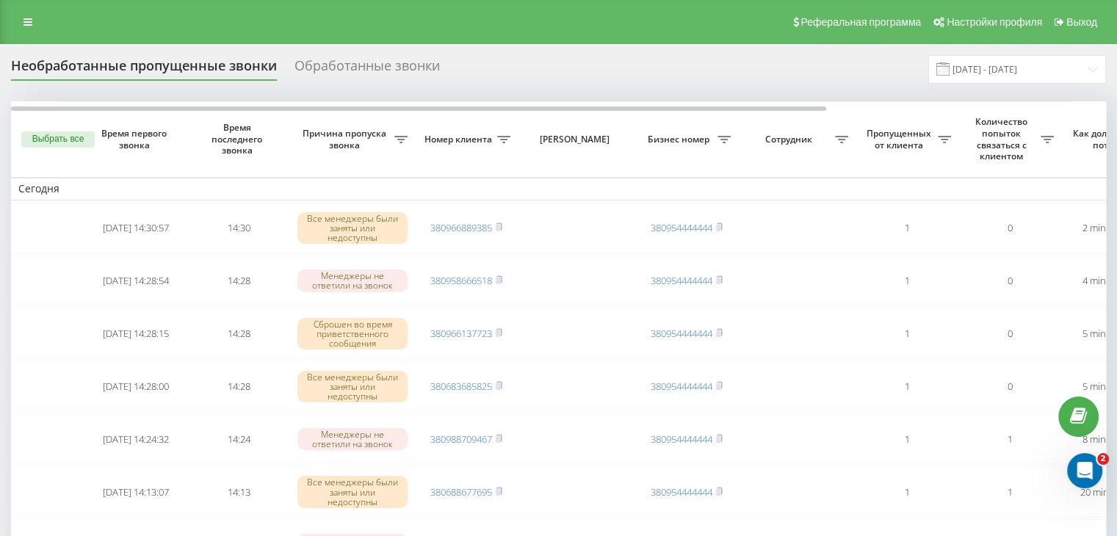
click at [447, 16] on div "Реферальная программа Настройки профиля Выход" at bounding box center [558, 22] width 1117 height 44
click at [1022, 76] on input "[DATE] - [DATE]" at bounding box center [1018, 69] width 178 height 29
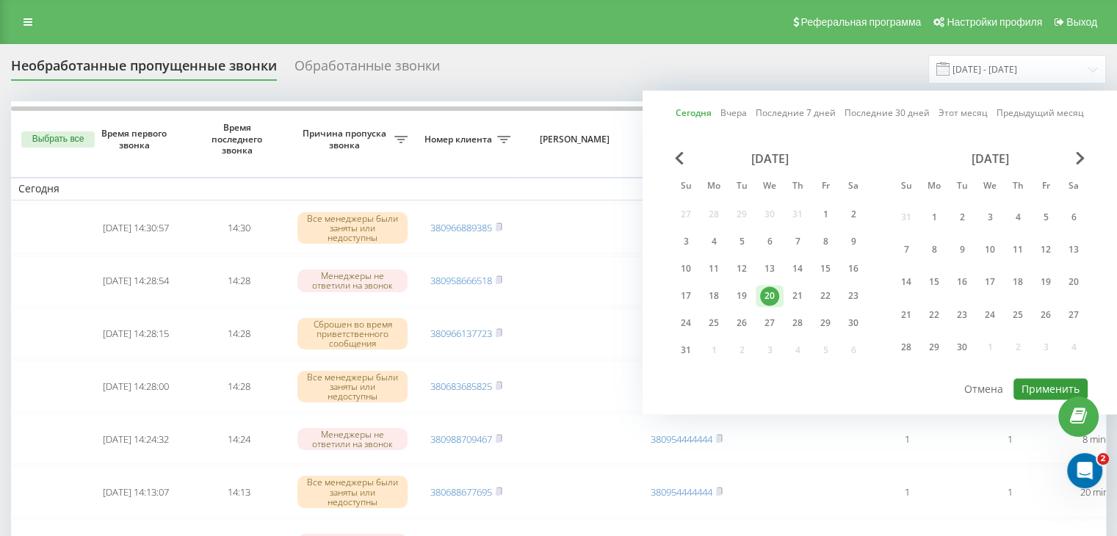
click at [1037, 383] on button "Применить" at bounding box center [1051, 388] width 74 height 21
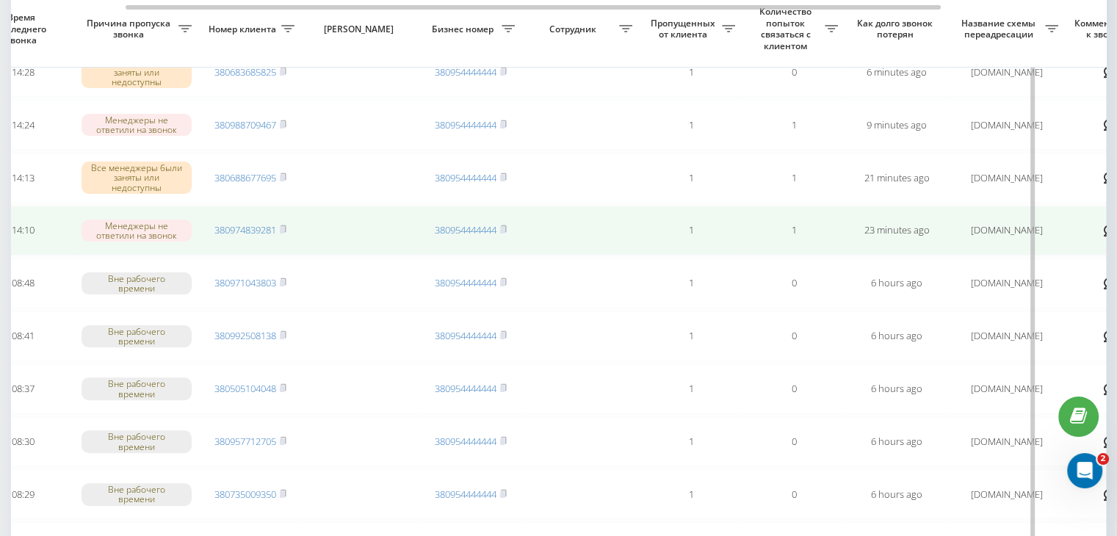
scroll to position [0, 373]
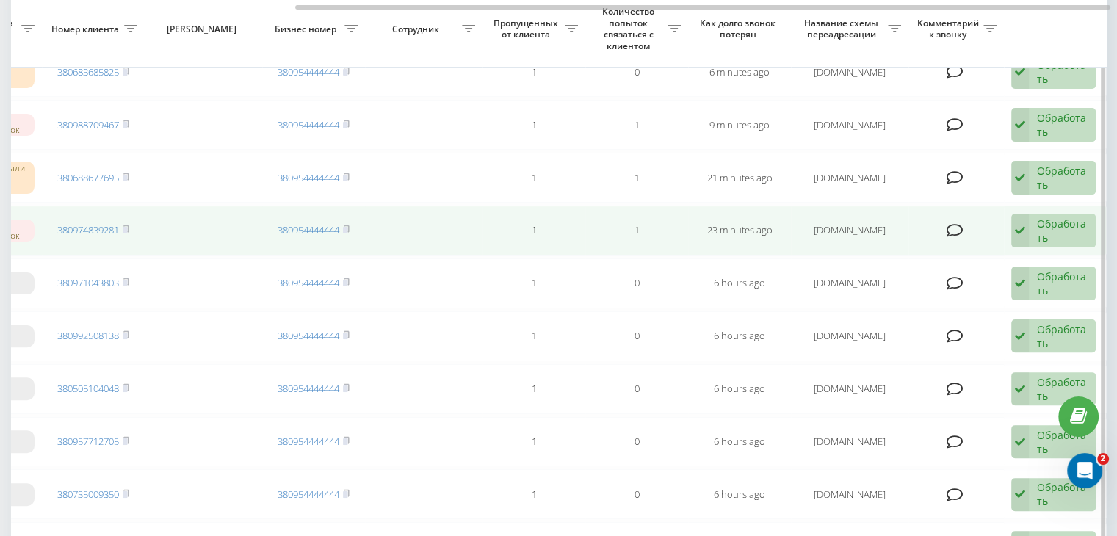
drag, startPoint x: 1065, startPoint y: 227, endPoint x: 1050, endPoint y: 235, distance: 16.8
click at [1065, 227] on div "Обработать" at bounding box center [1062, 231] width 51 height 28
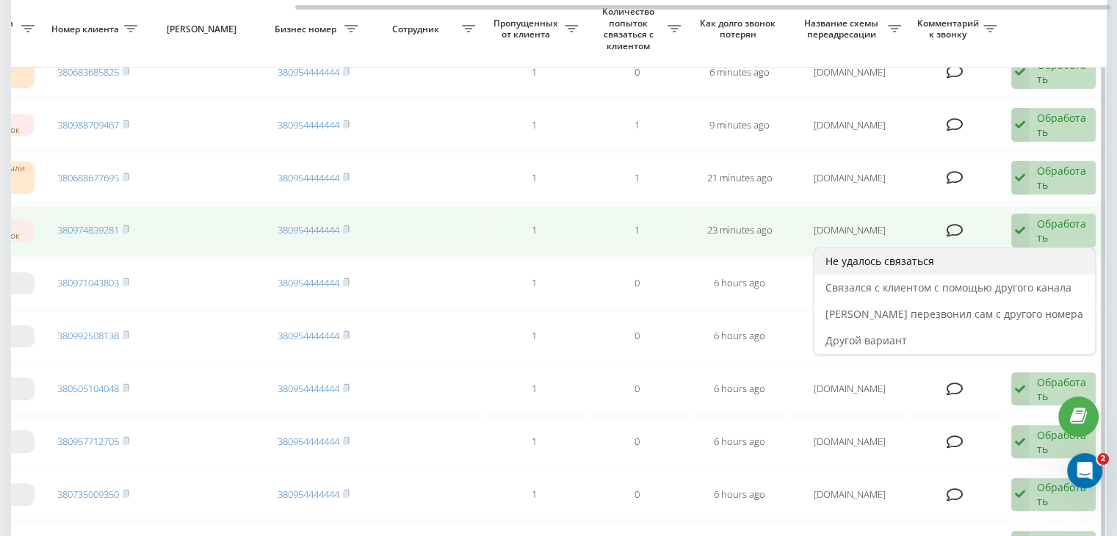
click at [996, 255] on div "Не удалось связаться" at bounding box center [954, 261] width 281 height 26
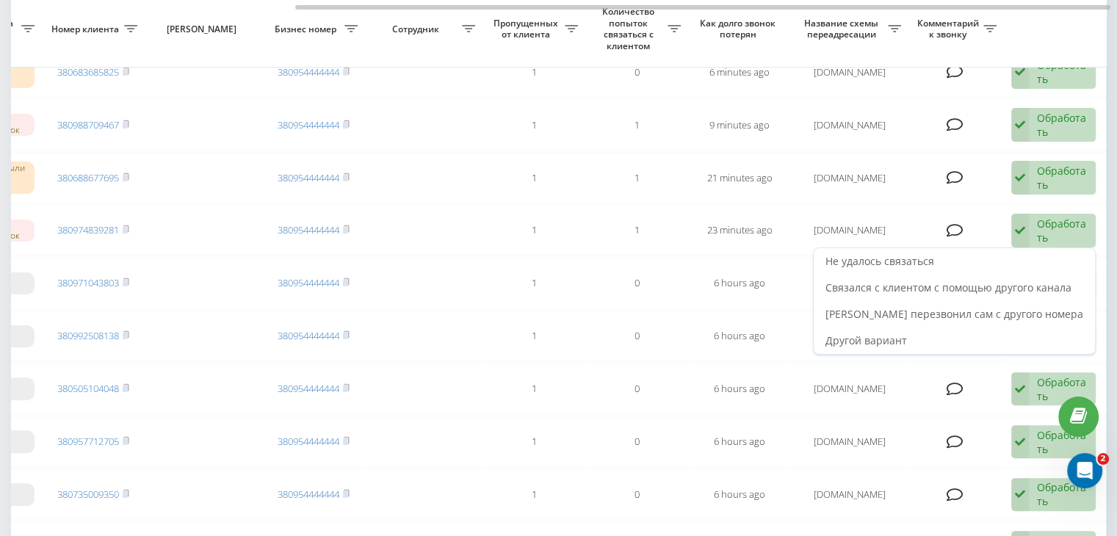
scroll to position [0, 0]
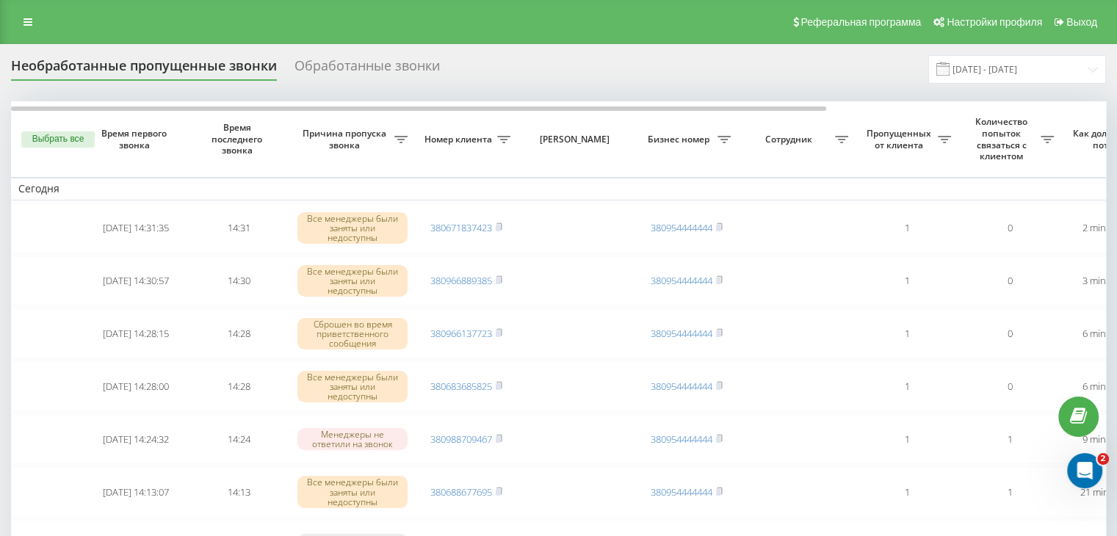
click at [464, 42] on div "Реферальная программа Настройки профиля Выход" at bounding box center [558, 22] width 1117 height 44
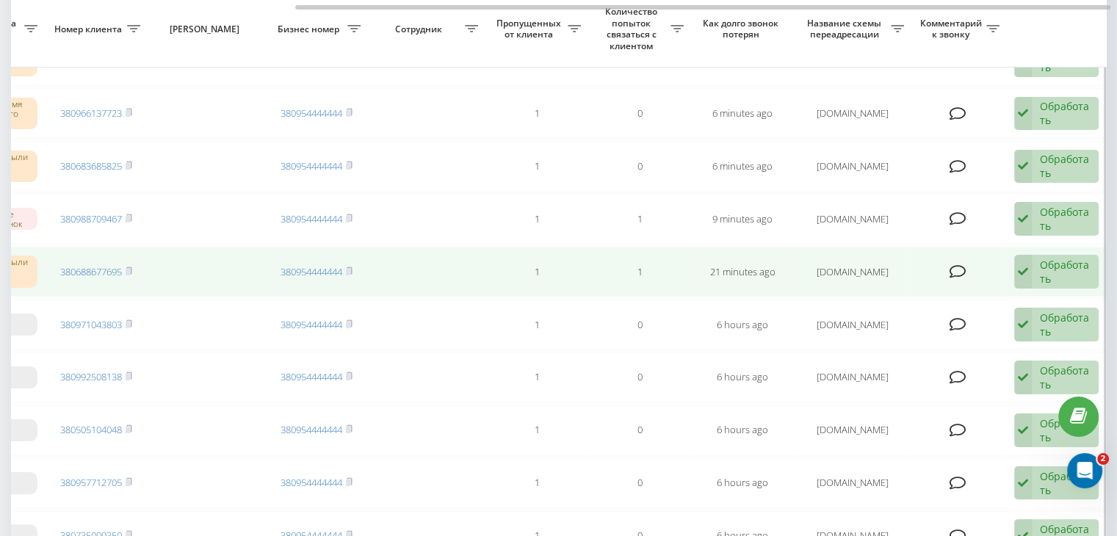
scroll to position [0, 373]
click at [1056, 259] on div "Обработать" at bounding box center [1062, 272] width 51 height 28
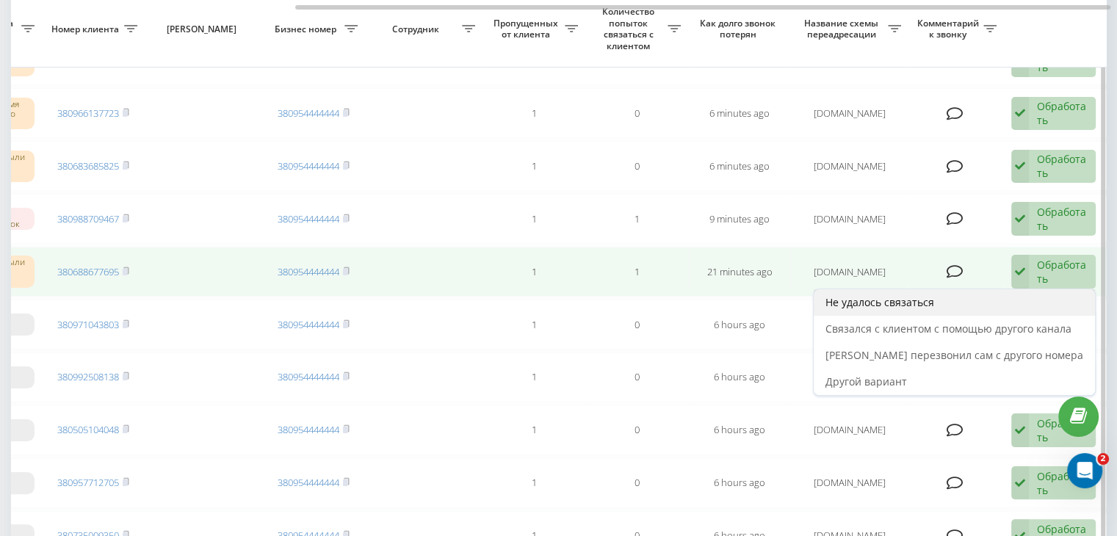
click at [1000, 298] on div "Не удалось связаться" at bounding box center [954, 302] width 281 height 26
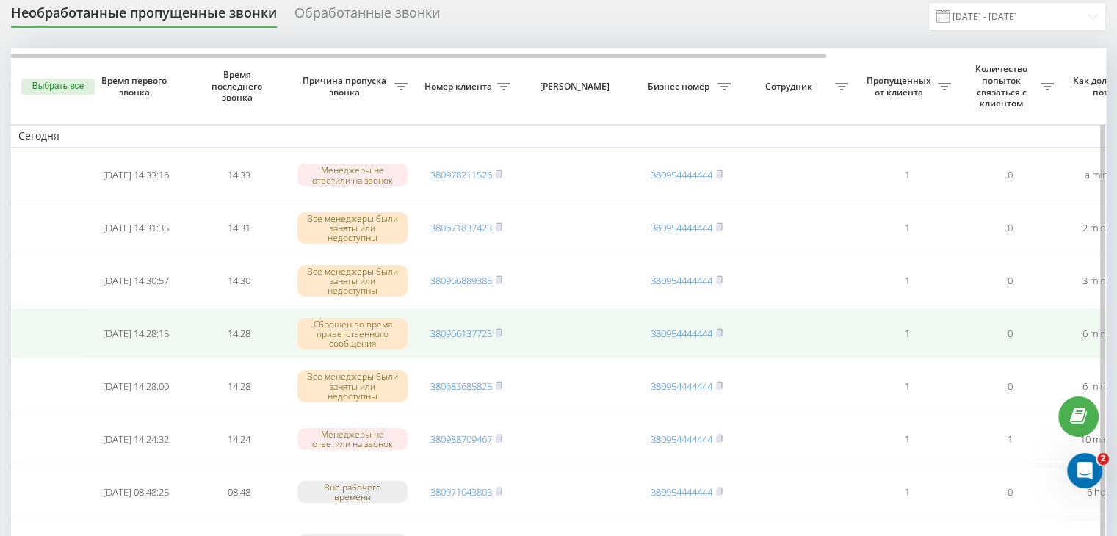
scroll to position [73, 0]
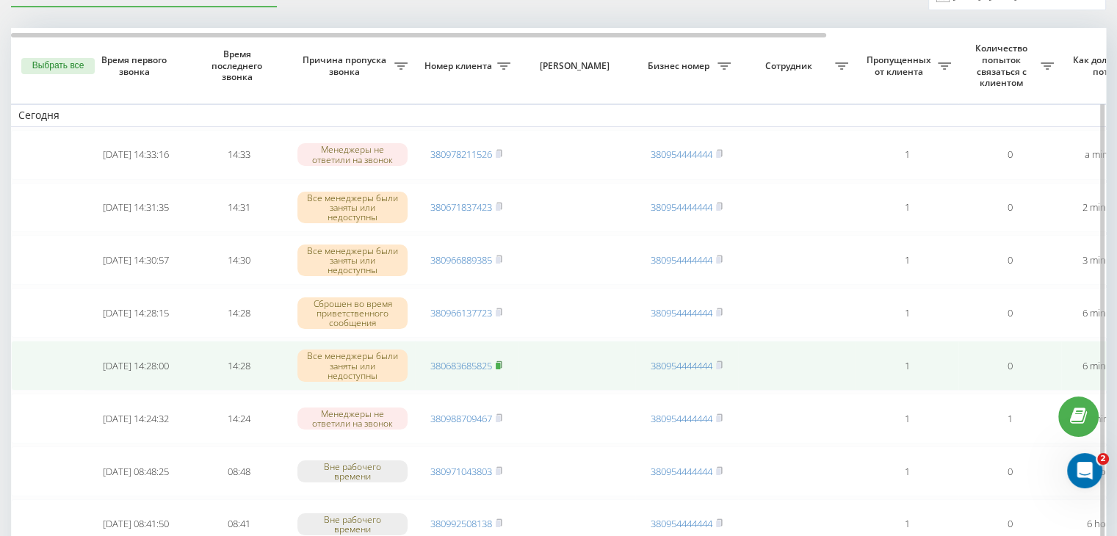
click at [502, 361] on icon at bounding box center [499, 365] width 7 height 9
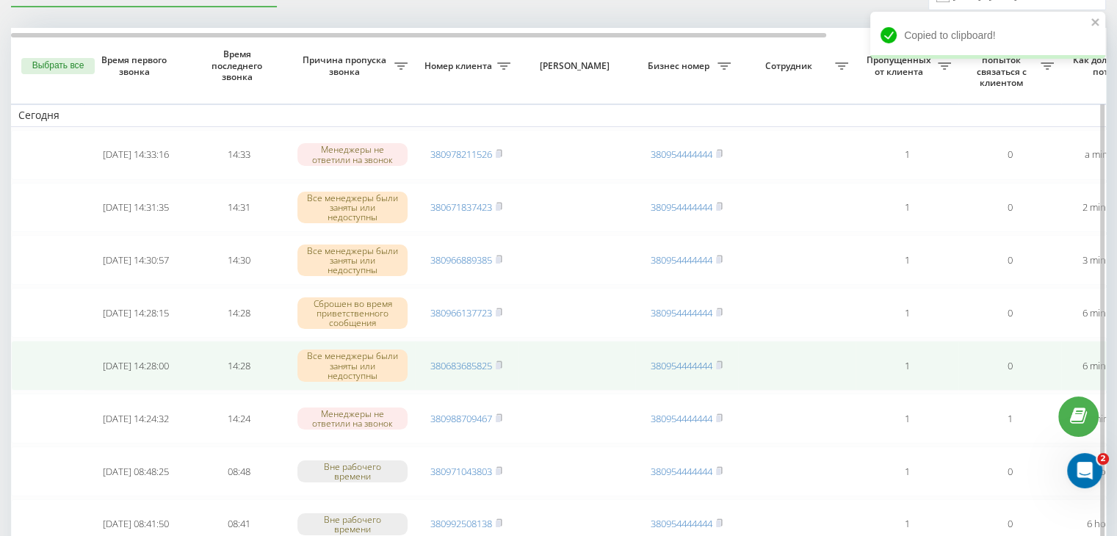
click at [486, 360] on link "380683685825" at bounding box center [461, 365] width 62 height 13
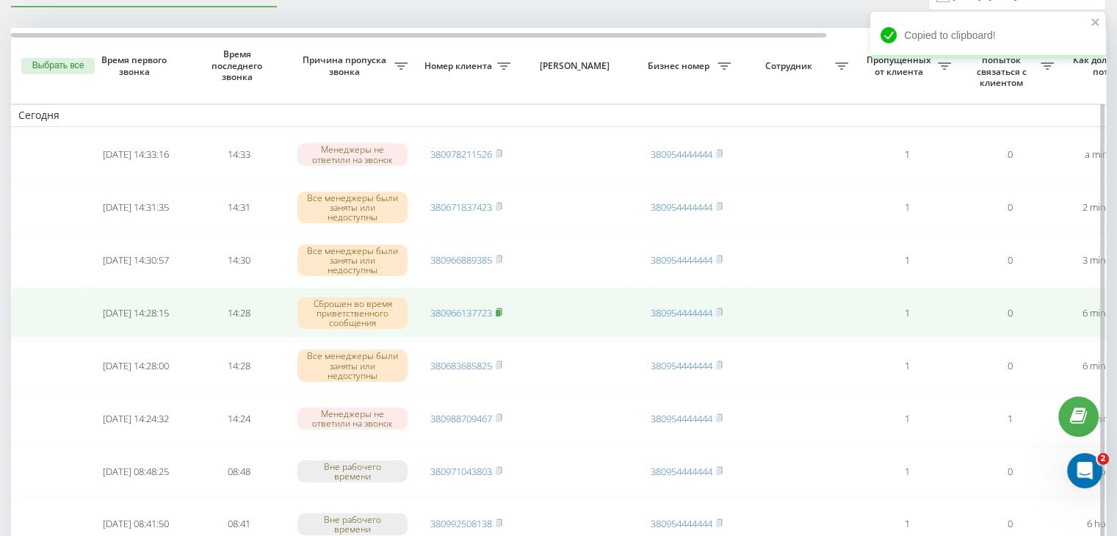
click at [500, 310] on rect at bounding box center [498, 313] width 4 height 7
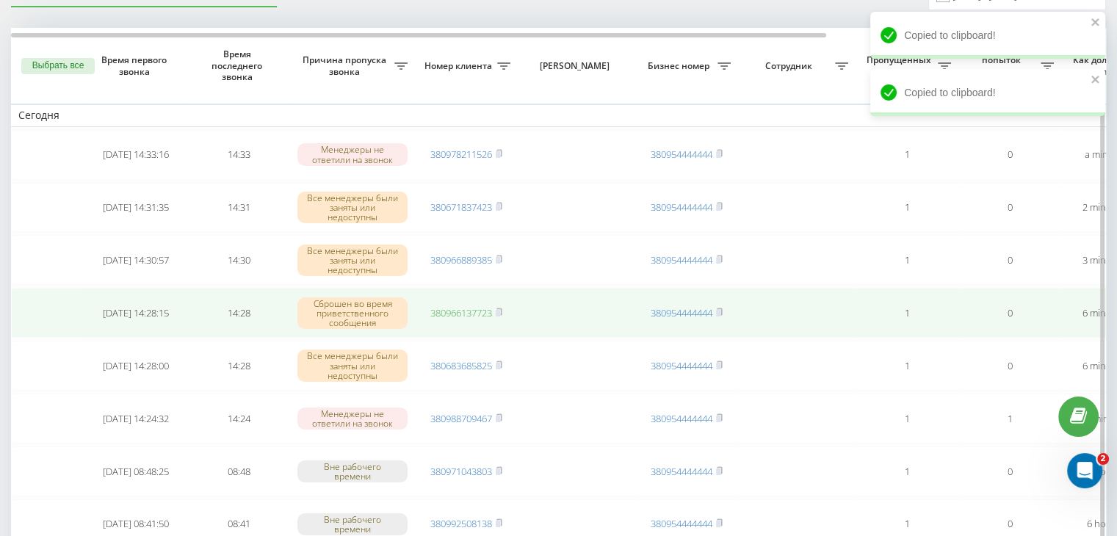
click at [476, 311] on link "380966137723" at bounding box center [461, 312] width 62 height 13
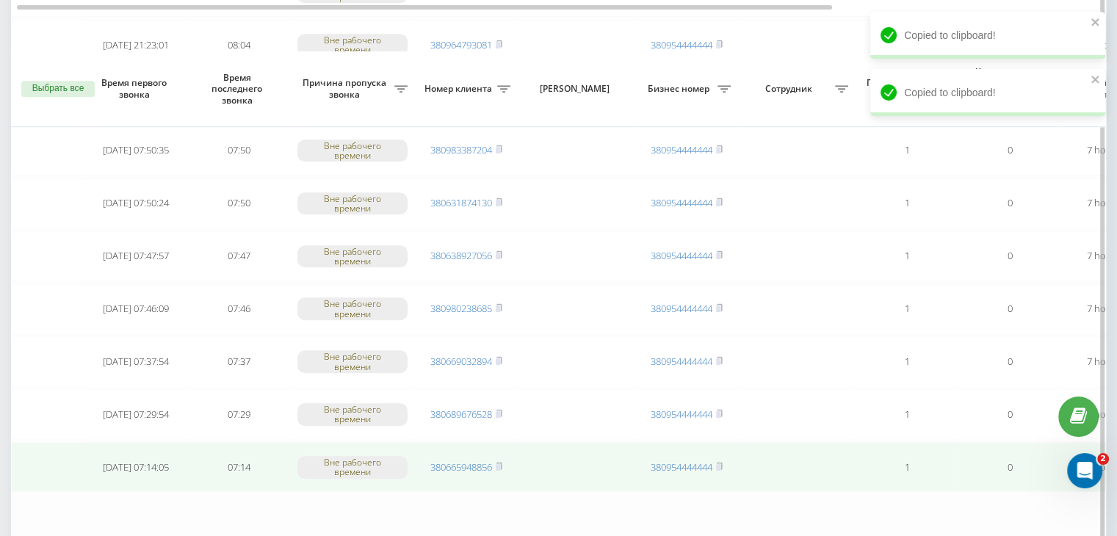
scroll to position [1210, 0]
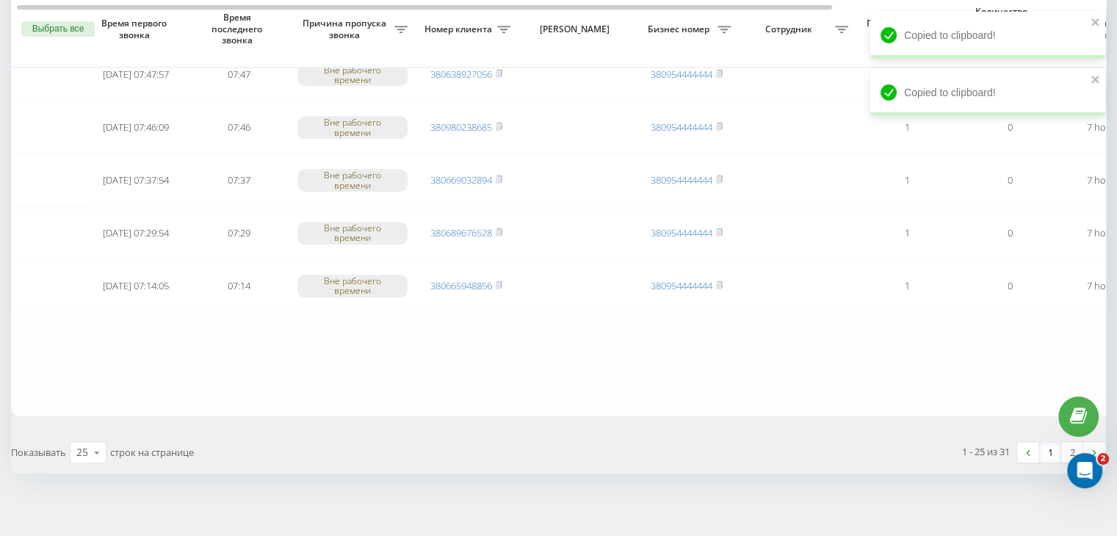
click at [1052, 445] on link "1" at bounding box center [1050, 452] width 22 height 21
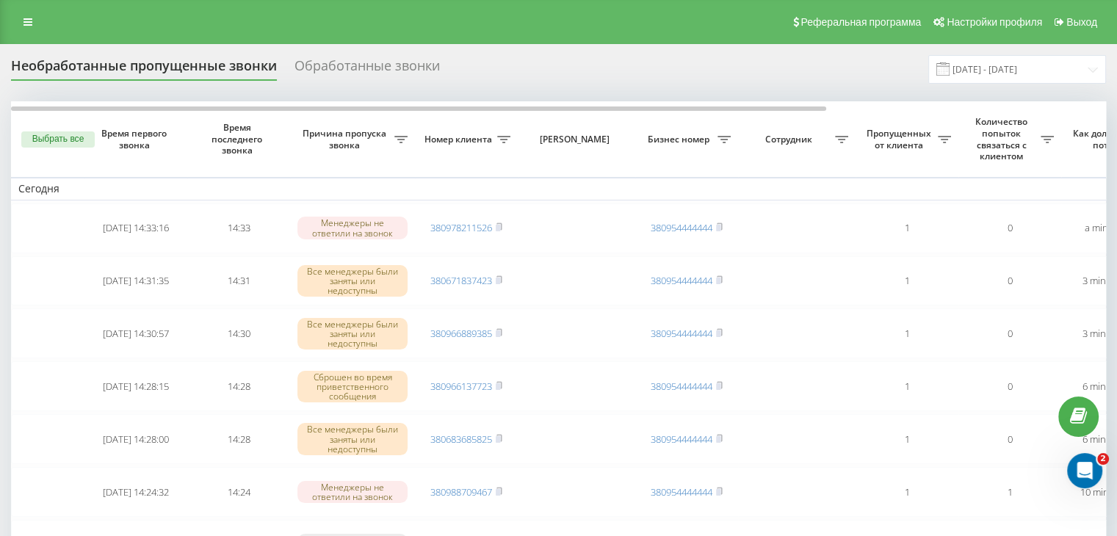
drag, startPoint x: 491, startPoint y: 7, endPoint x: 605, endPoint y: 24, distance: 115.9
click at [491, 7] on div "Реферальная программа Настройки профиля Выход" at bounding box center [558, 22] width 1117 height 44
click at [1011, 74] on input "[DATE] - [DATE]" at bounding box center [1018, 69] width 178 height 29
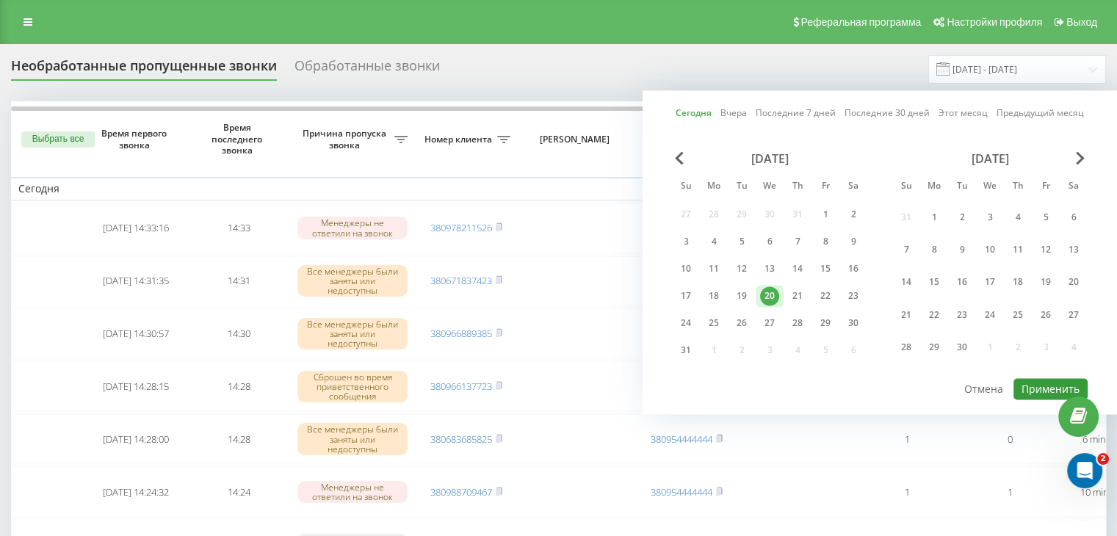
click at [1031, 389] on button "Применить" at bounding box center [1051, 388] width 74 height 21
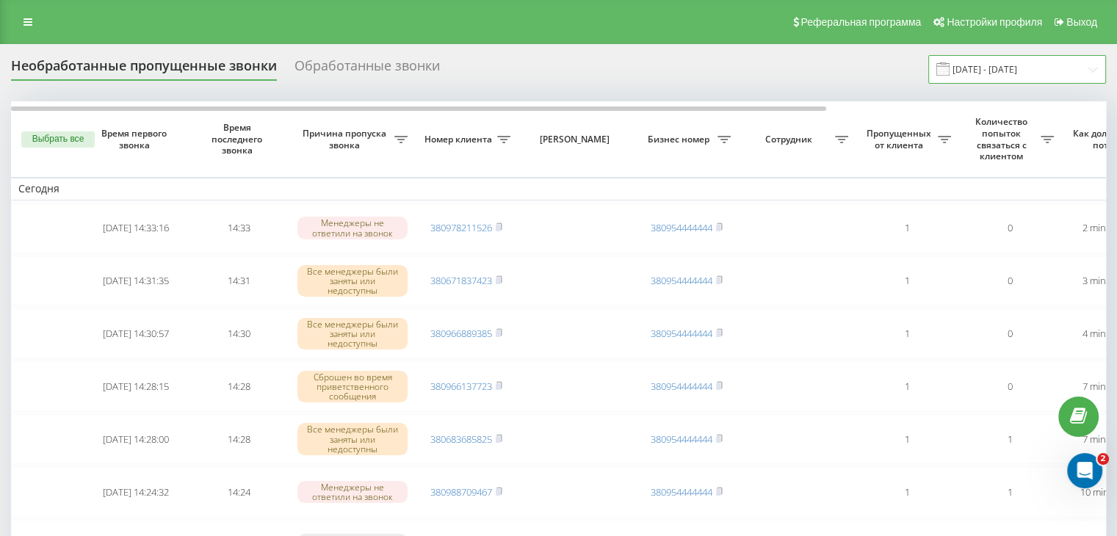
click at [1034, 63] on input "[DATE] - [DATE]" at bounding box center [1018, 69] width 178 height 29
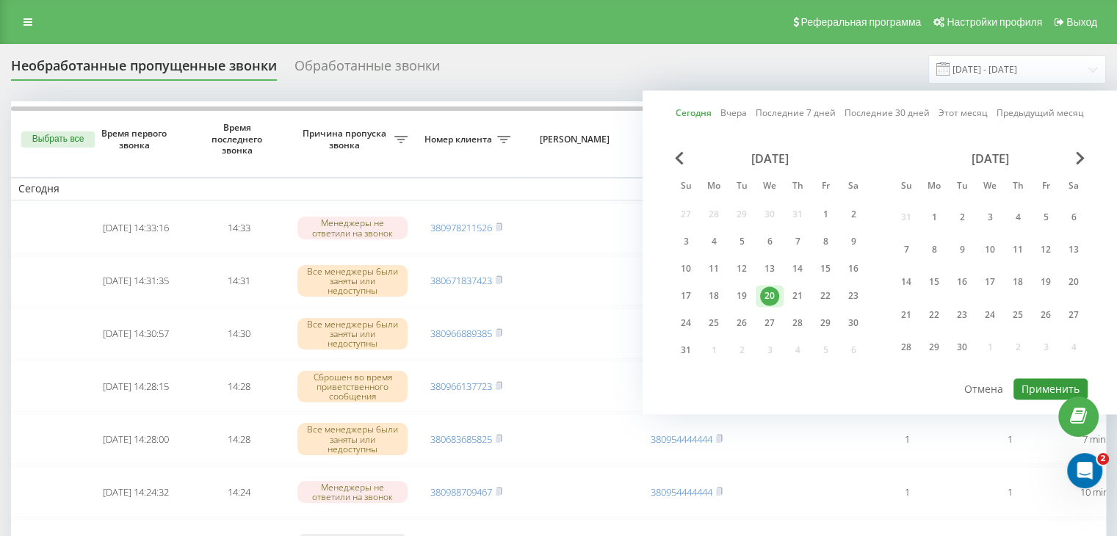
click at [1042, 383] on button "Применить" at bounding box center [1051, 388] width 74 height 21
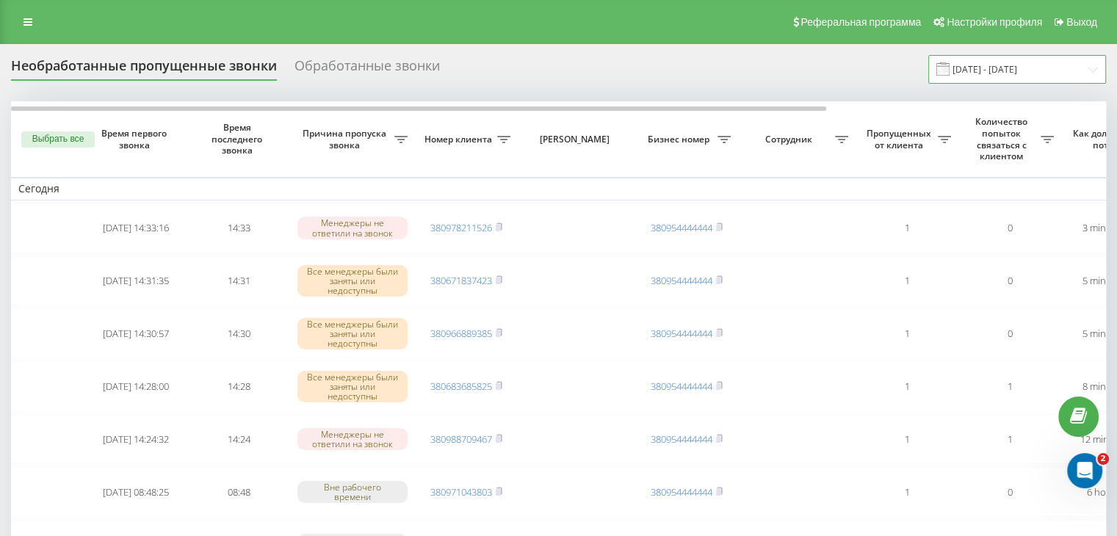
click at [1079, 62] on input "[DATE] - [DATE]" at bounding box center [1018, 69] width 178 height 29
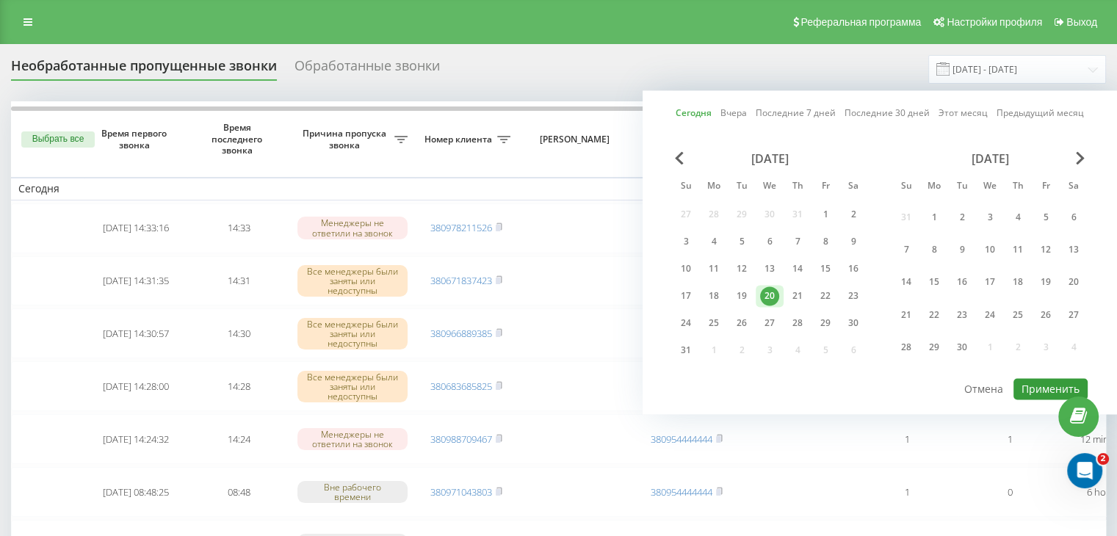
click at [1031, 382] on button "Применить" at bounding box center [1051, 388] width 74 height 21
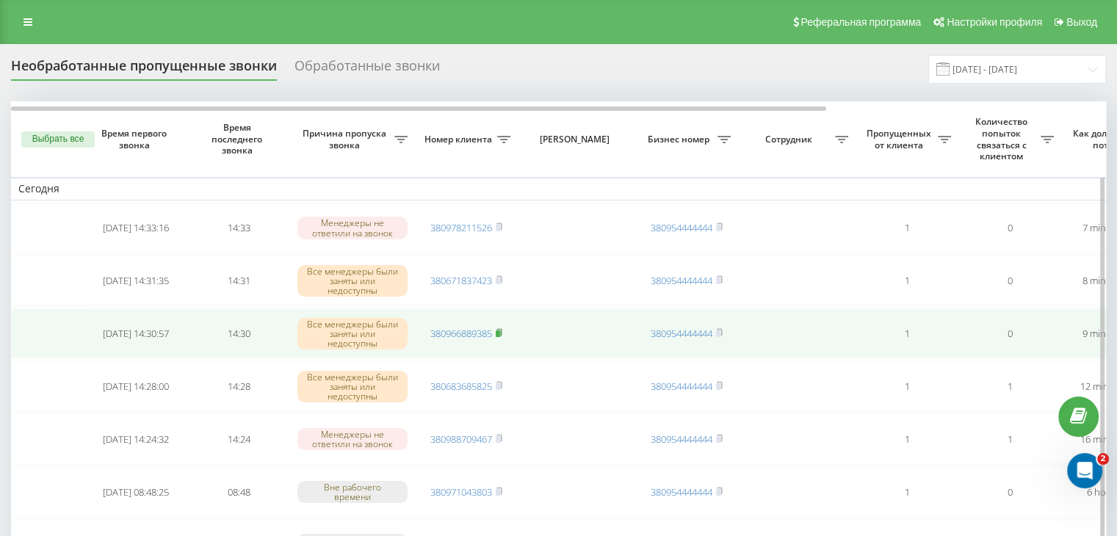
click at [498, 331] on rect at bounding box center [498, 334] width 4 height 7
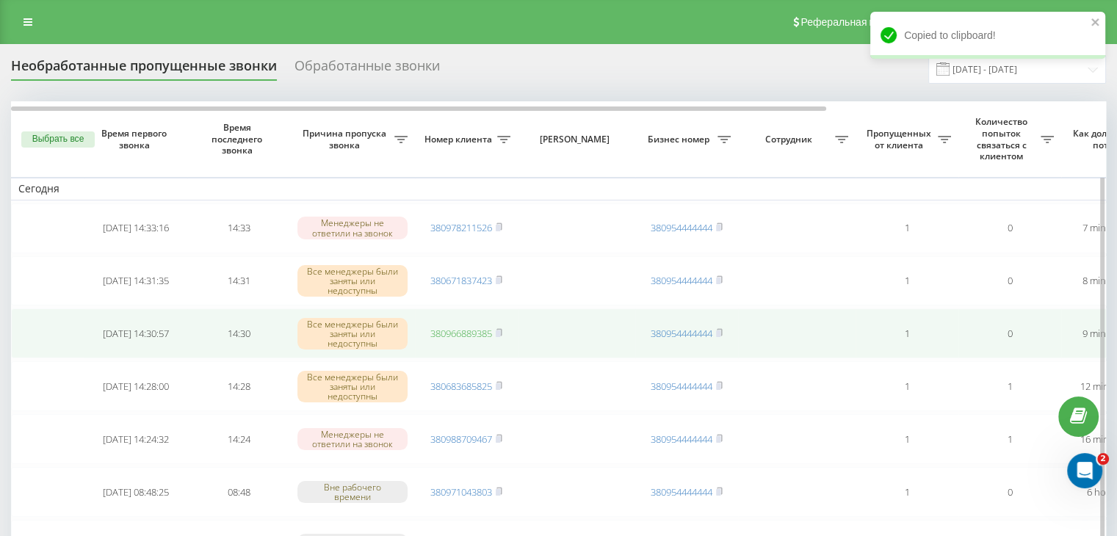
click at [460, 331] on link "380966889385" at bounding box center [461, 333] width 62 height 13
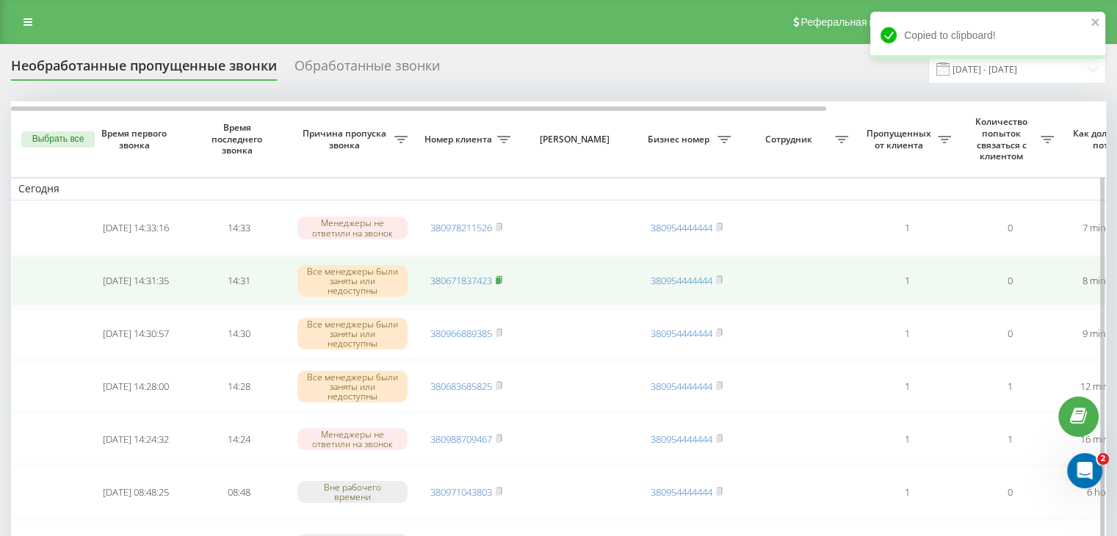
click at [500, 280] on rect at bounding box center [498, 281] width 4 height 7
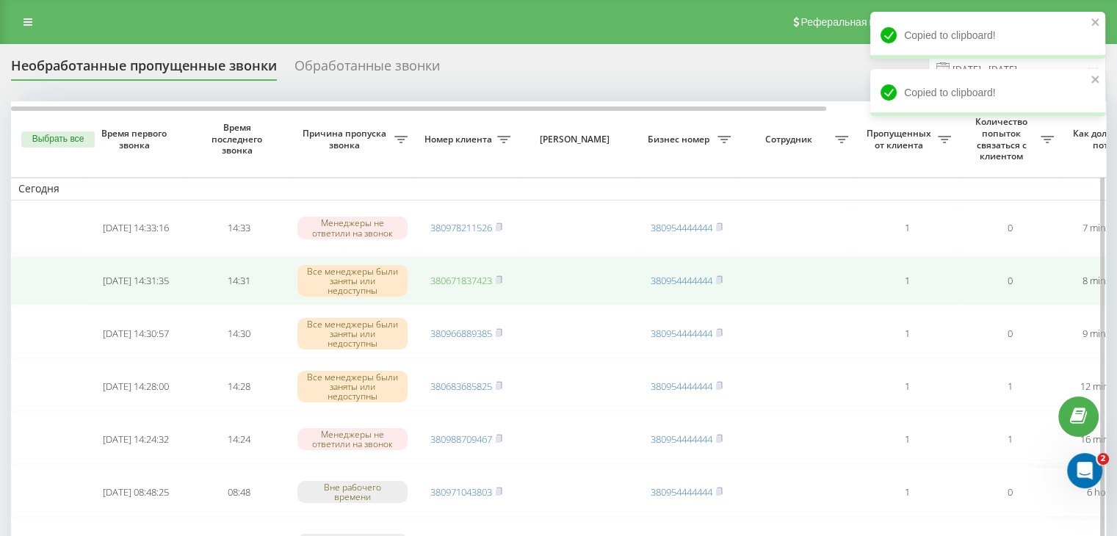
click at [478, 281] on link "380671837423" at bounding box center [461, 280] width 62 height 13
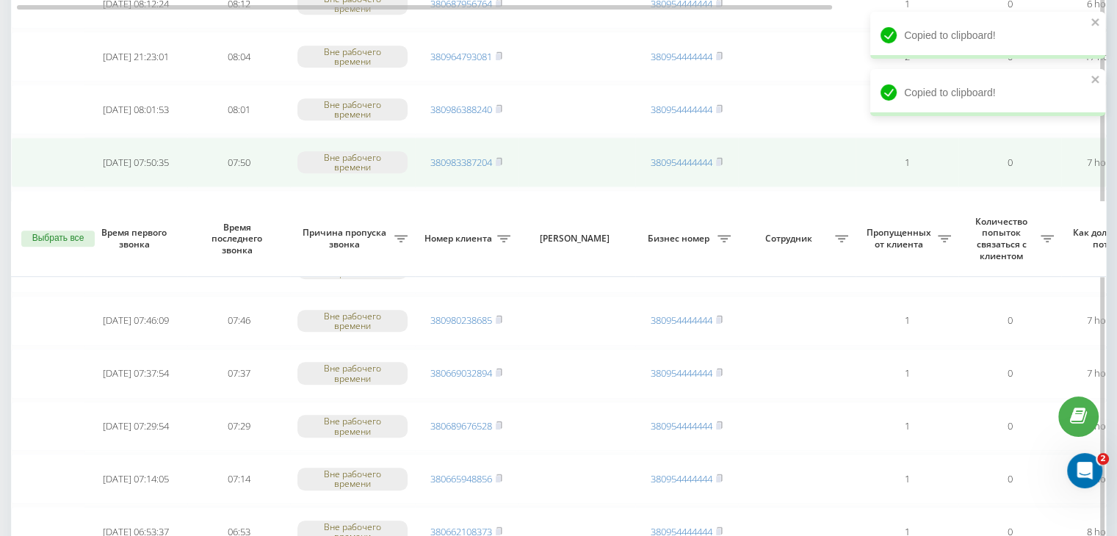
scroll to position [1175, 0]
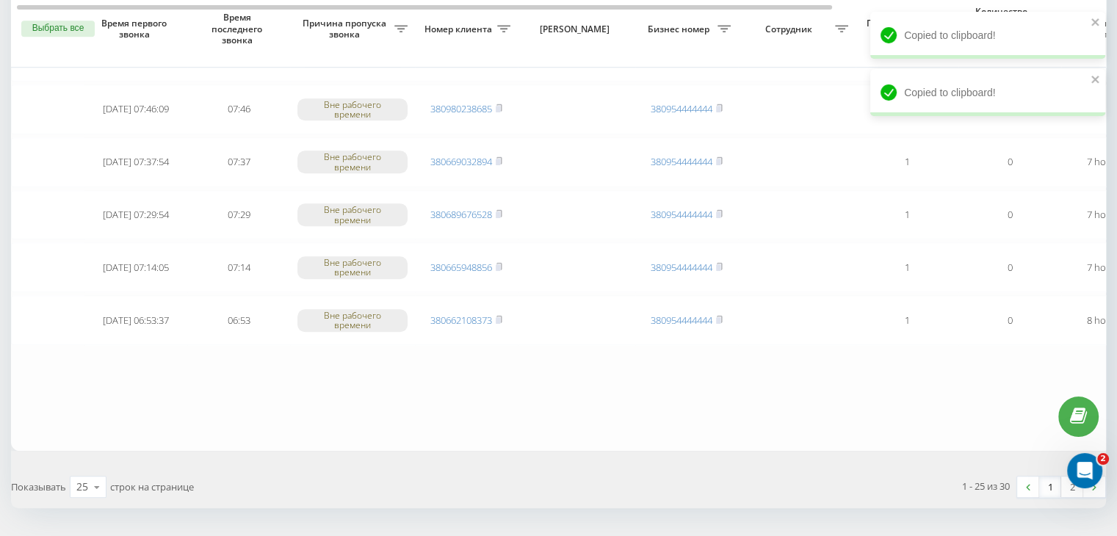
click at [1059, 483] on link "1" at bounding box center [1050, 487] width 22 height 21
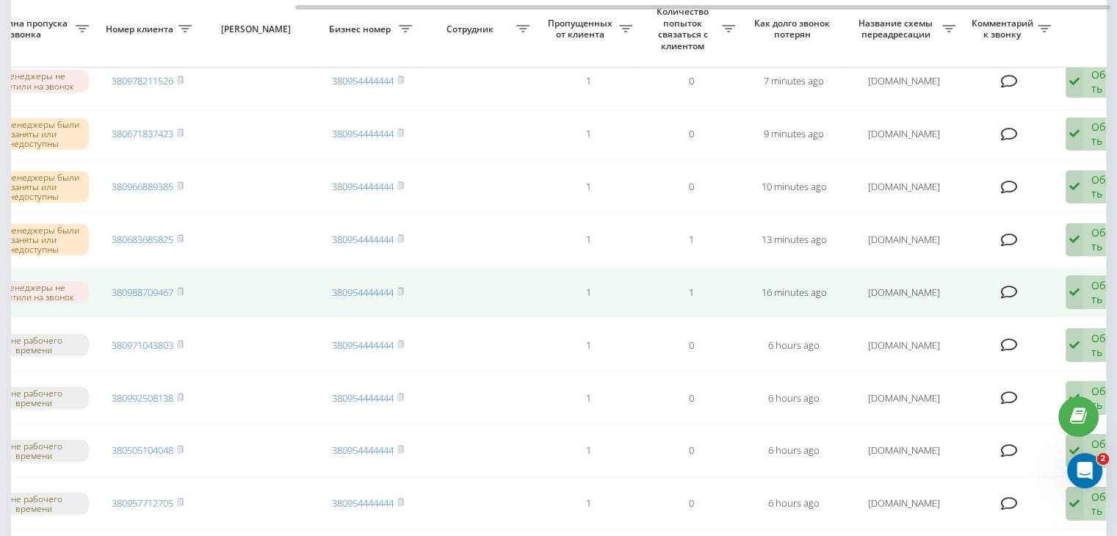
scroll to position [0, 373]
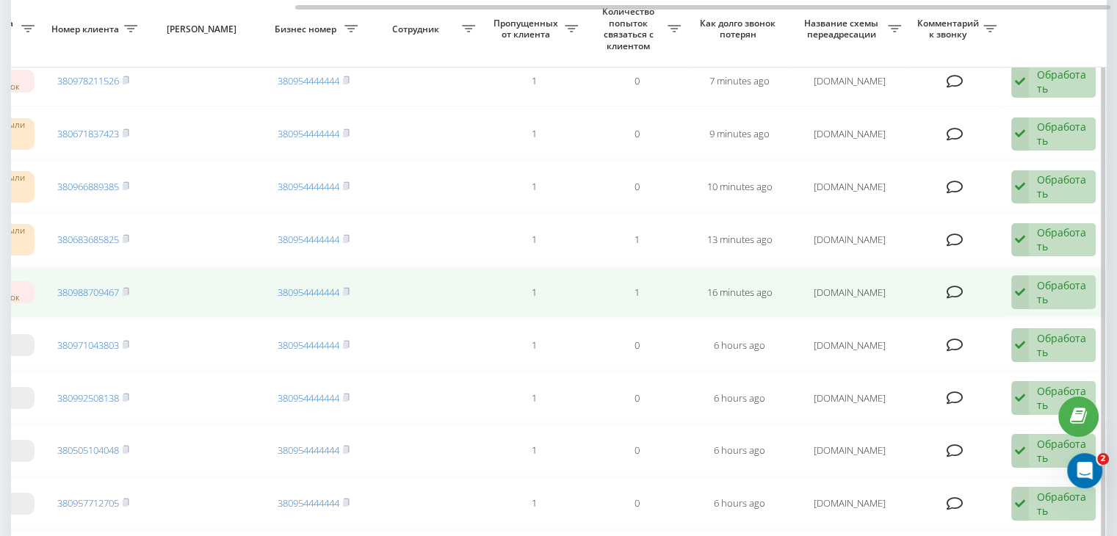
click at [1043, 297] on div "Обработать" at bounding box center [1062, 292] width 51 height 28
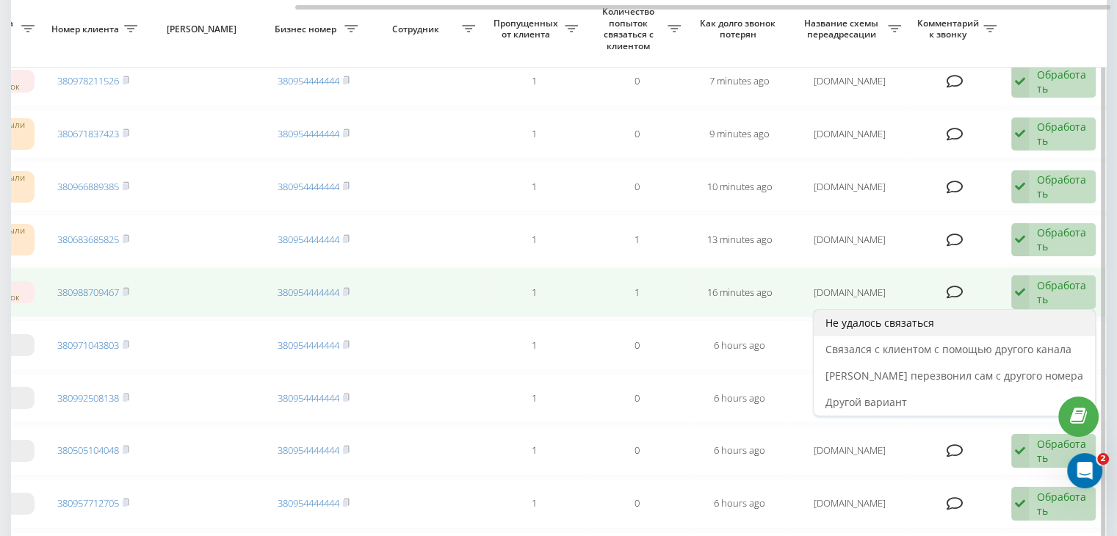
click at [994, 314] on div "Не удалось связаться" at bounding box center [954, 323] width 281 height 26
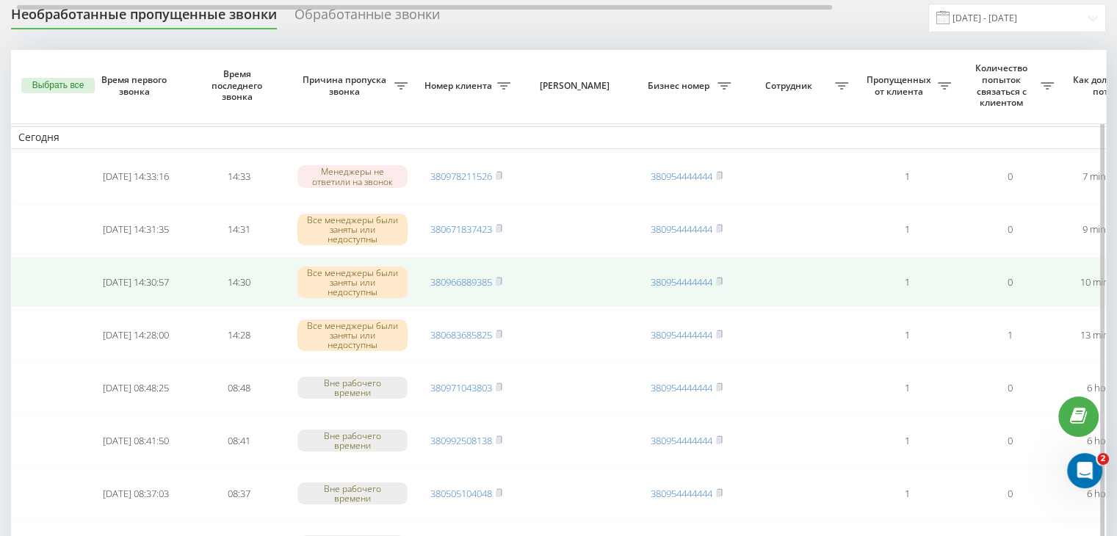
scroll to position [0, 0]
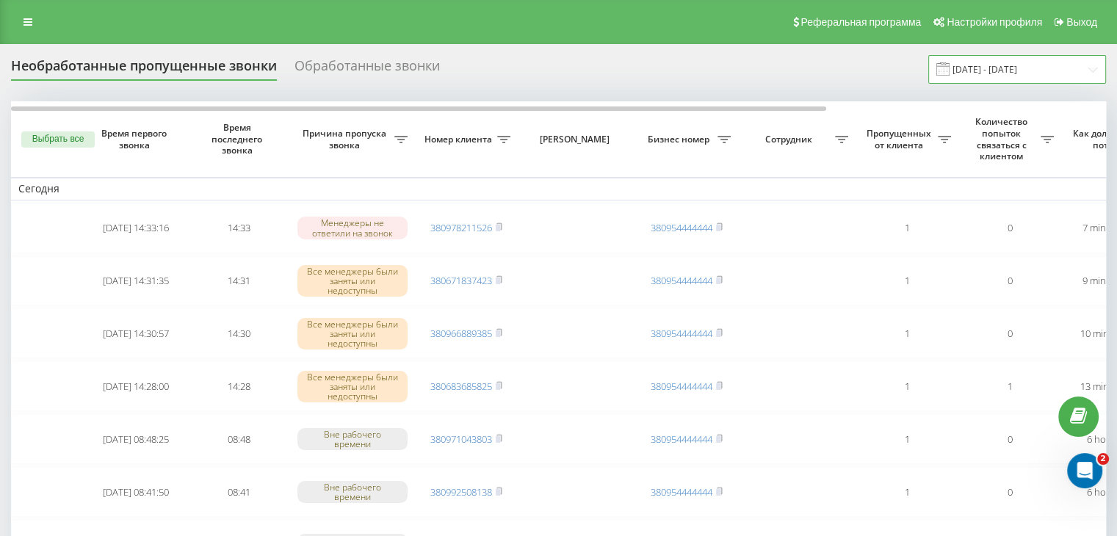
click at [1012, 70] on input "[DATE] - [DATE]" at bounding box center [1018, 69] width 178 height 29
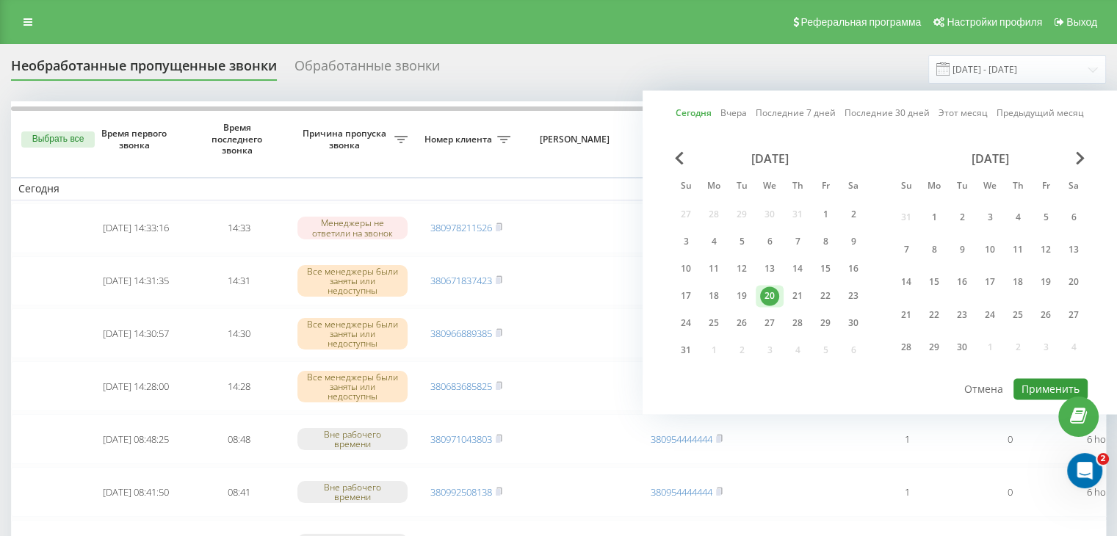
click at [1041, 389] on button "Применить" at bounding box center [1051, 388] width 74 height 21
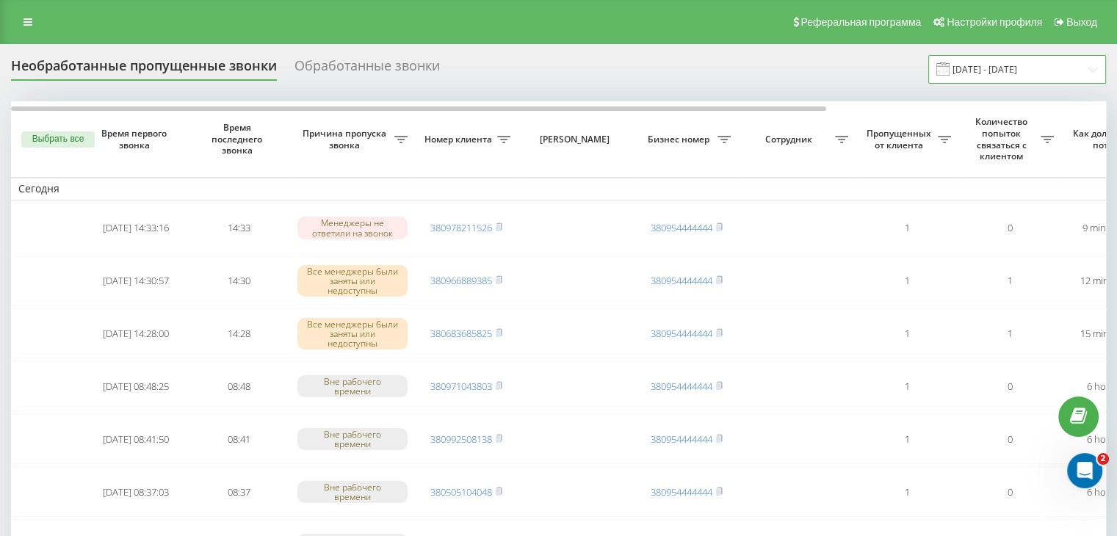
click at [1061, 71] on input "[DATE] - [DATE]" at bounding box center [1018, 69] width 178 height 29
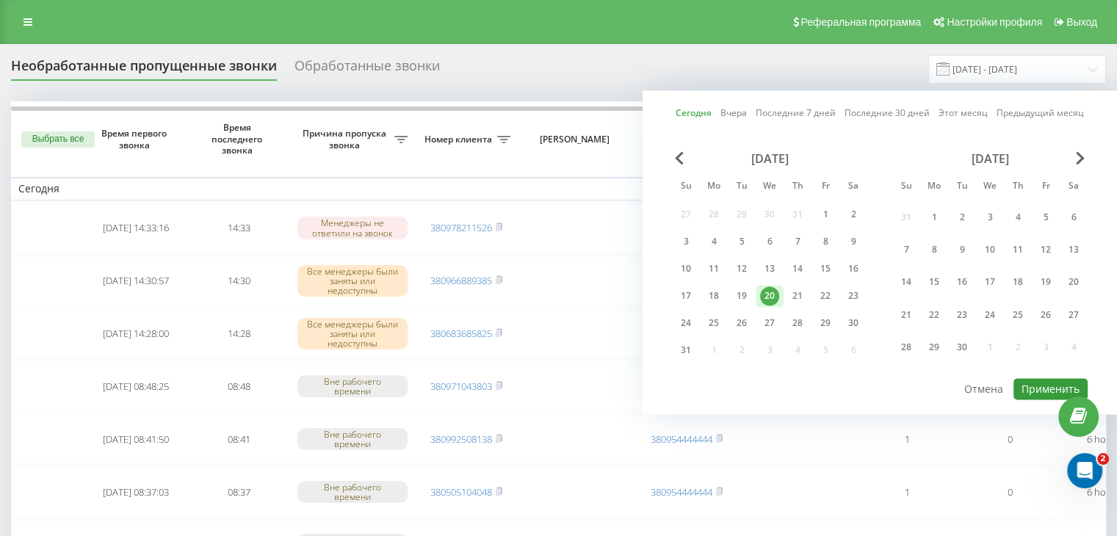
click at [1037, 387] on button "Применить" at bounding box center [1051, 388] width 74 height 21
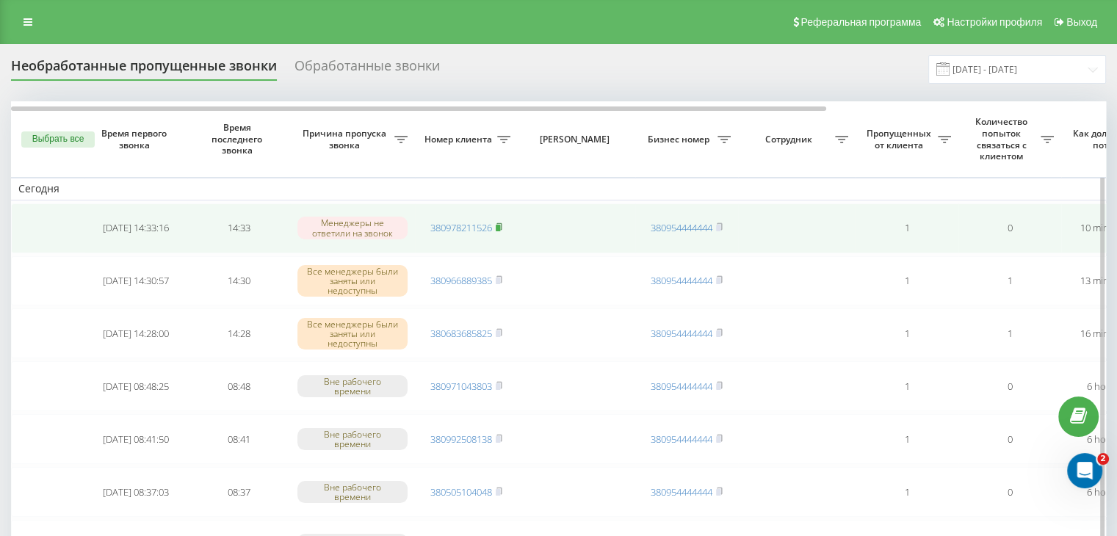
click at [500, 226] on rect at bounding box center [498, 228] width 4 height 7
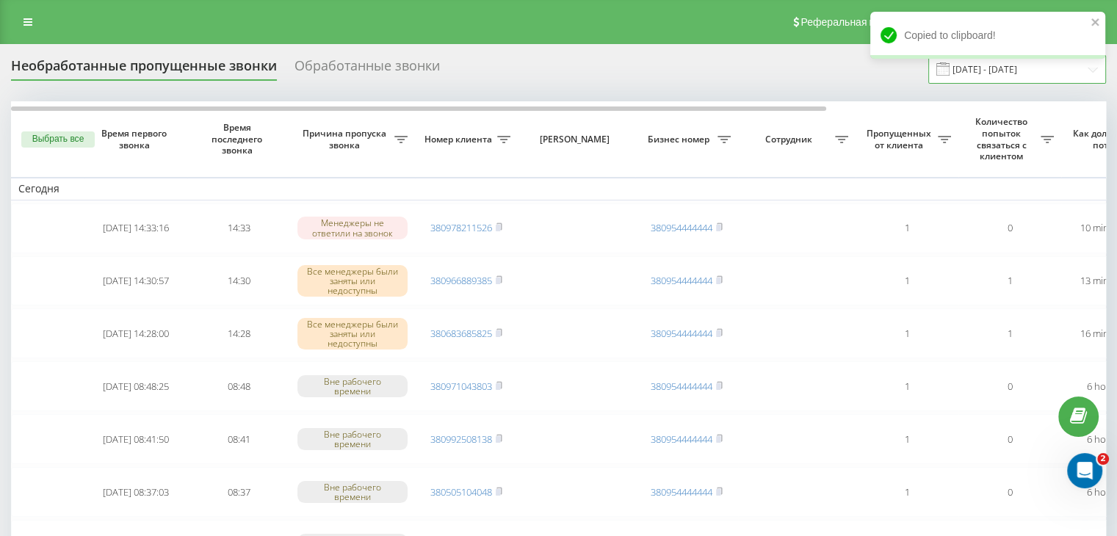
click at [970, 73] on input "[DATE] - [DATE]" at bounding box center [1018, 69] width 178 height 29
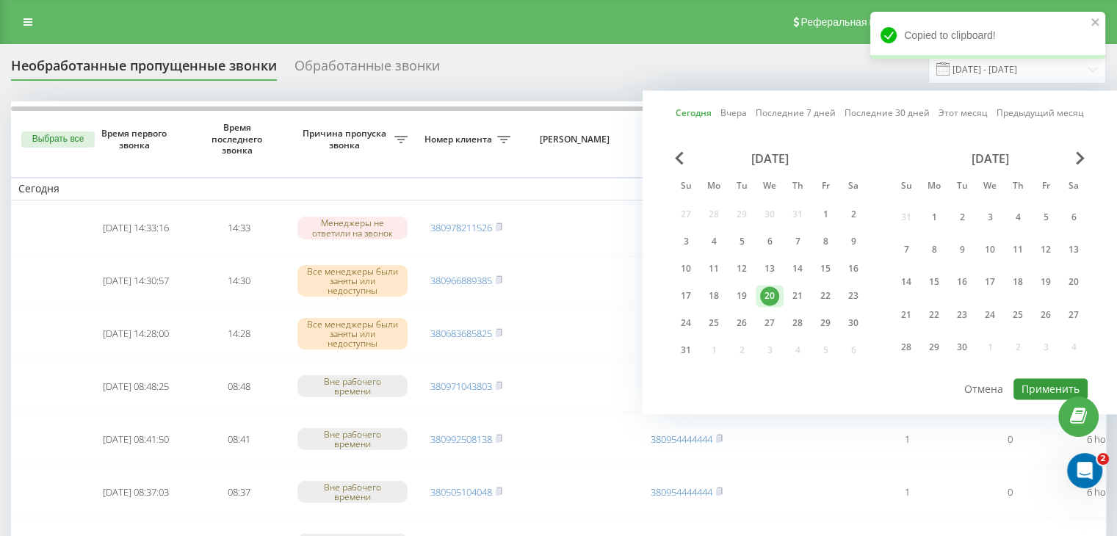
click at [1040, 383] on button "Применить" at bounding box center [1051, 388] width 74 height 21
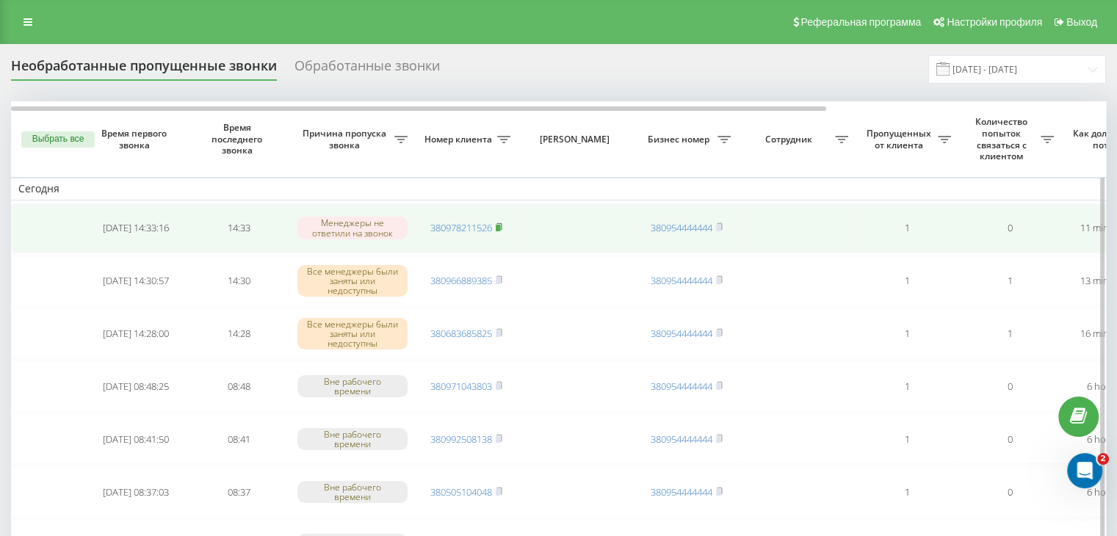
click at [500, 226] on rect at bounding box center [498, 228] width 4 height 7
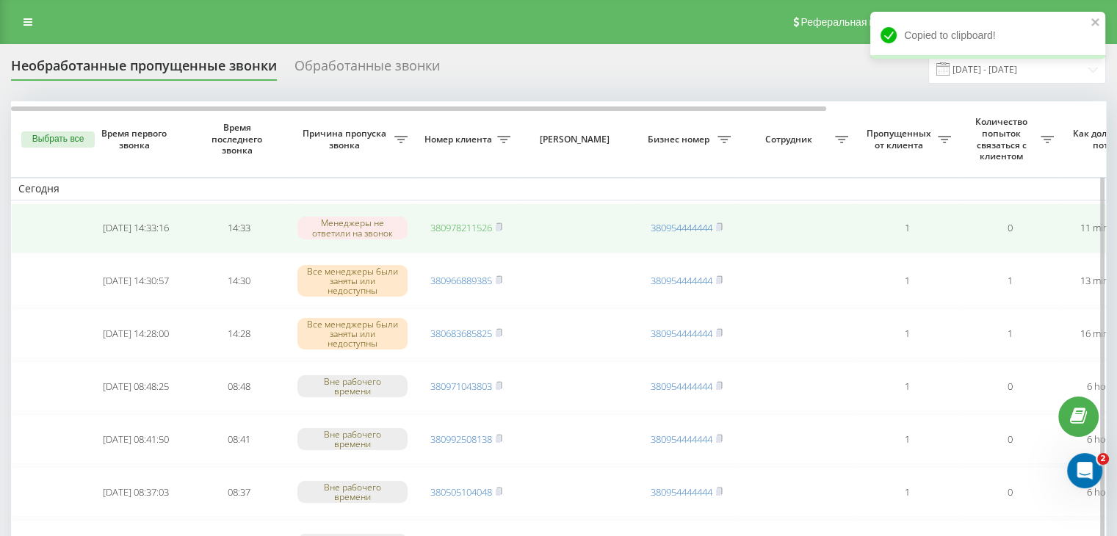
click at [483, 221] on link "380978211526" at bounding box center [461, 227] width 62 height 13
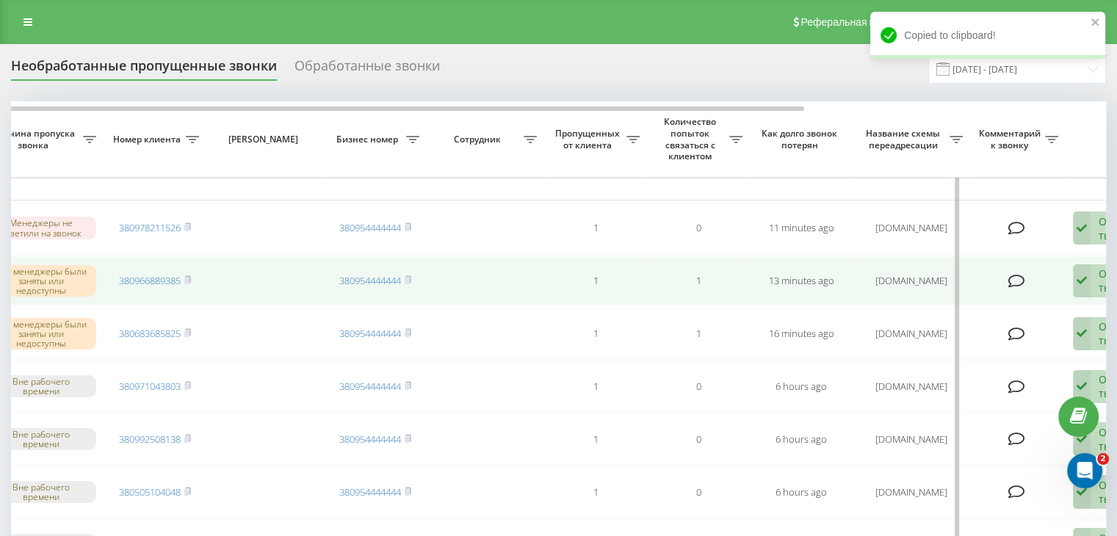
scroll to position [0, 373]
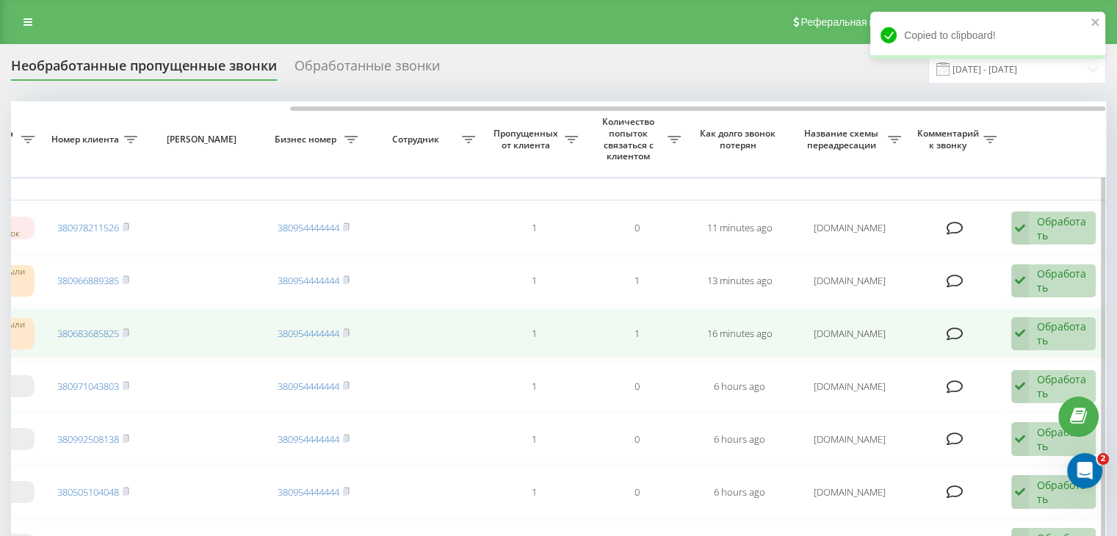
click at [1031, 331] on div "Обработать Не удалось связаться Связался с клиентом с помощью другого канала Кл…" at bounding box center [1054, 334] width 84 height 34
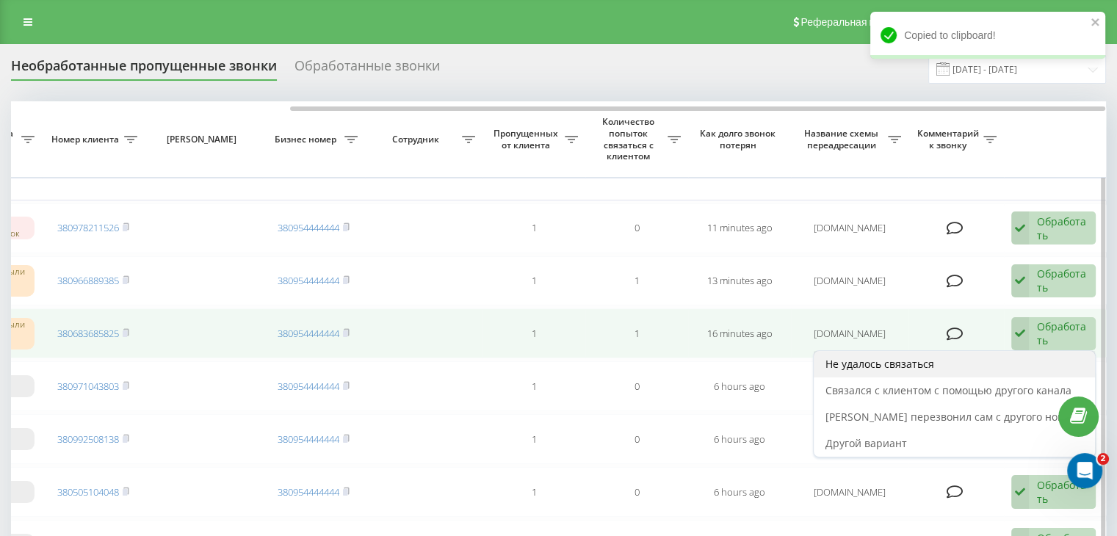
click at [1011, 360] on div "Не удалось связаться" at bounding box center [954, 364] width 281 height 26
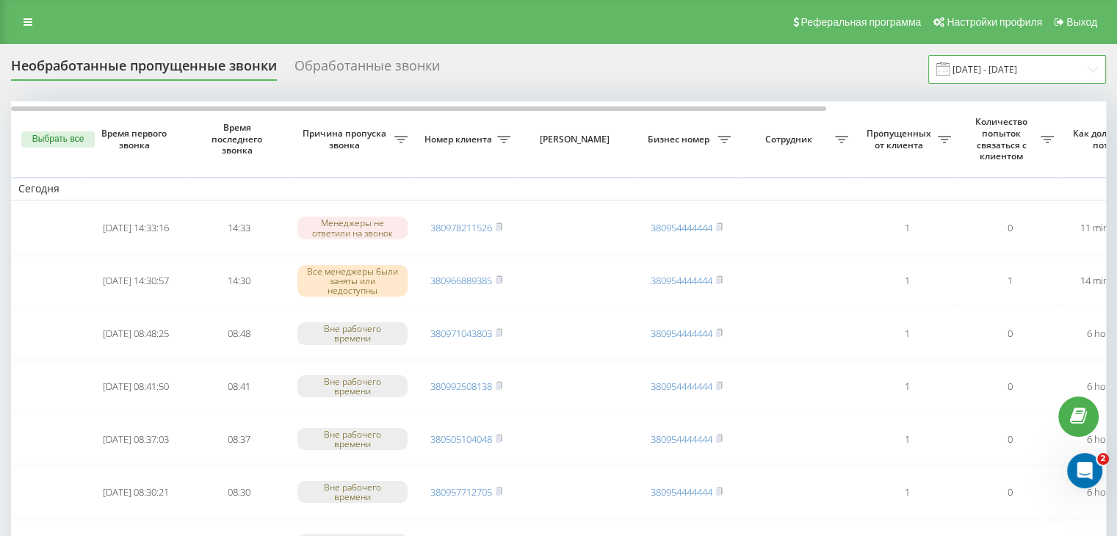
click at [1000, 68] on input "[DATE] - [DATE]" at bounding box center [1018, 69] width 178 height 29
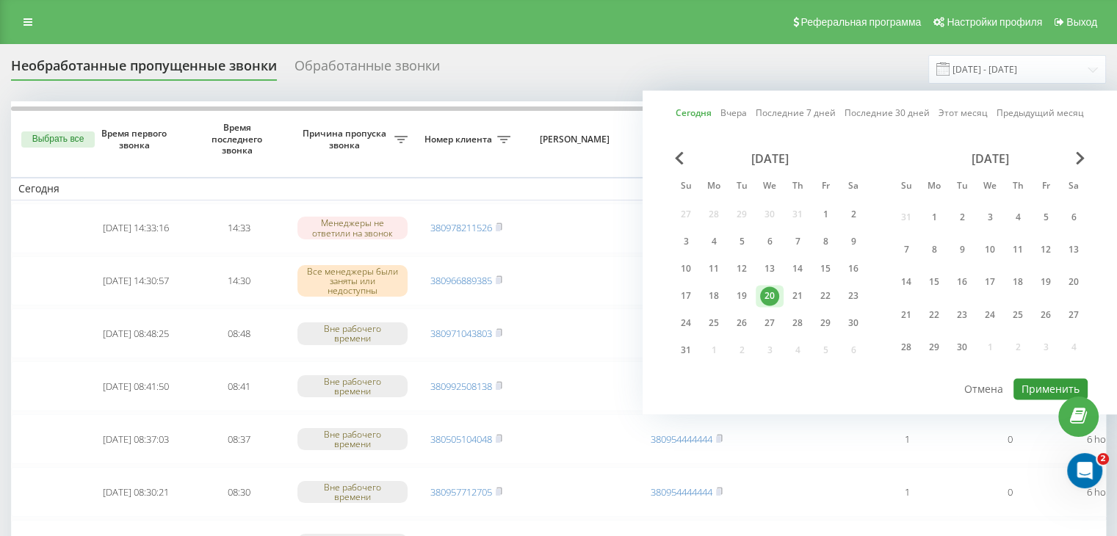
click at [1031, 384] on button "Применить" at bounding box center [1051, 388] width 74 height 21
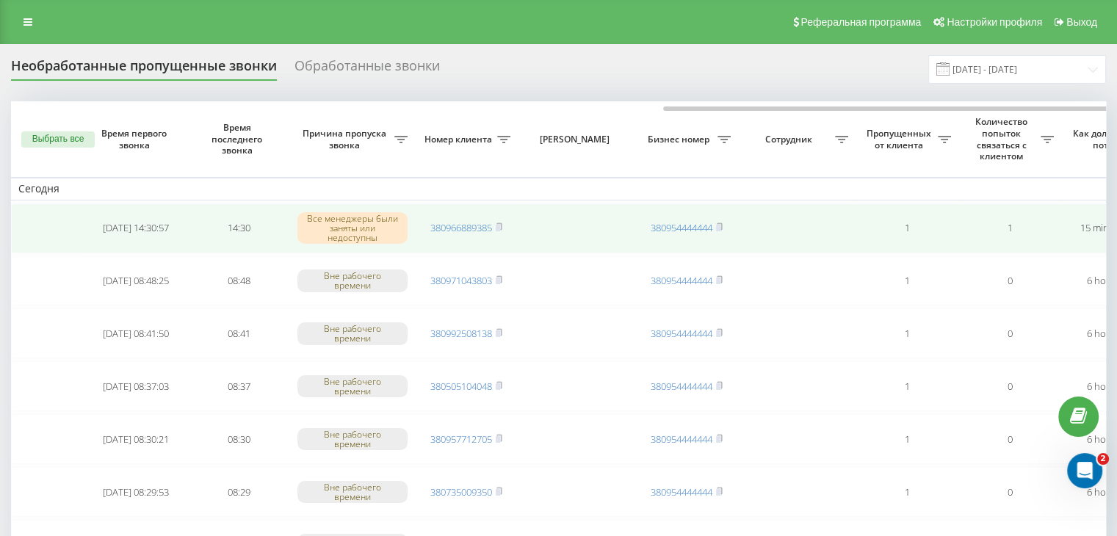
scroll to position [0, 373]
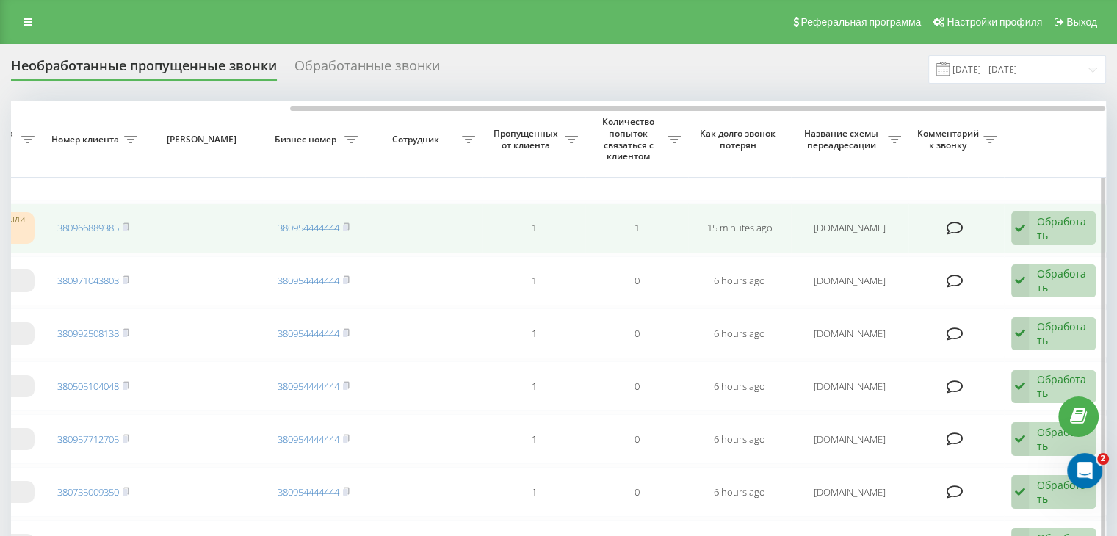
drag, startPoint x: 1031, startPoint y: 226, endPoint x: 1023, endPoint y: 242, distance: 19.1
click at [1031, 226] on div "Обработать Не удалось связаться Связался с клиентом с помощью другого канала Кл…" at bounding box center [1054, 229] width 84 height 34
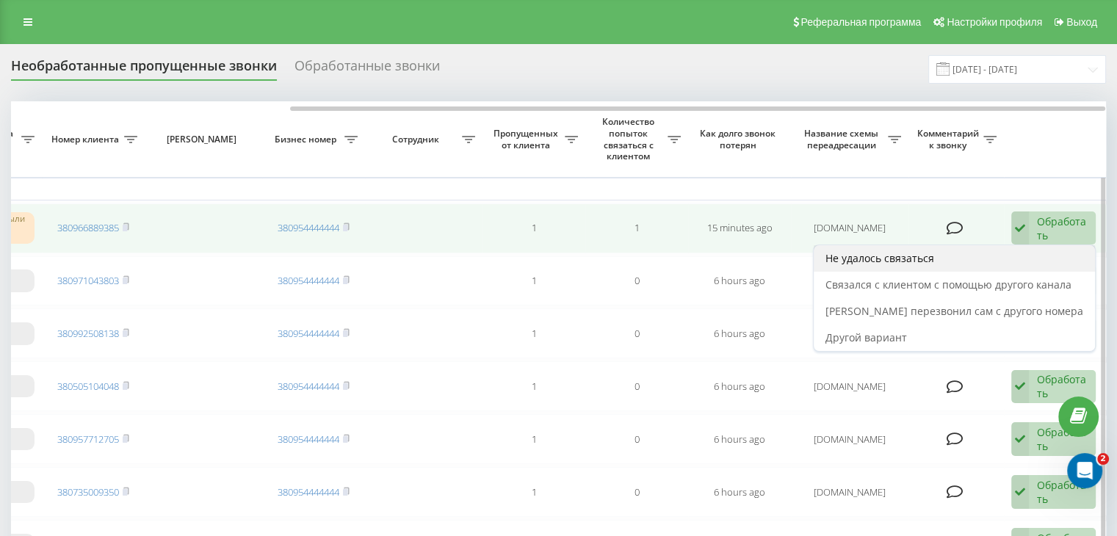
click at [1010, 262] on div "Не удалось связаться" at bounding box center [954, 258] width 281 height 26
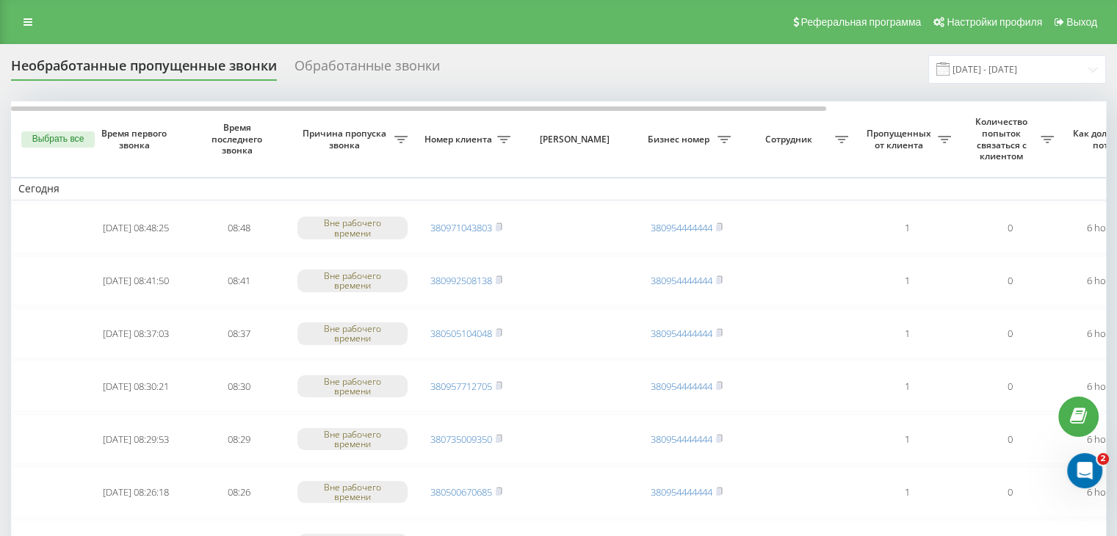
click at [1078, 78] on input "[DATE] - [DATE]" at bounding box center [1018, 69] width 178 height 29
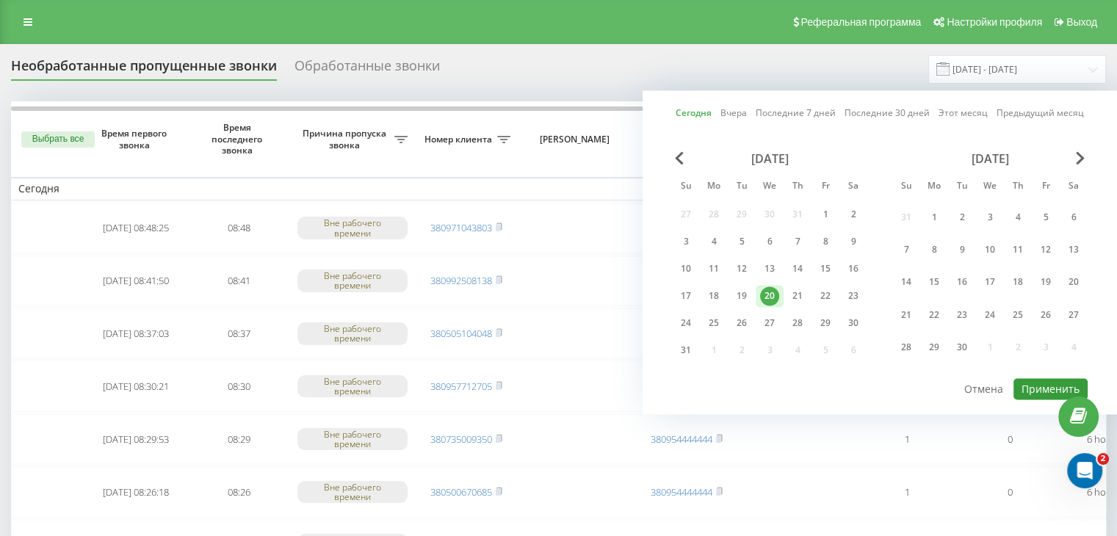
click at [1033, 384] on button "Применить" at bounding box center [1051, 388] width 74 height 21
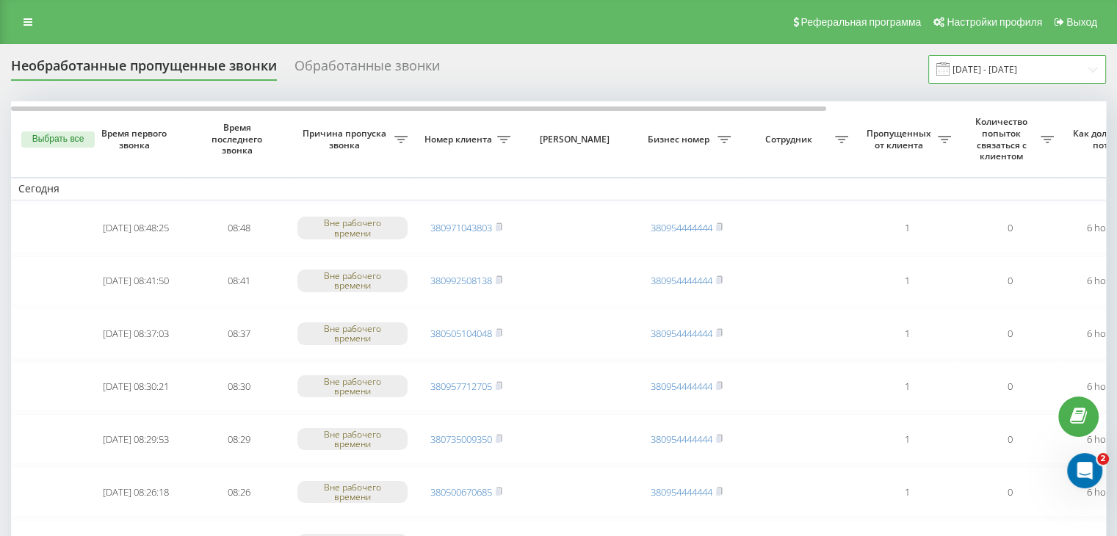
click at [1009, 74] on input "[DATE] - [DATE]" at bounding box center [1018, 69] width 178 height 29
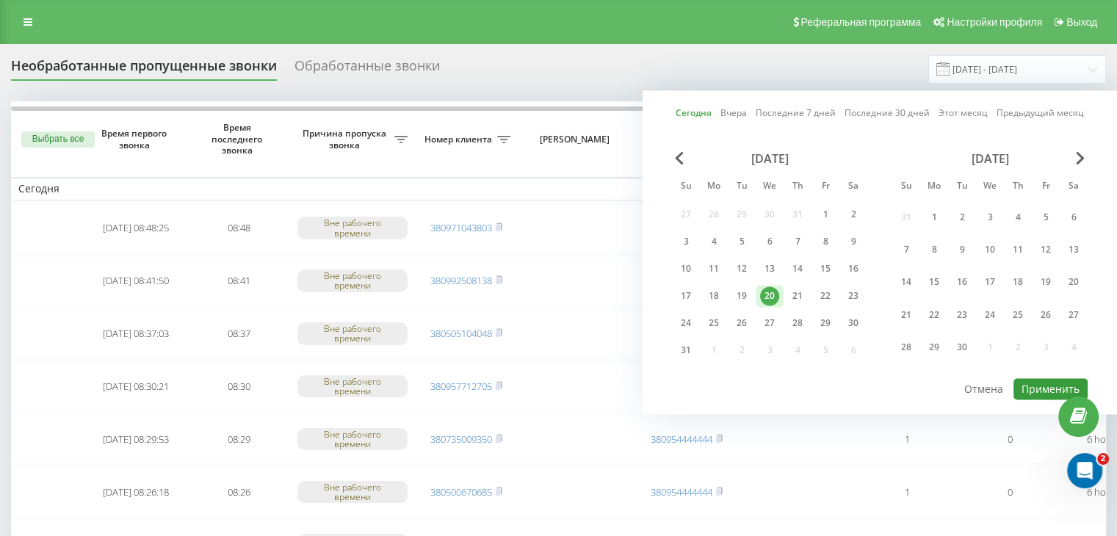
click at [1031, 390] on button "Применить" at bounding box center [1051, 388] width 74 height 21
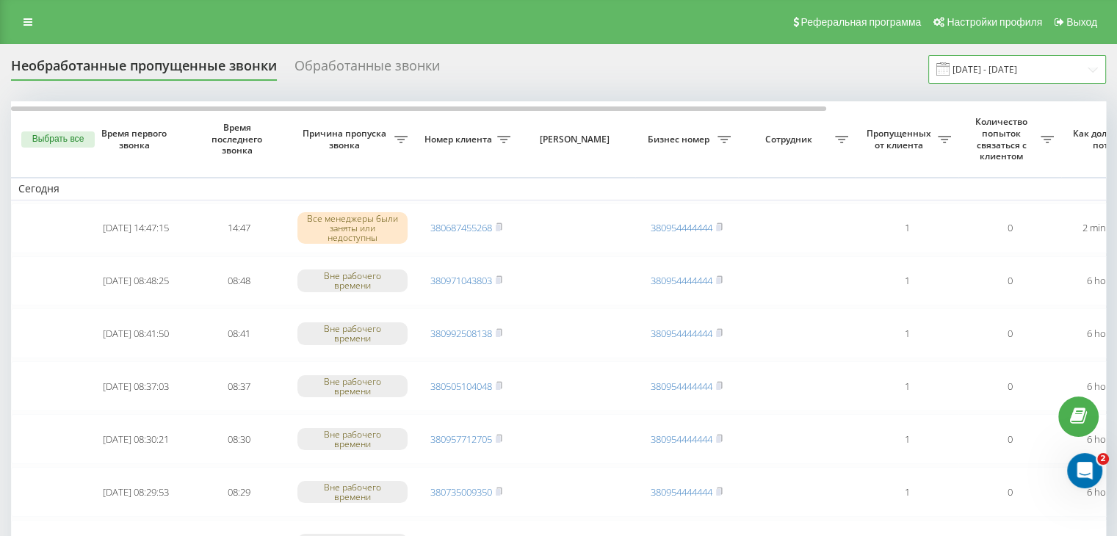
click at [1075, 71] on input "[DATE] - [DATE]" at bounding box center [1018, 69] width 178 height 29
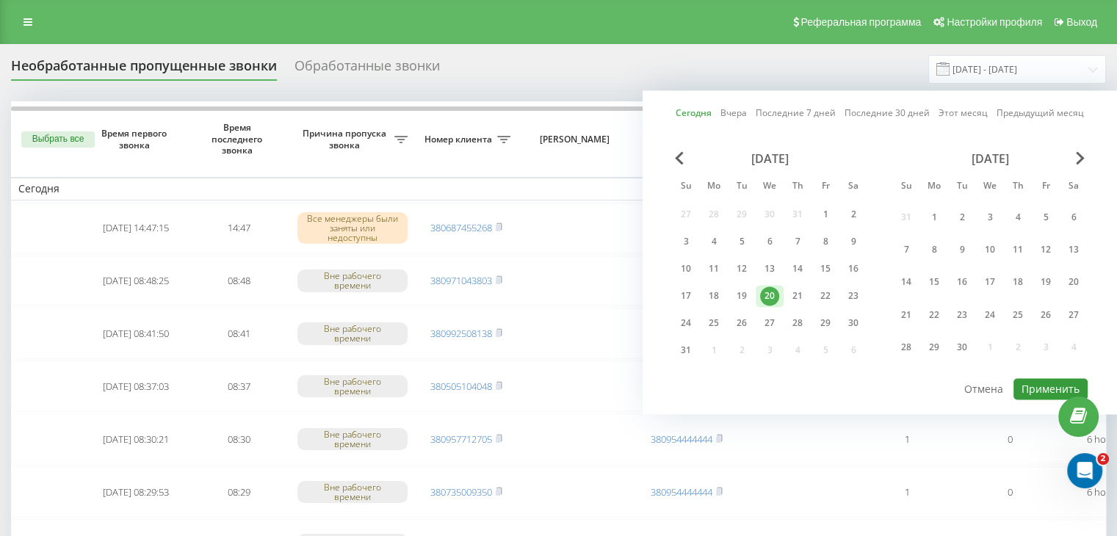
click at [1034, 389] on button "Применить" at bounding box center [1051, 388] width 74 height 21
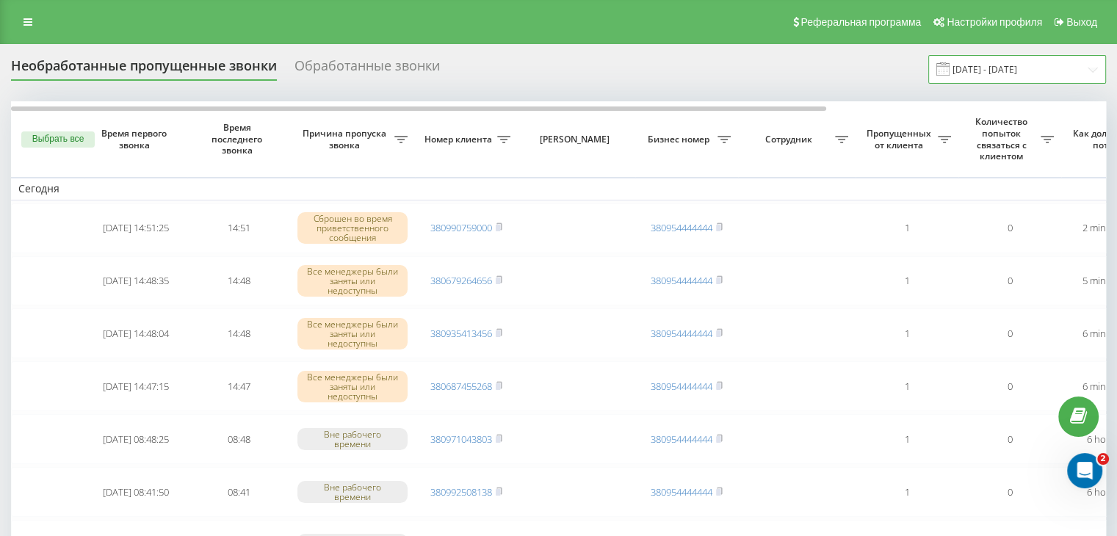
click at [1099, 59] on input "[DATE] - [DATE]" at bounding box center [1018, 69] width 178 height 29
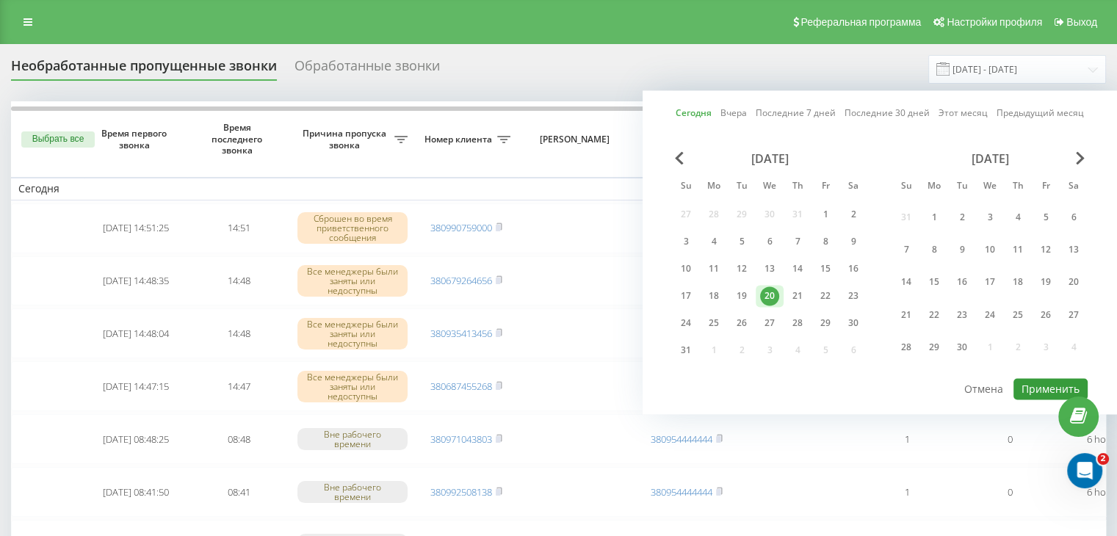
click at [1029, 386] on button "Применить" at bounding box center [1051, 388] width 74 height 21
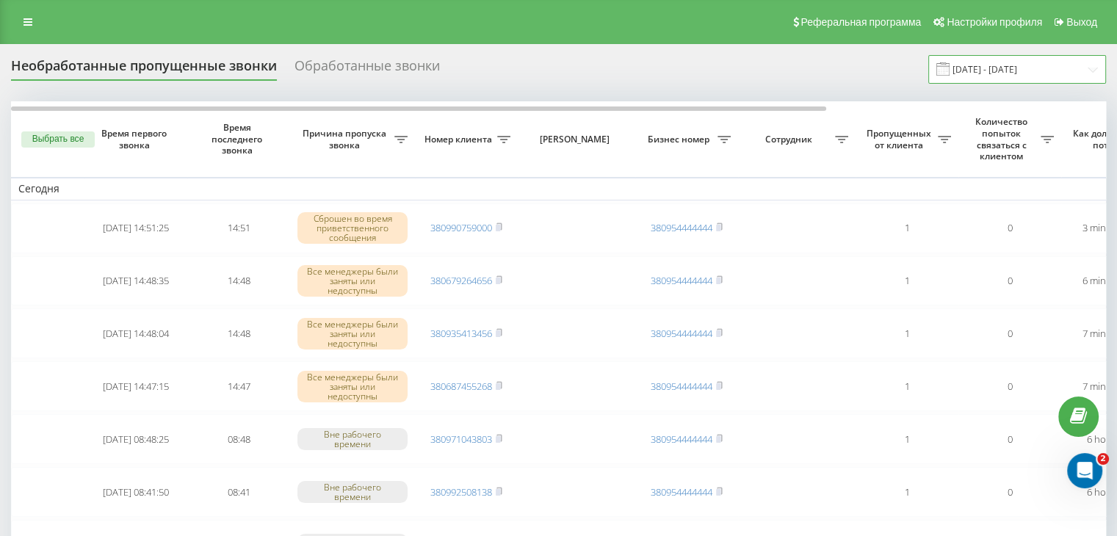
click at [1061, 71] on input "[DATE] - [DATE]" at bounding box center [1018, 69] width 178 height 29
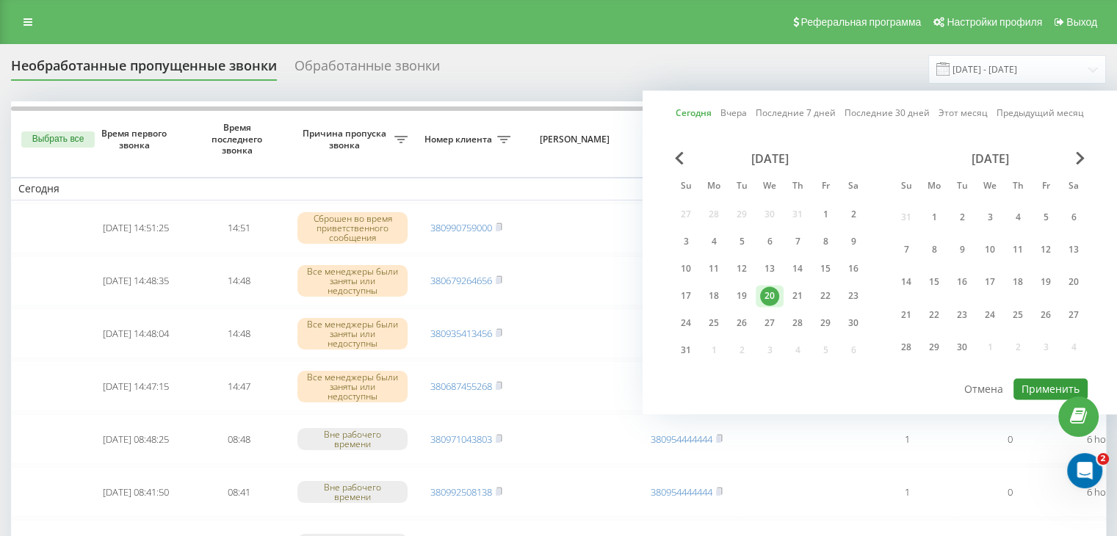
click at [1019, 380] on button "Применить" at bounding box center [1051, 388] width 74 height 21
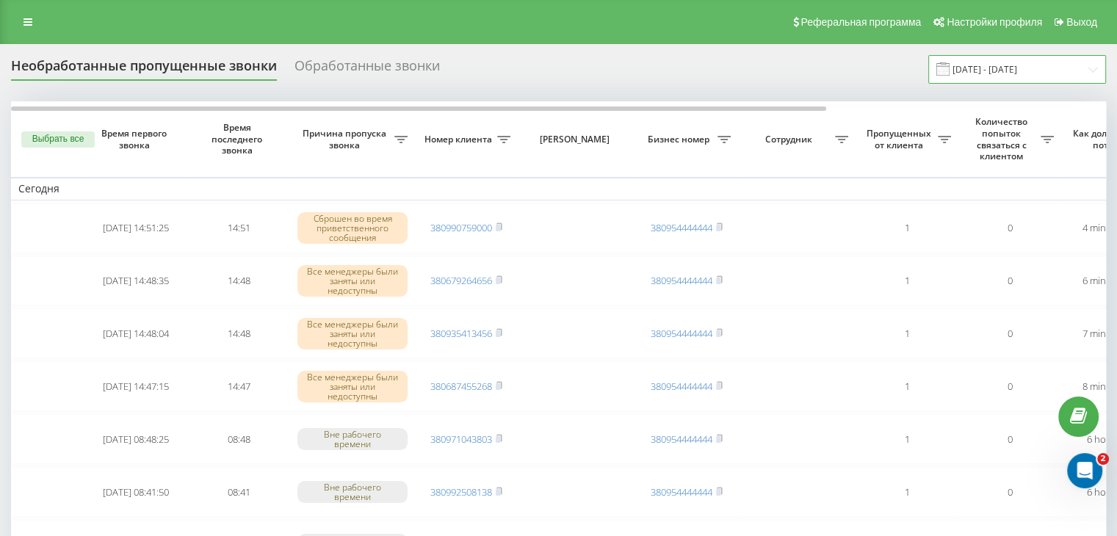
click at [1054, 80] on input "[DATE] - [DATE]" at bounding box center [1018, 69] width 178 height 29
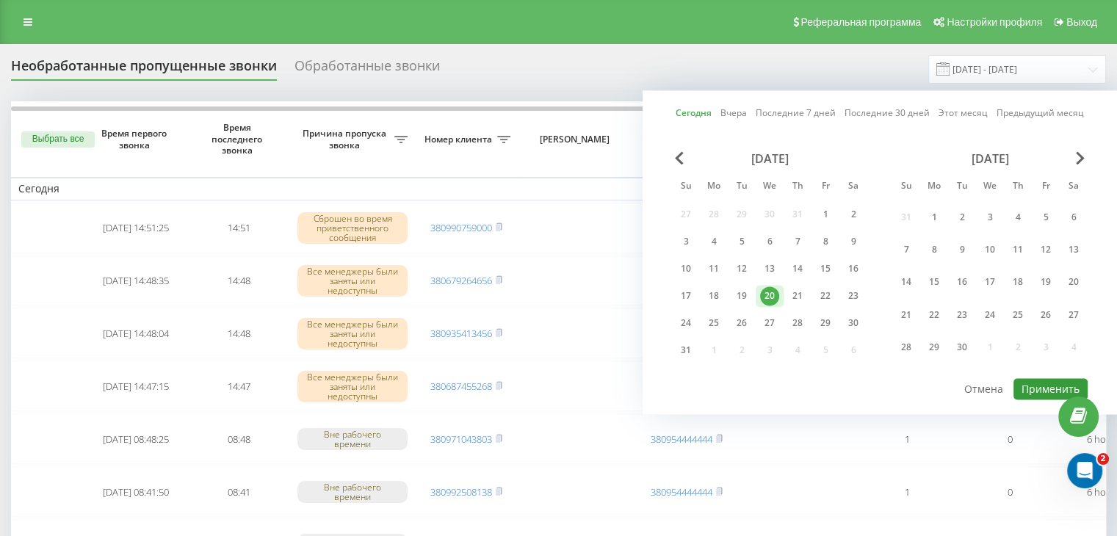
click at [1032, 387] on button "Применить" at bounding box center [1051, 388] width 74 height 21
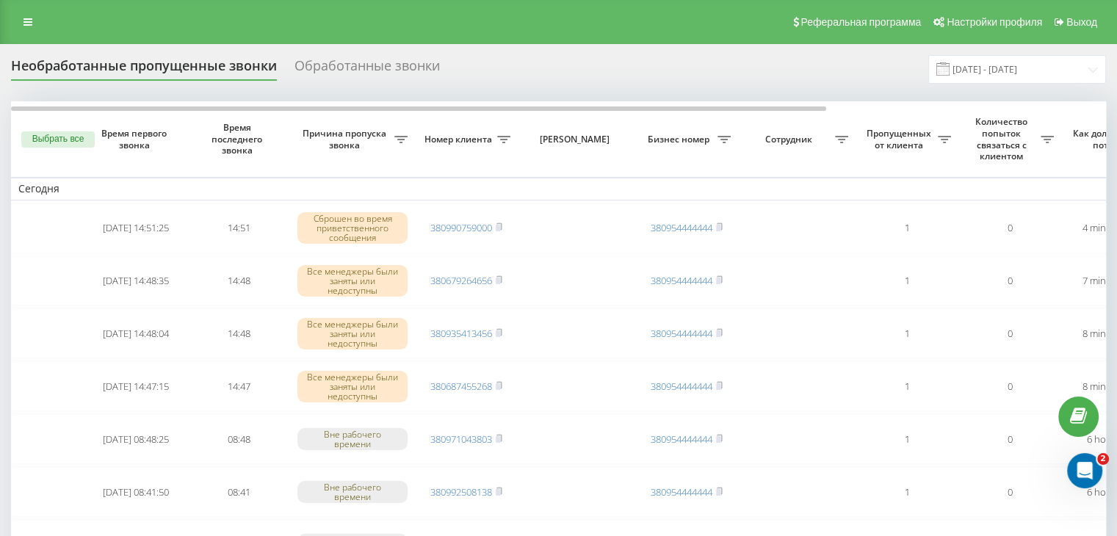
click at [1081, 71] on input "[DATE] - [DATE]" at bounding box center [1018, 69] width 178 height 29
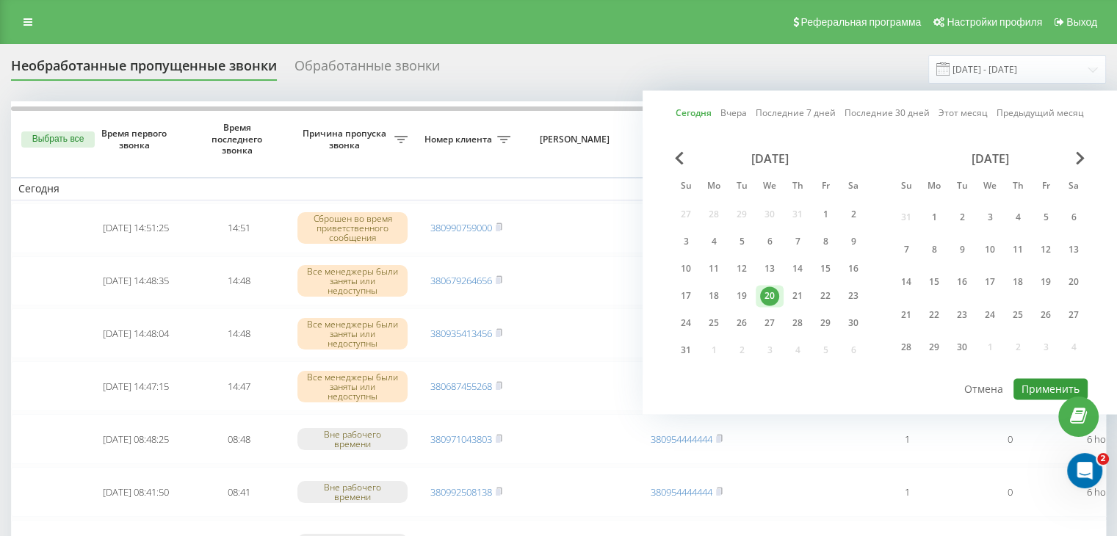
click at [1031, 380] on button "Применить" at bounding box center [1051, 388] width 74 height 21
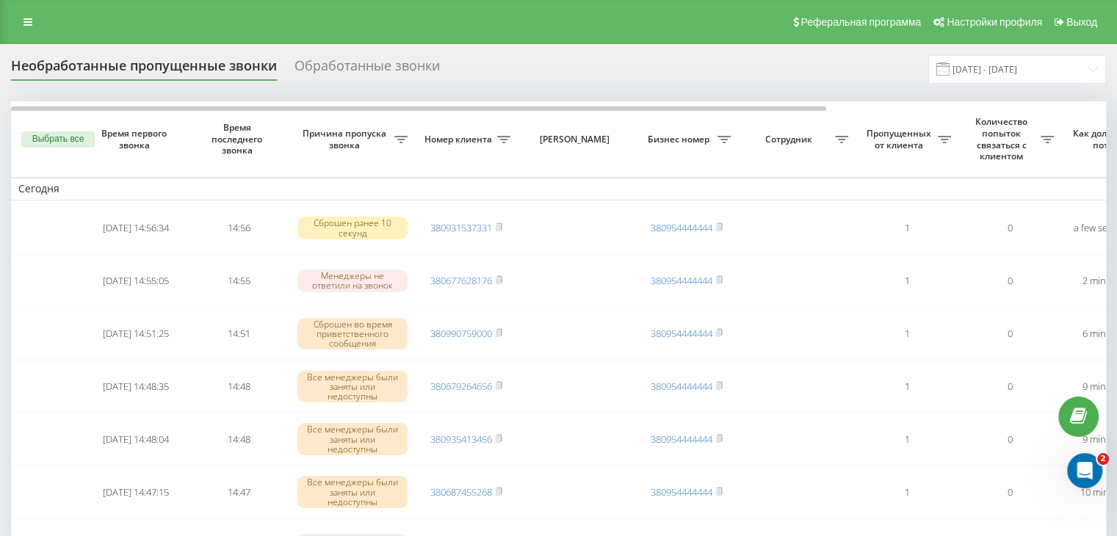
click at [978, 74] on input "[DATE] - [DATE]" at bounding box center [1018, 69] width 178 height 29
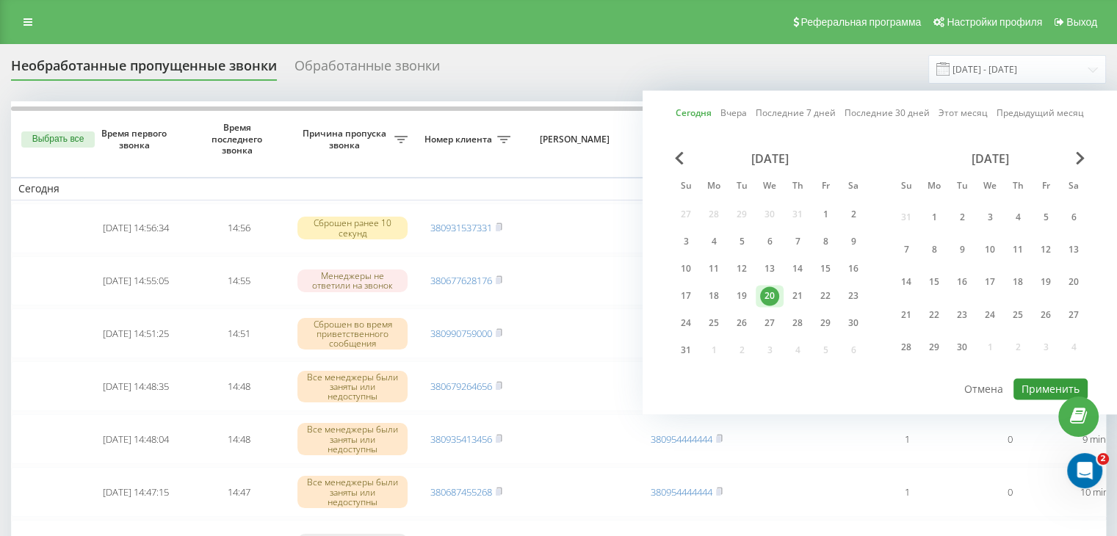
click at [1044, 379] on button "Применить" at bounding box center [1051, 388] width 74 height 21
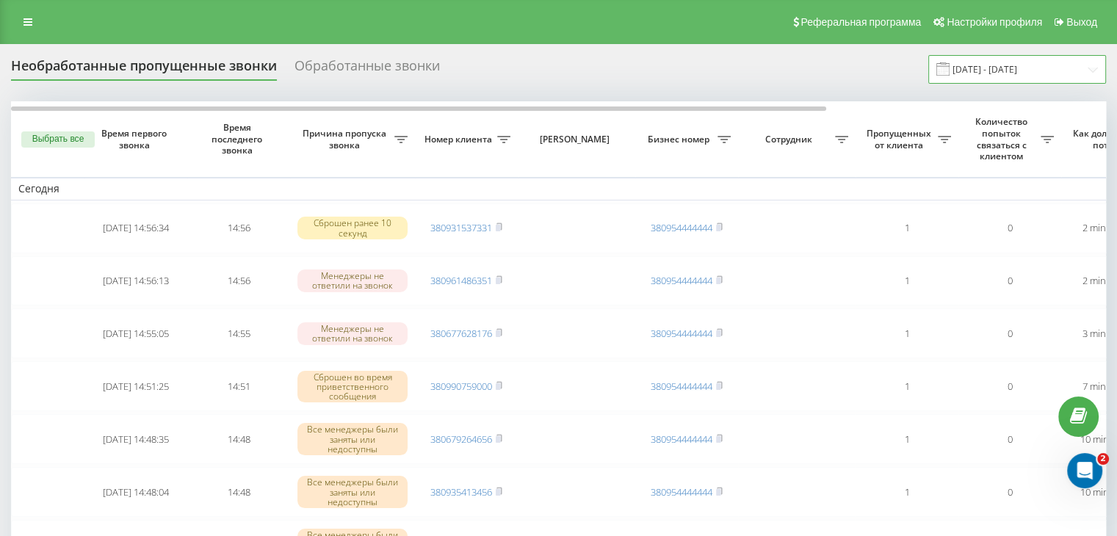
click at [1010, 65] on input "[DATE] - [DATE]" at bounding box center [1018, 69] width 178 height 29
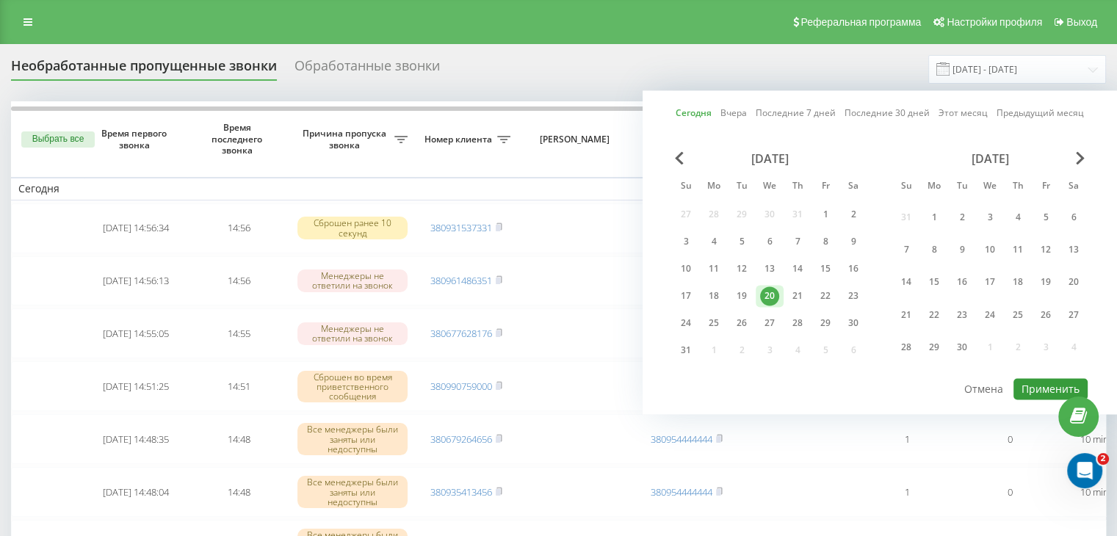
click at [1054, 386] on button "Применить" at bounding box center [1051, 388] width 74 height 21
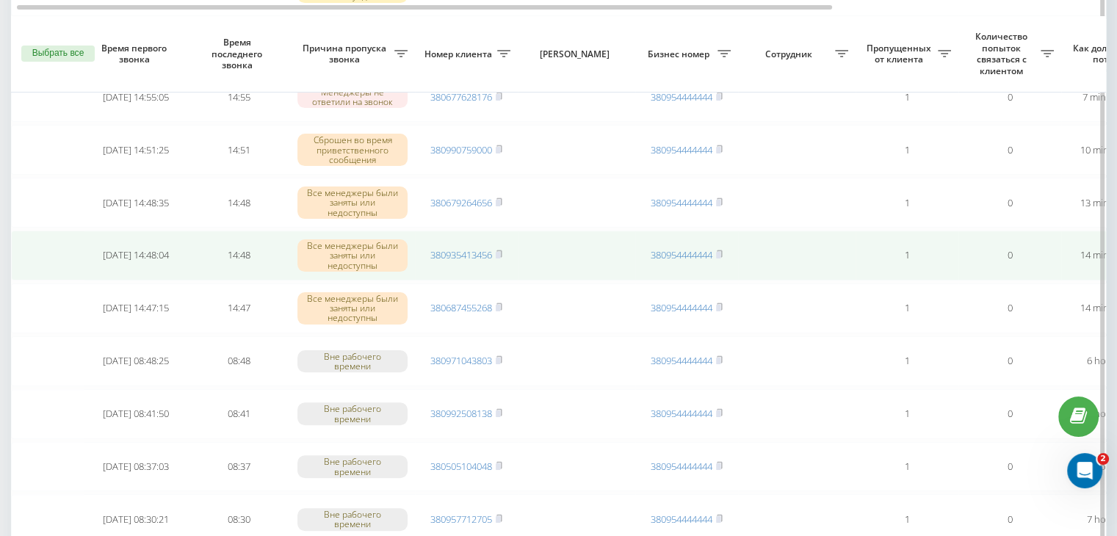
scroll to position [367, 0]
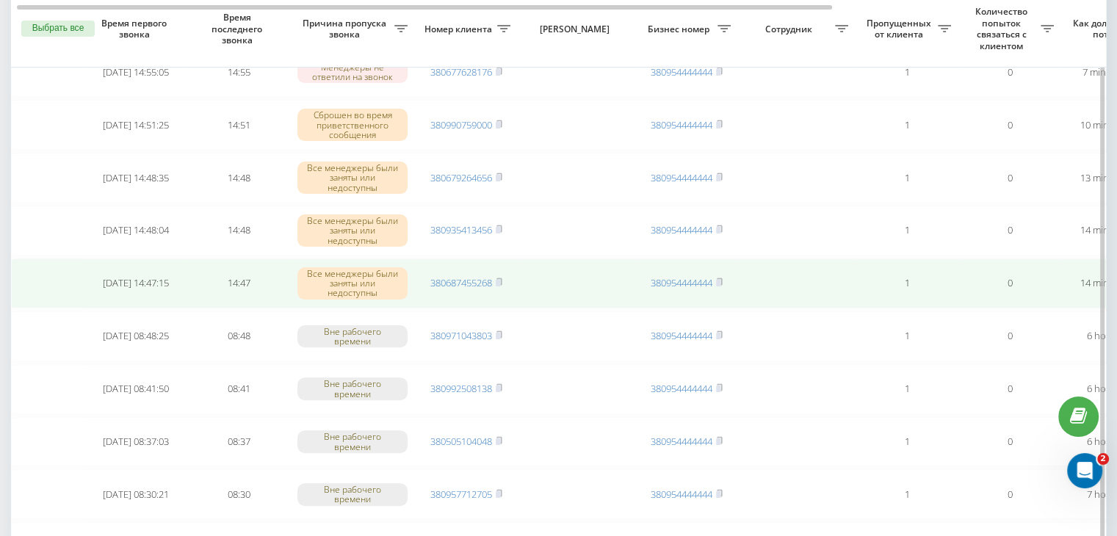
click at [497, 277] on span "380687455268" at bounding box center [466, 282] width 72 height 13
click at [500, 280] on rect at bounding box center [498, 283] width 4 height 7
click at [464, 286] on link "380687455268" at bounding box center [461, 282] width 62 height 13
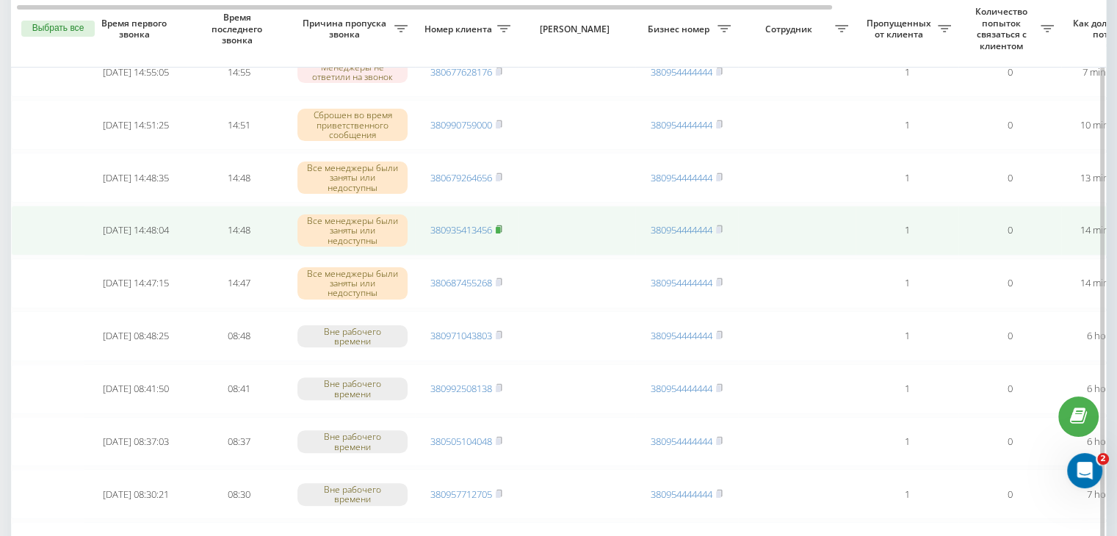
click at [500, 228] on rect at bounding box center [498, 230] width 4 height 7
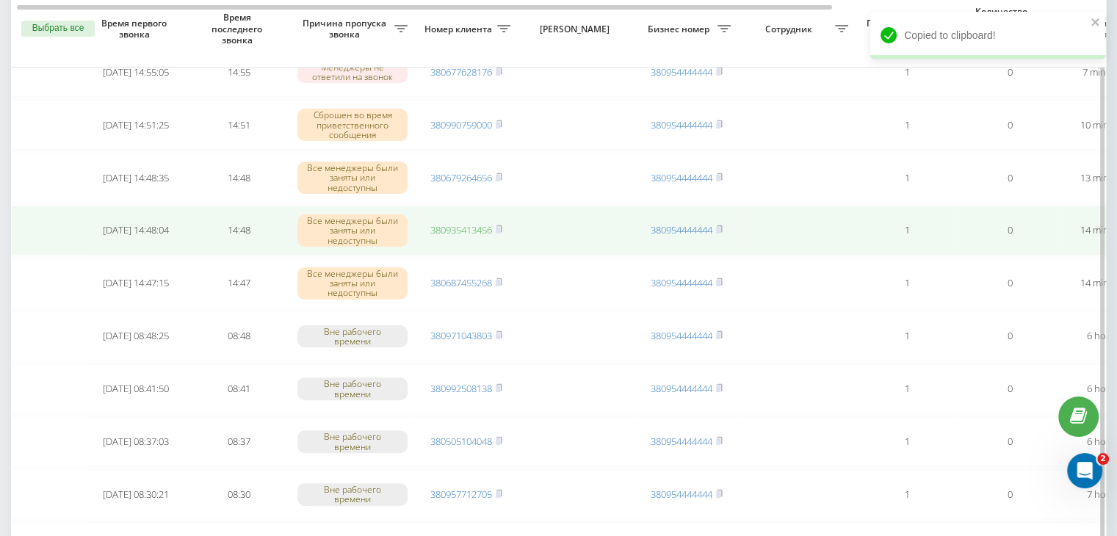
click at [476, 227] on link "380935413456" at bounding box center [461, 229] width 62 height 13
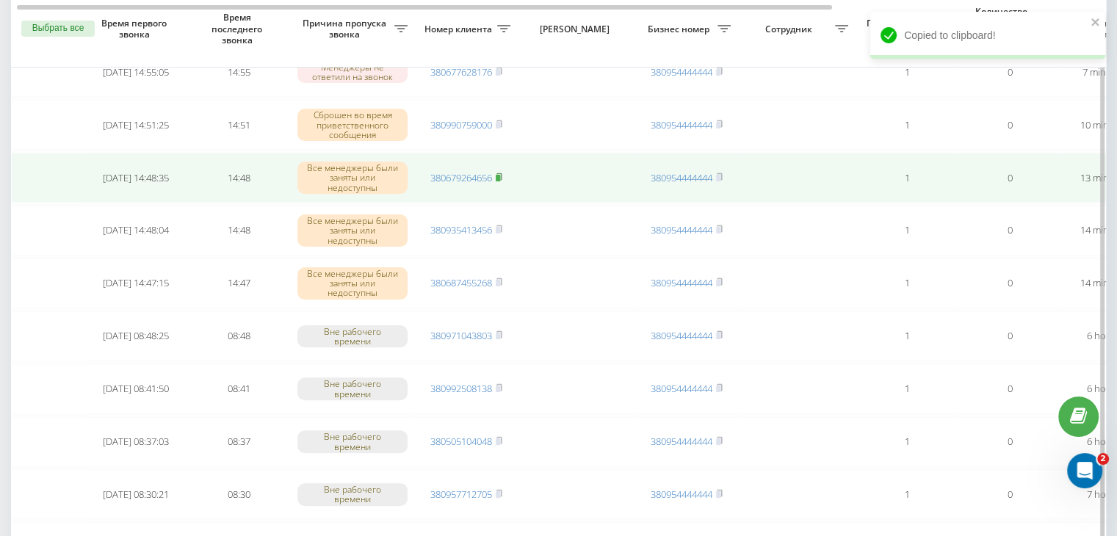
click at [500, 175] on rect at bounding box center [498, 178] width 4 height 7
click at [471, 173] on link "380679264656" at bounding box center [461, 177] width 62 height 13
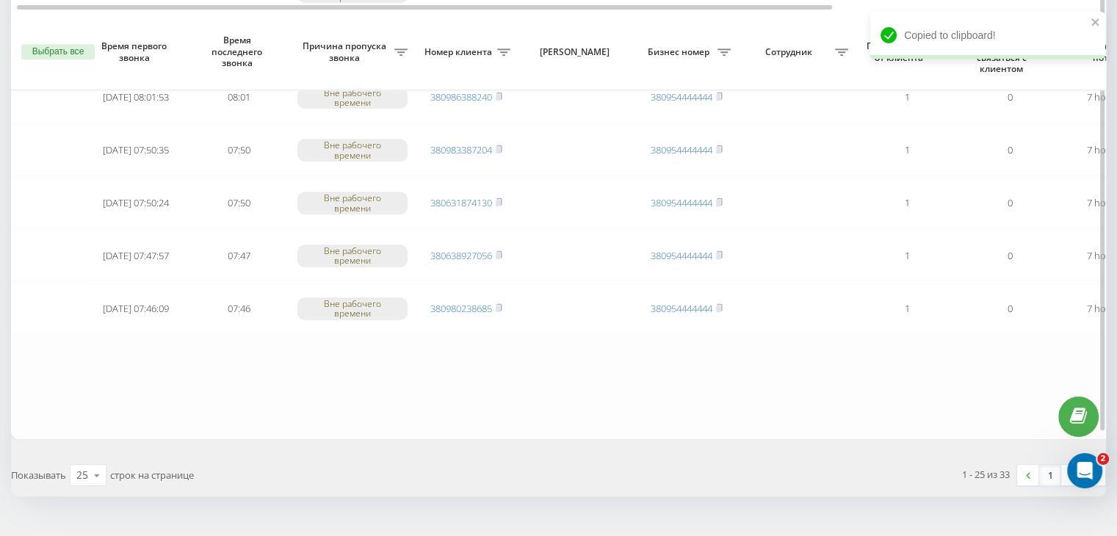
scroll to position [1210, 0]
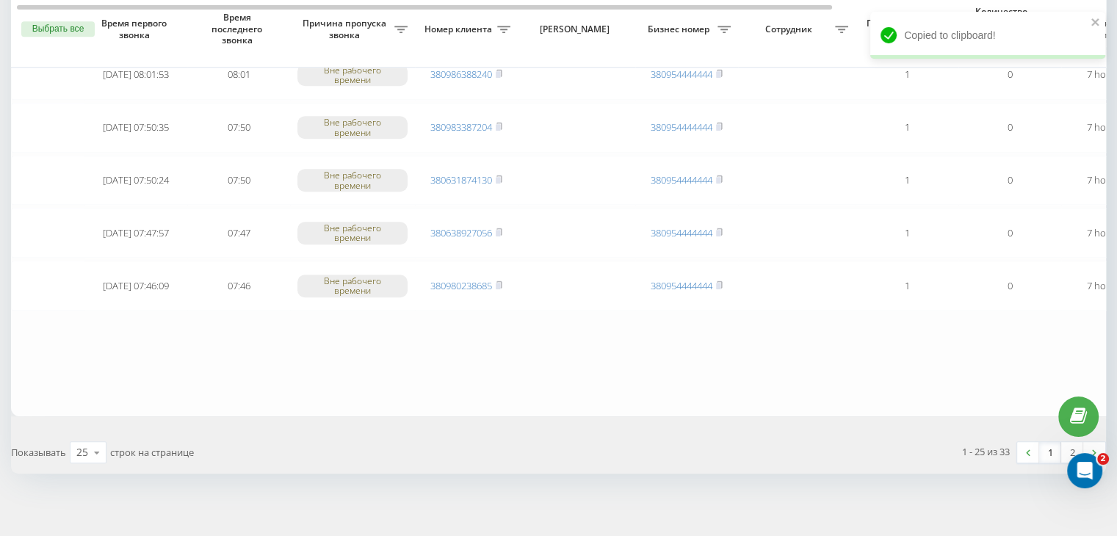
click at [1044, 442] on link "1" at bounding box center [1050, 452] width 22 height 21
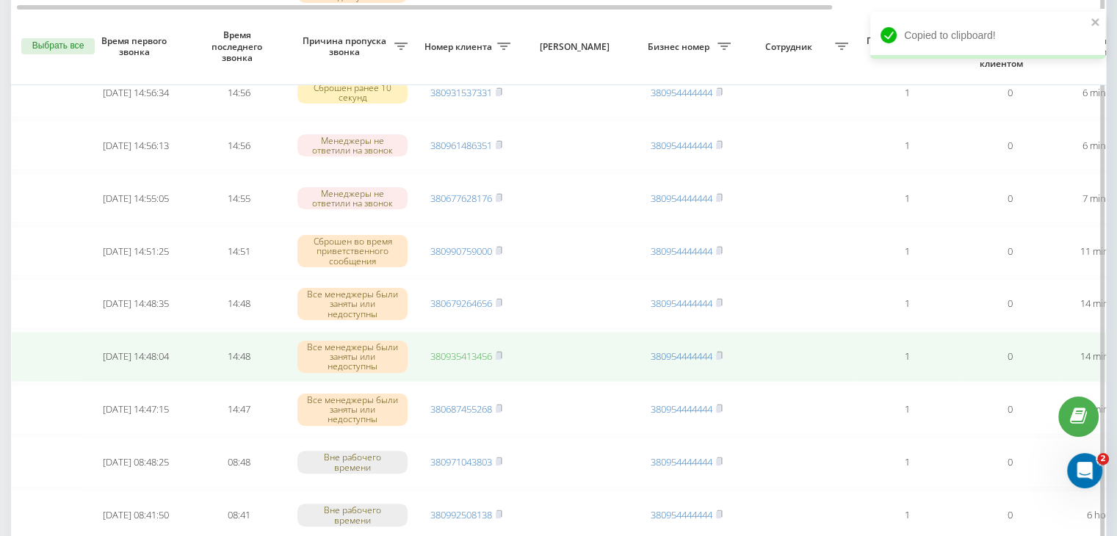
scroll to position [367, 0]
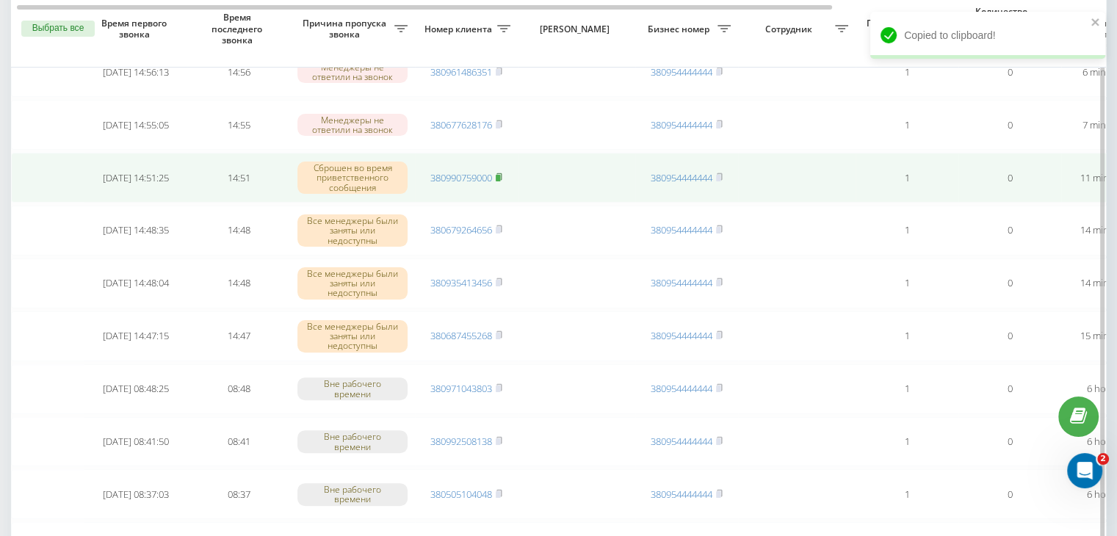
click at [500, 175] on rect at bounding box center [498, 178] width 4 height 7
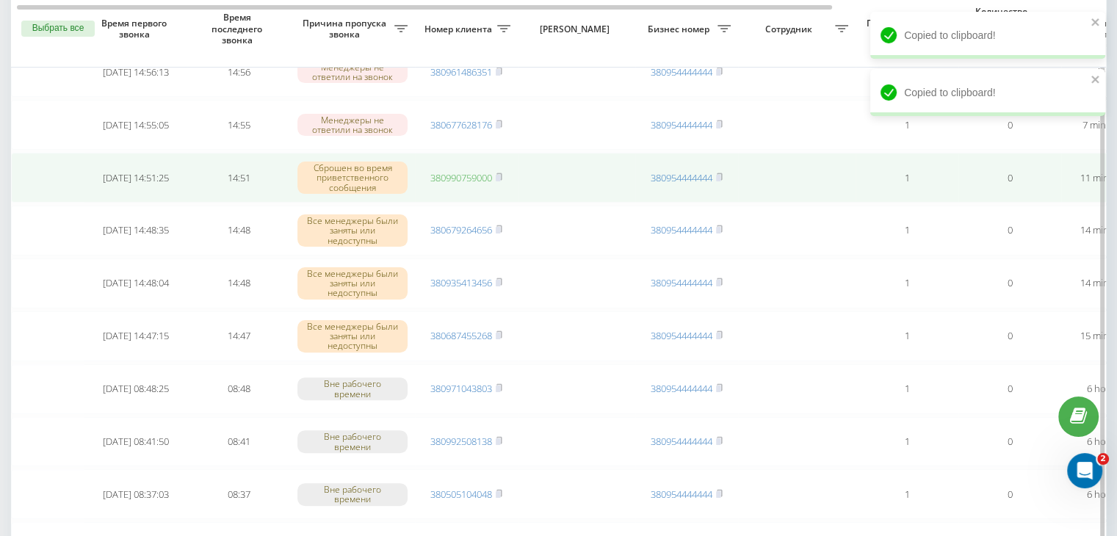
click at [471, 174] on link "380990759000" at bounding box center [461, 177] width 62 height 13
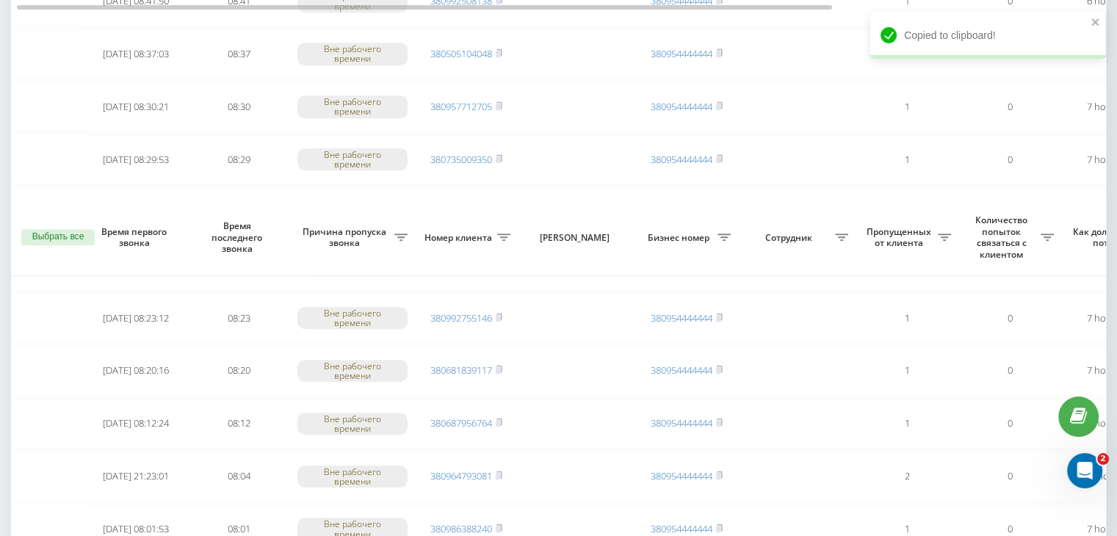
scroll to position [1210, 0]
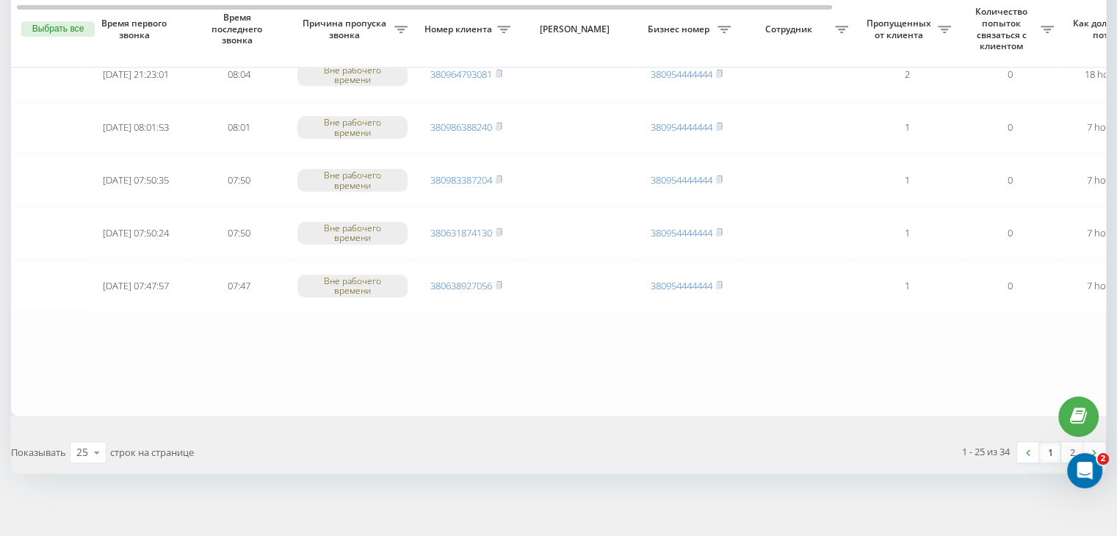
click at [1049, 447] on link "1" at bounding box center [1050, 452] width 22 height 21
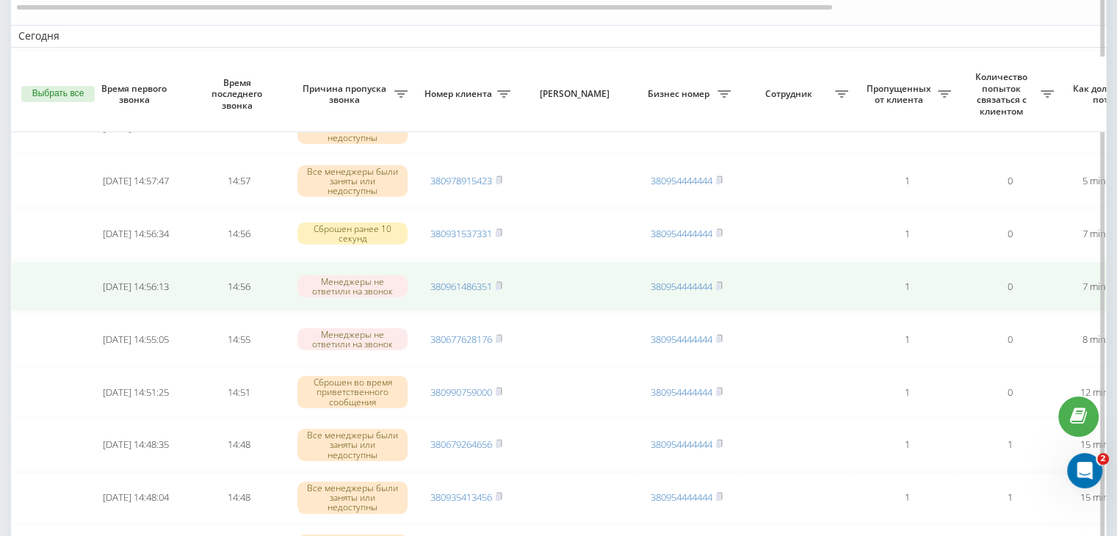
scroll to position [220, 0]
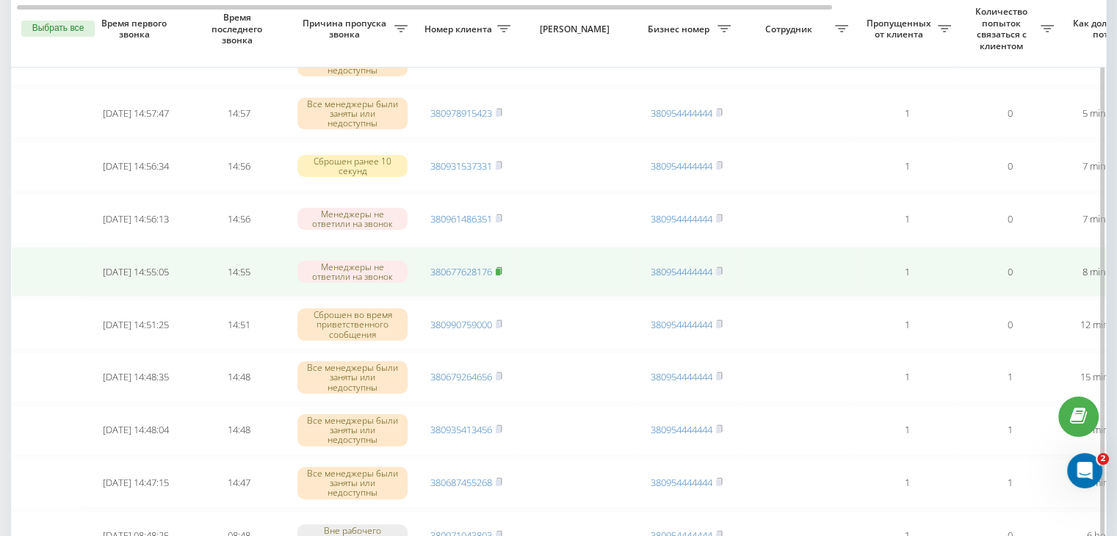
click at [500, 269] on rect at bounding box center [498, 272] width 4 height 7
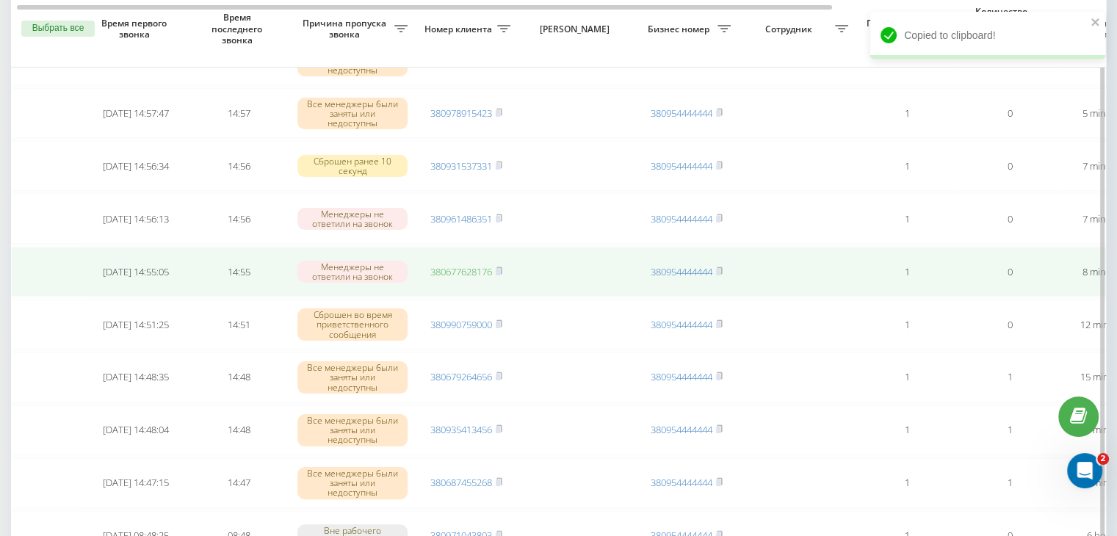
click at [470, 274] on link "380677628176" at bounding box center [461, 271] width 62 height 13
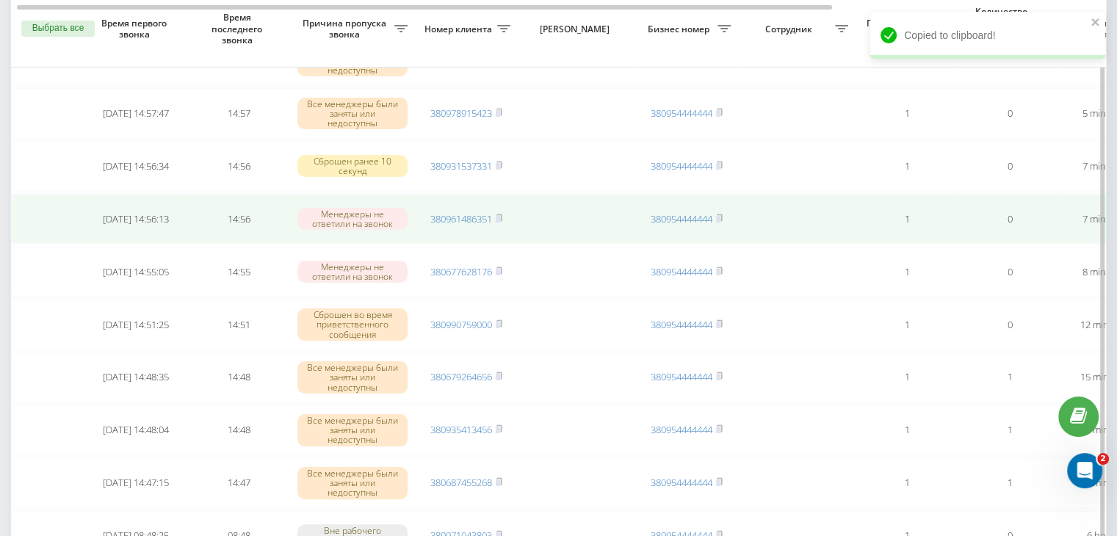
drag, startPoint x: 500, startPoint y: 215, endPoint x: 503, endPoint y: 237, distance: 21.5
click at [500, 216] on rect at bounding box center [498, 219] width 4 height 7
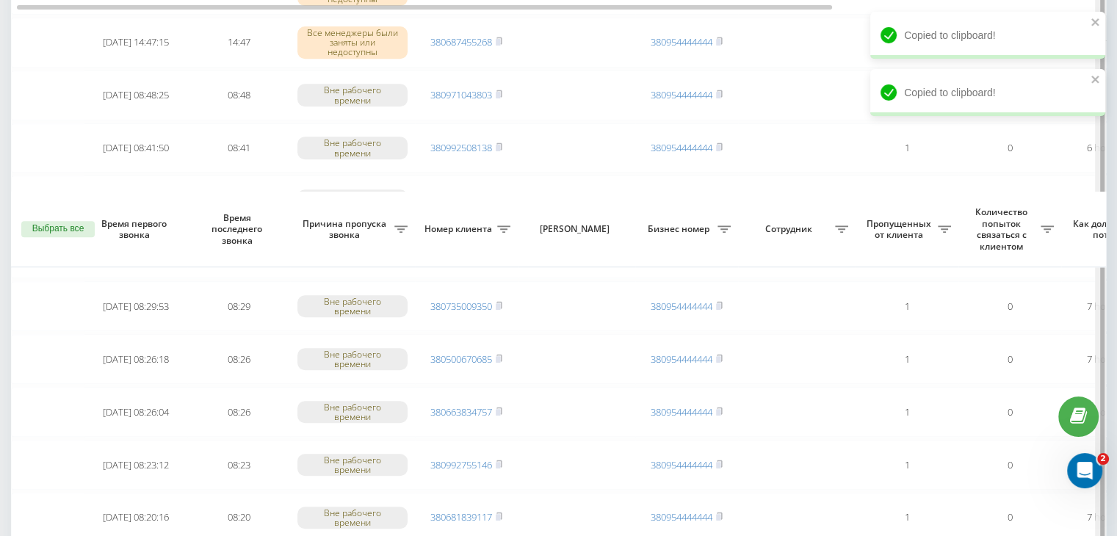
scroll to position [1175, 0]
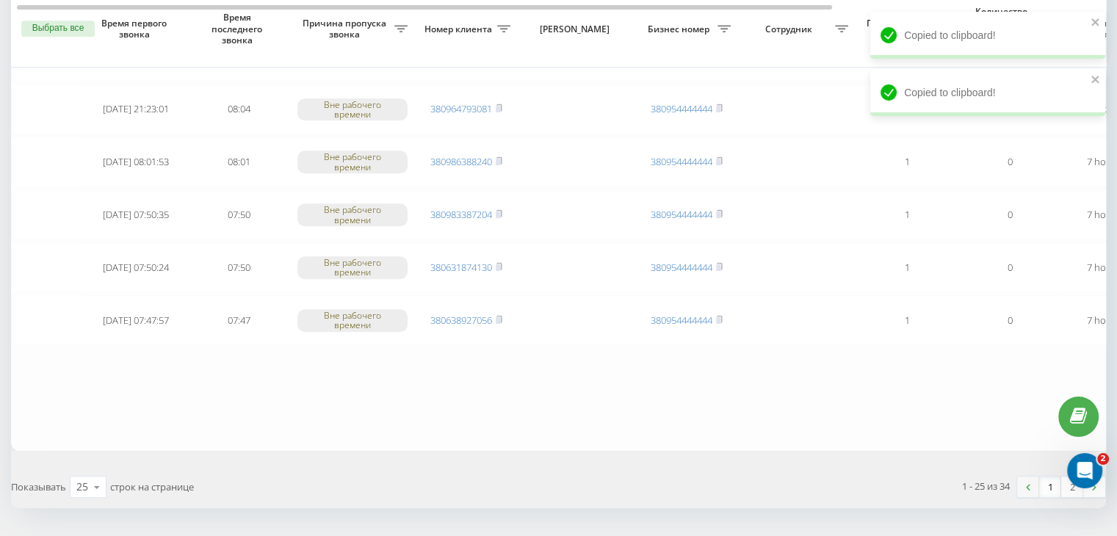
click at [1037, 483] on link at bounding box center [1028, 487] width 22 height 21
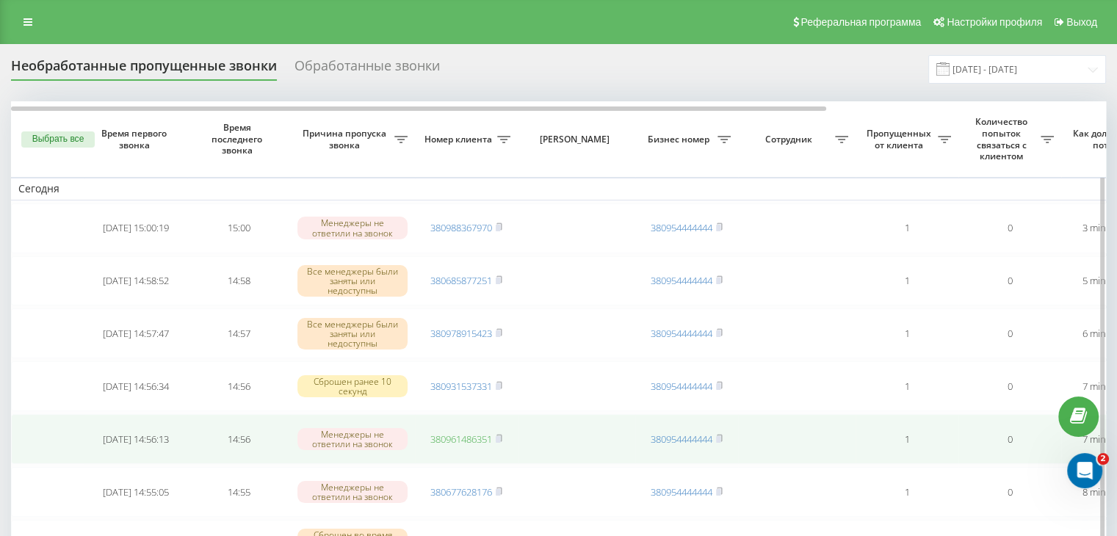
click at [464, 436] on link "380961486351" at bounding box center [461, 439] width 62 height 13
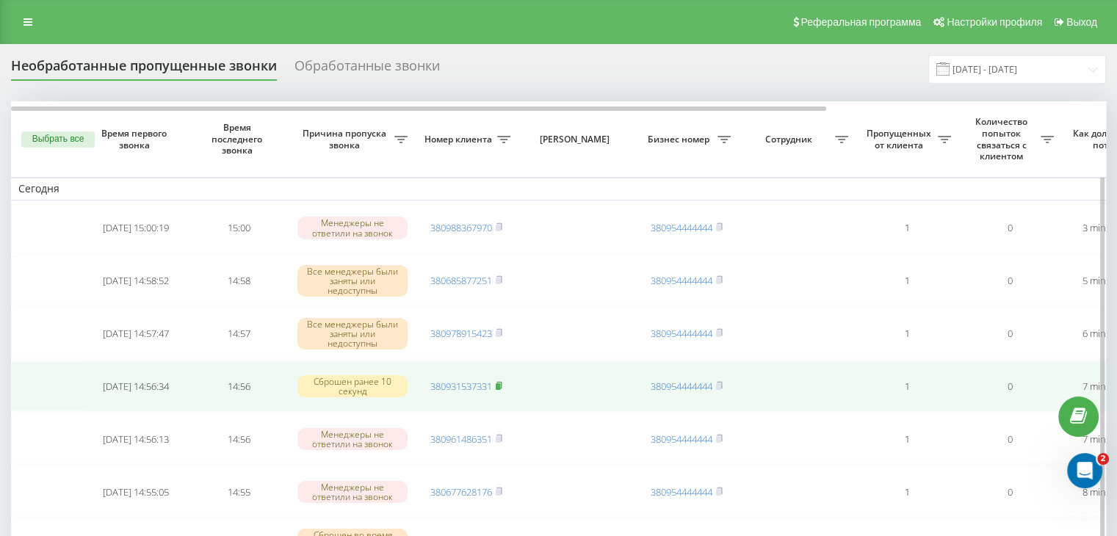
click at [500, 383] on rect at bounding box center [498, 386] width 4 height 7
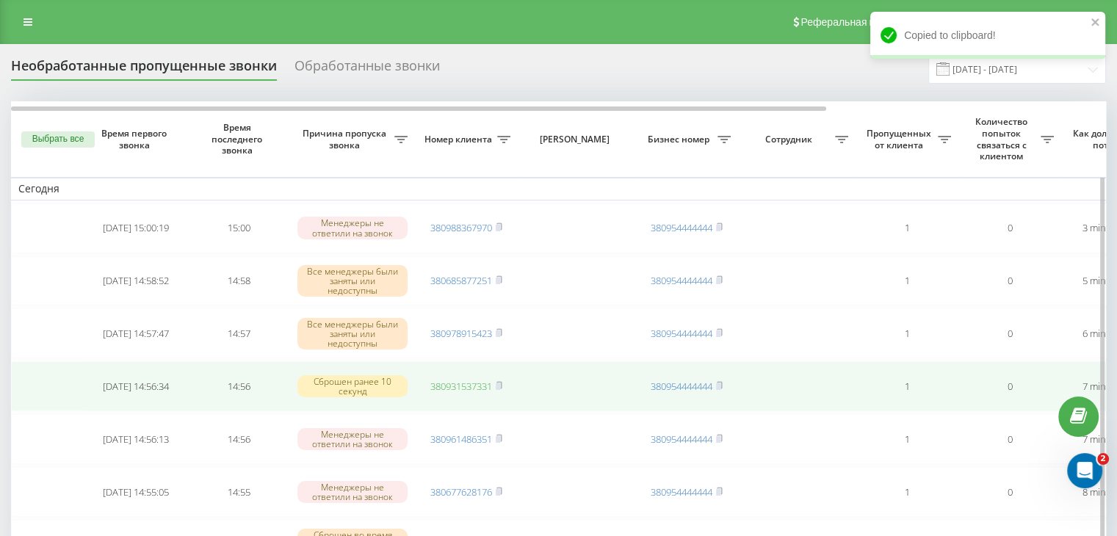
click at [484, 380] on link "380931537331" at bounding box center [461, 386] width 62 height 13
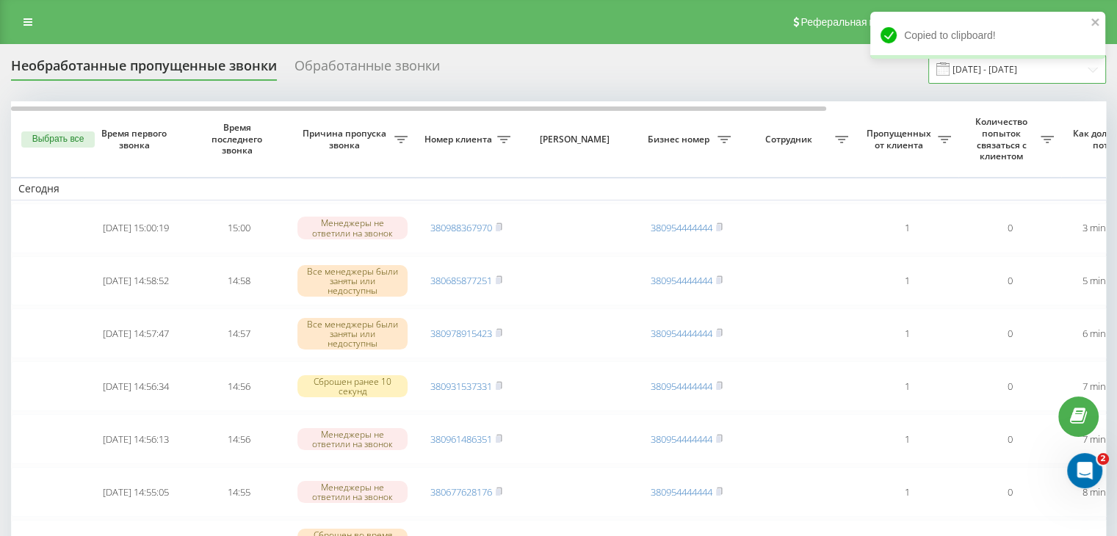
click at [1052, 77] on input "[DATE] - [DATE]" at bounding box center [1018, 69] width 178 height 29
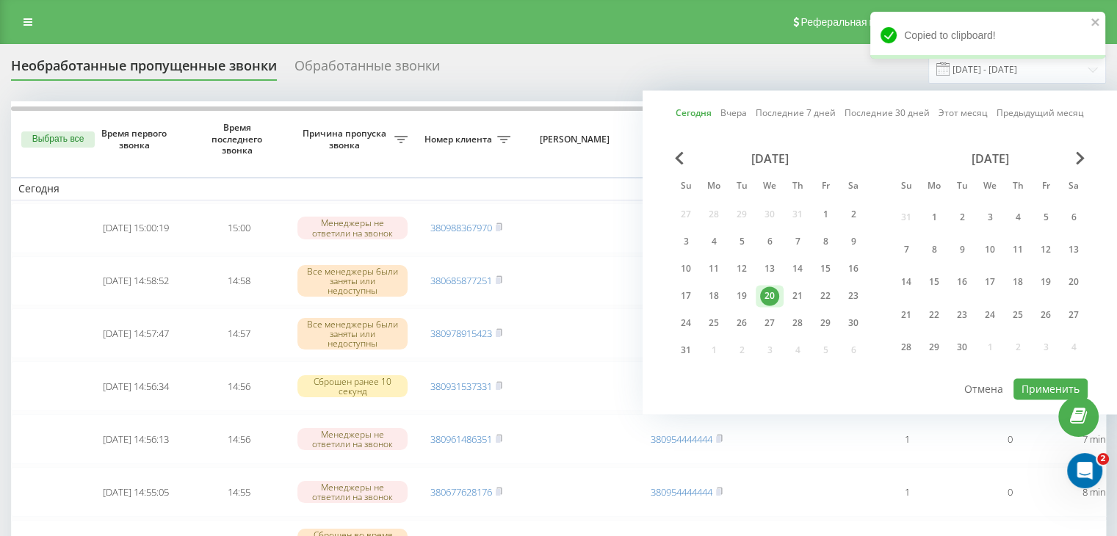
click at [1035, 372] on div "[DATE] Su Mo Tu We Th Fr Sa 27 28 29 30 31 1 2 3 4 5 6 7 8 9 10 11 12 13 14 15 …" at bounding box center [880, 264] width 416 height 226
click at [1035, 383] on button "Применить" at bounding box center [1051, 388] width 74 height 21
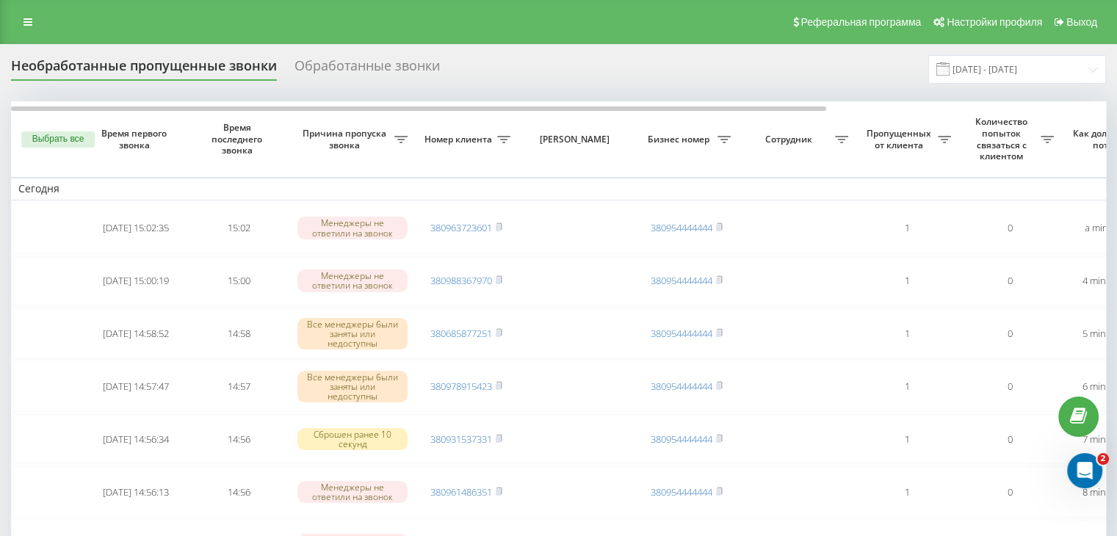
click at [1000, 76] on input "[DATE] - [DATE]" at bounding box center [1018, 69] width 178 height 29
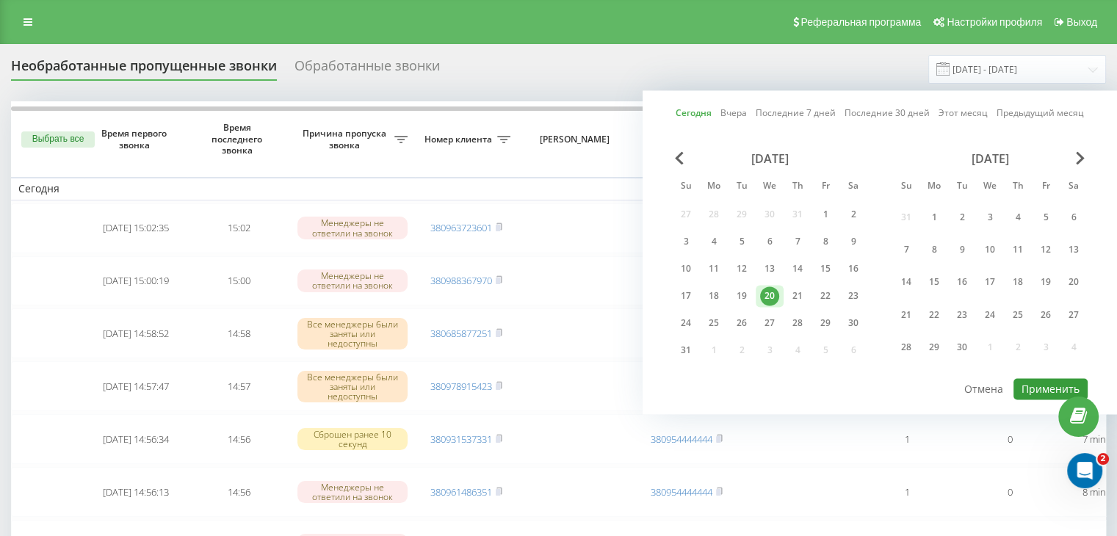
click at [1031, 385] on button "Применить" at bounding box center [1051, 388] width 74 height 21
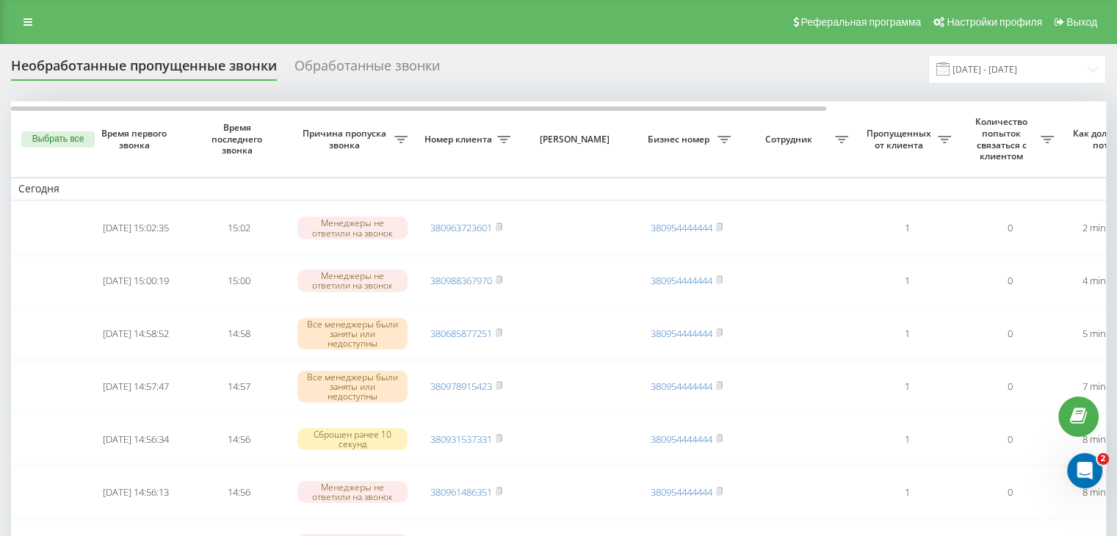
click at [478, 69] on div "Необработанные пропущенные звонки Обработанные звонки [DATE] - [DATE]" at bounding box center [558, 69] width 1095 height 29
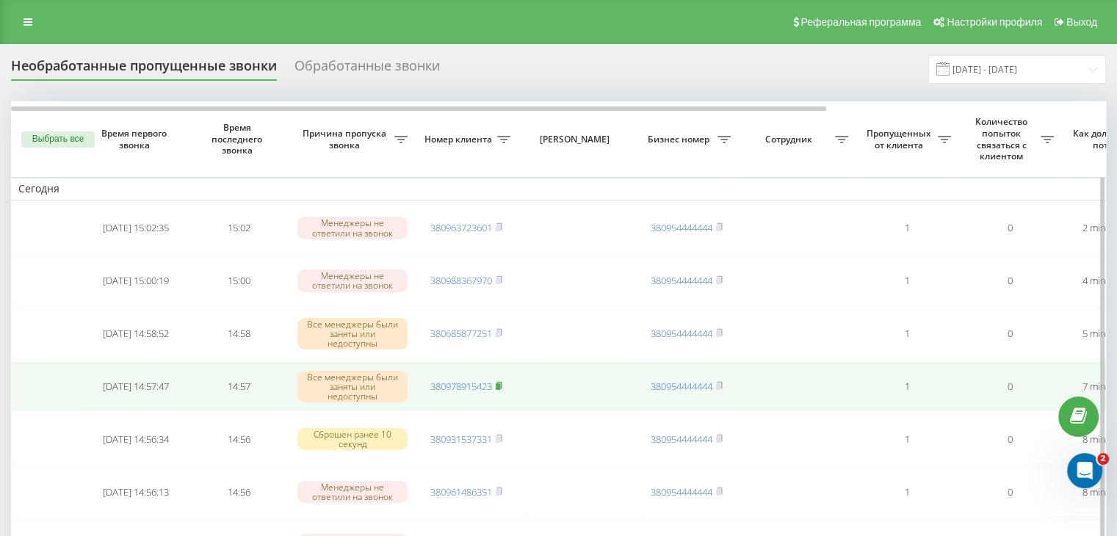
click at [500, 386] on rect at bounding box center [498, 386] width 4 height 7
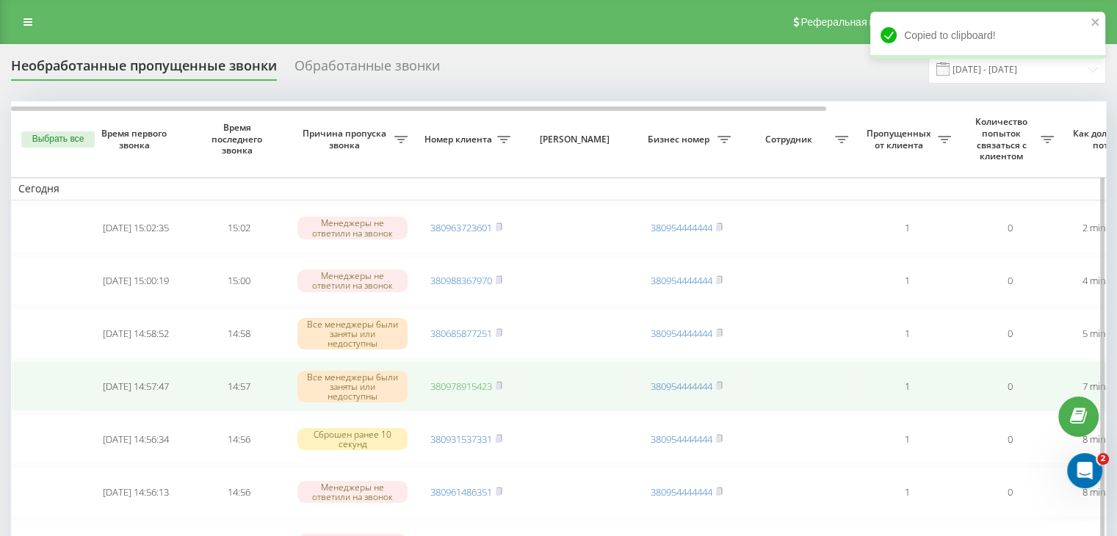
click at [472, 386] on link "380978915423" at bounding box center [461, 386] width 62 height 13
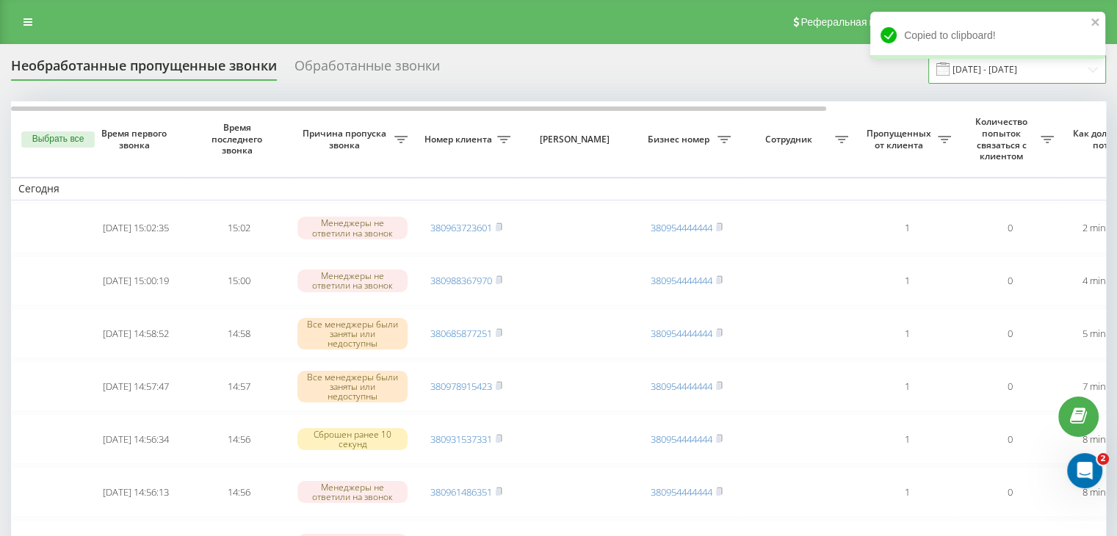
click at [977, 76] on input "[DATE] - [DATE]" at bounding box center [1018, 69] width 178 height 29
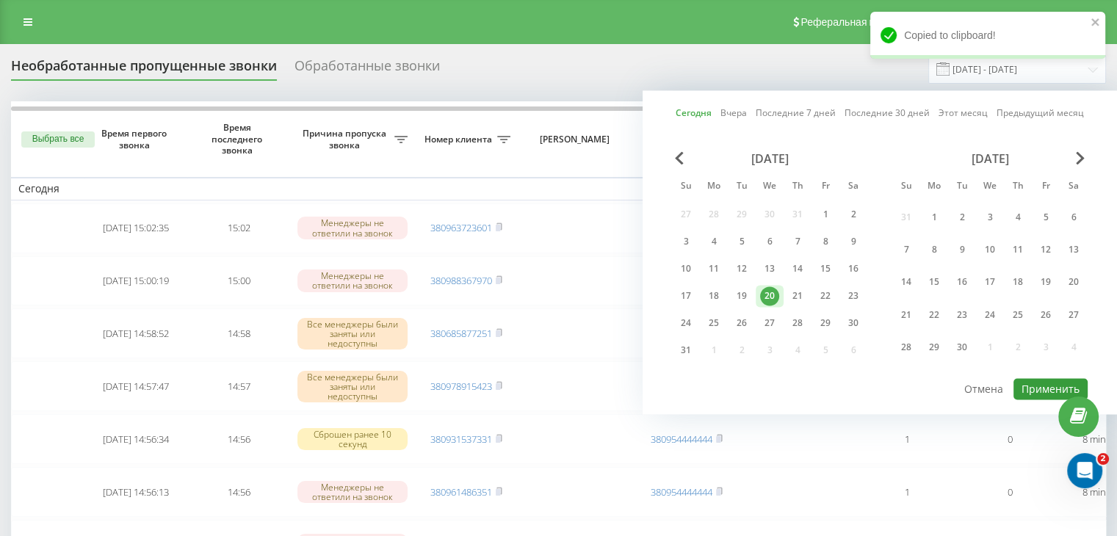
click at [1034, 383] on button "Применить" at bounding box center [1051, 388] width 74 height 21
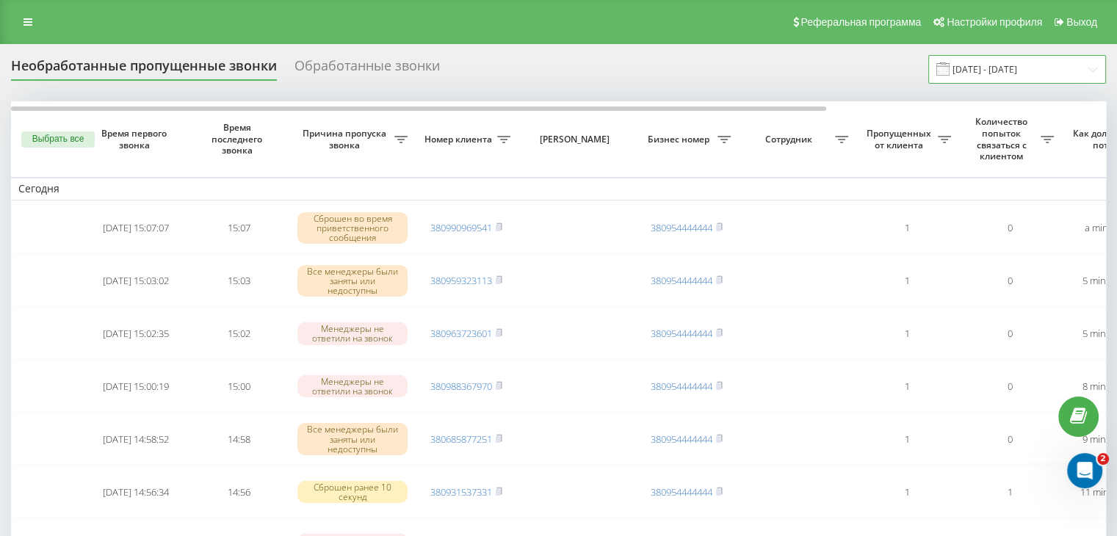
click at [1084, 74] on input "[DATE] - [DATE]" at bounding box center [1018, 69] width 178 height 29
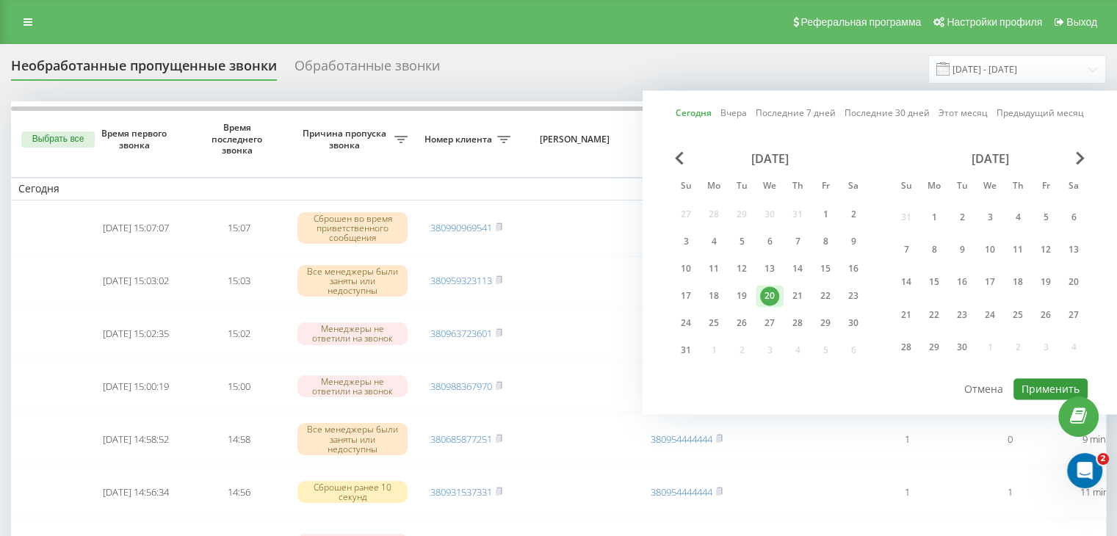
click at [1043, 381] on button "Применить" at bounding box center [1051, 388] width 74 height 21
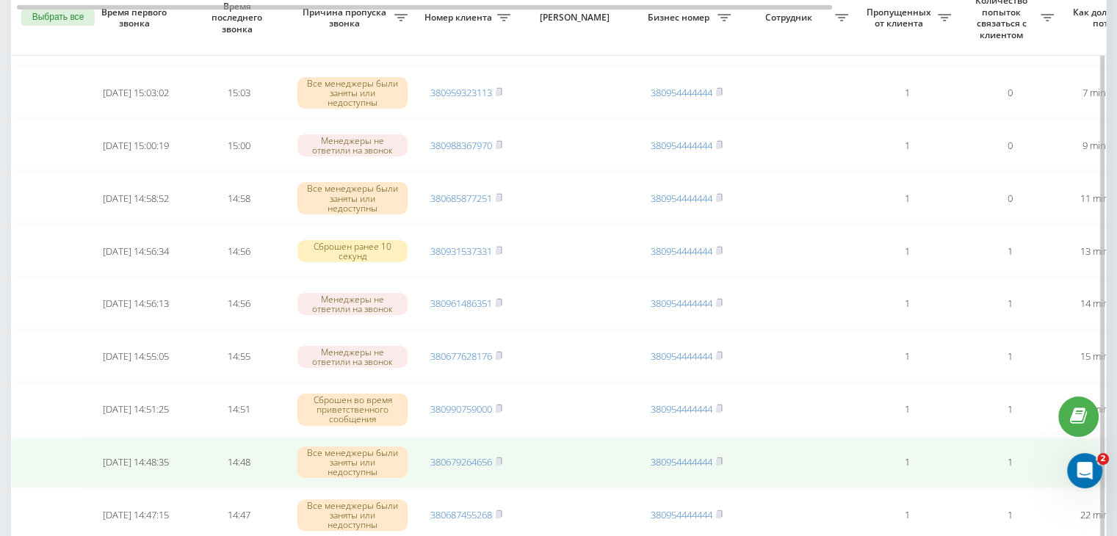
scroll to position [220, 0]
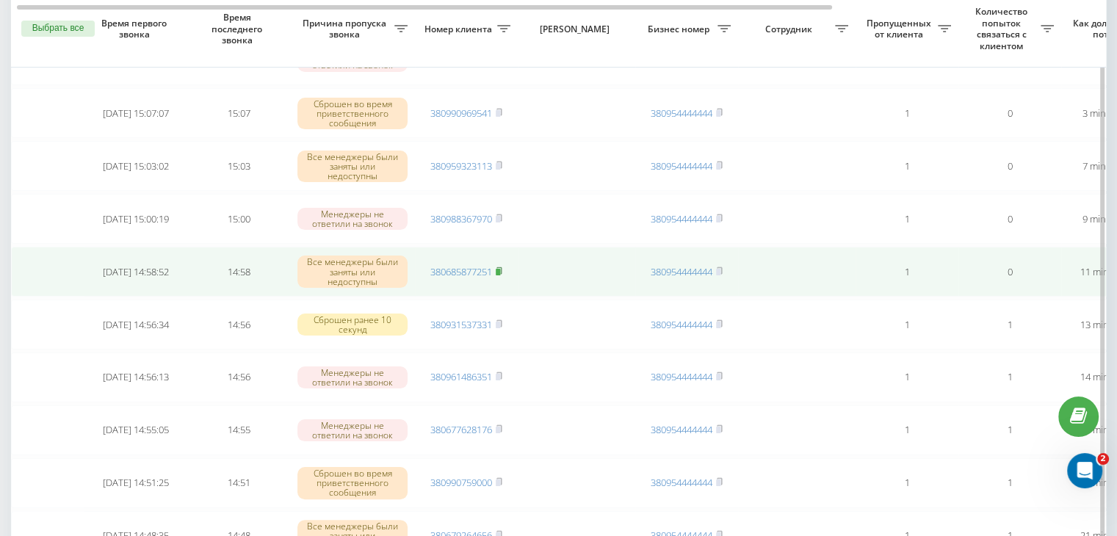
click at [499, 269] on rect at bounding box center [498, 272] width 4 height 7
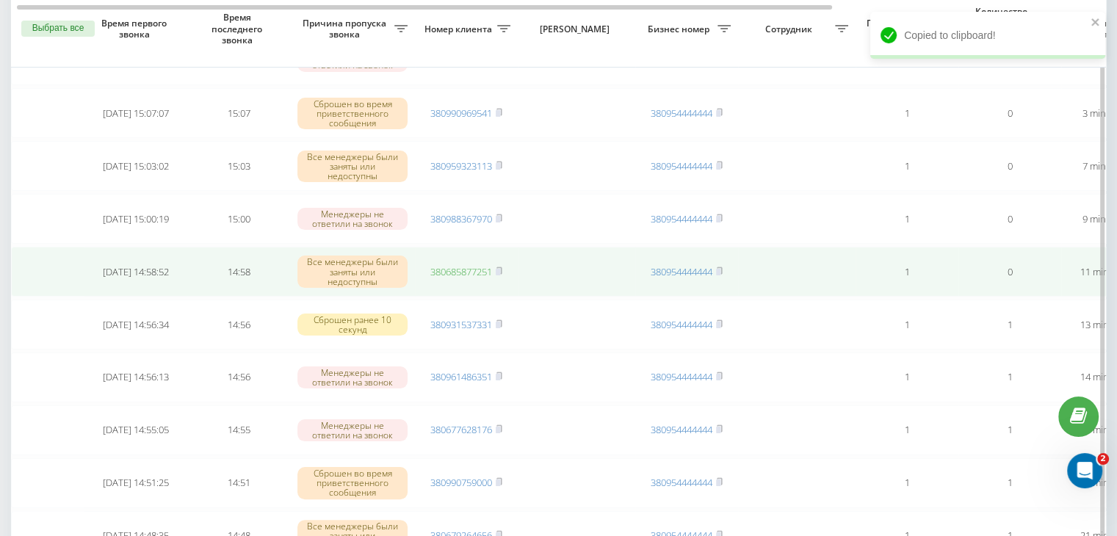
click at [460, 270] on link "380685877251" at bounding box center [461, 271] width 62 height 13
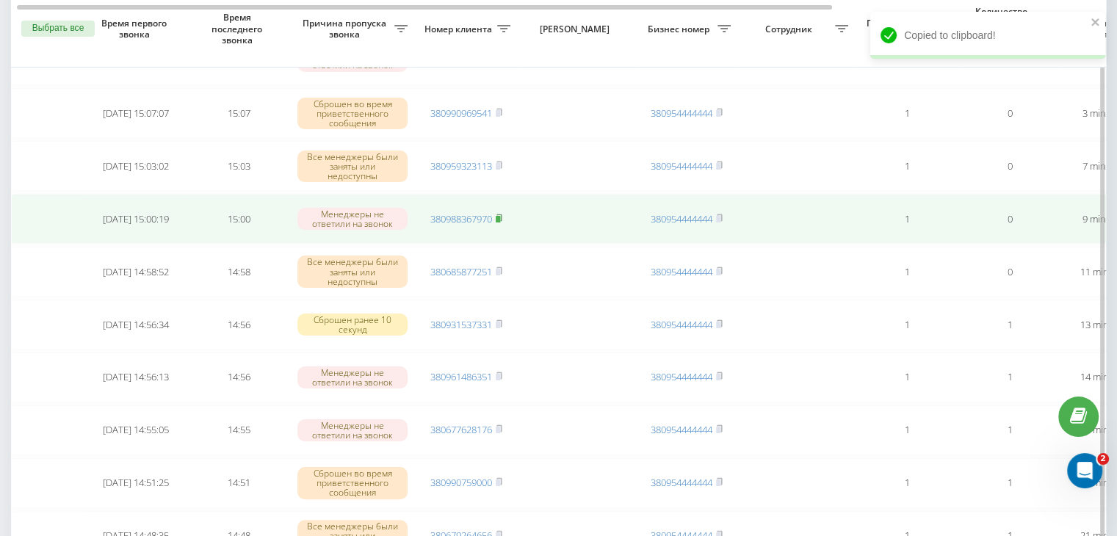
click at [502, 218] on icon at bounding box center [499, 218] width 5 height 7
click at [473, 215] on link "380988367970" at bounding box center [461, 218] width 62 height 13
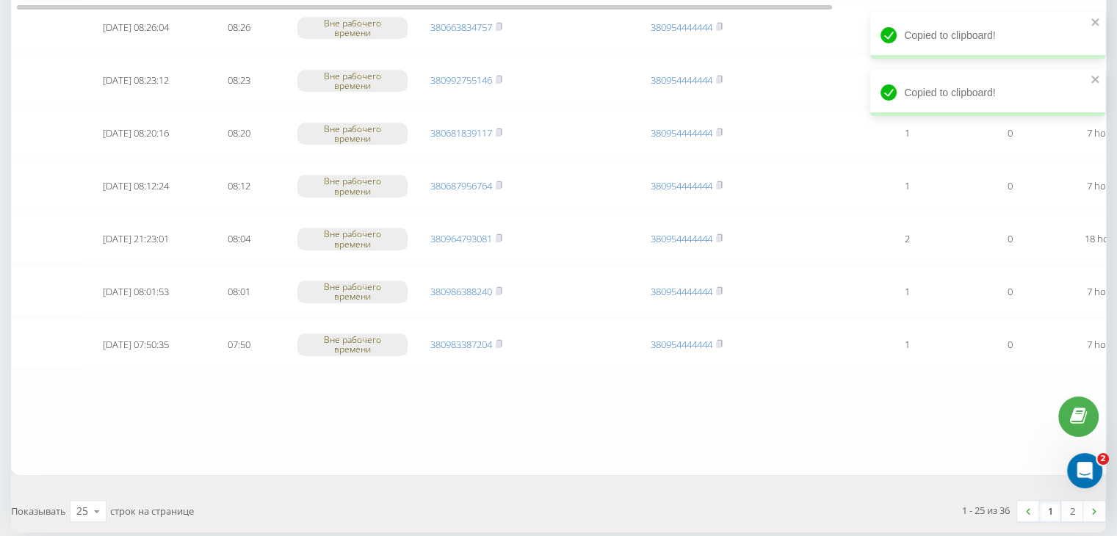
scroll to position [1210, 0]
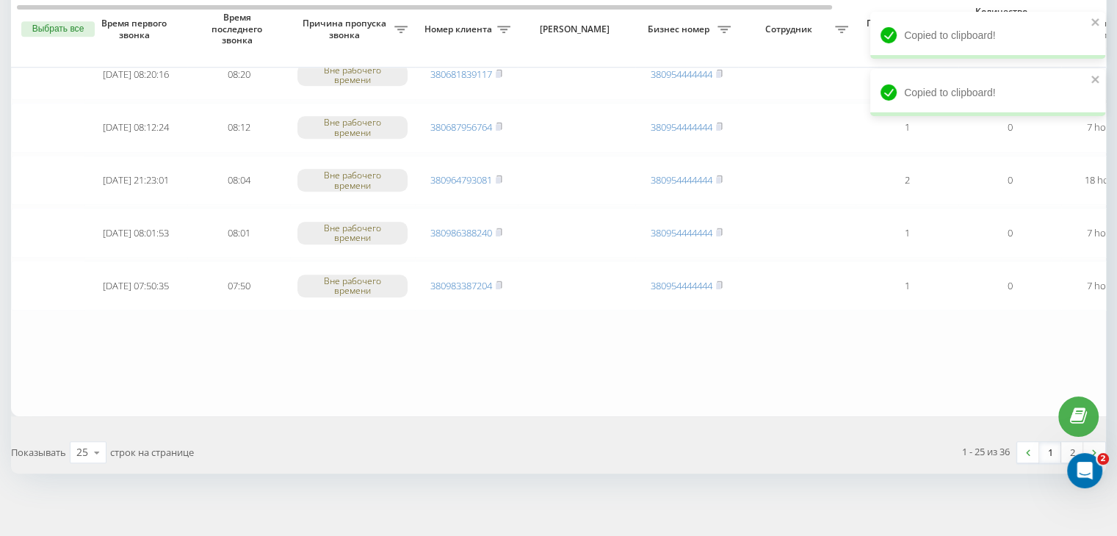
click at [1051, 447] on link "1" at bounding box center [1050, 452] width 22 height 21
